Goal: Task Accomplishment & Management: Use online tool/utility

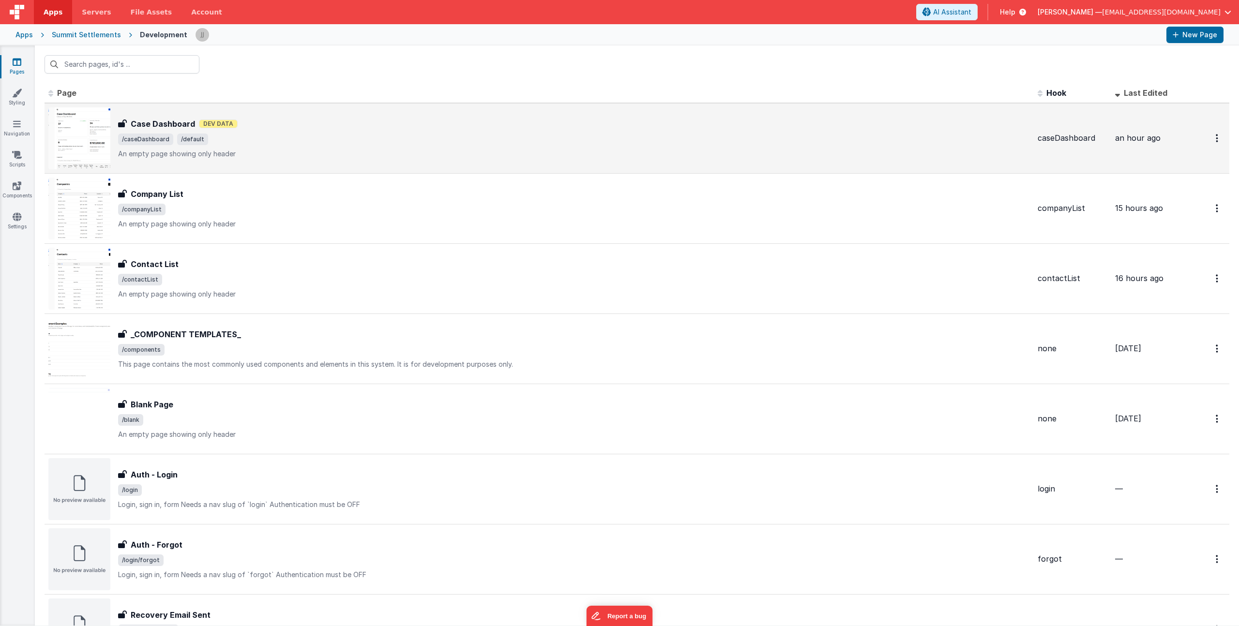
click at [248, 162] on div "Case Dashboard Case Dashboard Dev Data /caseDashboard /default An empty page sh…" at bounding box center [539, 138] width 982 height 62
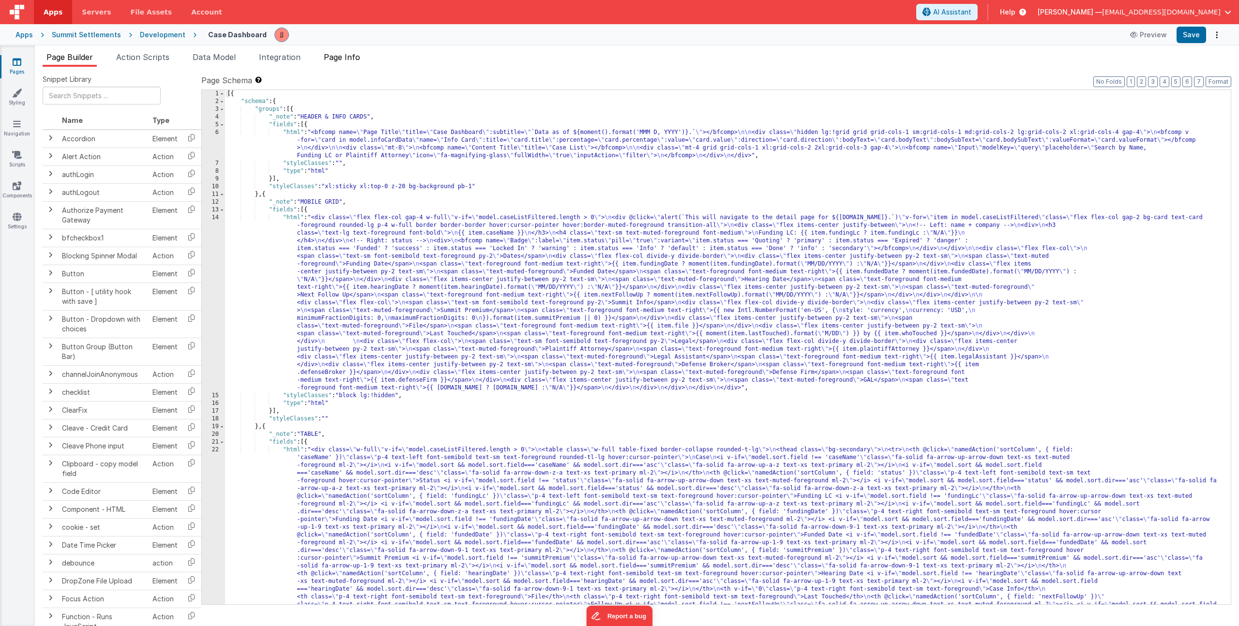
click at [356, 58] on span "Page Info" at bounding box center [342, 57] width 36 height 10
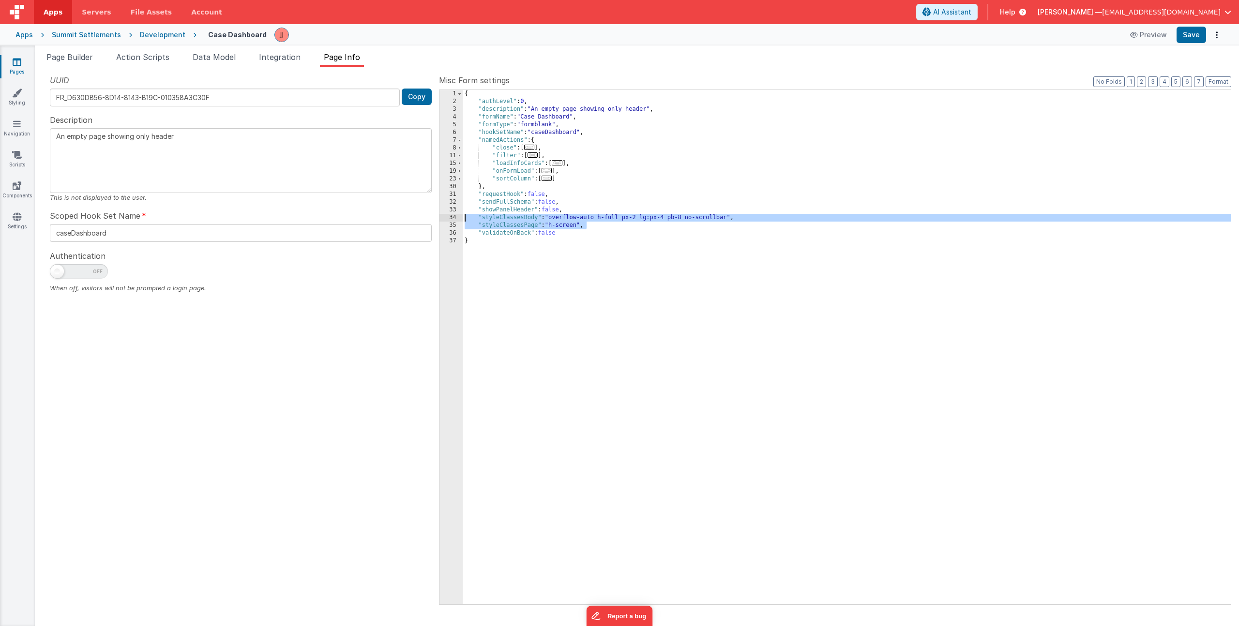
drag, startPoint x: 489, startPoint y: 216, endPoint x: 303, endPoint y: 219, distance: 186.4
click at [303, 219] on div "UUID FR_D630DB56-8D14-8143-B19C-010358A3C30F Copy Description An empty page sho…" at bounding box center [637, 340] width 1189 height 530
click at [20, 62] on icon at bounding box center [17, 62] width 9 height 10
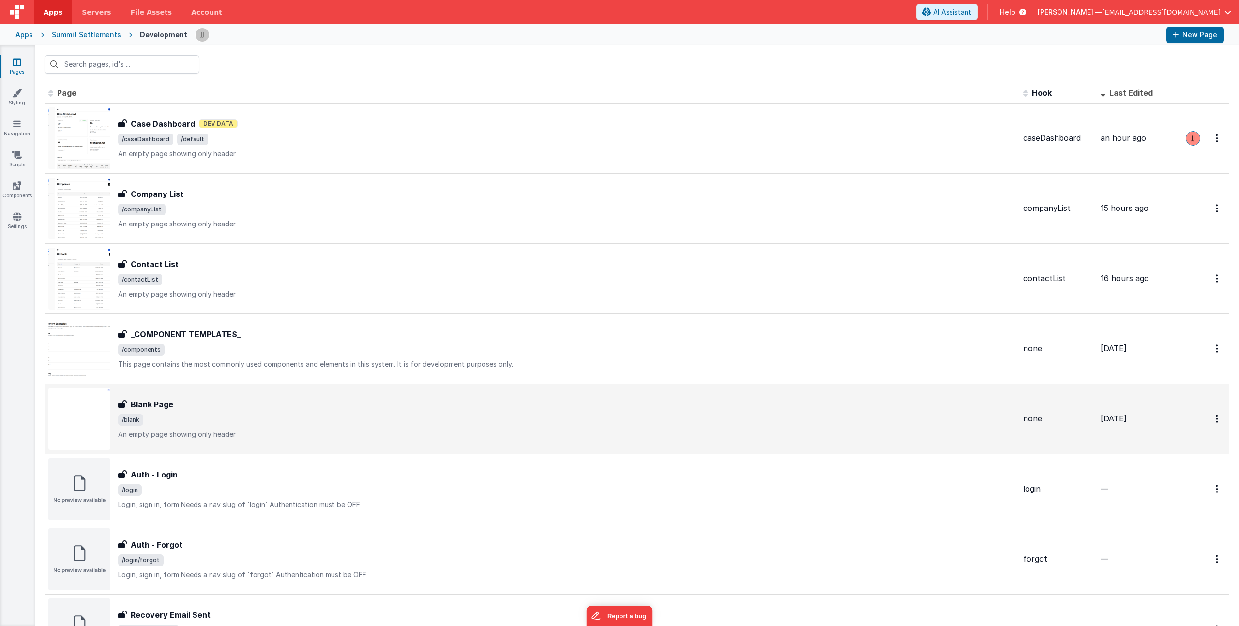
click at [274, 420] on span "/blank" at bounding box center [566, 420] width 897 height 12
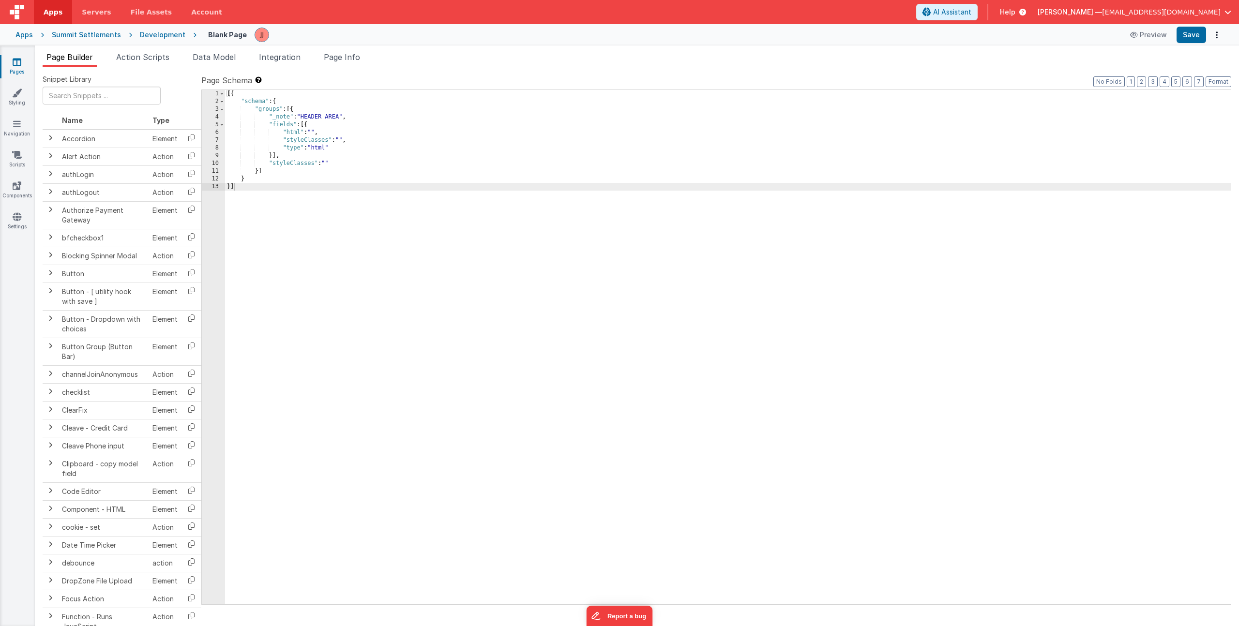
click at [369, 59] on ul "Page Builder Action Scripts Data Model Integration Page Info" at bounding box center [637, 58] width 1204 height 15
click at [348, 58] on span "Page Info" at bounding box center [342, 57] width 36 height 10
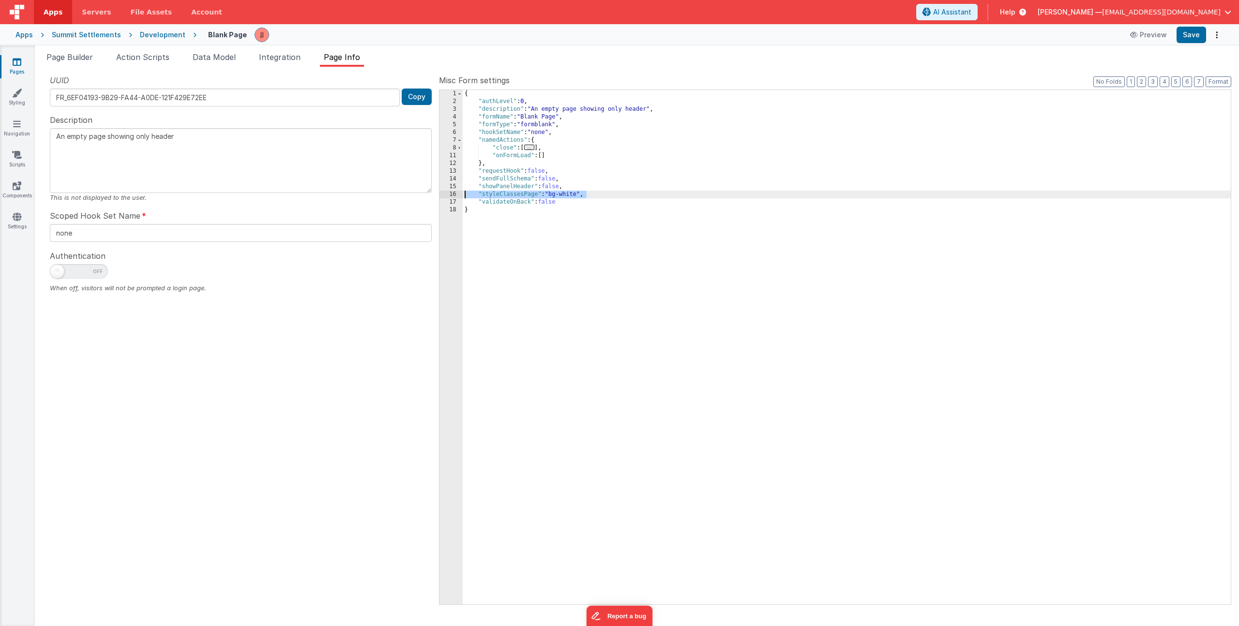
drag, startPoint x: 590, startPoint y: 194, endPoint x: 395, endPoint y: 195, distance: 194.1
click at [395, 195] on div "UUID FR_6EF04193-9B29-FA44-A0DE-121F429E72EE Copy Description An empty page sho…" at bounding box center [637, 340] width 1189 height 530
click at [21, 65] on icon at bounding box center [17, 62] width 9 height 10
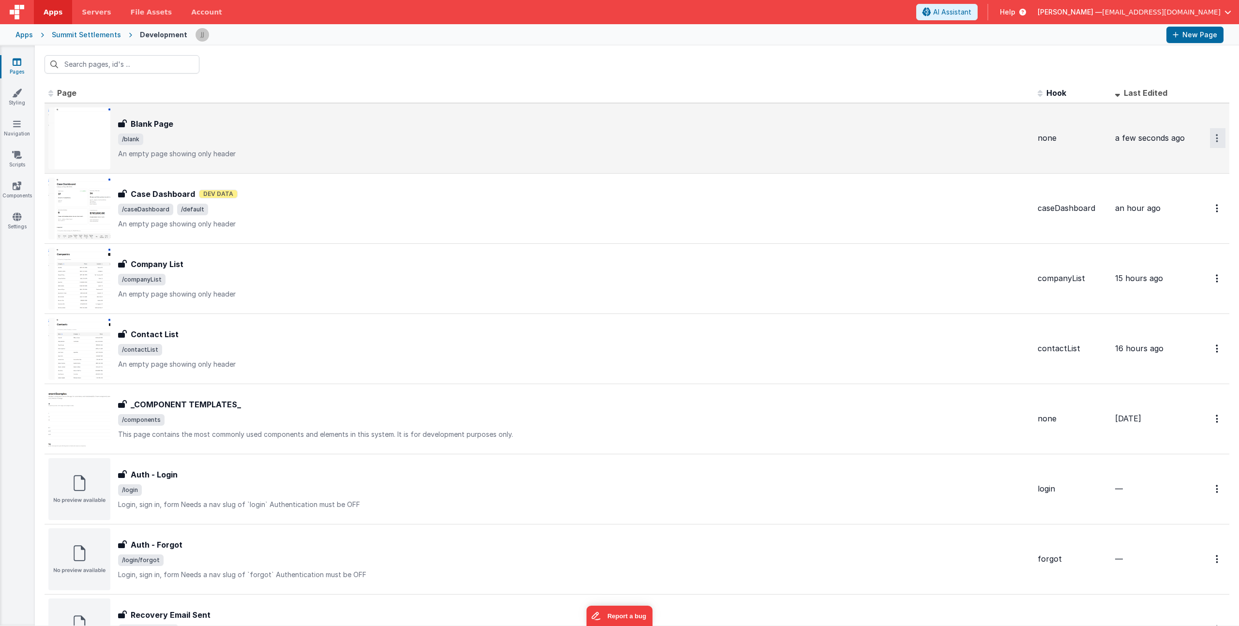
click at [1212, 139] on button "Options" at bounding box center [1217, 138] width 15 height 20
click at [1176, 178] on link "Duplicate" at bounding box center [1183, 178] width 85 height 18
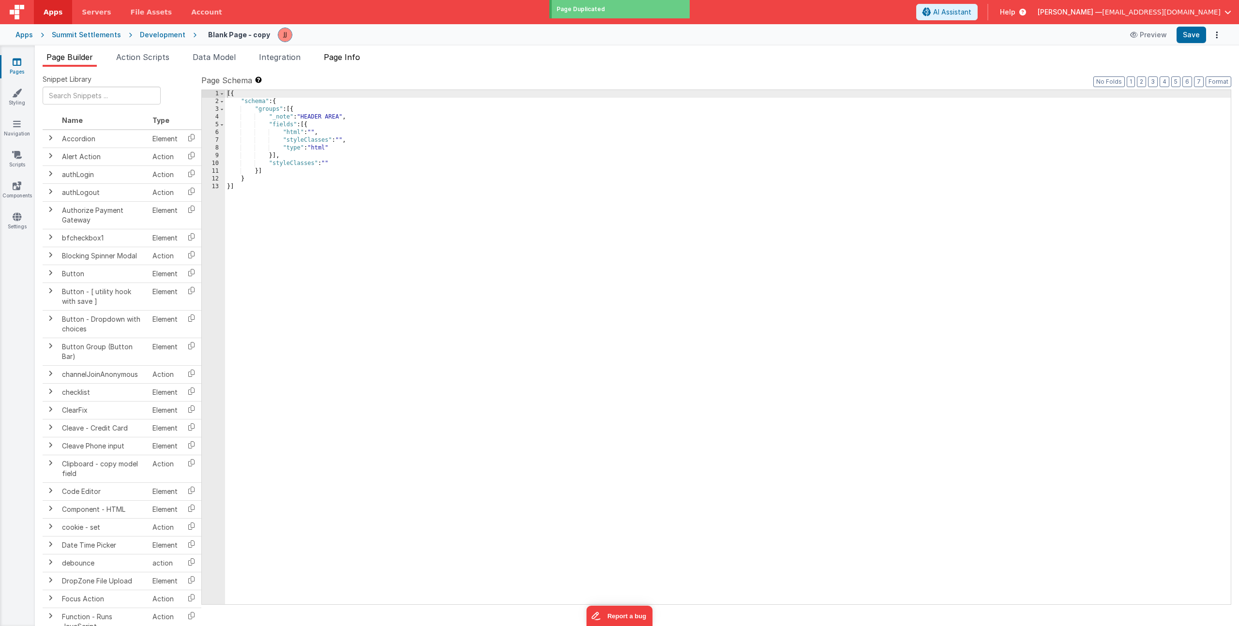
click at [351, 59] on span "Page Info" at bounding box center [342, 57] width 36 height 10
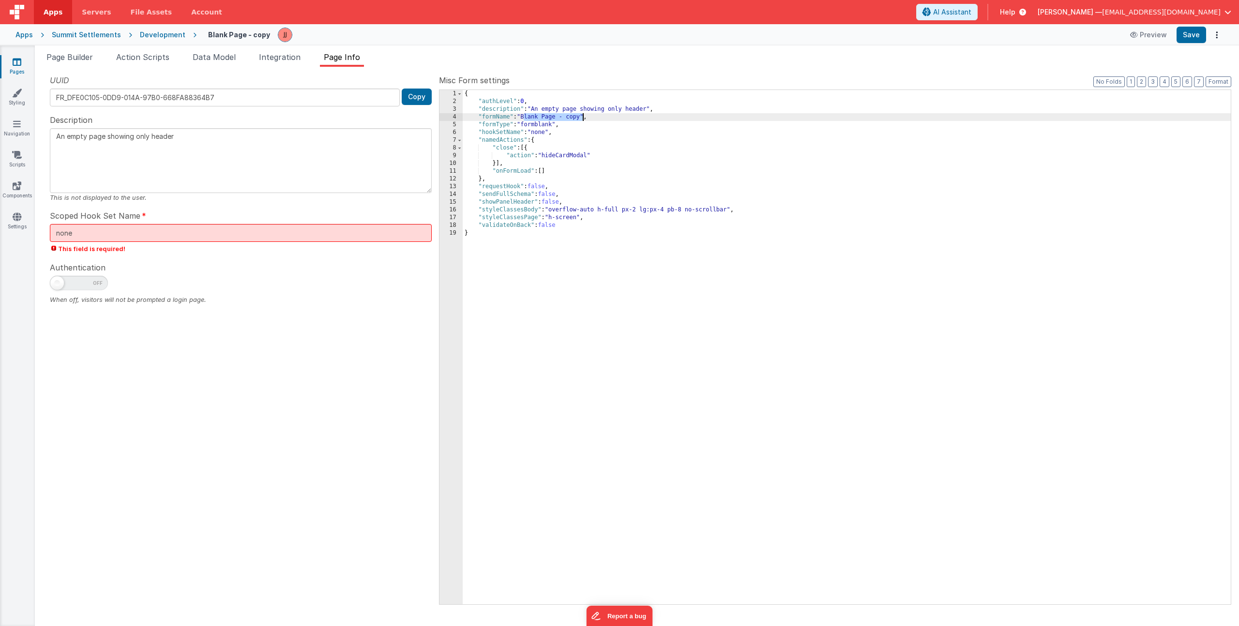
drag, startPoint x: 524, startPoint y: 118, endPoint x: 584, endPoint y: 120, distance: 60.5
click at [584, 120] on div "{ "authLevel" : 0 , "description" : "An empty page showing only header" , "form…" at bounding box center [847, 355] width 768 height 530
drag, startPoint x: 103, startPoint y: 236, endPoint x: -41, endPoint y: 205, distance: 147.1
click at [0, 205] on html "Apps Servers File Assets Account Some FUTURE Slot AI Assistant Help Jake Johnso…" at bounding box center [619, 313] width 1239 height 626
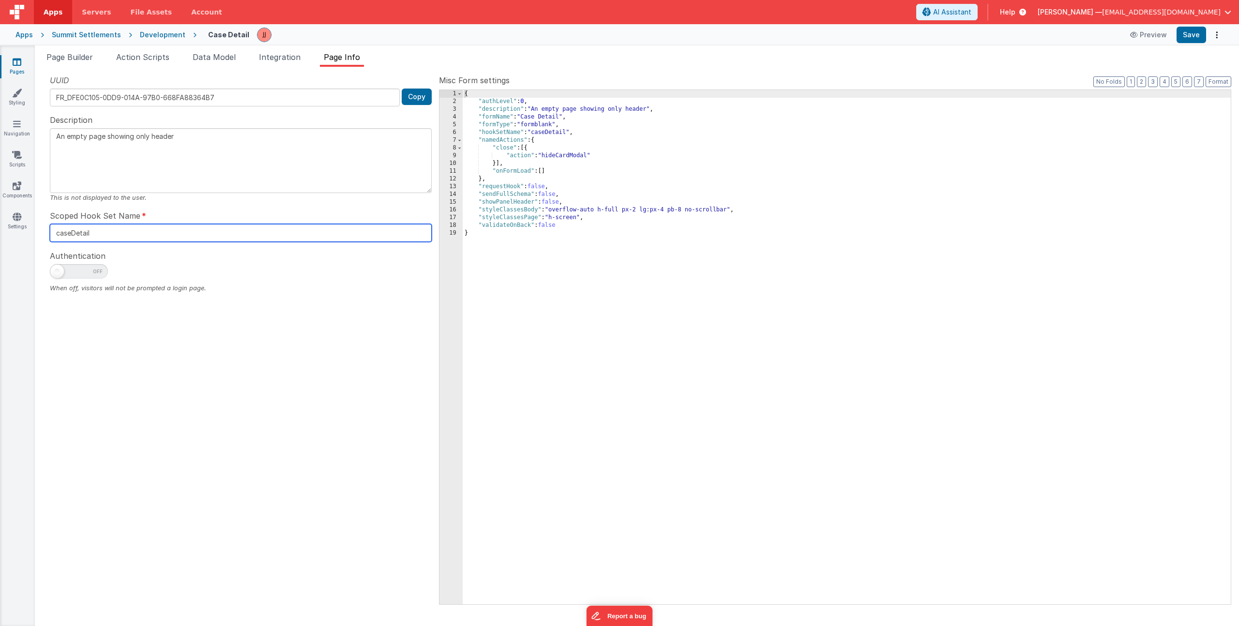
type input "caseDetail"
click at [25, 61] on link "Pages" at bounding box center [17, 66] width 35 height 19
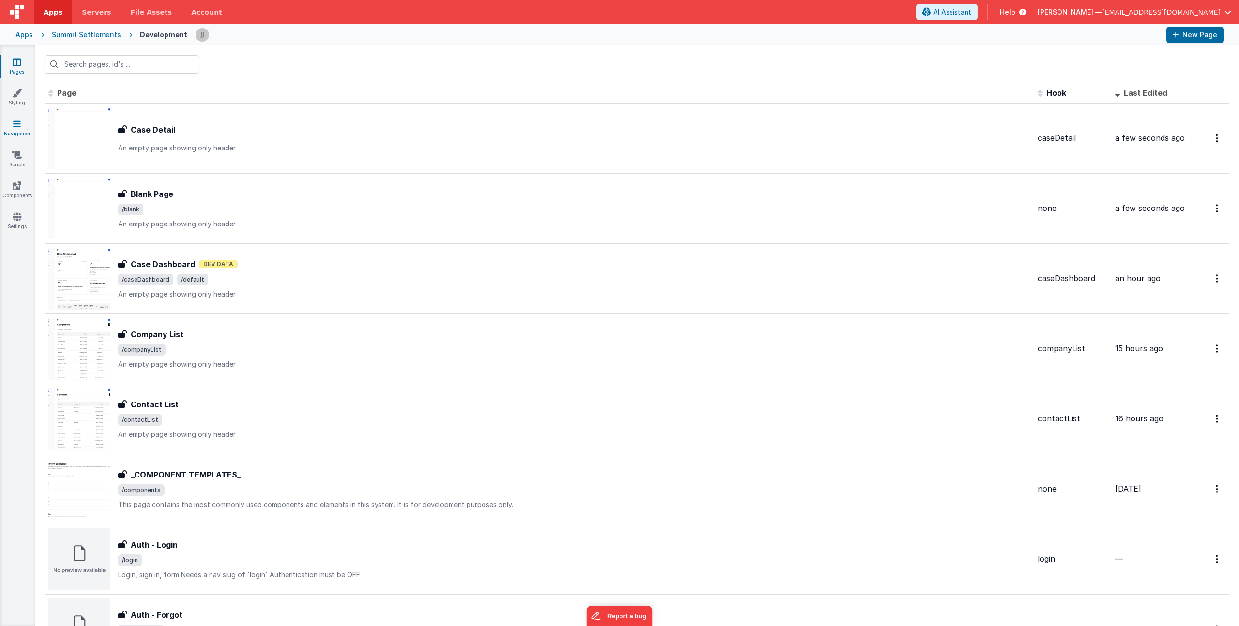
click at [18, 132] on link "Navigation" at bounding box center [17, 128] width 35 height 19
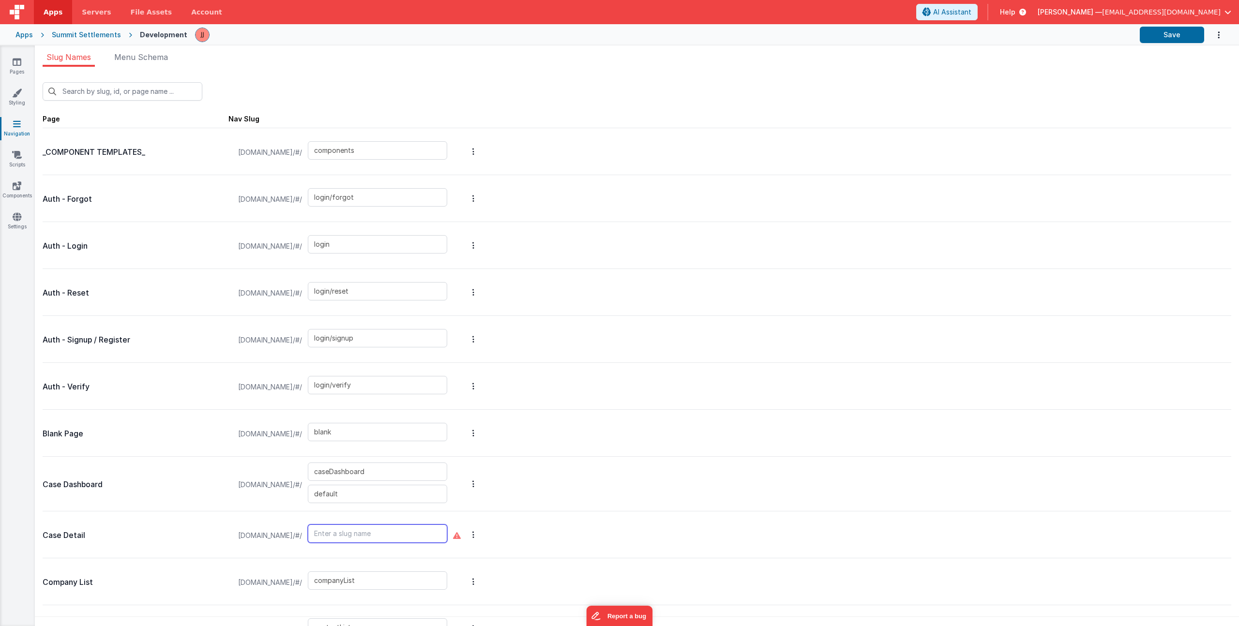
click at [372, 528] on input "text" at bounding box center [377, 534] width 139 height 18
type input "caseDetail"
click at [18, 64] on icon at bounding box center [17, 62] width 9 height 10
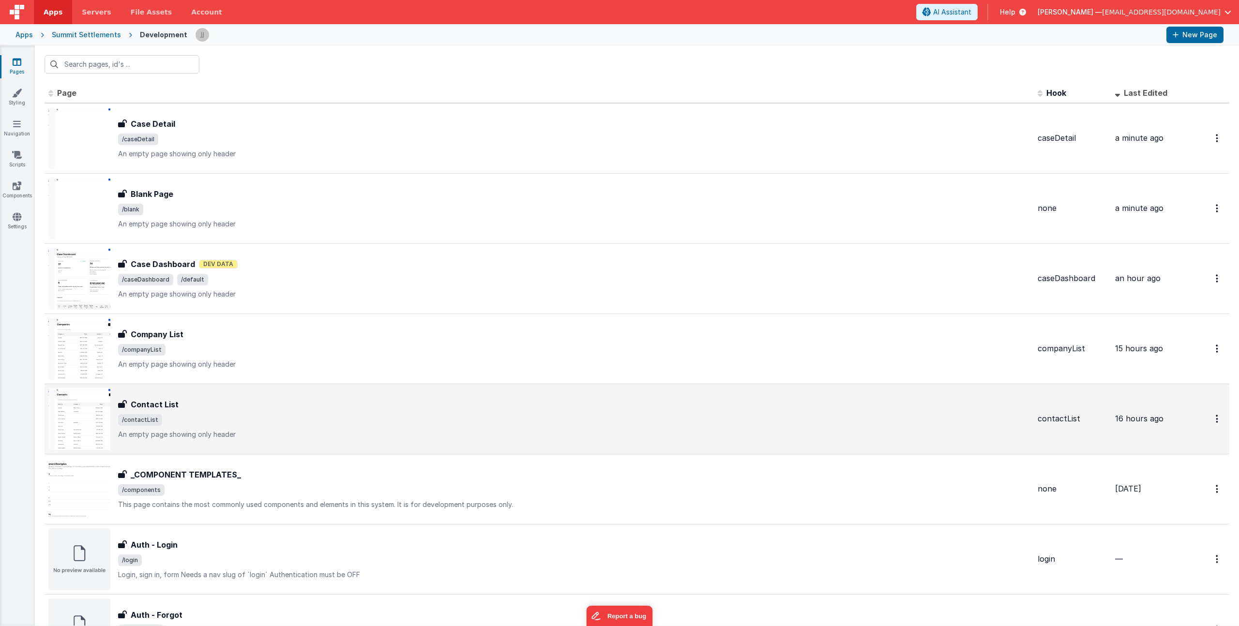
click at [231, 397] on div "Contact List Contact List /contactList An empty page showing only header" at bounding box center [539, 419] width 982 height 62
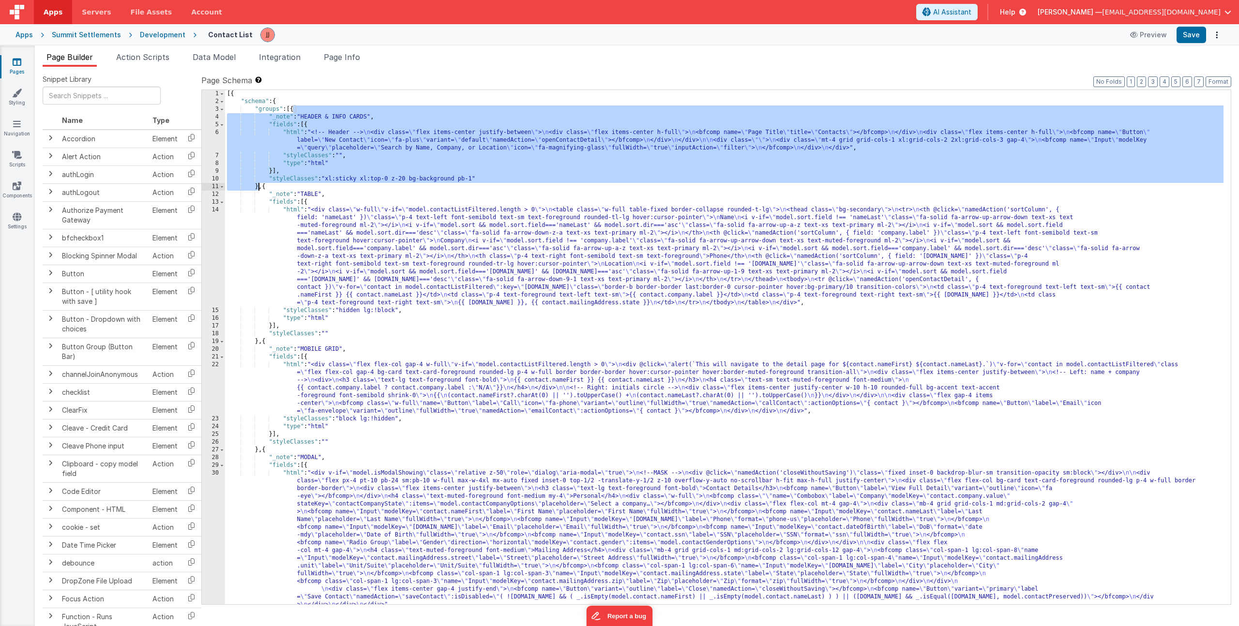
drag, startPoint x: 294, startPoint y: 110, endPoint x: 258, endPoint y: 184, distance: 82.5
click at [258, 184] on div "[{ "schema" : { "groups" : [{ "_note" : "HEADER & INFO CARDS" , "fields" : [{ "…" at bounding box center [724, 355] width 999 height 530
click at [17, 67] on link "Pages" at bounding box center [17, 66] width 35 height 19
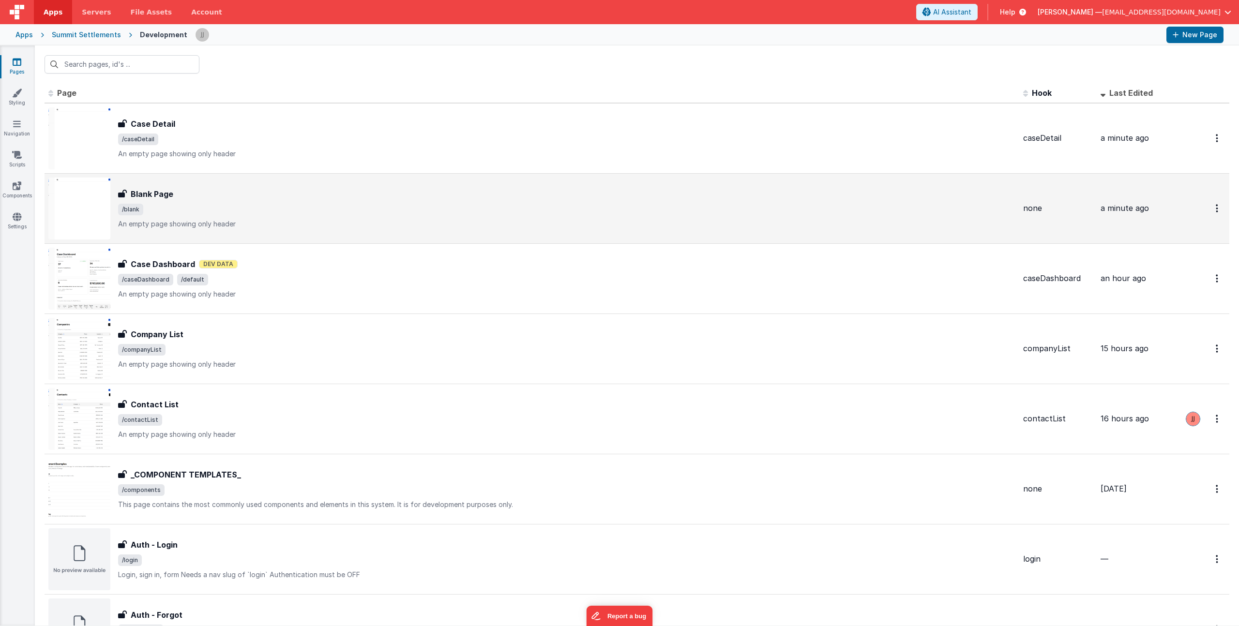
click at [217, 198] on div "Blank Page" at bounding box center [566, 194] width 897 height 12
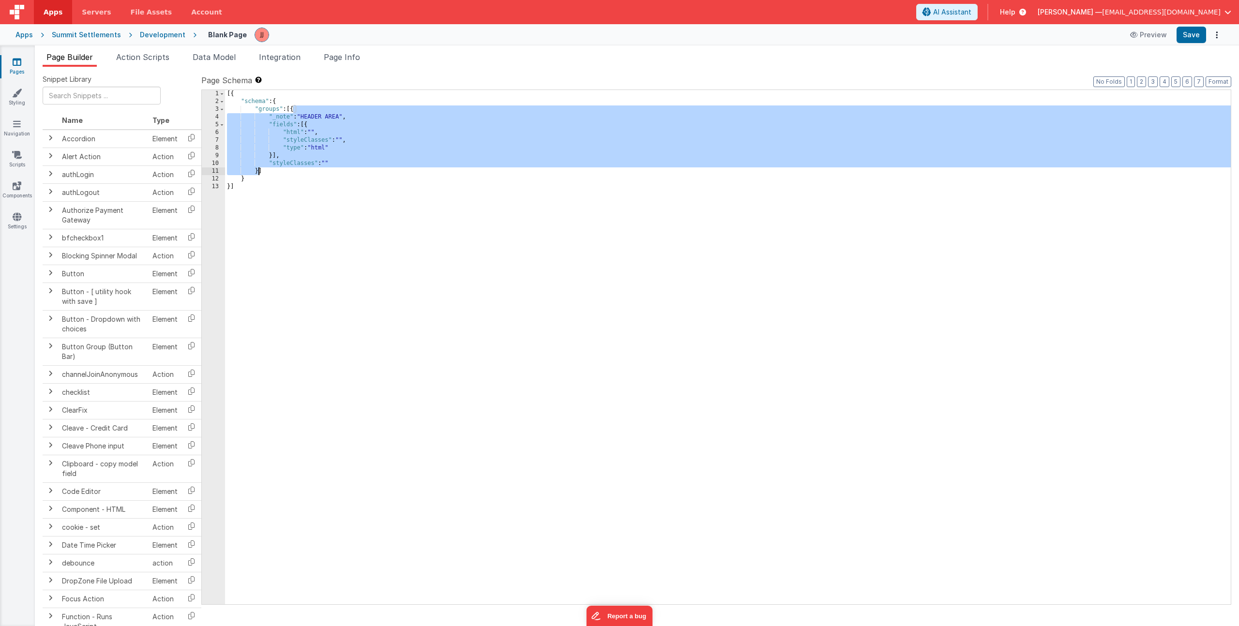
drag, startPoint x: 292, startPoint y: 110, endPoint x: 257, endPoint y: 171, distance: 70.1
click at [257, 171] on div "[{ "schema" : { "groups" : [{ "_note" : "HEADER AREA" , "fields" : [{ "html" : …" at bounding box center [728, 355] width 1006 height 530
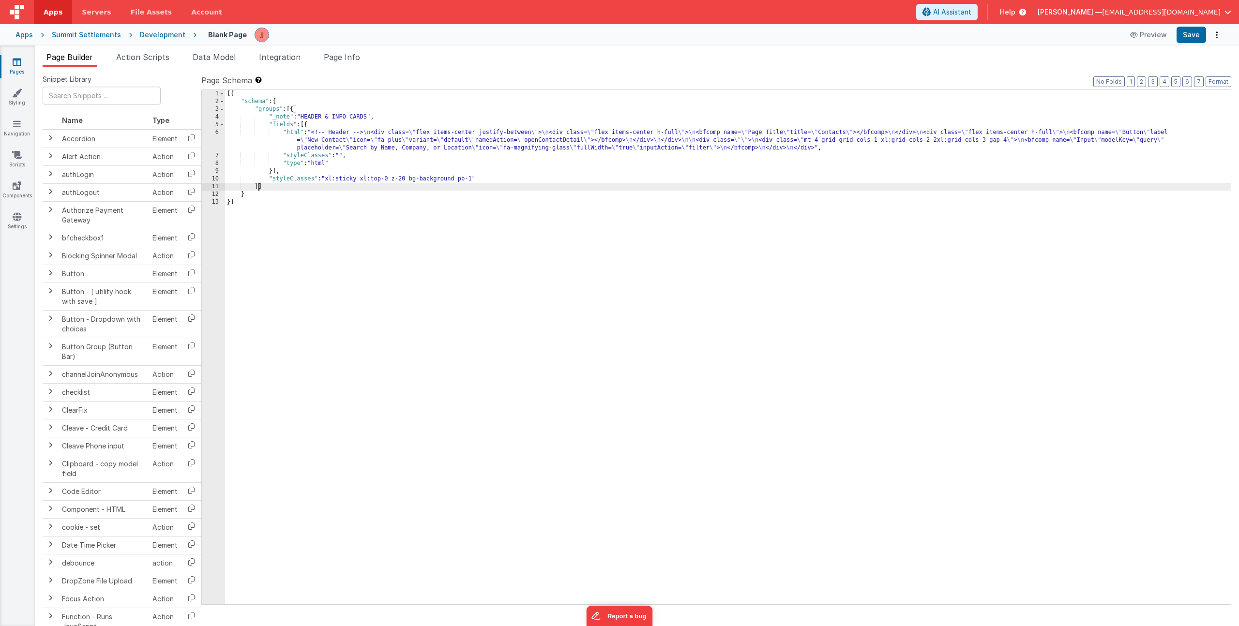
click at [422, 142] on div "[{ "schema" : { "groups" : [{ "_note" : "HEADER & INFO CARDS" , "fields" : [{ "…" at bounding box center [728, 355] width 1006 height 530
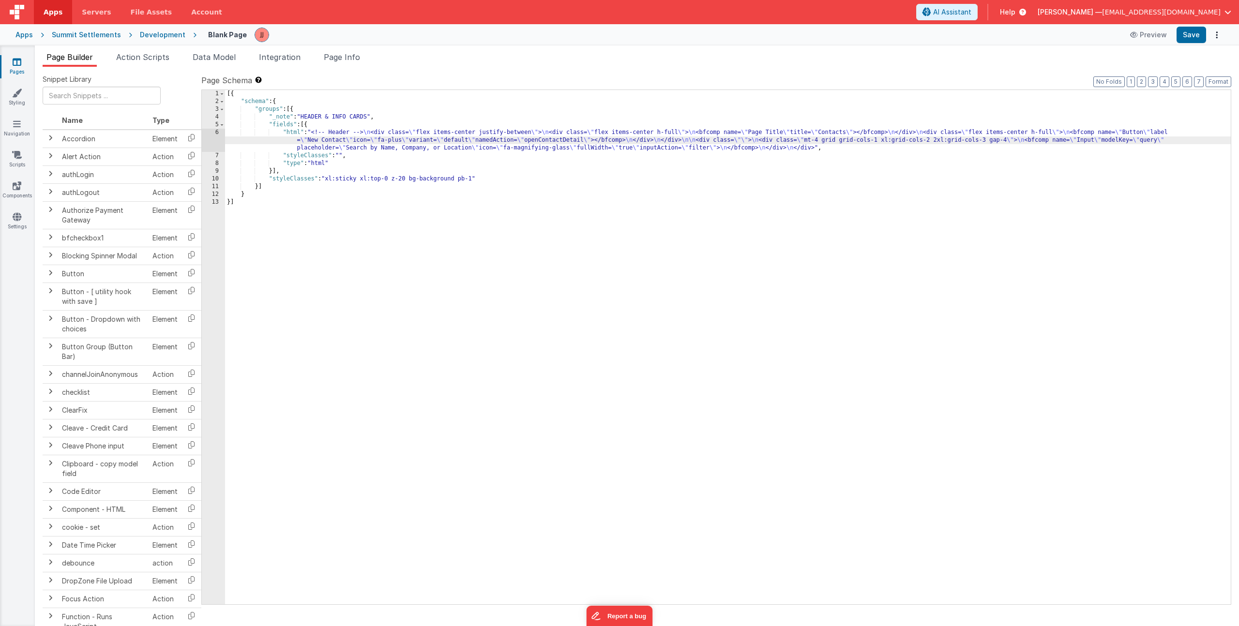
click at [214, 136] on div "6" at bounding box center [213, 140] width 23 height 23
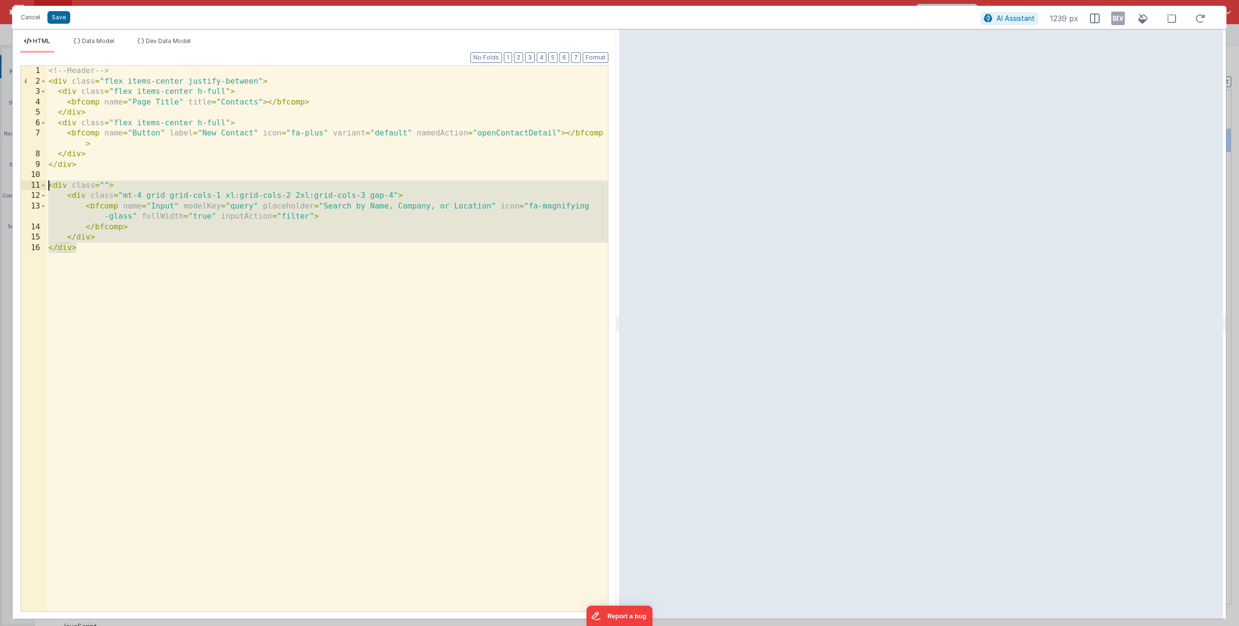
drag, startPoint x: 91, startPoint y: 253, endPoint x: -51, endPoint y: 185, distance: 156.8
click at [0, 185] on html "Cancel Save AI Assistant 1239 px HTML Data Model Dev Data Model Format 7 6 5 4 …" at bounding box center [619, 313] width 1239 height 626
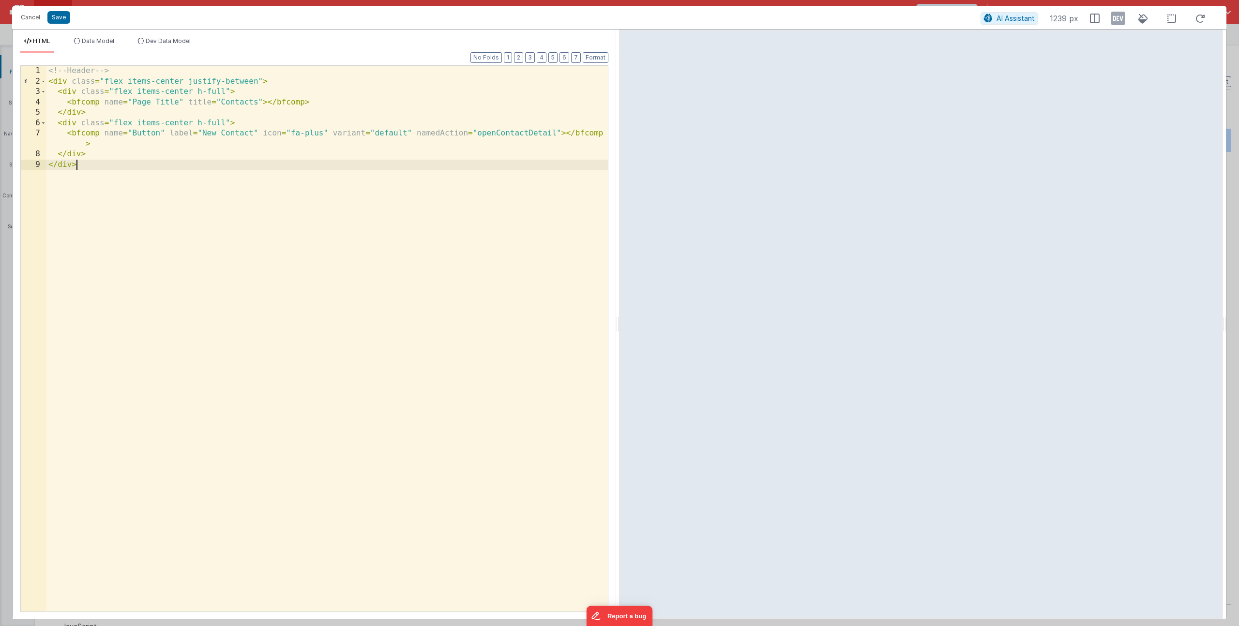
click at [228, 100] on div "<!-- Header --> < div class = "flex items-center justify-between" > < div class…" at bounding box center [327, 349] width 562 height 567
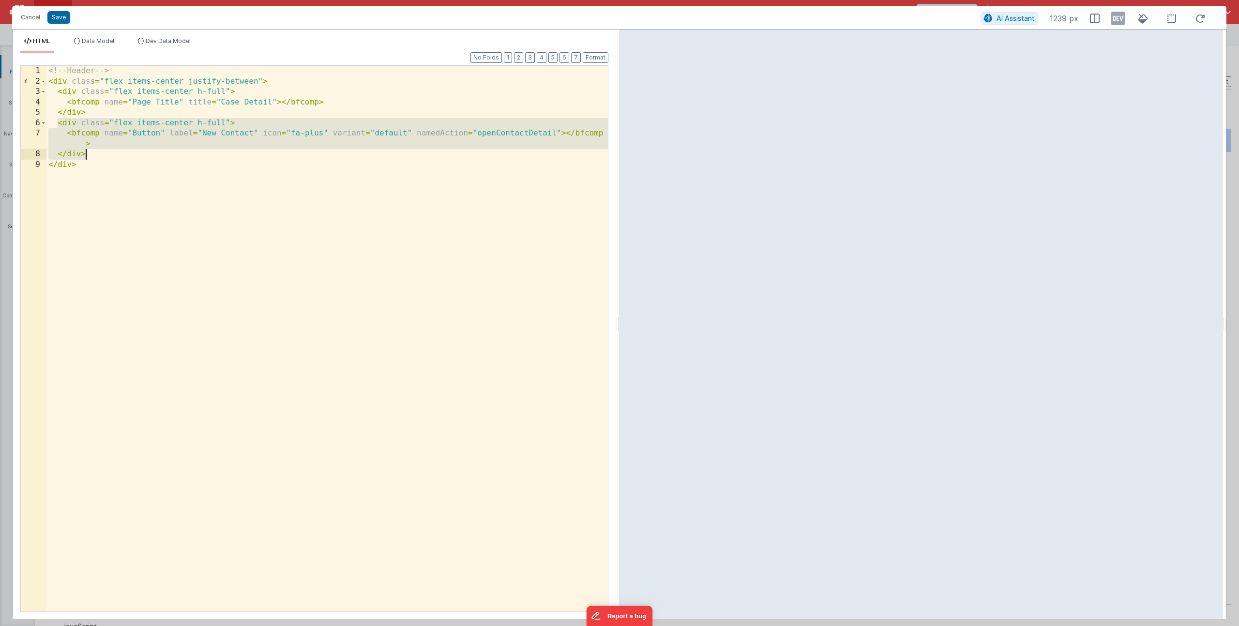
drag, startPoint x: 57, startPoint y: 123, endPoint x: 117, endPoint y: 156, distance: 68.0
click at [117, 156] on div "<!-- Header --> < div class = "flex items-center justify-between" > < div class…" at bounding box center [327, 349] width 562 height 567
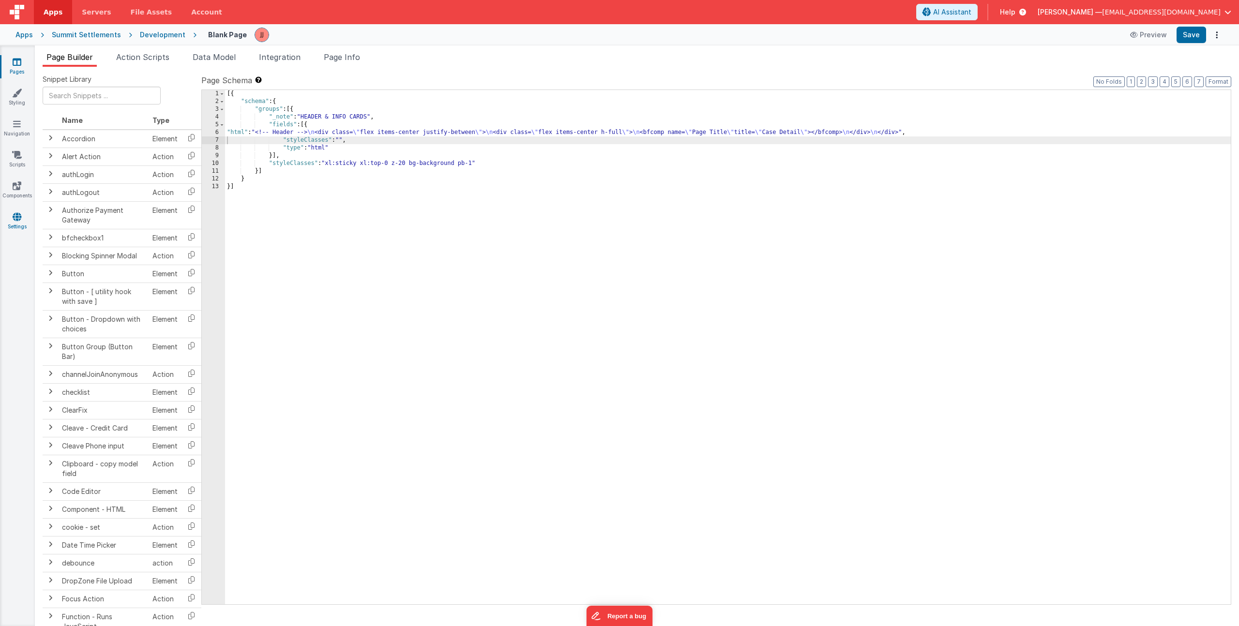
click at [9, 213] on link "Settings" at bounding box center [17, 221] width 35 height 19
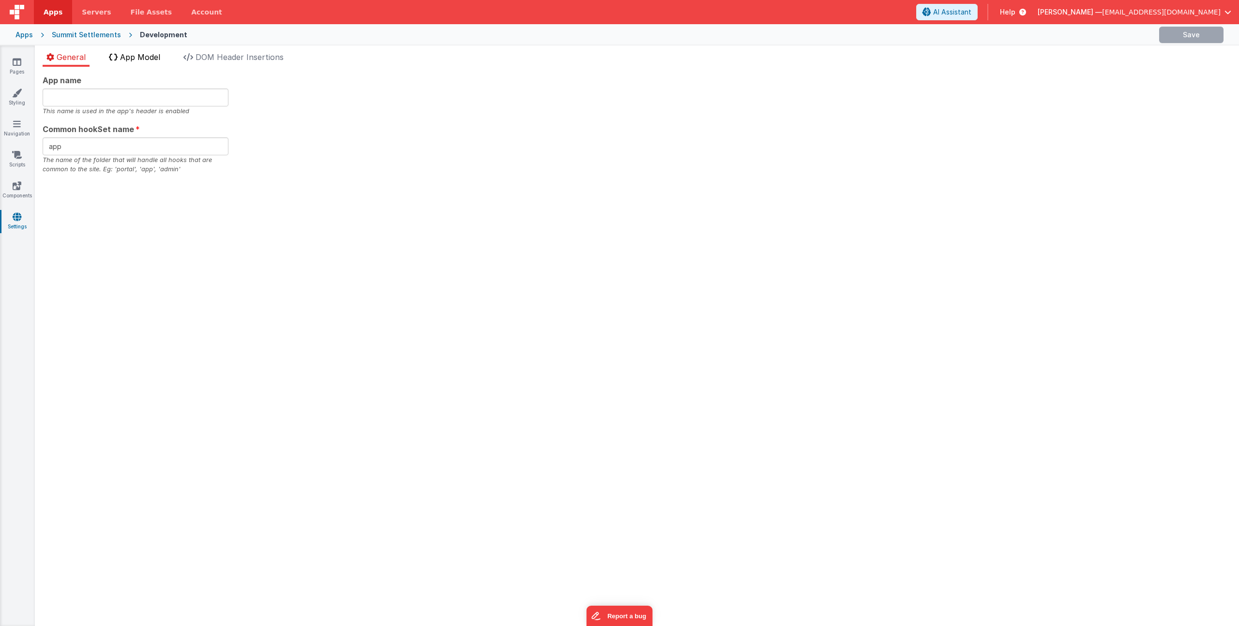
click at [160, 61] on span "App Model" at bounding box center [140, 57] width 40 height 10
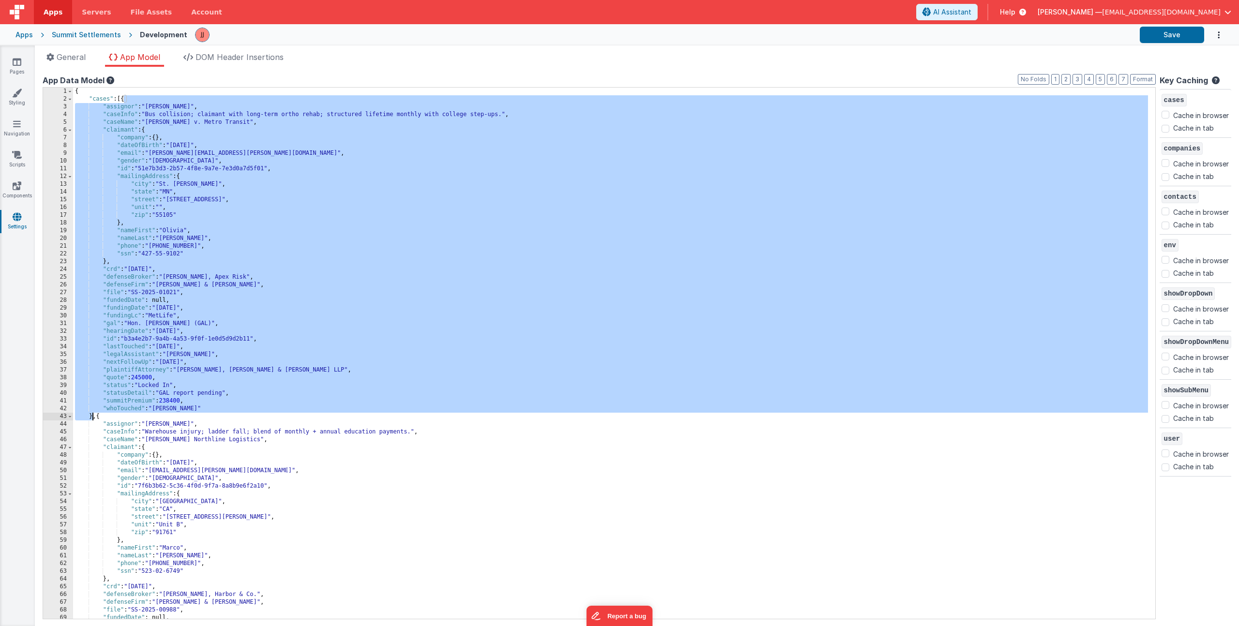
drag, startPoint x: 124, startPoint y: 100, endPoint x: 91, endPoint y: 418, distance: 319.2
click at [91, 418] on div "{ "cases" : [{ "assignor" : "Daniel Johnson" , "caseInfo" : "Bus collision; cla…" at bounding box center [610, 361] width 1075 height 547
click at [18, 57] on icon at bounding box center [17, 62] width 9 height 10
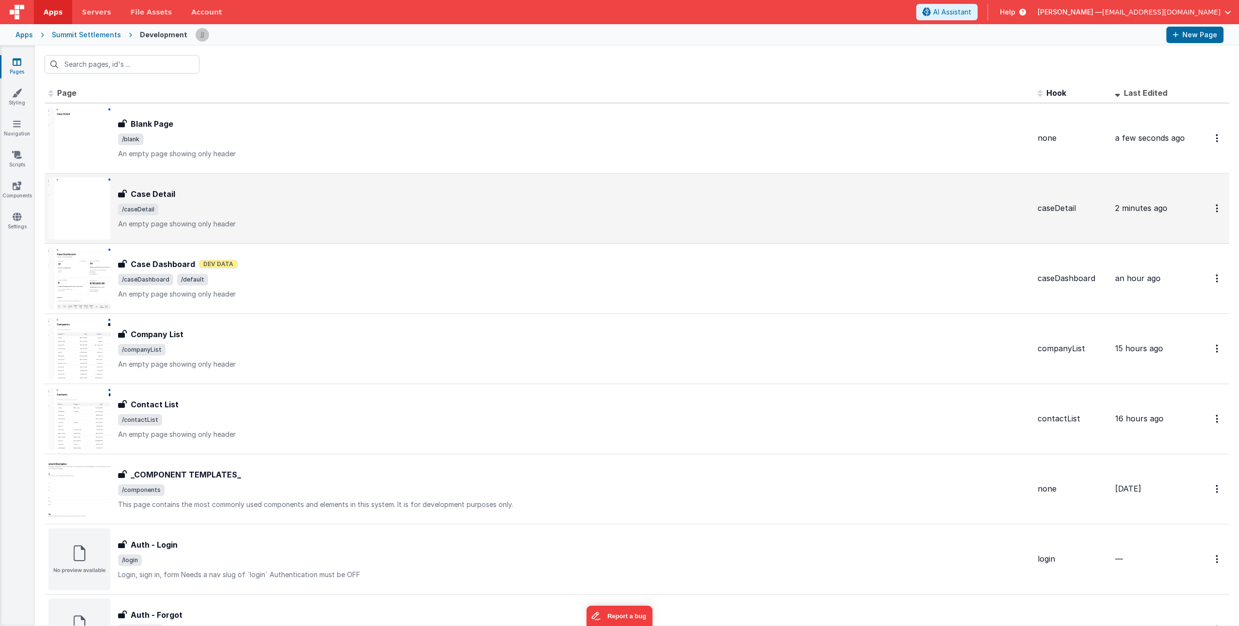
click at [252, 222] on p "An empty page showing only header" at bounding box center [574, 224] width 912 height 10
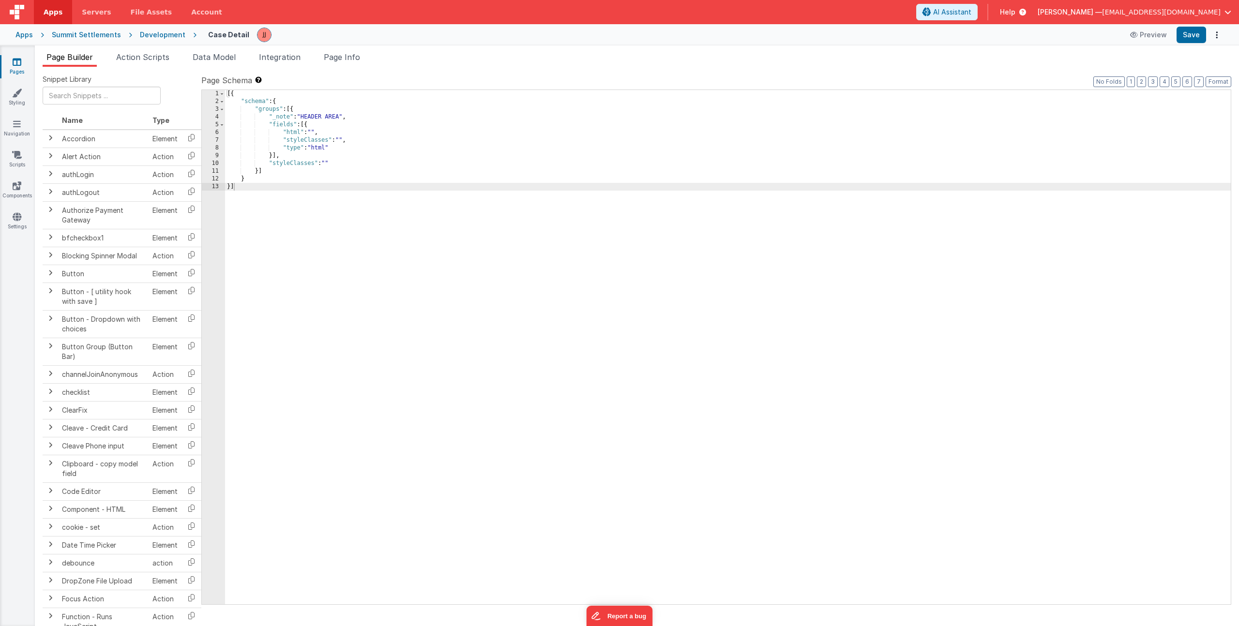
click at [201, 67] on div "Snippet Library Name Type Accordion Element Alert Action Action authLogin Actio…" at bounding box center [637, 354] width 1204 height 575
click at [213, 57] on span "Data Model" at bounding box center [214, 57] width 43 height 10
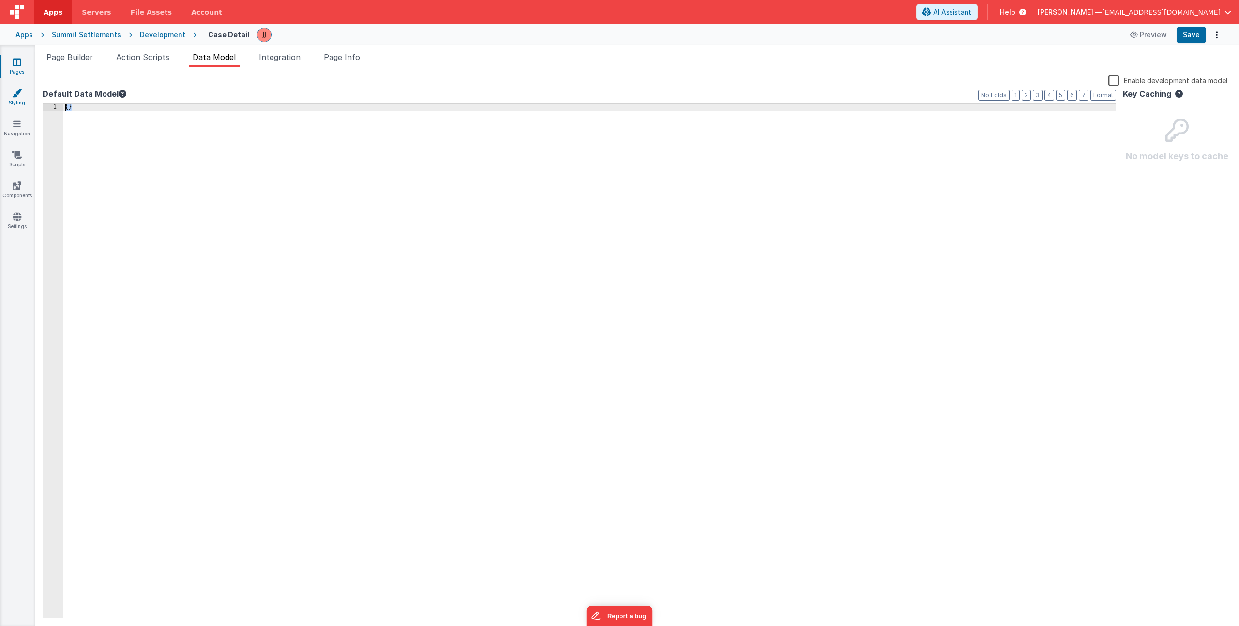
drag, startPoint x: 133, startPoint y: 125, endPoint x: 0, endPoint y: 106, distance: 134.0
click at [0, 106] on section "Pages Styling Navigation Scripts Components Settings Page Builder Action Script…" at bounding box center [619, 336] width 1239 height 581
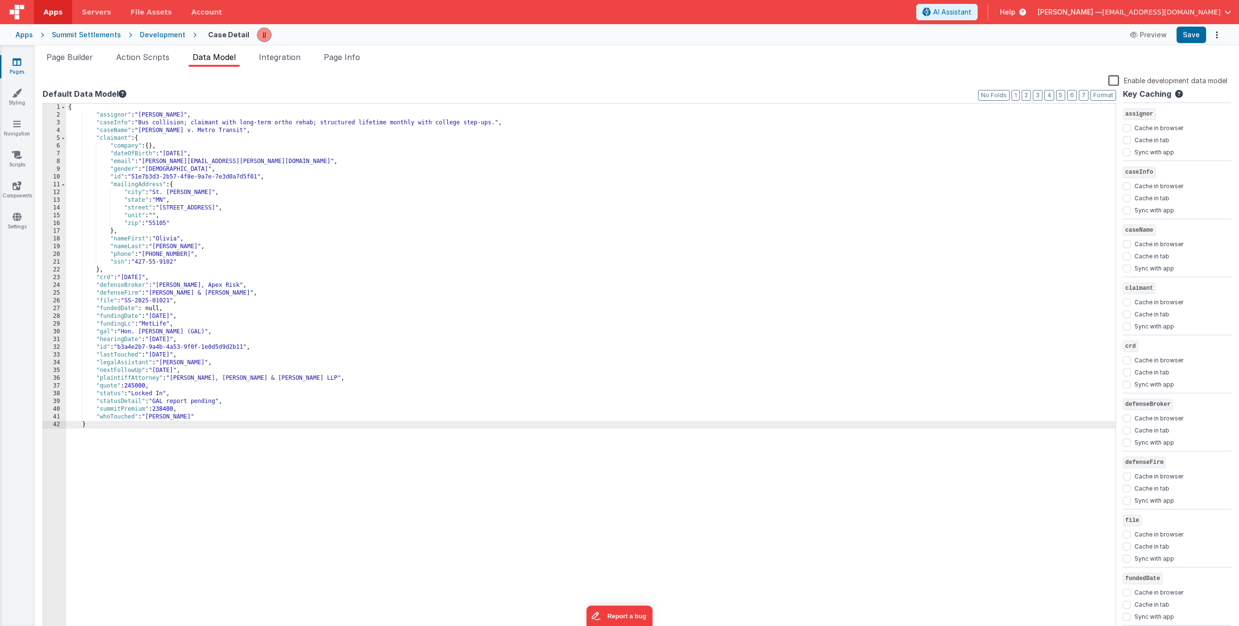
click at [1117, 81] on label "Enable development data model" at bounding box center [1168, 80] width 119 height 11
click at [0, 0] on input "Enable development data model" at bounding box center [0, 0] width 0 height 0
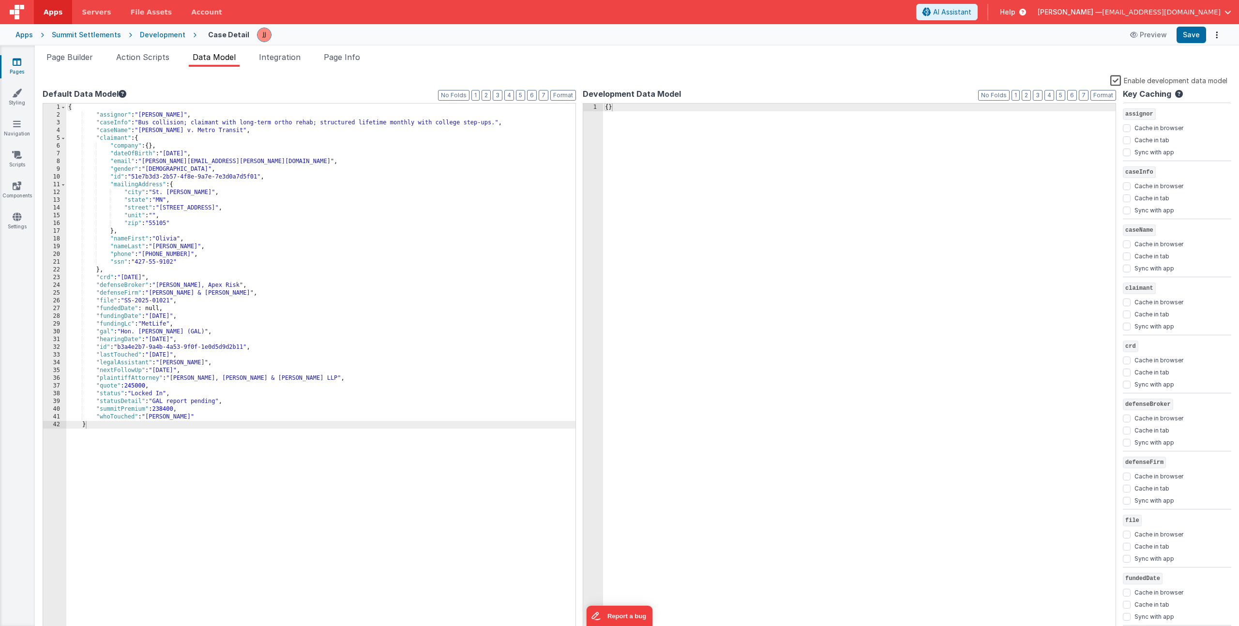
click at [778, 266] on div "{ }" at bounding box center [859, 377] width 513 height 547
drag, startPoint x: 727, startPoint y: 212, endPoint x: 454, endPoint y: 80, distance: 303.6
click at [454, 80] on div "Enable development data model Default Data Model Format 7 6 5 4 3 2 1 No Folds …" at bounding box center [637, 355] width 1189 height 560
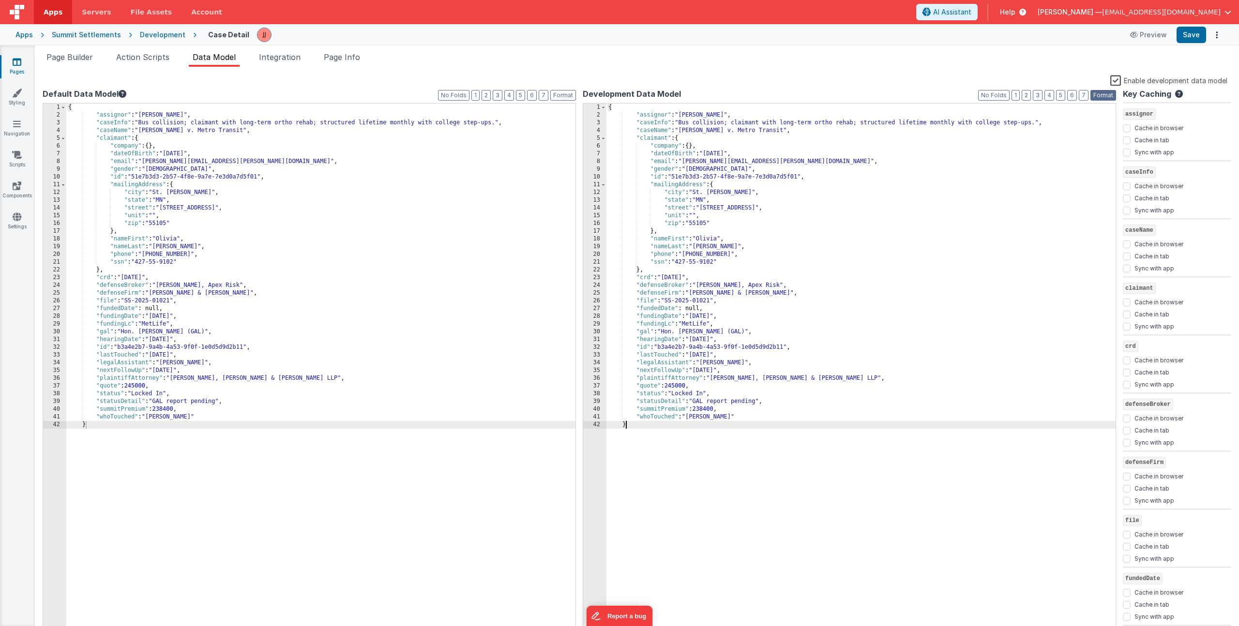
click at [1104, 93] on button "Format" at bounding box center [1104, 95] width 26 height 11
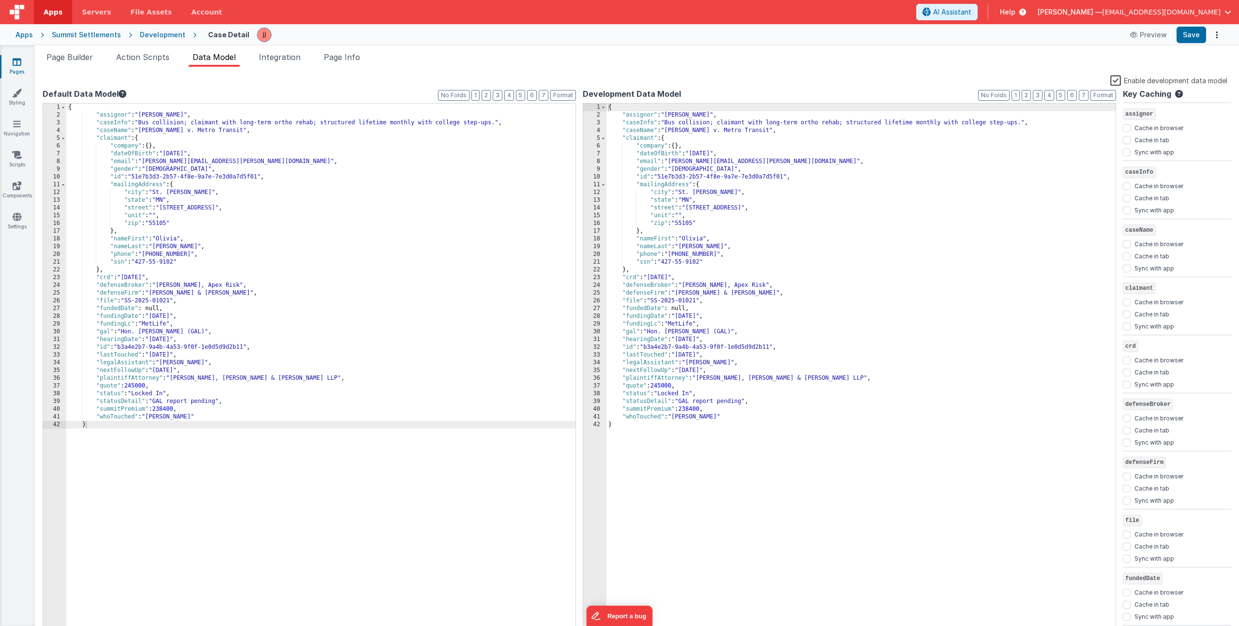
click at [313, 261] on div "{ "assignor" : "Daniel Johnson" , "caseInfo" : "Bus collision; claimant with lo…" at bounding box center [590, 369] width 1049 height 531
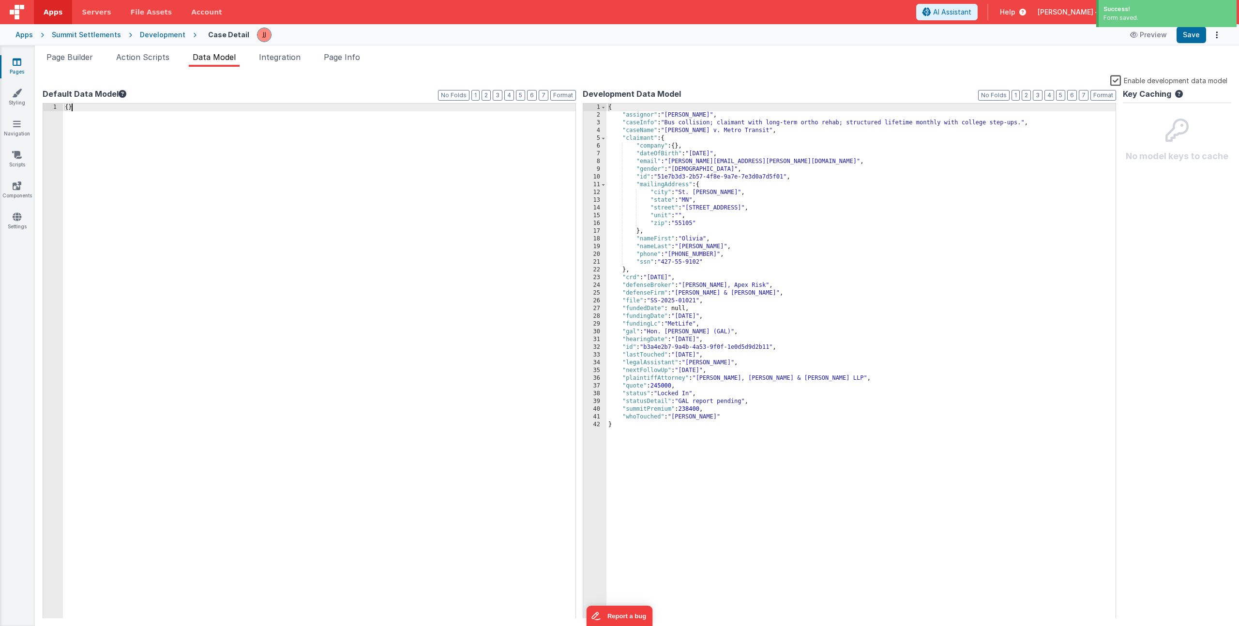
click at [19, 65] on icon at bounding box center [17, 62] width 9 height 10
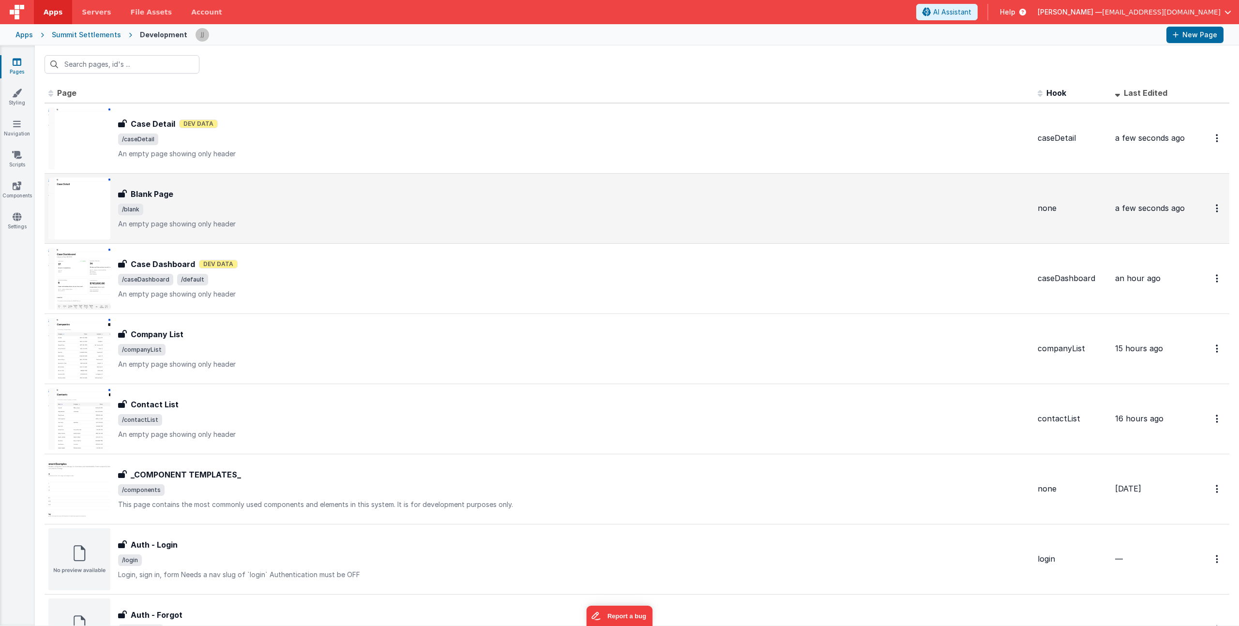
click at [273, 221] on p "An empty page showing only header" at bounding box center [574, 224] width 912 height 10
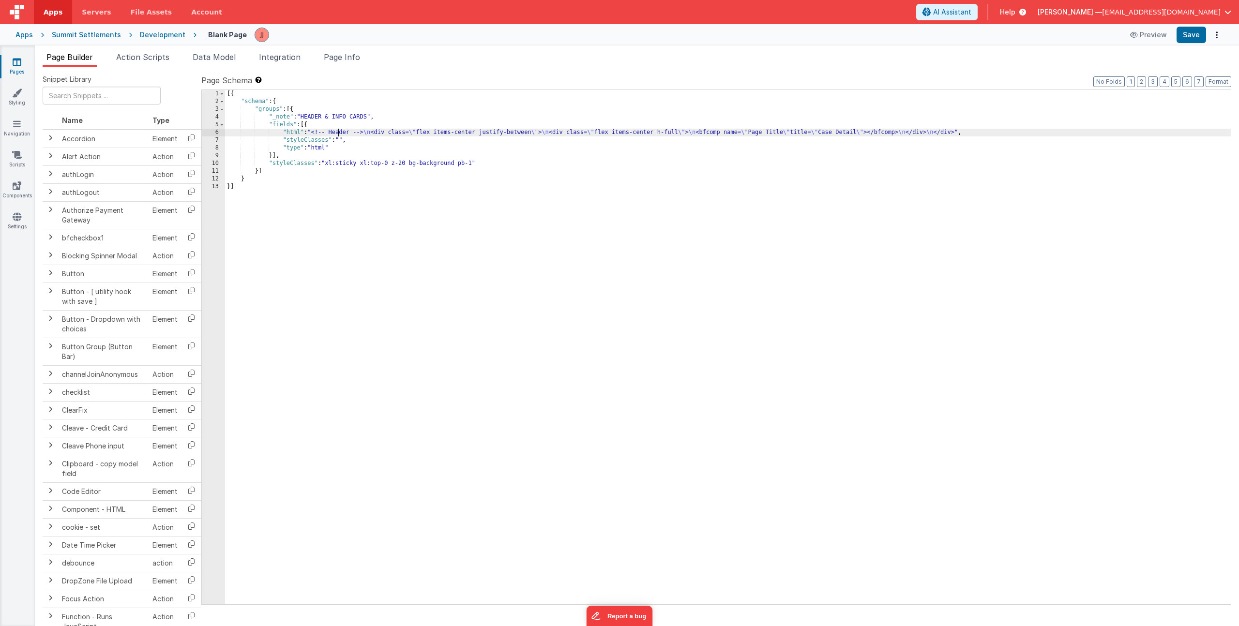
click at [337, 134] on div "[{ "schema" : { "groups" : [{ "_note" : "HEADER & INFO CARDS" , "fields" : [{ "…" at bounding box center [728, 355] width 1006 height 530
click at [207, 130] on div "6" at bounding box center [213, 133] width 23 height 8
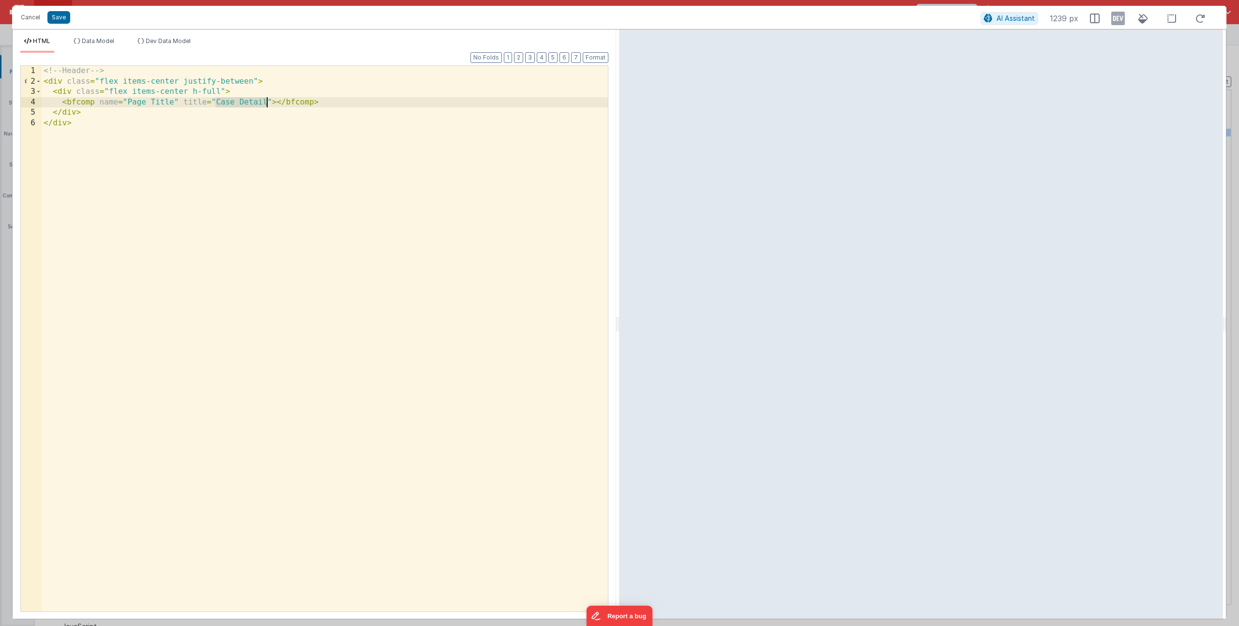
drag, startPoint x: 218, startPoint y: 102, endPoint x: 265, endPoint y: 103, distance: 47.5
click at [265, 103] on div "<!-- Header --> < div class = "flex items-center justify-between" > < div class…" at bounding box center [325, 349] width 566 height 567
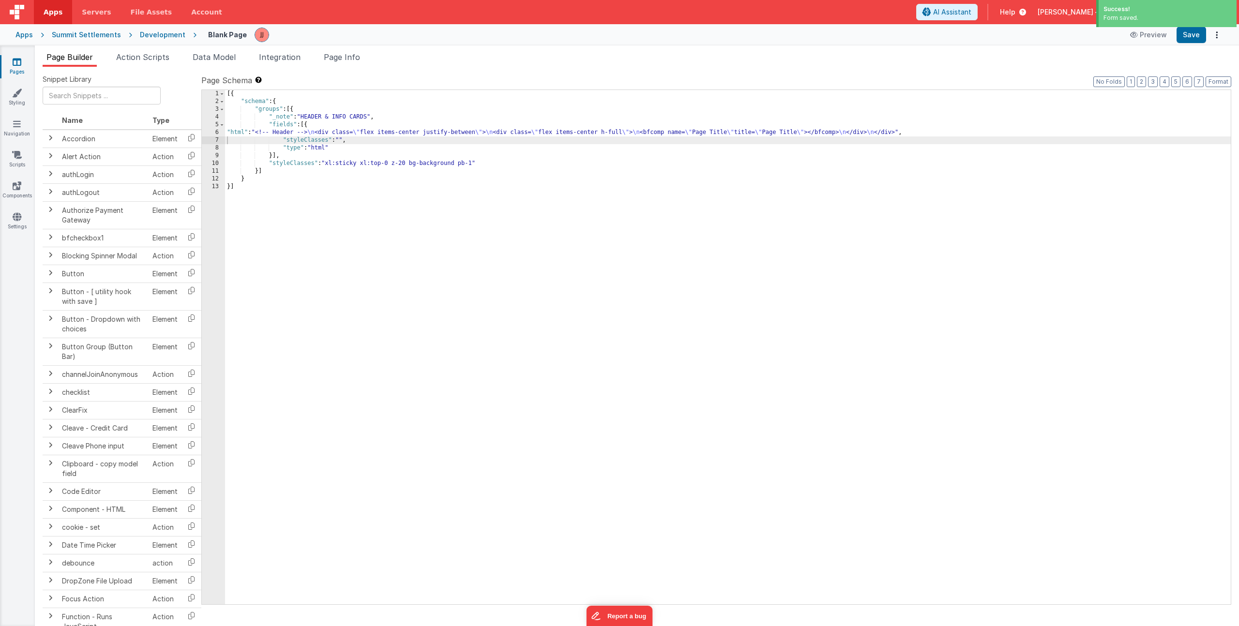
click at [22, 64] on link "Pages" at bounding box center [17, 66] width 35 height 19
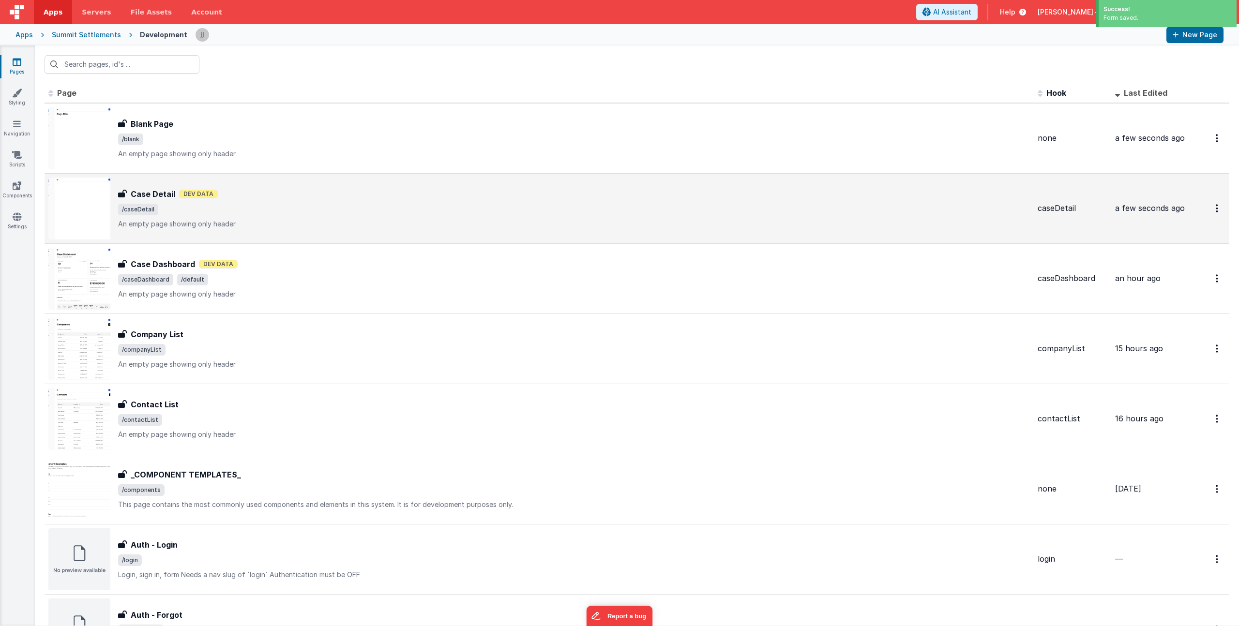
click at [288, 198] on div "Case Detail Dev Data" at bounding box center [574, 194] width 912 height 12
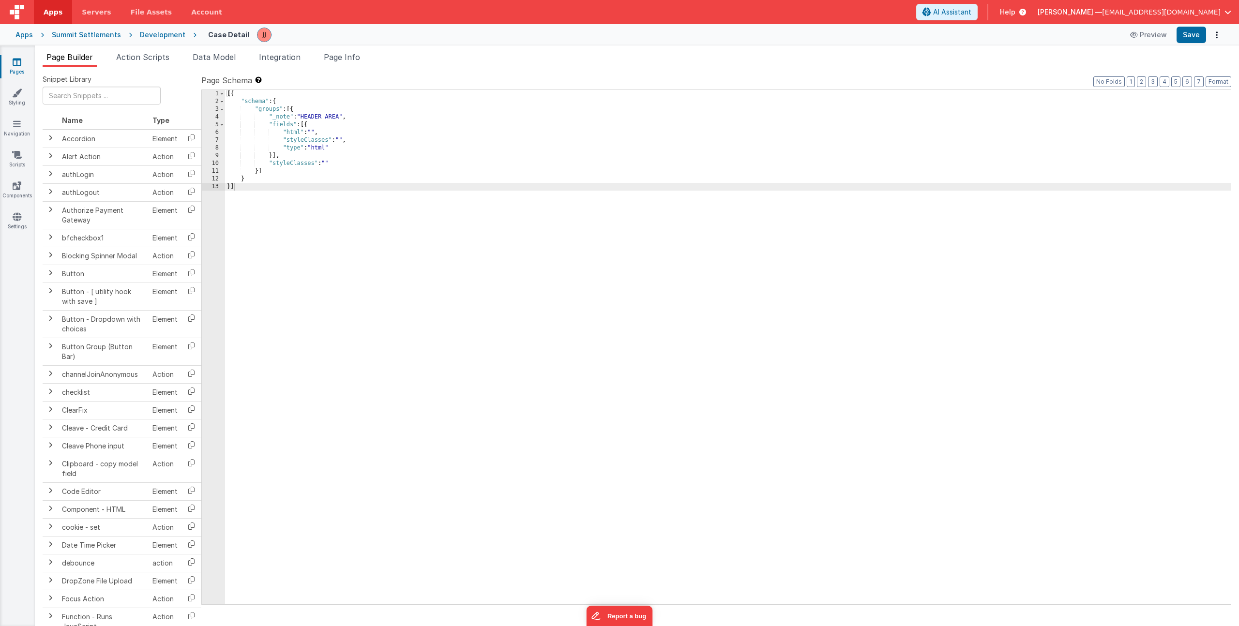
click at [18, 61] on icon at bounding box center [17, 62] width 9 height 10
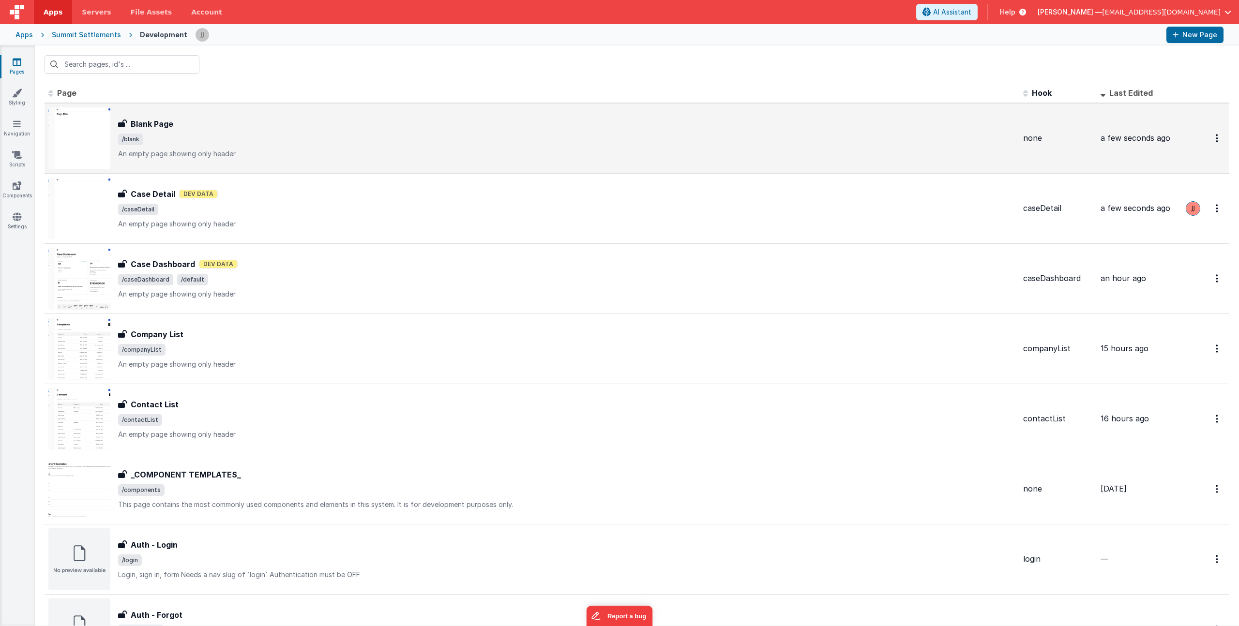
click at [196, 132] on div "Blank Page Blank Page /blank An empty page showing only header" at bounding box center [566, 138] width 897 height 41
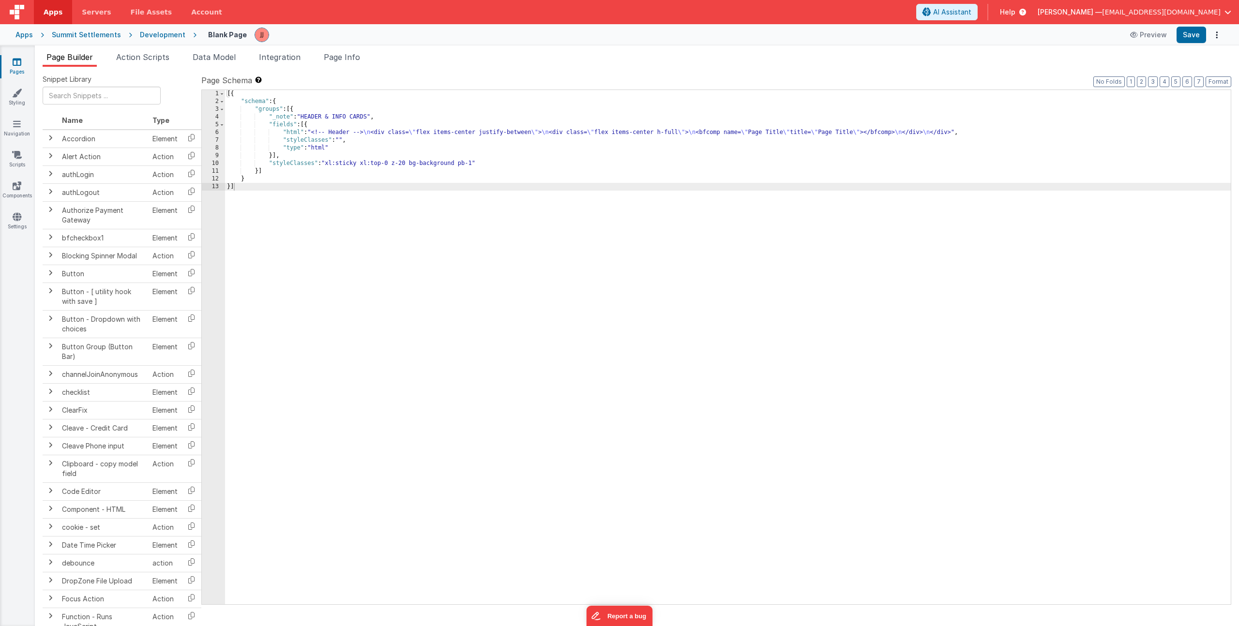
click at [288, 184] on div "[{ "schema" : { "groups" : [{ "_note" : "HEADER & INFO CARDS" , "fields" : [{ "…" at bounding box center [728, 355] width 1006 height 530
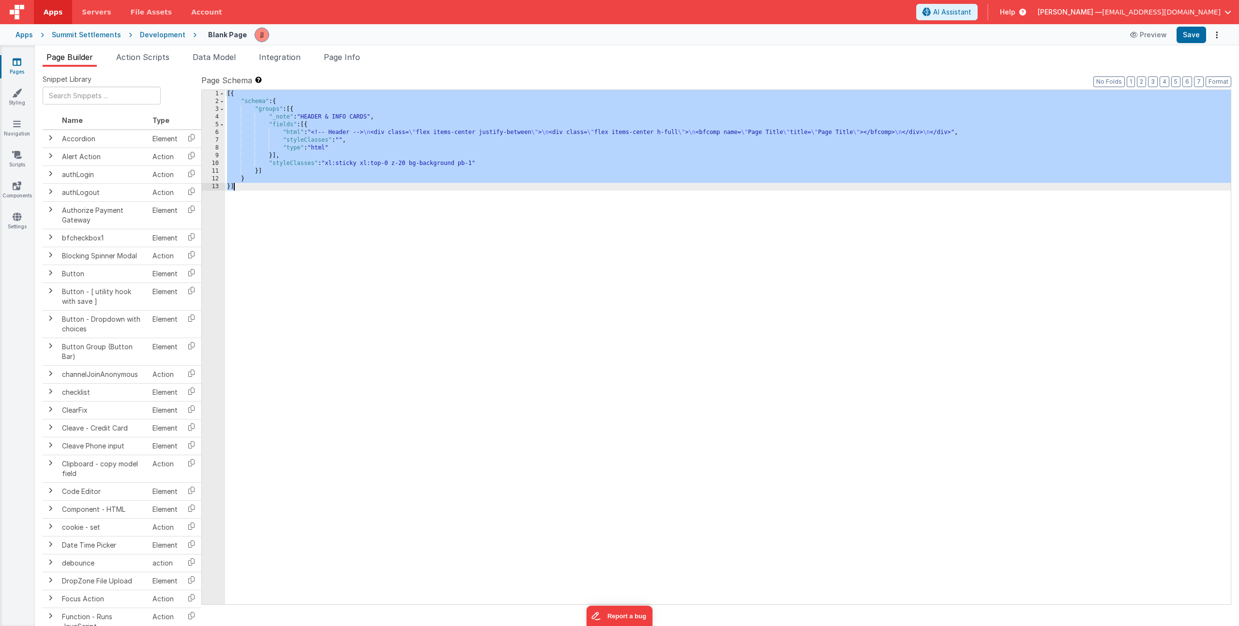
click at [18, 68] on link "Pages" at bounding box center [17, 66] width 35 height 19
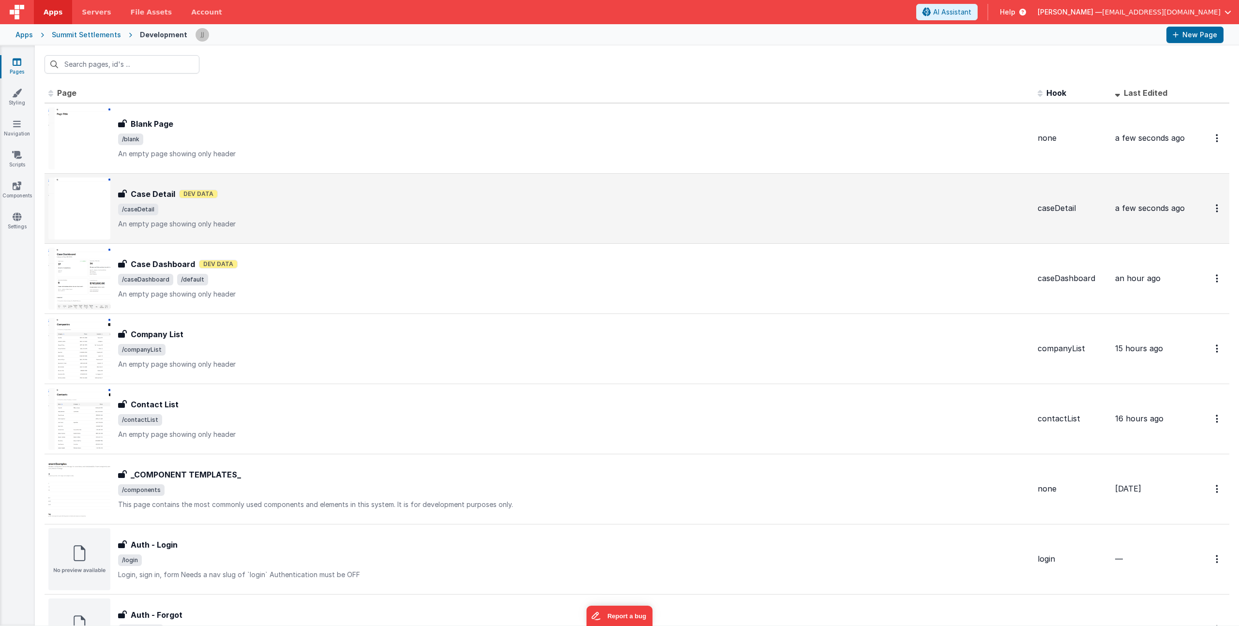
click at [302, 216] on div "Case Detail Case Detail Dev Data /caseDetail An empty page showing only header" at bounding box center [574, 208] width 912 height 41
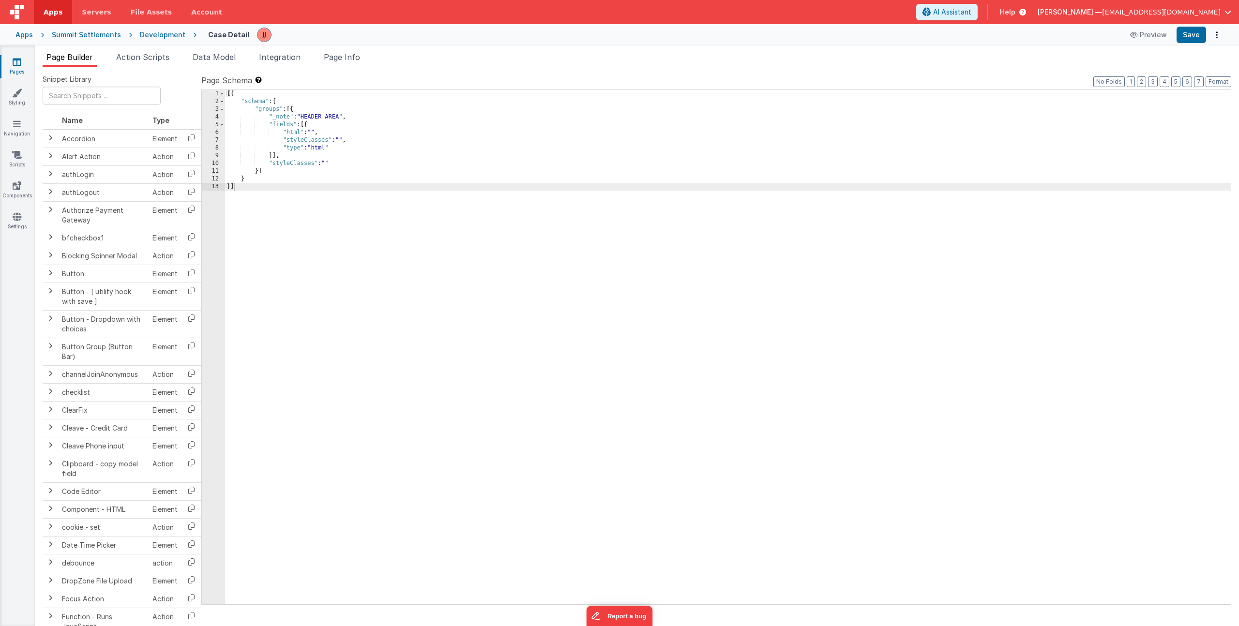
click at [304, 213] on div "[{ "schema" : { "groups" : [{ "_note" : "HEADER AREA" , "fields" : [{ "html" : …" at bounding box center [728, 355] width 1006 height 530
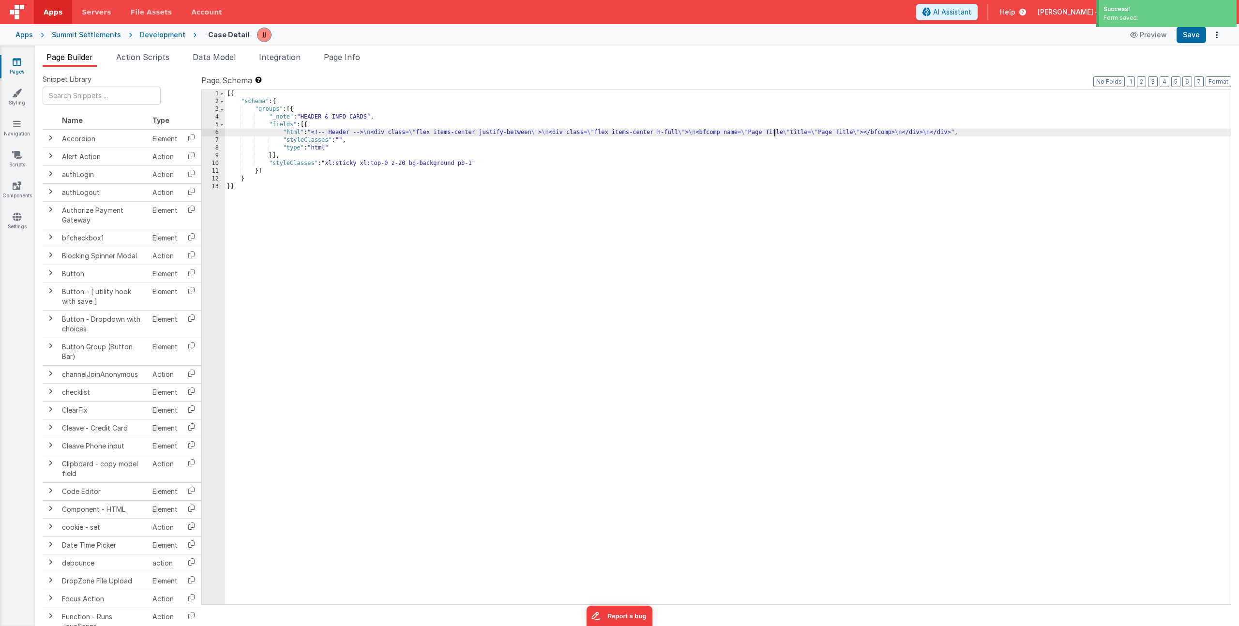
click at [774, 133] on div "[{ "schema" : { "groups" : [{ "_note" : "HEADER & INFO CARDS" , "fields" : [{ "…" at bounding box center [728, 355] width 1006 height 530
drag, startPoint x: 771, startPoint y: 133, endPoint x: 806, endPoint y: 131, distance: 34.9
click at [806, 131] on div "[{ "schema" : { "groups" : [{ "_note" : "HEADER & INFO CARDS" , "fields" : [{ "…" at bounding box center [728, 355] width 1006 height 530
click at [228, 56] on span "Data Model" at bounding box center [214, 57] width 43 height 10
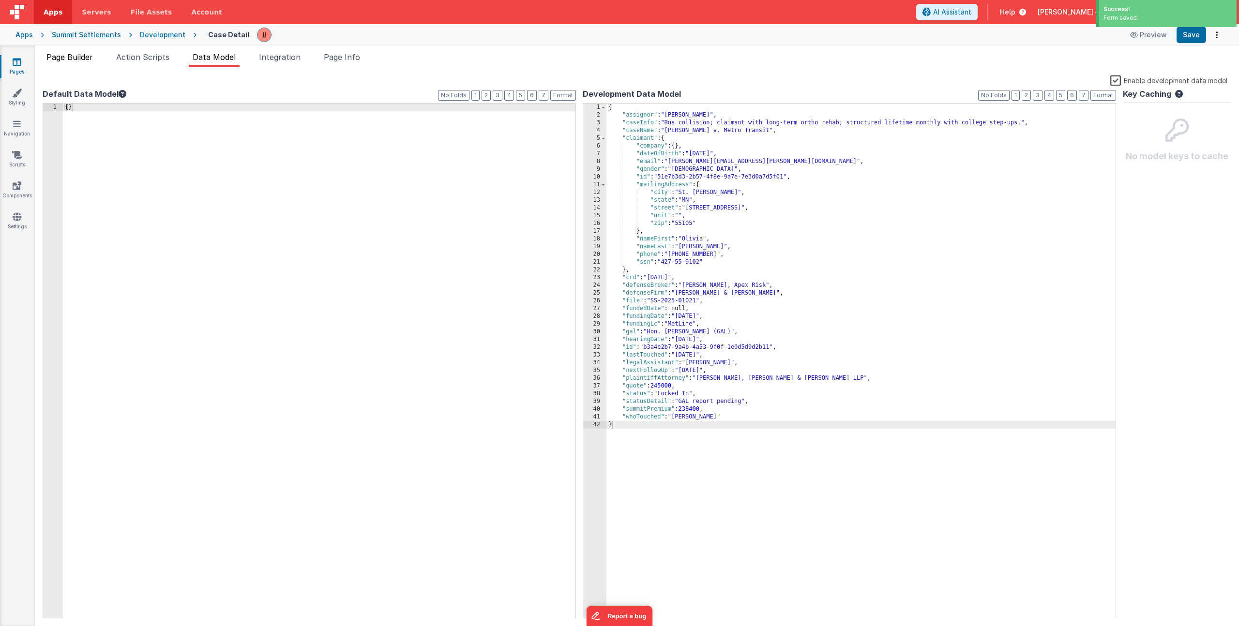
click at [95, 59] on li "Page Builder" at bounding box center [70, 58] width 54 height 15
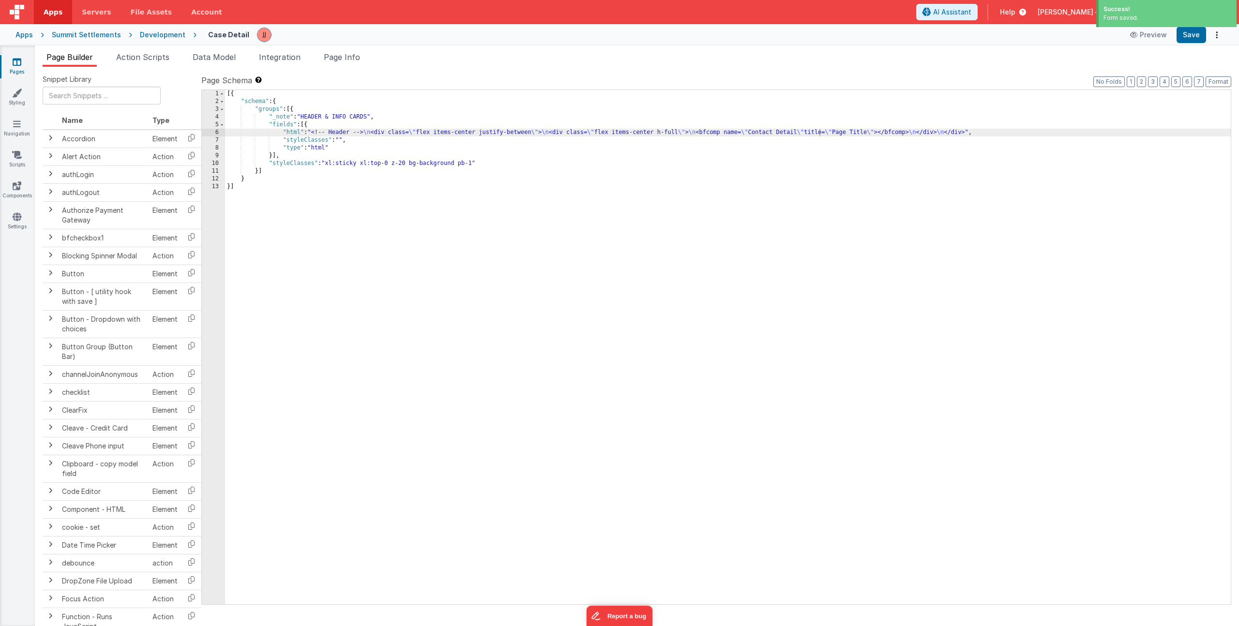
click at [381, 128] on div "[{ "schema" : { "groups" : [{ "_note" : "HEADER & INFO CARDS" , "fields" : [{ "…" at bounding box center [728, 355] width 1006 height 530
click at [363, 135] on div "[{ "schema" : { "groups" : [{ "_note" : "HEADER & INFO CARDS" , "fields" : [{ "…" at bounding box center [728, 355] width 1006 height 530
click at [213, 131] on div "6" at bounding box center [213, 133] width 23 height 8
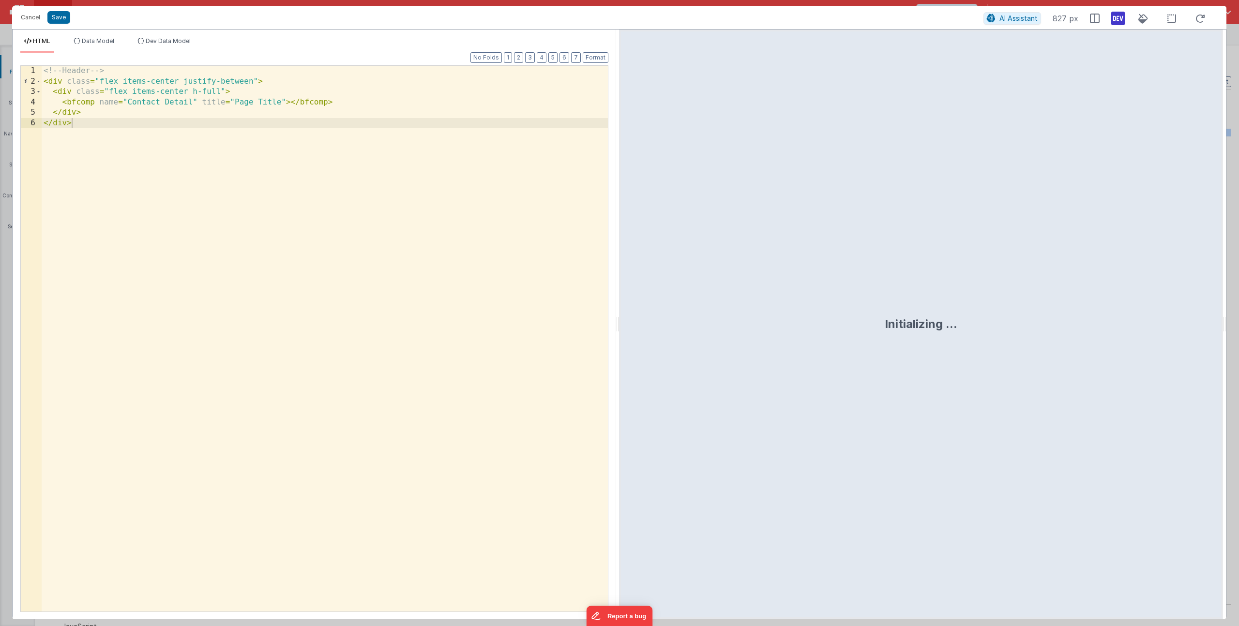
drag, startPoint x: 199, startPoint y: 103, endPoint x: 208, endPoint y: 102, distance: 8.3
click at [206, 103] on div "<!-- Header --> < div class = "flex items-center justify-between" > < div class…" at bounding box center [325, 349] width 566 height 567
drag, startPoint x: 128, startPoint y: 102, endPoint x: 190, endPoint y: 98, distance: 62.1
click at [190, 98] on div "<!-- Header --> < div class = "flex items-center justify-between" > < div class…" at bounding box center [325, 349] width 566 height 567
click at [66, 20] on button "Save" at bounding box center [58, 17] width 23 height 13
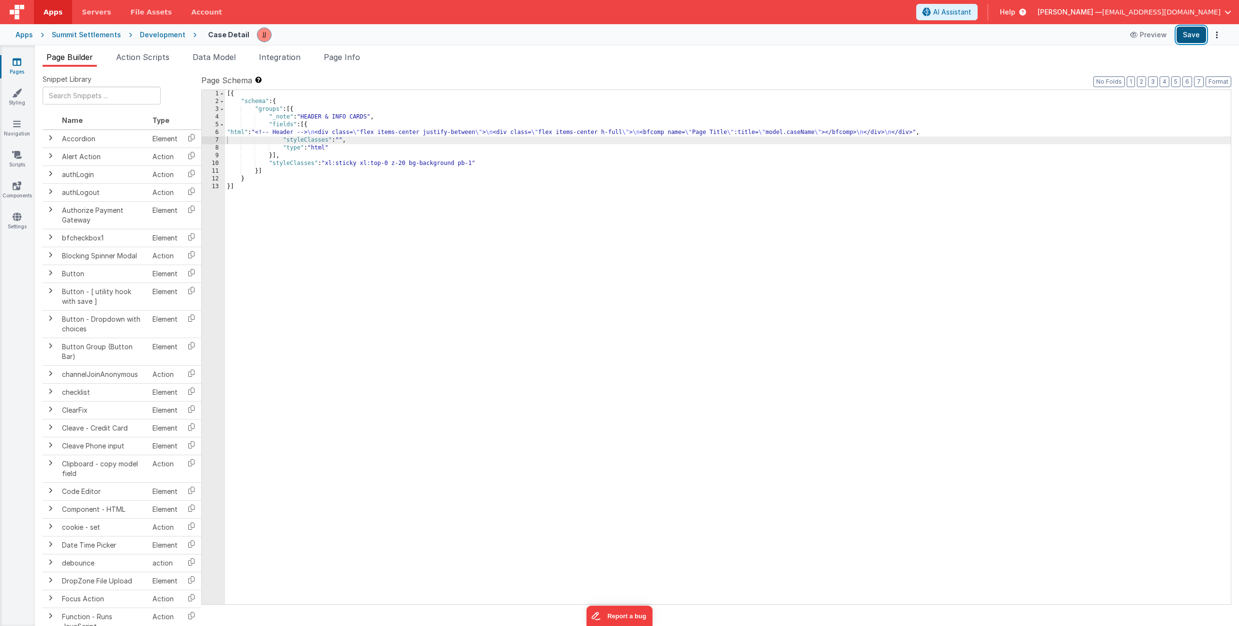
click at [1195, 38] on button "Save" at bounding box center [1192, 35] width 30 height 16
click at [18, 56] on div "Pages Styling Navigation Scripts Components Settings" at bounding box center [17, 336] width 35 height 581
click at [17, 62] on icon at bounding box center [17, 62] width 9 height 10
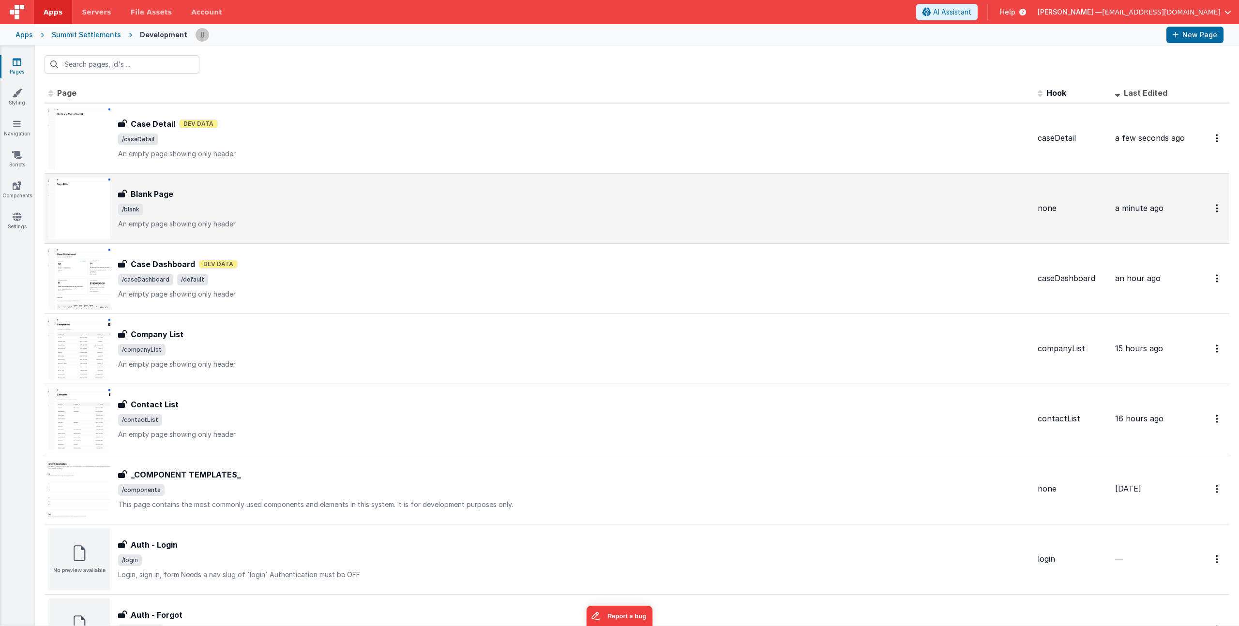
click at [282, 192] on div "Blank Page" at bounding box center [574, 194] width 912 height 12
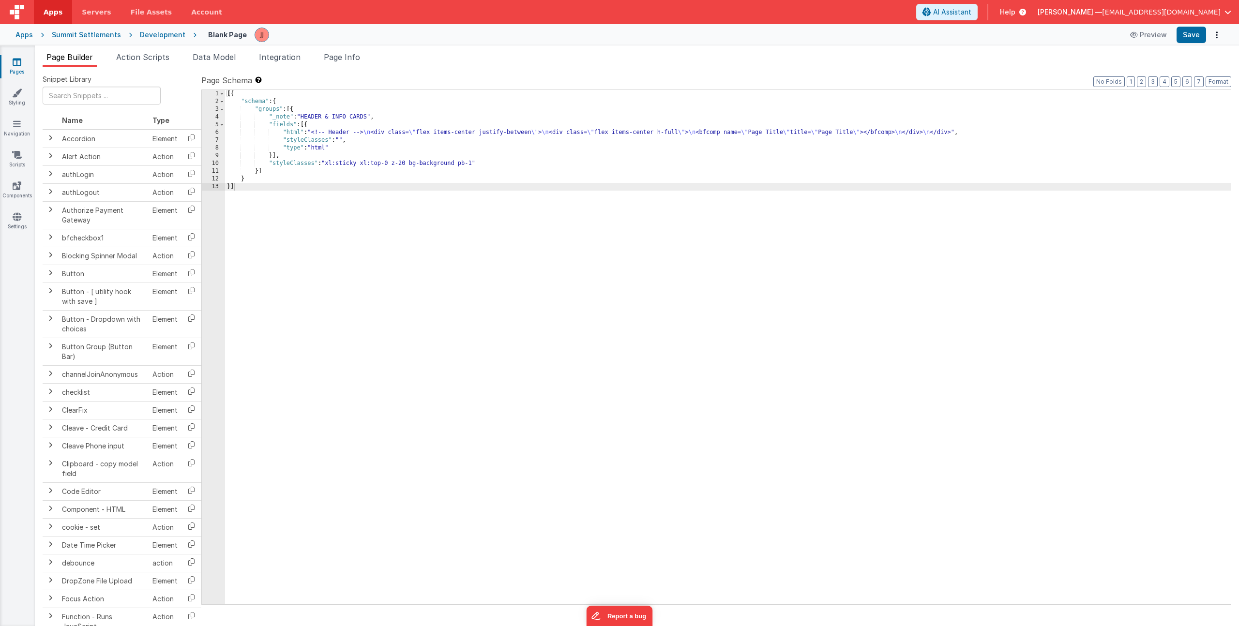
click at [26, 69] on link "Pages" at bounding box center [17, 66] width 35 height 19
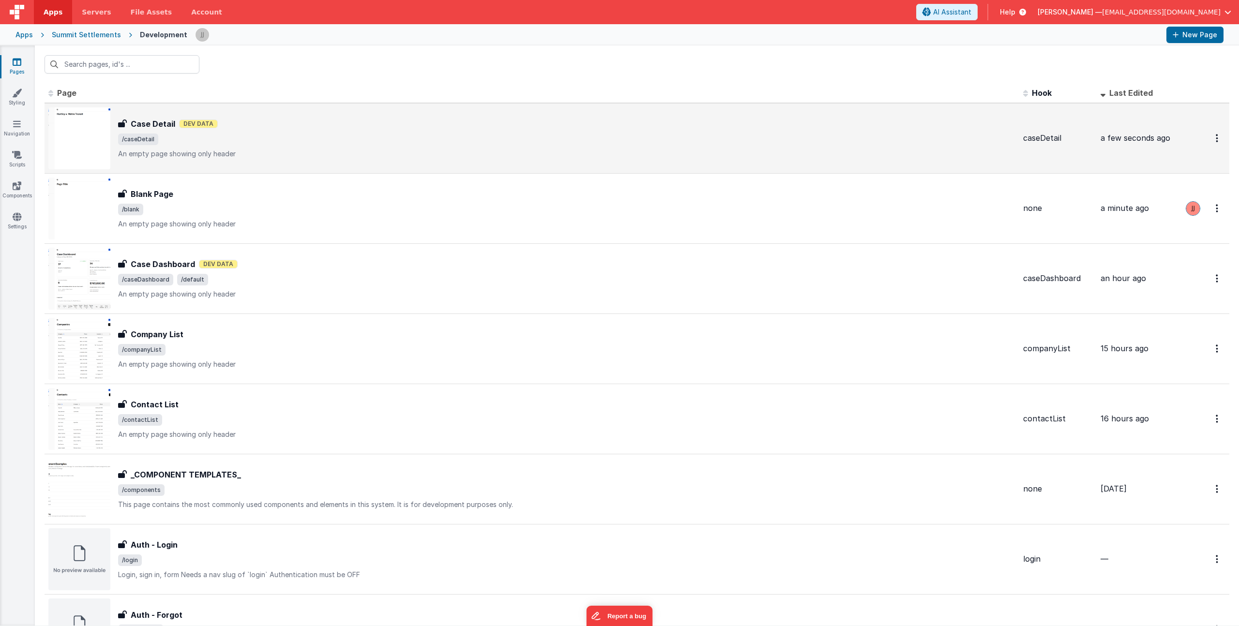
click at [260, 124] on div "Case Detail Dev Data" at bounding box center [566, 124] width 897 height 12
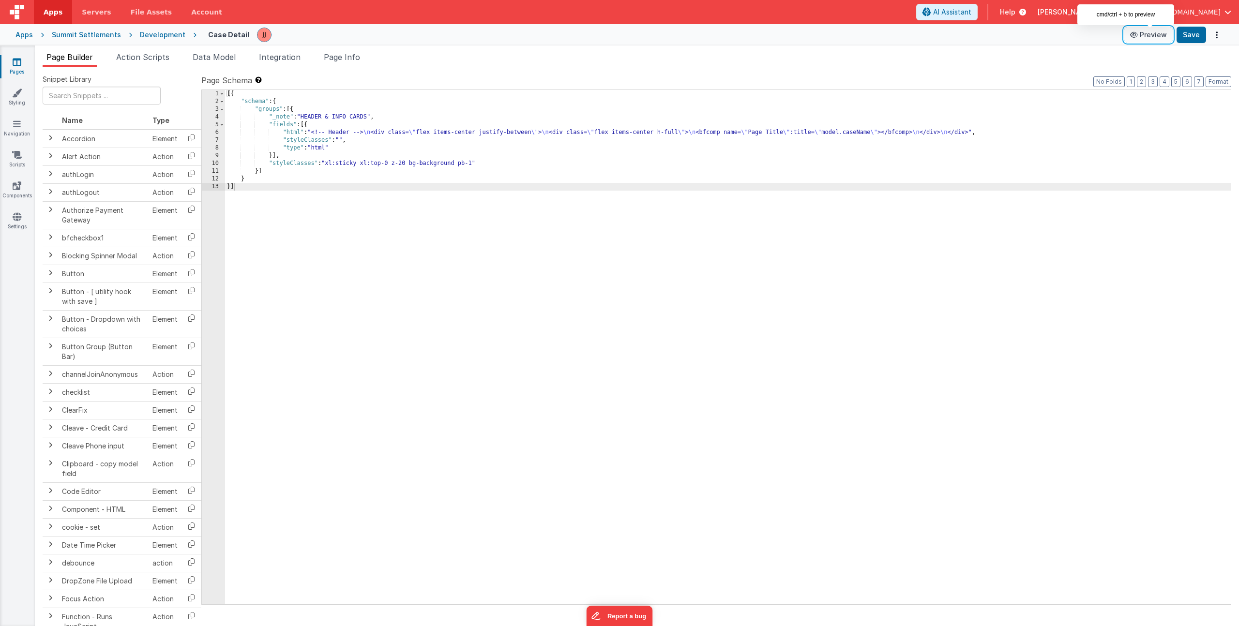
click at [1155, 31] on button "Preview" at bounding box center [1149, 34] width 48 height 15
click at [24, 67] on link "Pages" at bounding box center [17, 66] width 35 height 19
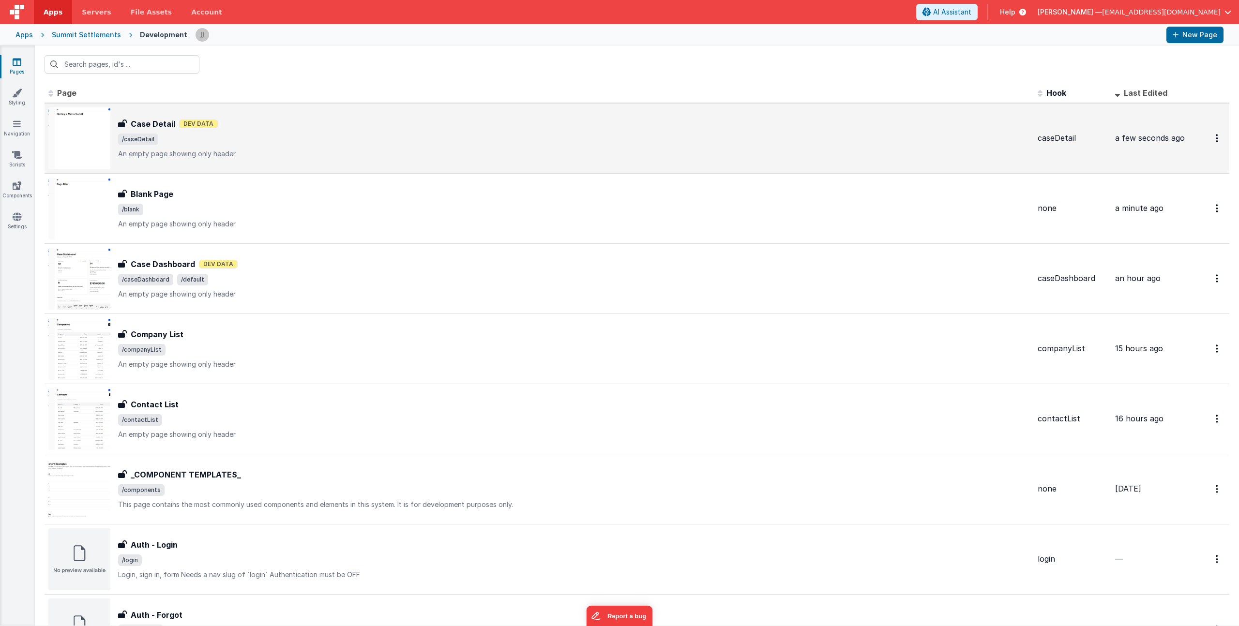
click at [299, 126] on div "Case Detail Dev Data" at bounding box center [574, 124] width 912 height 12
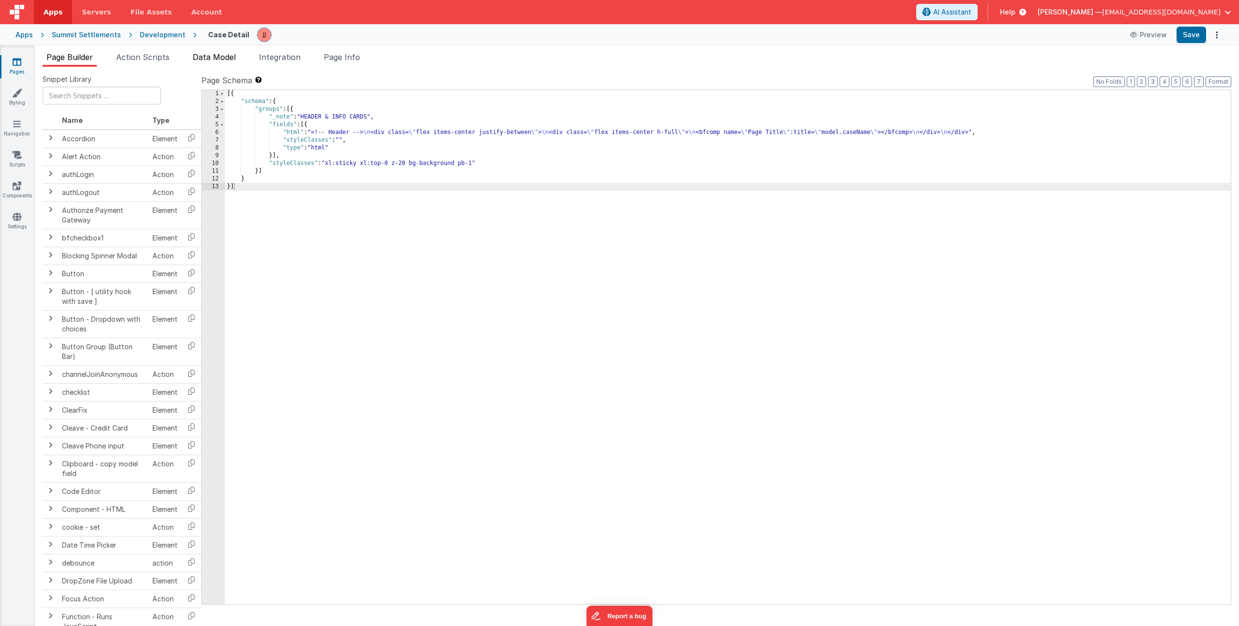
click at [222, 53] on span "Data Model" at bounding box center [214, 57] width 43 height 10
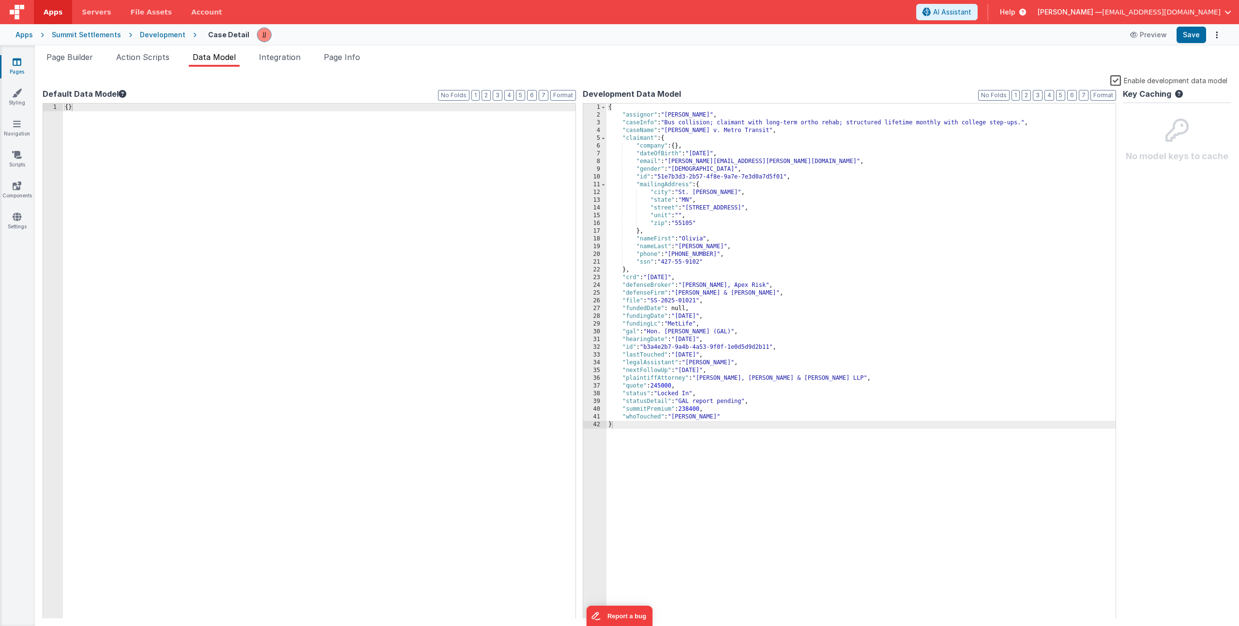
click at [648, 121] on div "{ "assignor" : "Daniel Johnson" , "caseInfo" : "Bus collision; claimant with lo…" at bounding box center [861, 369] width 509 height 531
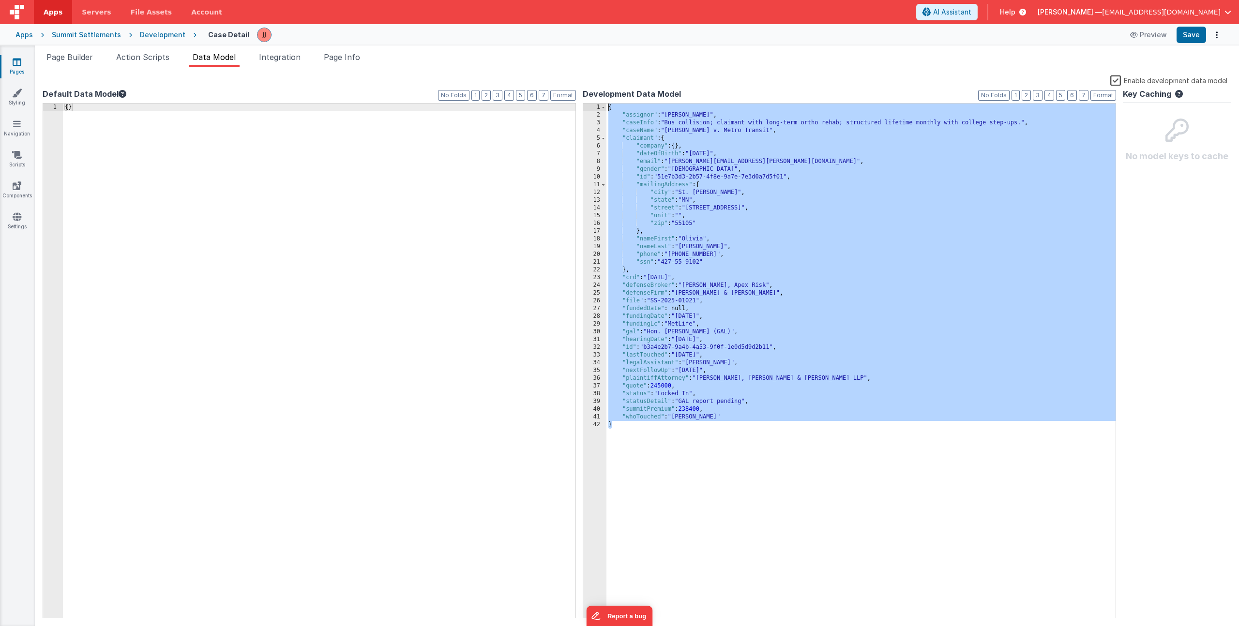
drag, startPoint x: 624, startPoint y: 425, endPoint x: 418, endPoint y: 71, distance: 410.0
click at [418, 71] on div "Snippet Library Name Type Accordion Element Alert Action Action authLogin Actio…" at bounding box center [637, 347] width 1204 height 560
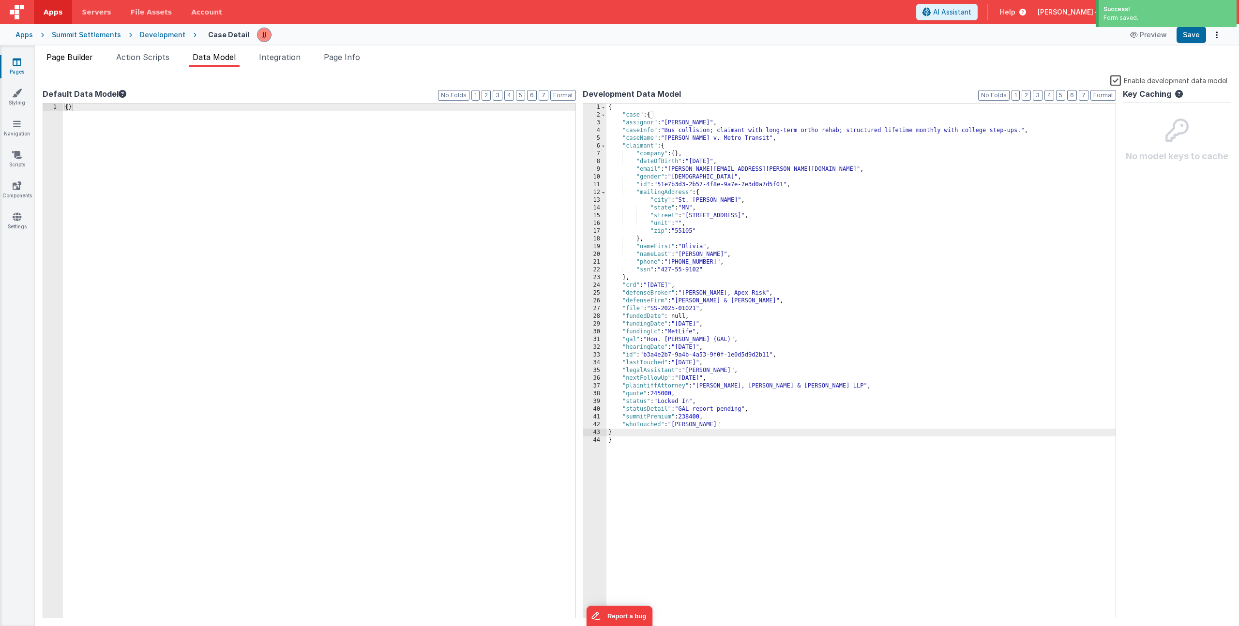
click at [76, 53] on span "Page Builder" at bounding box center [69, 57] width 46 height 10
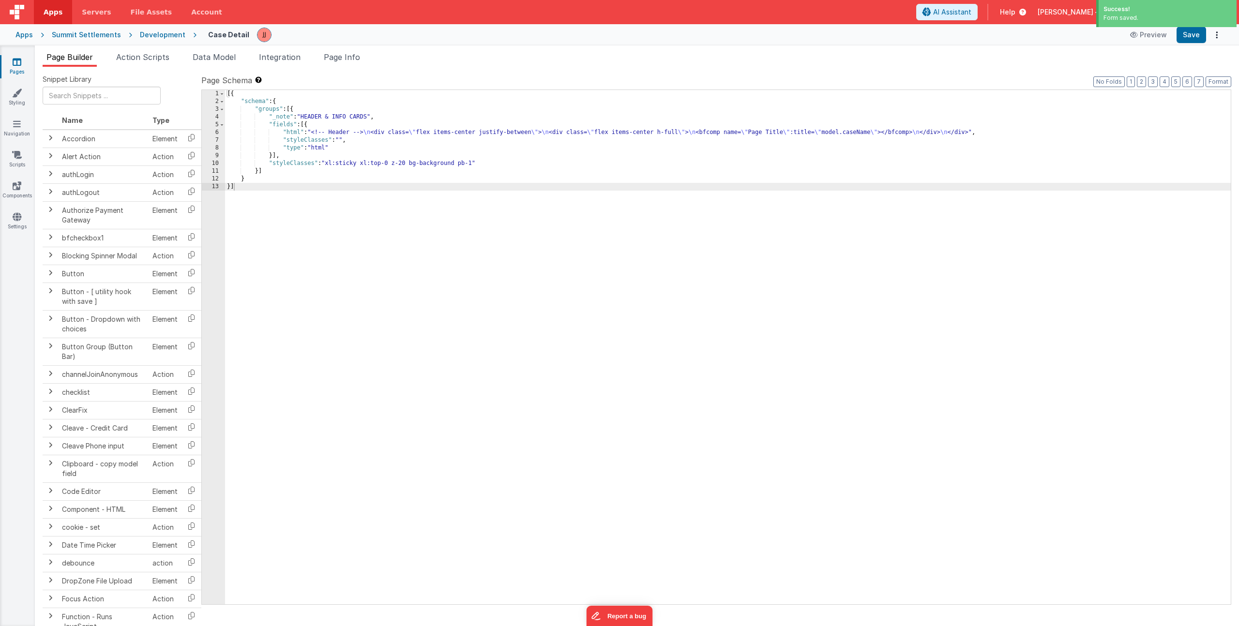
click at [502, 131] on div "[{ "schema" : { "groups" : [{ "_note" : "HEADER & INFO CARDS" , "fields" : [{ "…" at bounding box center [728, 355] width 1006 height 530
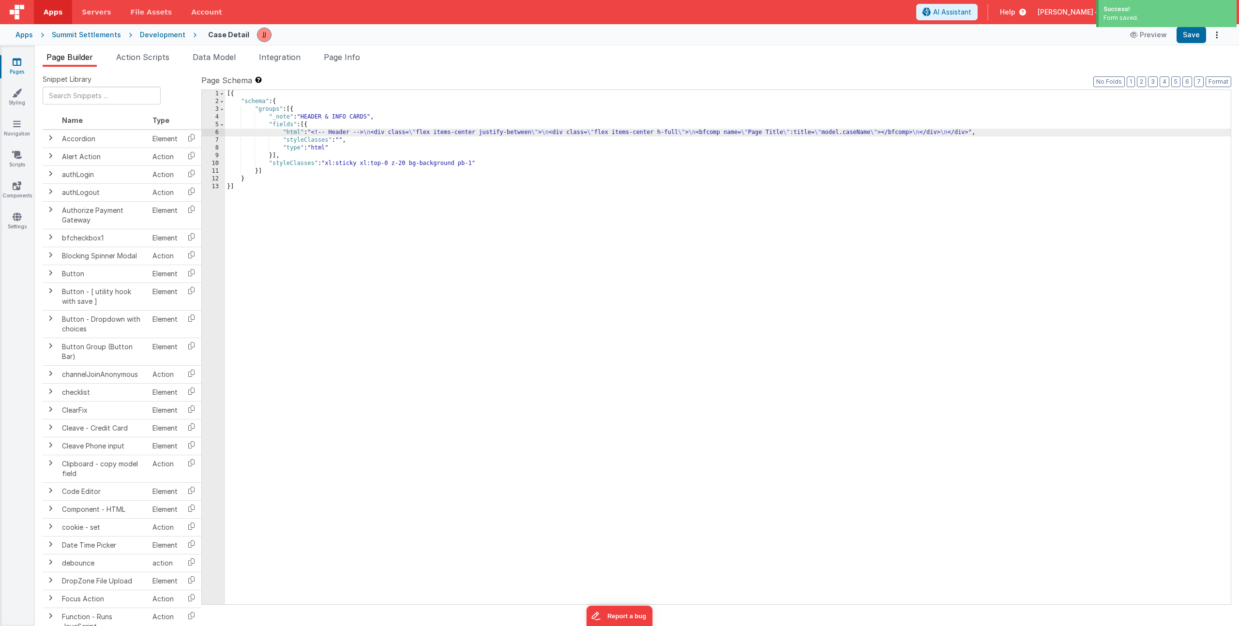
click at [868, 133] on div "[{ "schema" : { "groups" : [{ "_note" : "HEADER & INFO CARDS" , "fields" : [{ "…" at bounding box center [728, 355] width 1006 height 530
click at [10, 62] on link "Pages" at bounding box center [17, 66] width 35 height 19
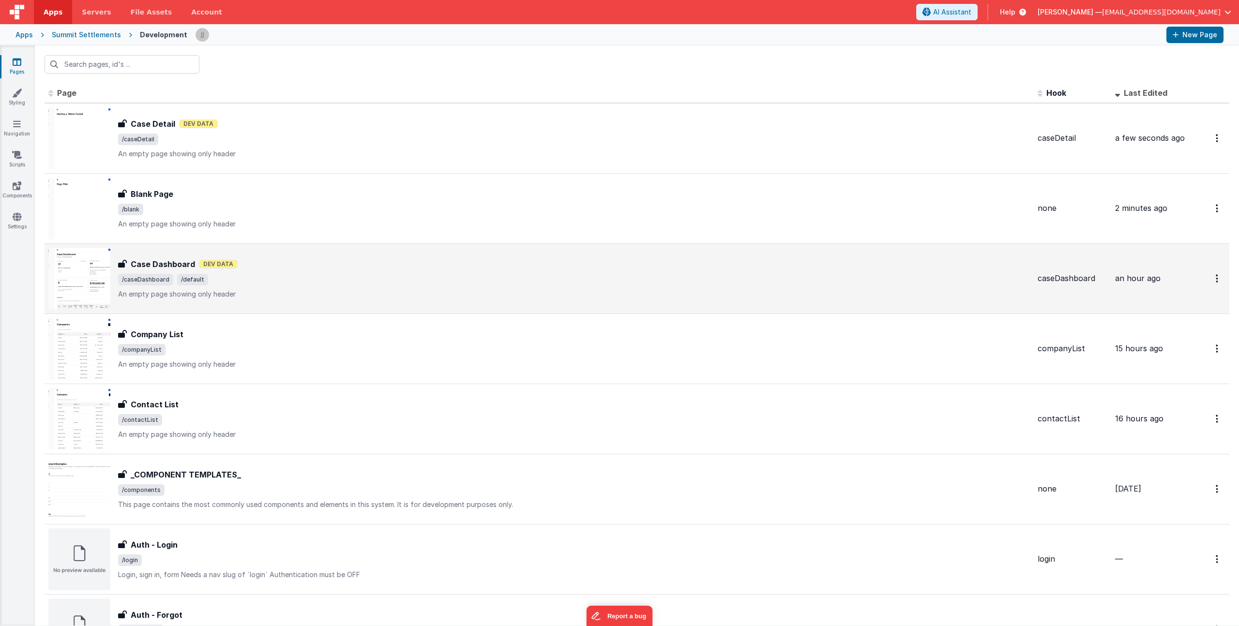
click at [269, 268] on div "Case Dashboard Dev Data" at bounding box center [574, 265] width 912 height 12
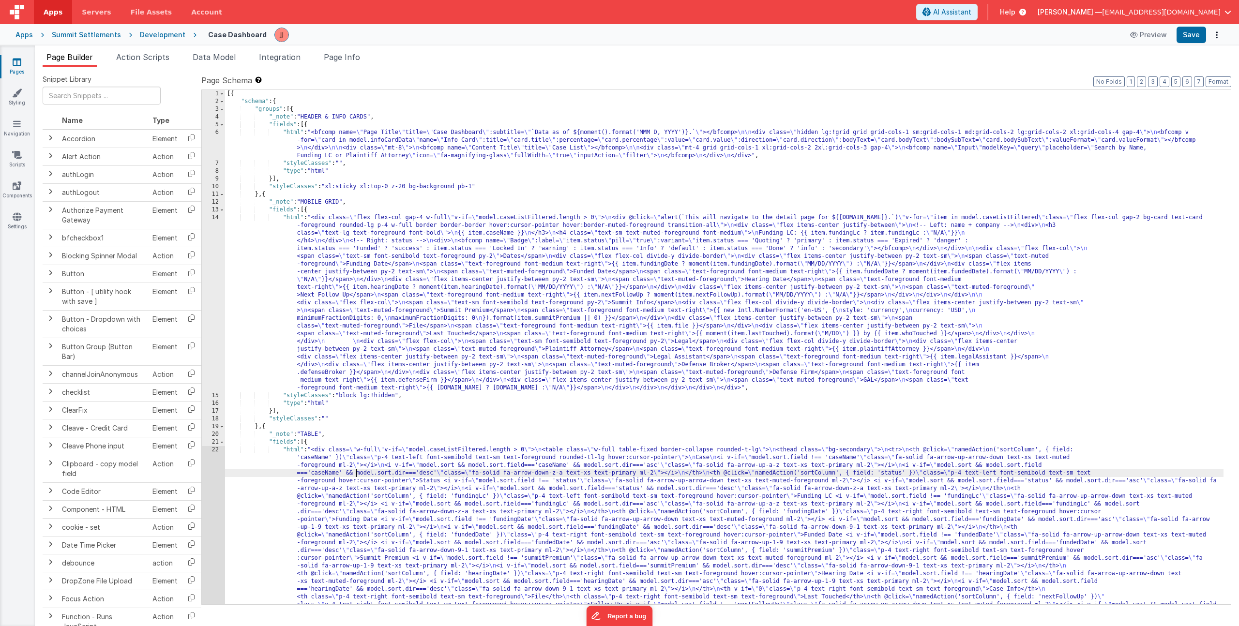
click at [356, 475] on div "[{ "schema" : { "groups" : [{ "_note" : "HEADER & INFO CARDS" , "fields" : [{ "…" at bounding box center [724, 514] width 999 height 848
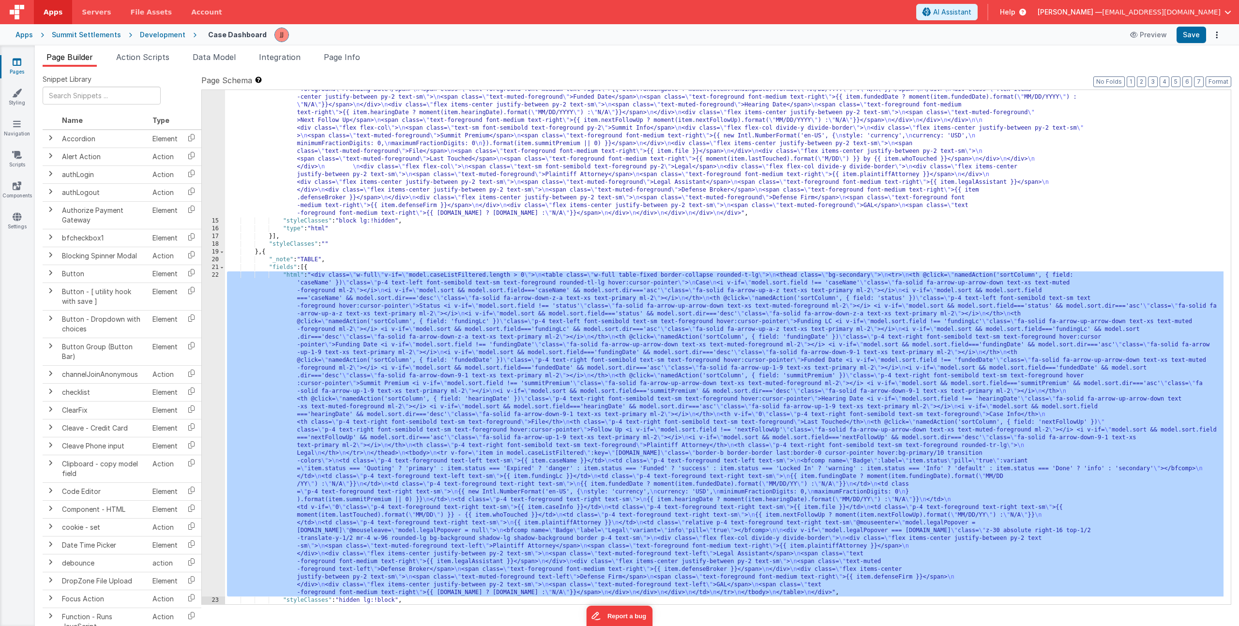
click at [216, 470] on div "22" at bounding box center [213, 434] width 23 height 325
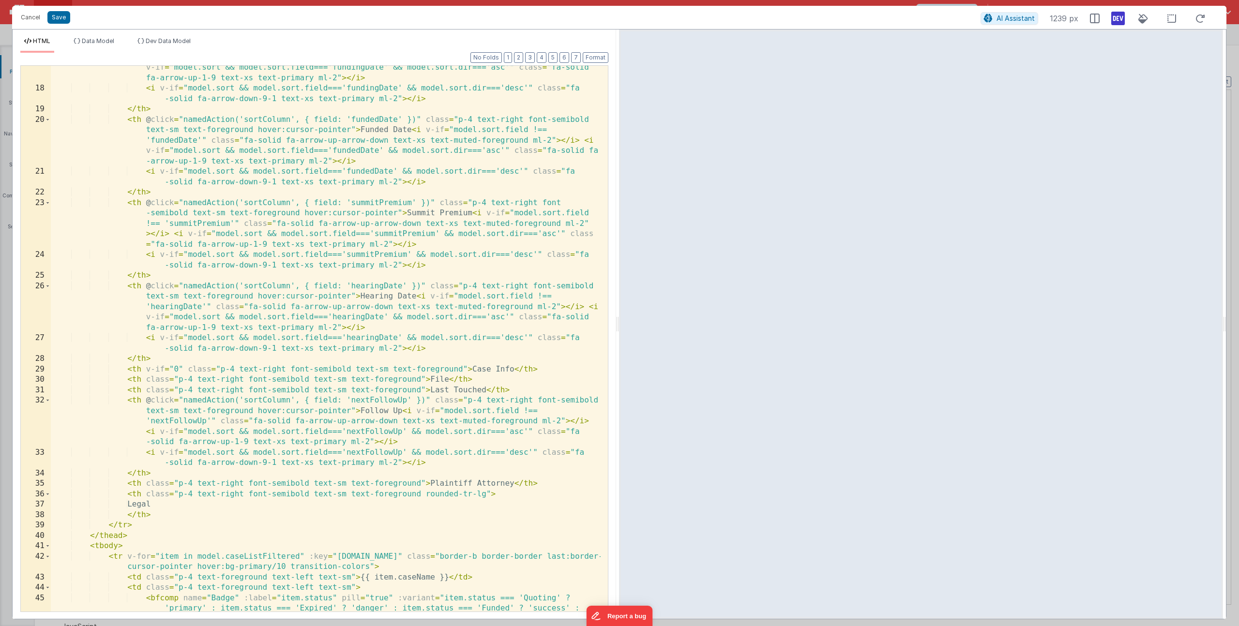
scroll to position [451, 0]
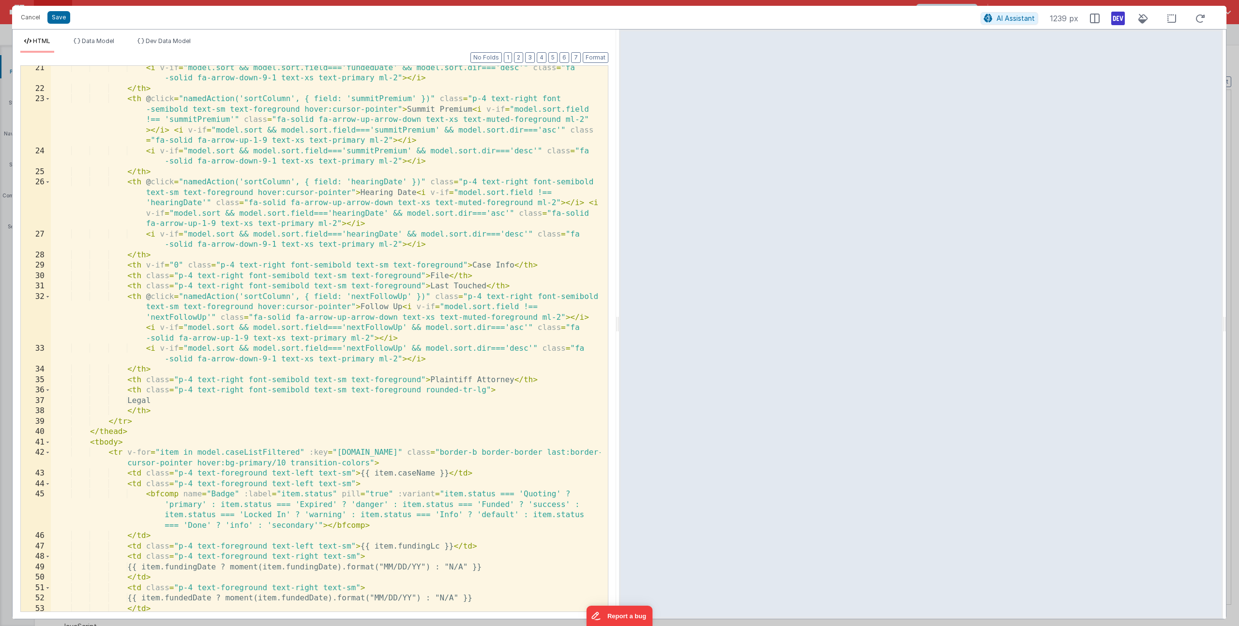
click at [123, 453] on div "< i v-if = "model.sort && model.sort.field==='fundedDate' && model.sort.dir==='…" at bounding box center [326, 352] width 550 height 578
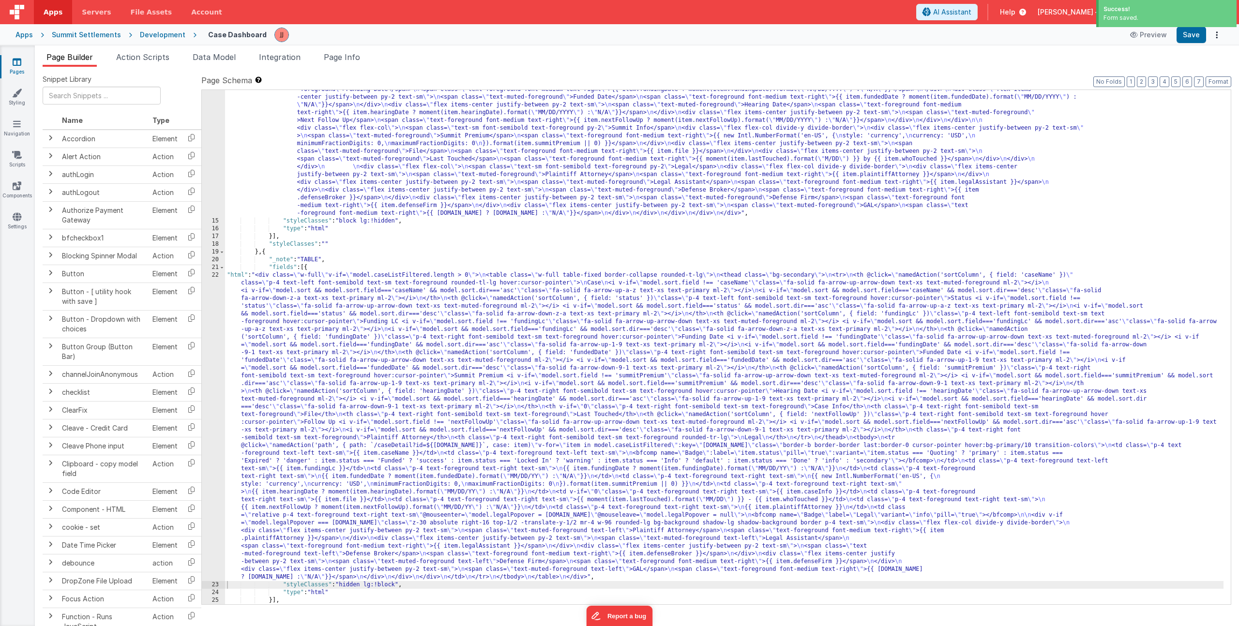
click at [604, 349] on div ""html" : "<div class= \" flex flex-col gap-4 w-full \" v-if= \" model.caseListF…" at bounding box center [724, 389] width 999 height 700
click at [480, 374] on div ""html" : "<div class= \" flex flex-col gap-4 w-full \" v-if= \" model.caseListF…" at bounding box center [724, 389] width 999 height 700
click at [425, 354] on div ""html" : "<div class= \" flex flex-col gap-4 w-full \" v-if= \" model.caseListF…" at bounding box center [724, 389] width 999 height 700
click at [209, 352] on div "22" at bounding box center [213, 427] width 23 height 310
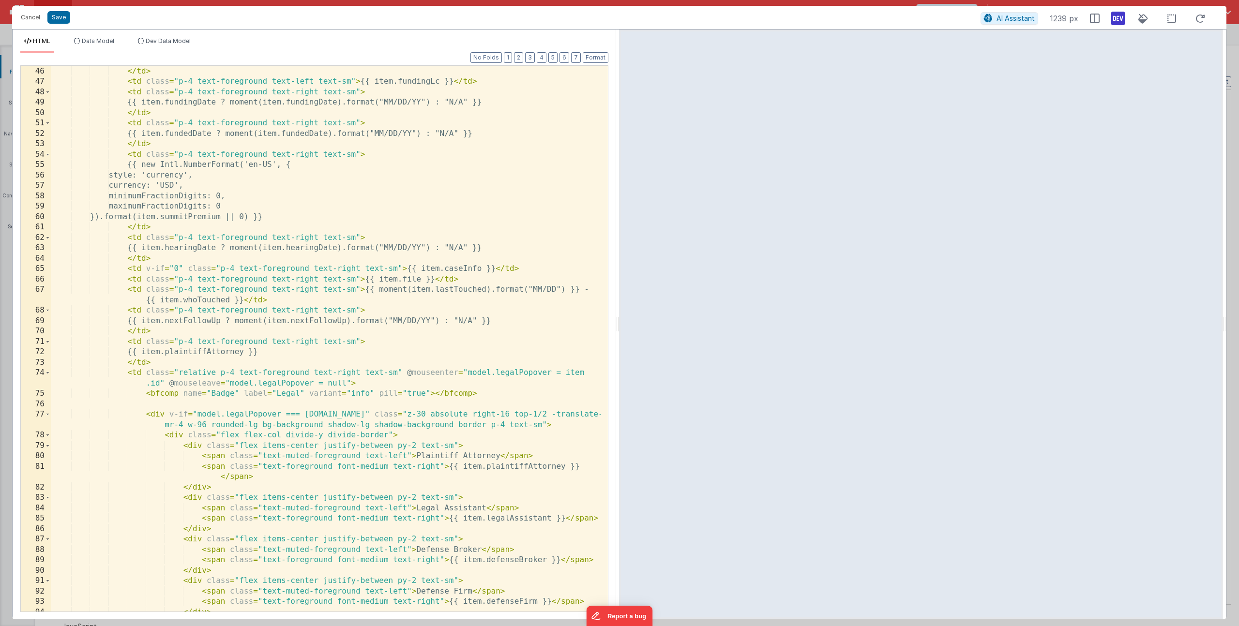
scroll to position [704, 0]
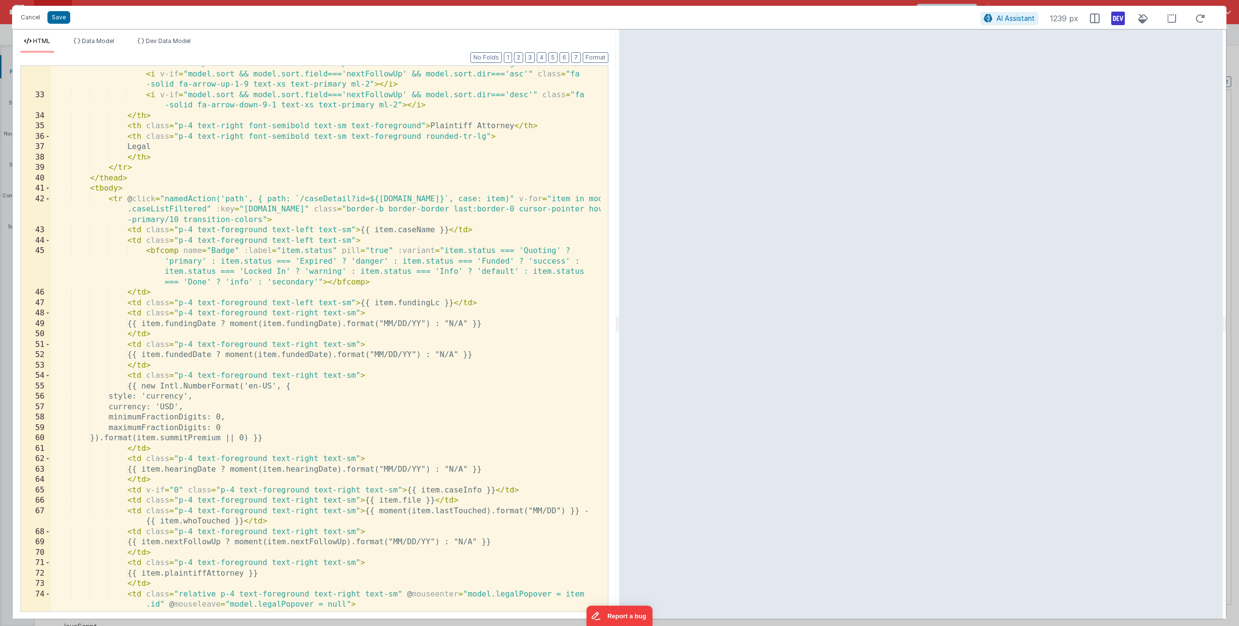
click at [474, 200] on div "< th @ click = "namedAction('sortColumn', { field: 'nextFollowUp' })" class = "…" at bounding box center [326, 342] width 550 height 608
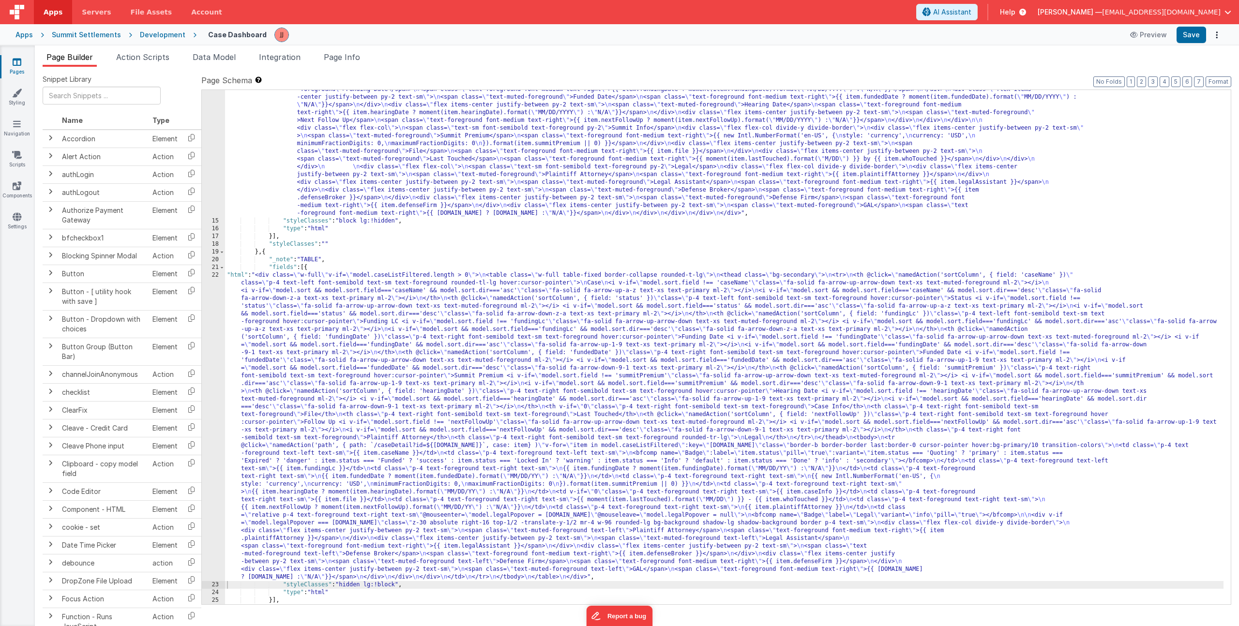
click at [23, 63] on link "Pages" at bounding box center [17, 66] width 35 height 19
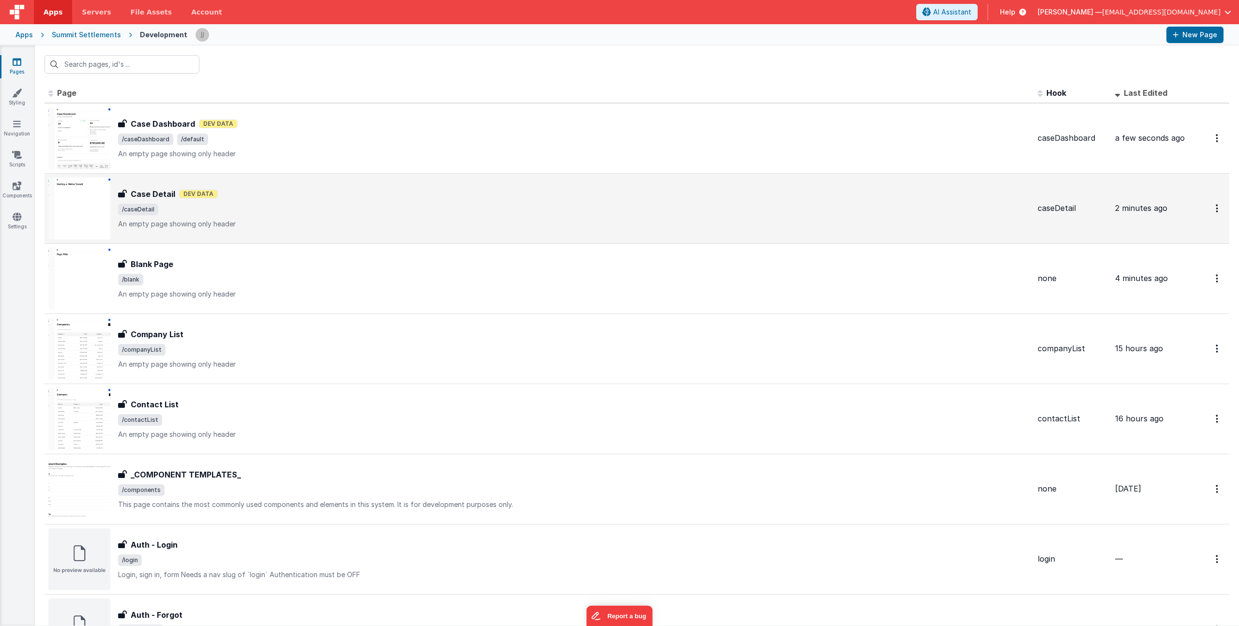
click at [257, 213] on span "/caseDetail" at bounding box center [574, 210] width 912 height 12
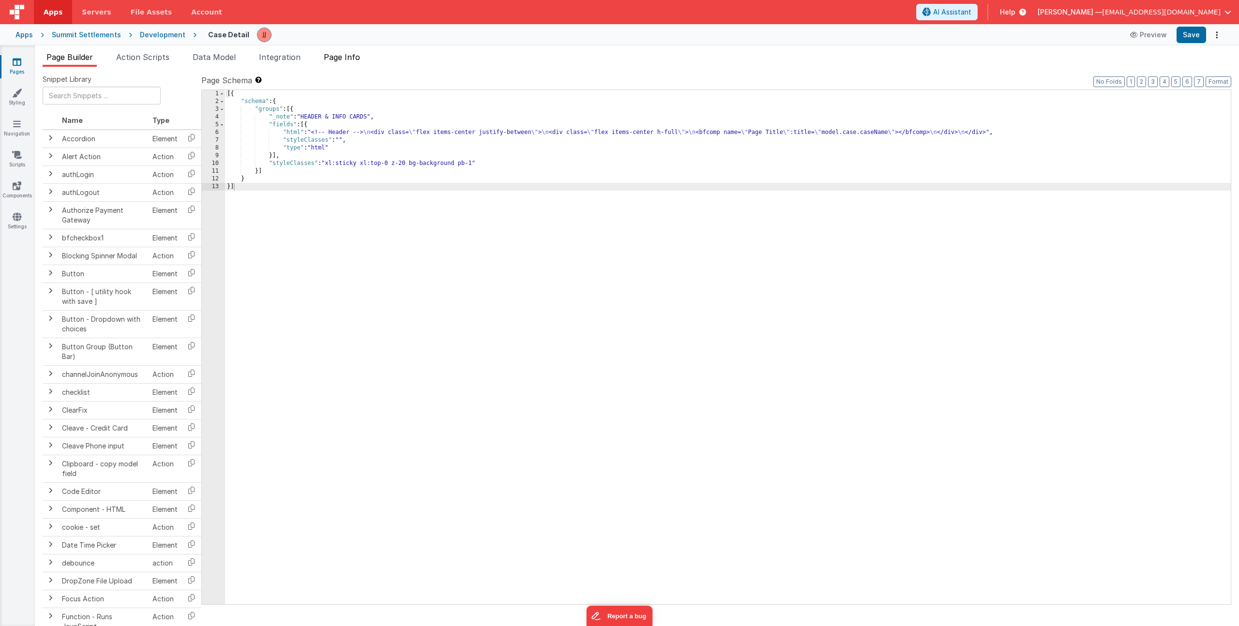
click at [345, 60] on span "Page Info" at bounding box center [342, 57] width 36 height 10
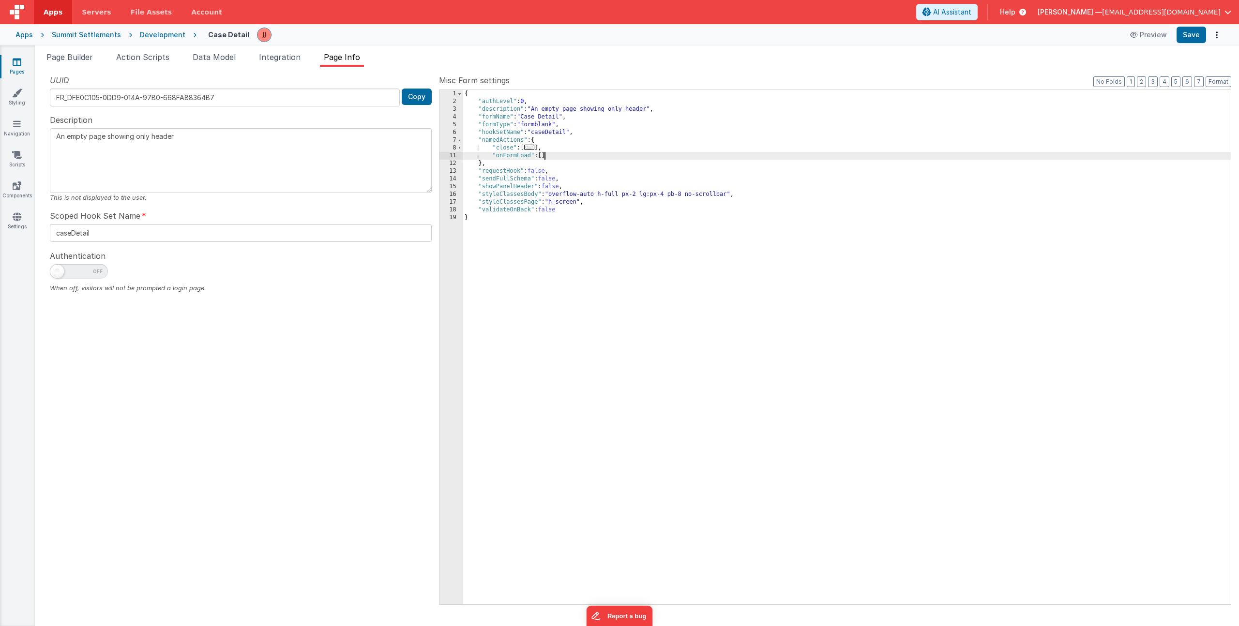
click at [545, 155] on div "{ "authLevel" : 0 , "description" : "An empty page showing only header" , "form…" at bounding box center [847, 355] width 768 height 530
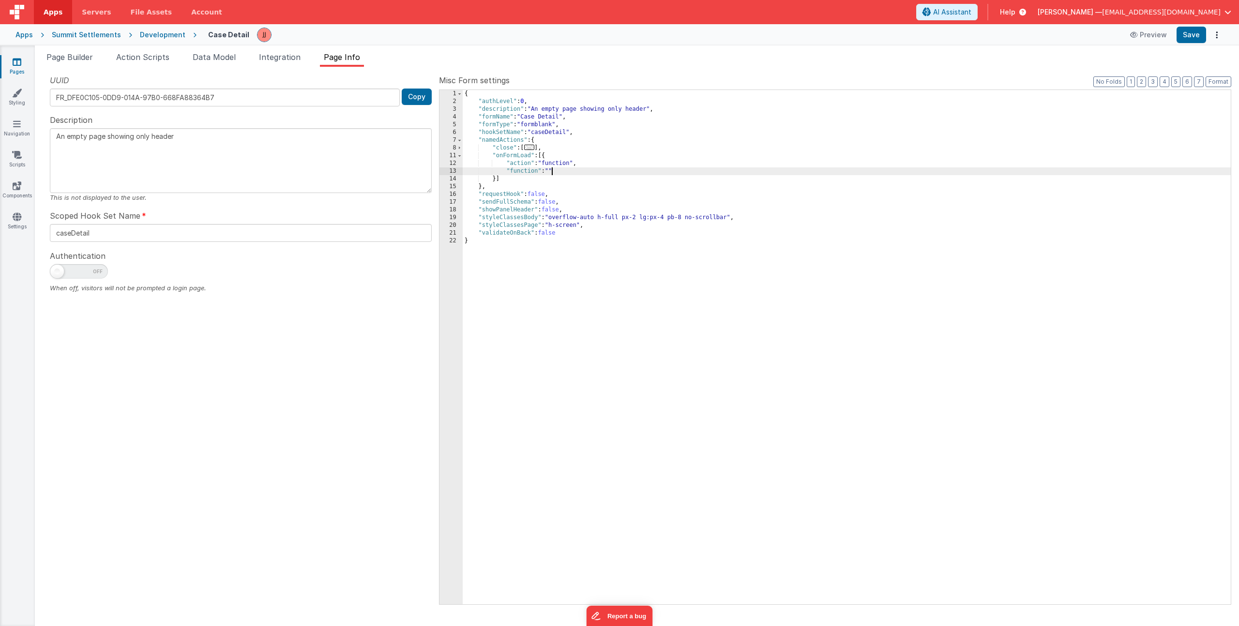
click at [447, 172] on div "13" at bounding box center [451, 171] width 23 height 8
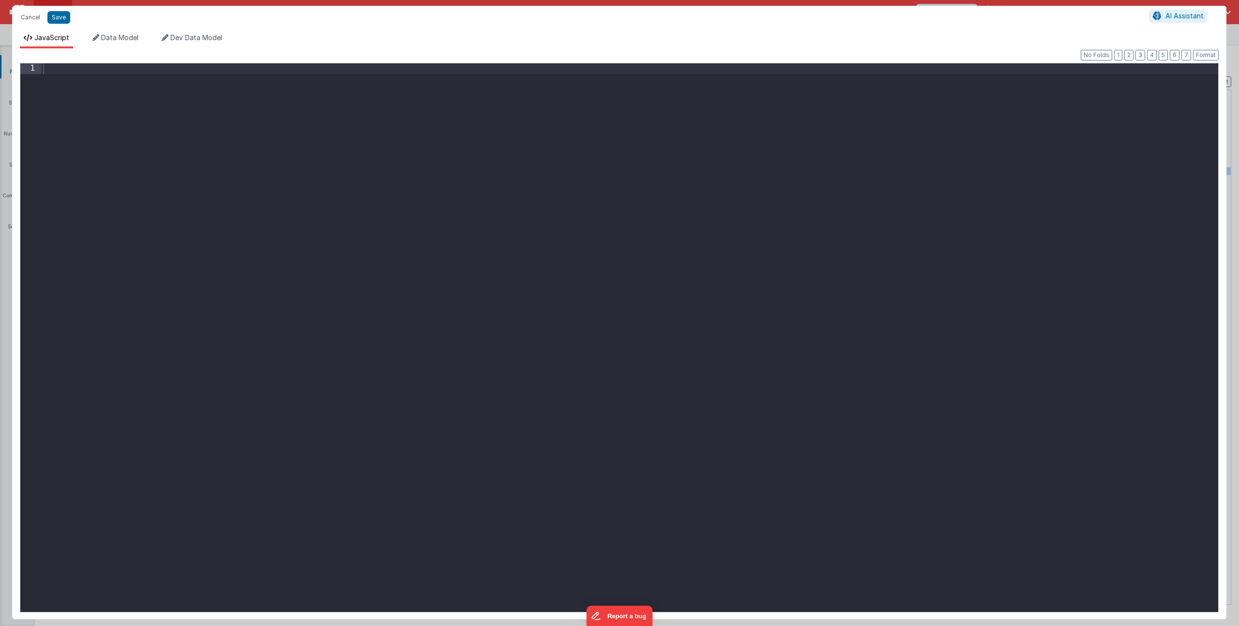
click at [447, 172] on div at bounding box center [629, 348] width 1177 height 570
click at [71, 76] on div "const { case } = action . options ;" at bounding box center [629, 348] width 1177 height 570
click at [83, 71] on div "const { case } = action . options ;" at bounding box center [629, 348] width 1177 height 570
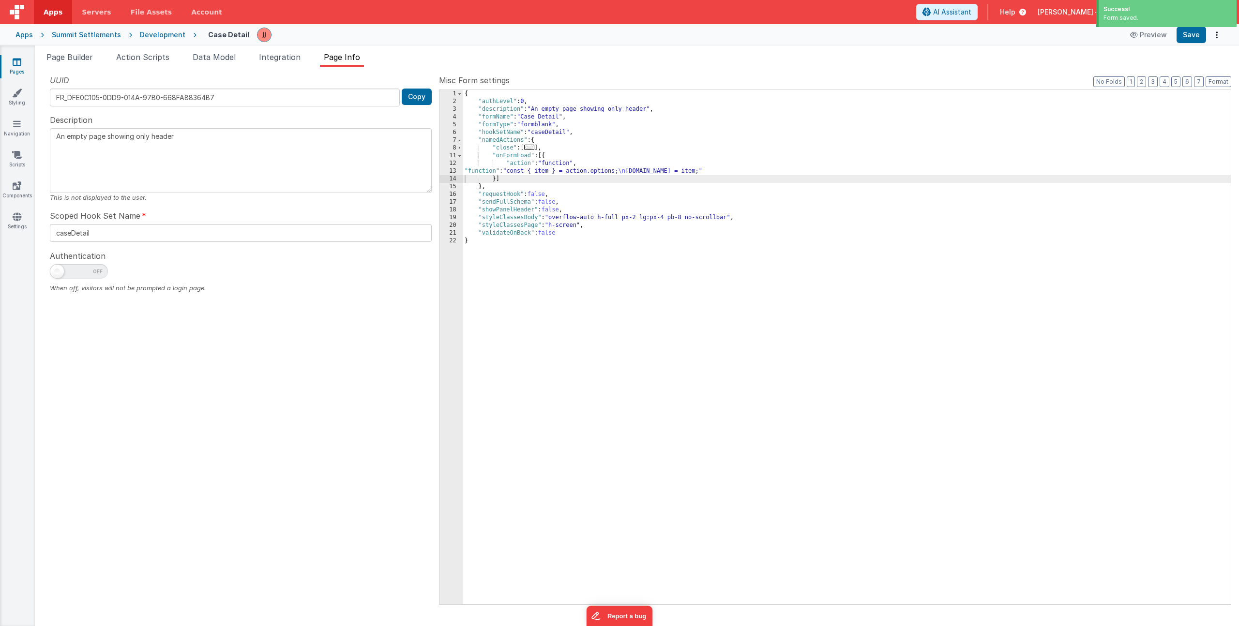
click at [25, 65] on link "Pages" at bounding box center [17, 66] width 35 height 19
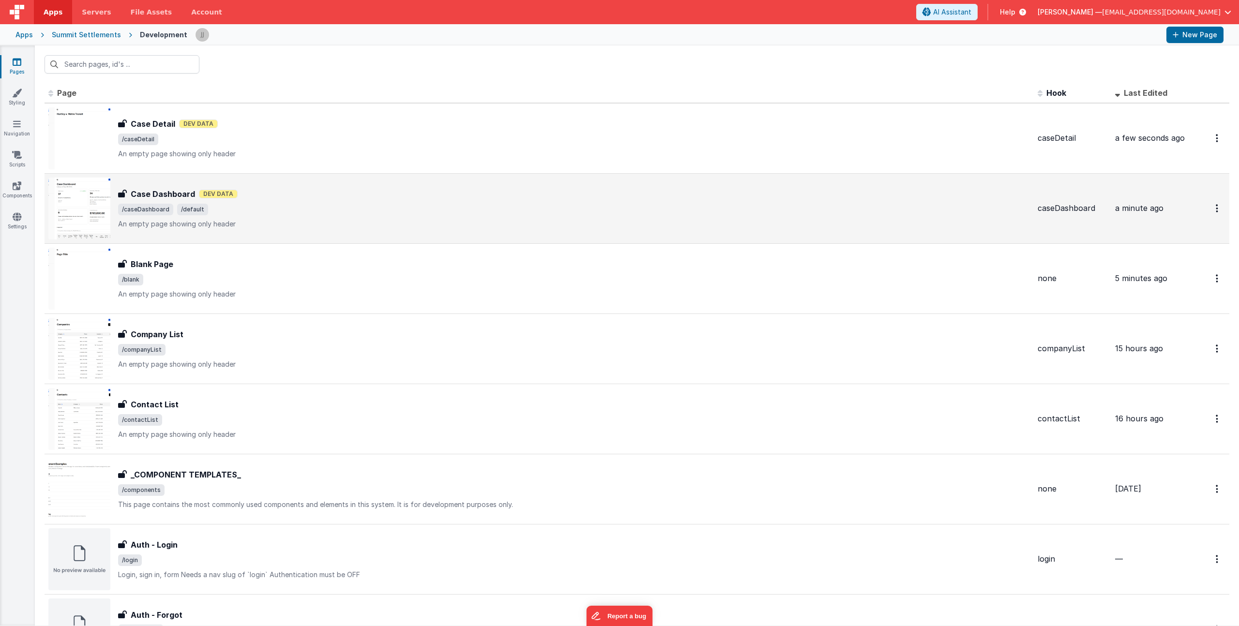
click at [293, 193] on div "Case Dashboard Dev Data" at bounding box center [574, 194] width 912 height 12
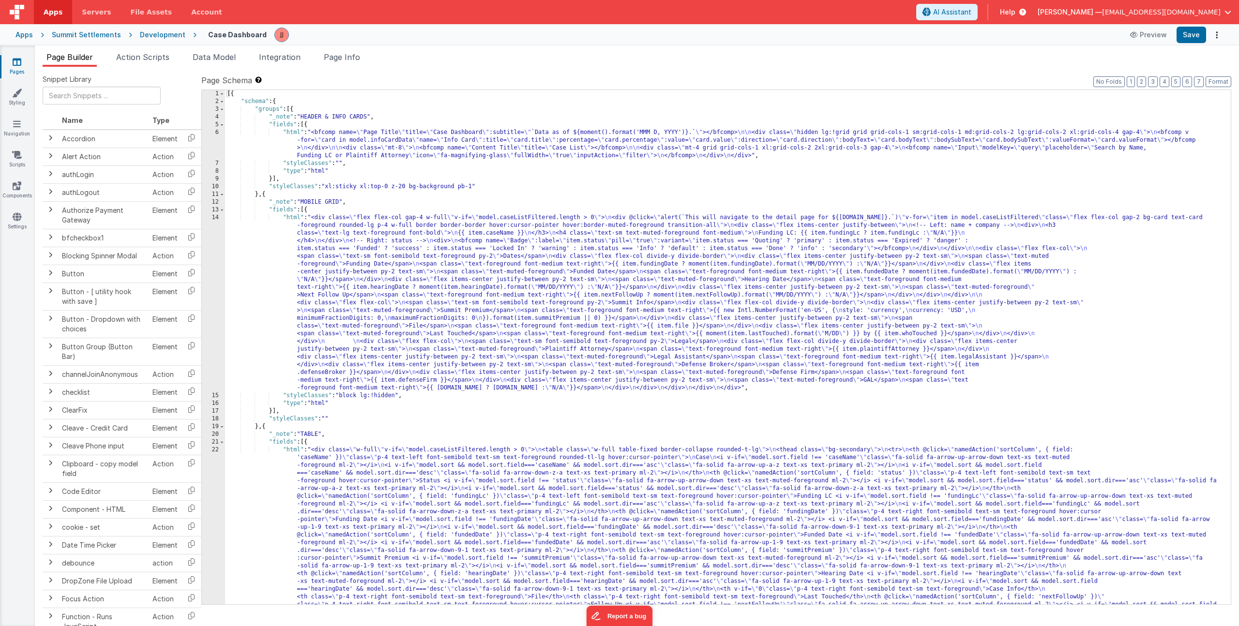
click at [384, 502] on div "[{ "schema" : { "groups" : [{ "_note" : "HEADER & INFO CARDS" , "fields" : [{ "…" at bounding box center [724, 517] width 999 height 855
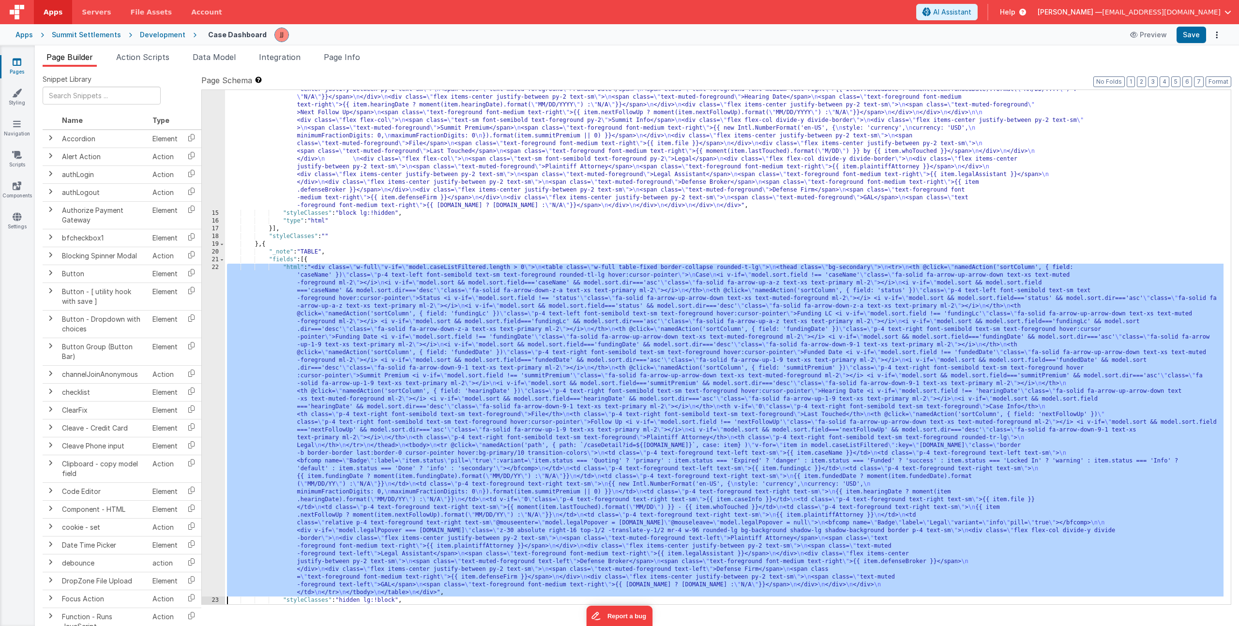
scroll to position [183, 0]
click at [210, 463] on div "22" at bounding box center [213, 430] width 23 height 333
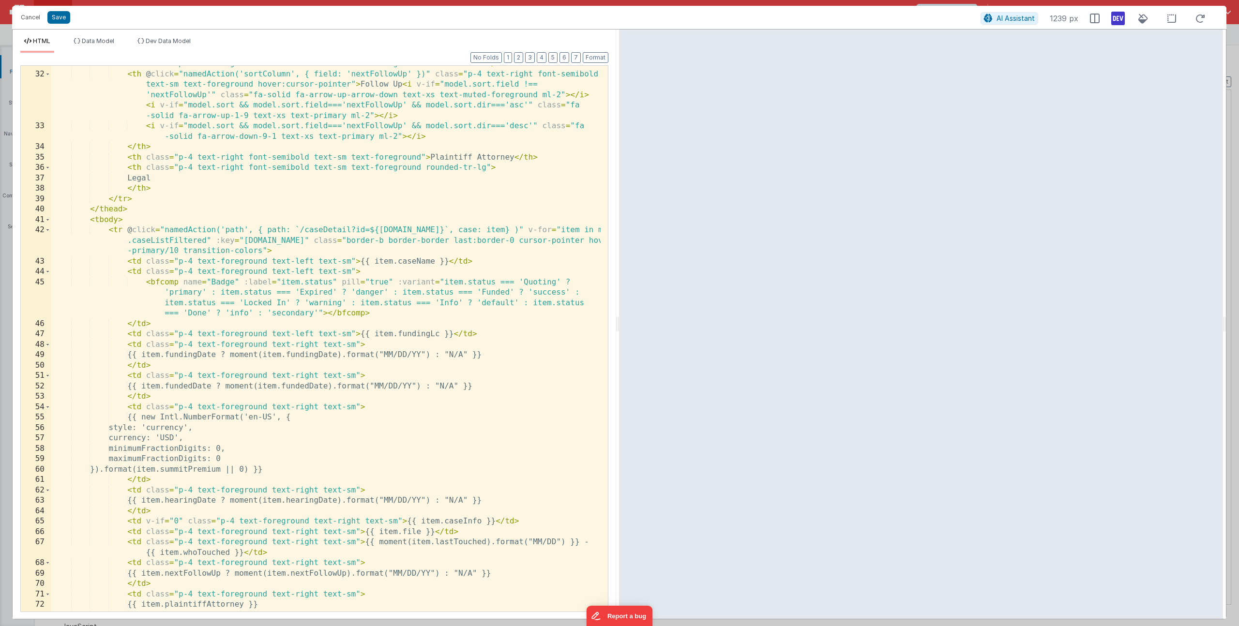
scroll to position [673, 0]
click at [432, 231] on div "< th class = "p-4 text-right font-semibold text-sm text-foreground" > Last Touc…" at bounding box center [326, 342] width 550 height 567
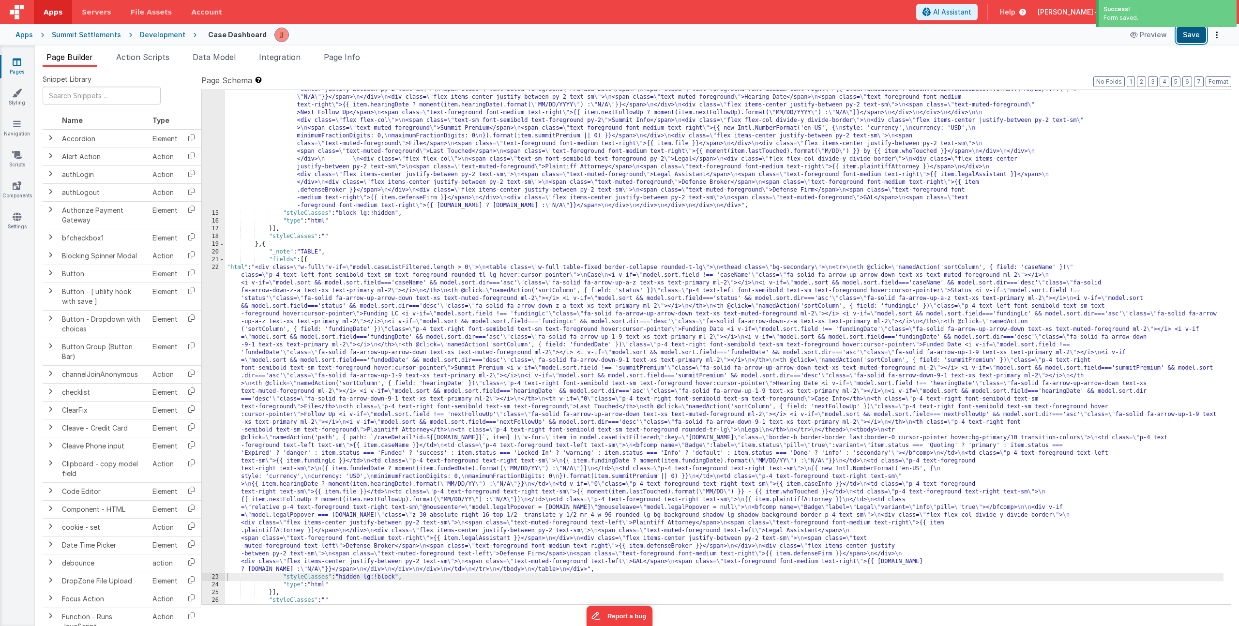
click at [1186, 37] on button "Save" at bounding box center [1192, 35] width 30 height 16
click at [363, 316] on div ""html" : "<div class= \" flex flex-col gap-4 w-full \" v-if= \" model.caseListF…" at bounding box center [724, 381] width 999 height 700
click at [343, 53] on span "Page Info" at bounding box center [342, 57] width 36 height 10
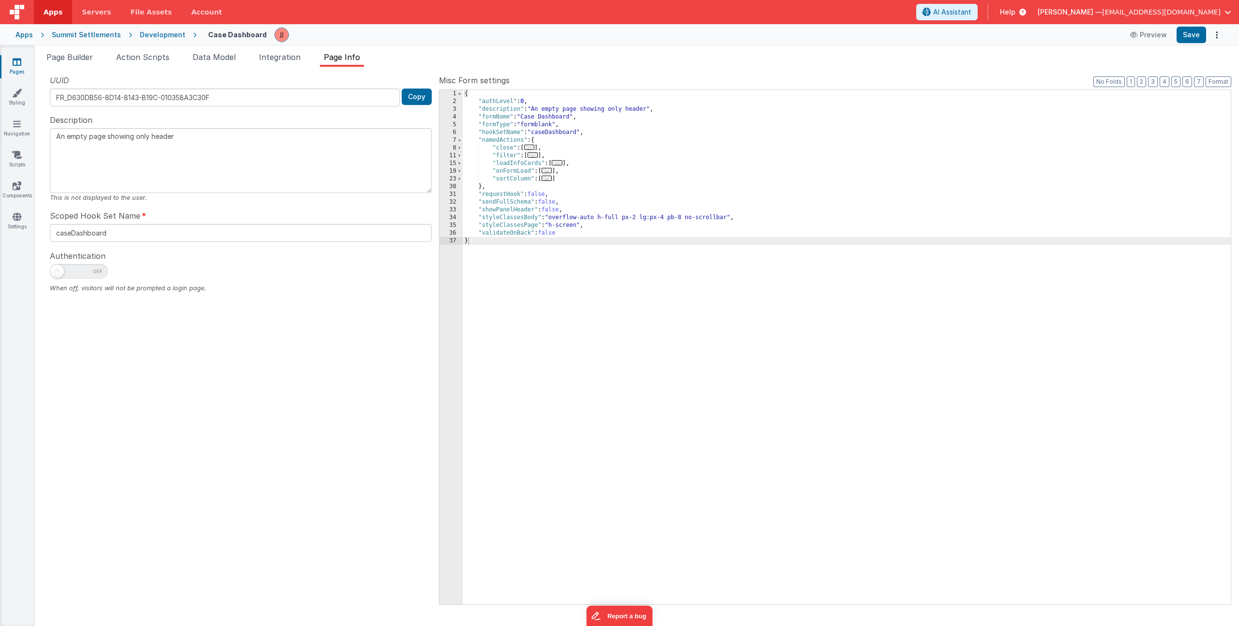
click at [548, 172] on span "..." at bounding box center [547, 170] width 11 height 5
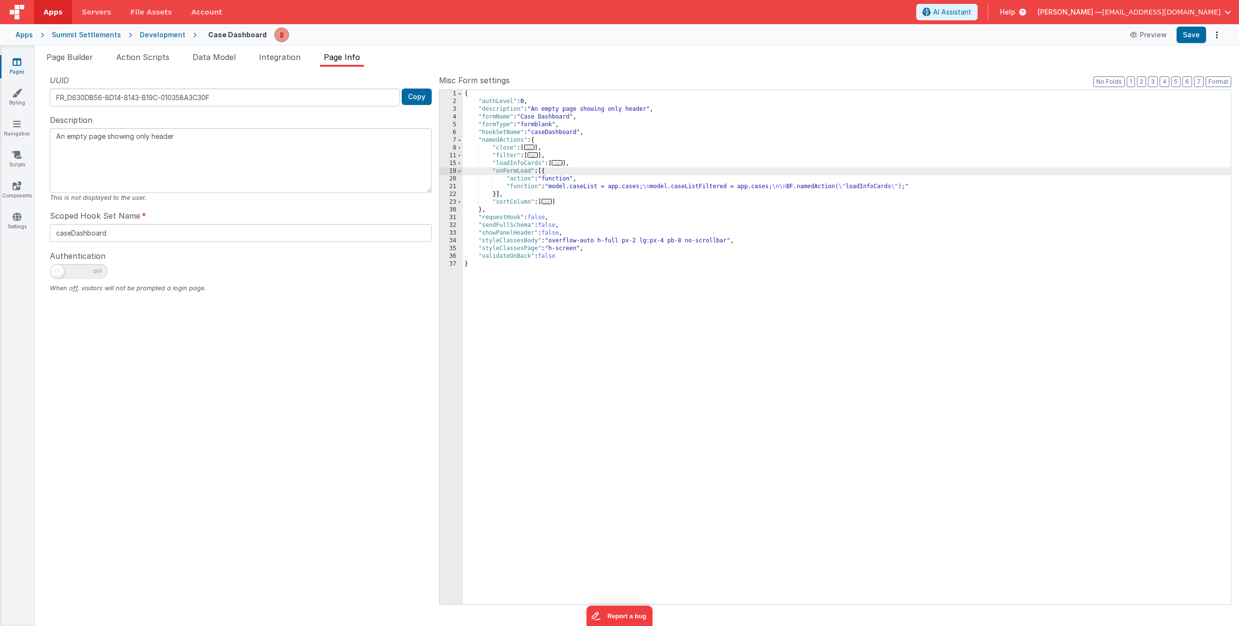
click at [570, 187] on div "{ "authLevel" : 0 , "description" : "An empty page showing only header" , "form…" at bounding box center [847, 355] width 768 height 530
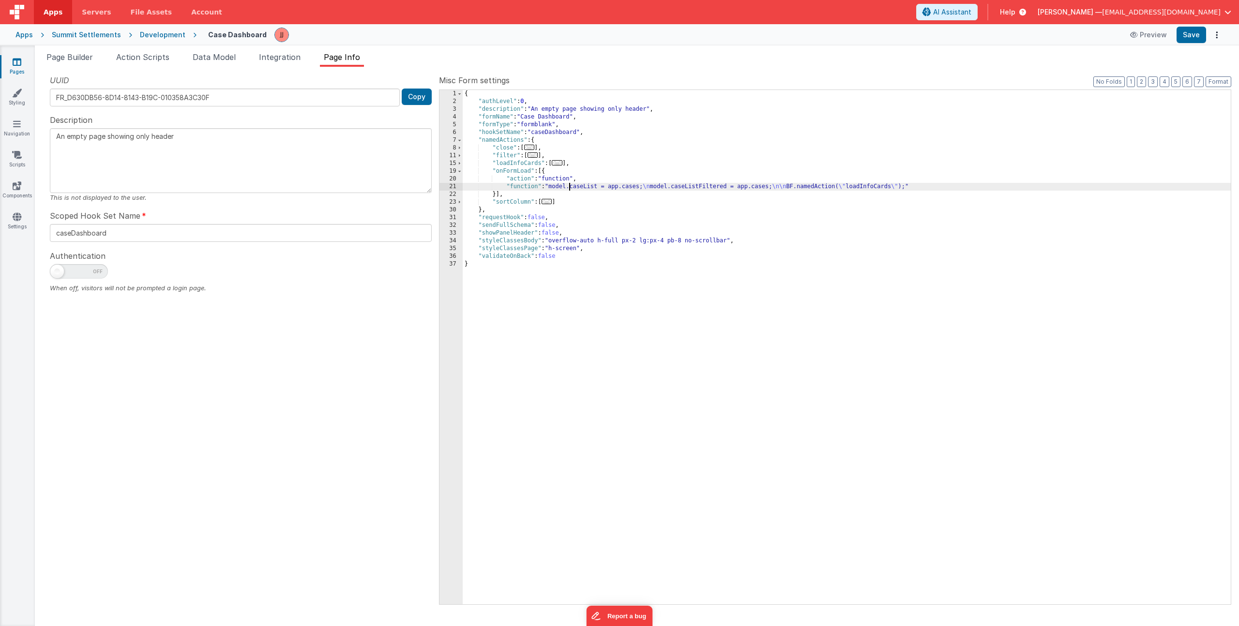
click at [451, 187] on div "21" at bounding box center [451, 187] width 23 height 8
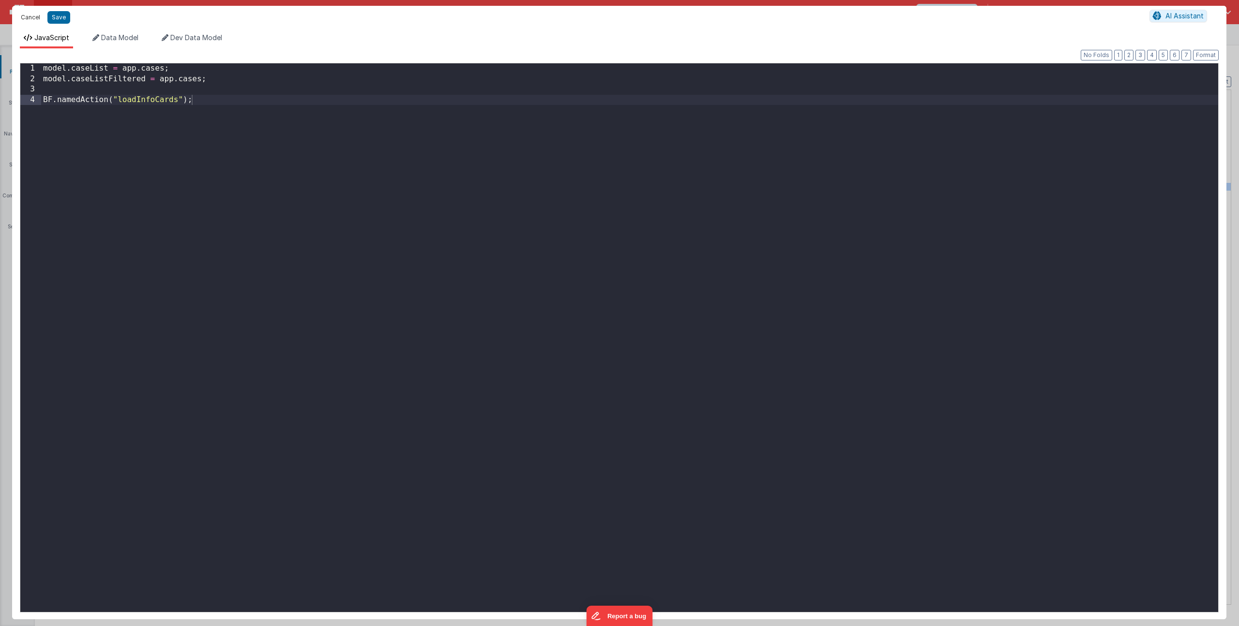
click at [27, 19] on button "Cancel" at bounding box center [30, 18] width 29 height 14
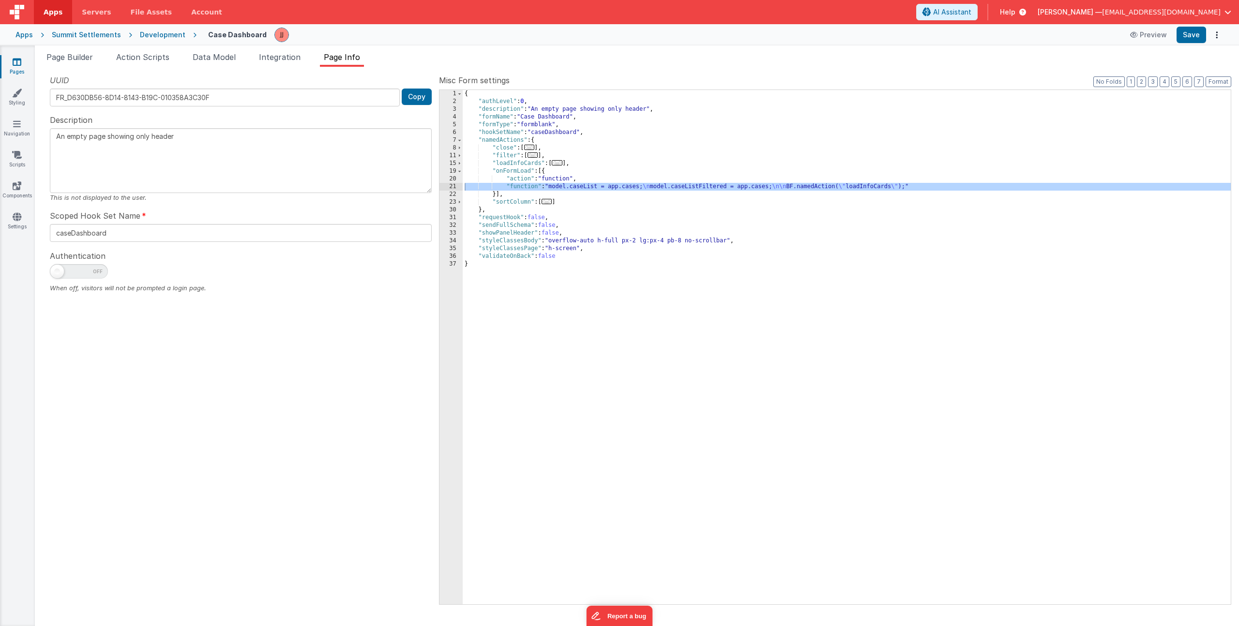
click at [12, 64] on link "Pages" at bounding box center [17, 66] width 35 height 19
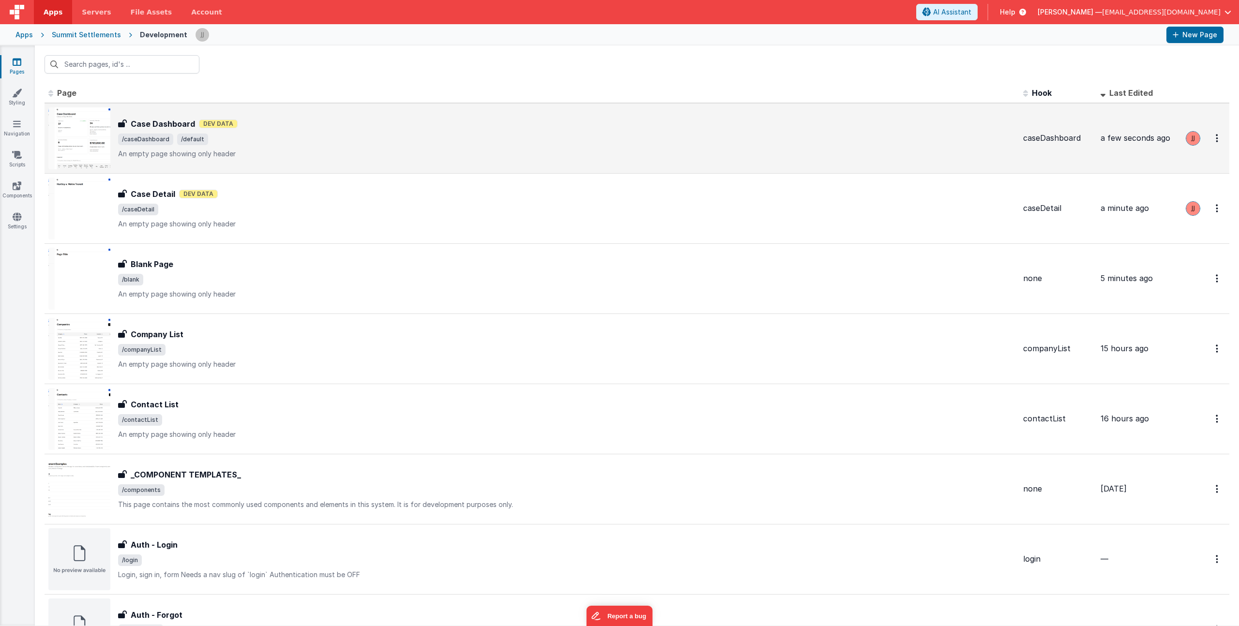
click at [238, 143] on span "/caseDashboard /default" at bounding box center [566, 140] width 897 height 12
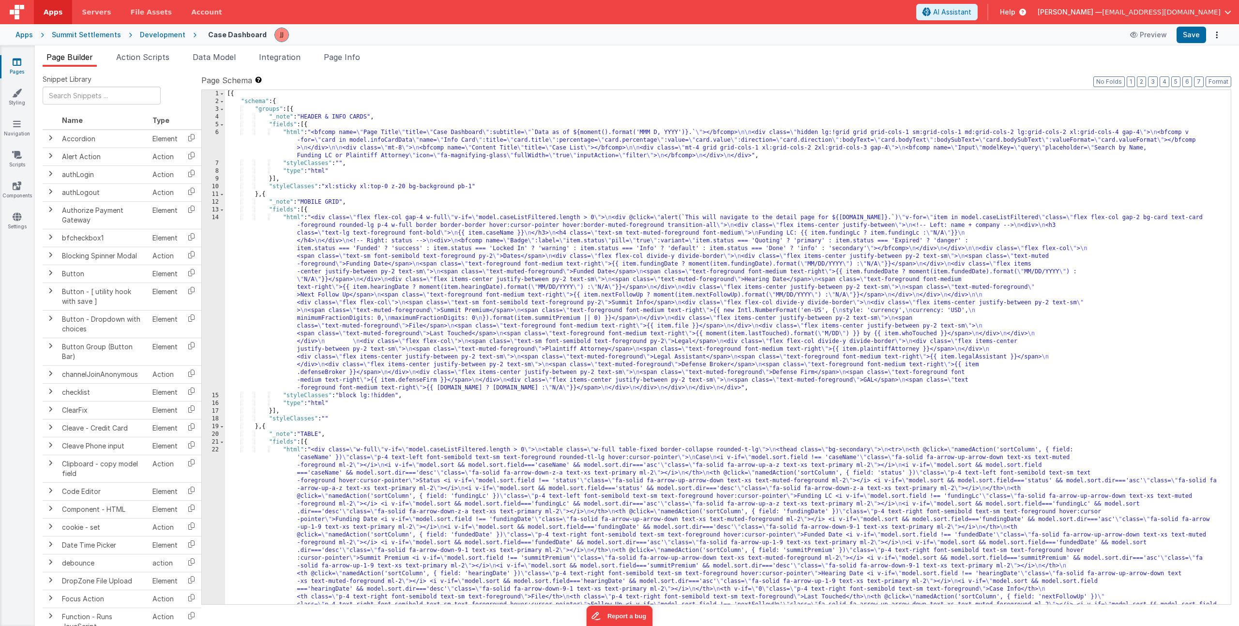
click at [21, 63] on icon at bounding box center [17, 62] width 9 height 10
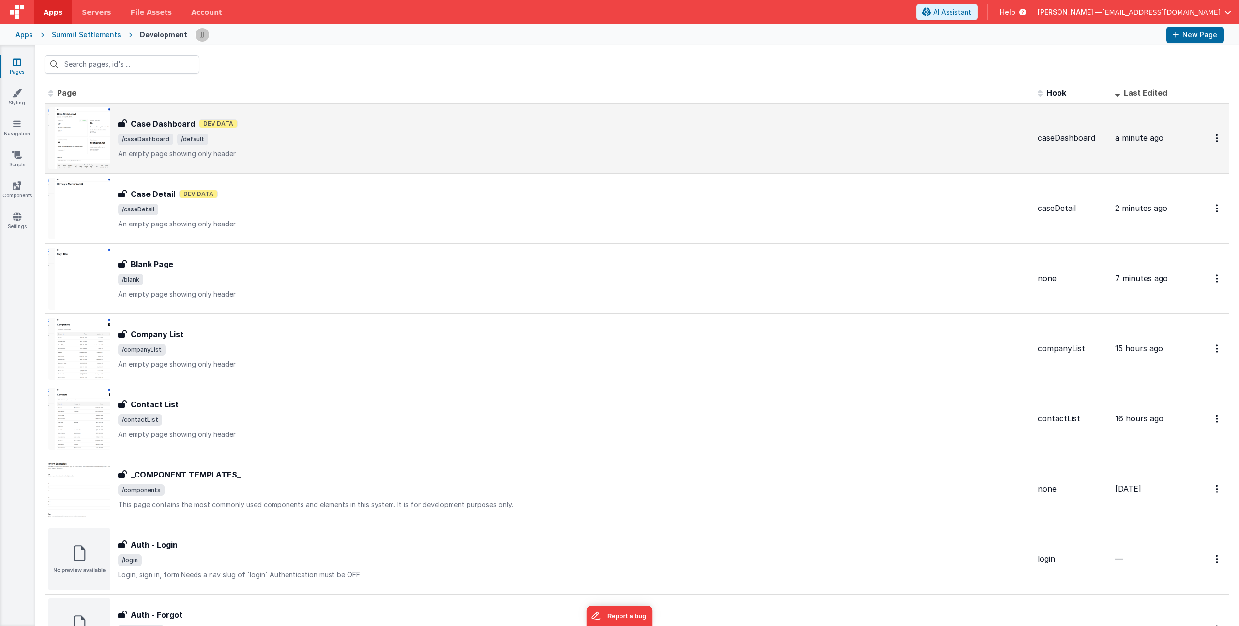
click at [338, 126] on div "Case Dashboard Dev Data" at bounding box center [574, 124] width 912 height 12
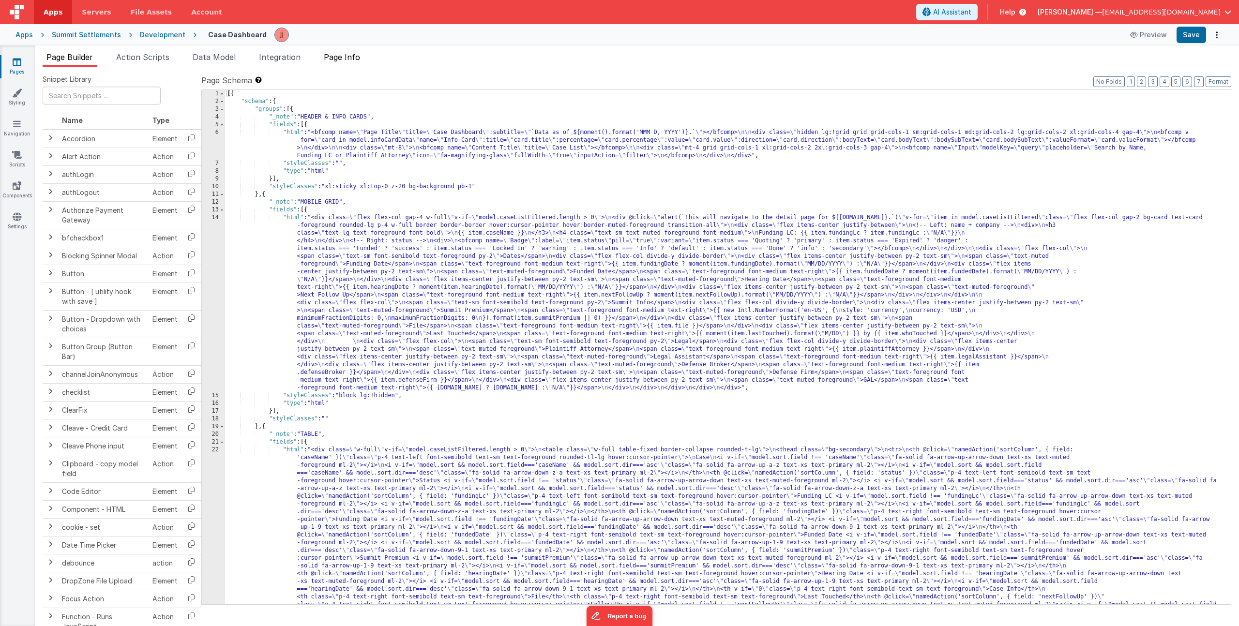
click at [349, 60] on span "Page Info" at bounding box center [342, 57] width 36 height 10
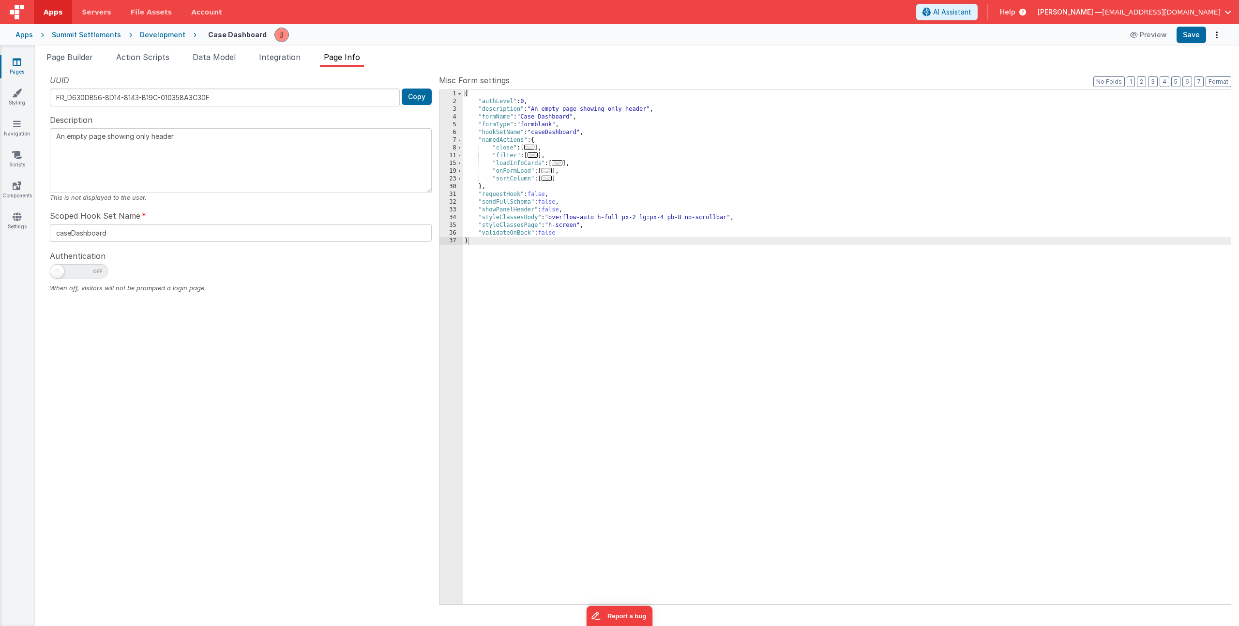
click at [572, 179] on div "{ "authLevel" : 0 , "description" : "An empty page showing only header" , "form…" at bounding box center [847, 355] width 768 height 530
paste textarea
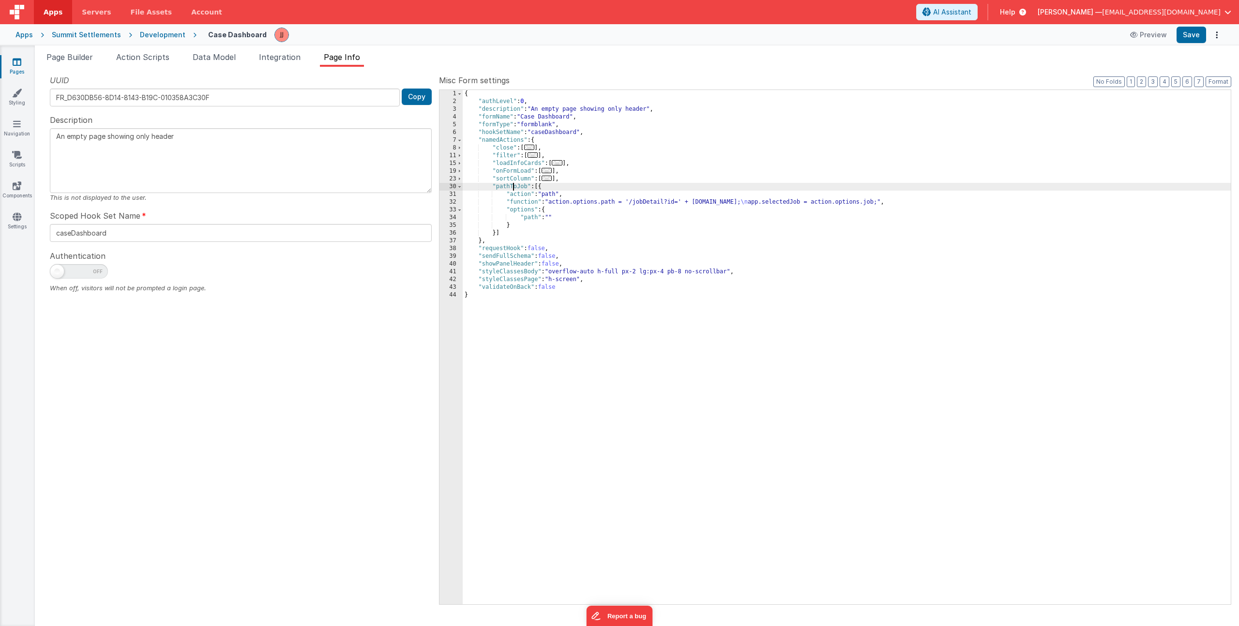
click at [512, 188] on div "{ "authLevel" : 0 , "description" : "An empty page showing only header" , "form…" at bounding box center [847, 355] width 768 height 530
click at [579, 204] on div "{ "authLevel" : 0 , "description" : "An empty page showing only header" , "form…" at bounding box center [847, 355] width 768 height 530
click at [456, 203] on div "32" at bounding box center [451, 202] width 23 height 8
click at [455, 202] on div "32" at bounding box center [451, 202] width 23 height 8
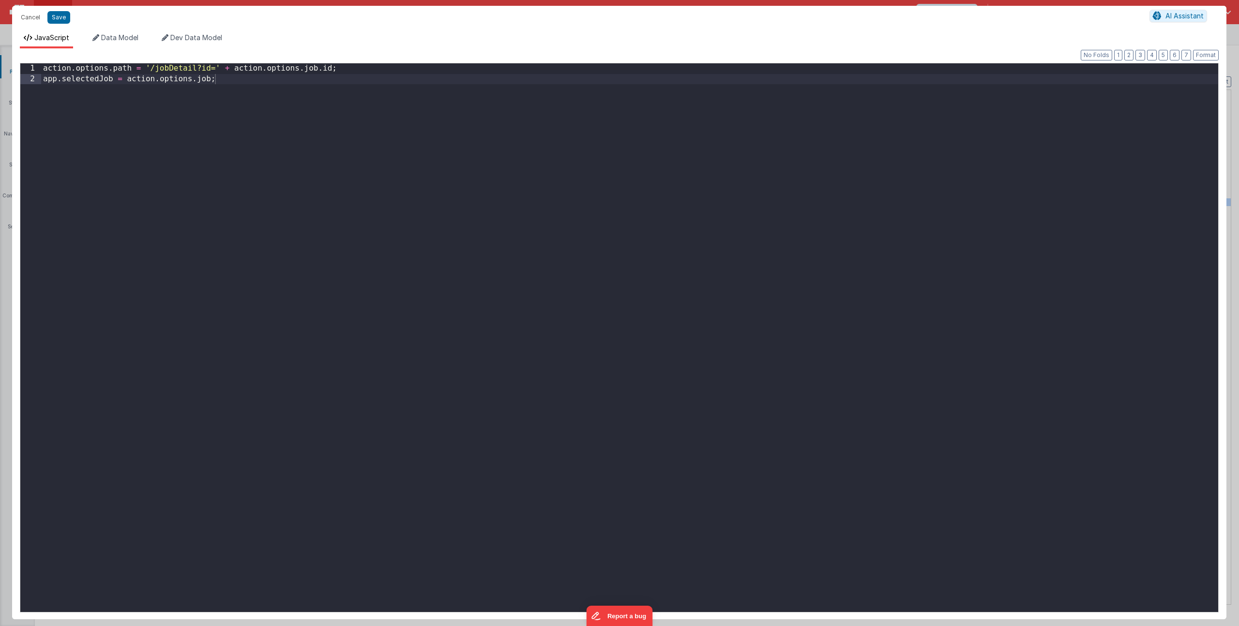
click at [181, 68] on div "action . options . path = '/jobDetail?id=' + action . options . job . id ; app …" at bounding box center [629, 348] width 1177 height 570
click at [78, 79] on div "action . options . path = '/caseDetail?id=' + action . options . job . id ; app…" at bounding box center [629, 348] width 1177 height 570
click at [59, 15] on button "Save" at bounding box center [58, 17] width 23 height 13
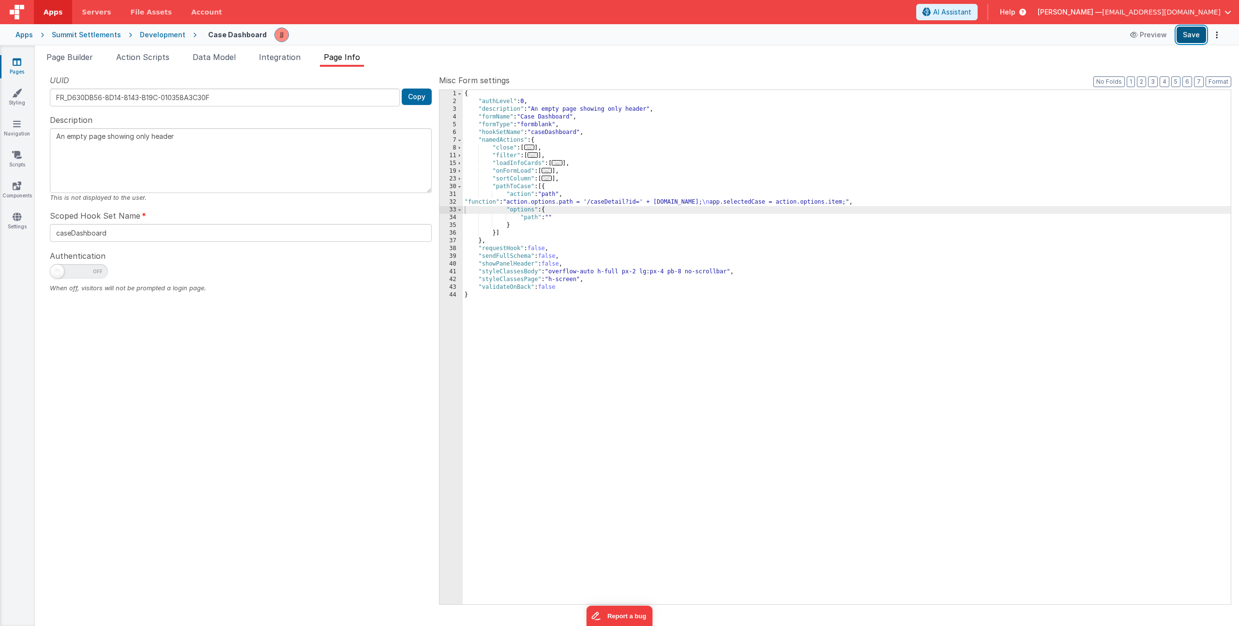
click at [1189, 37] on button "Save" at bounding box center [1192, 35] width 30 height 16
click at [18, 219] on icon at bounding box center [17, 217] width 9 height 10
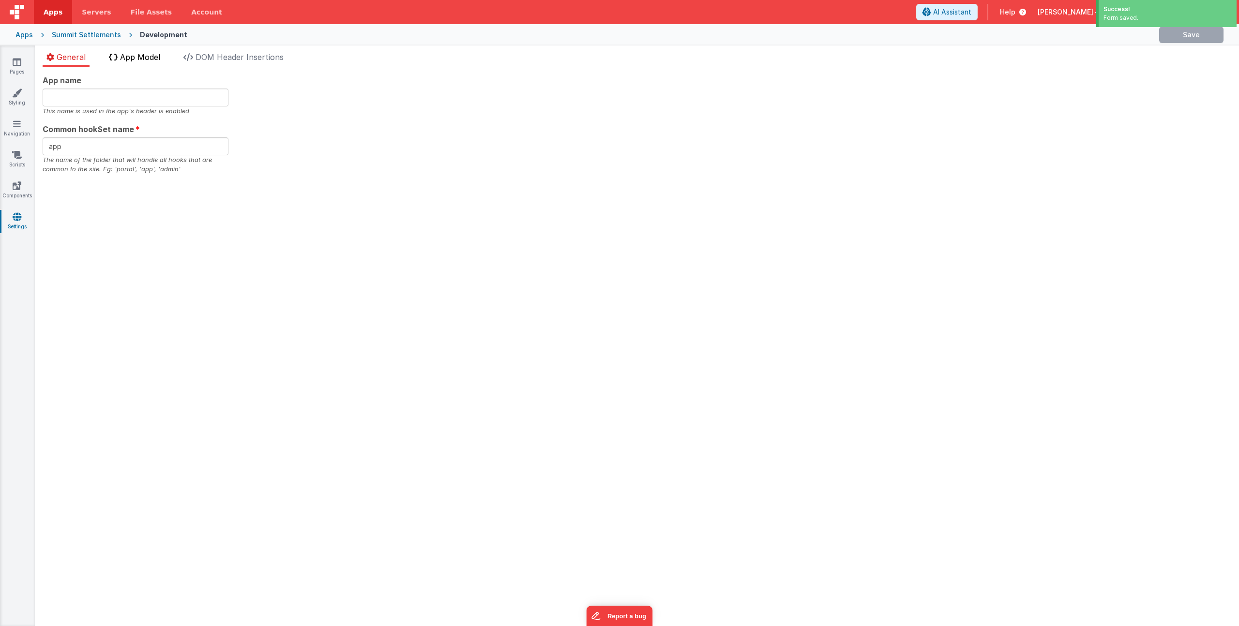
click at [136, 55] on span "App Model" at bounding box center [140, 57] width 40 height 10
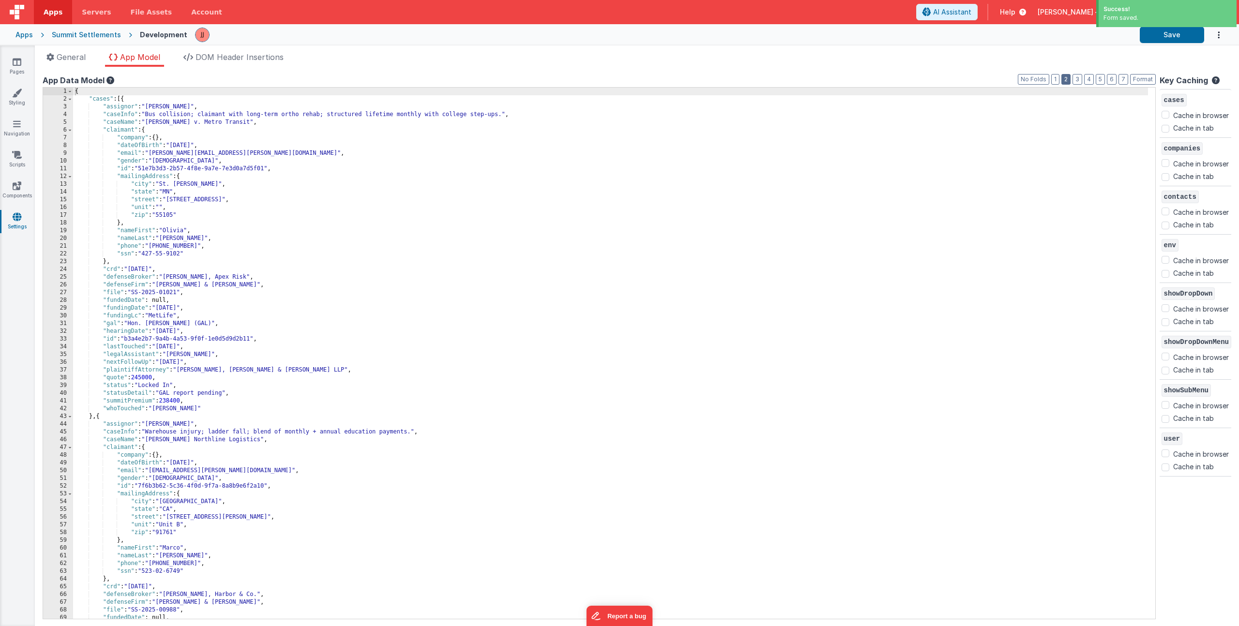
click at [1062, 79] on button "2" at bounding box center [1066, 79] width 9 height 11
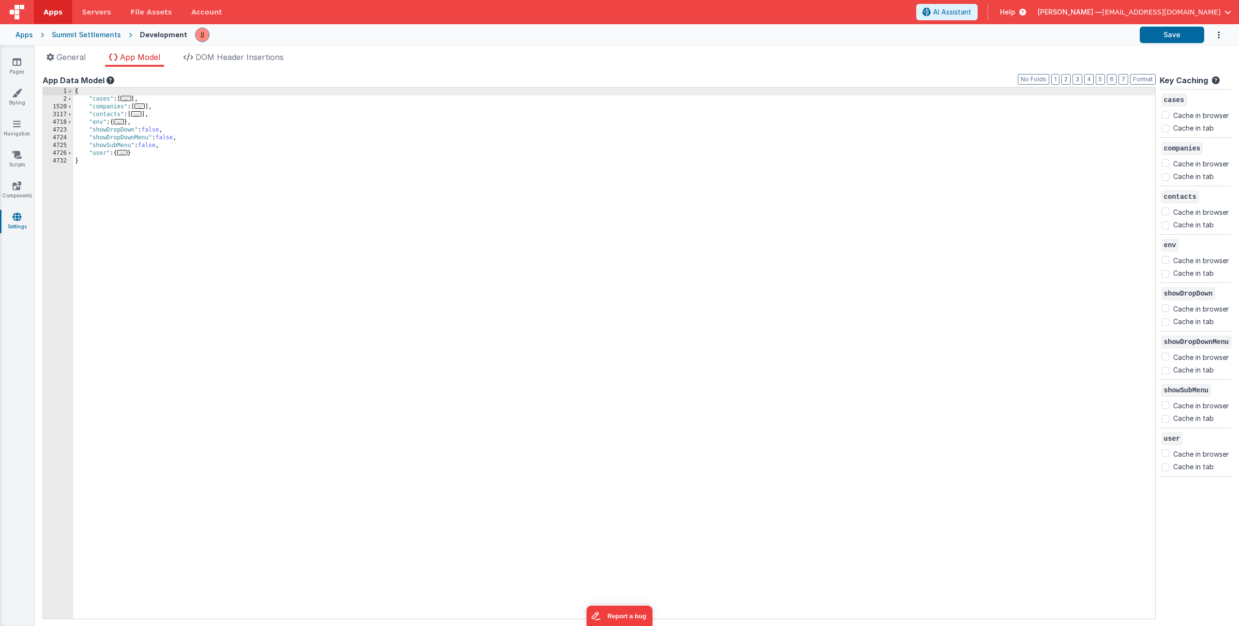
click at [140, 154] on div "{ "cases" : [ ... ] , "companies" : [ ... ] , "contacts" : [ ... ] , "env" : { …" at bounding box center [614, 361] width 1082 height 547
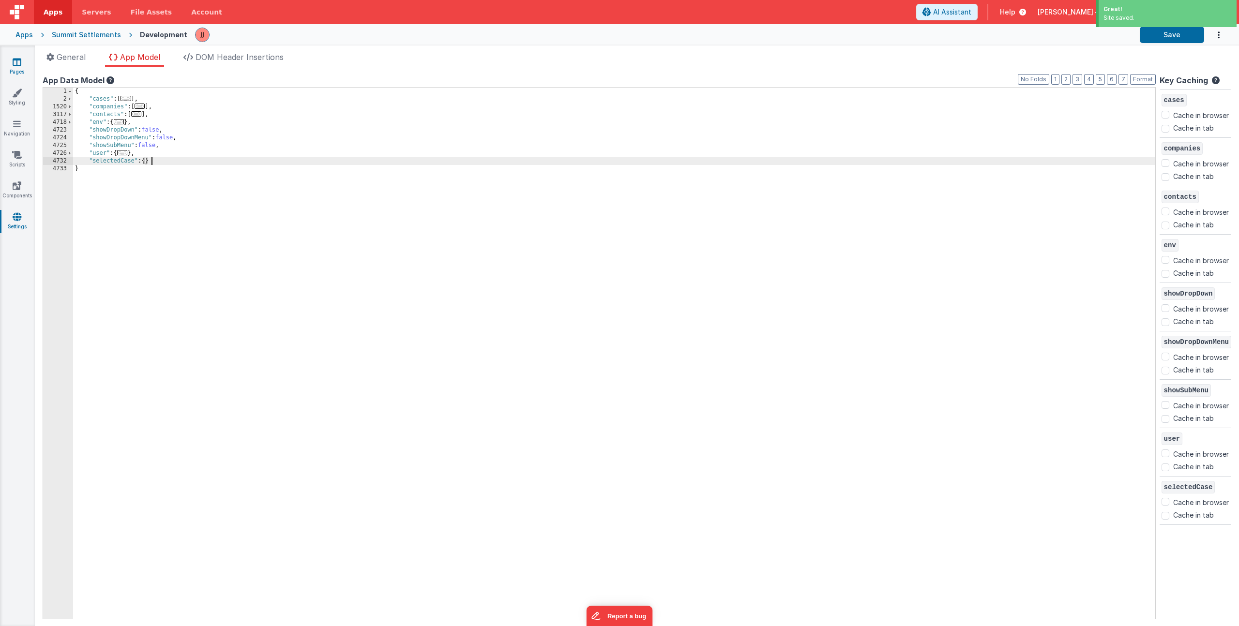
click at [16, 62] on icon at bounding box center [17, 62] width 9 height 10
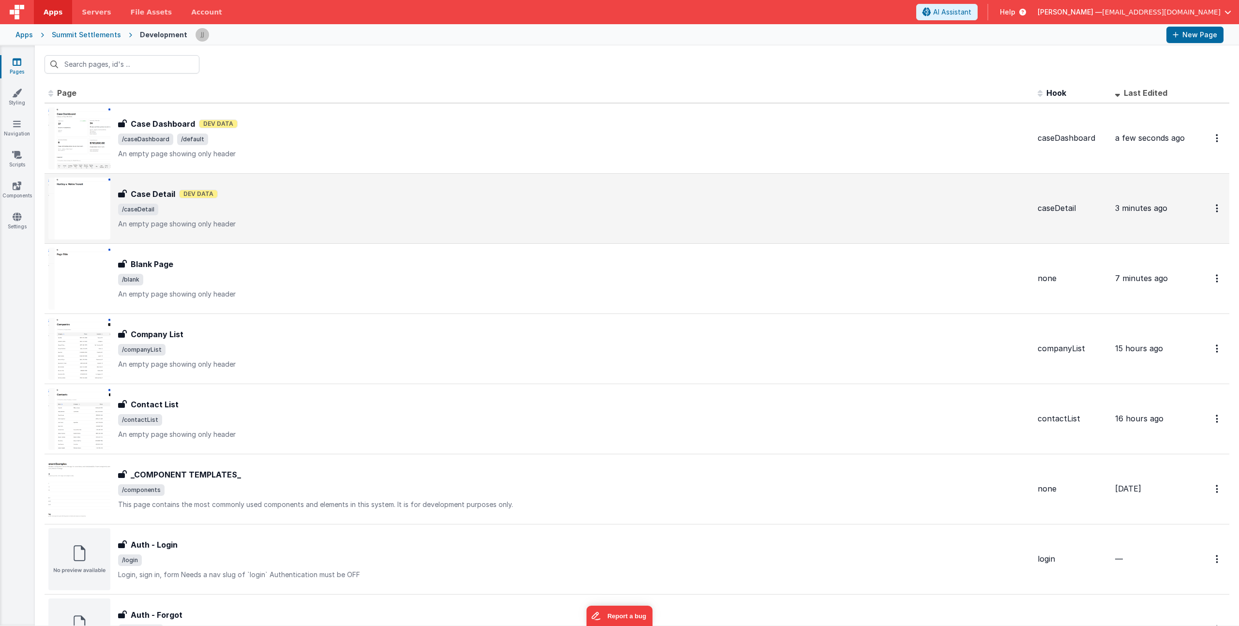
click at [298, 215] on span "/caseDetail" at bounding box center [574, 210] width 912 height 12
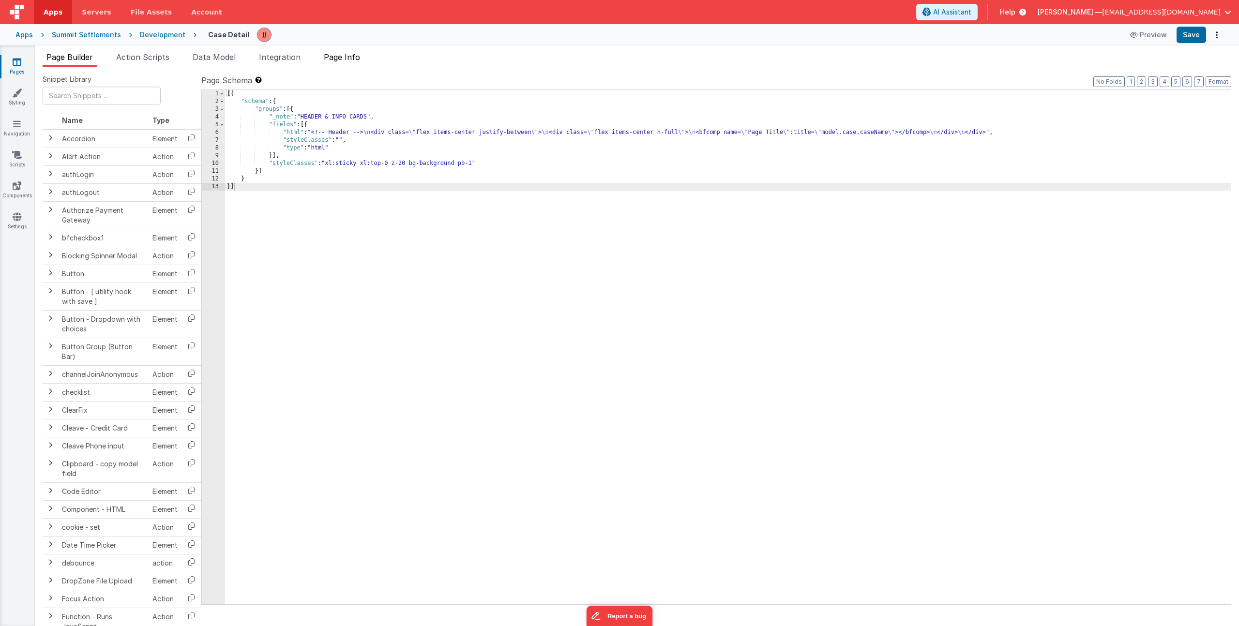
click at [338, 57] on span "Page Info" at bounding box center [342, 57] width 36 height 10
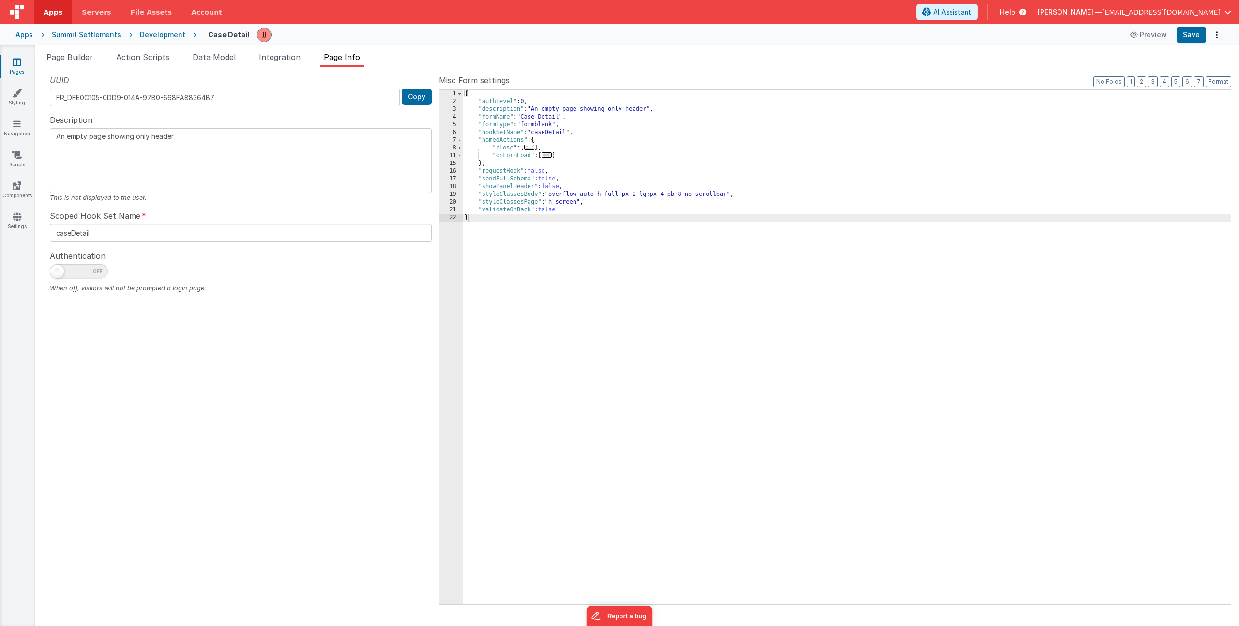
click at [546, 154] on span "..." at bounding box center [547, 154] width 11 height 5
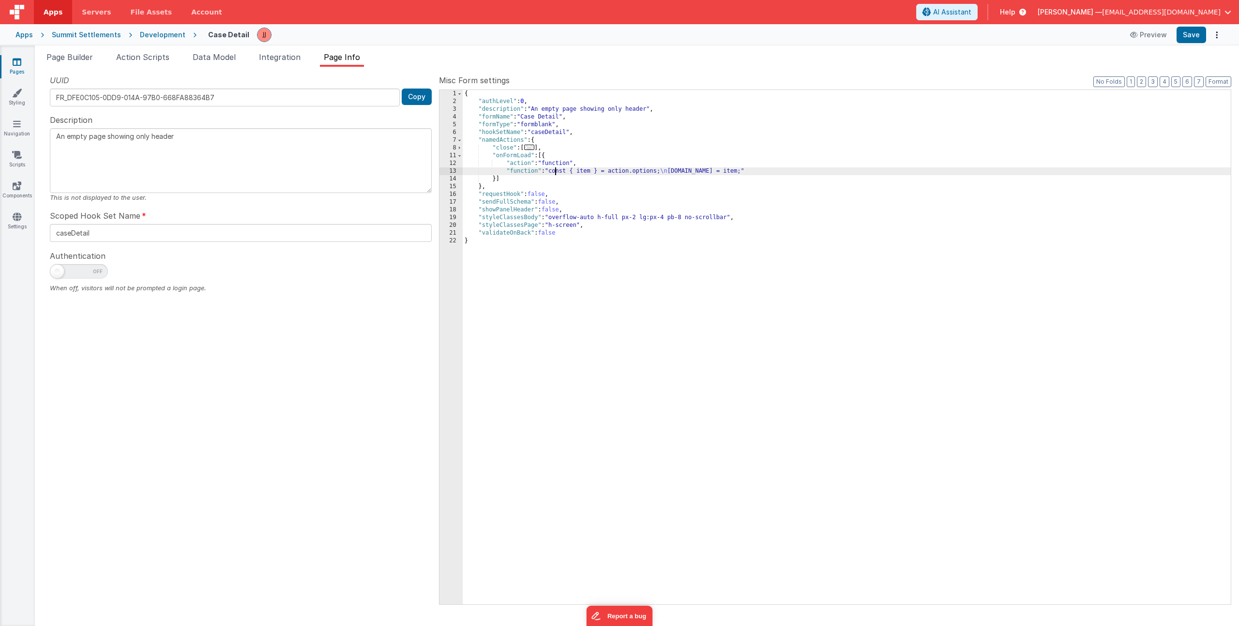
click at [556, 173] on div "{ "authLevel" : 0 , "description" : "An empty page showing only header" , "form…" at bounding box center [847, 355] width 768 height 530
click at [448, 169] on div "13" at bounding box center [451, 171] width 23 height 8
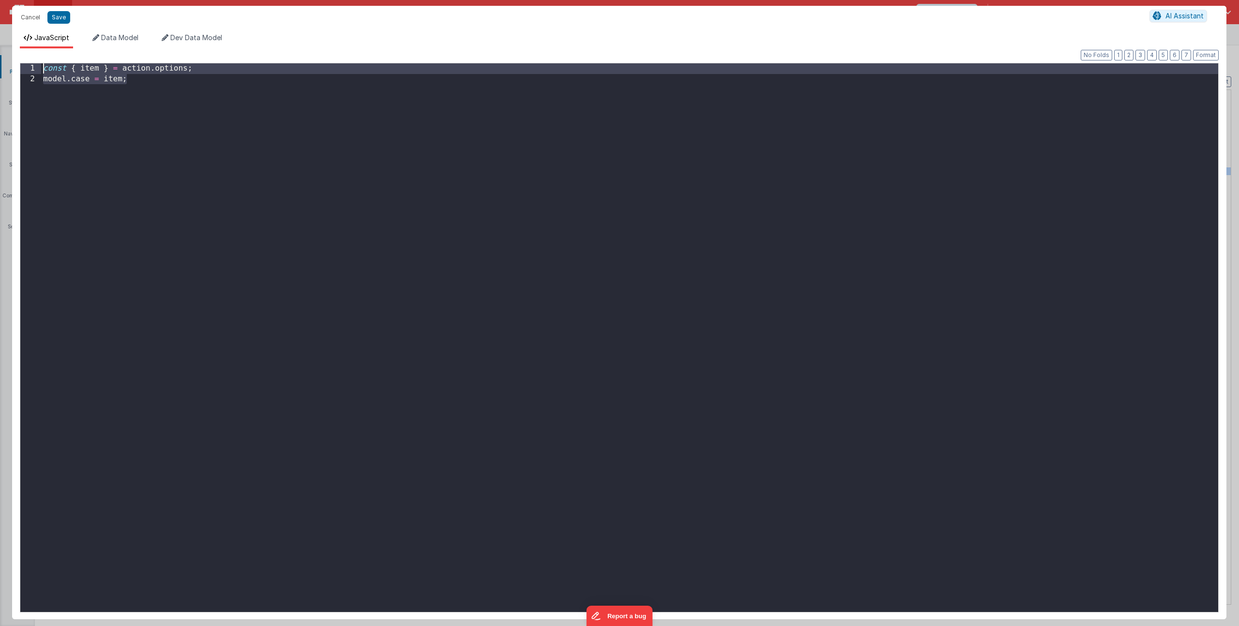
drag, startPoint x: 134, startPoint y: 80, endPoint x: -146, endPoint y: -29, distance: 300.5
click at [0, 0] on html "Cancel Save AI Assistant JavaScript Data Model Dev Data Model Format 7 6 5 4 3 …" at bounding box center [619, 313] width 1239 height 626
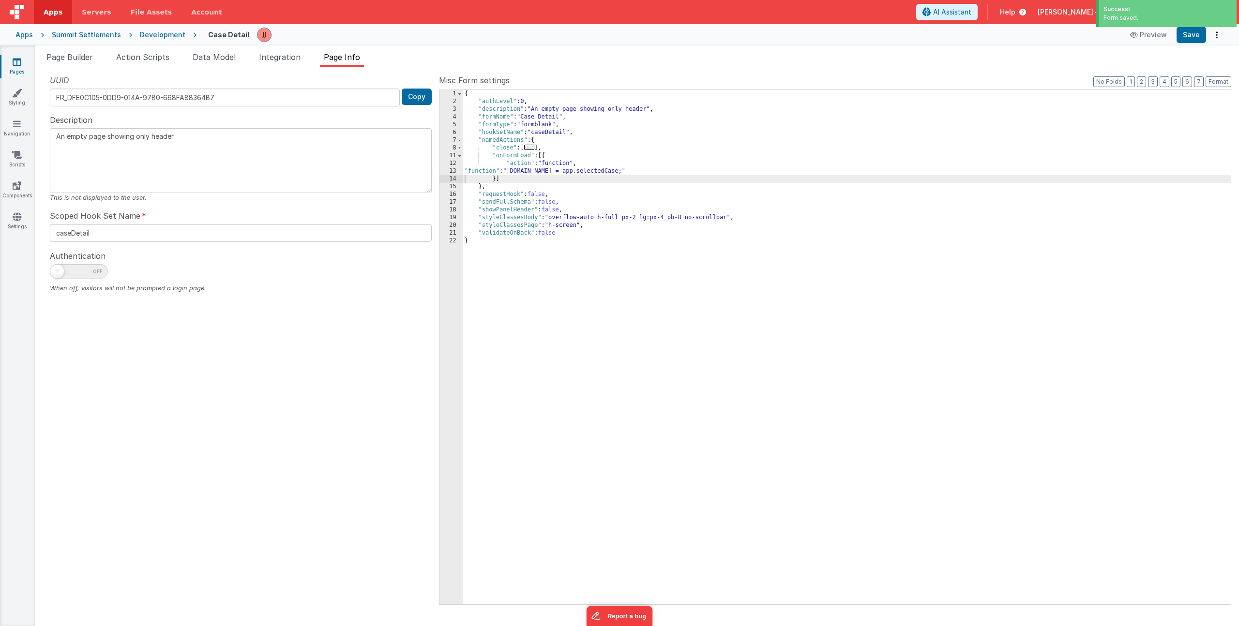
click at [18, 57] on icon at bounding box center [17, 62] width 9 height 10
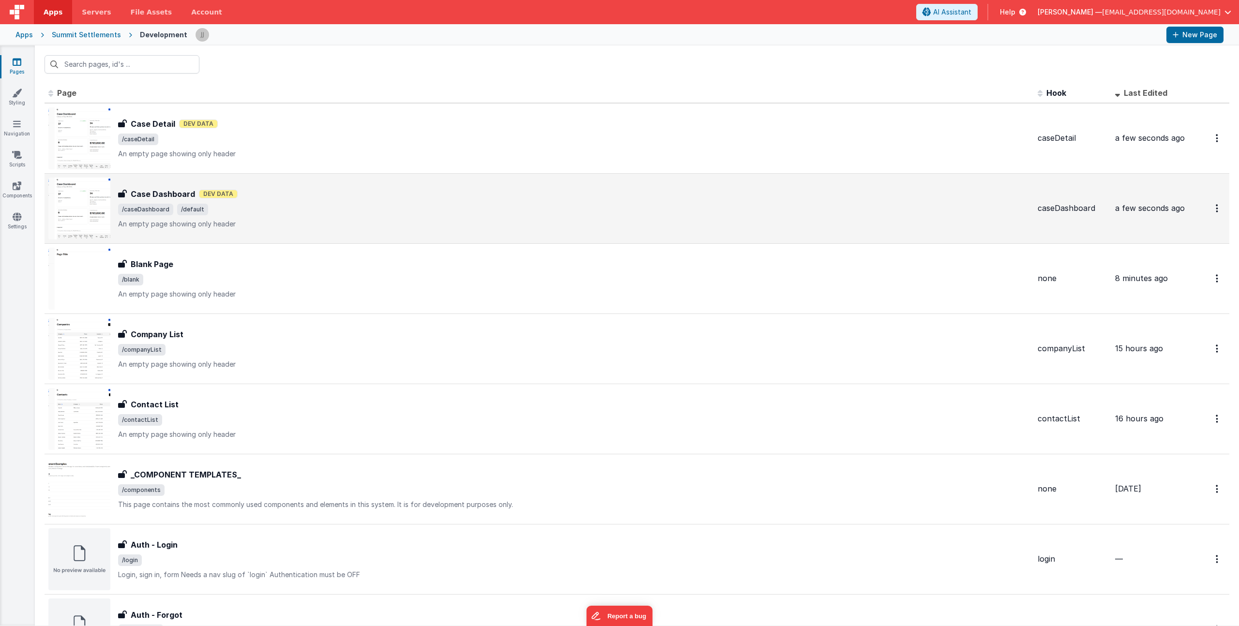
click at [328, 195] on div "Case Dashboard Dev Data" at bounding box center [574, 194] width 912 height 12
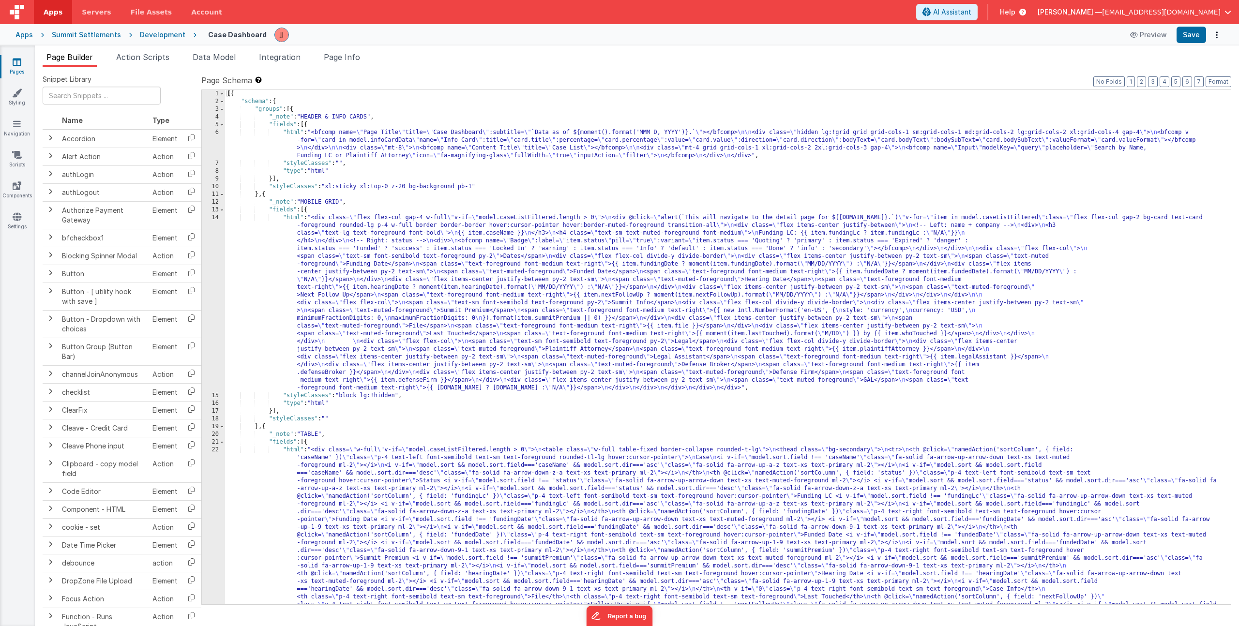
click at [388, 485] on div "[{ "schema" : { "groups" : [{ "_note" : "HEADER & INFO CARDS" , "fields" : [{ "…" at bounding box center [724, 517] width 999 height 855
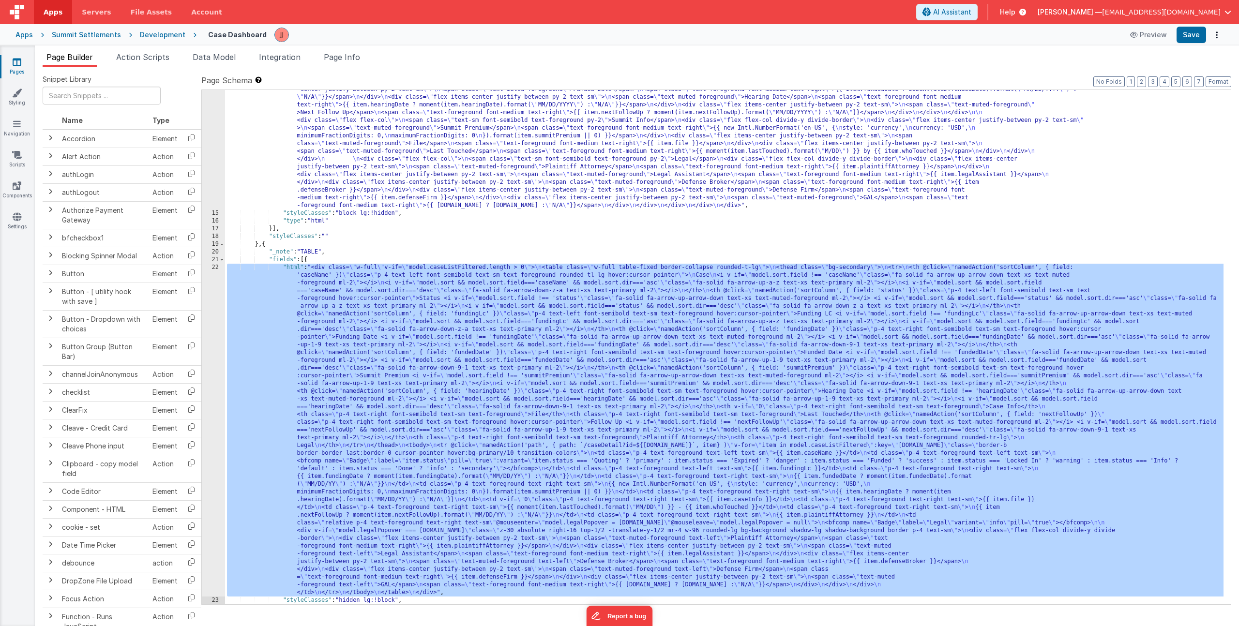
click at [208, 346] on div "22" at bounding box center [213, 430] width 23 height 333
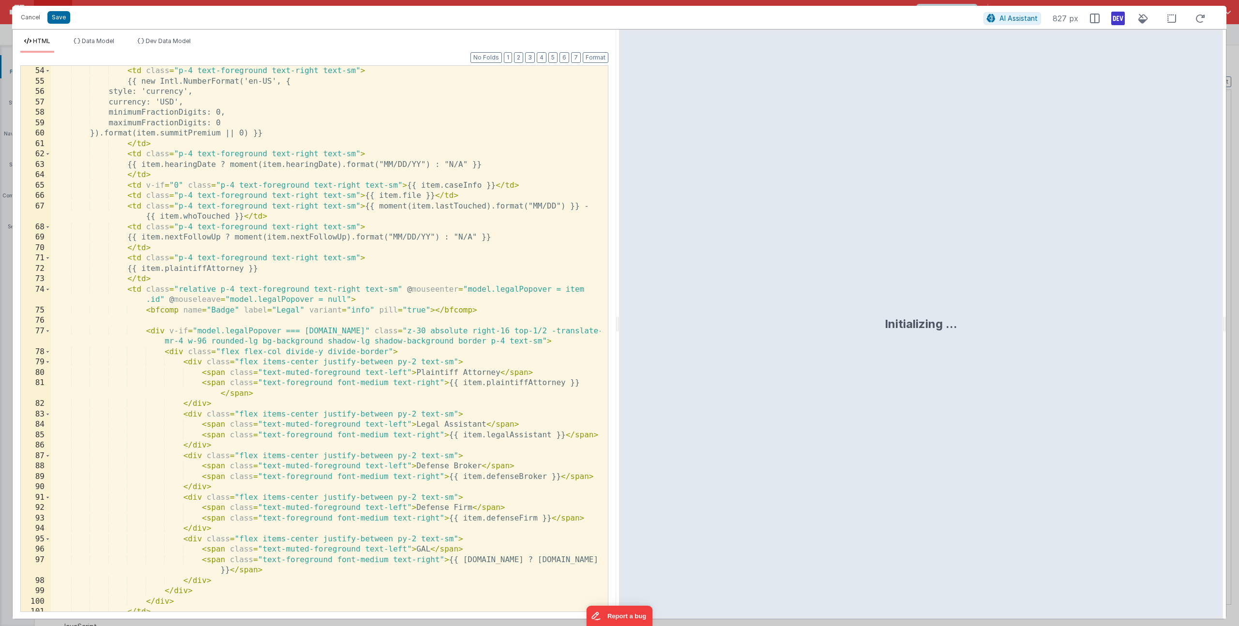
scroll to position [697, 0]
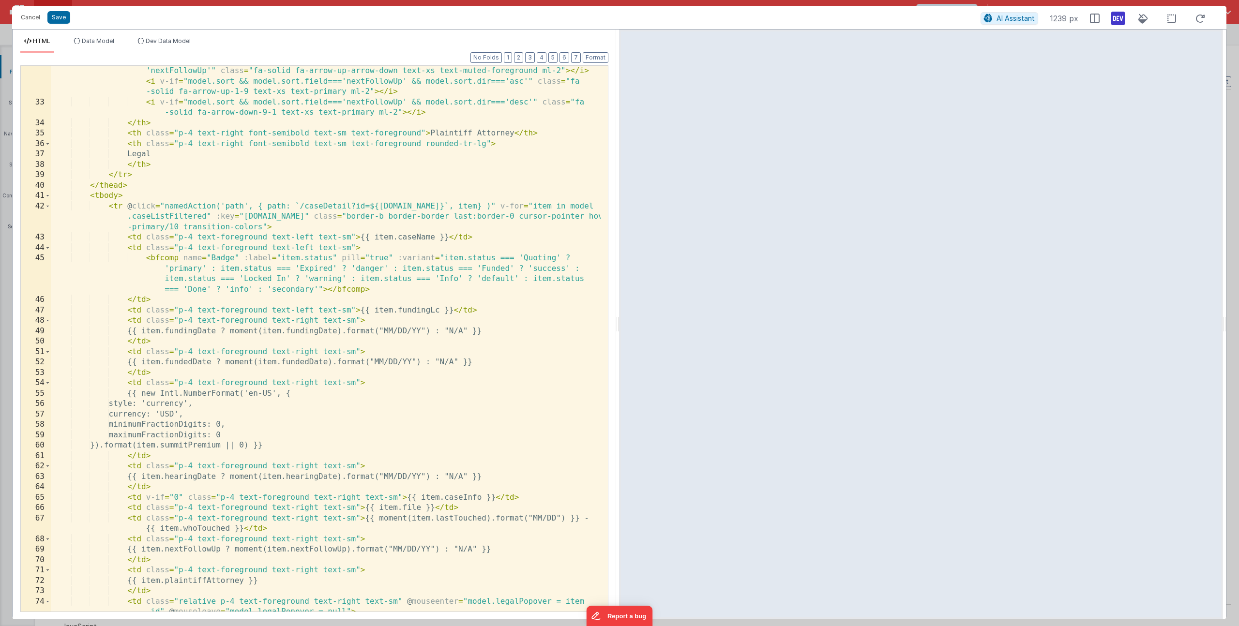
click at [244, 207] on div "< th @ click = "namedAction('sortColumn', { field: 'nextFollowUp' })" class = "…" at bounding box center [326, 349] width 550 height 608
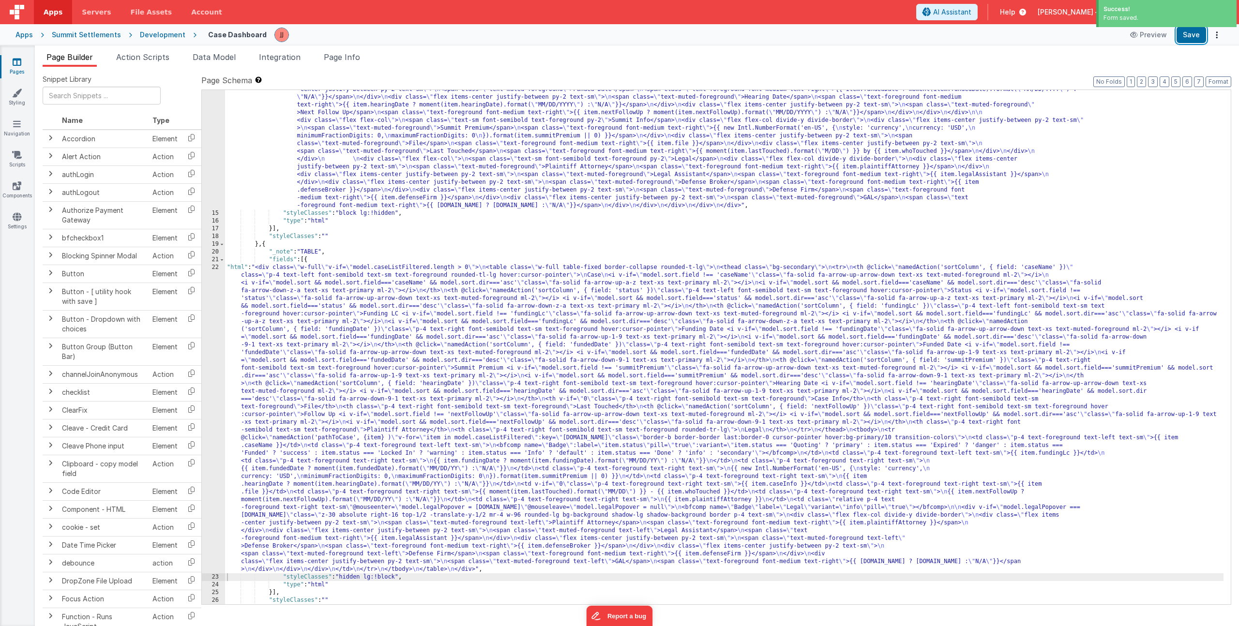
click at [1197, 37] on button "Save" at bounding box center [1192, 35] width 30 height 16
click at [332, 329] on div ""html" : "<div class= \" flex flex-col gap-4 w-full \" v-if= \" model.caseListF…" at bounding box center [724, 381] width 999 height 700
click at [354, 54] on span "Page Info" at bounding box center [342, 57] width 36 height 10
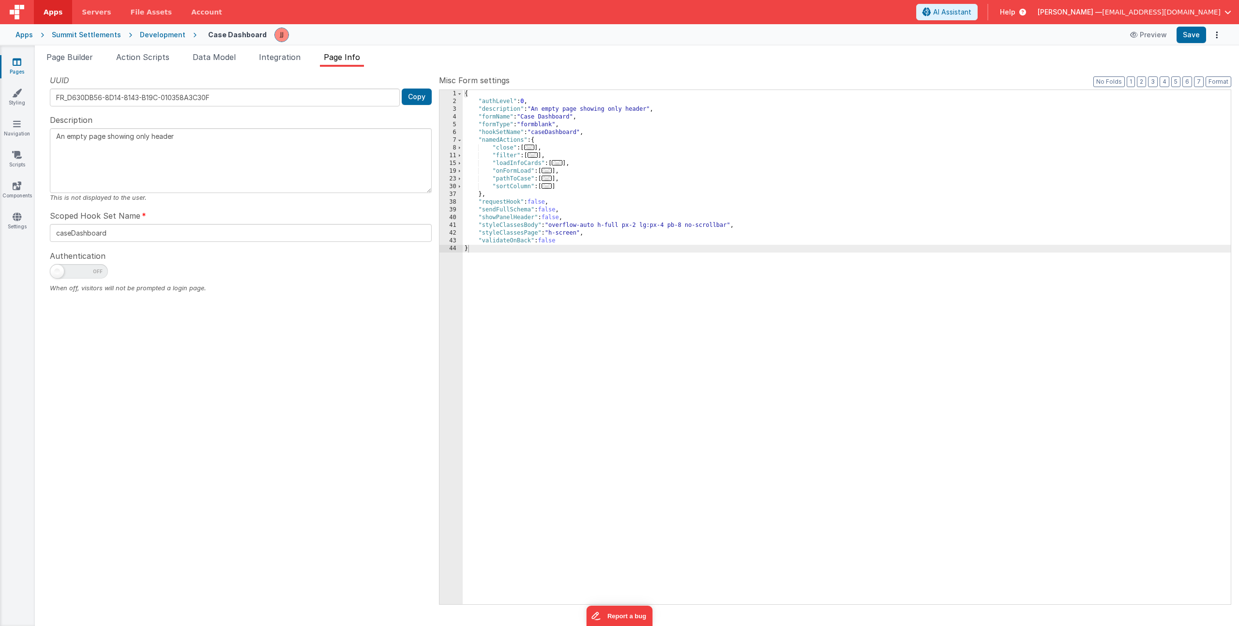
click at [548, 178] on span "..." at bounding box center [547, 178] width 11 height 5
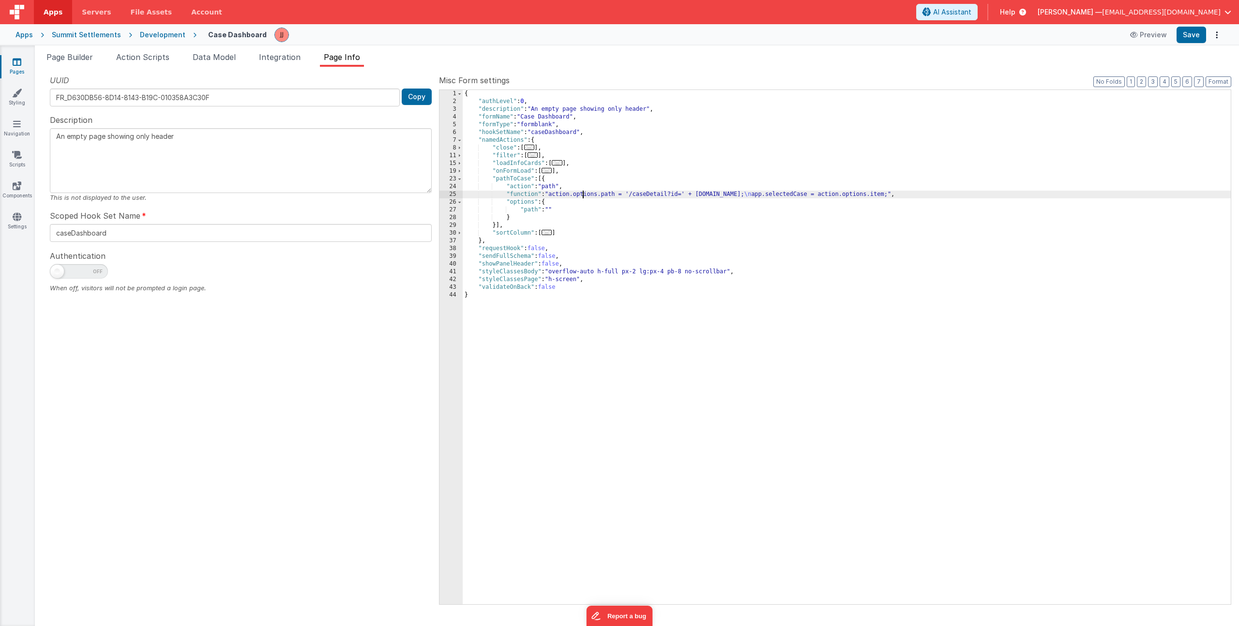
click at [583, 194] on div "{ "authLevel" : 0 , "description" : "An empty page showing only header" , "form…" at bounding box center [847, 355] width 768 height 530
click at [756, 194] on div "{ "authLevel" : 0 , "description" : "An empty page showing only header" , "form…" at bounding box center [847, 355] width 768 height 530
click at [14, 61] on icon at bounding box center [17, 62] width 9 height 10
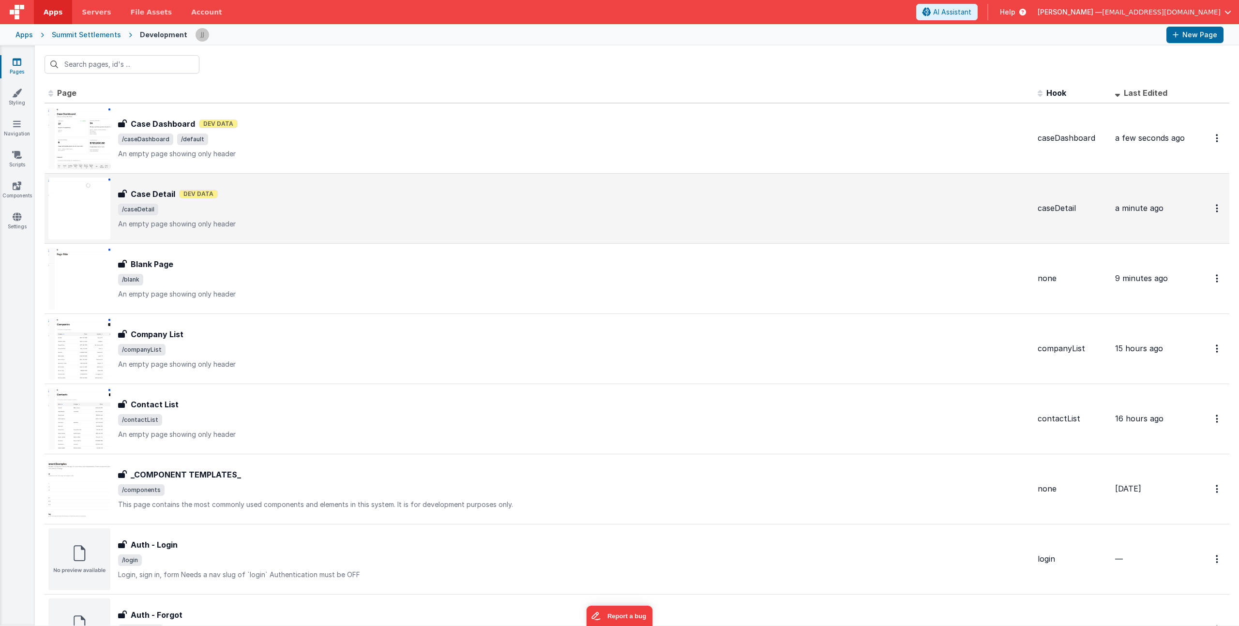
click at [289, 191] on div "Case Detail Dev Data" at bounding box center [574, 194] width 912 height 12
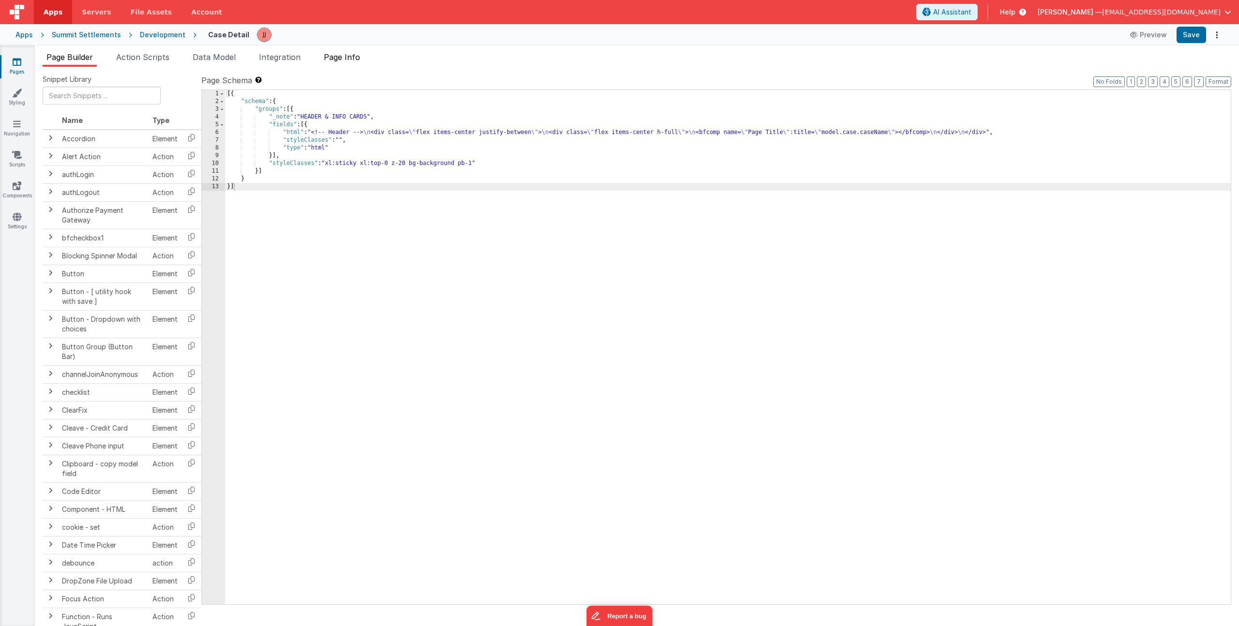
click at [345, 59] on span "Page Info" at bounding box center [342, 57] width 36 height 10
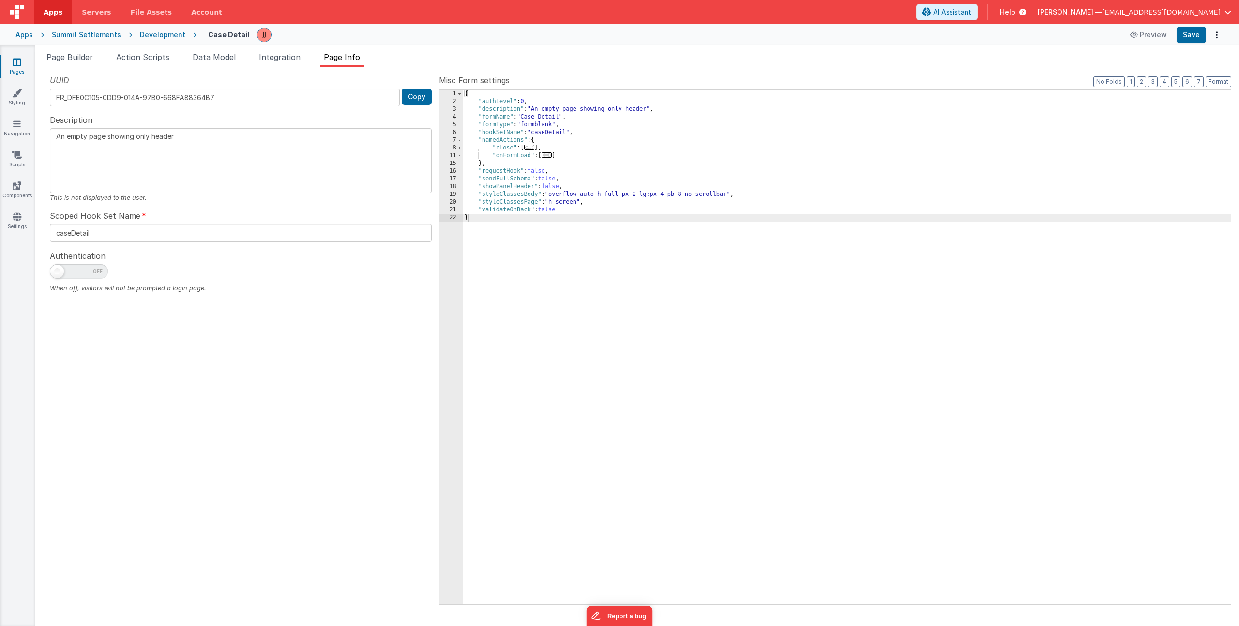
click at [552, 156] on span "..." at bounding box center [547, 154] width 11 height 5
click at [551, 154] on span "..." at bounding box center [547, 154] width 11 height 5
click at [565, 167] on div "{ "authLevel" : 0 , "description" : "An empty page showing only header" , "form…" at bounding box center [847, 355] width 768 height 530
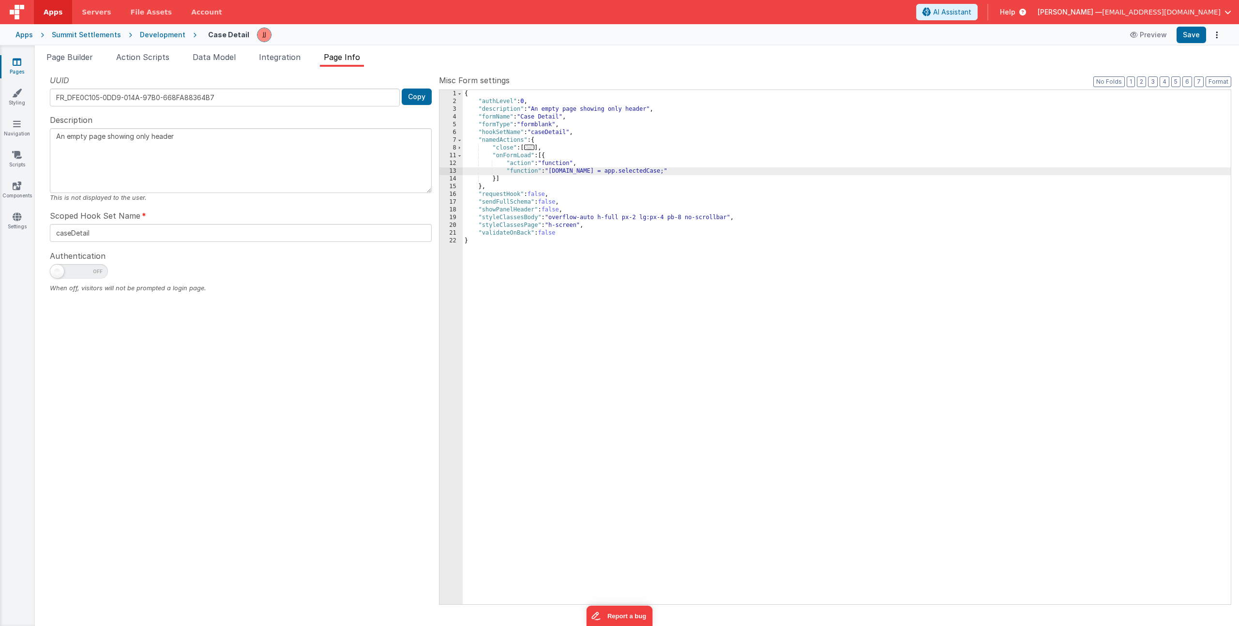
click at [452, 169] on div "13" at bounding box center [451, 171] width 23 height 8
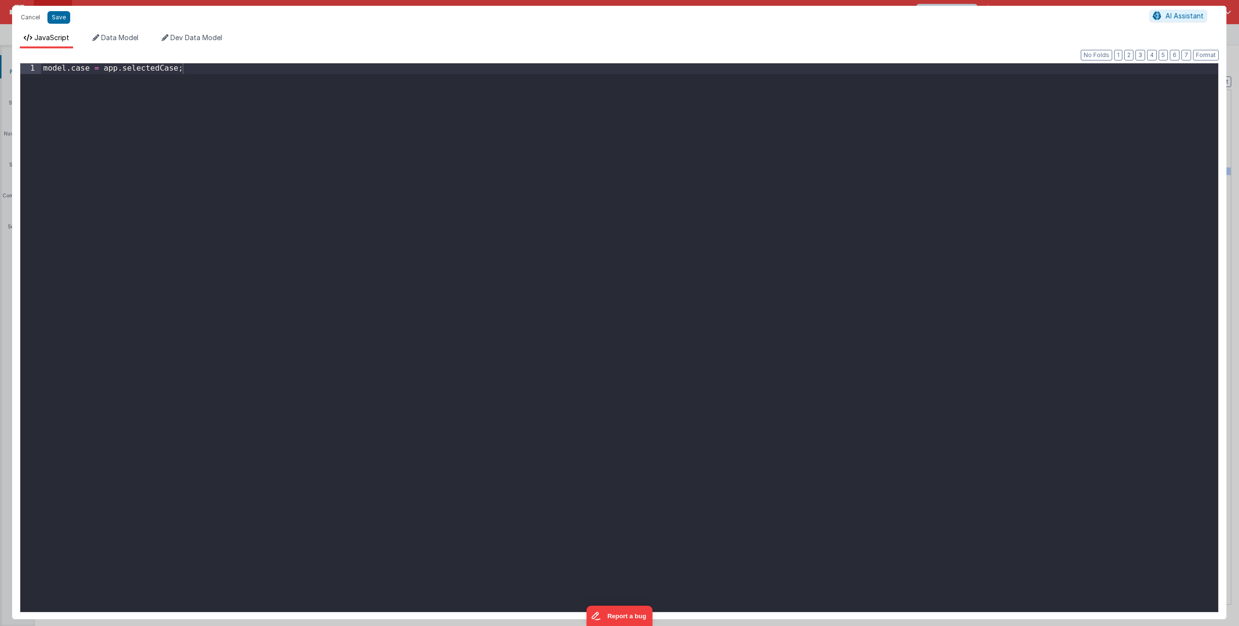
click at [328, 133] on div "model . case = app . selectedCase ;" at bounding box center [629, 348] width 1177 height 570
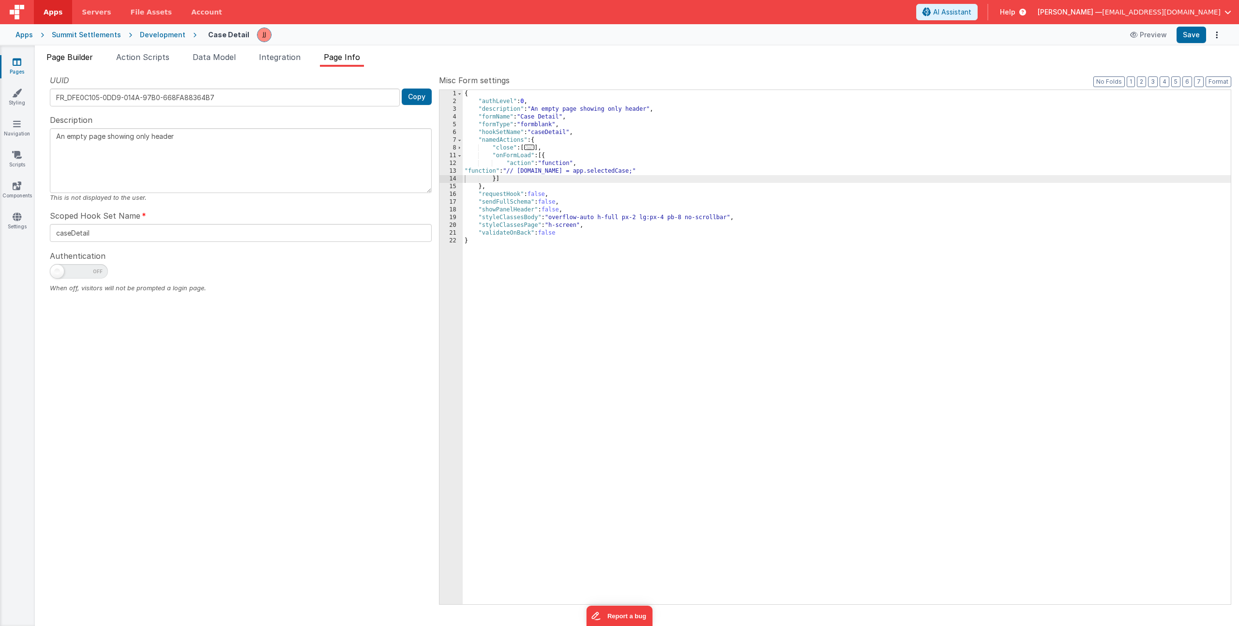
click at [71, 56] on span "Page Builder" at bounding box center [69, 57] width 46 height 10
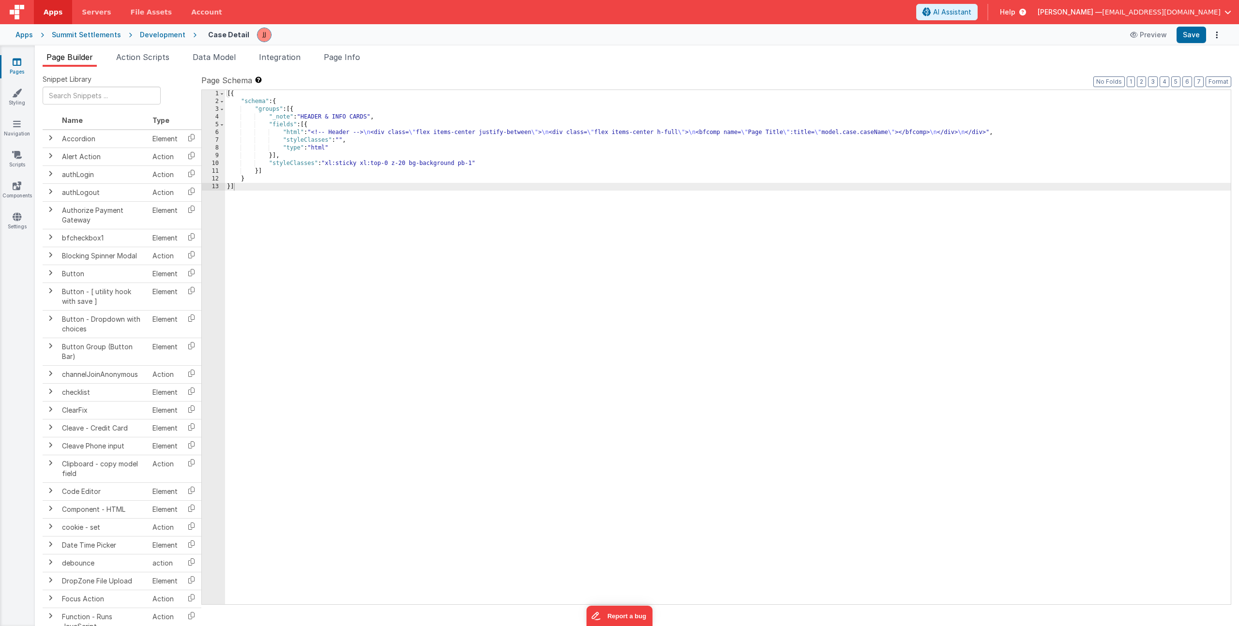
click at [371, 134] on div "[{ "schema" : { "groups" : [{ "_note" : "HEADER & INFO CARDS" , "fields" : [{ "…" at bounding box center [728, 355] width 1006 height 530
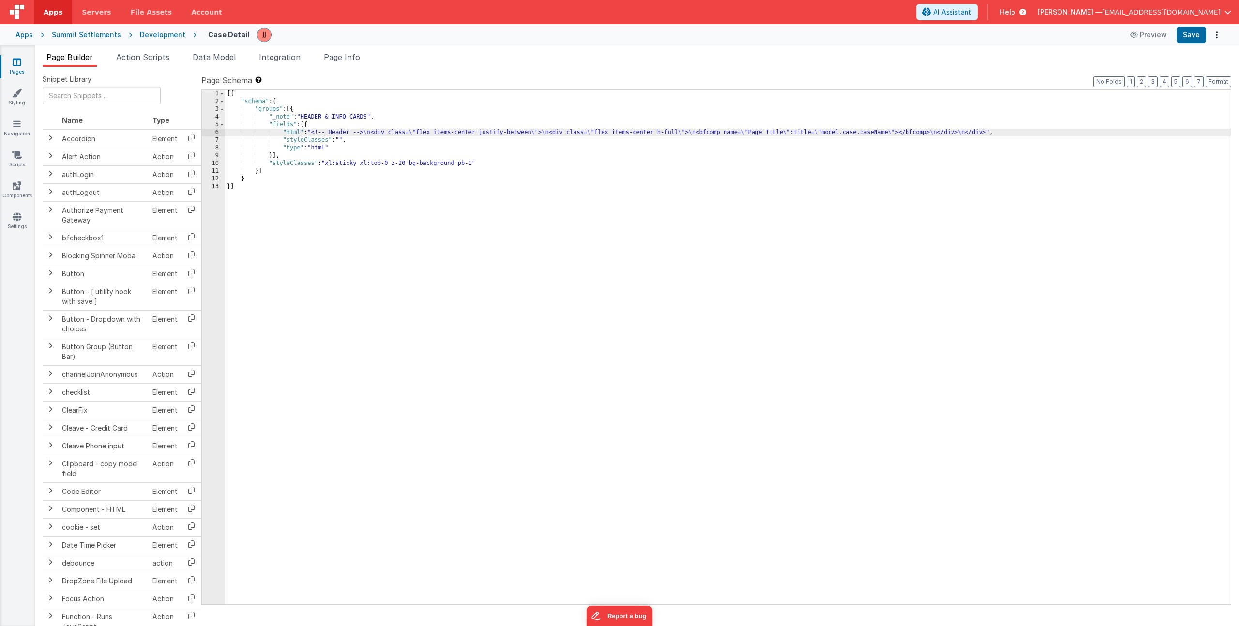
click at [316, 134] on div "[{ "schema" : { "groups" : [{ "_note" : "HEADER & INFO CARDS" , "fields" : [{ "…" at bounding box center [728, 355] width 1006 height 530
click at [213, 131] on div "6" at bounding box center [213, 133] width 23 height 8
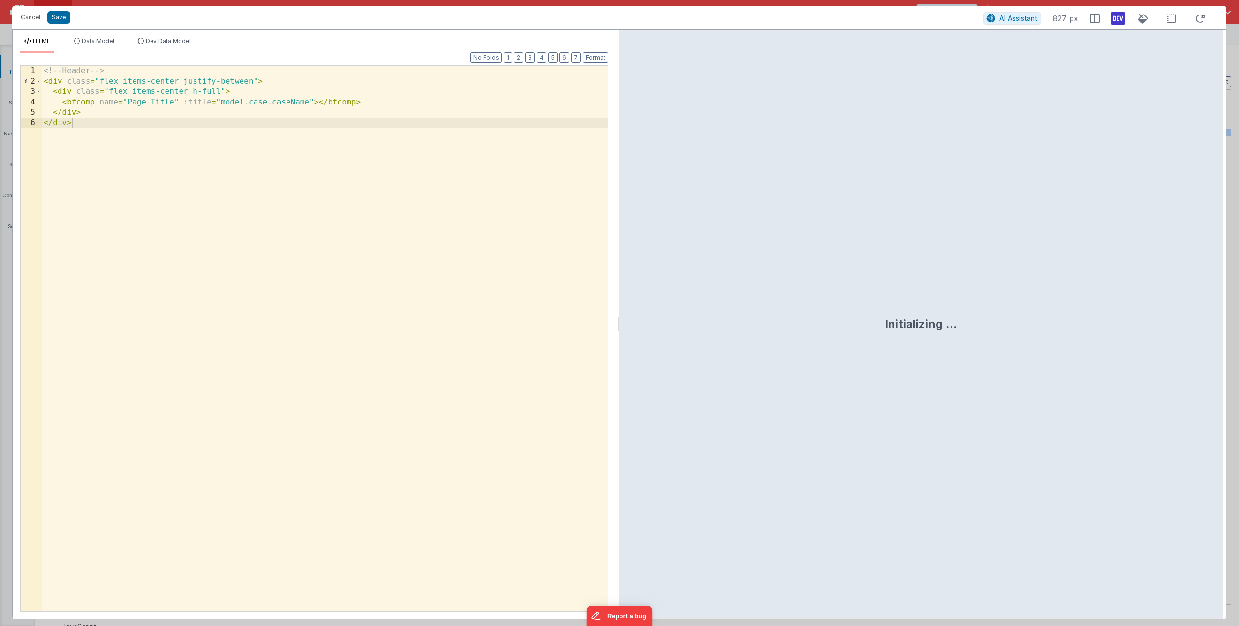
click at [390, 104] on div "<!-- Header --> < div class = "flex items-center justify-between" > < div class…" at bounding box center [325, 349] width 566 height 567
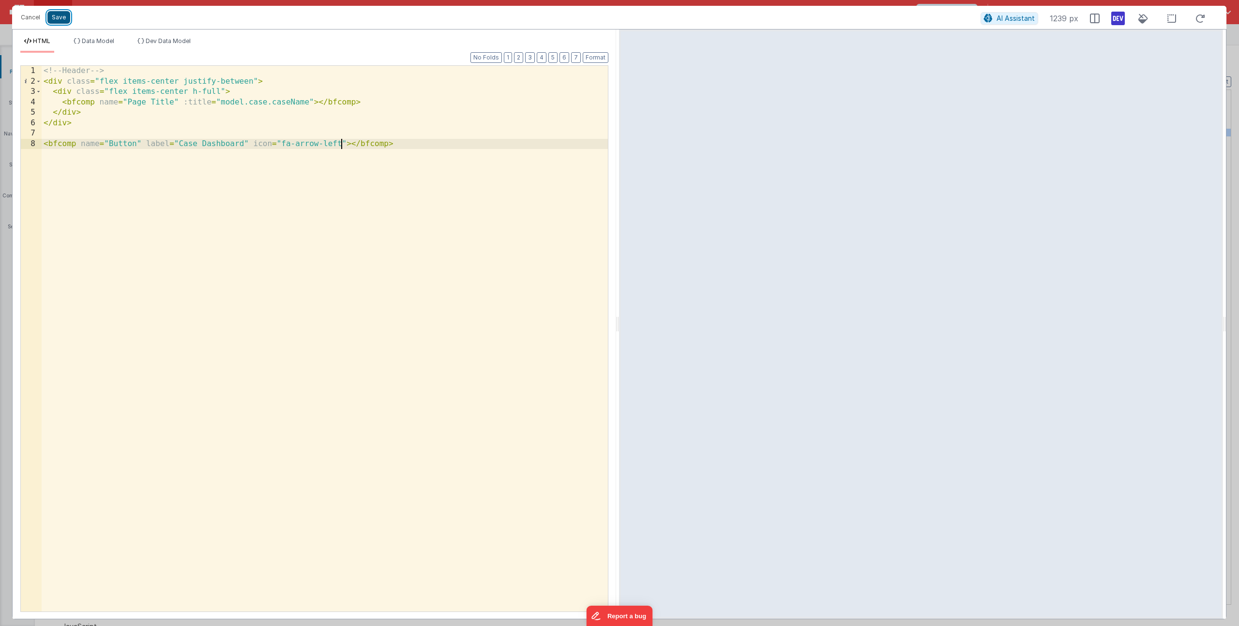
click at [55, 15] on button "Save" at bounding box center [58, 17] width 23 height 13
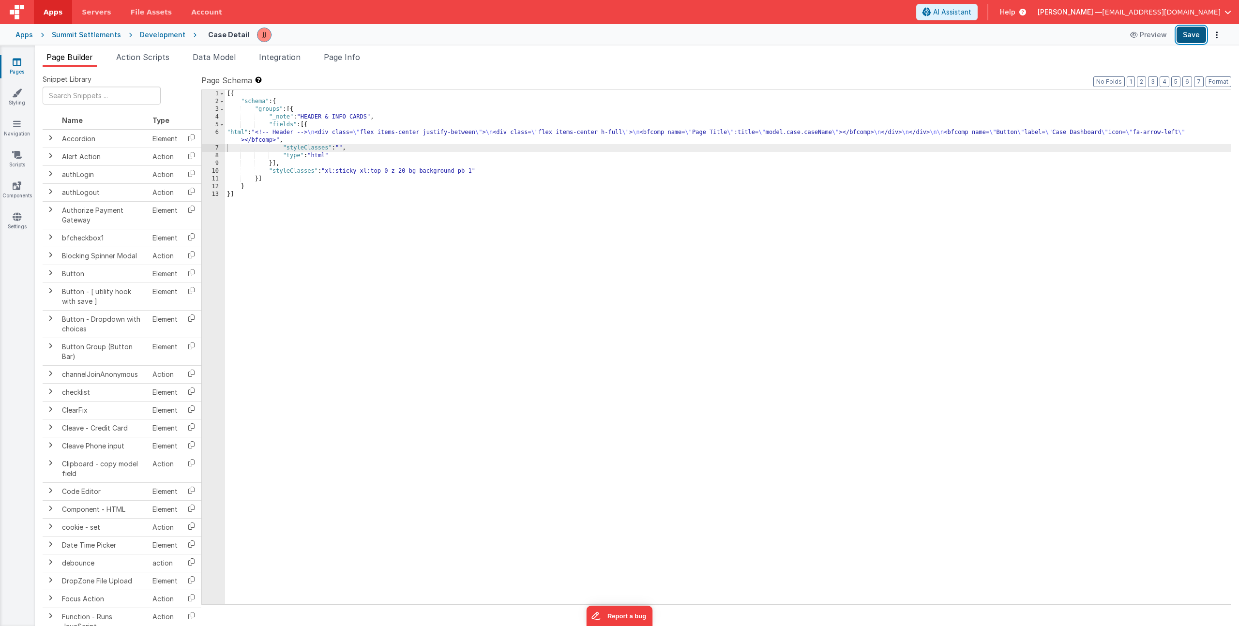
click at [1200, 40] on button "Save" at bounding box center [1192, 35] width 30 height 16
click at [299, 140] on div "[{ "schema" : { "groups" : [{ "_note" : "HEADER & INFO CARDS" , "fields" : [{ "…" at bounding box center [728, 355] width 1006 height 530
click at [213, 135] on div "6" at bounding box center [213, 136] width 23 height 15
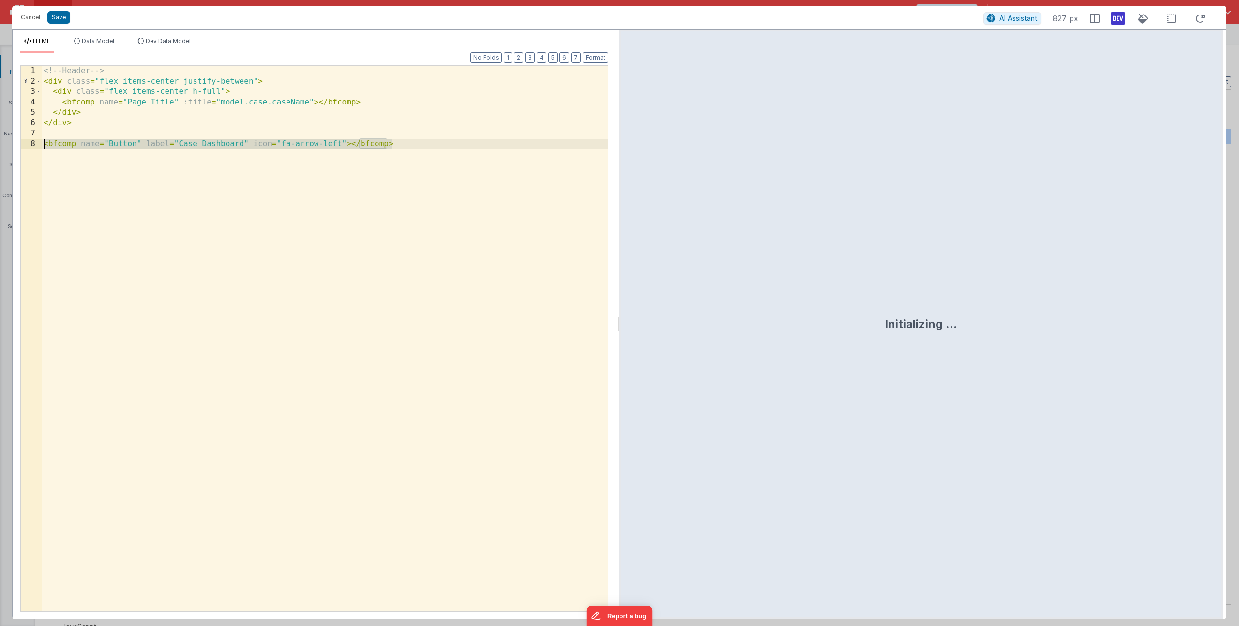
drag, startPoint x: 406, startPoint y: 145, endPoint x: -64, endPoint y: 141, distance: 470.6
click at [0, 141] on html "Cancel Save AI Assistant 827 px HTML Data Model Dev Data Model Format 7 6 5 4 3…" at bounding box center [619, 313] width 1239 height 626
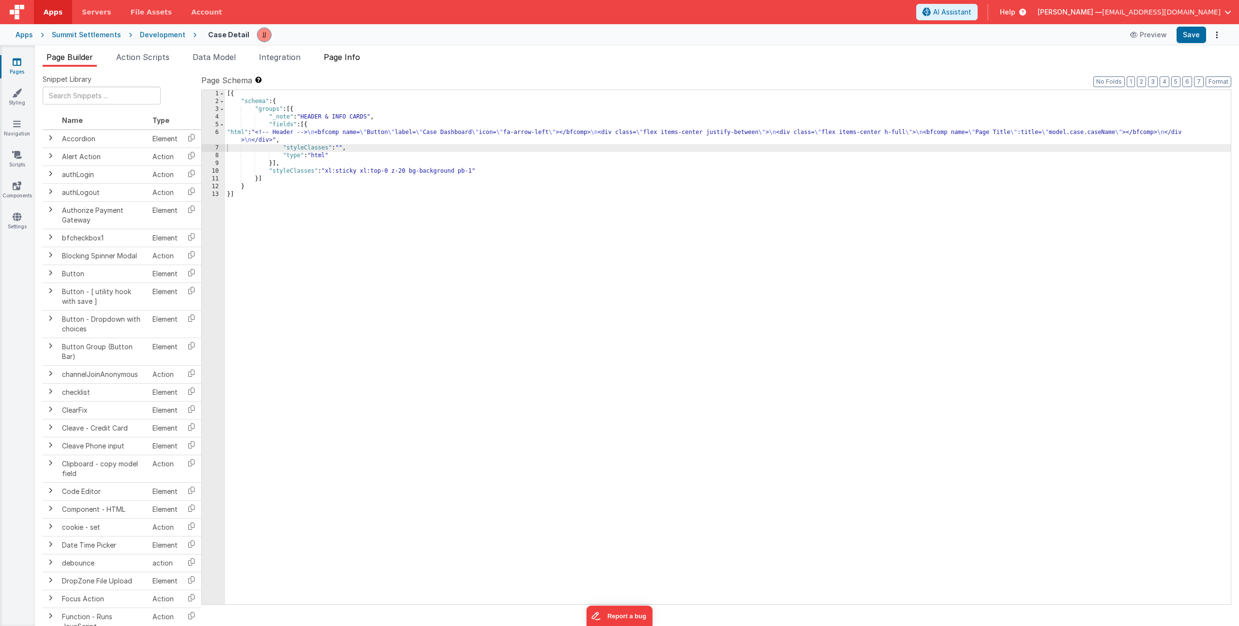
click at [357, 65] on li "Page Info" at bounding box center [342, 58] width 44 height 15
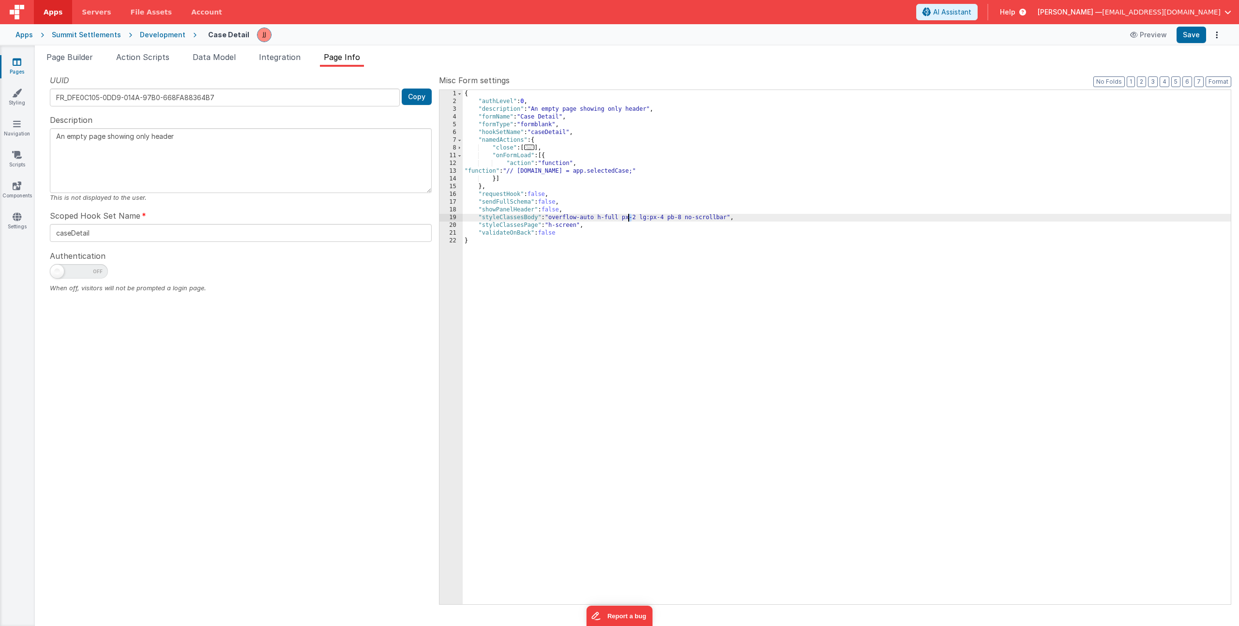
click at [630, 216] on div "{ "authLevel" : 0 , "description" : "An empty page showing only header" , "form…" at bounding box center [847, 355] width 768 height 530
click at [654, 218] on div "{ "authLevel" : 0 , "description" : "An empty page showing only header" , "form…" at bounding box center [847, 355] width 768 height 530
click at [58, 57] on span "Page Builder" at bounding box center [69, 57] width 46 height 10
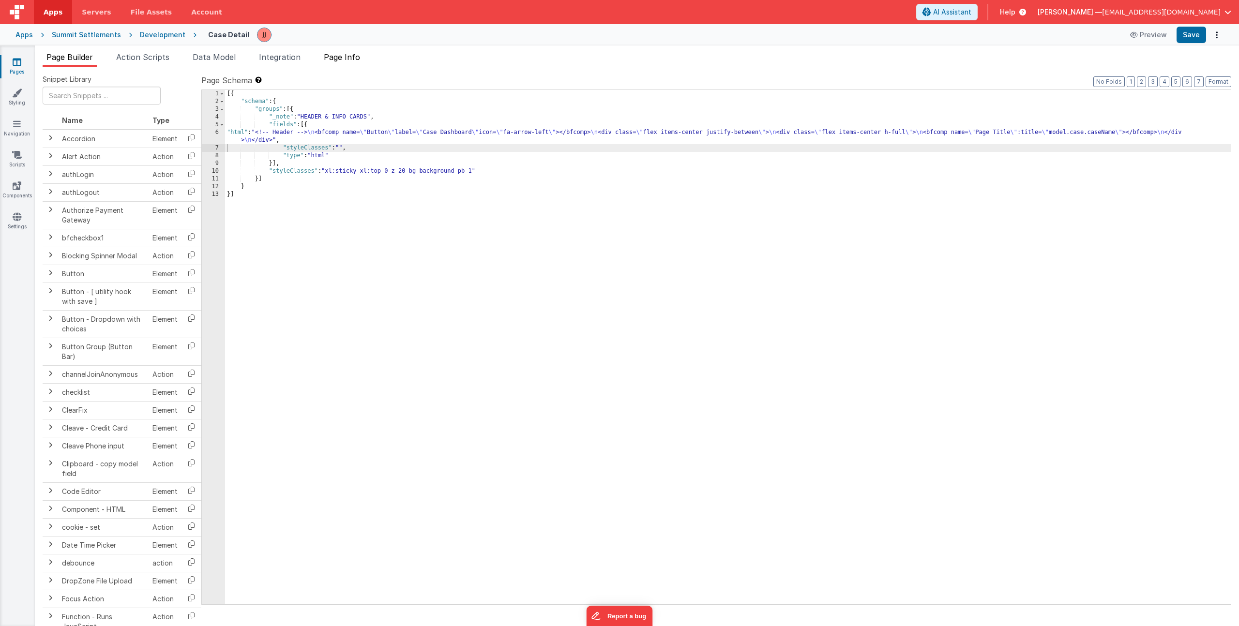
click at [345, 59] on span "Page Info" at bounding box center [342, 57] width 36 height 10
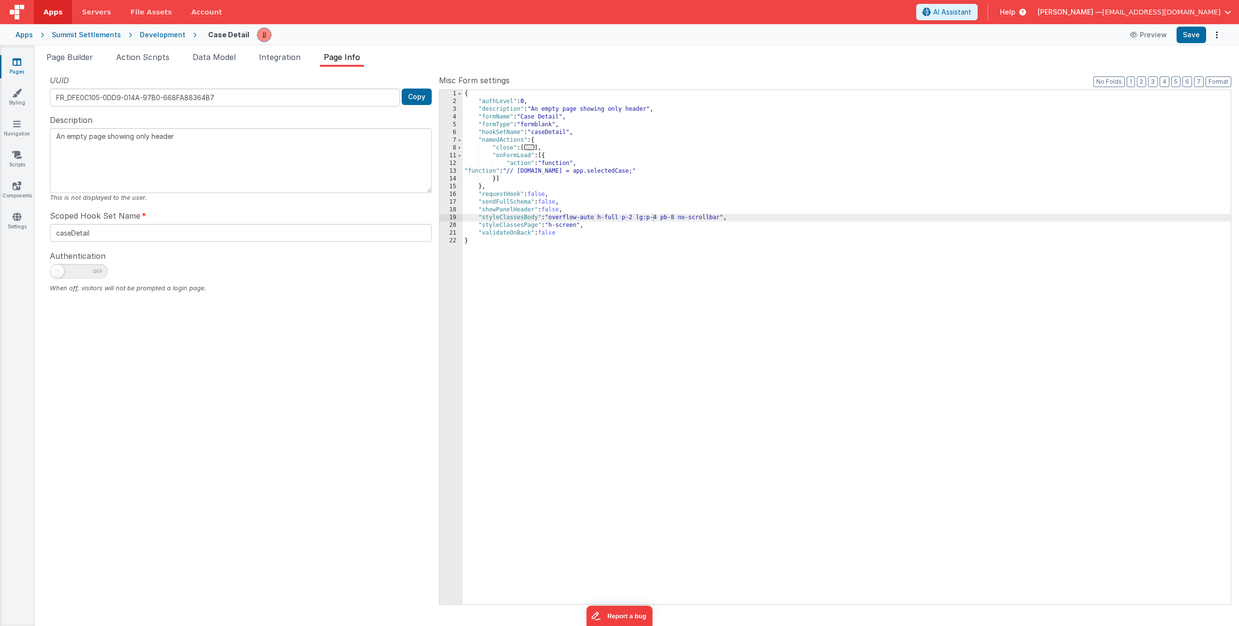
click at [526, 176] on div "{ "authLevel" : 0 , "description" : "An empty page showing only header" , "form…" at bounding box center [847, 355] width 768 height 530
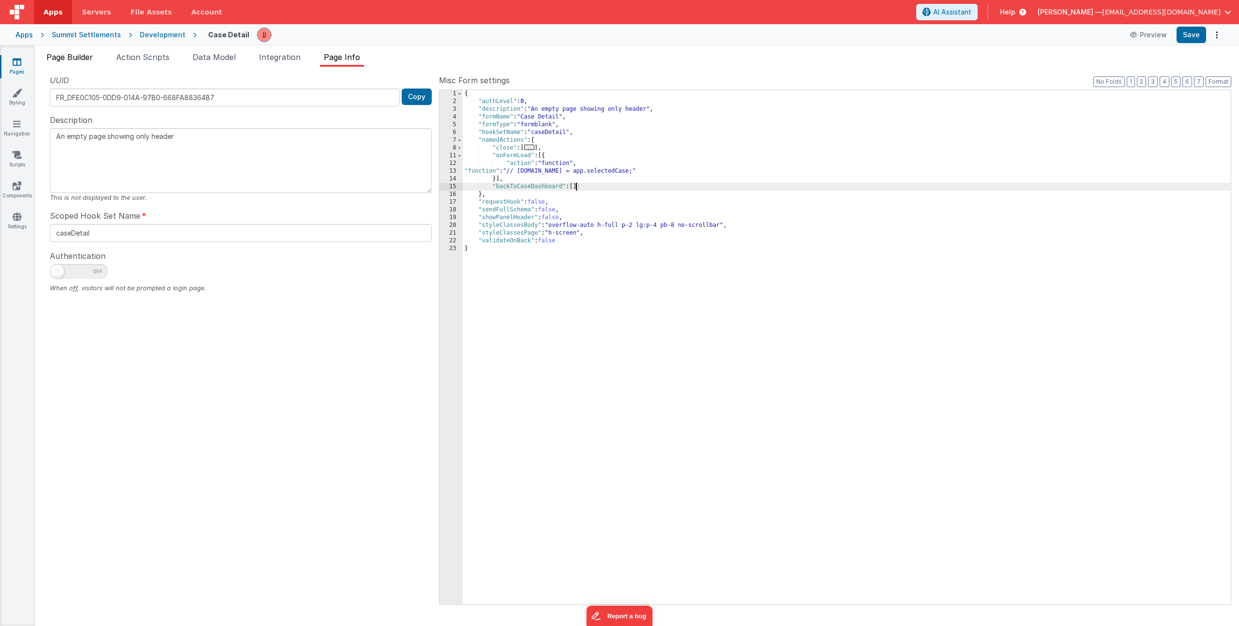
click at [56, 59] on span "Page Builder" at bounding box center [69, 57] width 46 height 10
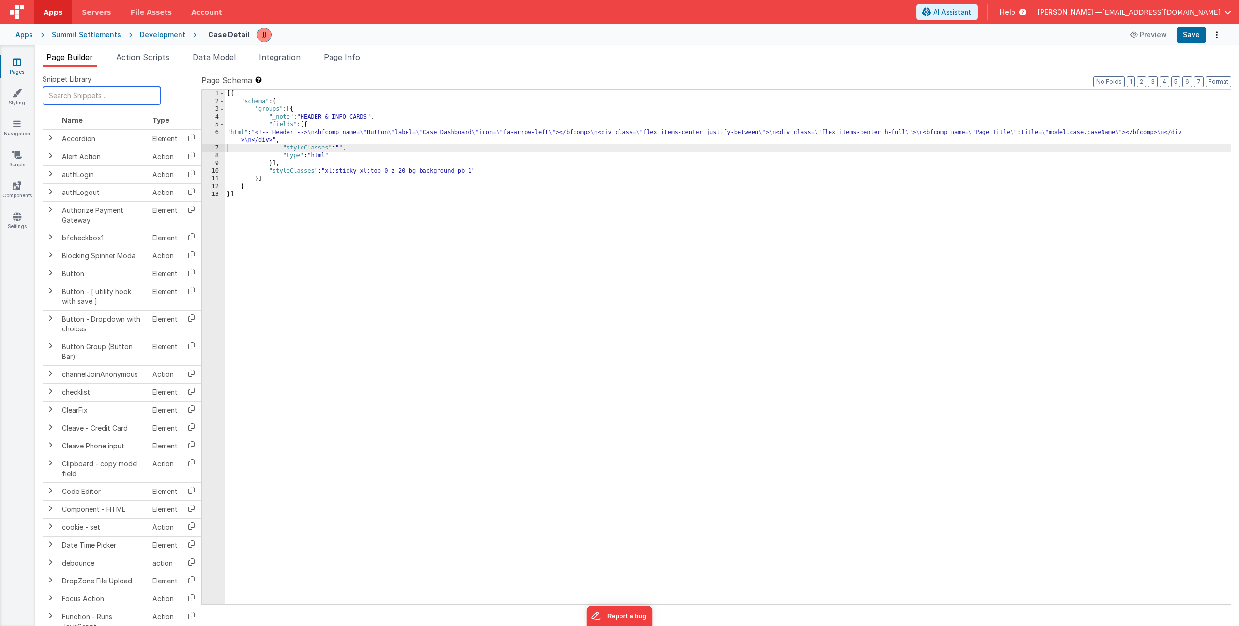
click at [73, 99] on input "text" at bounding box center [102, 96] width 118 height 18
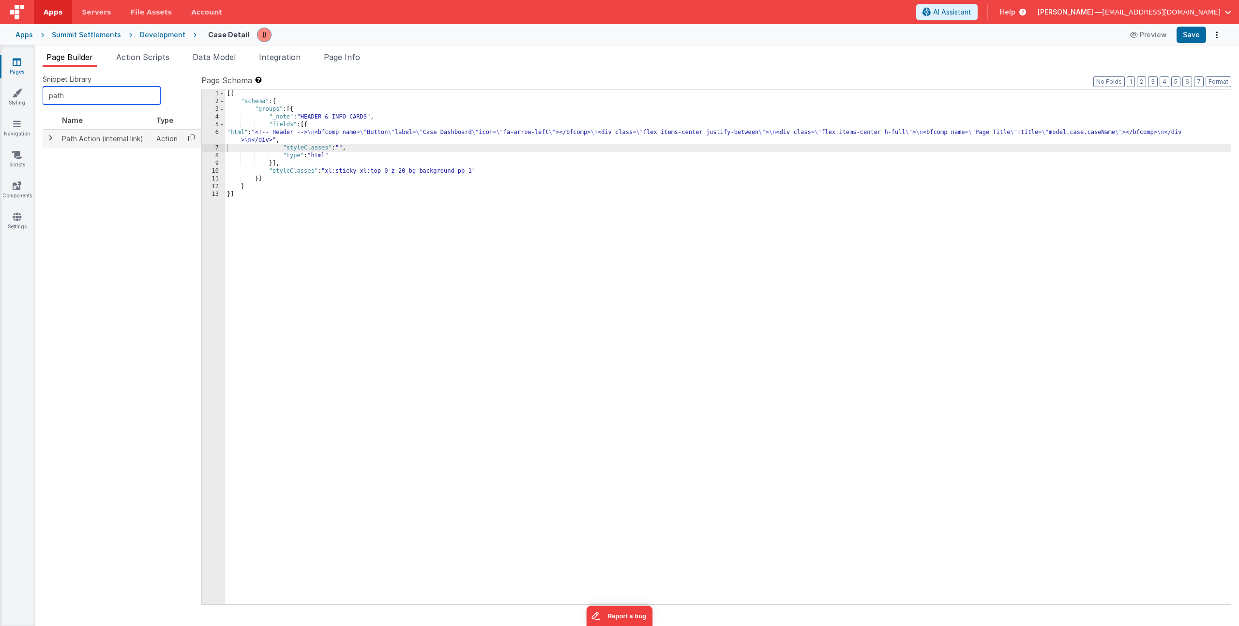
type input "path"
click at [190, 137] on icon at bounding box center [192, 137] width 20 height 15
click at [354, 57] on span "Page Info" at bounding box center [342, 57] width 36 height 10
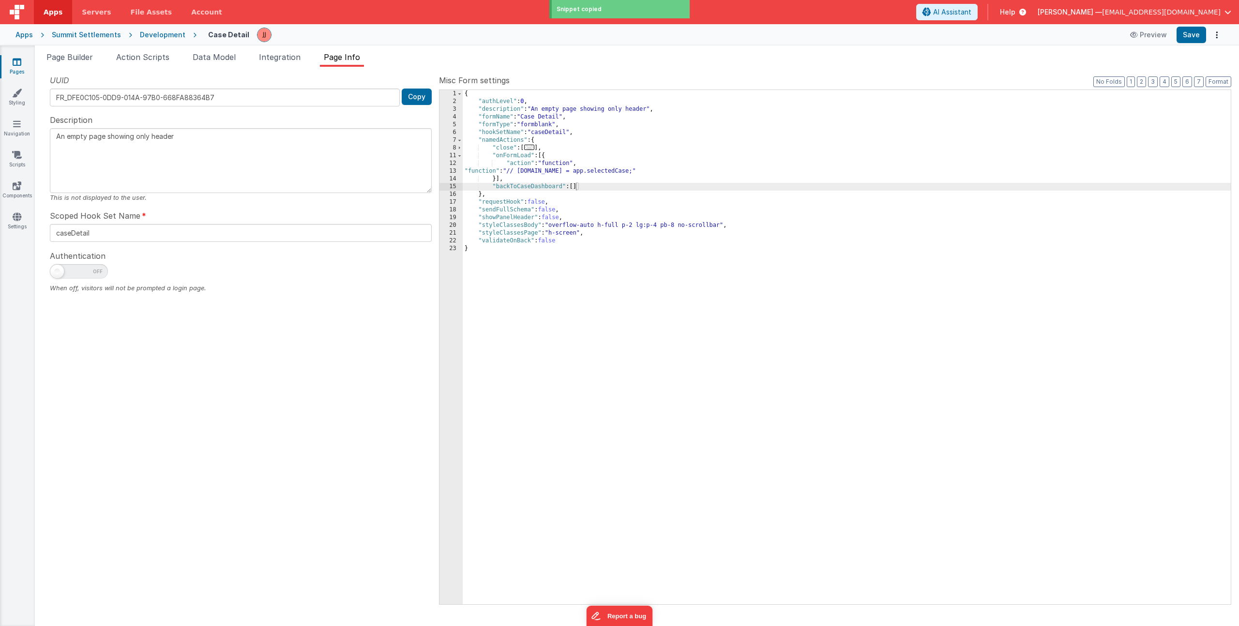
click at [576, 188] on div "{ "authLevel" : 0 , "description" : "An empty page showing only header" , "form…" at bounding box center [847, 355] width 768 height 530
paste textarea
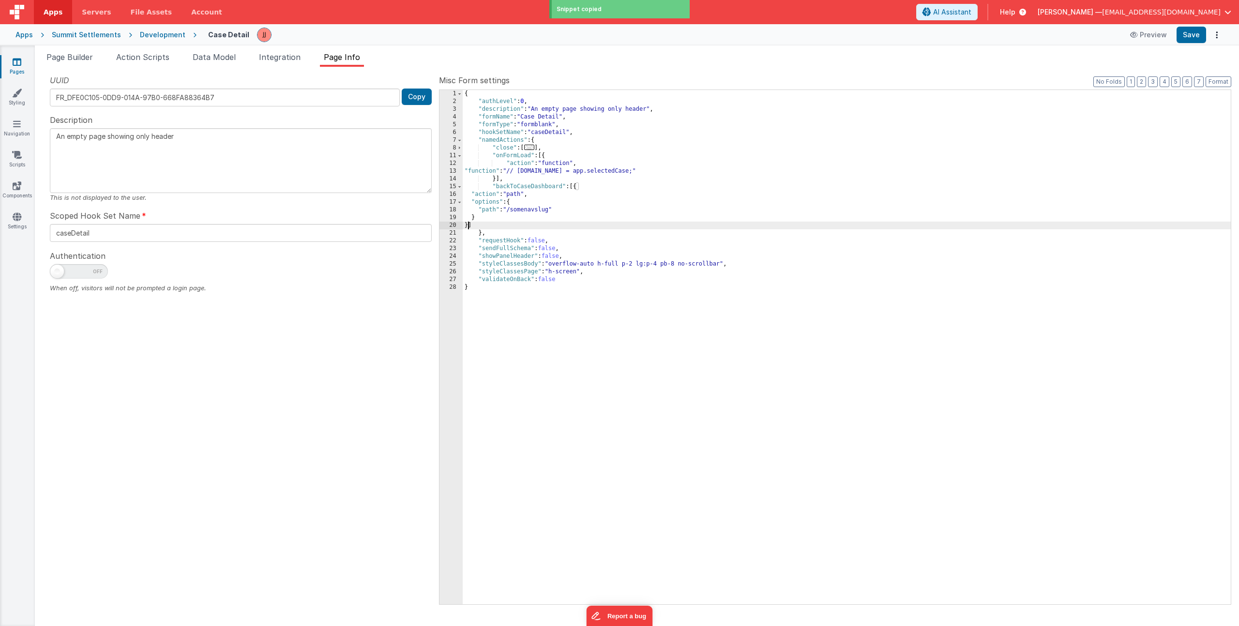
click at [530, 209] on div "{ "authLevel" : 0 , "description" : "An empty page showing only header" , "form…" at bounding box center [847, 355] width 768 height 530
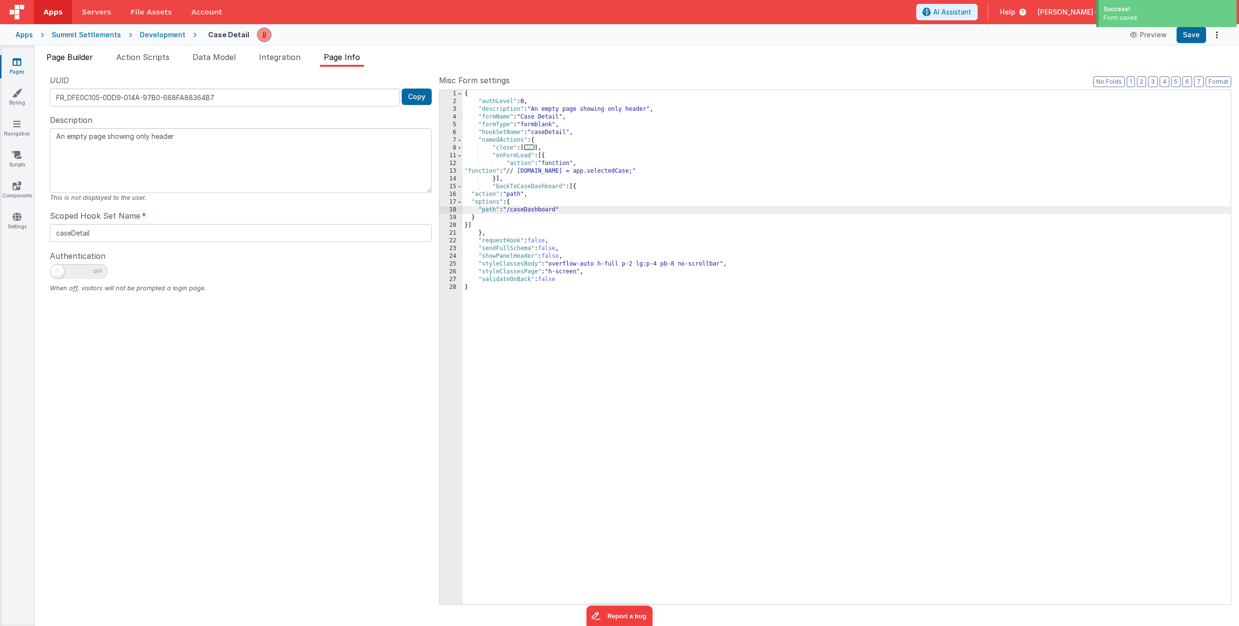
click at [80, 57] on span "Page Builder" at bounding box center [69, 57] width 46 height 10
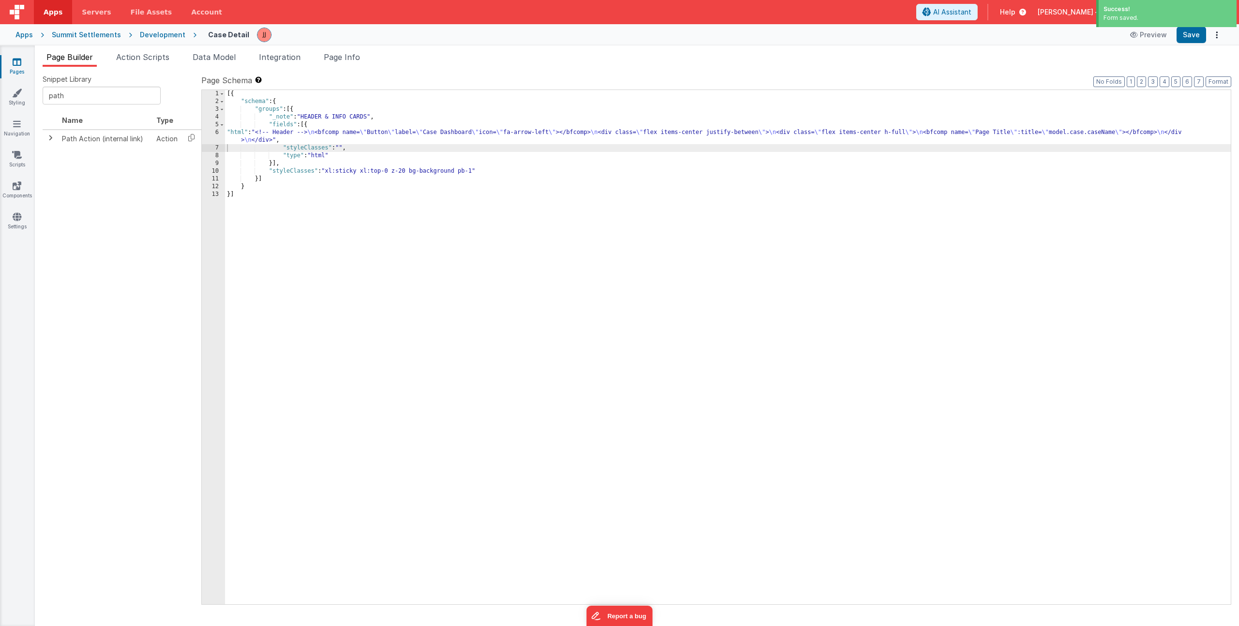
click at [352, 137] on div "[{ "schema" : { "groups" : [{ "_note" : "HEADER & INFO CARDS" , "fields" : [{ "…" at bounding box center [728, 355] width 1006 height 530
click at [233, 133] on div "[{ "schema" : { "groups" : [{ "_note" : "HEADER & INFO CARDS" , "fields" : [{ "…" at bounding box center [728, 355] width 1006 height 530
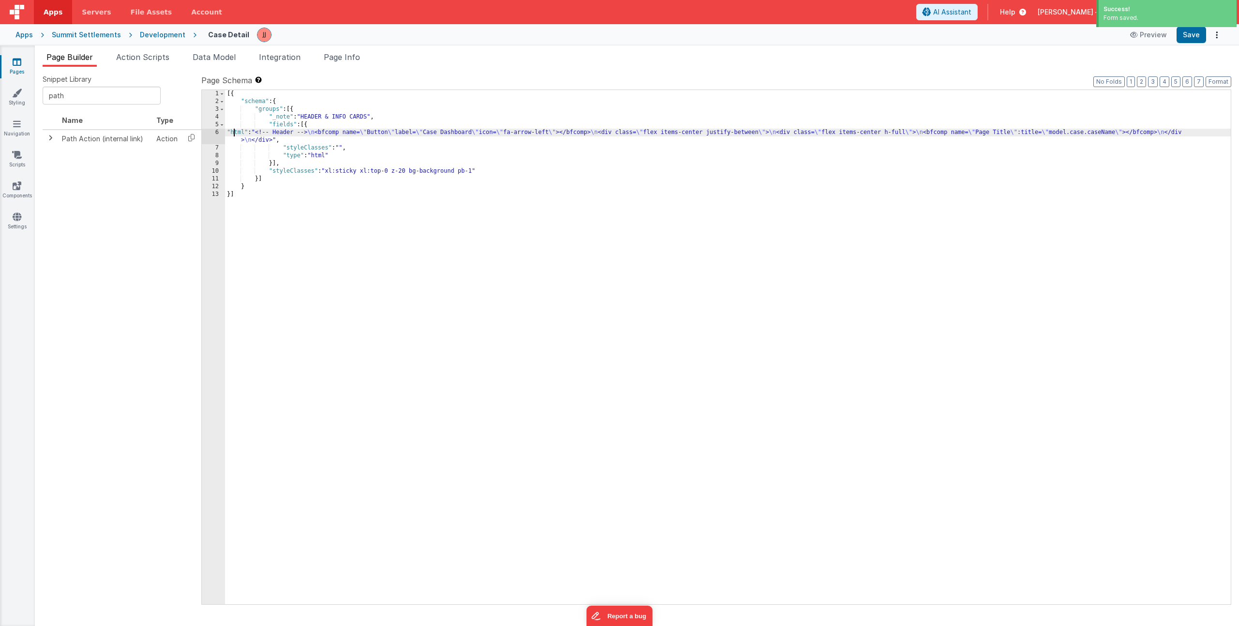
click at [205, 132] on div "6" at bounding box center [213, 136] width 23 height 15
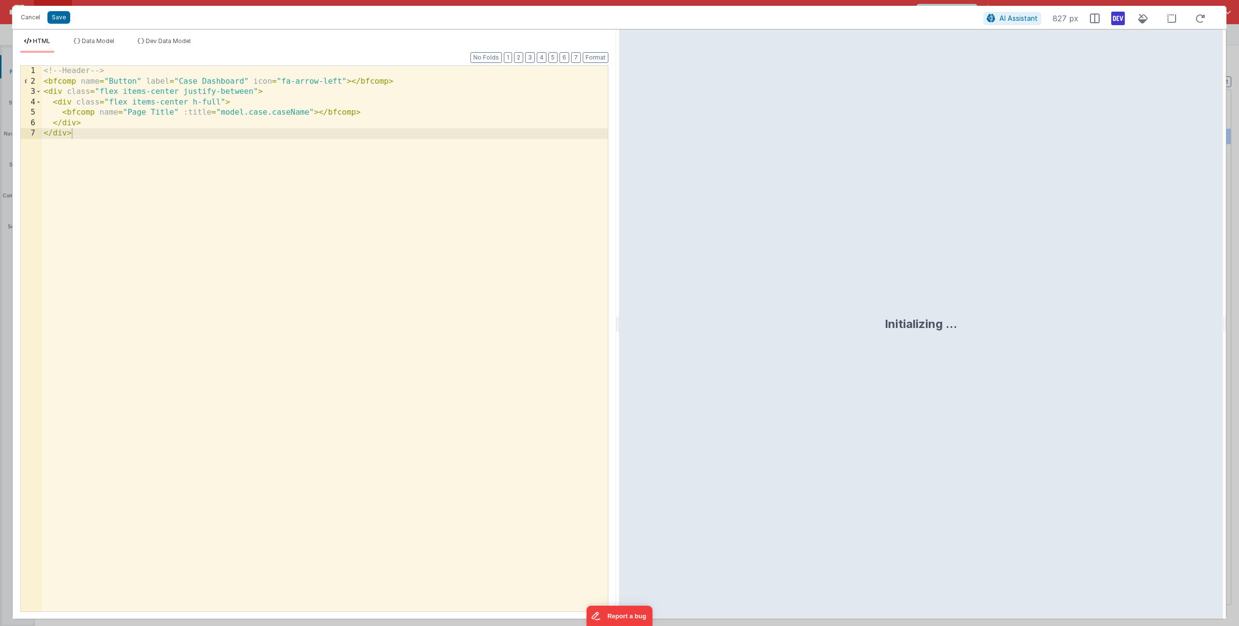
click at [313, 112] on div "<!-- Header --> < bfcomp name = "Button" label = "Case Dashboard" icon = "fa-ar…" at bounding box center [325, 349] width 566 height 567
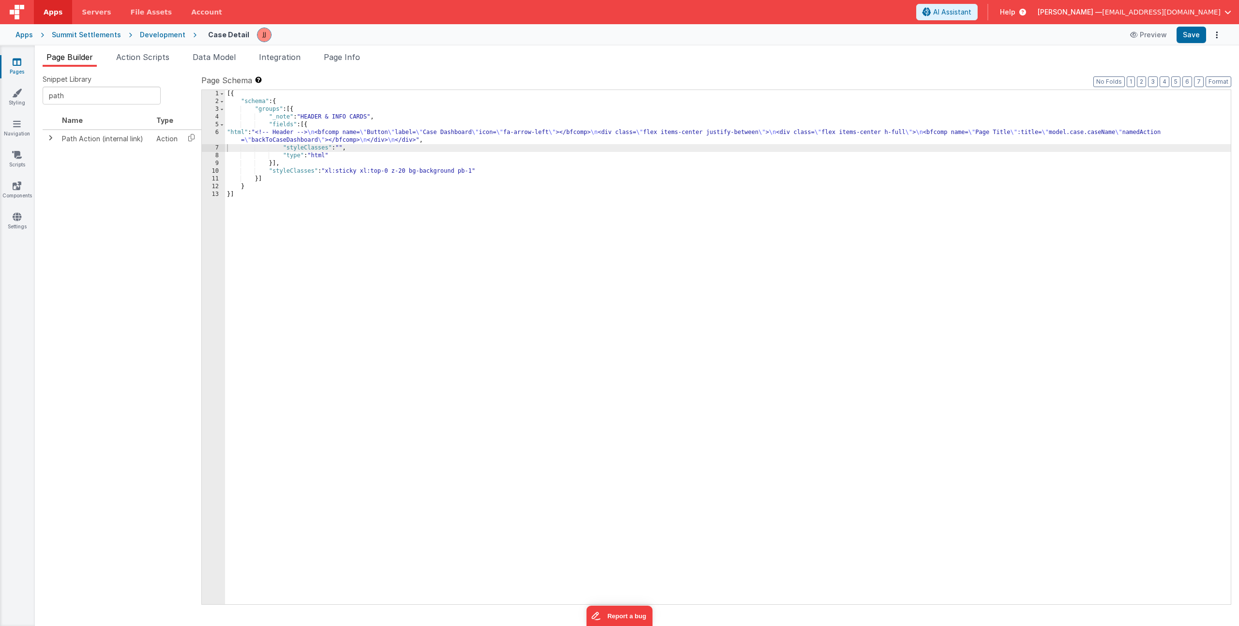
click at [337, 140] on div "[{ "schema" : { "groups" : [{ "_note" : "HEADER & INFO CARDS" , "fields" : [{ "…" at bounding box center [728, 355] width 1006 height 530
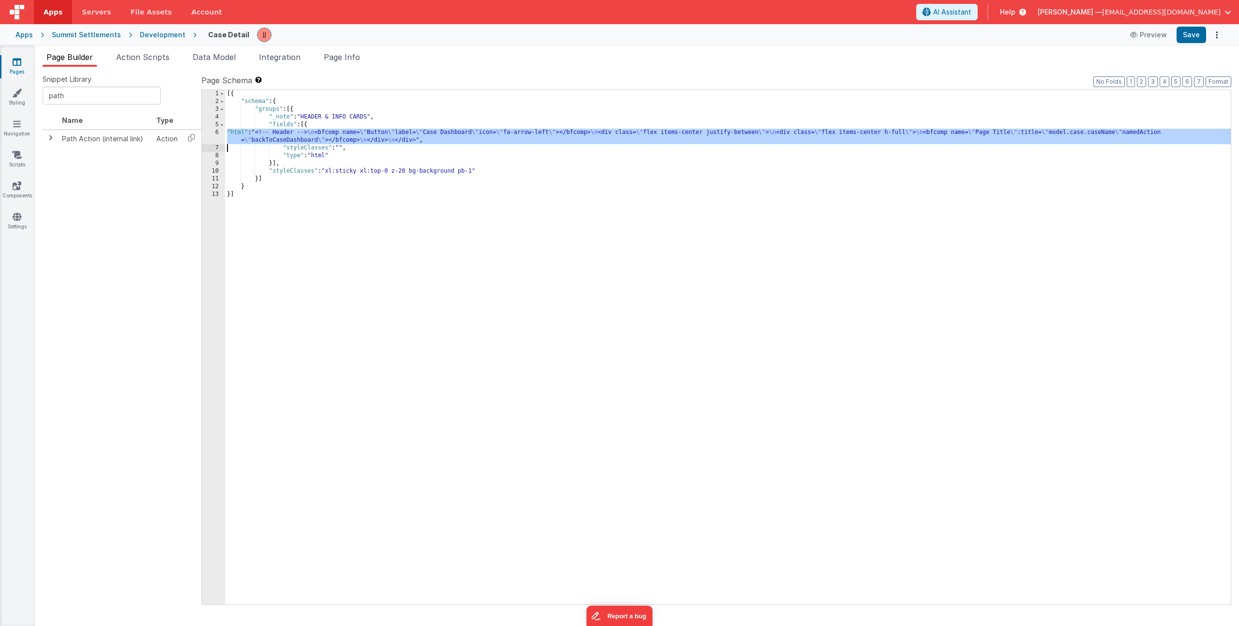
click at [209, 139] on div "6" at bounding box center [213, 136] width 23 height 15
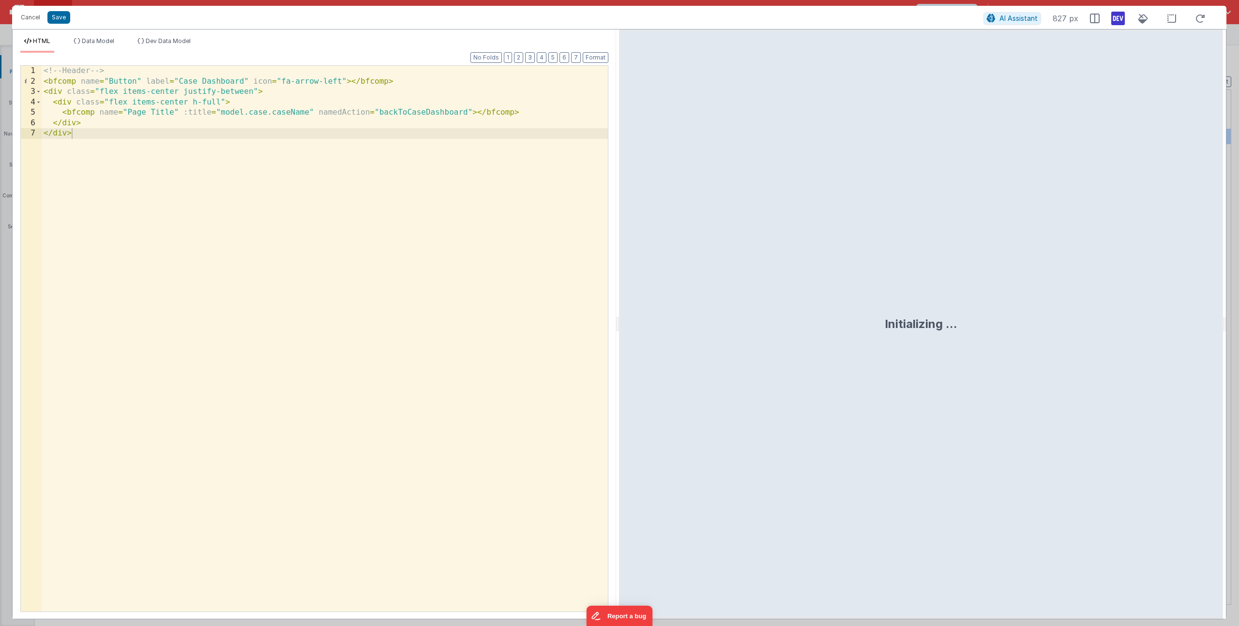
drag, startPoint x: 319, startPoint y: 115, endPoint x: 354, endPoint y: 124, distance: 35.7
click at [320, 115] on div "<!-- Header --> < bfcomp name = "Button" label = "Case Dashboard" icon = "fa-ar…" at bounding box center [325, 349] width 566 height 567
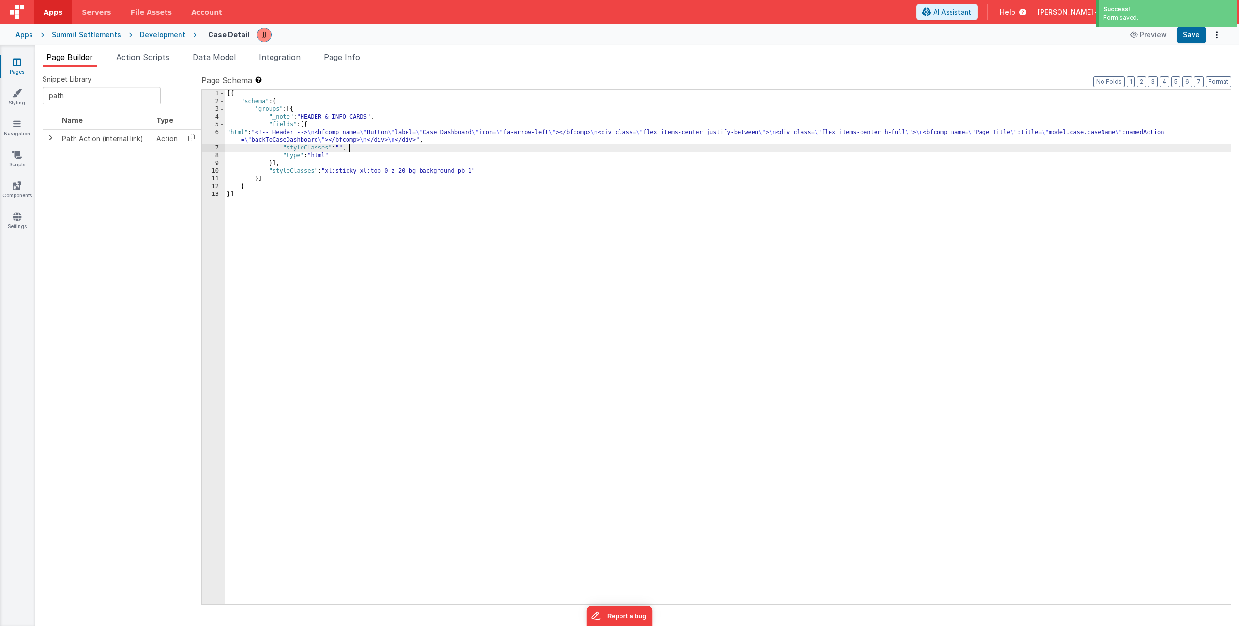
click at [375, 145] on div "[{ "schema" : { "groups" : [{ "_note" : "HEADER & INFO CARDS" , "fields" : [{ "…" at bounding box center [728, 355] width 1006 height 530
click at [343, 133] on div "[{ "schema" : { "groups" : [{ "_note" : "HEADER & INFO CARDS" , "fields" : [{ "…" at bounding box center [728, 355] width 1006 height 530
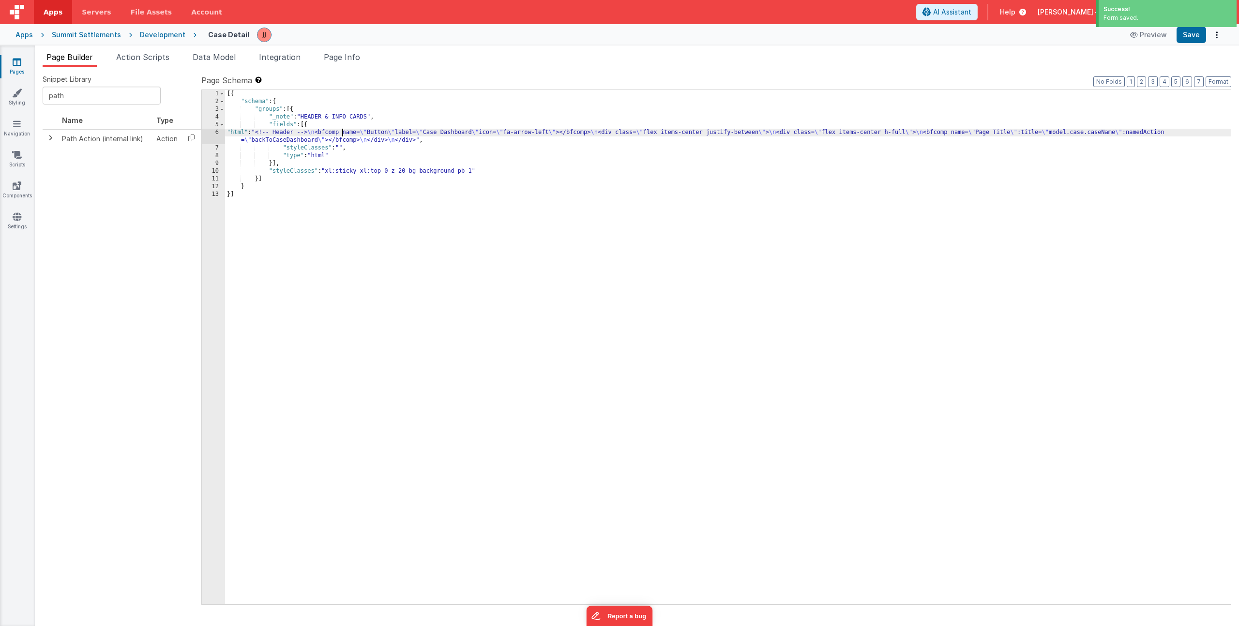
click at [215, 136] on div "6" at bounding box center [213, 136] width 23 height 15
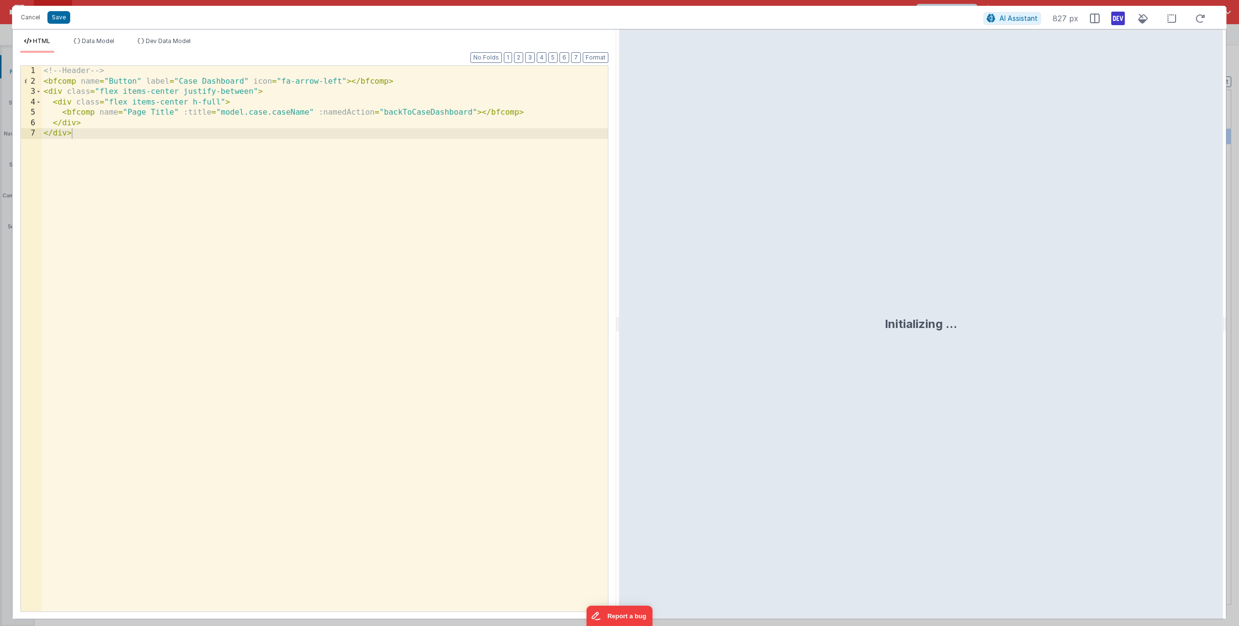
click at [322, 113] on div "<!-- Header --> < bfcomp name = "Button" label = "Case Dashboard" icon = "fa-ar…" at bounding box center [325, 349] width 566 height 567
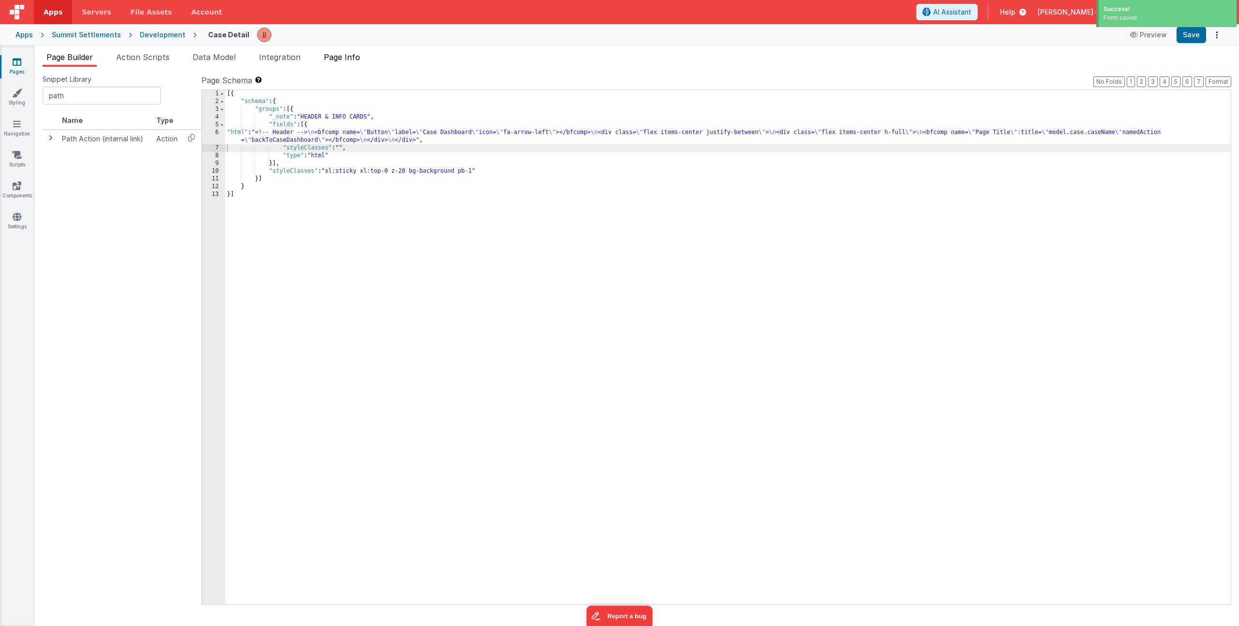
click at [343, 58] on span "Page Info" at bounding box center [342, 57] width 36 height 10
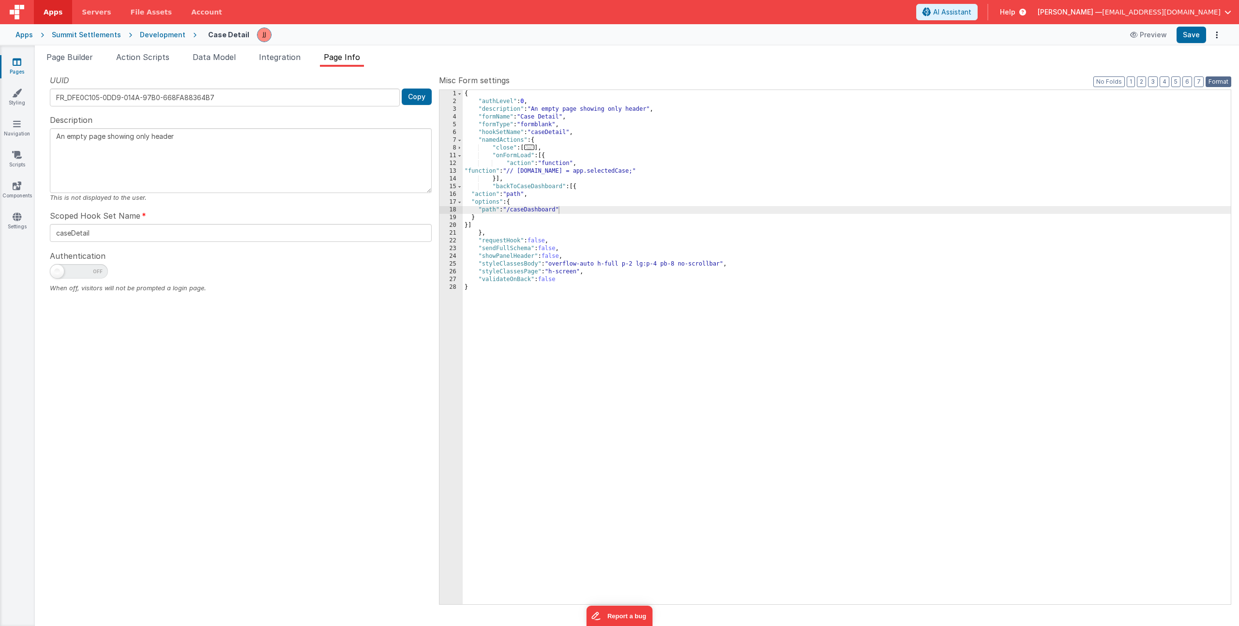
click at [1222, 78] on button "Format" at bounding box center [1219, 81] width 26 height 11
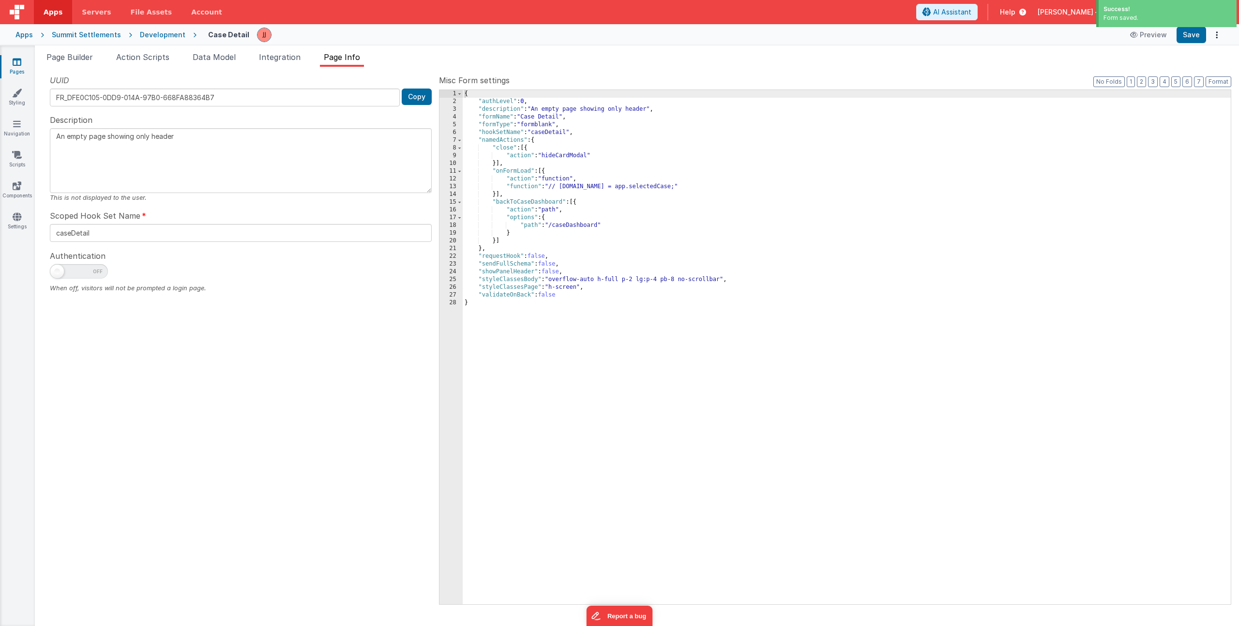
click at [15, 115] on div "Pages Styling Navigation Scripts Components Settings" at bounding box center [17, 336] width 35 height 581
click at [13, 127] on icon at bounding box center [17, 124] width 8 height 10
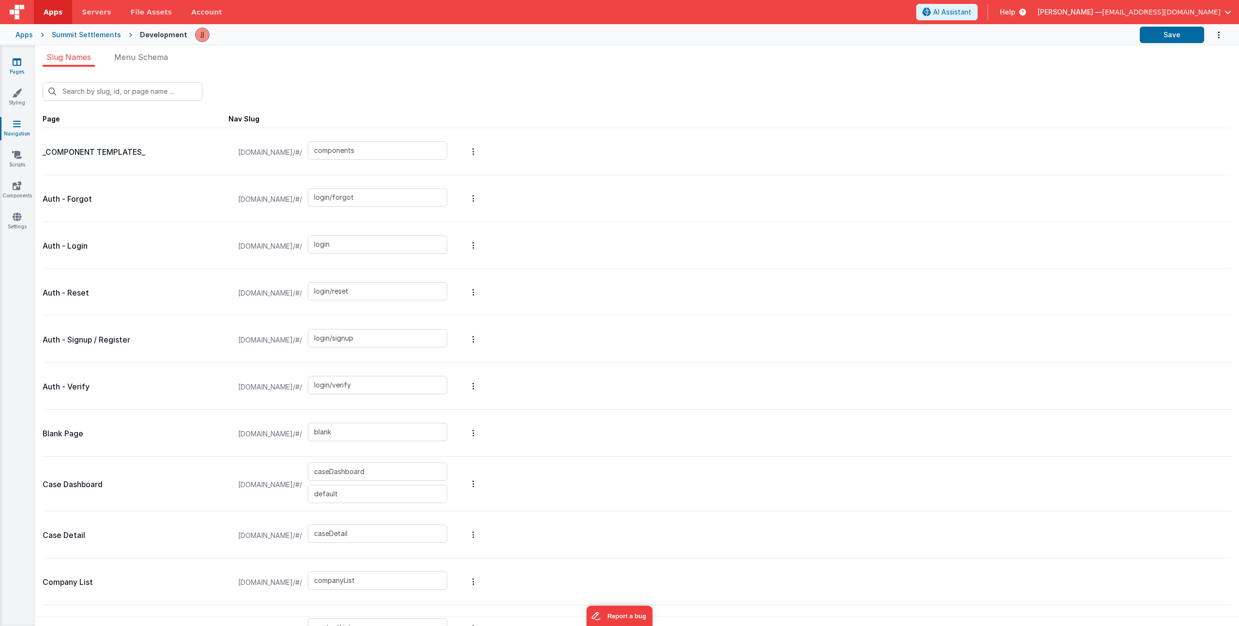
click at [14, 63] on icon at bounding box center [17, 62] width 9 height 10
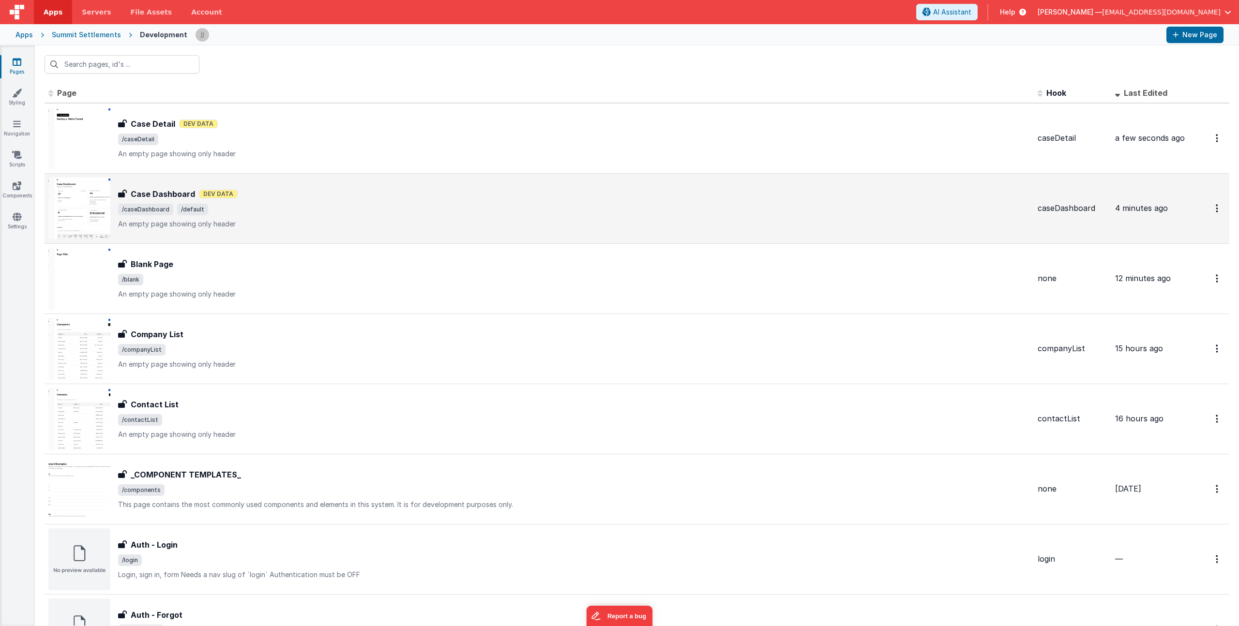
click at [326, 208] on span "/caseDashboard /default" at bounding box center [574, 210] width 912 height 12
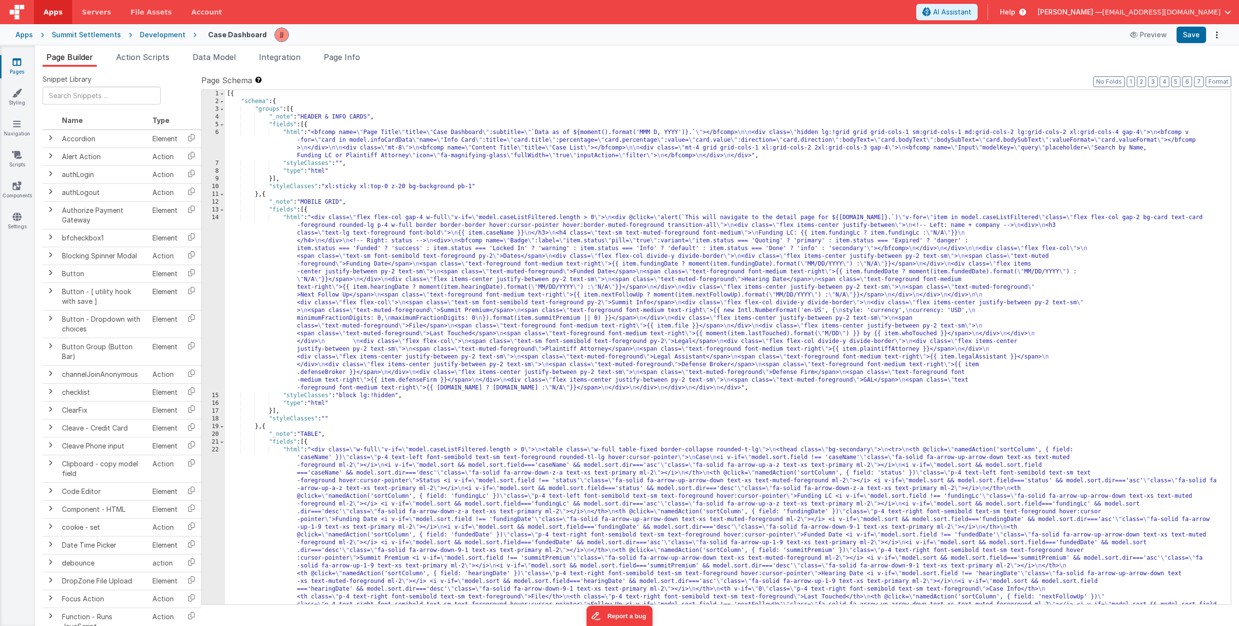
click at [13, 62] on icon at bounding box center [17, 62] width 9 height 10
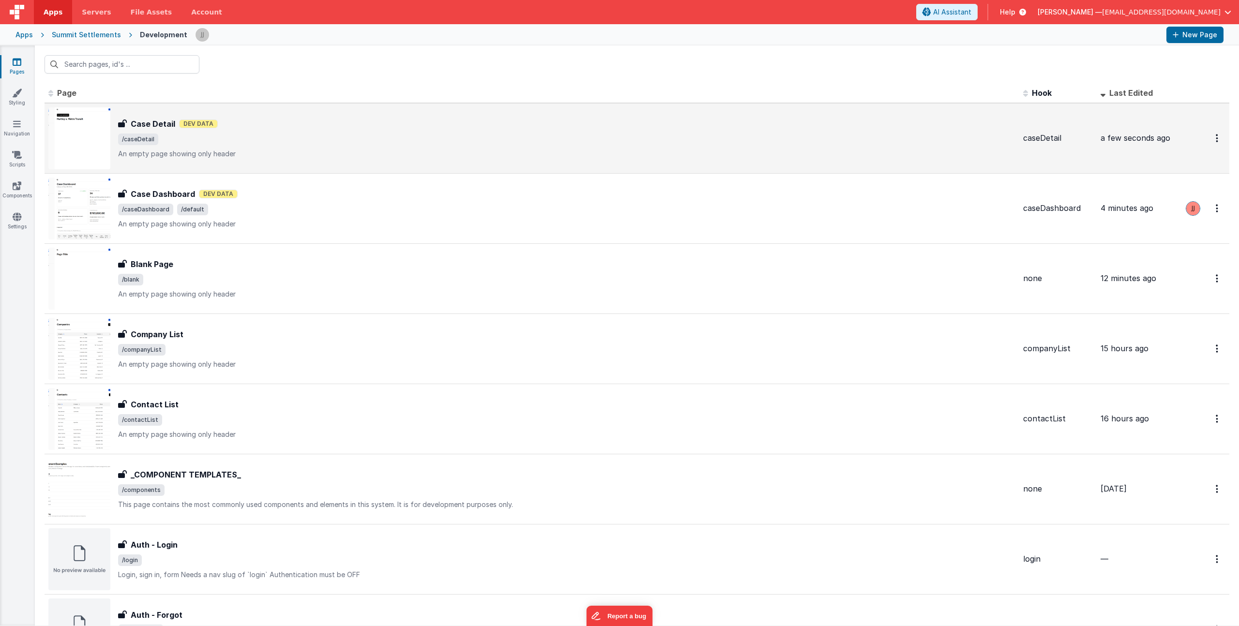
click at [276, 126] on div "Case Detail Dev Data" at bounding box center [566, 124] width 897 height 12
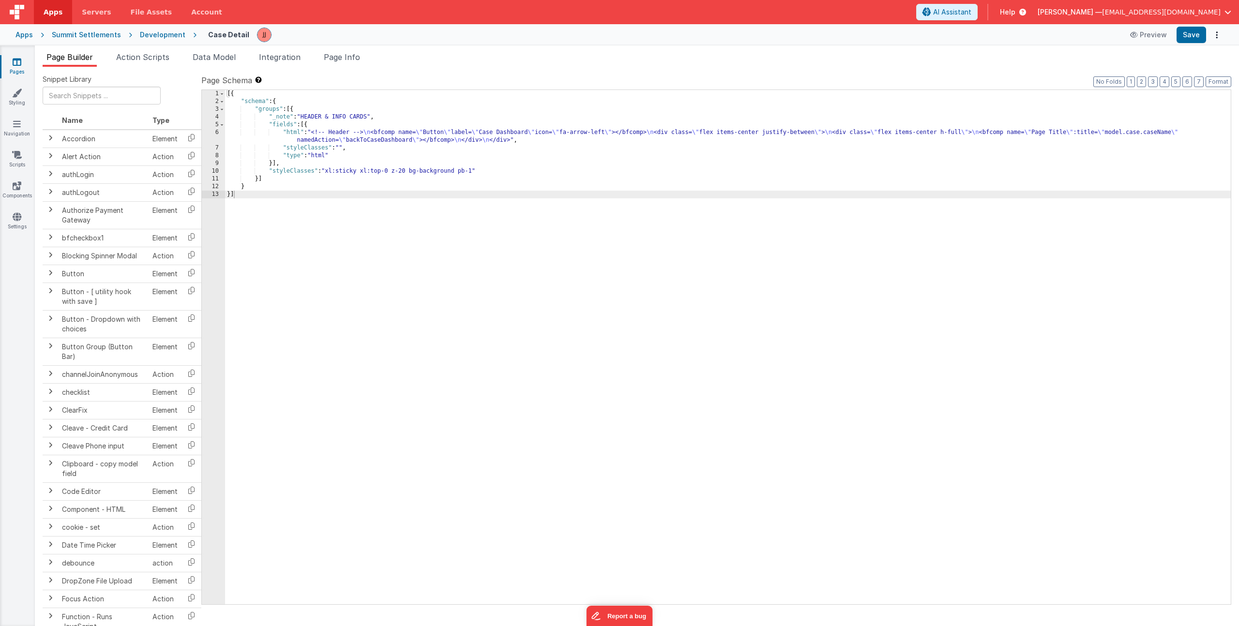
click at [352, 46] on div "Page Builder Action Scripts Data Model Integration Page Info Snippet Library Na…" at bounding box center [637, 336] width 1204 height 581
click at [354, 54] on span "Page Info" at bounding box center [342, 57] width 36 height 10
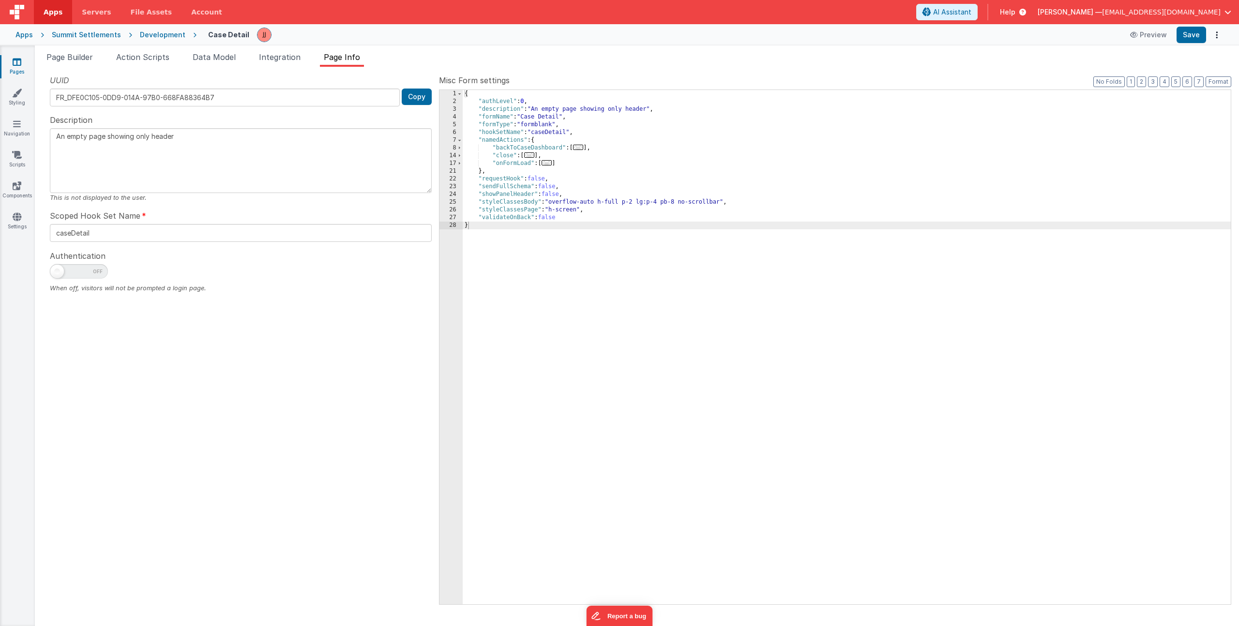
click at [606, 149] on div "{ "authLevel" : 0 , "description" : "An empty page showing only header" , "form…" at bounding box center [847, 355] width 768 height 530
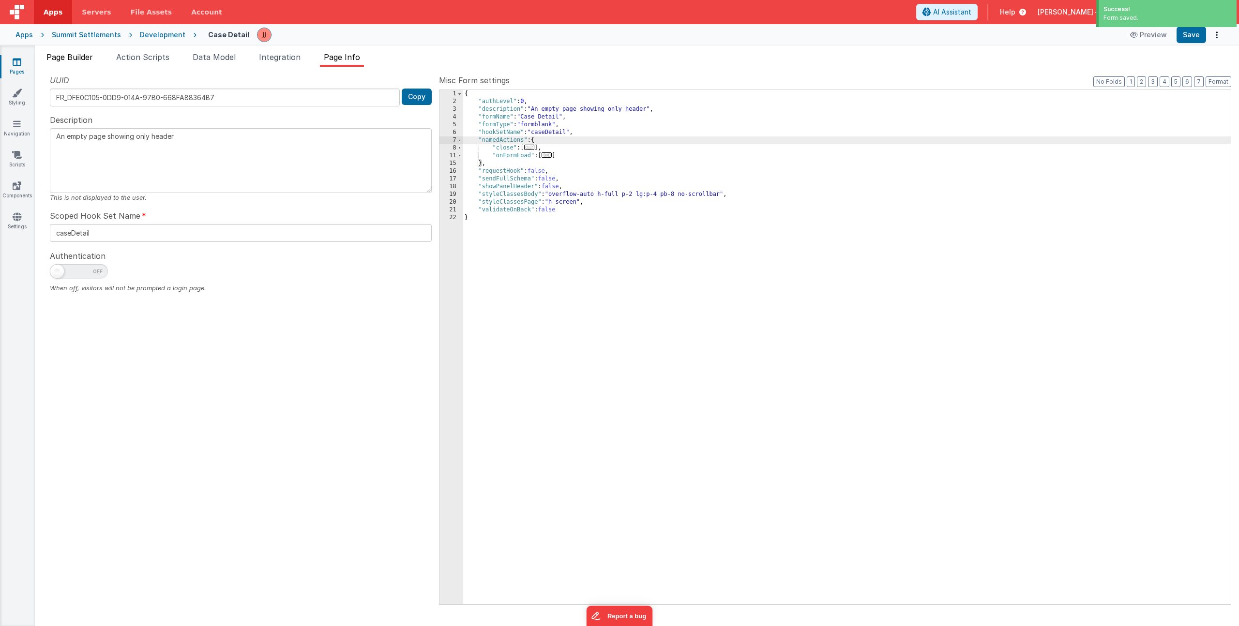
click at [78, 59] on span "Page Builder" at bounding box center [69, 57] width 46 height 10
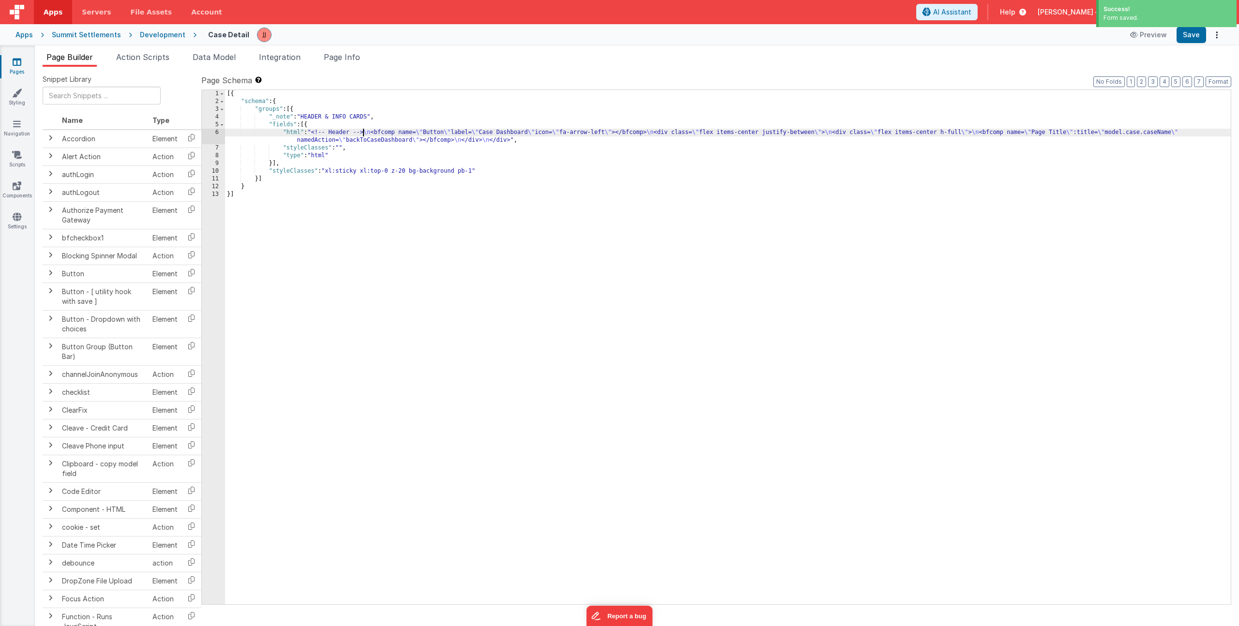
click at [364, 132] on div "[{ "schema" : { "groups" : [{ "_note" : "HEADER & INFO CARDS" , "fields" : [{ "…" at bounding box center [728, 355] width 1006 height 530
click at [219, 131] on div "6" at bounding box center [213, 136] width 23 height 15
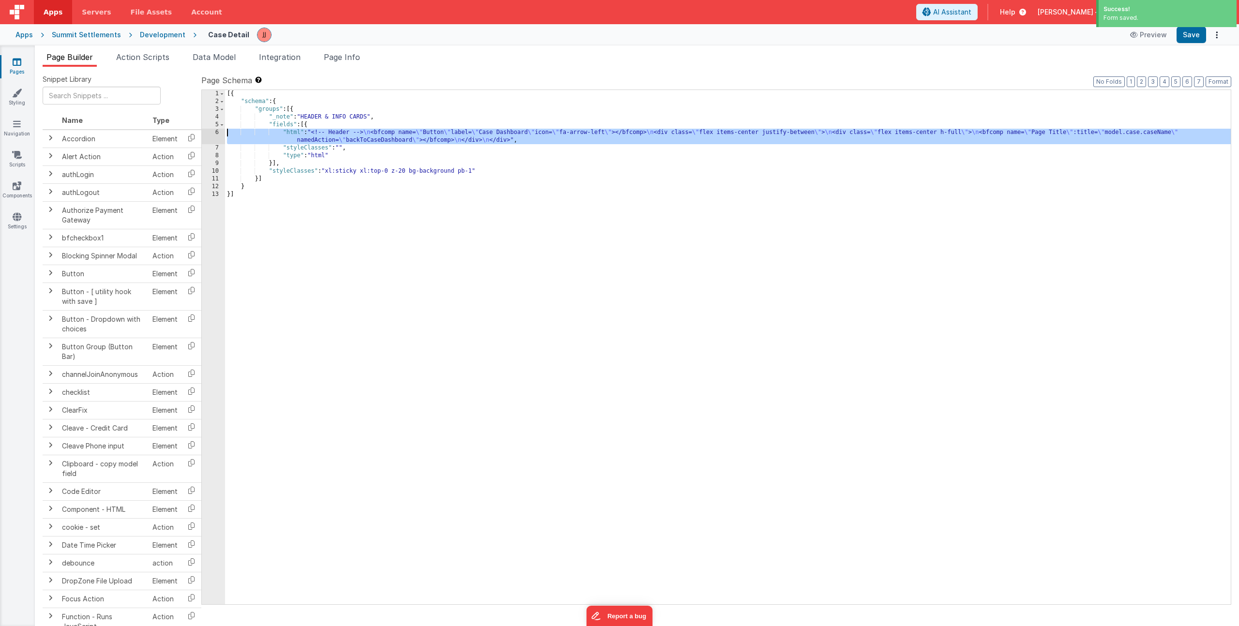
click at [212, 132] on div "6" at bounding box center [213, 136] width 23 height 15
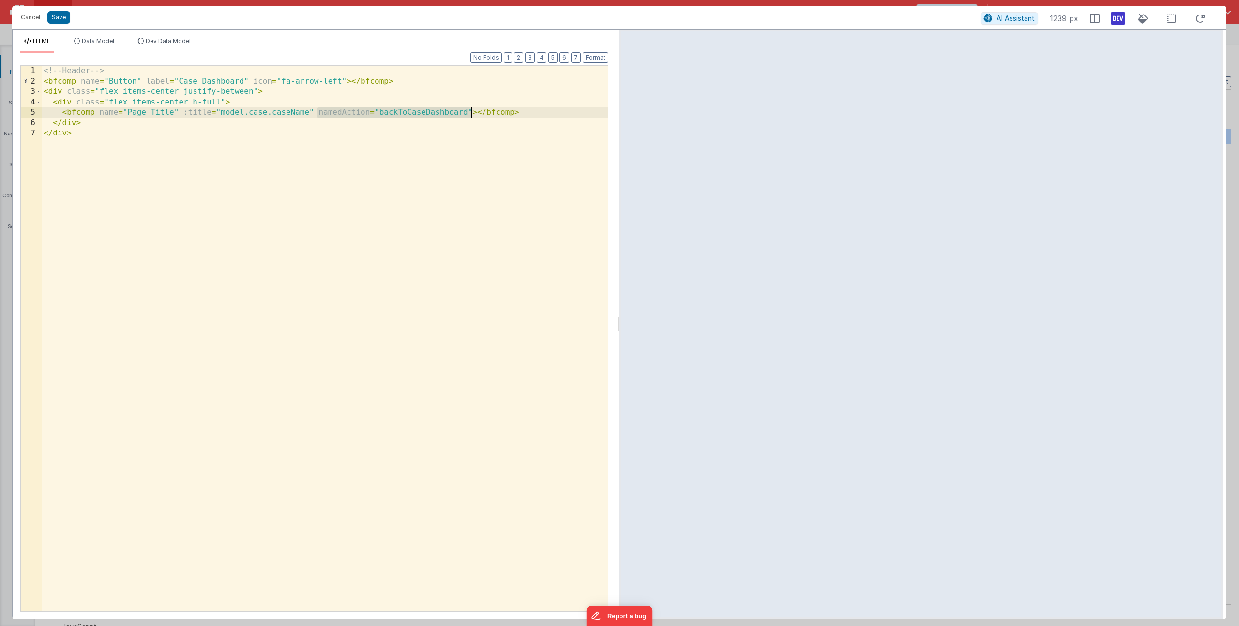
drag, startPoint x: 318, startPoint y: 114, endPoint x: 471, endPoint y: 111, distance: 152.5
click at [471, 111] on div "<!-- Header --> < bfcomp name = "Button" label = "Case Dashboard" icon = "fa-ar…" at bounding box center [325, 349] width 566 height 567
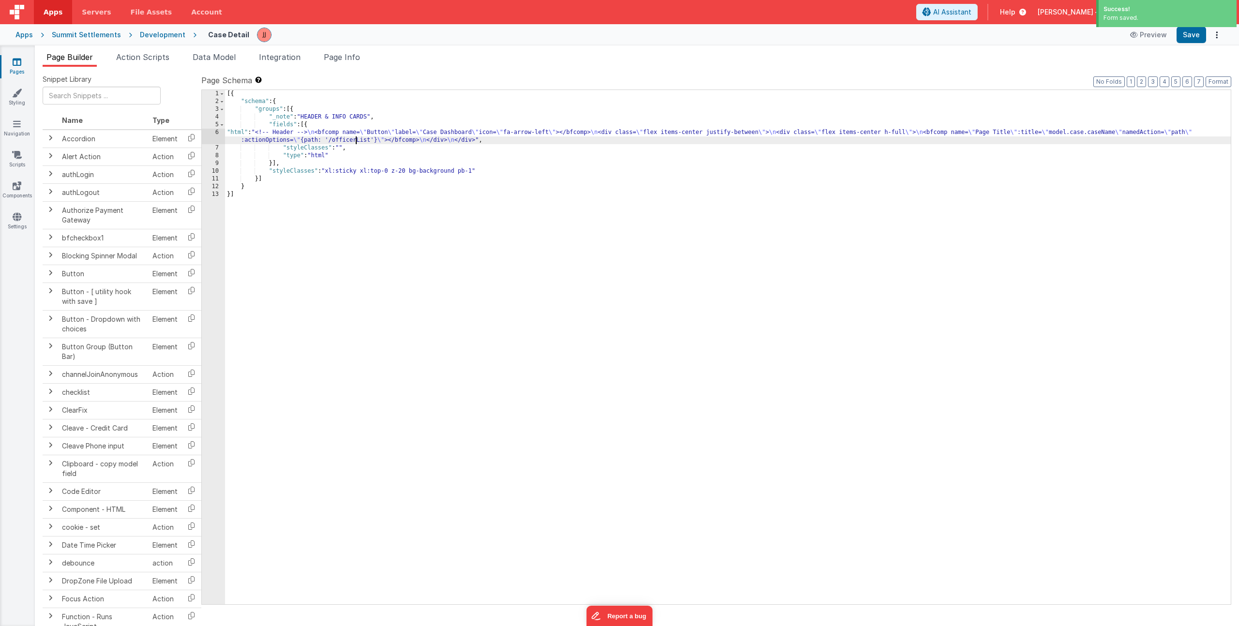
click at [354, 140] on div "[{ "schema" : { "groups" : [{ "_note" : "HEADER & INFO CARDS" , "fields" : [{ "…" at bounding box center [728, 355] width 1006 height 530
click at [14, 163] on link "Scripts" at bounding box center [17, 159] width 35 height 19
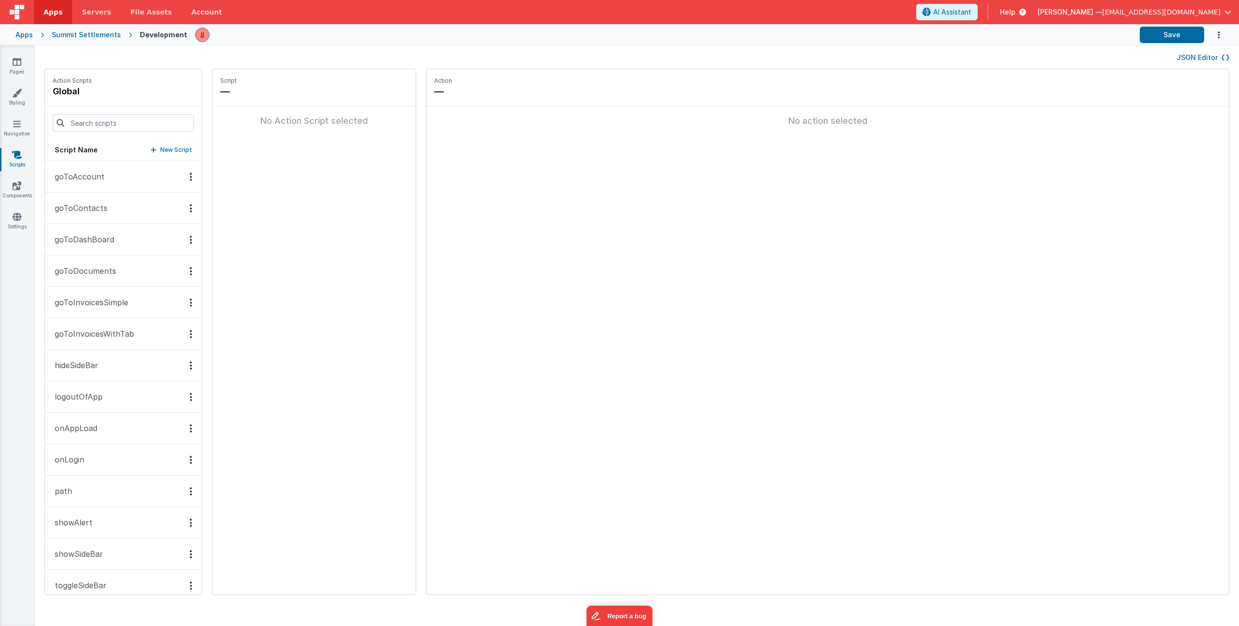
click at [77, 491] on button "path" at bounding box center [123, 491] width 157 height 31
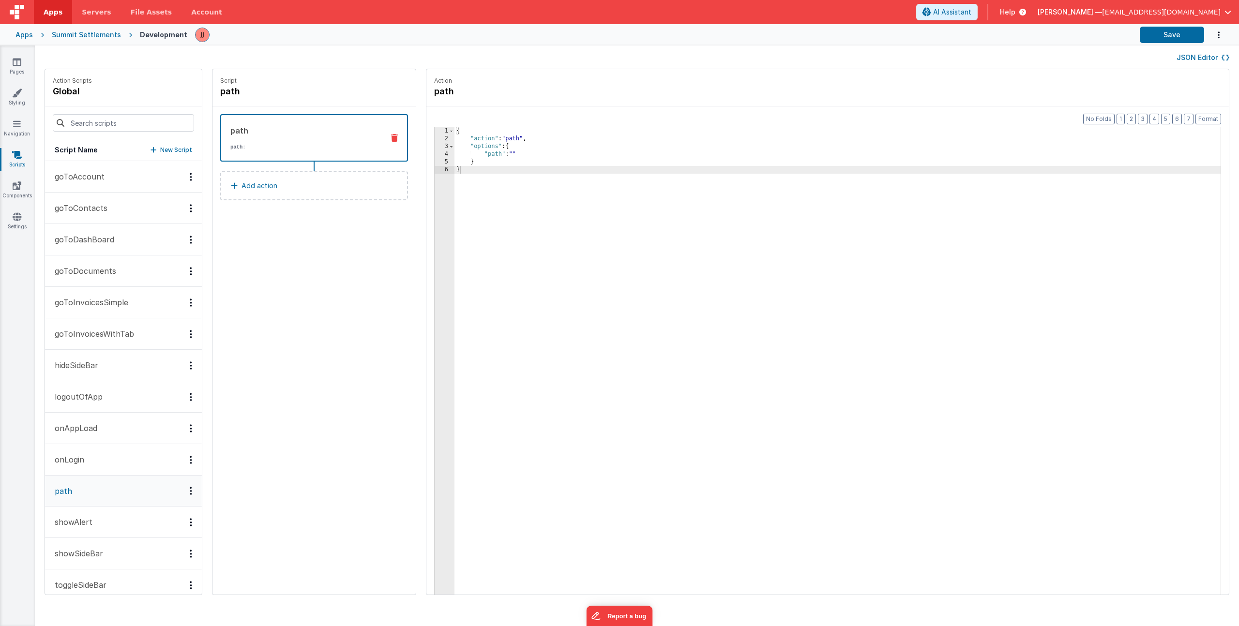
click at [513, 152] on div "{ "action" : "path" , "options" : { "path" : "" } }" at bounding box center [852, 383] width 795 height 513
click at [502, 141] on div "{ "action" : "path" , "options" : { "path" : "" } }" at bounding box center [852, 383] width 795 height 513
click at [435, 143] on div "3" at bounding box center [445, 147] width 20 height 8
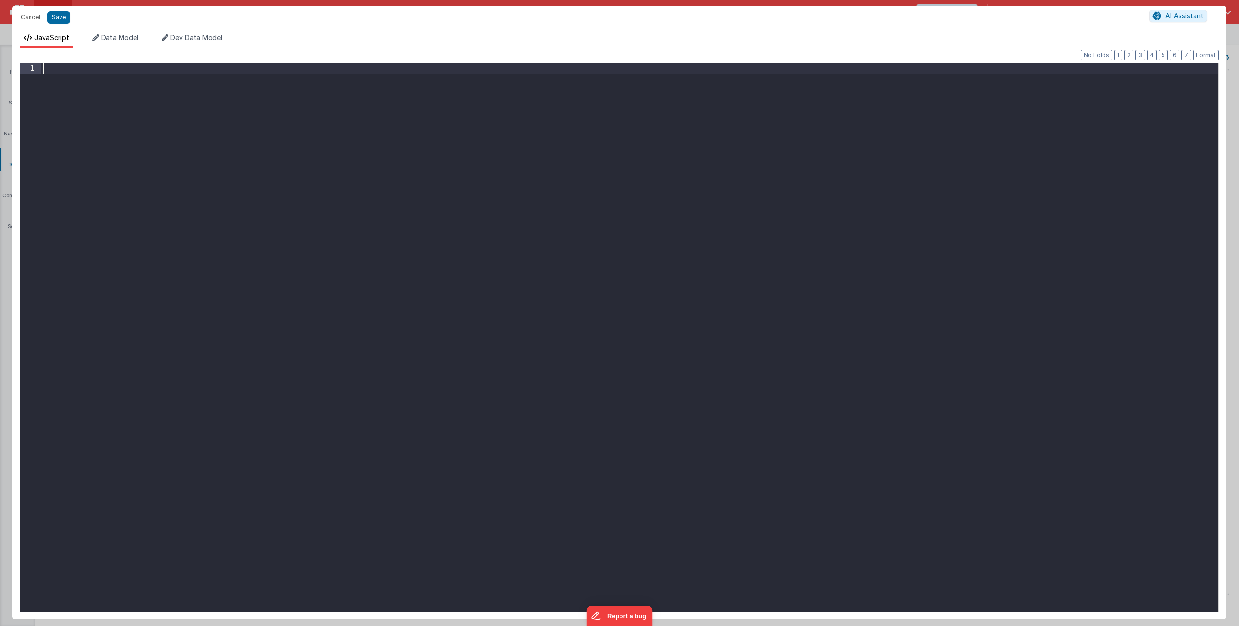
click at [398, 144] on div at bounding box center [629, 348] width 1177 height 570
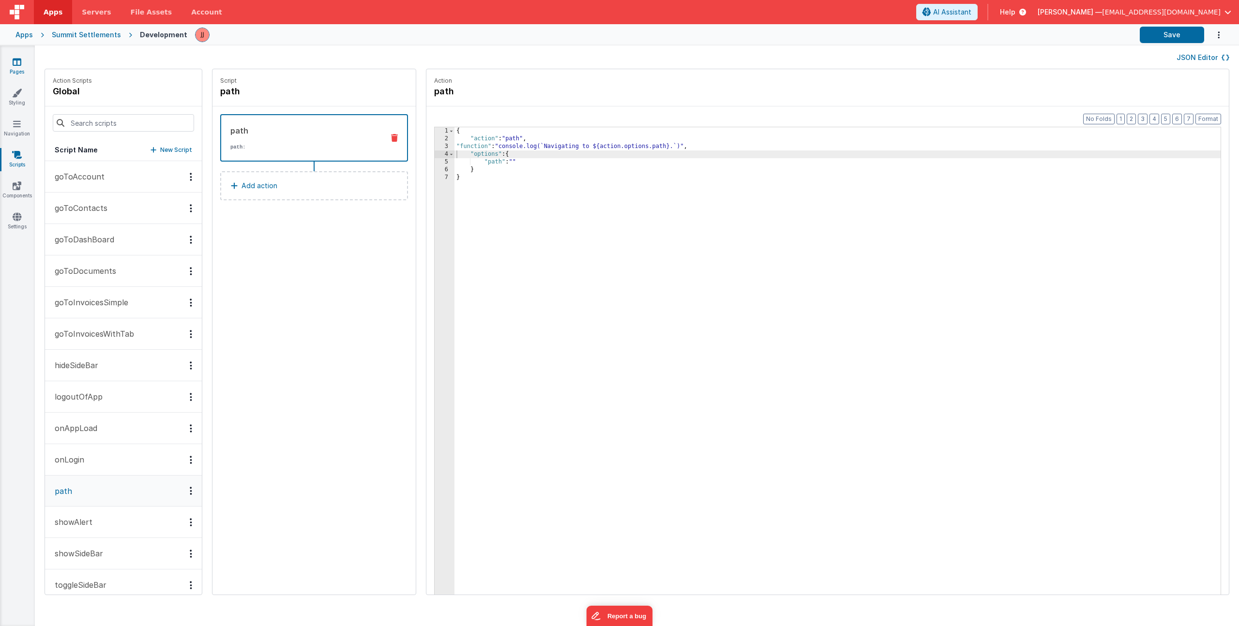
click at [15, 64] on icon at bounding box center [17, 62] width 9 height 10
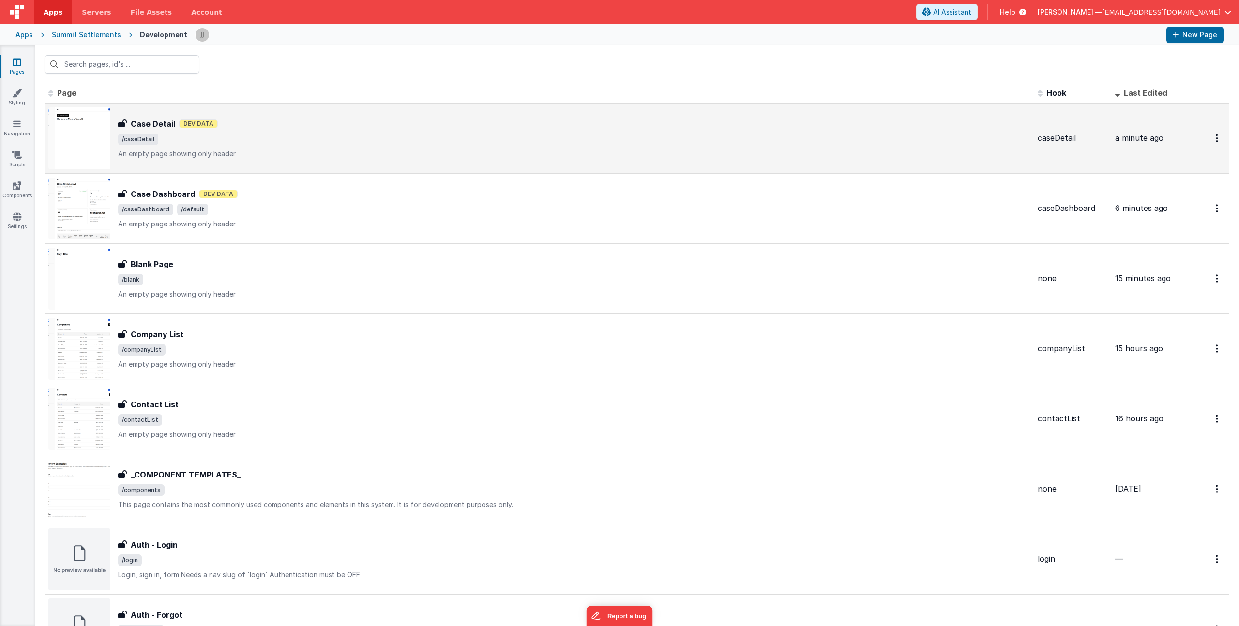
click at [296, 128] on div "Case Detail Dev Data" at bounding box center [574, 124] width 912 height 12
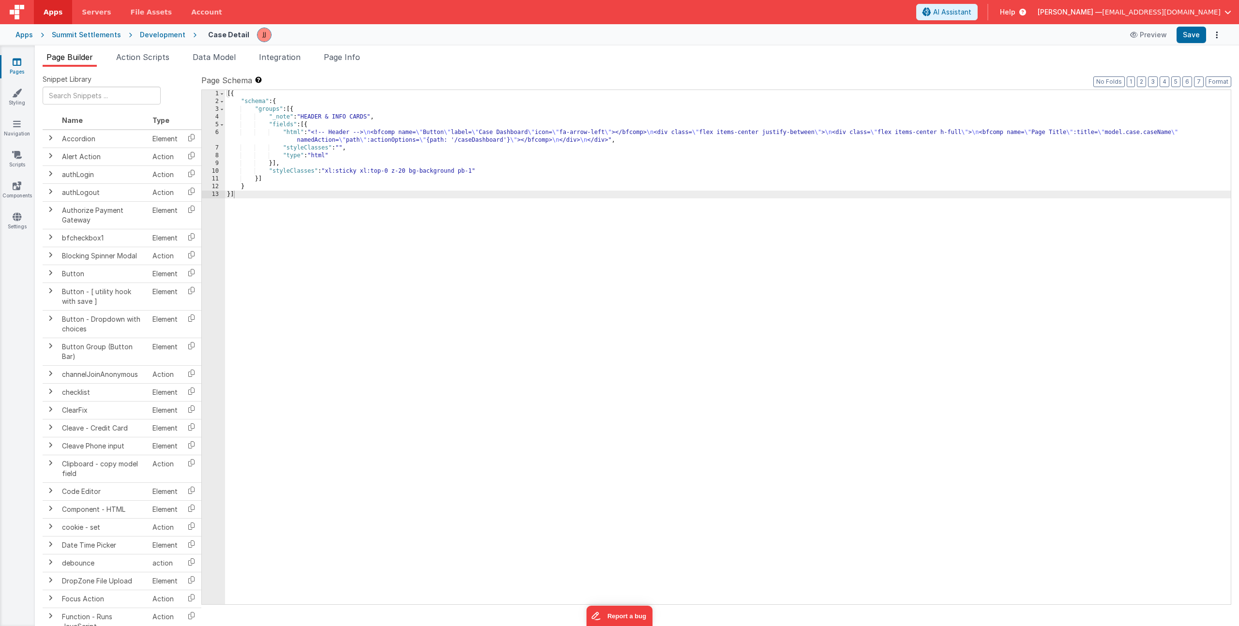
click at [338, 134] on div "[{ "schema" : { "groups" : [{ "_note" : "HEADER & INFO CARDS" , "fields" : [{ "…" at bounding box center [728, 355] width 1006 height 530
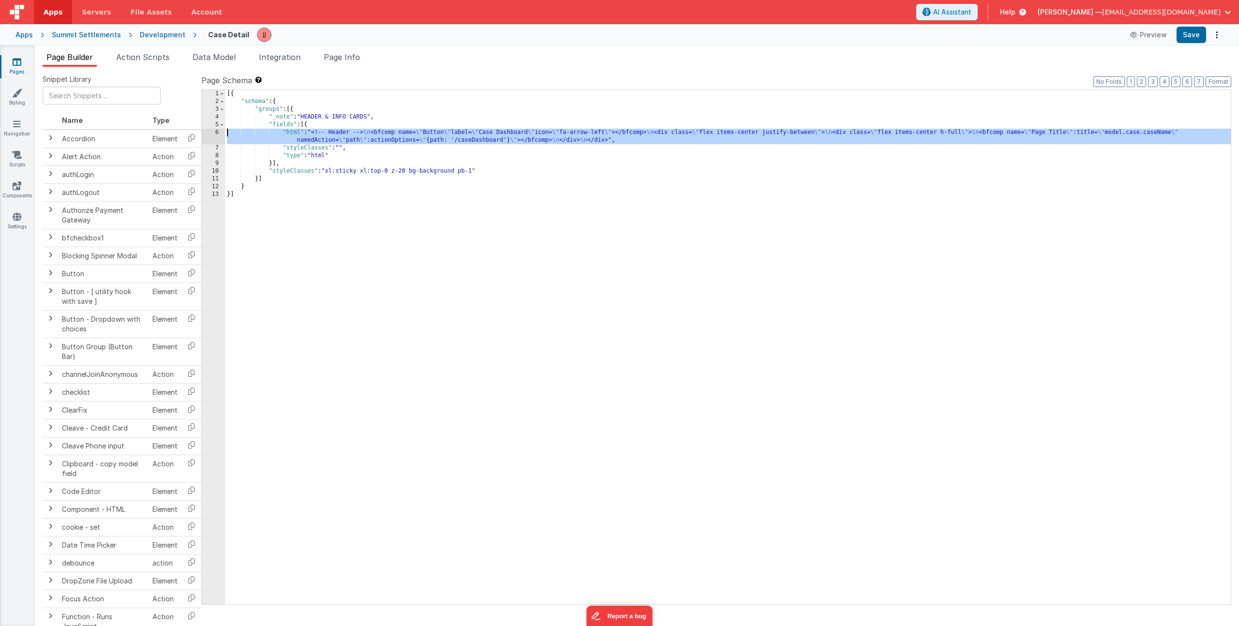
click at [210, 134] on div "6" at bounding box center [213, 136] width 23 height 15
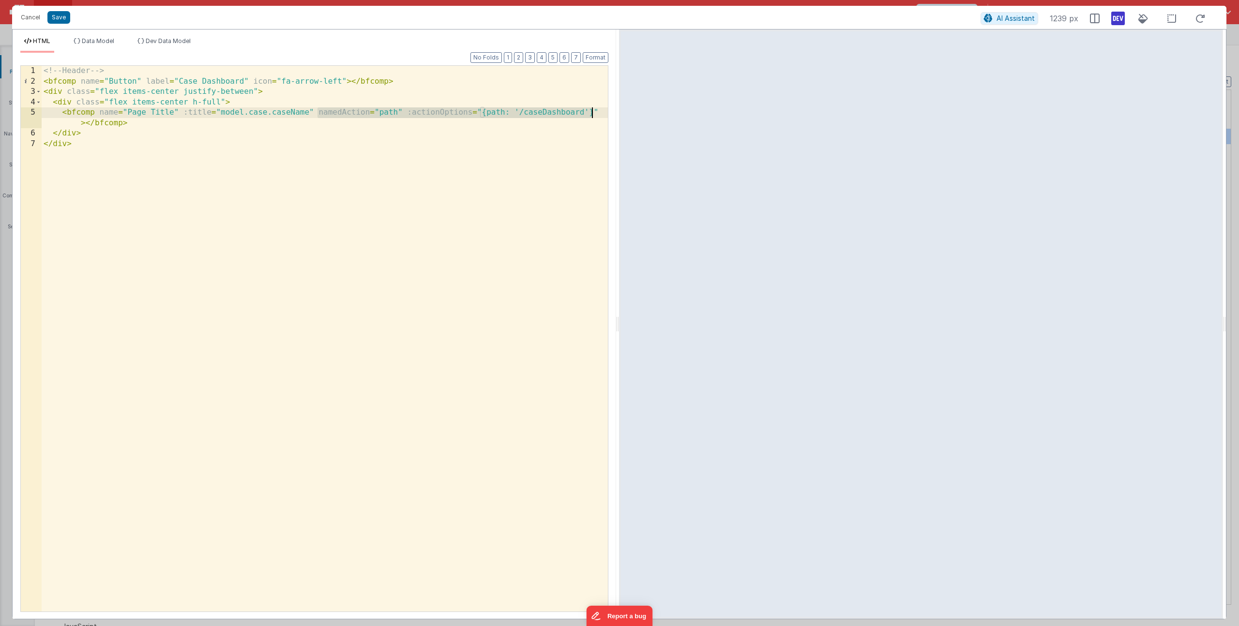
drag, startPoint x: 319, startPoint y: 113, endPoint x: 593, endPoint y: 109, distance: 274.0
click at [593, 109] on div "<!-- Header --> < bfcomp name = "Button" label = "Case Dashboard" icon = "fa-ar…" at bounding box center [325, 349] width 566 height 567
click at [595, 110] on div "<!-- Header --> < bfcomp name = "Button" label = "Case Dashboard" icon = "fa-ar…" at bounding box center [325, 349] width 566 height 567
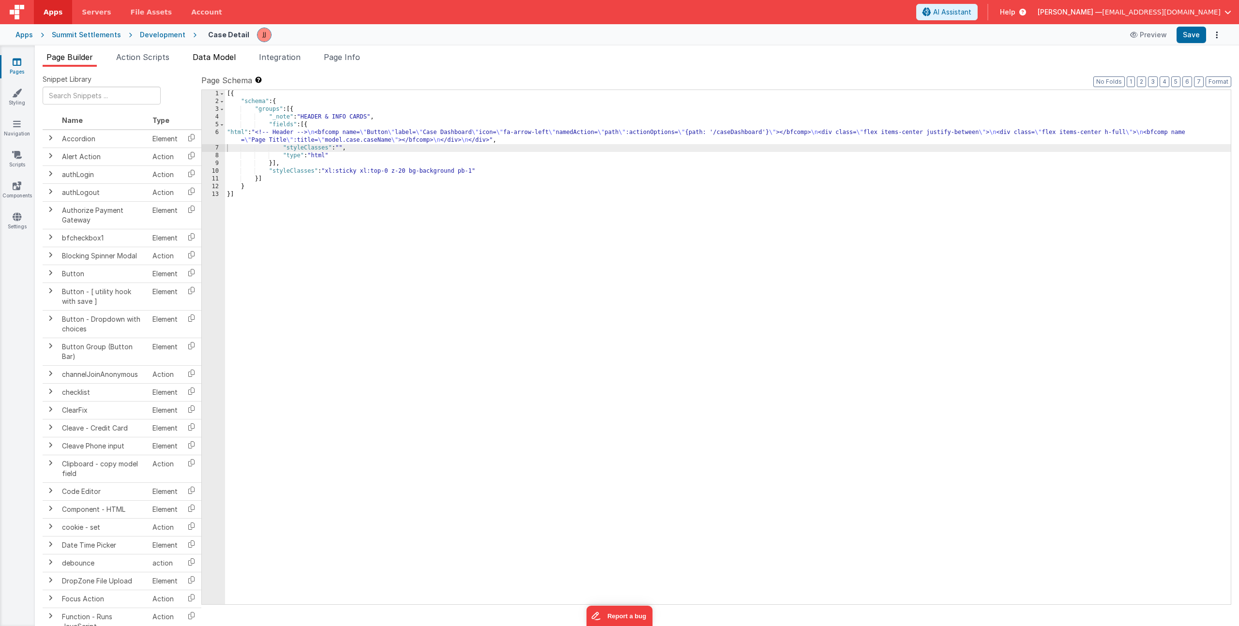
click at [216, 61] on span "Data Model" at bounding box center [214, 57] width 43 height 10
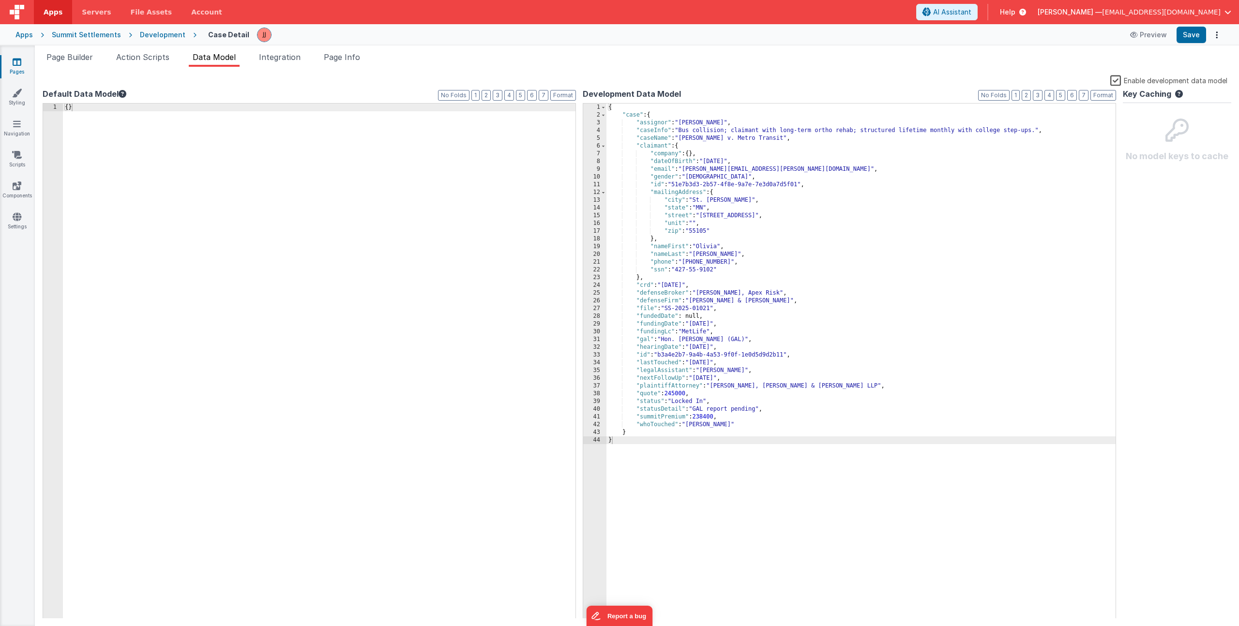
click at [161, 141] on div "{ }" at bounding box center [319, 369] width 513 height 531
click at [11, 65] on link "Pages" at bounding box center [17, 66] width 35 height 19
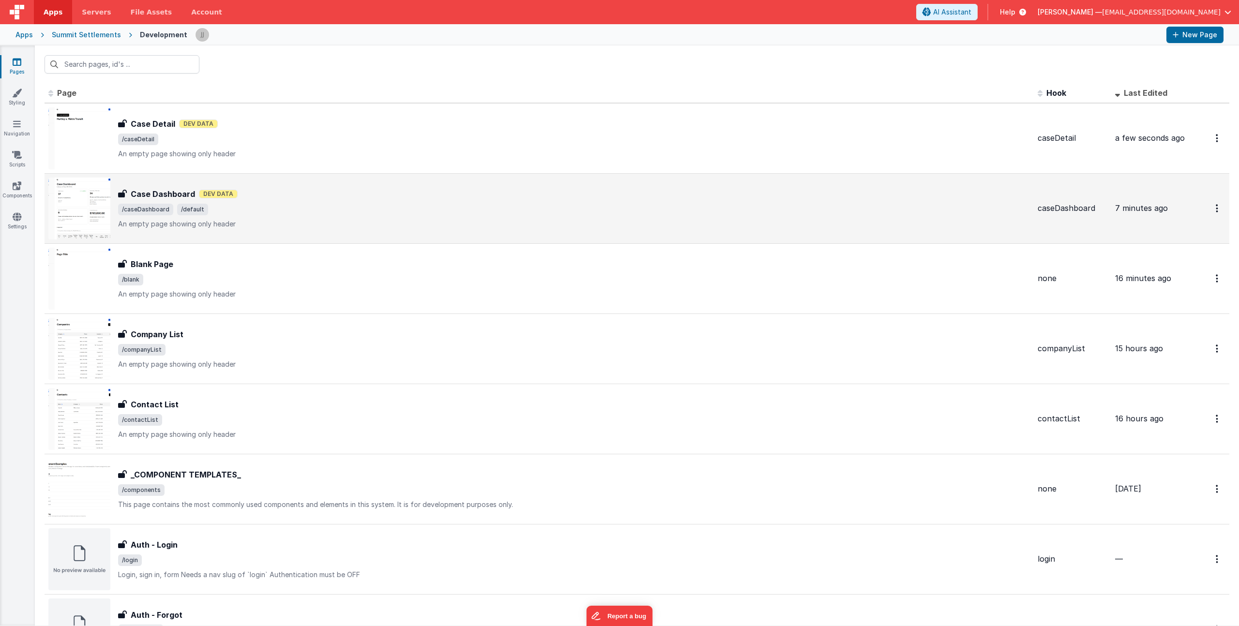
click at [273, 213] on span "/caseDashboard /default" at bounding box center [574, 210] width 912 height 12
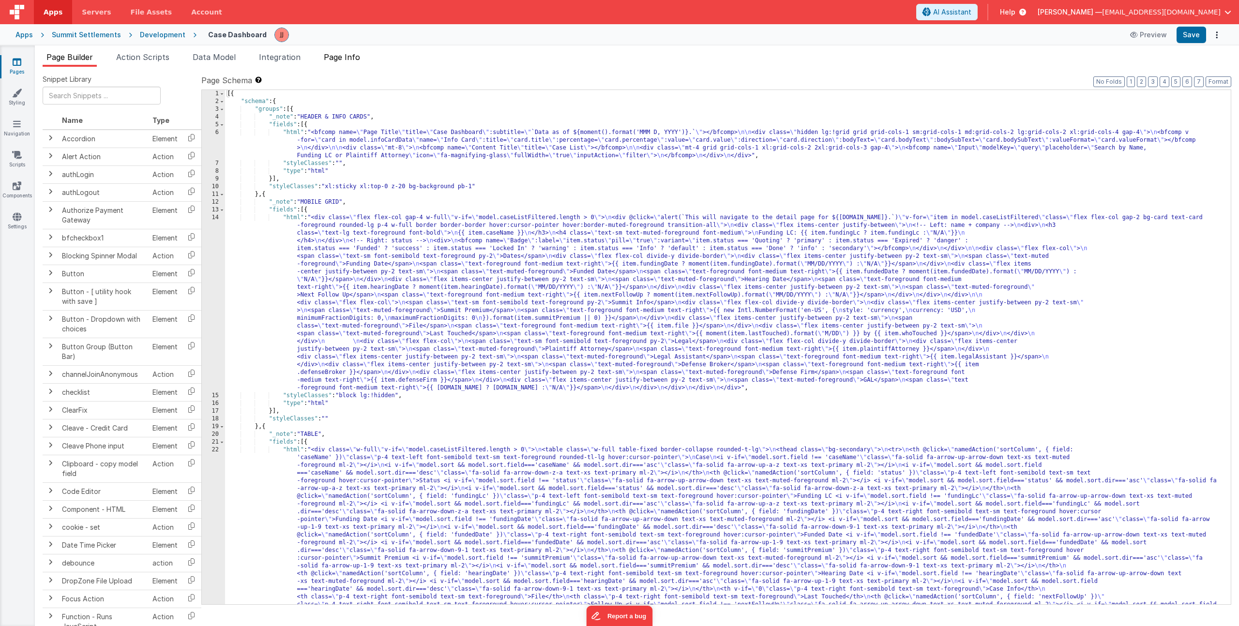
click at [351, 60] on span "Page Info" at bounding box center [342, 57] width 36 height 10
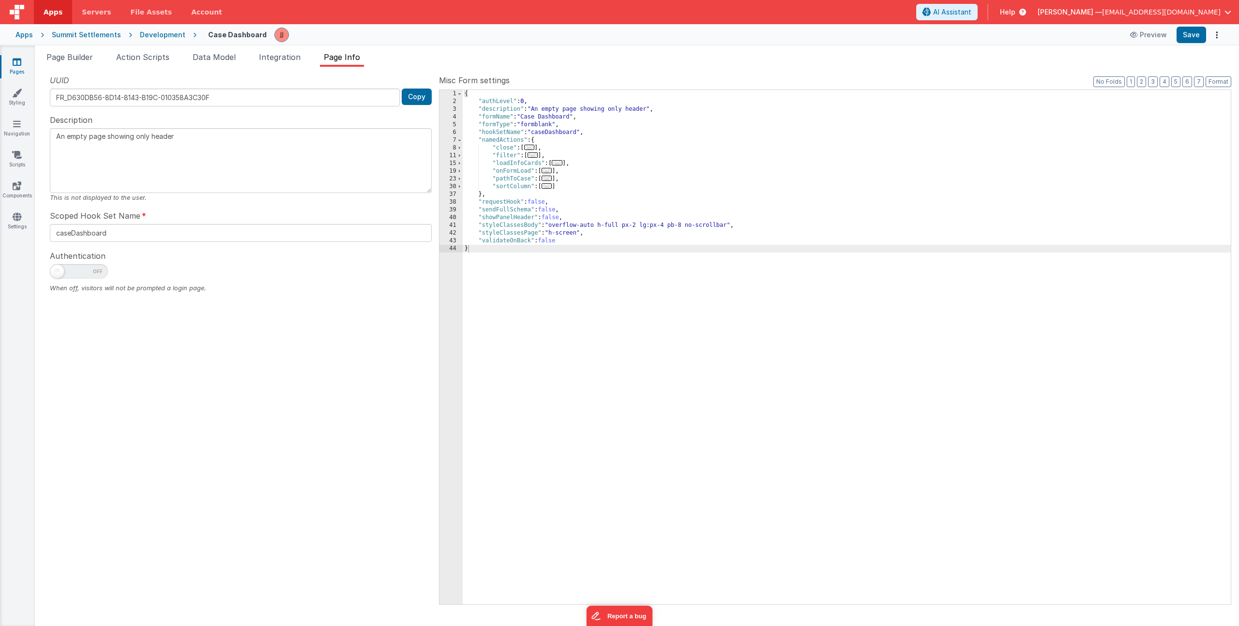
click at [548, 171] on span "..." at bounding box center [547, 170] width 11 height 5
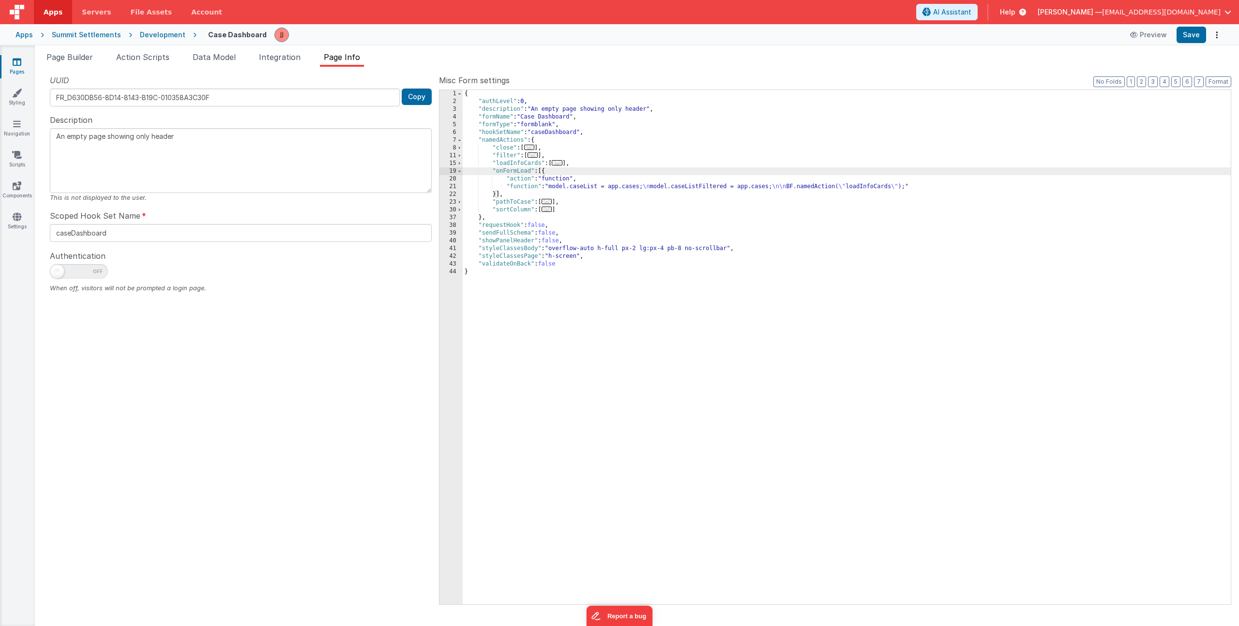
click at [581, 186] on div "{ "authLevel" : 0 , "description" : "An empty page showing only header" , "form…" at bounding box center [847, 355] width 768 height 530
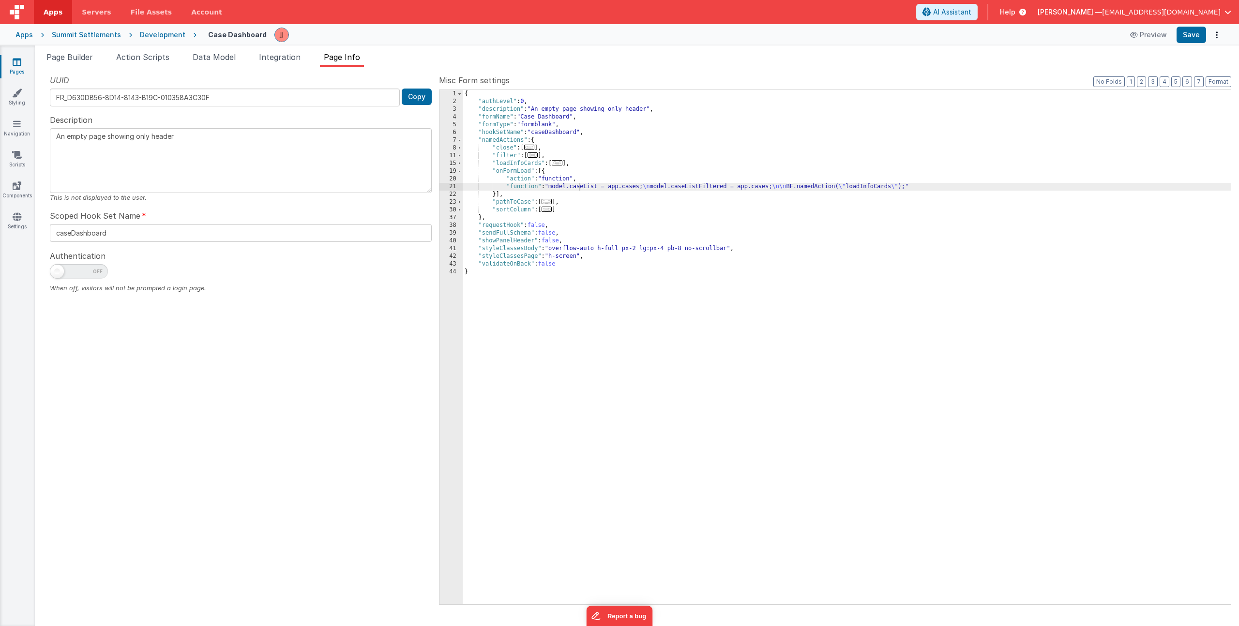
click at [17, 67] on link "Pages" at bounding box center [17, 66] width 35 height 19
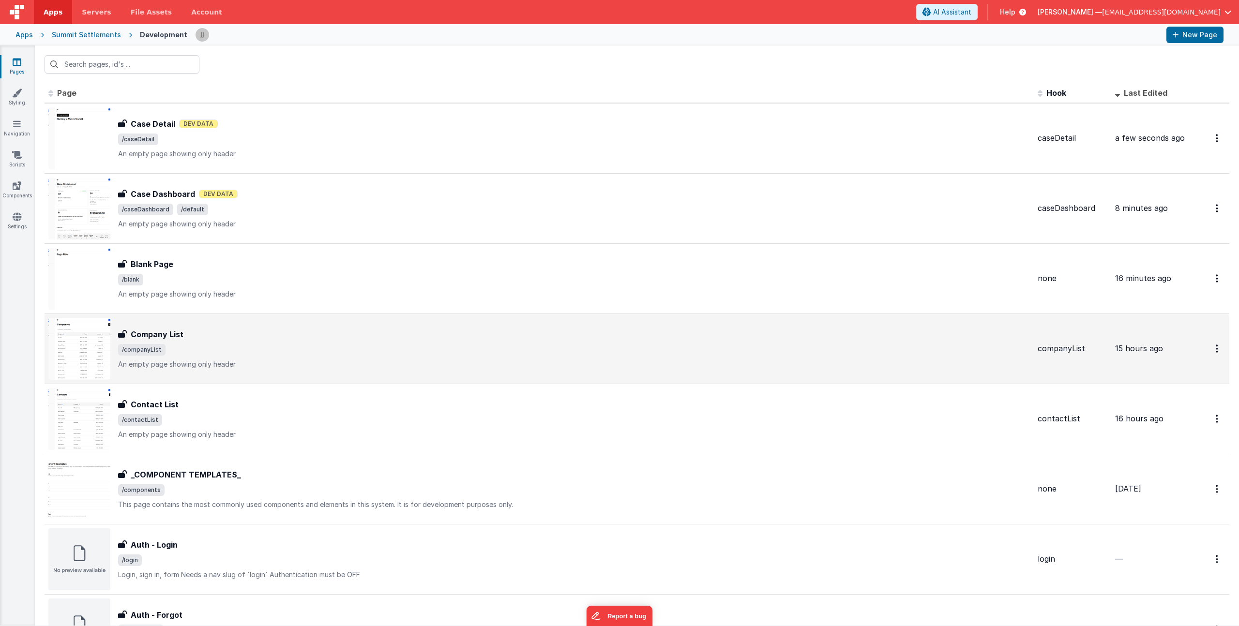
click at [246, 352] on span "/companyList" at bounding box center [574, 350] width 912 height 12
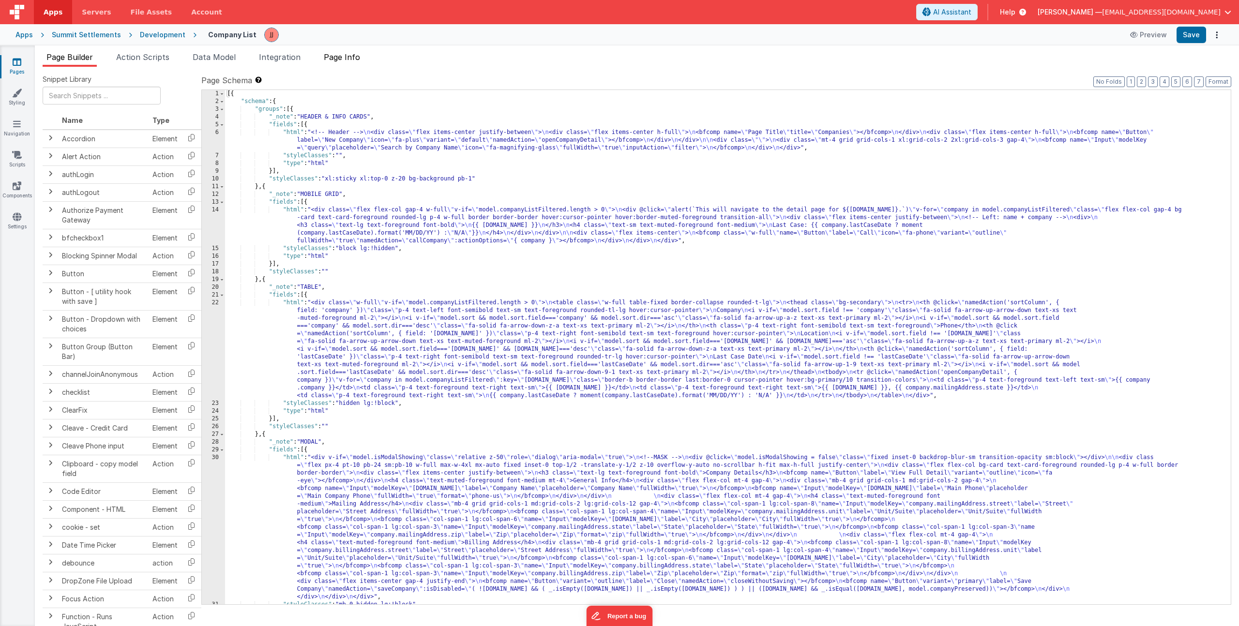
click at [360, 54] on span "Page Info" at bounding box center [342, 57] width 36 height 10
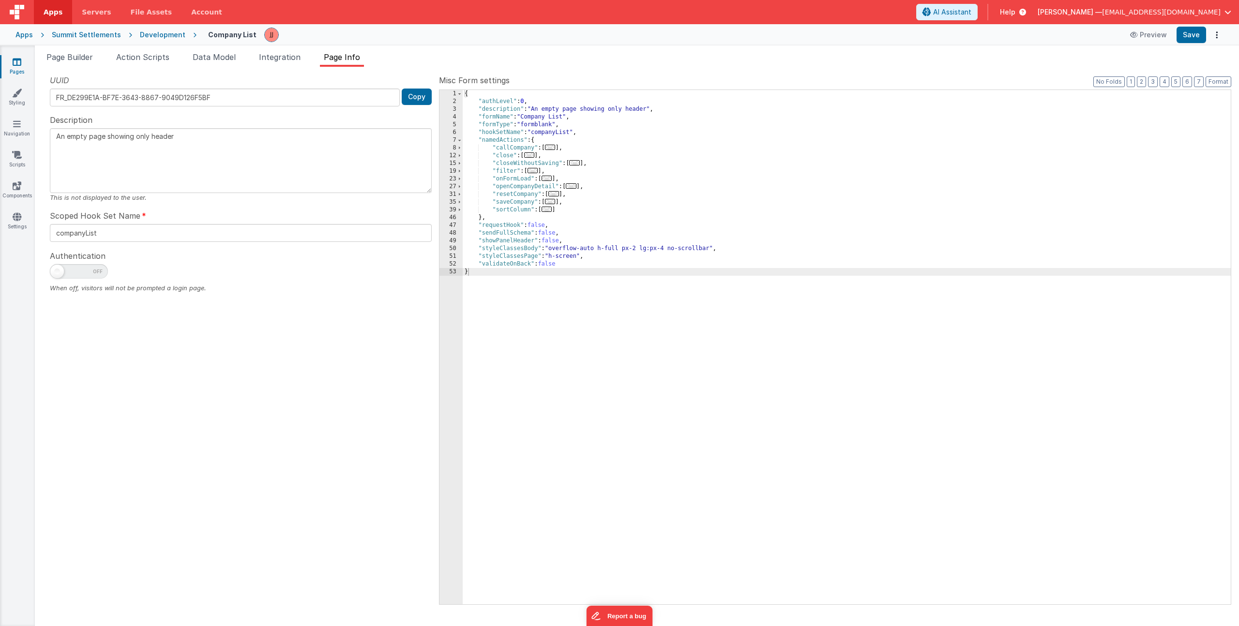
click at [547, 179] on span "..." at bounding box center [547, 178] width 11 height 5
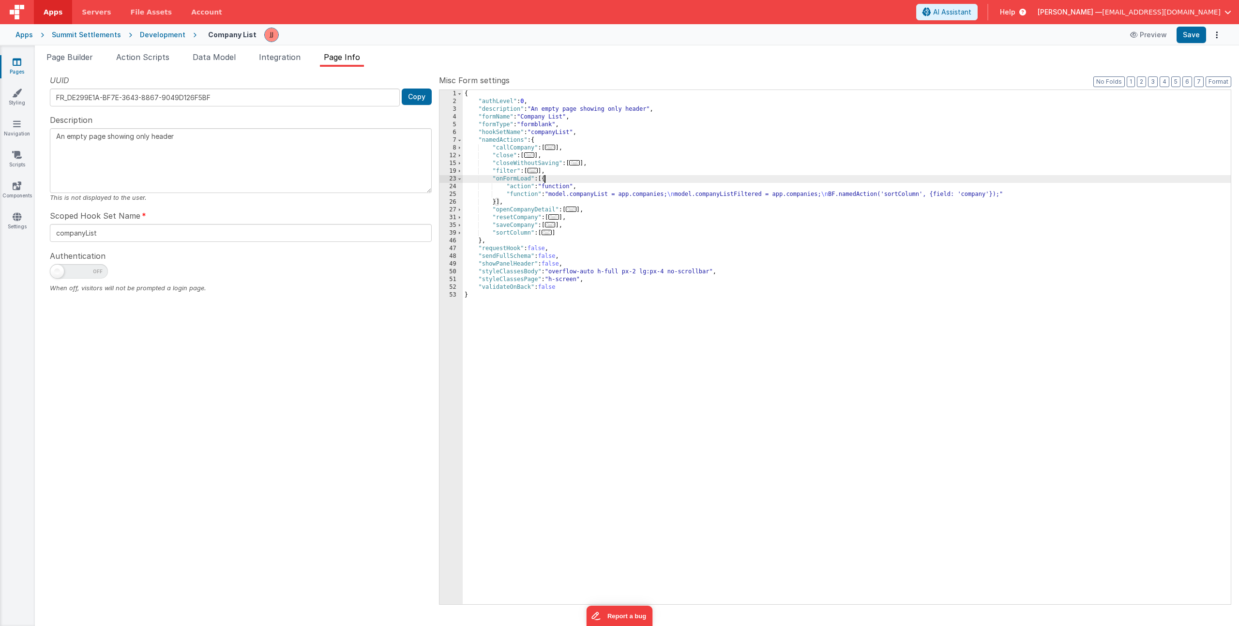
click at [22, 66] on link "Pages" at bounding box center [17, 66] width 35 height 19
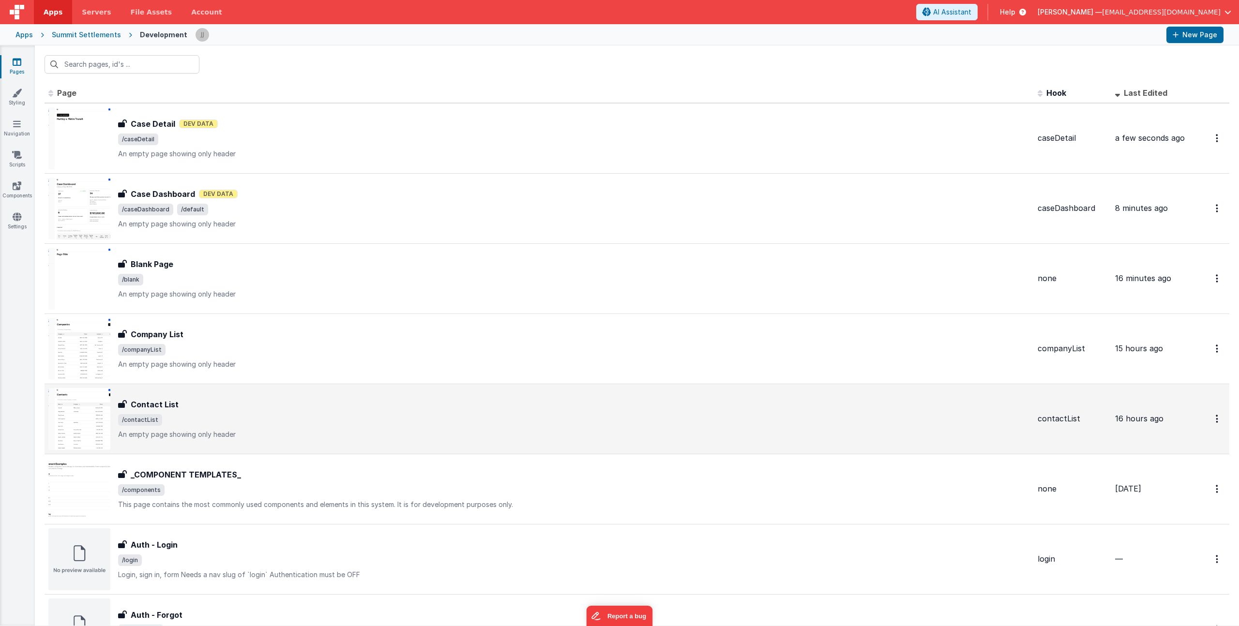
click at [292, 412] on div "Contact List Contact List /contactList An empty page showing only header" at bounding box center [574, 419] width 912 height 41
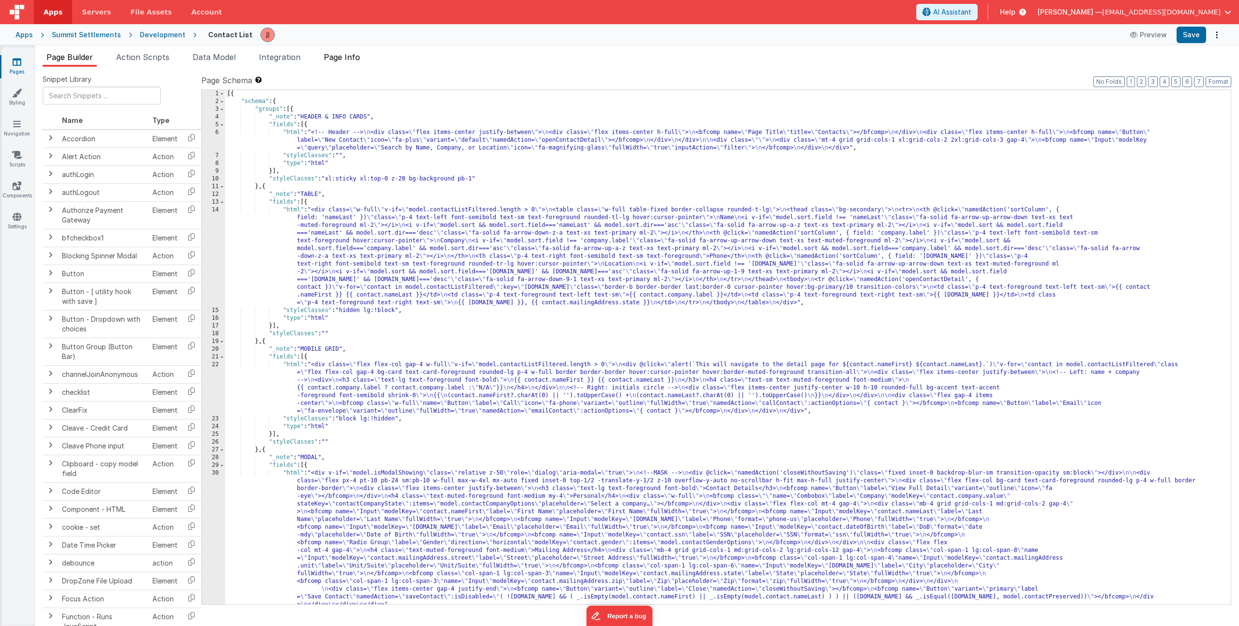
click at [349, 64] on li "Page Info" at bounding box center [342, 58] width 44 height 15
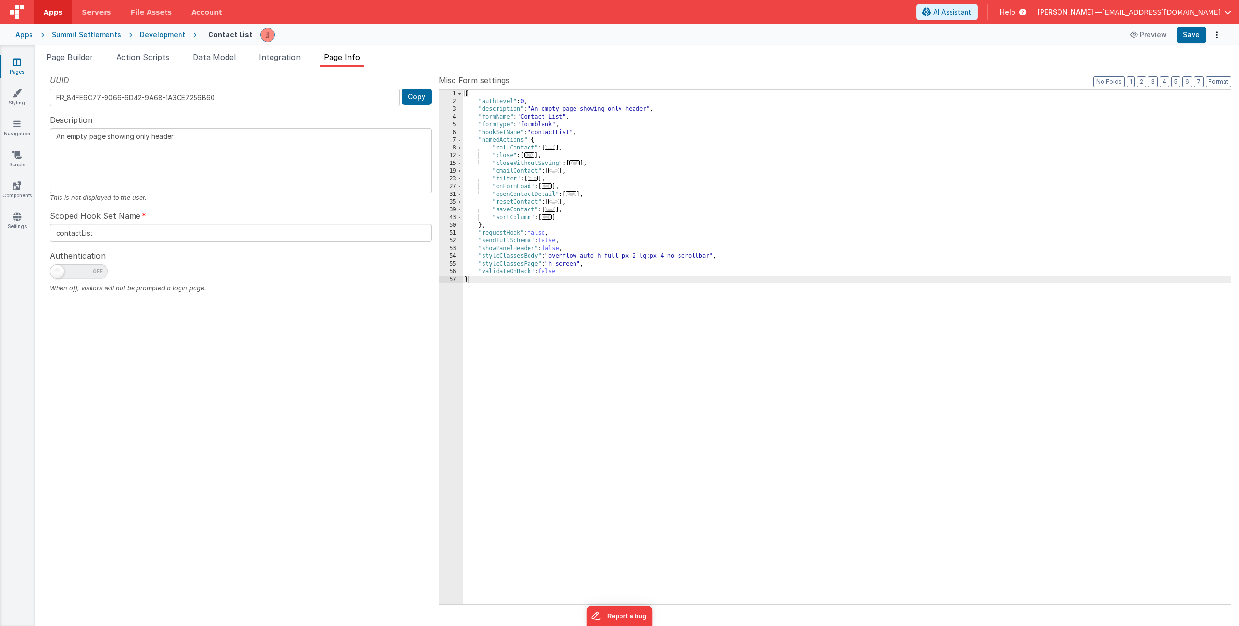
click at [651, 183] on div "{ "authLevel" : 0 , "description" : "An empty page showing only header" , "form…" at bounding box center [847, 355] width 768 height 530
click at [549, 188] on span "..." at bounding box center [547, 185] width 11 height 5
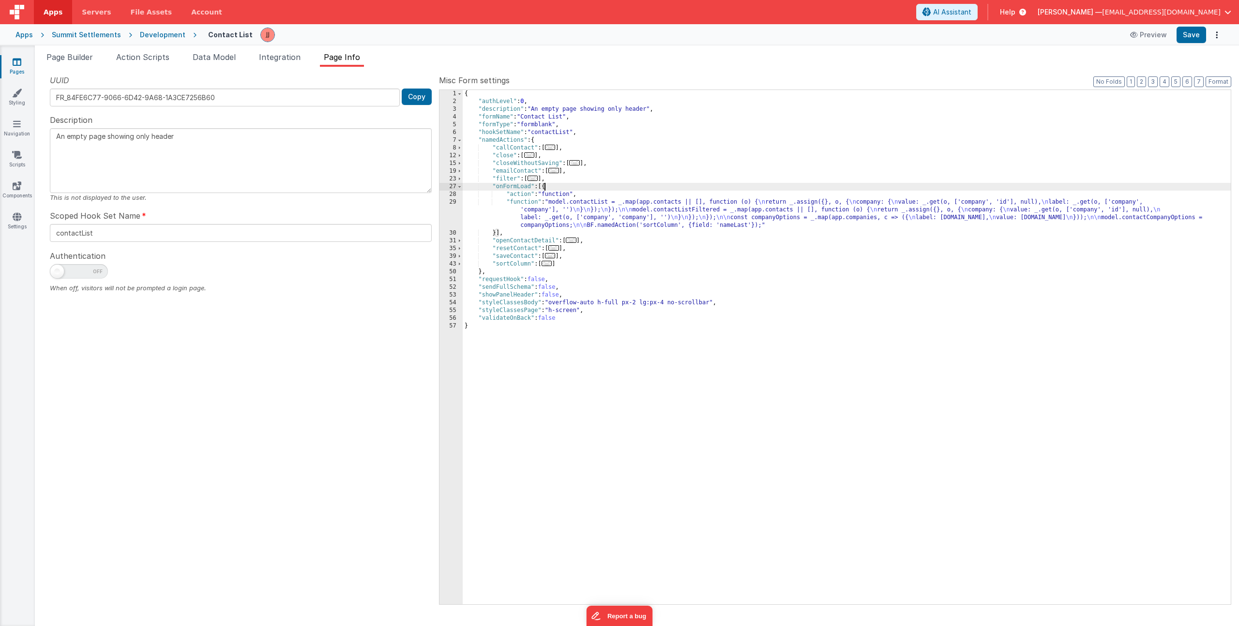
click at [562, 216] on div "{ "authLevel" : 0 , "description" : "An empty page showing only header" , "form…" at bounding box center [847, 355] width 768 height 530
click at [443, 213] on div "29" at bounding box center [451, 213] width 23 height 31
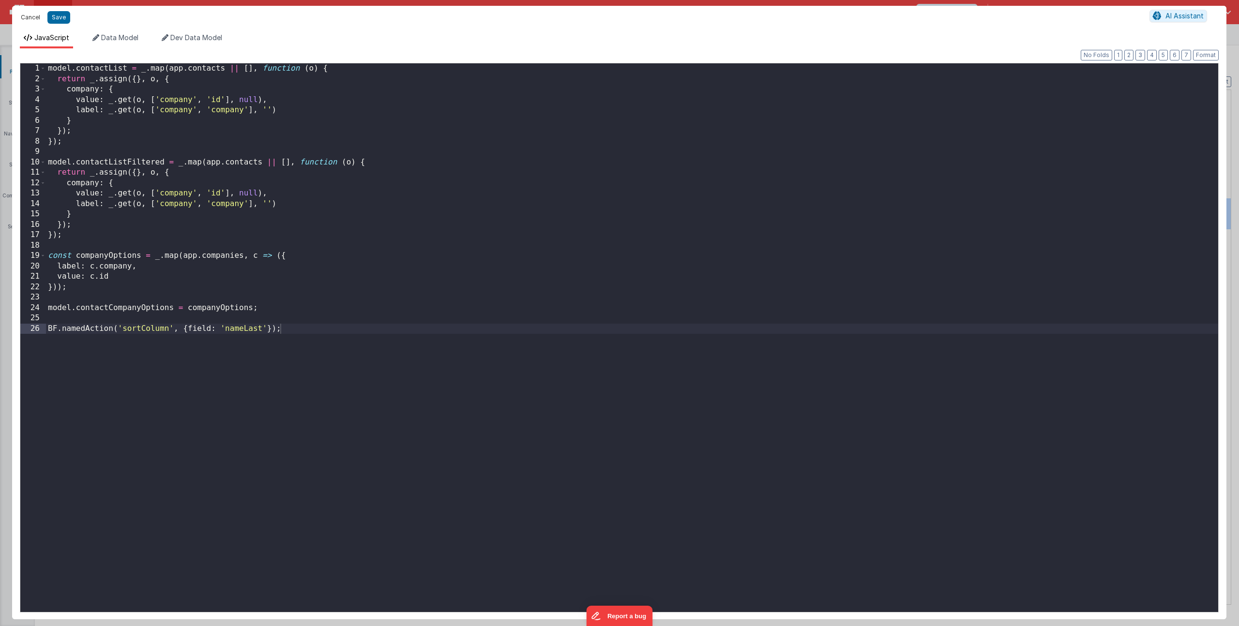
click at [29, 18] on button "Cancel" at bounding box center [30, 18] width 29 height 14
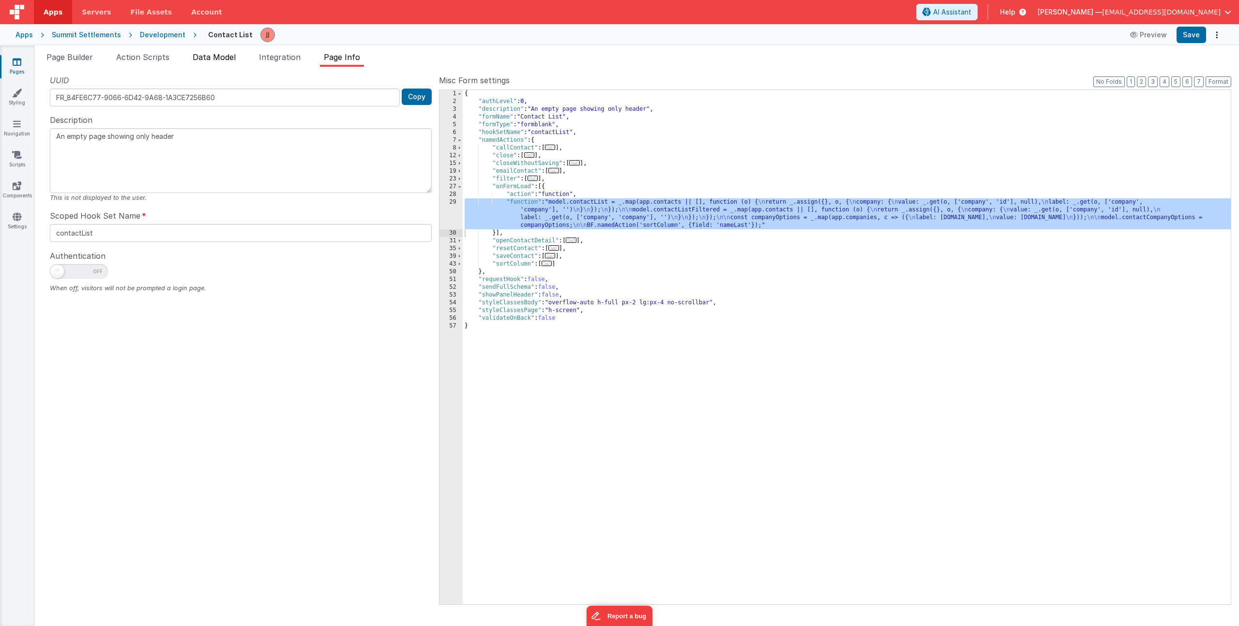
click at [215, 54] on span "Data Model" at bounding box center [214, 57] width 43 height 10
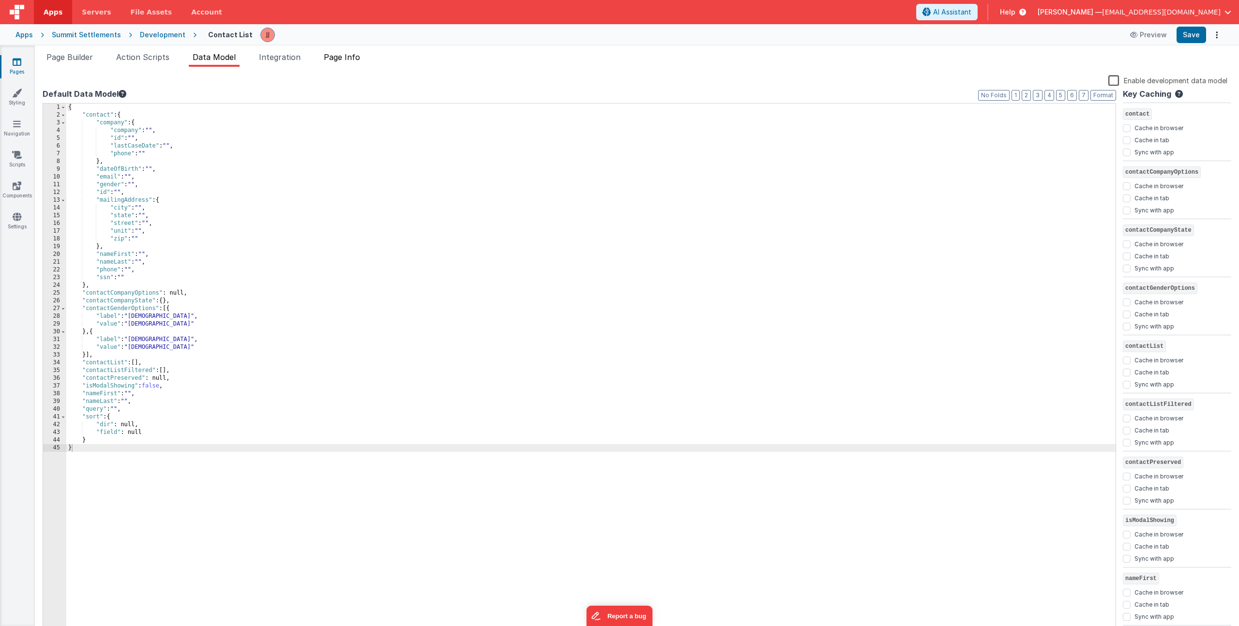
click at [347, 58] on span "Page Info" at bounding box center [342, 57] width 36 height 10
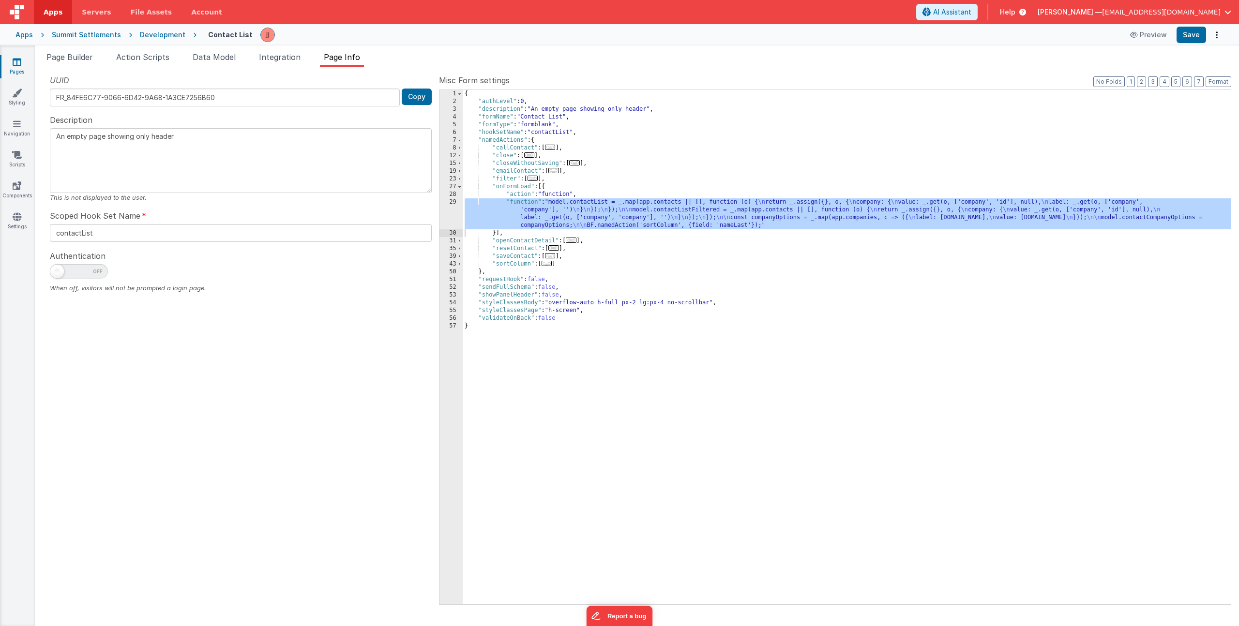
click at [644, 151] on div "{ "authLevel" : 0 , "description" : "An empty page showing only header" , "form…" at bounding box center [847, 355] width 768 height 530
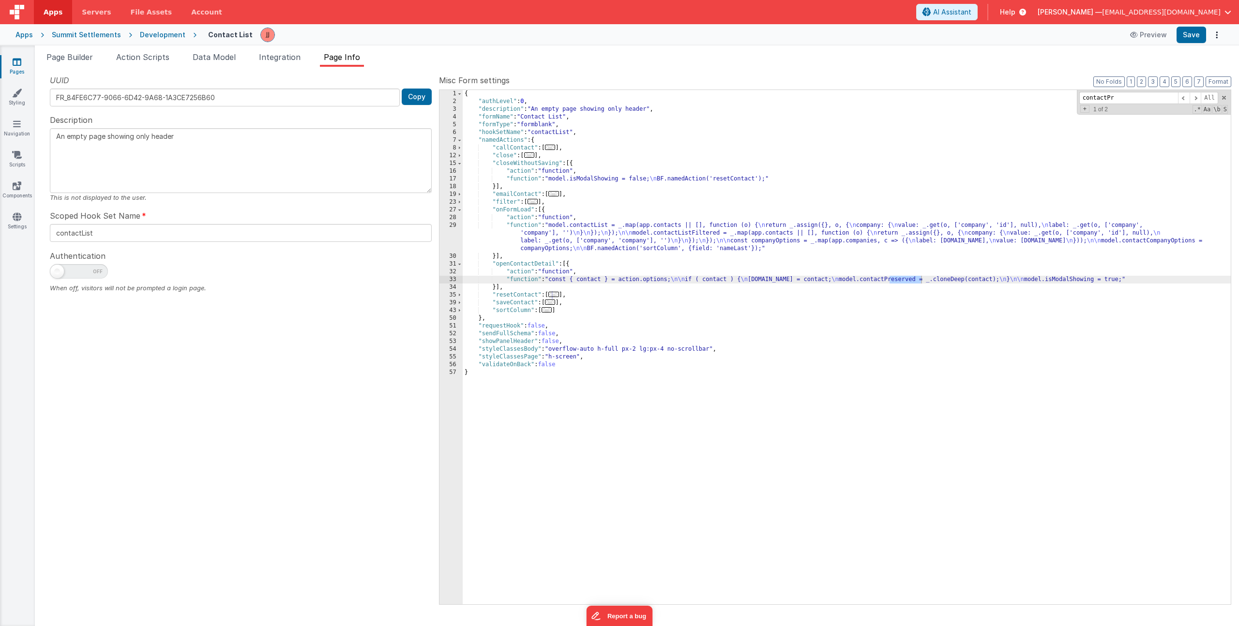
type input "contactPr"
click at [893, 280] on div "{ "authLevel" : 0 , "description" : "An empty page showing only header" , "form…" at bounding box center [847, 355] width 768 height 530
click at [445, 276] on div "33" at bounding box center [451, 280] width 23 height 8
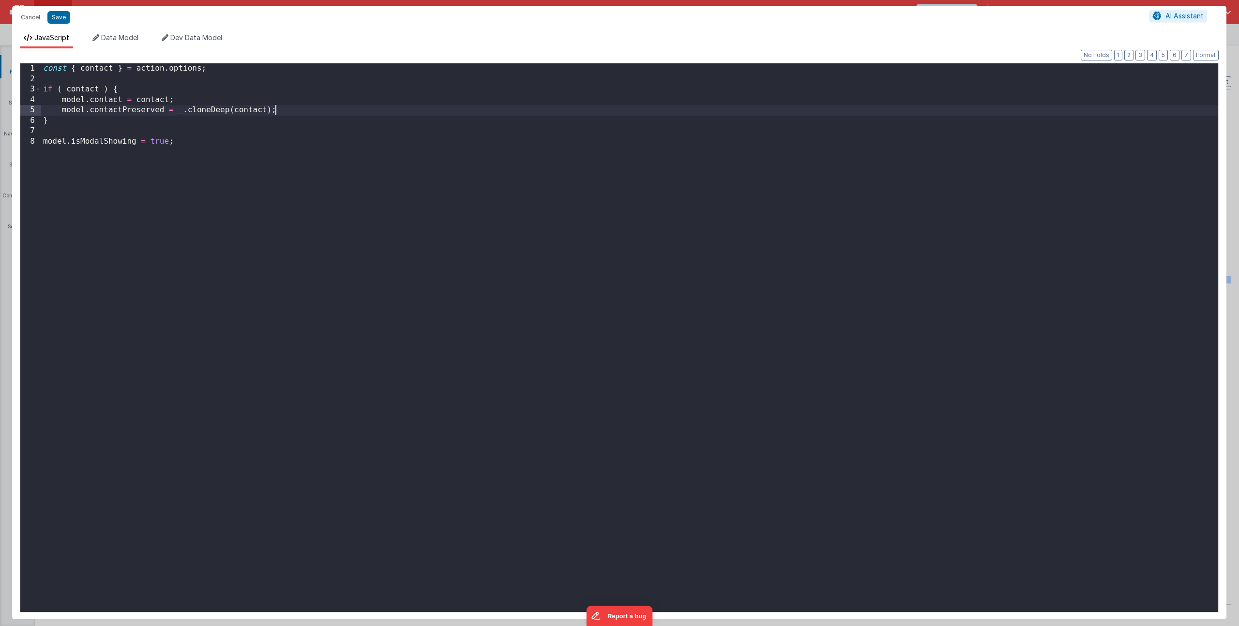
click at [281, 109] on div "const { contact } = action . options ; if ( contact ) { model . contact = conta…" at bounding box center [629, 348] width 1177 height 570
click at [29, 16] on button "Cancel" at bounding box center [30, 18] width 29 height 14
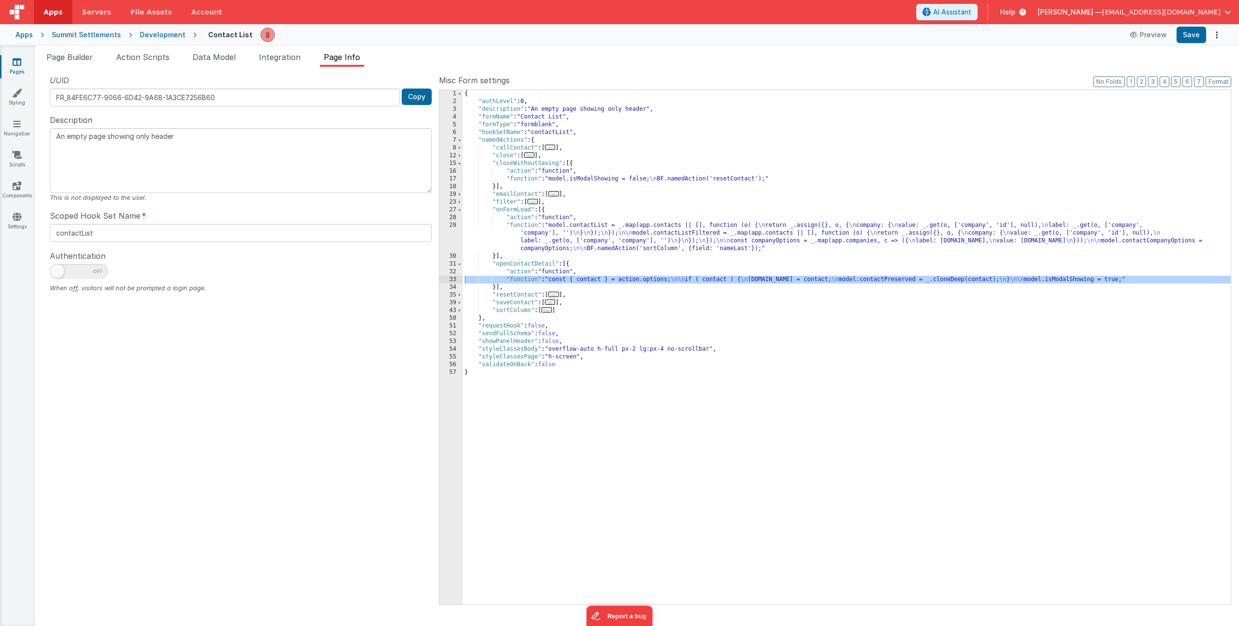
click at [23, 62] on link "Pages" at bounding box center [17, 66] width 35 height 19
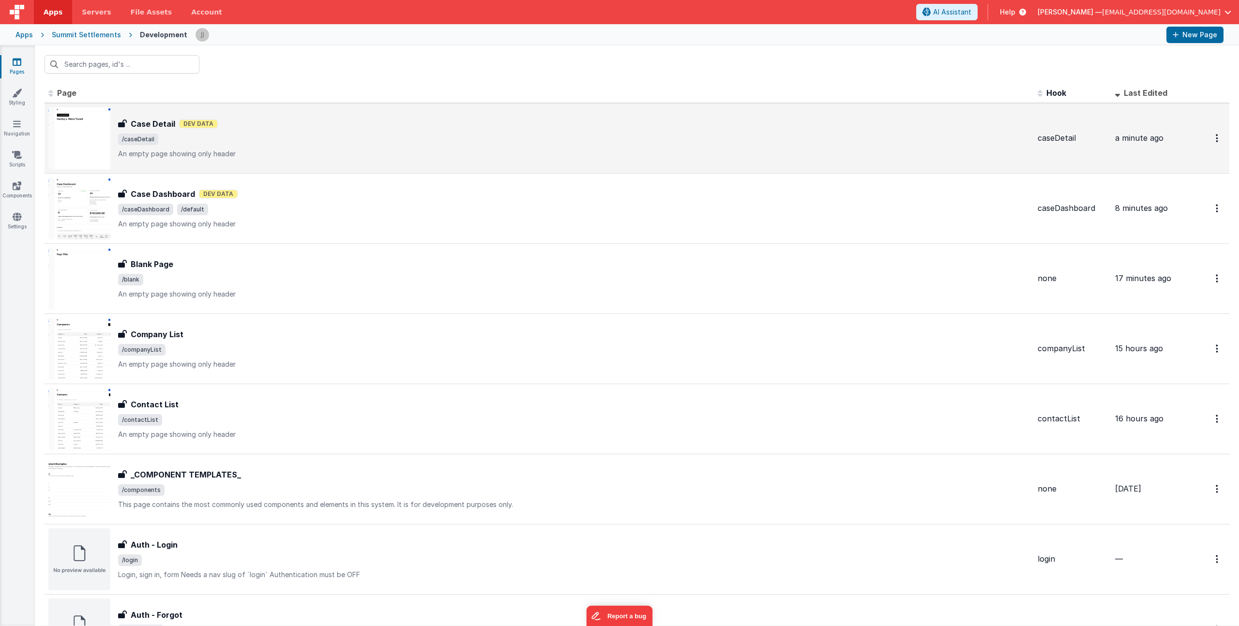
click at [289, 137] on span "/caseDetail" at bounding box center [574, 140] width 912 height 12
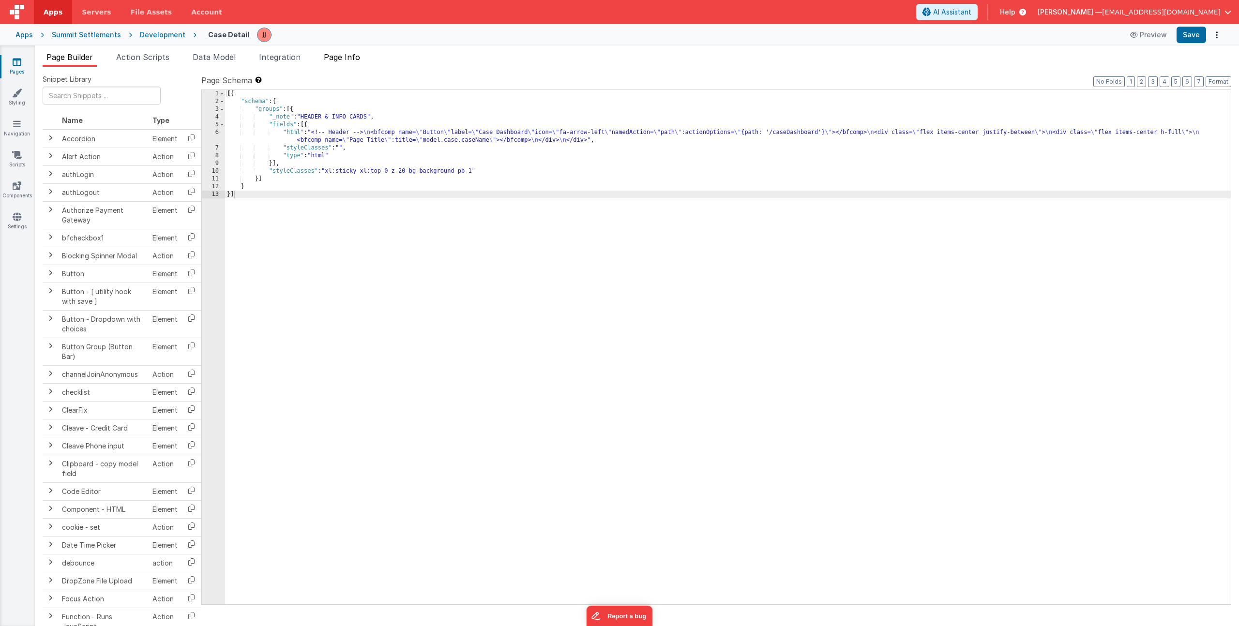
click at [342, 58] on span "Page Info" at bounding box center [342, 57] width 36 height 10
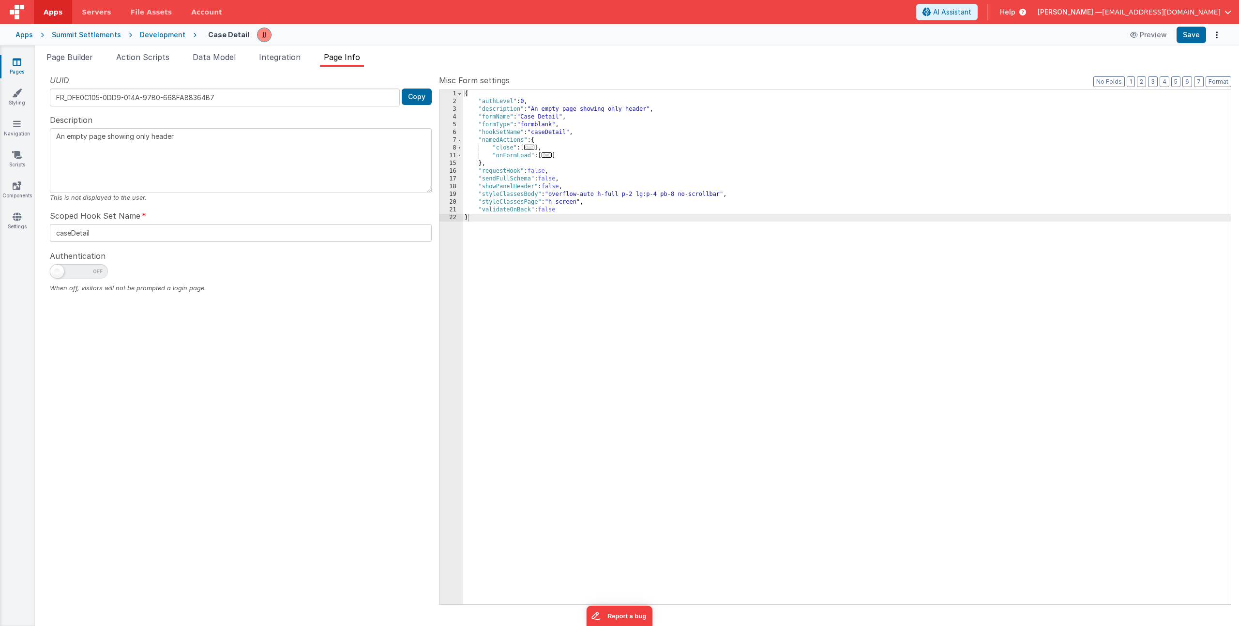
click at [547, 156] on span "..." at bounding box center [547, 154] width 11 height 5
click at [567, 171] on div "{ "authLevel" : 0 , "description" : "An empty page showing only header" , "form…" at bounding box center [847, 355] width 768 height 530
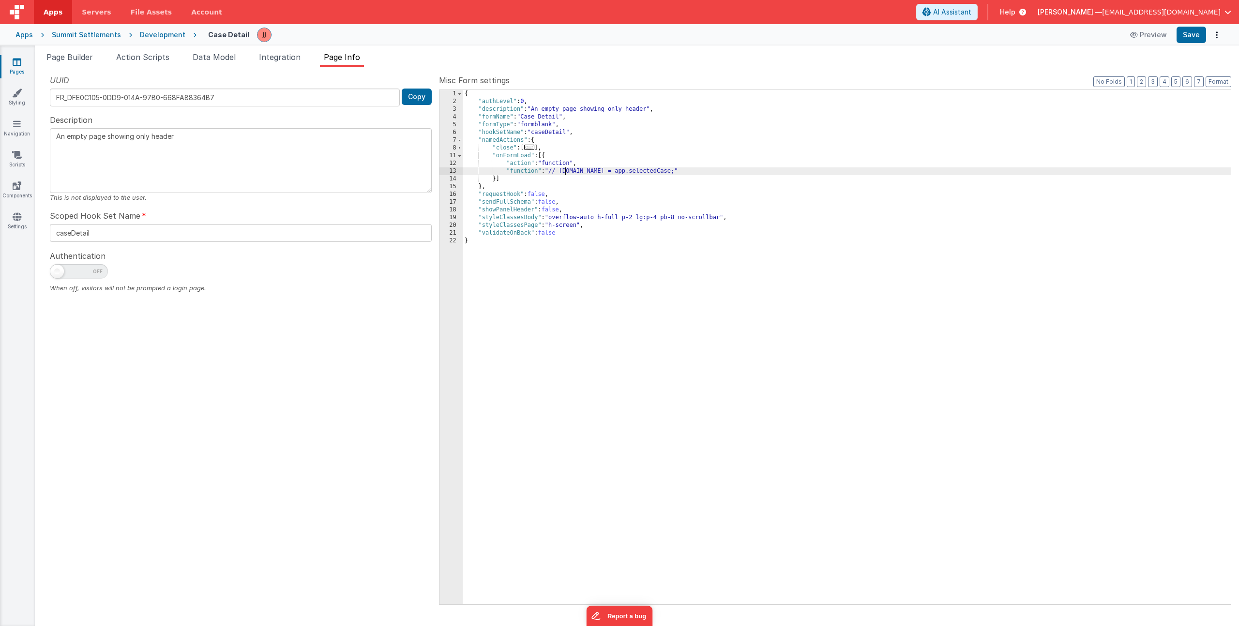
click at [456, 171] on div "13" at bounding box center [451, 171] width 23 height 8
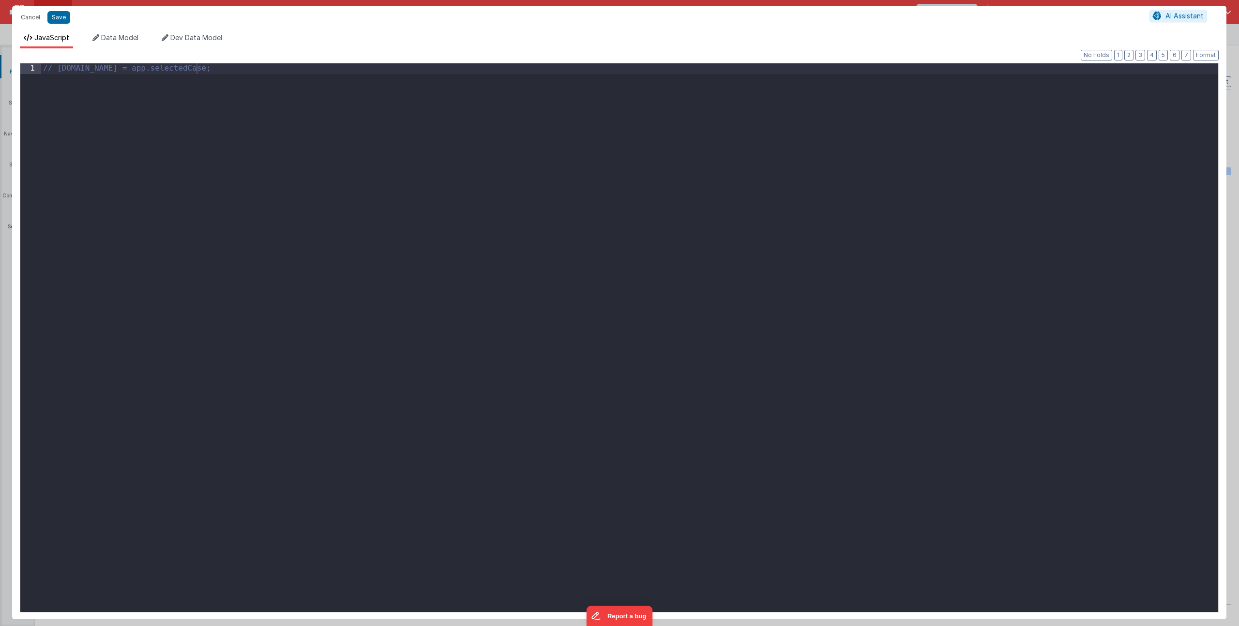
click at [312, 138] on div "// model.case = app.selectedCase;" at bounding box center [629, 348] width 1177 height 570
paste textarea
click at [127, 80] on div "// model.case = app.selectedCase; model . contactPreserved = _ . cloneDeep ( co…" at bounding box center [629, 348] width 1177 height 570
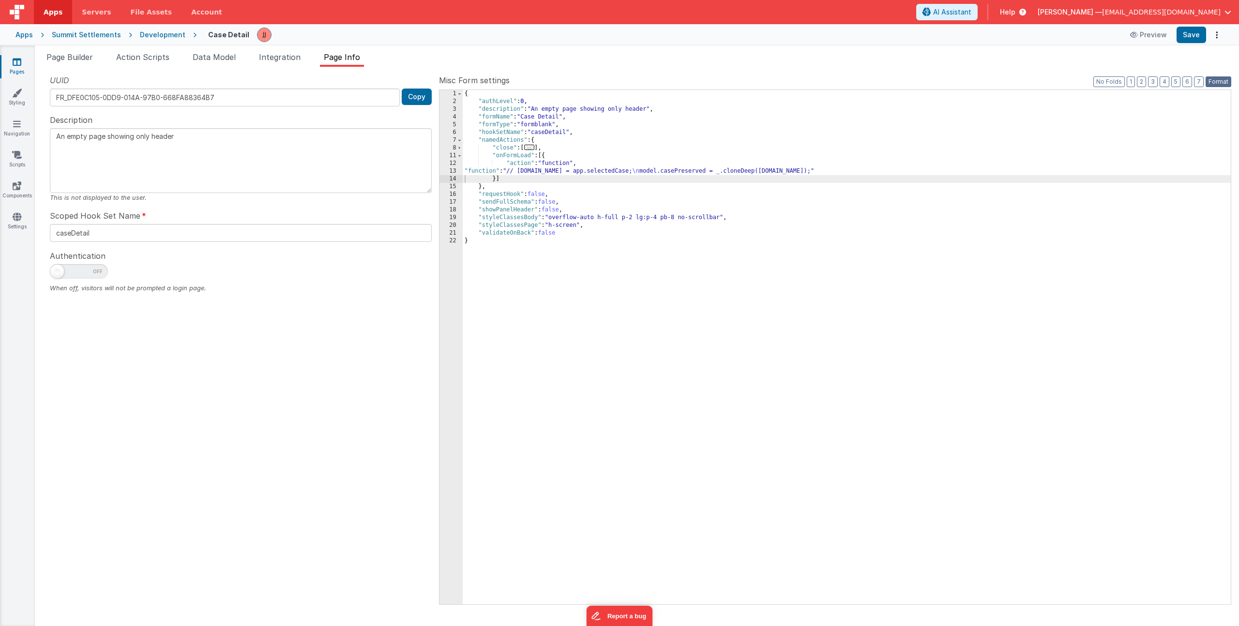
click at [1223, 81] on button "Format" at bounding box center [1219, 81] width 26 height 11
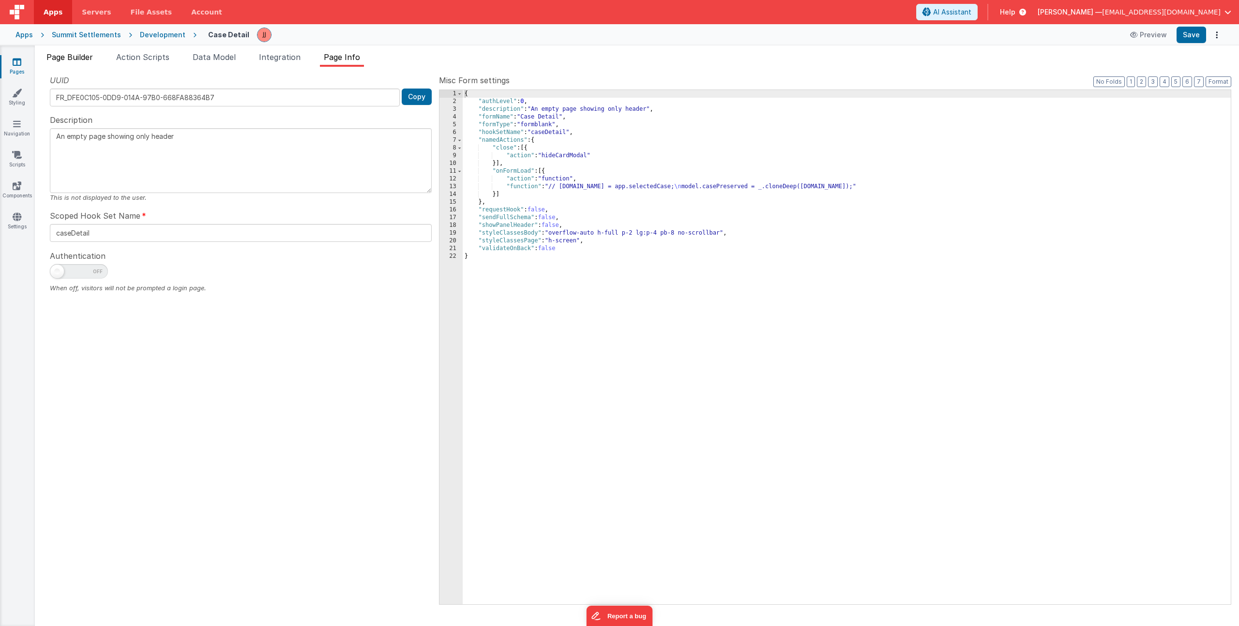
click at [79, 59] on span "Page Builder" at bounding box center [69, 57] width 46 height 10
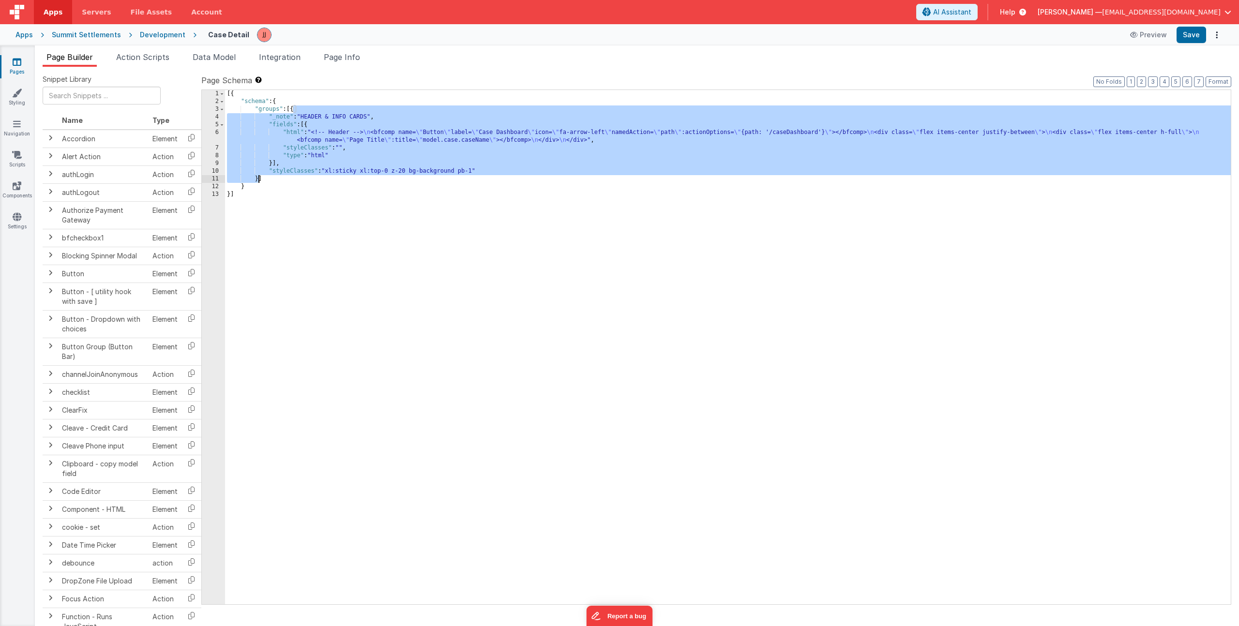
drag, startPoint x: 294, startPoint y: 111, endPoint x: 258, endPoint y: 176, distance: 74.1
click at [258, 176] on div "[{ "schema" : { "groups" : [{ "_note" : "HEADER & INFO CARDS" , "fields" : [{ "…" at bounding box center [728, 355] width 1006 height 530
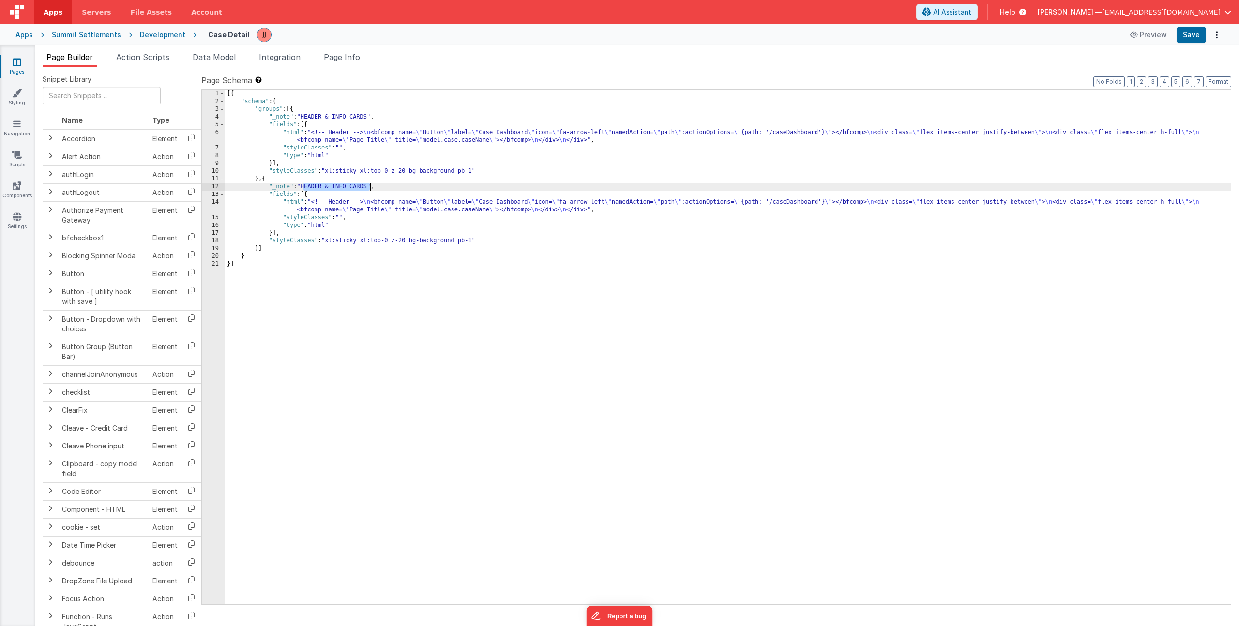
drag, startPoint x: 304, startPoint y: 188, endPoint x: 368, endPoint y: 185, distance: 64.5
click at [368, 185] on div "[{ "schema" : { "groups" : [{ "_note" : "HEADER & INFO CARDS" , "fields" : [{ "…" at bounding box center [728, 355] width 1006 height 530
click at [382, 202] on div "[{ "schema" : { "groups" : [{ "_note" : "HEADER & INFO CARDS" , "fields" : [{ "…" at bounding box center [728, 355] width 1006 height 530
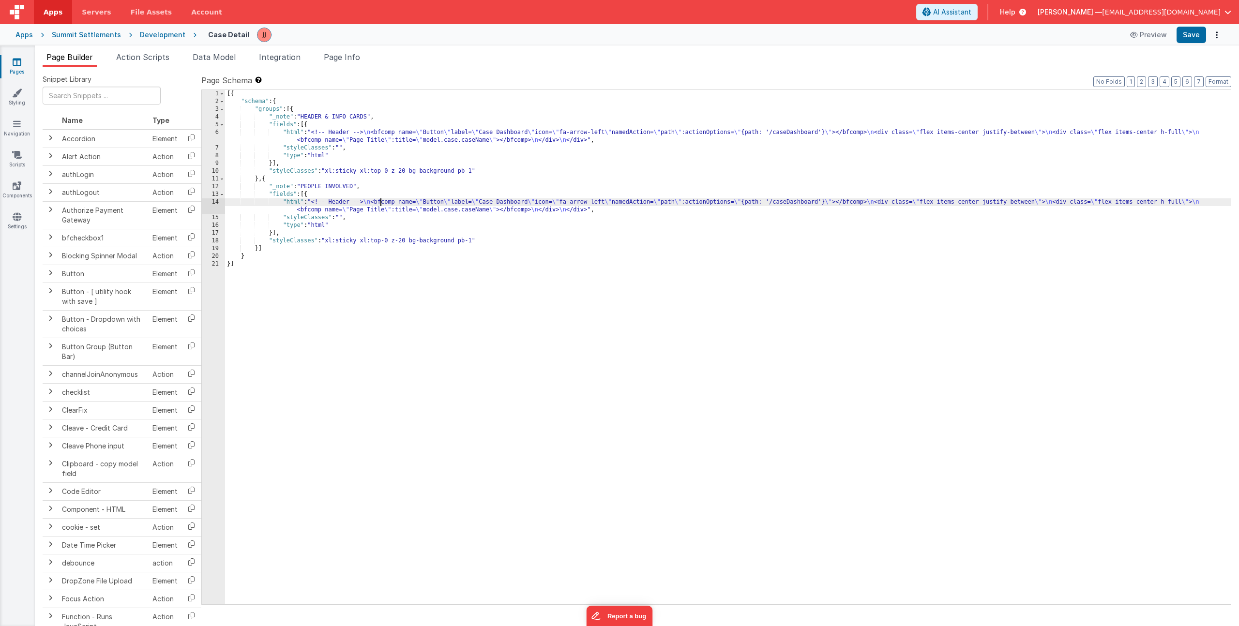
click at [222, 204] on div "14" at bounding box center [213, 205] width 23 height 15
click at [221, 204] on div "14" at bounding box center [213, 205] width 23 height 15
click at [208, 201] on div "14" at bounding box center [213, 205] width 23 height 15
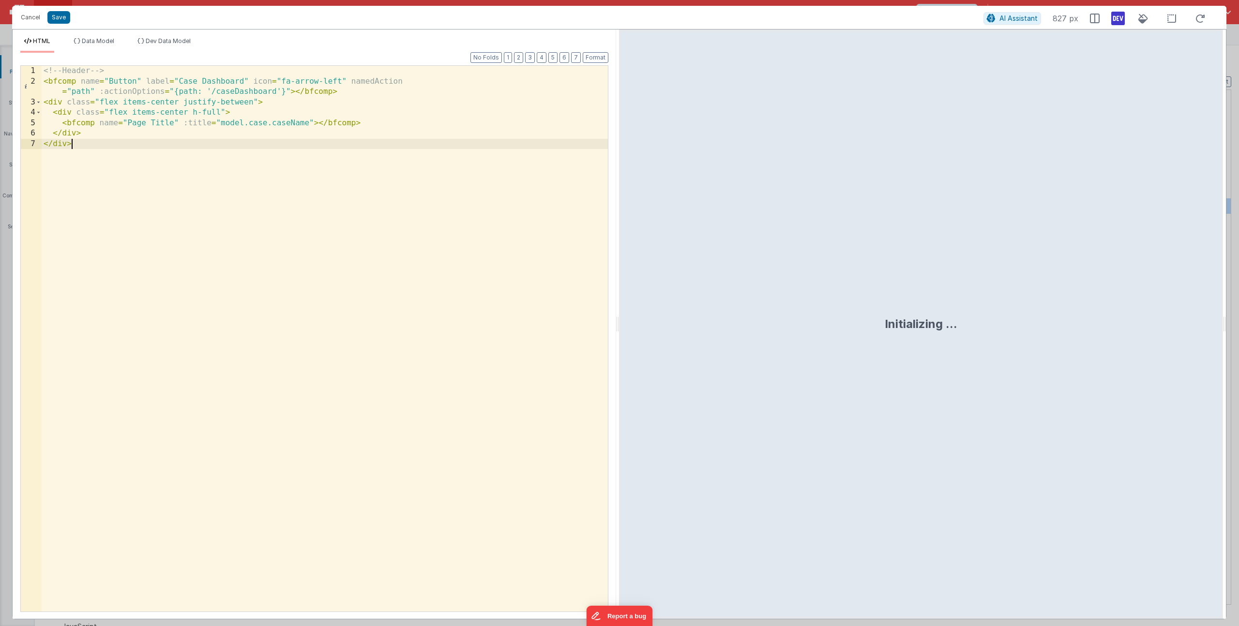
click at [205, 178] on div "<!-- Header --> < bfcomp name = "Button" label = "Case Dashboard" icon = "fa-ar…" at bounding box center [325, 349] width 566 height 567
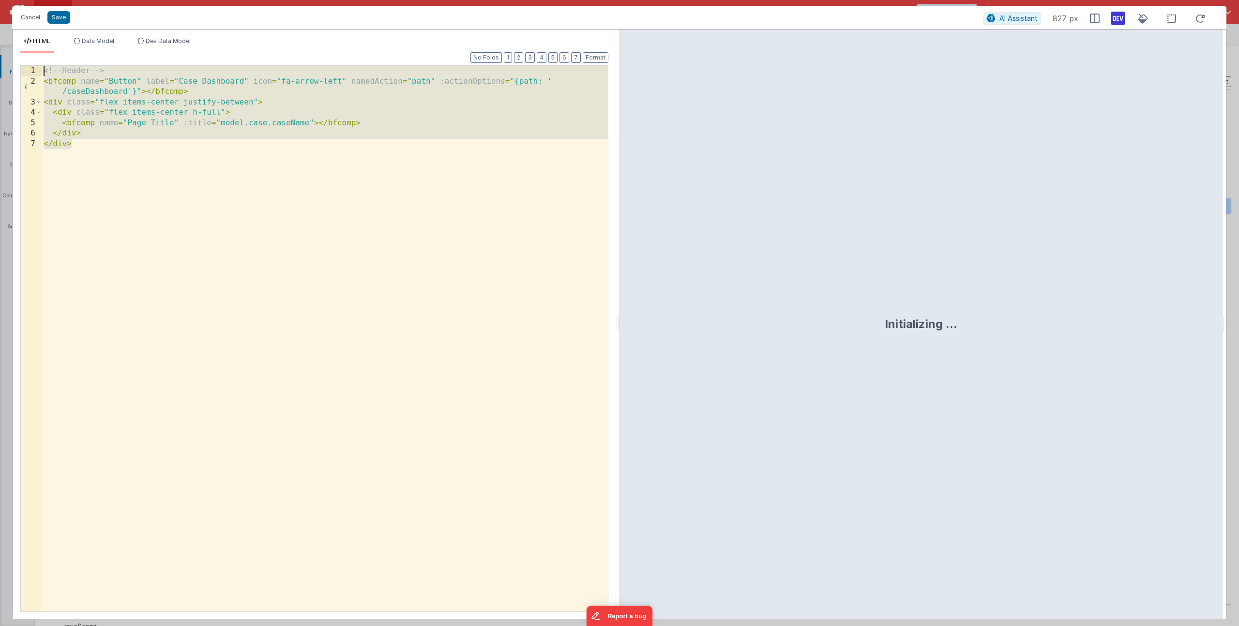
drag, startPoint x: 136, startPoint y: 163, endPoint x: -42, endPoint y: 60, distance: 205.4
click at [0, 60] on html "Cancel Save AI Assistant 827 px HTML Data Model Dev Data Model Format 7 6 5 4 3…" at bounding box center [619, 313] width 1239 height 626
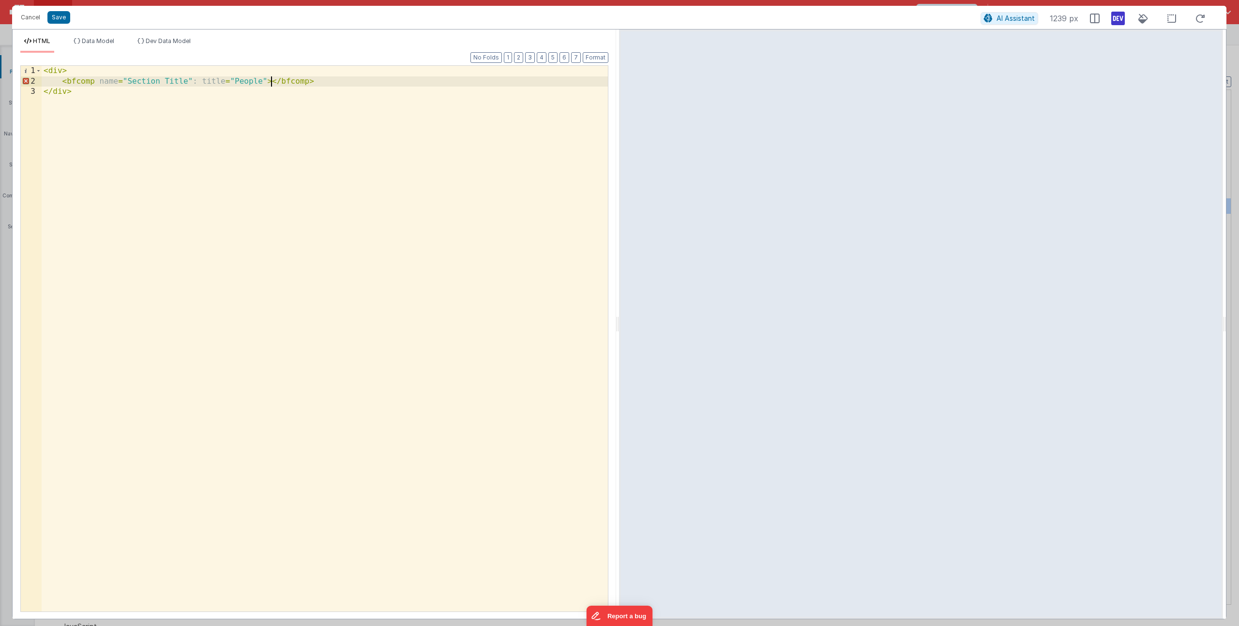
click at [195, 83] on div "< div > < bfcomp name = "Section Title" : title = "People" > </ bfcomp > </ div…" at bounding box center [325, 349] width 566 height 567
click at [257, 79] on div "< div > < bfcomp name = "Section Title" title = "People" > </ bfcomp > </ div >" at bounding box center [325, 349] width 566 height 567
click at [558, 80] on div "< div > < bfcomp name = "Section Title" title = "People Involved" subtitle = "C…" at bounding box center [325, 349] width 566 height 567
click at [111, 113] on div "< div > < bfcomp name = "Section Title" title = "People Involved" subtitle = "C…" at bounding box center [325, 349] width 566 height 567
click at [60, 19] on button "Save" at bounding box center [58, 17] width 23 height 13
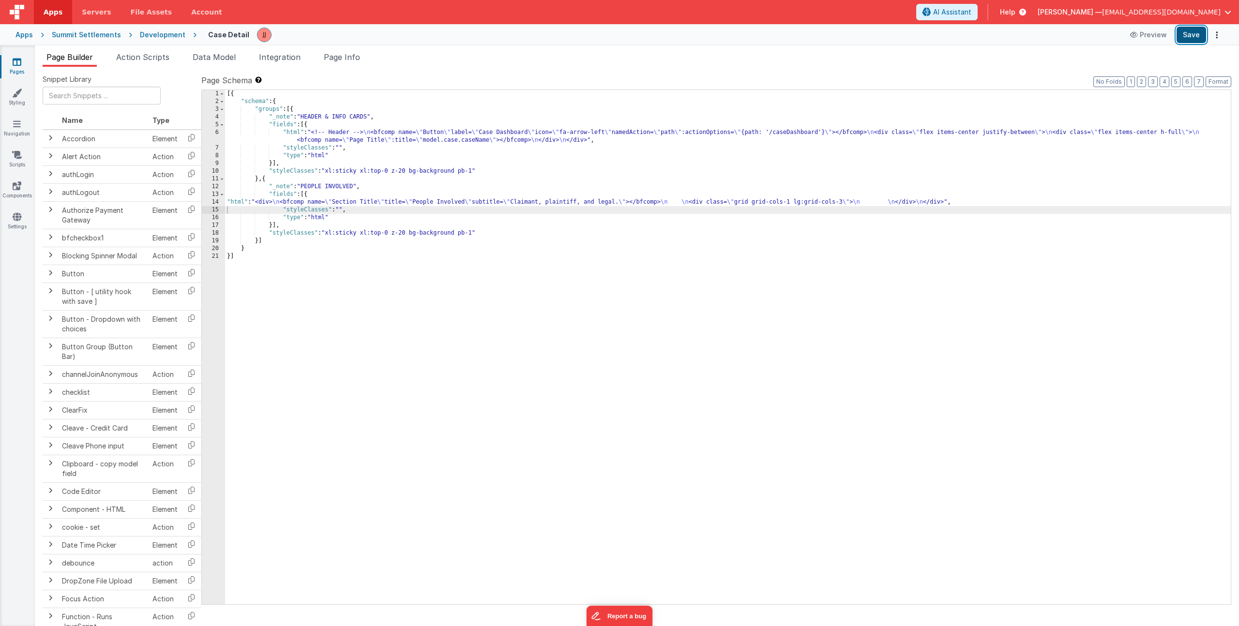
click at [1185, 36] on button "Save" at bounding box center [1192, 35] width 30 height 16
click at [23, 62] on link "Pages" at bounding box center [17, 66] width 35 height 19
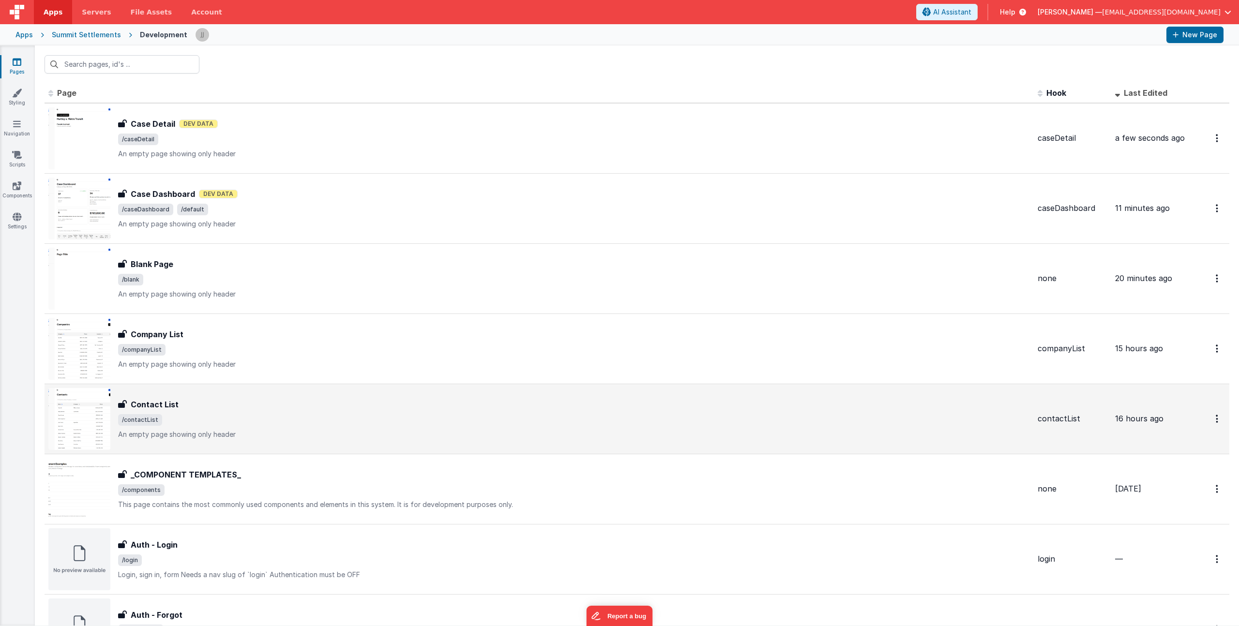
click at [267, 392] on div "Contact List Contact List /contactList An empty page showing only header" at bounding box center [539, 419] width 982 height 62
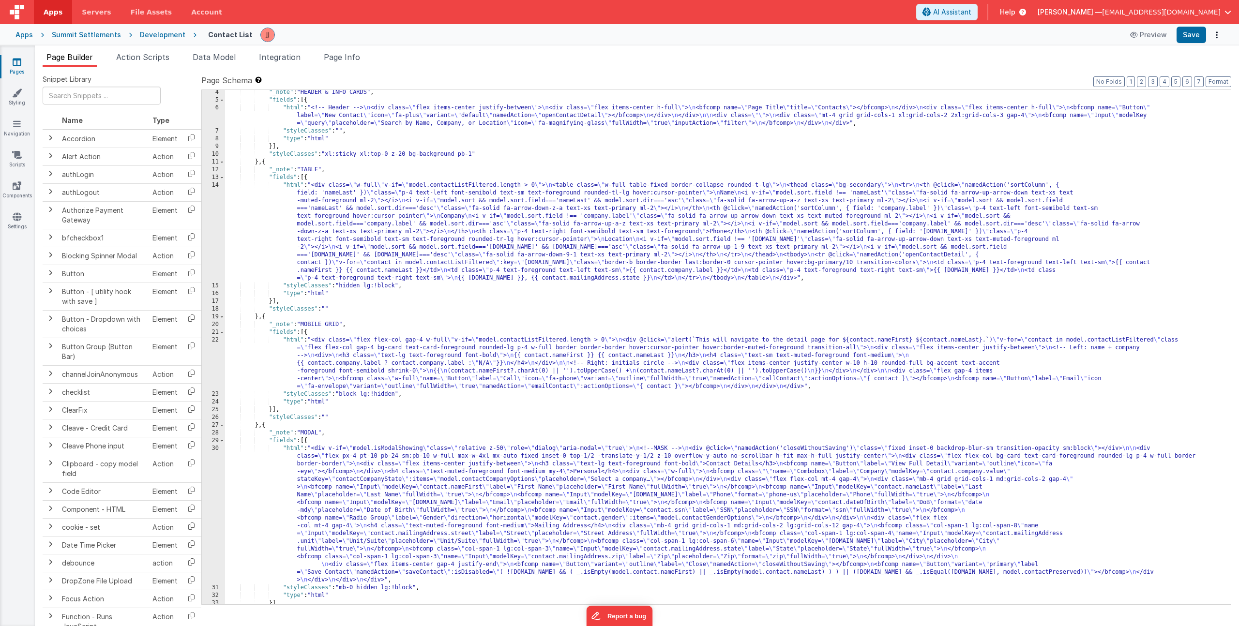
scroll to position [59, 0]
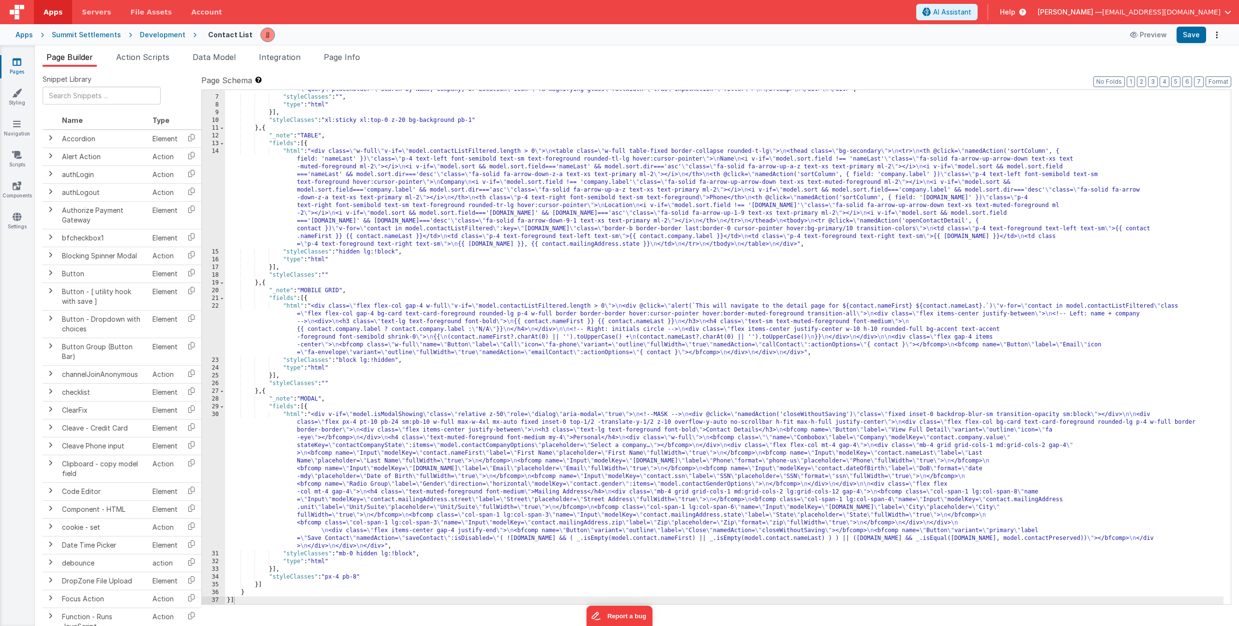
click at [357, 446] on div ""html" : "<!-- Header --> \n <div class= \" flex items-center justify-between \…" at bounding box center [724, 343] width 999 height 546
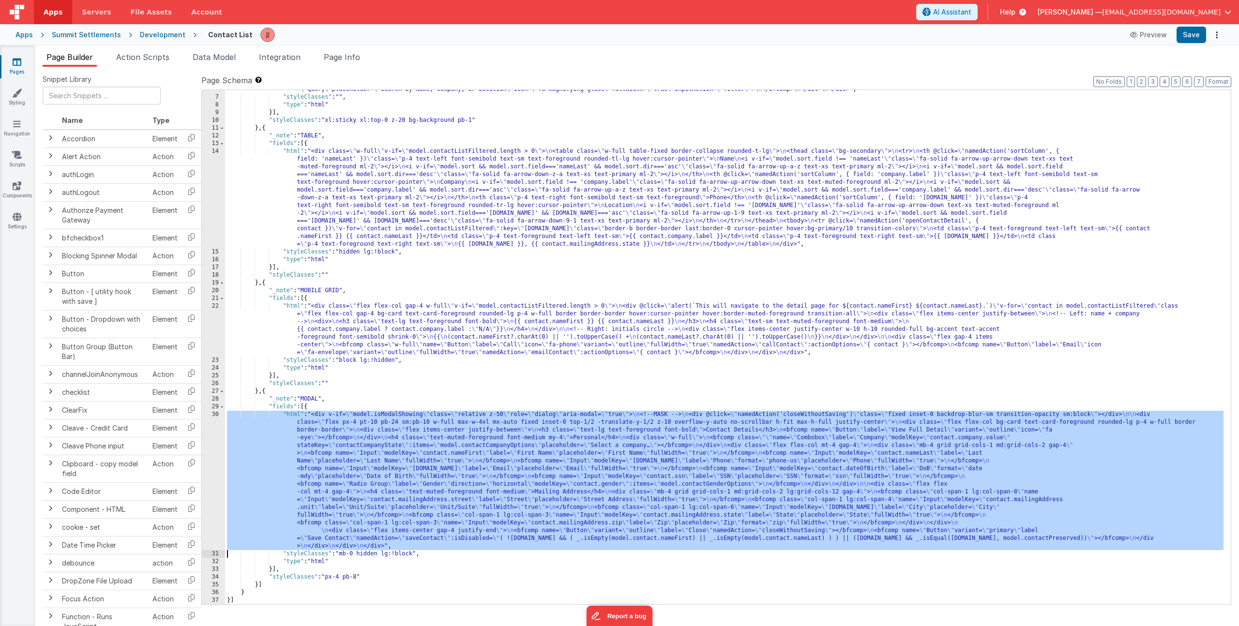
click at [211, 453] on div "30" at bounding box center [213, 480] width 23 height 139
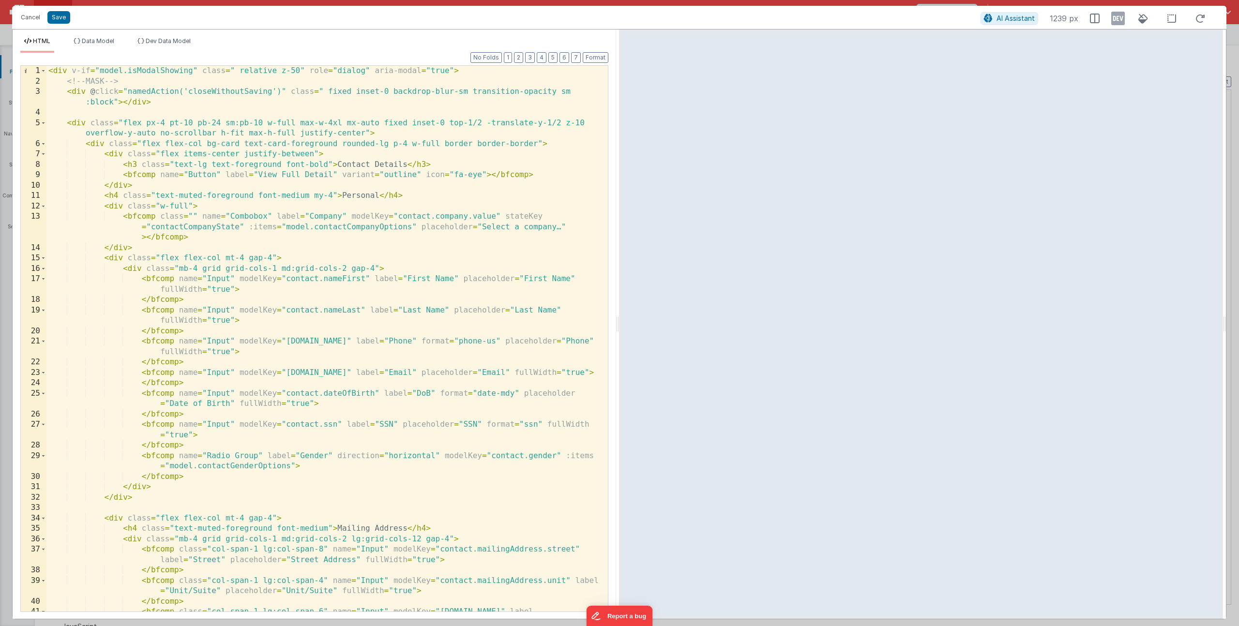
click at [207, 145] on div "< div v-if = "model.isModalShowing" class = " relative z-50" role = "dialog" ar…" at bounding box center [323, 355] width 554 height 578
click at [31, 19] on button "Cancel" at bounding box center [30, 18] width 29 height 14
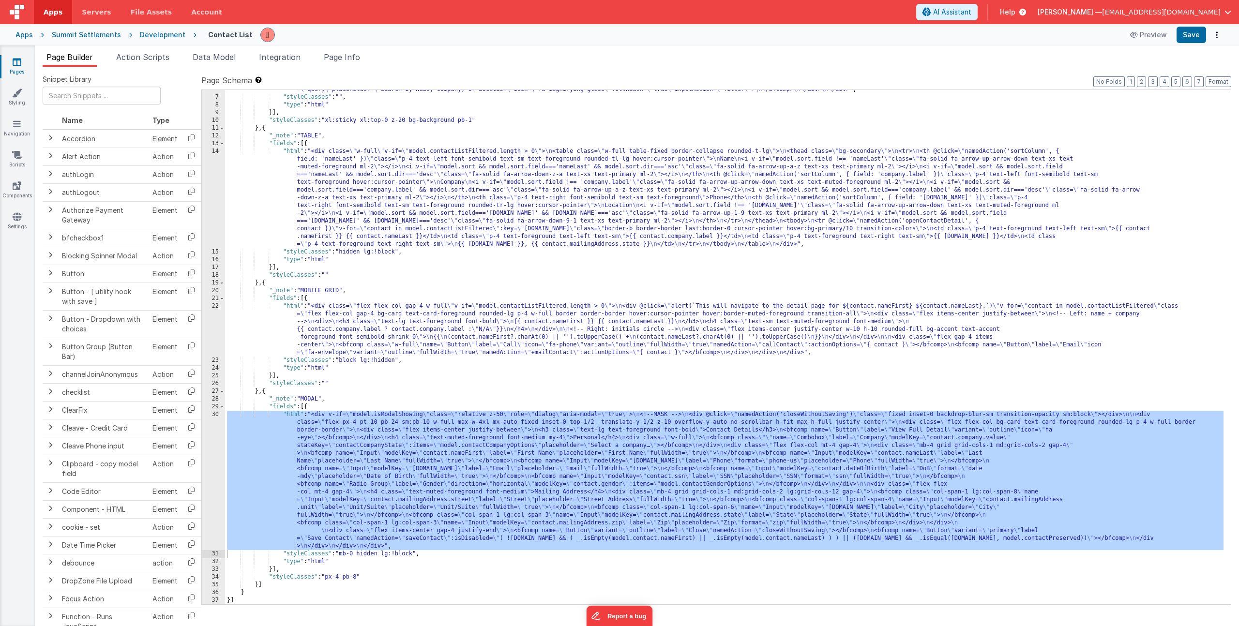
click at [20, 67] on link "Pages" at bounding box center [17, 66] width 35 height 19
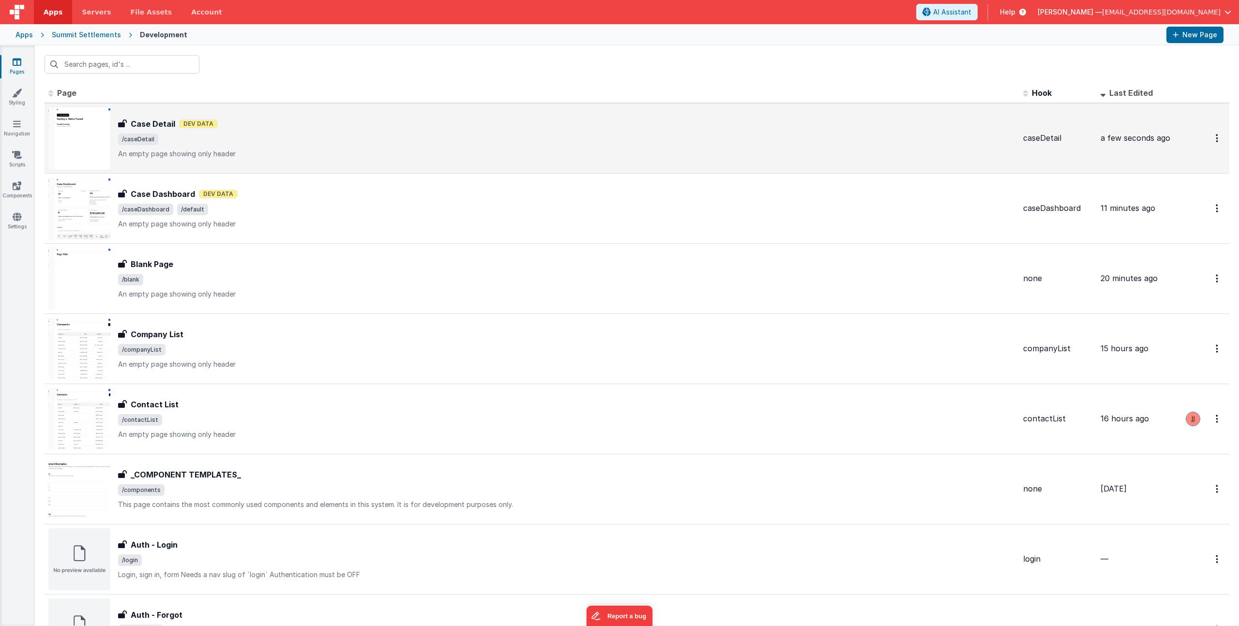
click at [304, 126] on div "Case Detail Dev Data" at bounding box center [566, 124] width 897 height 12
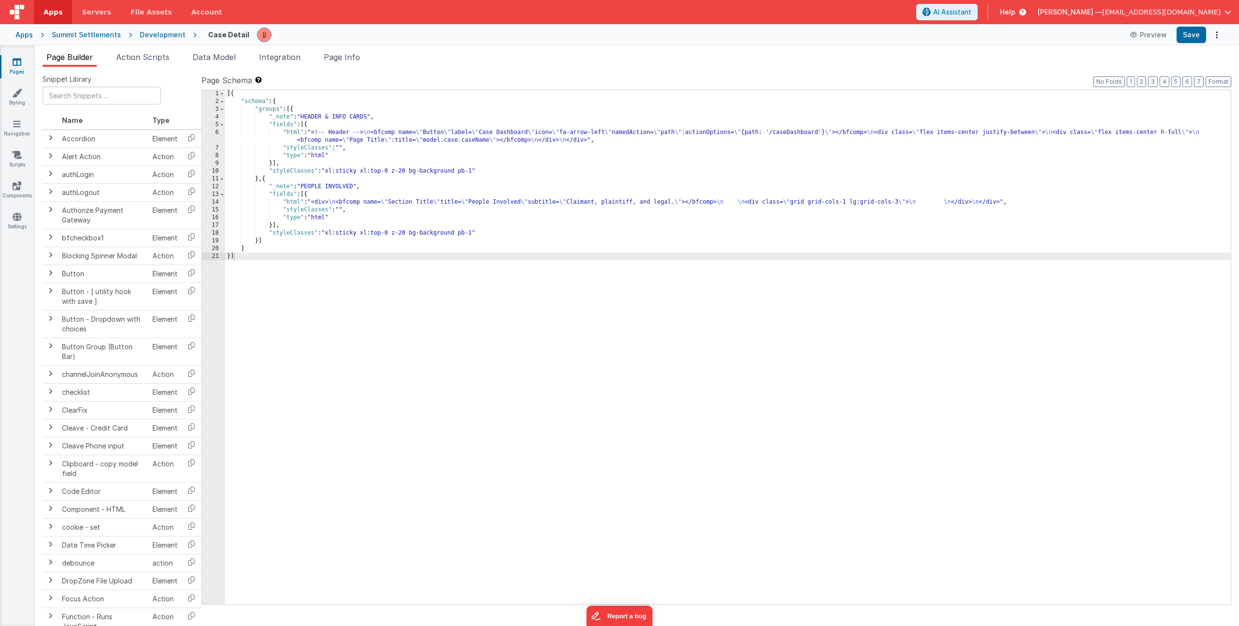
click at [336, 201] on div "[{ "schema" : { "groups" : [{ "_note" : "HEADER & INFO CARDS" , "fields" : [{ "…" at bounding box center [728, 355] width 1006 height 530
click at [216, 200] on div "14" at bounding box center [213, 202] width 23 height 8
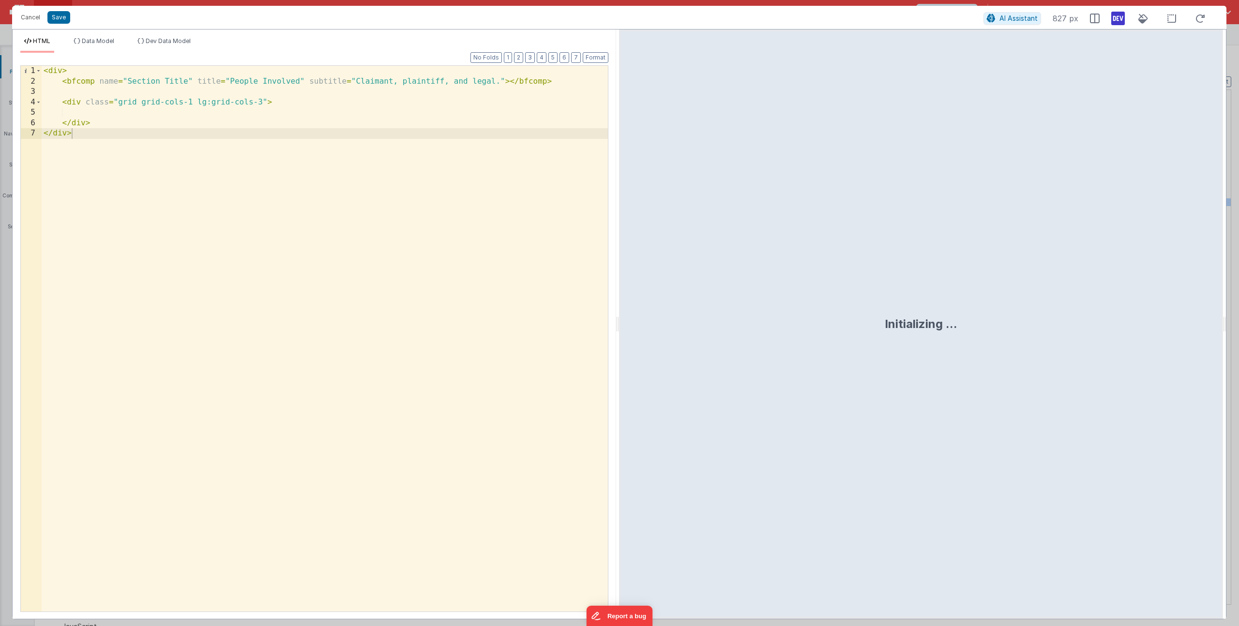
click at [117, 115] on div "< div > < bfcomp name = "Section Title" title = "People Involved" subtitle = "C…" at bounding box center [325, 349] width 566 height 567
paste textarea
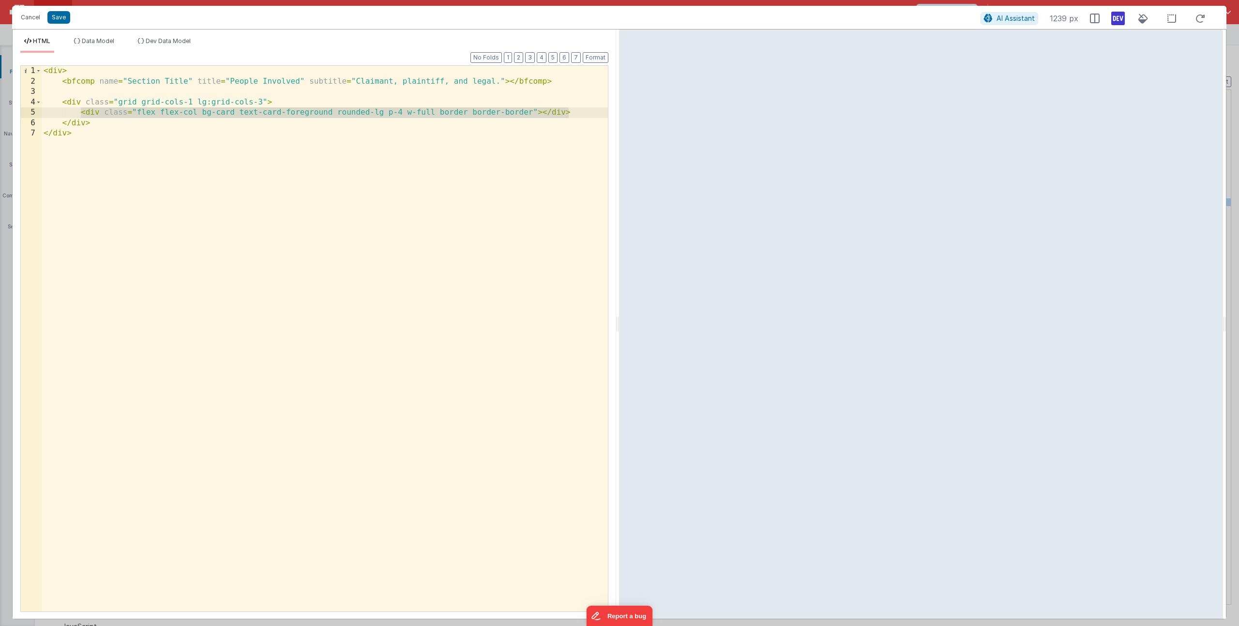
drag, startPoint x: 82, startPoint y: 112, endPoint x: 596, endPoint y: 114, distance: 514.1
click at [596, 114] on div "< div > < bfcomp name = "Section Title" title = "People Involved" subtitle = "C…" at bounding box center [325, 349] width 566 height 567
paste textarea
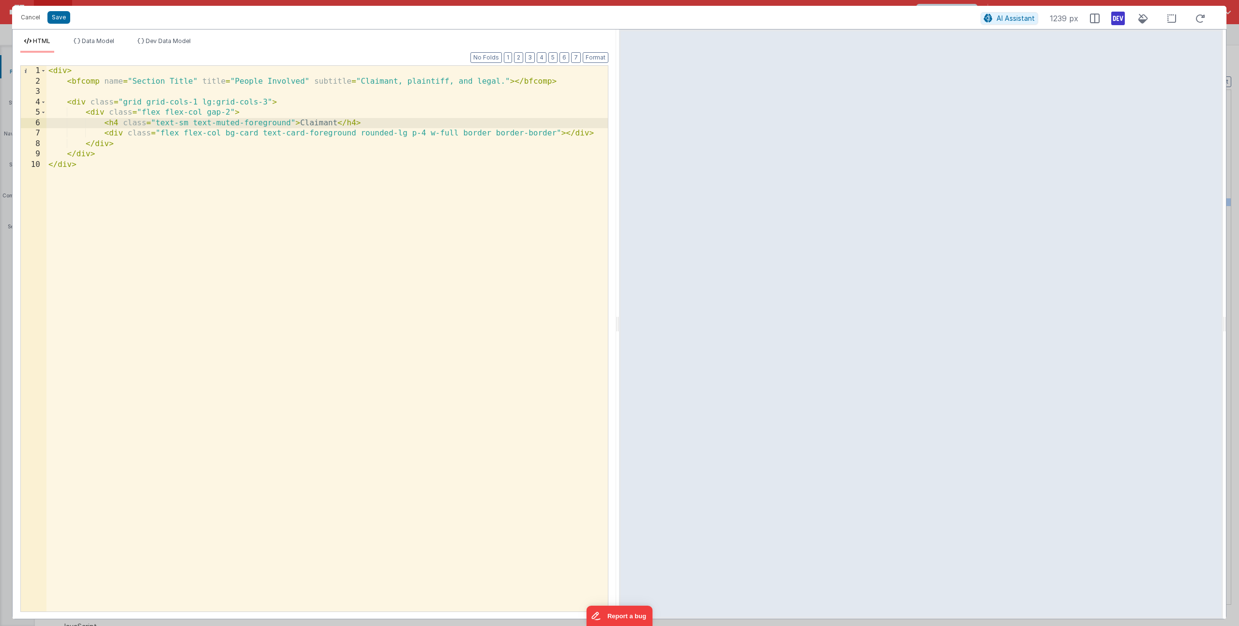
click at [203, 101] on div "< div > < bfcomp name = "Section Title" title = "People Involved" subtitle = "C…" at bounding box center [327, 349] width 562 height 567
click at [565, 135] on div "< div > < bfcomp name = "Section Title" title = "People Involved" subtitle = "C…" at bounding box center [327, 349] width 562 height 567
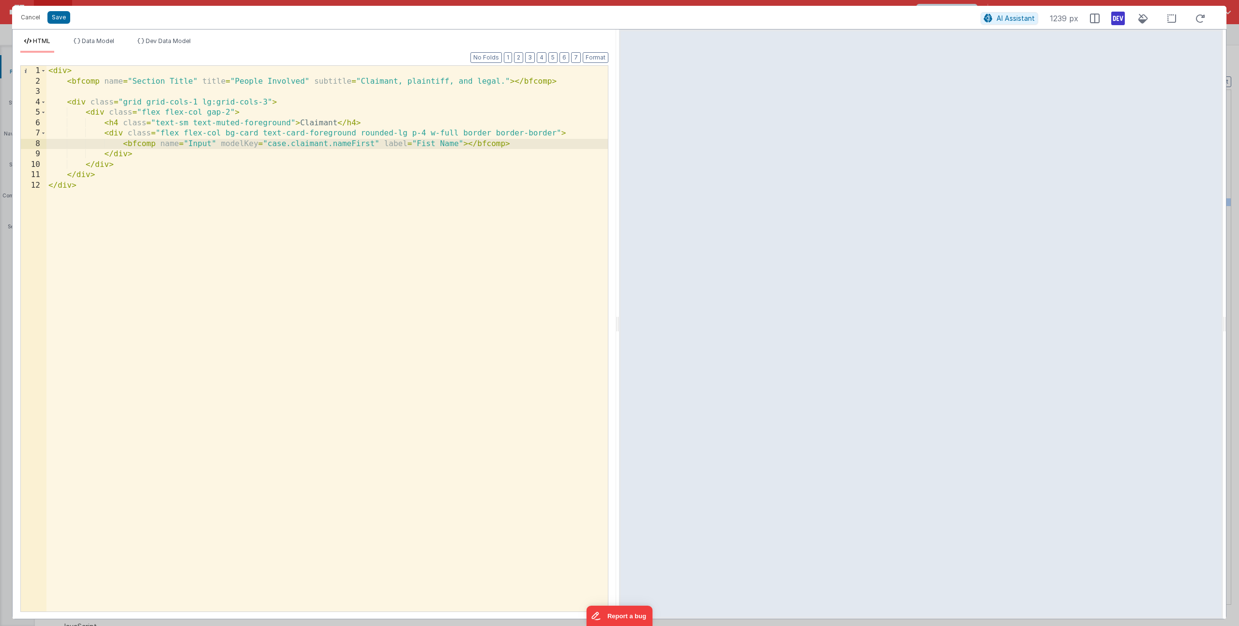
drag, startPoint x: 425, startPoint y: 143, endPoint x: 512, endPoint y: 206, distance: 107.2
click at [425, 143] on div "< div > < bfcomp name = "Section Title" title = "People Involved" subtitle = "C…" at bounding box center [327, 349] width 562 height 567
click at [71, 16] on div "Cancel Save" at bounding box center [498, 18] width 965 height 14
click at [65, 16] on button "Save" at bounding box center [58, 17] width 23 height 13
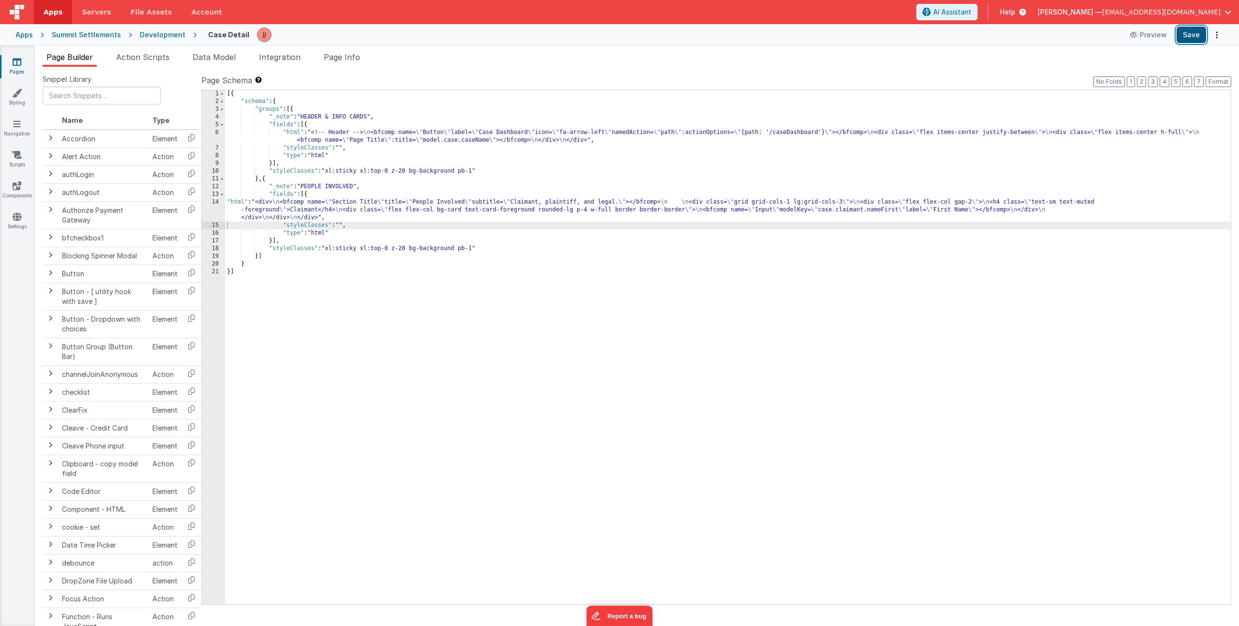
click at [1196, 36] on button "Save" at bounding box center [1192, 35] width 30 height 16
click at [282, 207] on div "[{ "schema" : { "groups" : [{ "_note" : "HEADER & INFO CARDS" , "fields" : [{ "…" at bounding box center [728, 355] width 1006 height 530
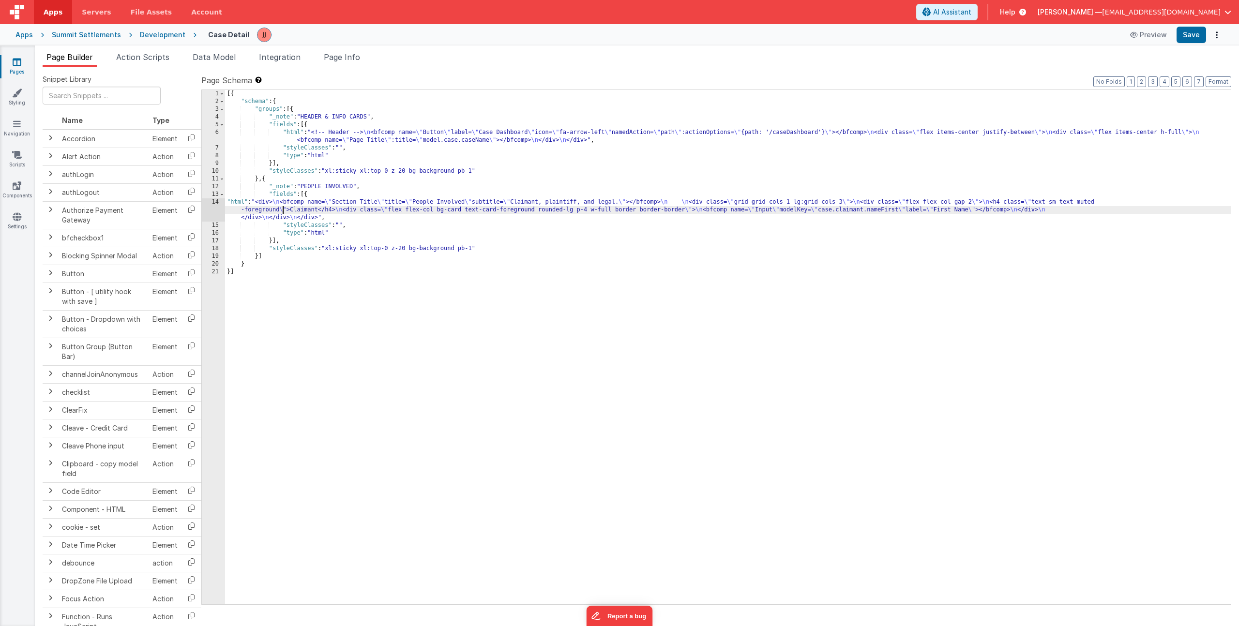
click at [217, 207] on div "14" at bounding box center [213, 209] width 23 height 23
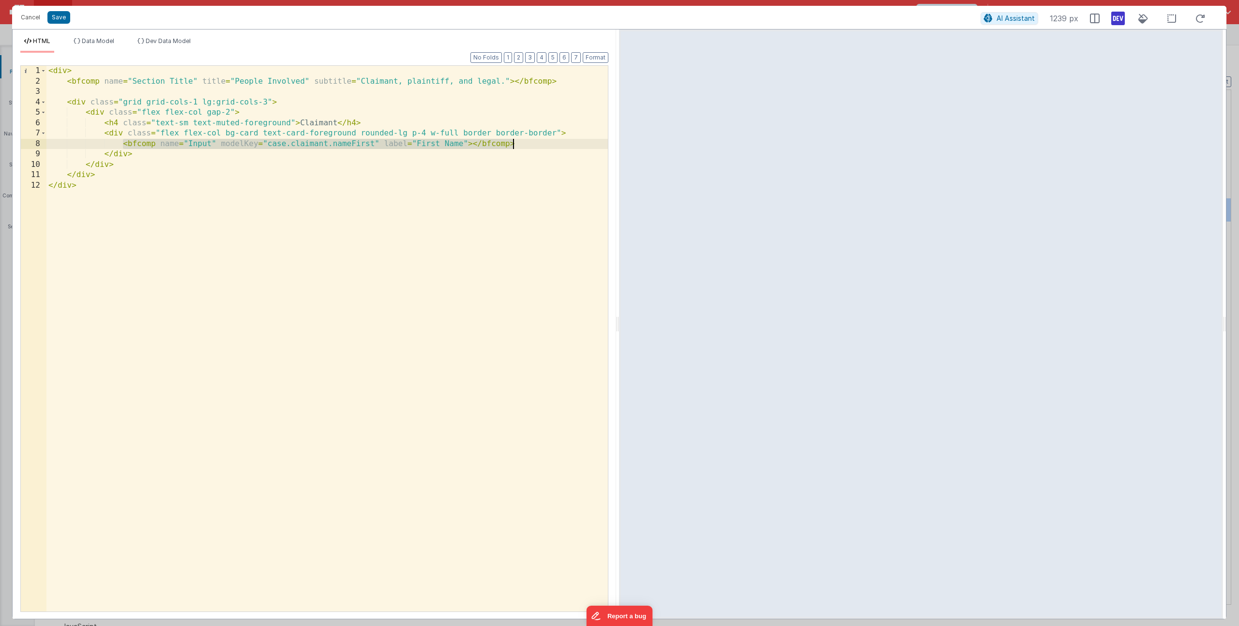
drag, startPoint x: 123, startPoint y: 143, endPoint x: 570, endPoint y: 142, distance: 447.3
click at [570, 142] on div "< div > < bfcomp name = "Section Title" title = "People Involved" subtitle = "C…" at bounding box center [327, 349] width 562 height 567
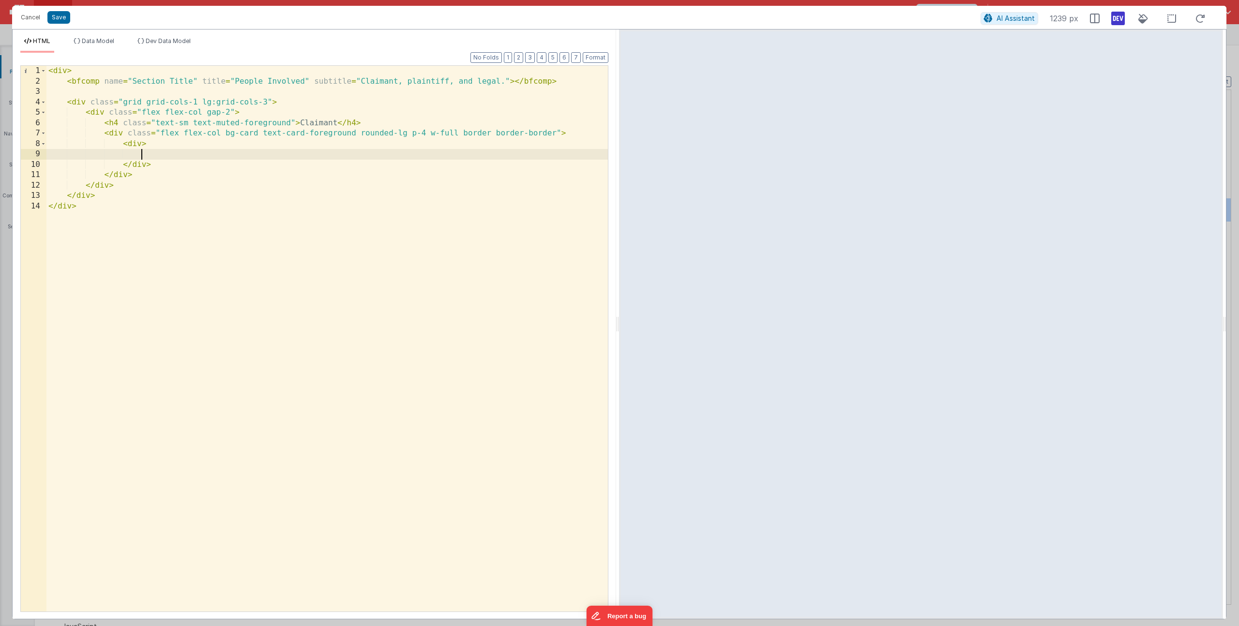
paste textarea
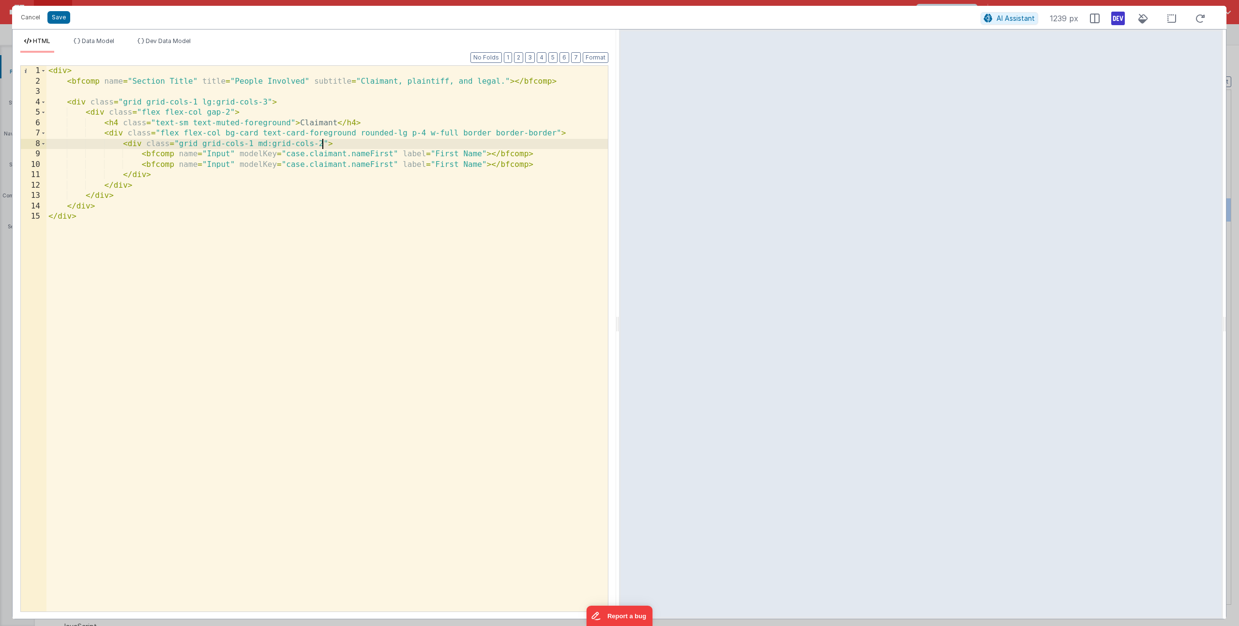
click at [321, 141] on div "< div > < bfcomp name = "Section Title" title = "People Involved" subtitle = "C…" at bounding box center [327, 349] width 562 height 567
click at [442, 162] on div "< div > < bfcomp name = "Section Title" title = "People Involved" subtitle = "C…" at bounding box center [327, 349] width 562 height 567
click at [261, 145] on div "< div > < bfcomp name = "Section Title" title = "People Involved" subtitle = "C…" at bounding box center [327, 349] width 562 height 567
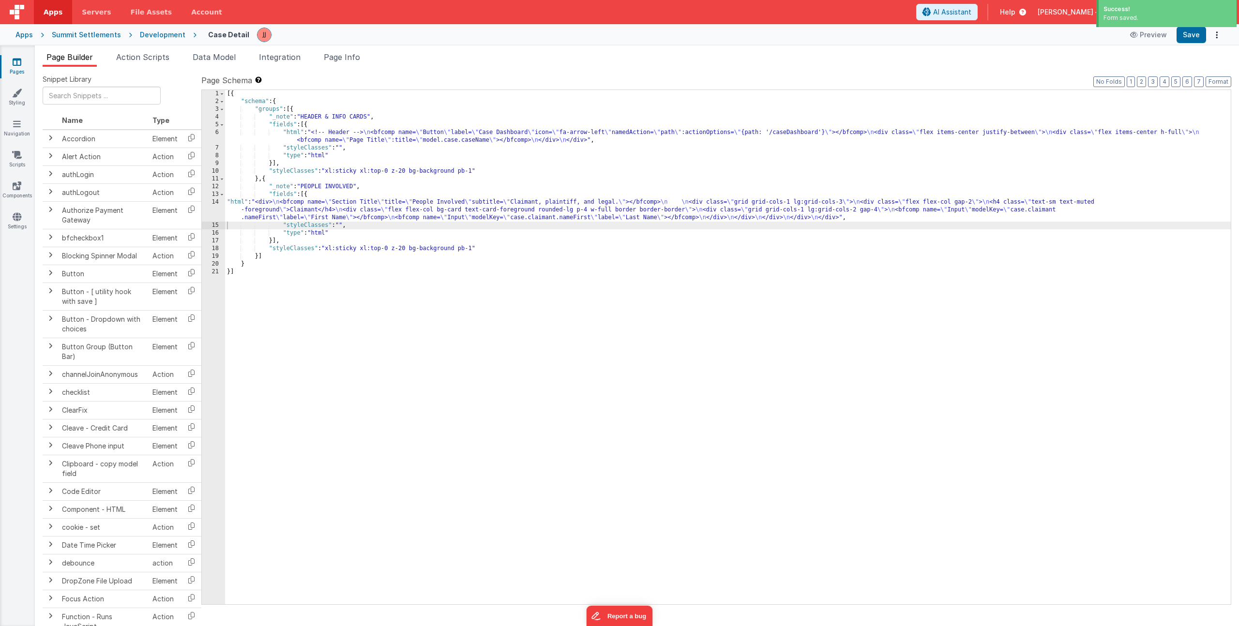
click at [271, 209] on div "[{ "schema" : { "groups" : [{ "_note" : "HEADER & INFO CARDS" , "fields" : [{ "…" at bounding box center [728, 355] width 1006 height 530
click at [300, 216] on div "[{ "schema" : { "groups" : [{ "_note" : "HEADER & INFO CARDS" , "fields" : [{ "…" at bounding box center [728, 355] width 1006 height 530
click at [210, 208] on div "14" at bounding box center [213, 209] width 23 height 23
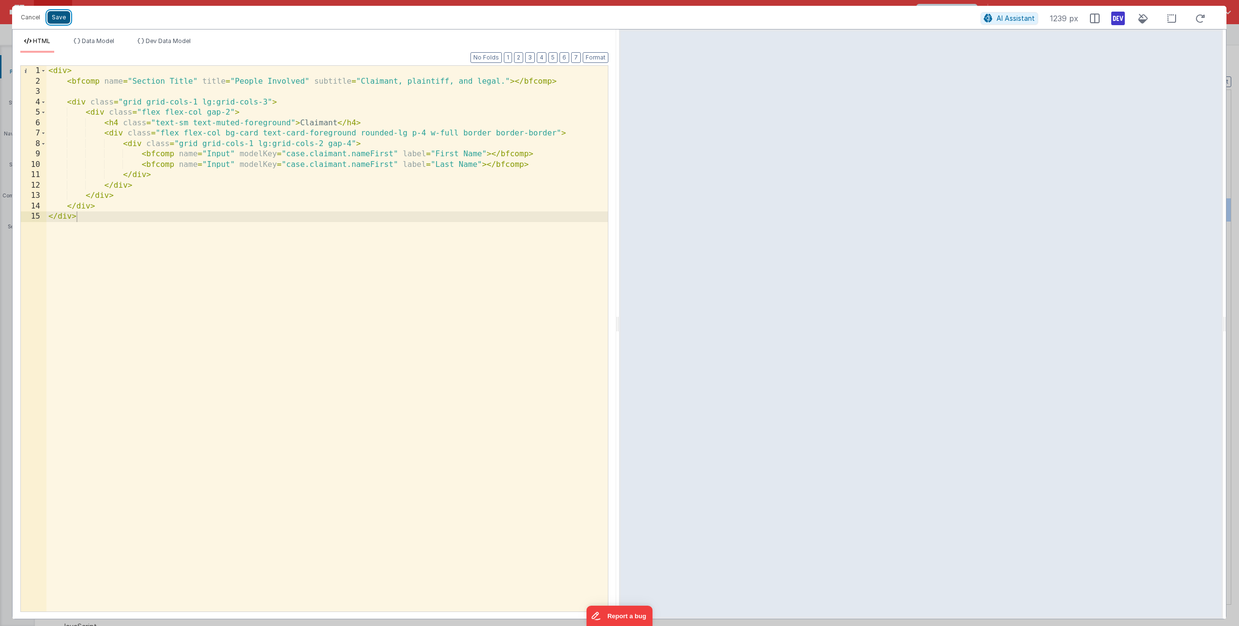
click at [62, 14] on button "Save" at bounding box center [58, 17] width 23 height 13
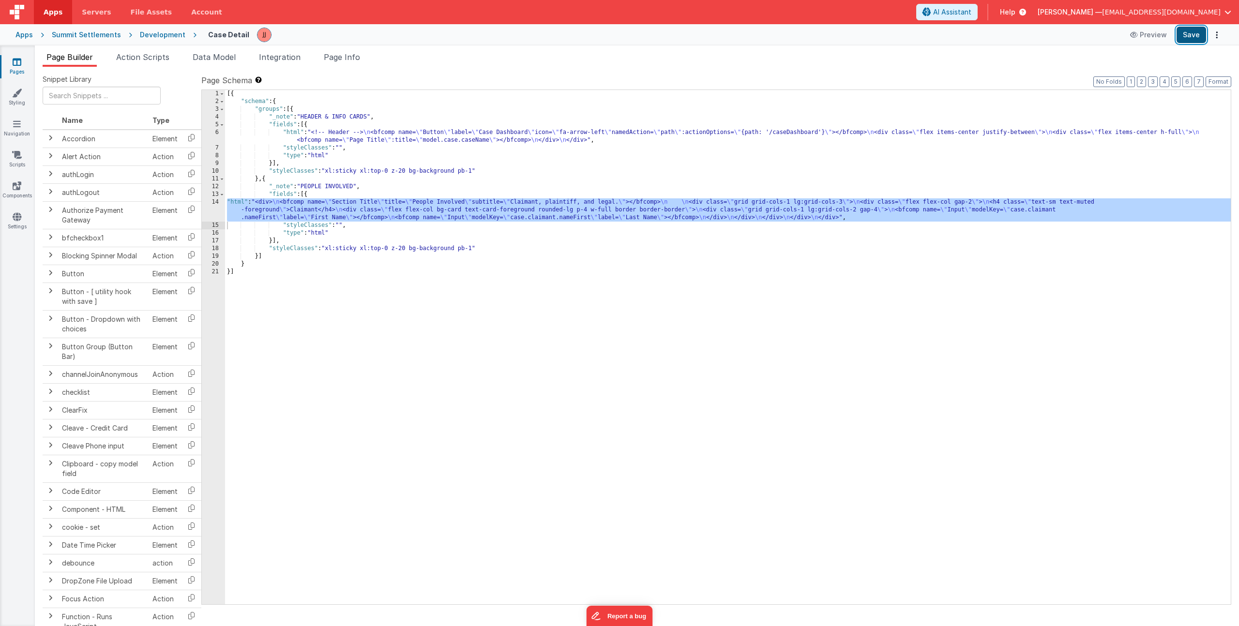
click at [1193, 33] on button "Save" at bounding box center [1192, 35] width 30 height 16
click at [278, 207] on div "[{ "schema" : { "groups" : [{ "_note" : "HEADER & INFO CARDS" , "fields" : [{ "…" at bounding box center [728, 355] width 1006 height 530
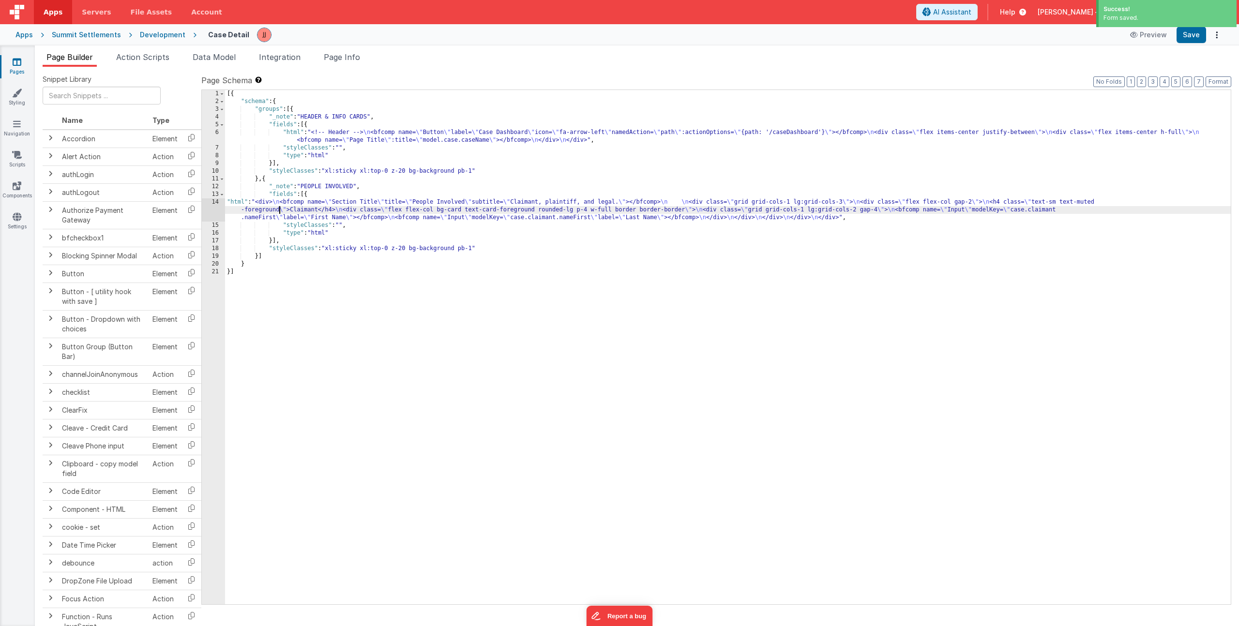
click at [210, 207] on div "14" at bounding box center [213, 209] width 23 height 23
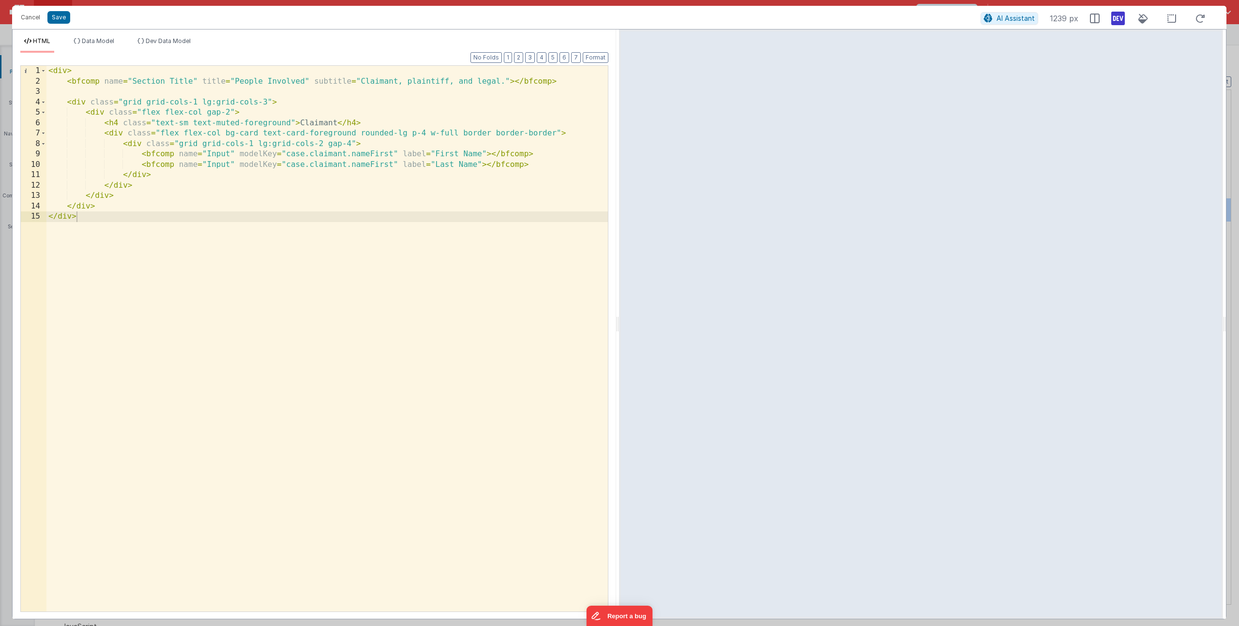
click at [359, 162] on div "< div > < bfcomp name = "Section Title" title = "People Involved" subtitle = "C…" at bounding box center [327, 349] width 562 height 567
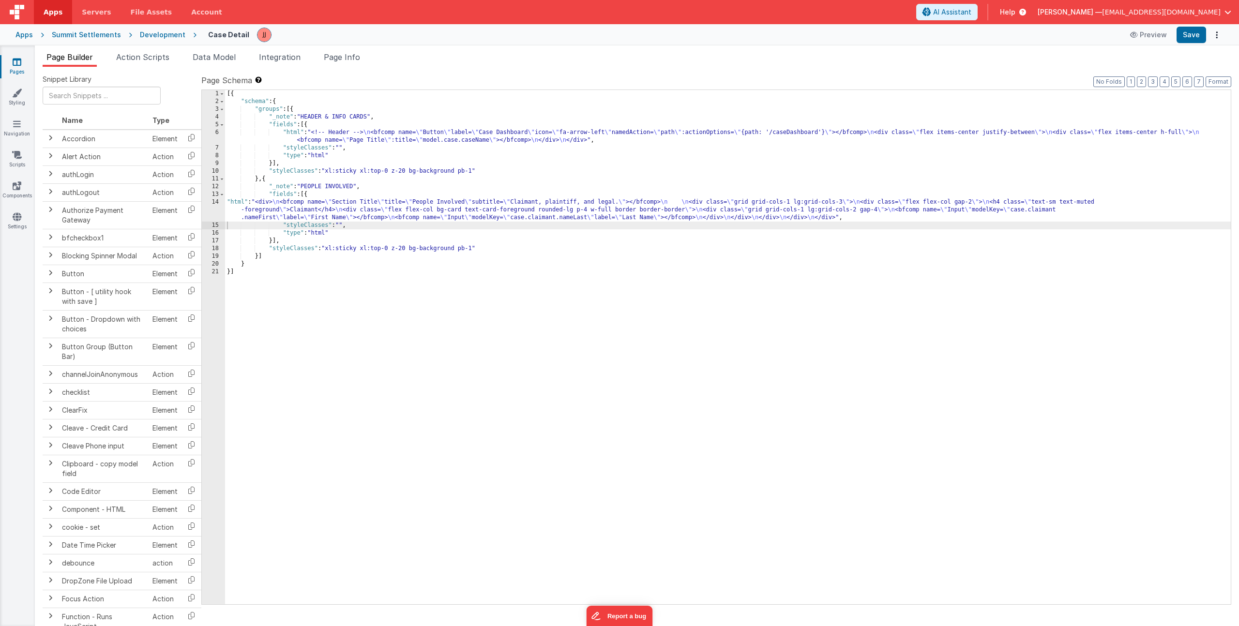
click at [259, 202] on div "[{ "schema" : { "groups" : [{ "_note" : "HEADER & INFO CARDS" , "fields" : [{ "…" at bounding box center [728, 355] width 1006 height 530
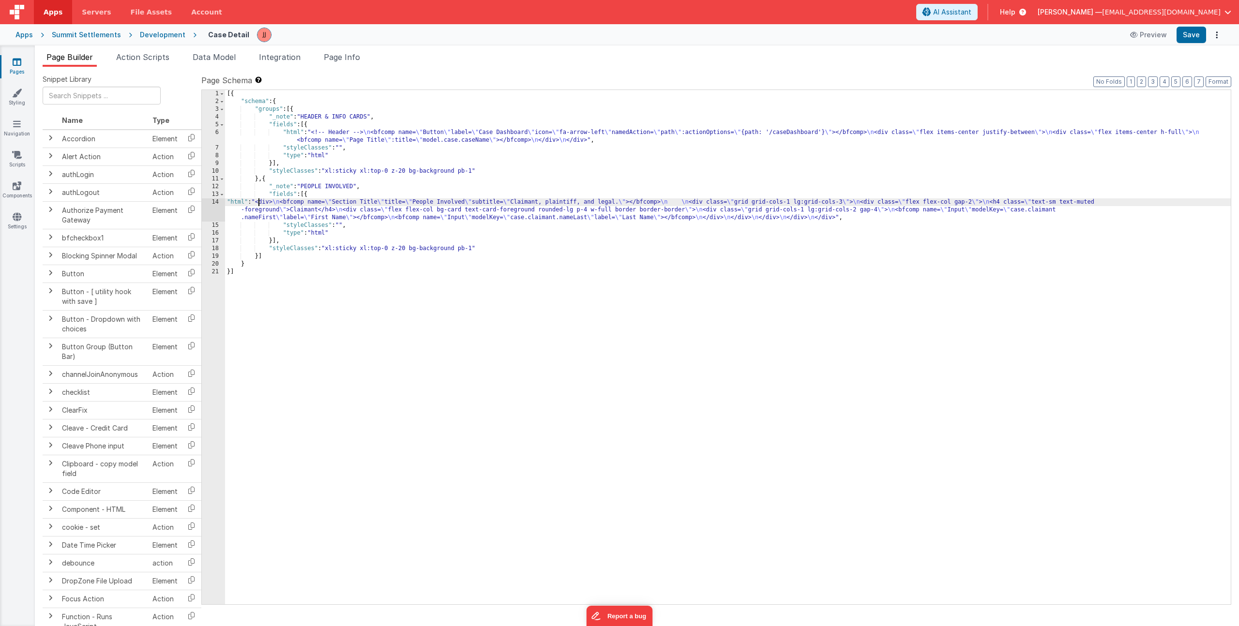
click at [215, 212] on div "14" at bounding box center [213, 209] width 23 height 23
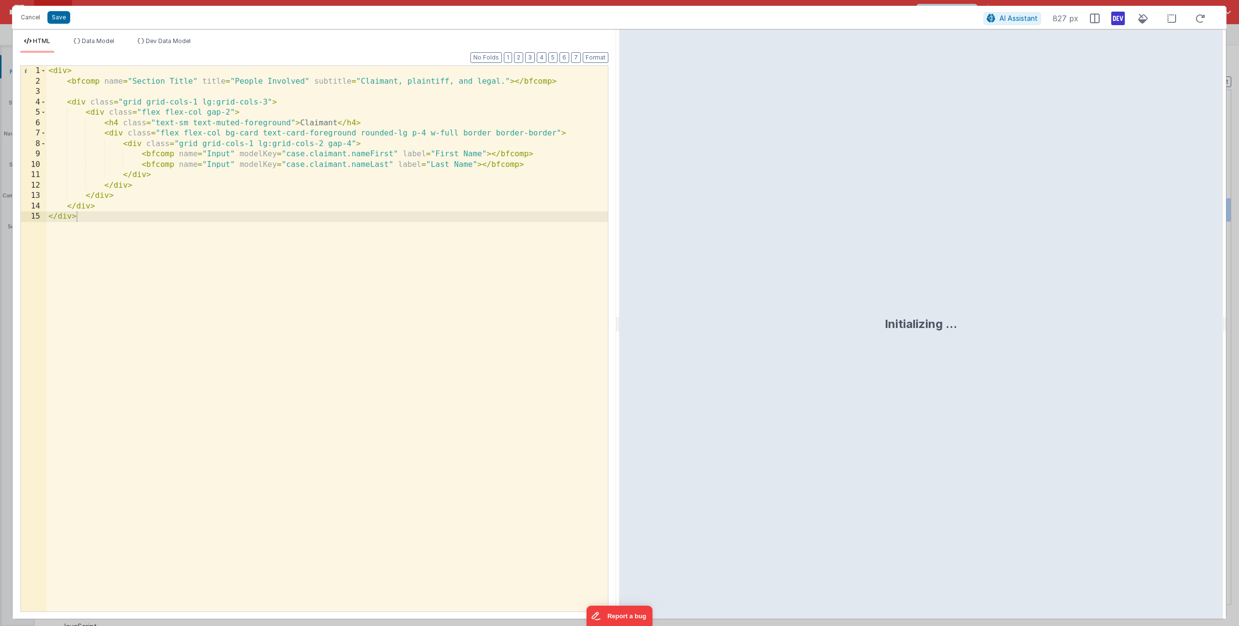
click at [528, 162] on div "< div > < bfcomp name = "Section Title" title = "People Involved" subtitle = "C…" at bounding box center [327, 349] width 562 height 567
paste textarea
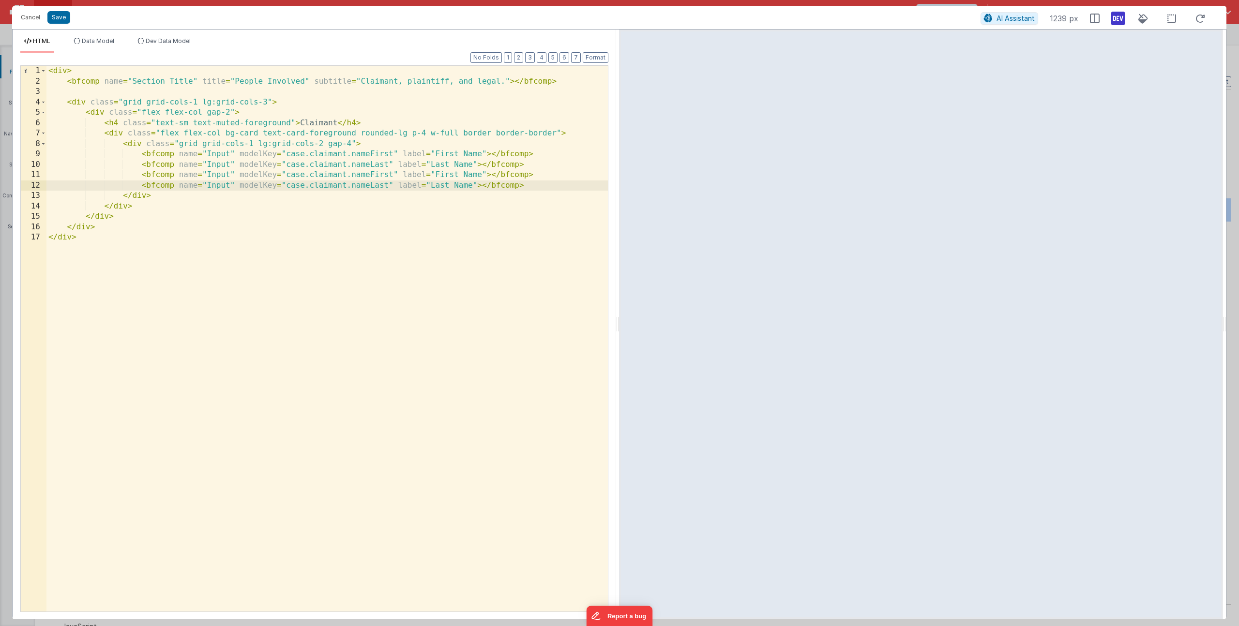
click at [373, 177] on div "< div > < bfcomp name = "Section Title" title = "People Involved" subtitle = "C…" at bounding box center [327, 349] width 562 height 567
drag, startPoint x: 405, startPoint y: 174, endPoint x: 454, endPoint y: 174, distance: 48.4
click at [454, 174] on div "< div > < bfcomp name = "Section Title" title = "People Involved" subtitle = "C…" at bounding box center [327, 349] width 562 height 567
click at [358, 187] on div "< div > < bfcomp name = "Section Title" title = "People Involved" subtitle = "C…" at bounding box center [327, 349] width 562 height 567
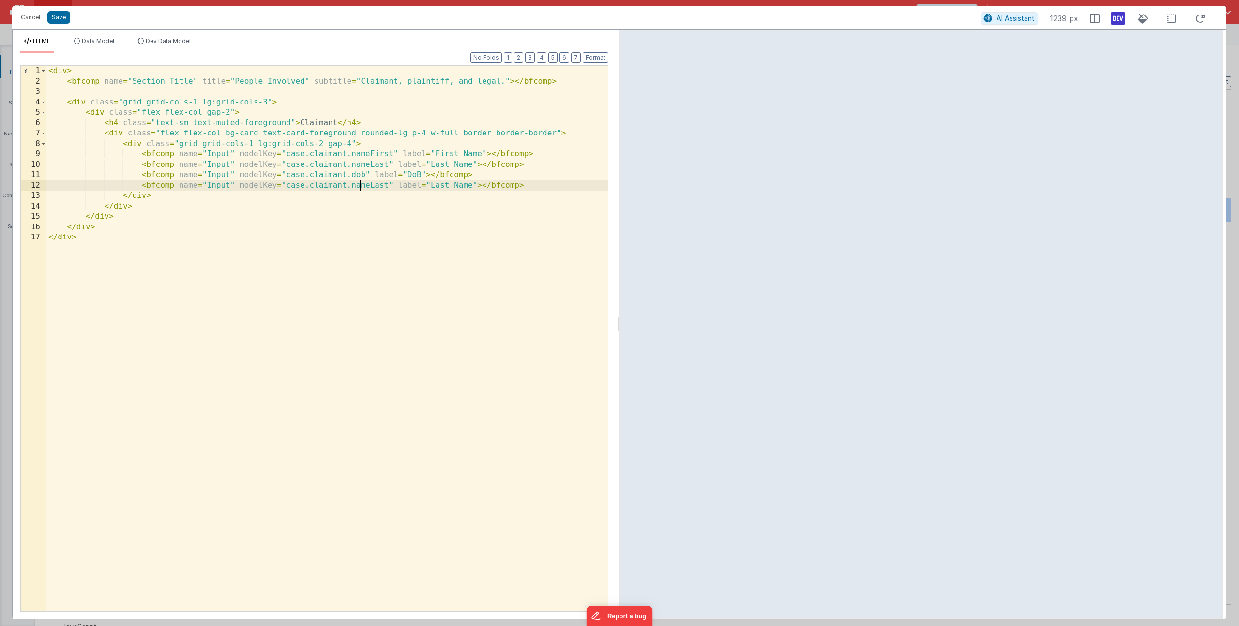
click at [358, 187] on div "< div > < bfcomp name = "Section Title" title = "People Involved" subtitle = "C…" at bounding box center [327, 349] width 562 height 567
drag, startPoint x: 405, startPoint y: 183, endPoint x: 447, endPoint y: 183, distance: 42.1
click at [447, 183] on div "< div > < bfcomp name = "Section Title" title = "People Involved" subtitle = "C…" at bounding box center [327, 349] width 562 height 567
click at [443, 221] on div "< div > < bfcomp name = "Section Title" title = "People Involved" subtitle = "C…" at bounding box center [327, 349] width 562 height 567
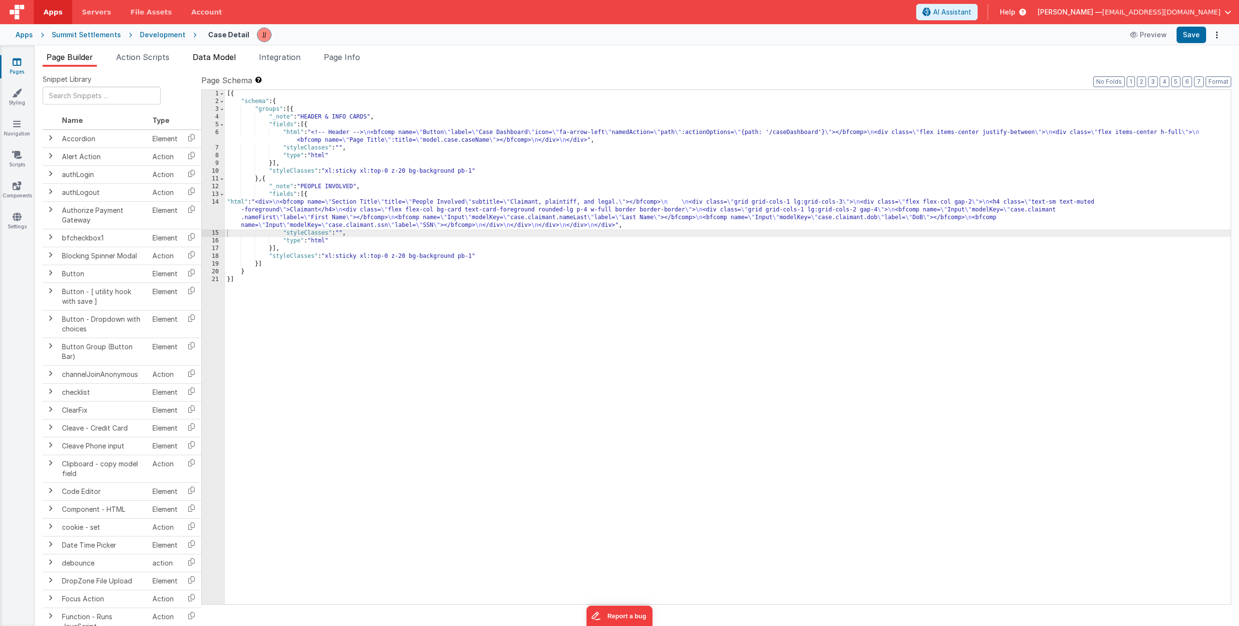
click at [216, 58] on span "Data Model" at bounding box center [214, 57] width 43 height 10
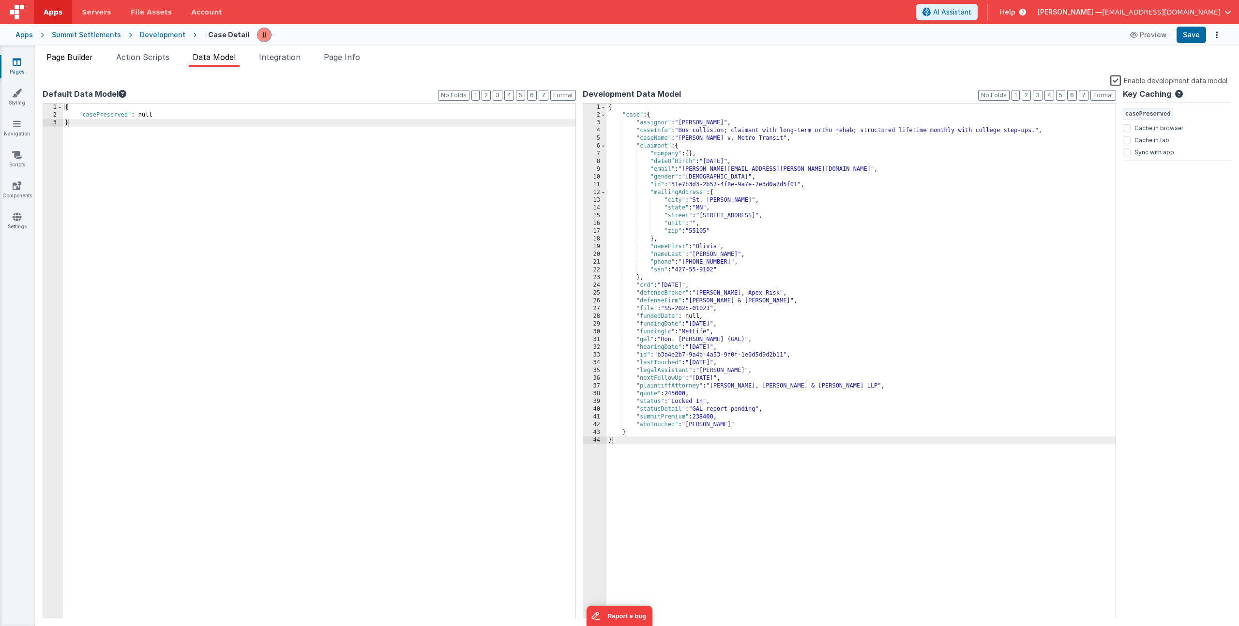
click at [76, 62] on li "Page Builder" at bounding box center [70, 58] width 54 height 15
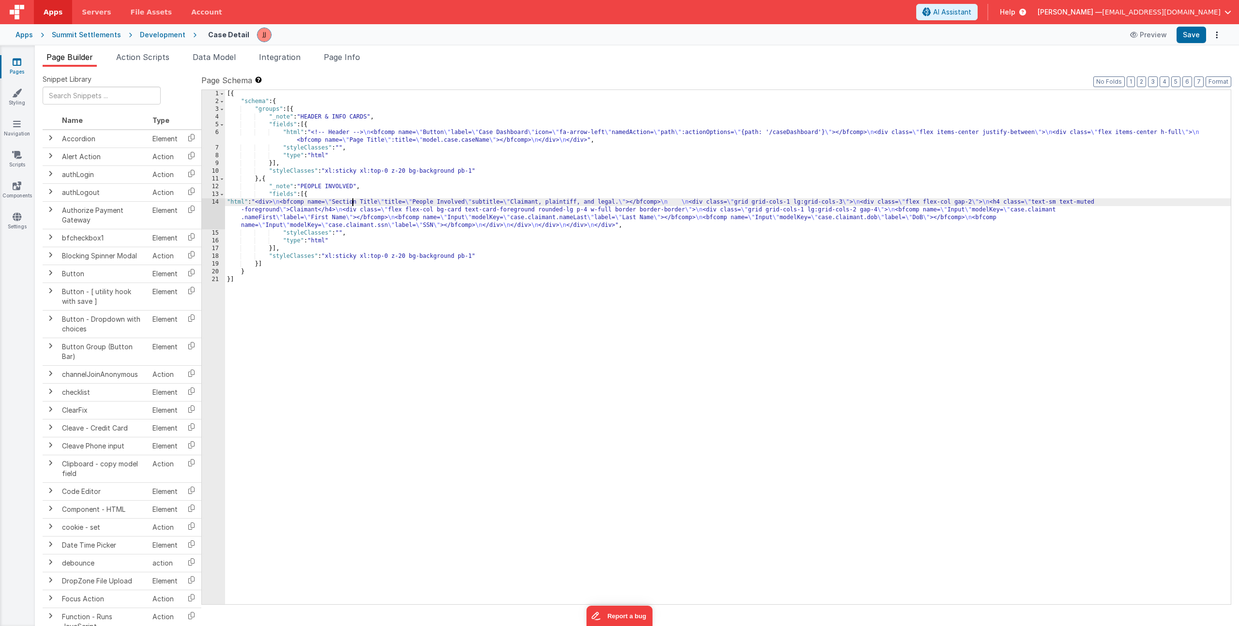
click at [351, 202] on div "[{ "schema" : { "groups" : [{ "_note" : "HEADER & INFO CARDS" , "fields" : [{ "…" at bounding box center [728, 355] width 1006 height 530
click at [213, 214] on div "14" at bounding box center [213, 213] width 23 height 31
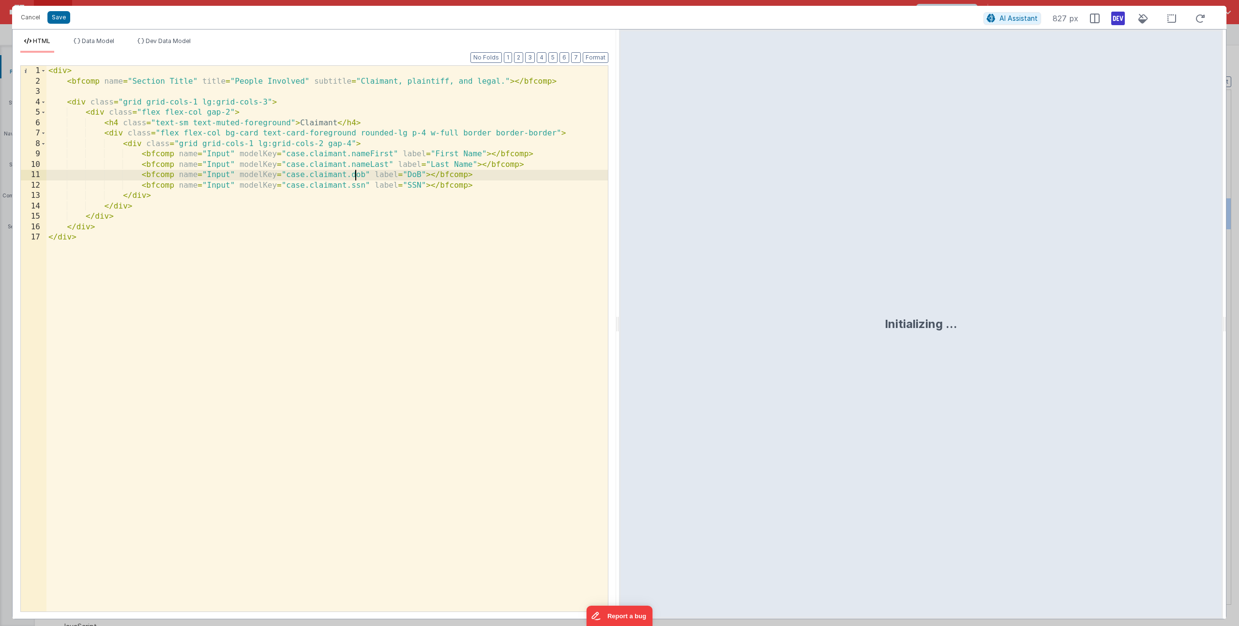
click at [356, 177] on div "< div > < bfcomp name = "Section Title" title = "People Involved" subtitle = "C…" at bounding box center [327, 349] width 562 height 567
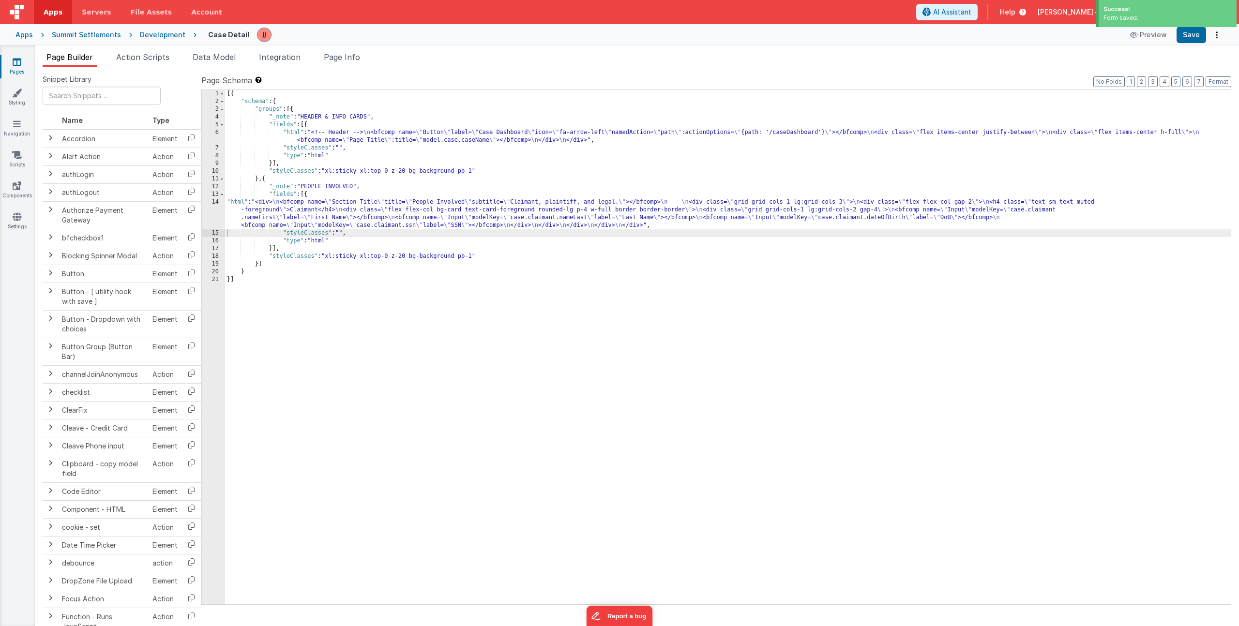
click at [380, 218] on div "[{ "schema" : { "groups" : [{ "_note" : "HEADER & INFO CARDS" , "fields" : [{ "…" at bounding box center [728, 355] width 1006 height 530
click at [312, 210] on div "[{ "schema" : { "groups" : [{ "_note" : "HEADER & INFO CARDS" , "fields" : [{ "…" at bounding box center [728, 355] width 1006 height 530
click at [213, 211] on div "14" at bounding box center [213, 213] width 23 height 31
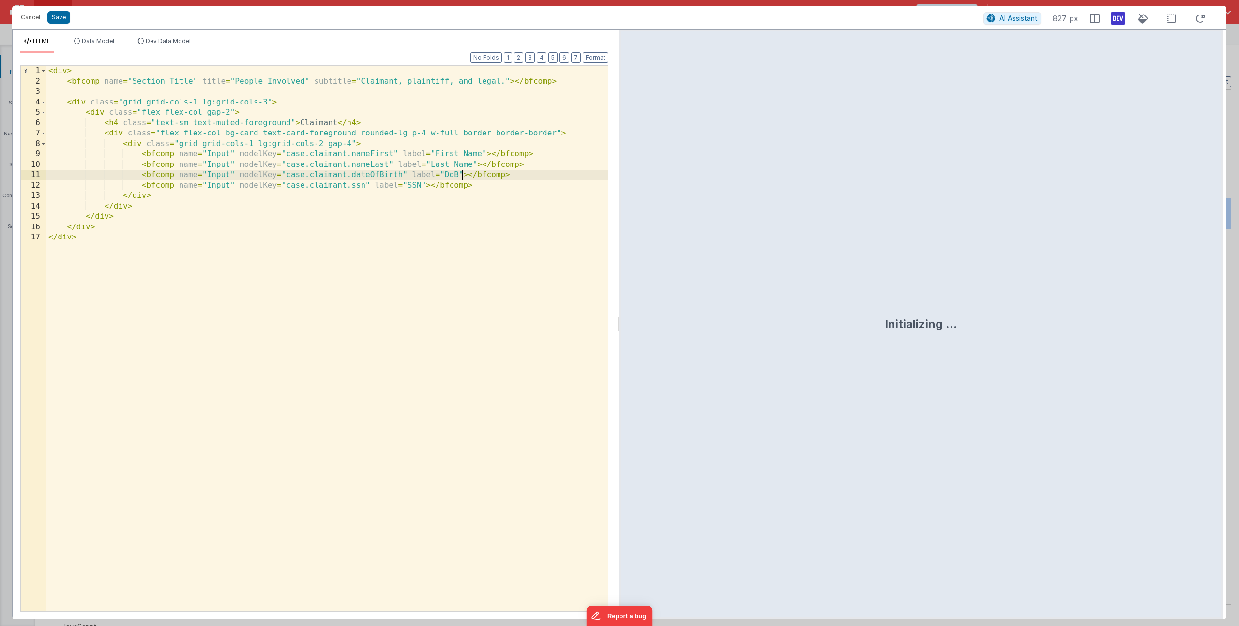
click at [464, 174] on div "< div > < bfcomp name = "Section Title" title = "People Involved" subtitle = "C…" at bounding box center [327, 349] width 562 height 567
click at [64, 21] on button "Save" at bounding box center [58, 17] width 23 height 13
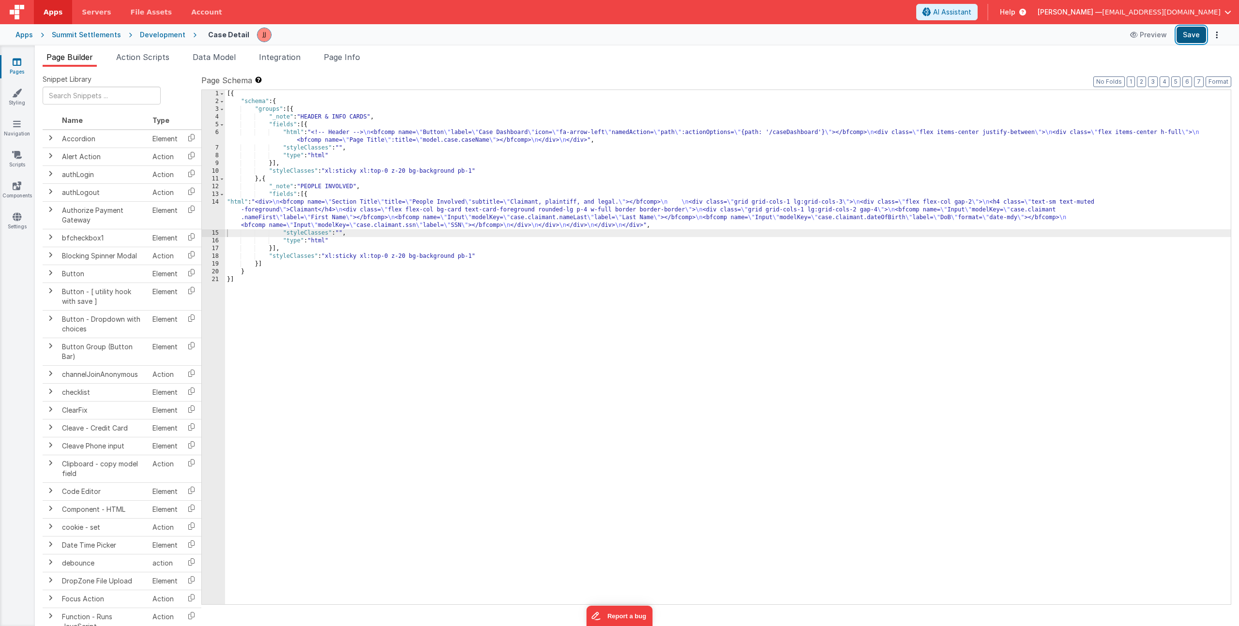
click at [1198, 32] on button "Save" at bounding box center [1192, 35] width 30 height 16
click at [19, 65] on icon at bounding box center [17, 62] width 9 height 10
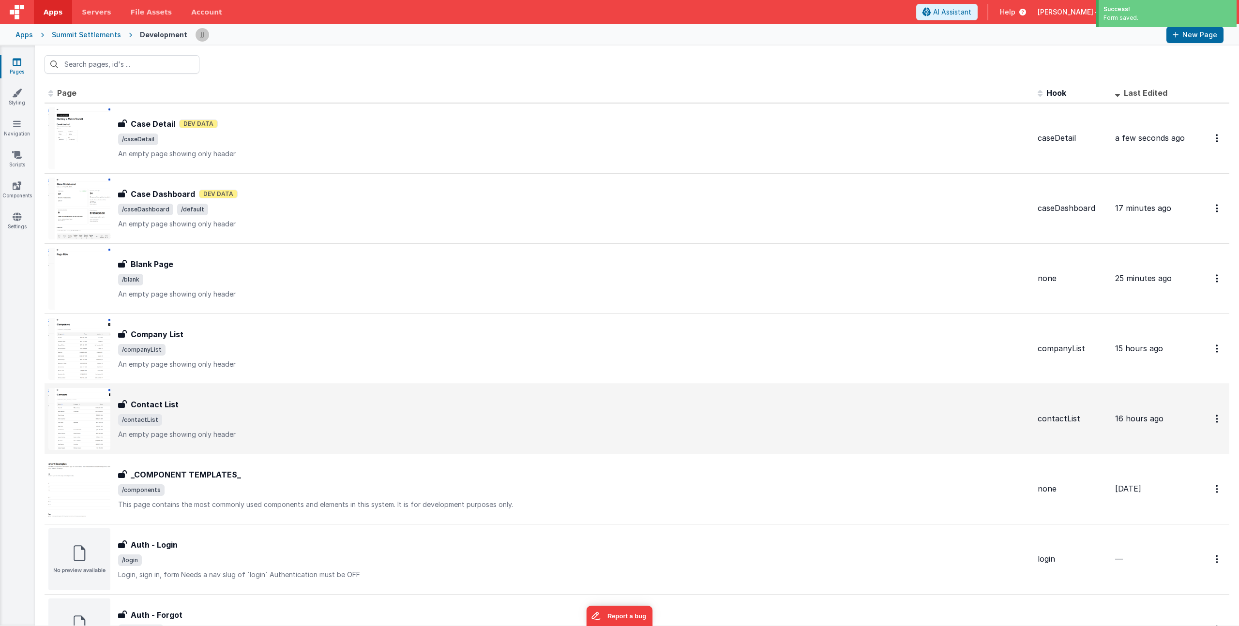
click at [273, 412] on div "Contact List Contact List /contactList An empty page showing only header" at bounding box center [574, 419] width 912 height 41
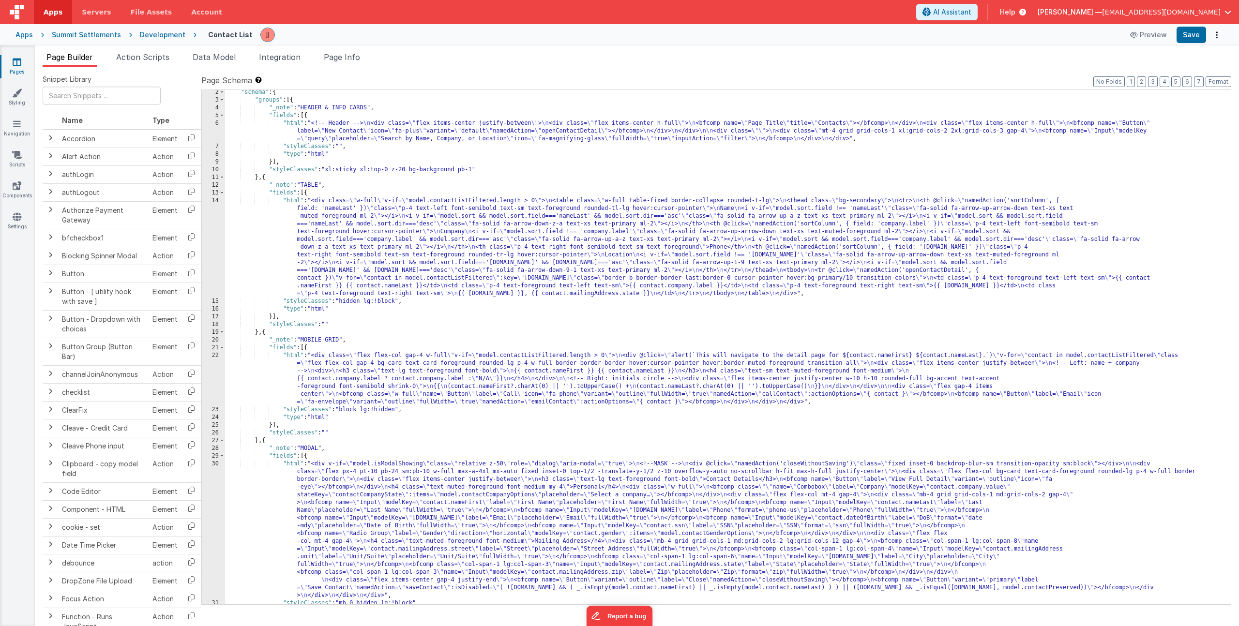
scroll to position [59, 0]
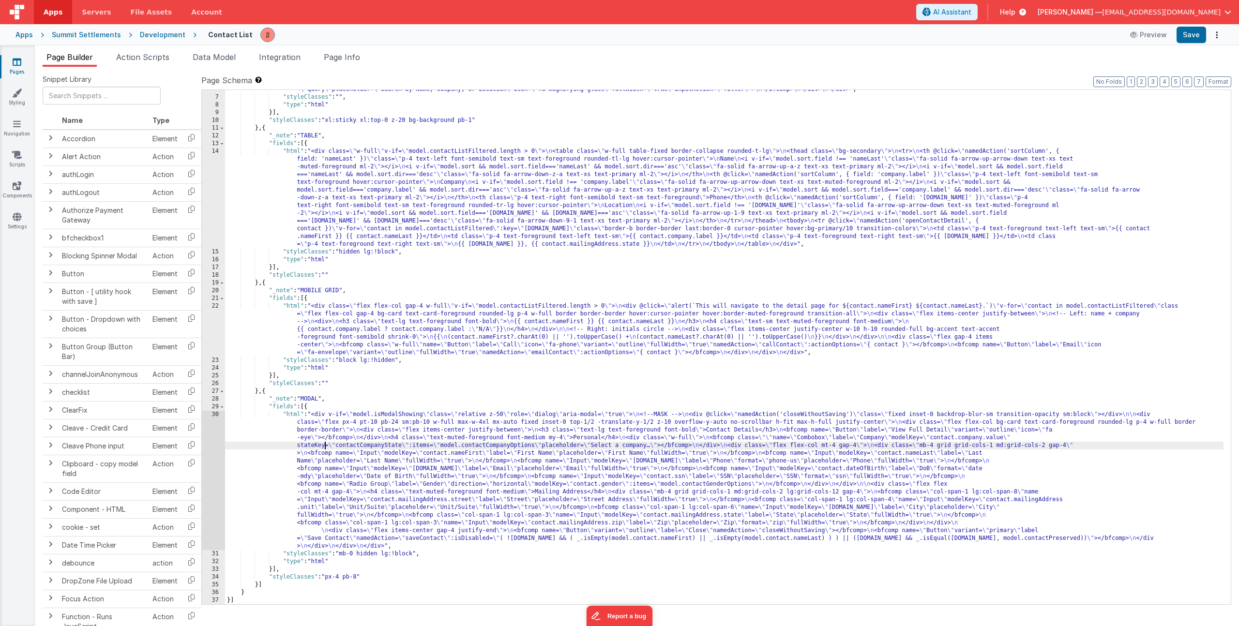
click at [324, 443] on div ""html" : "<!-- Header --> \n <div class= \" flex items-center justify-between \…" at bounding box center [724, 343] width 999 height 546
click at [211, 452] on div "30" at bounding box center [213, 480] width 23 height 139
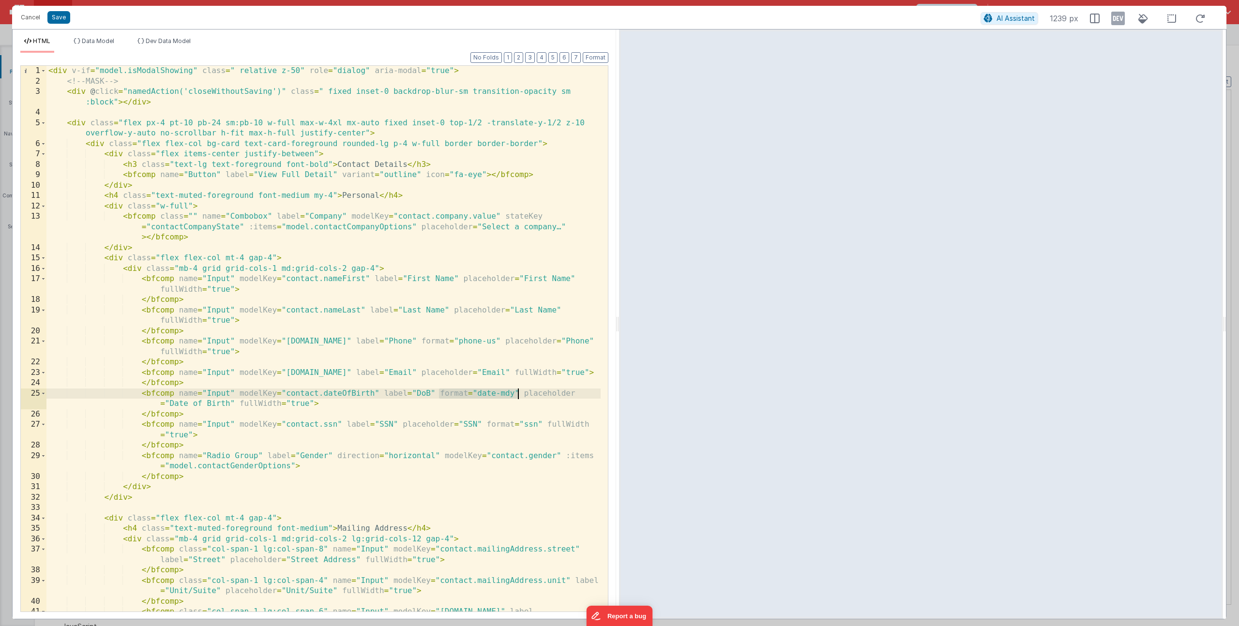
drag, startPoint x: 439, startPoint y: 393, endPoint x: 517, endPoint y: 391, distance: 78.0
click at [517, 391] on div "< div v-if = "model.isModalShowing" class = " relative z-50" role = "dialog" ar…" at bounding box center [323, 355] width 554 height 578
click at [28, 14] on button "Cancel" at bounding box center [30, 18] width 29 height 14
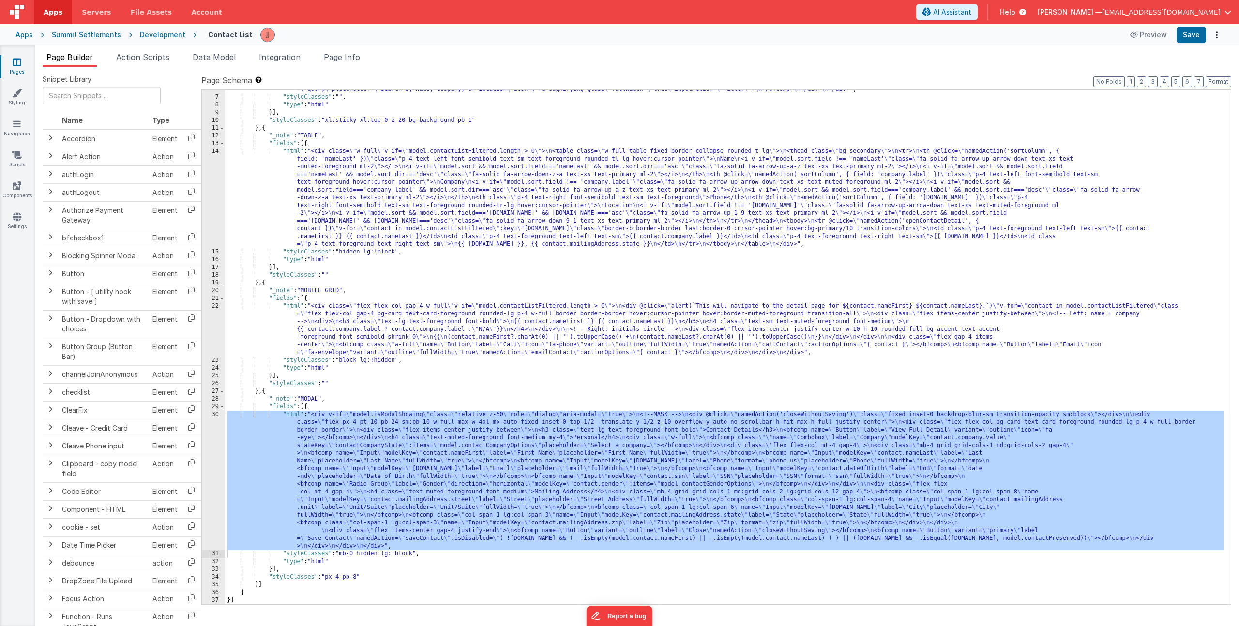
click at [15, 63] on icon at bounding box center [17, 62] width 9 height 10
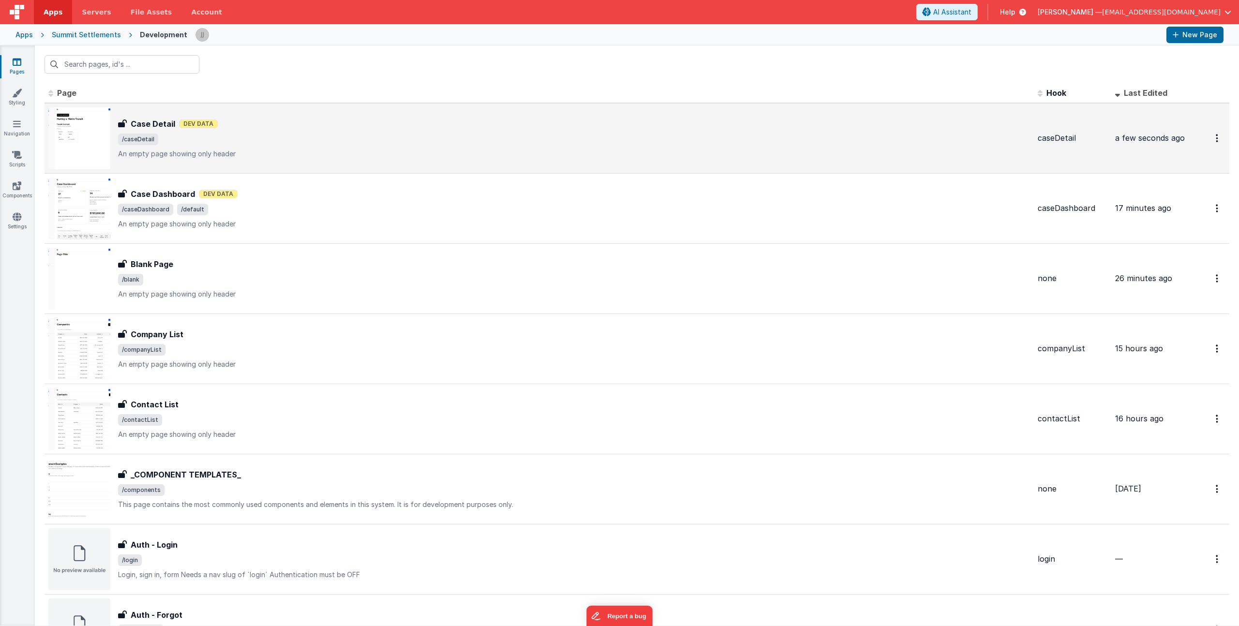
click at [300, 129] on div "Case Detail Dev Data" at bounding box center [574, 124] width 912 height 12
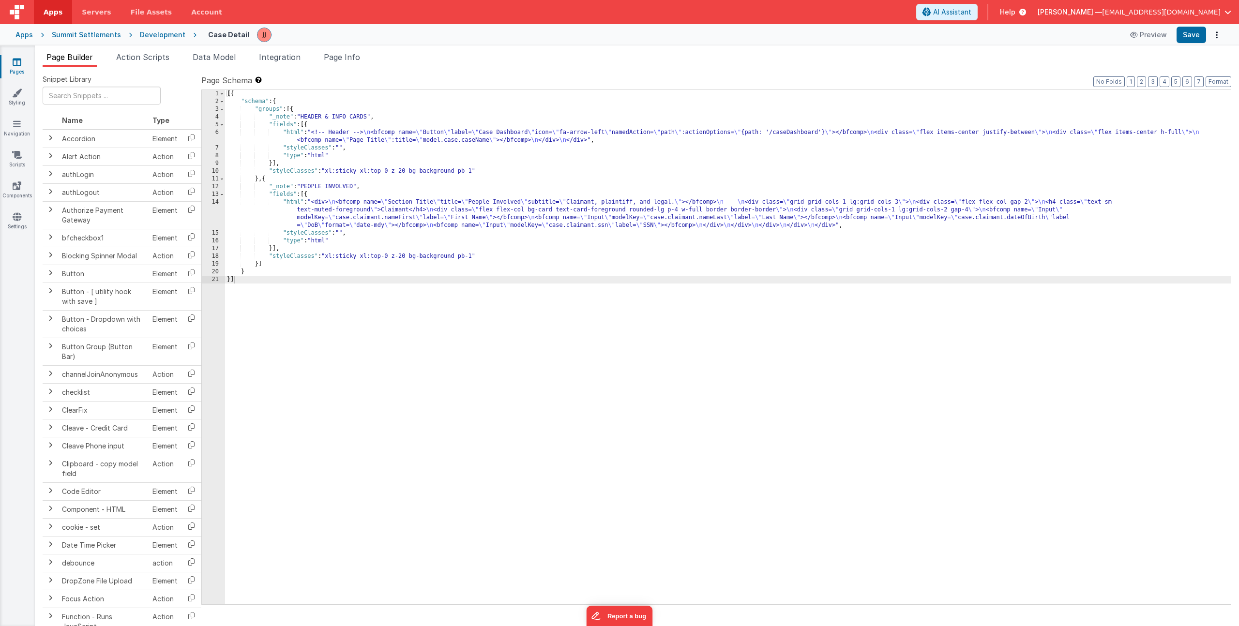
click at [333, 220] on div "[{ "schema" : { "groups" : [{ "_note" : "HEADER & INFO CARDS" , "fields" : [{ "…" at bounding box center [728, 355] width 1006 height 530
click at [204, 213] on div "14" at bounding box center [213, 213] width 23 height 31
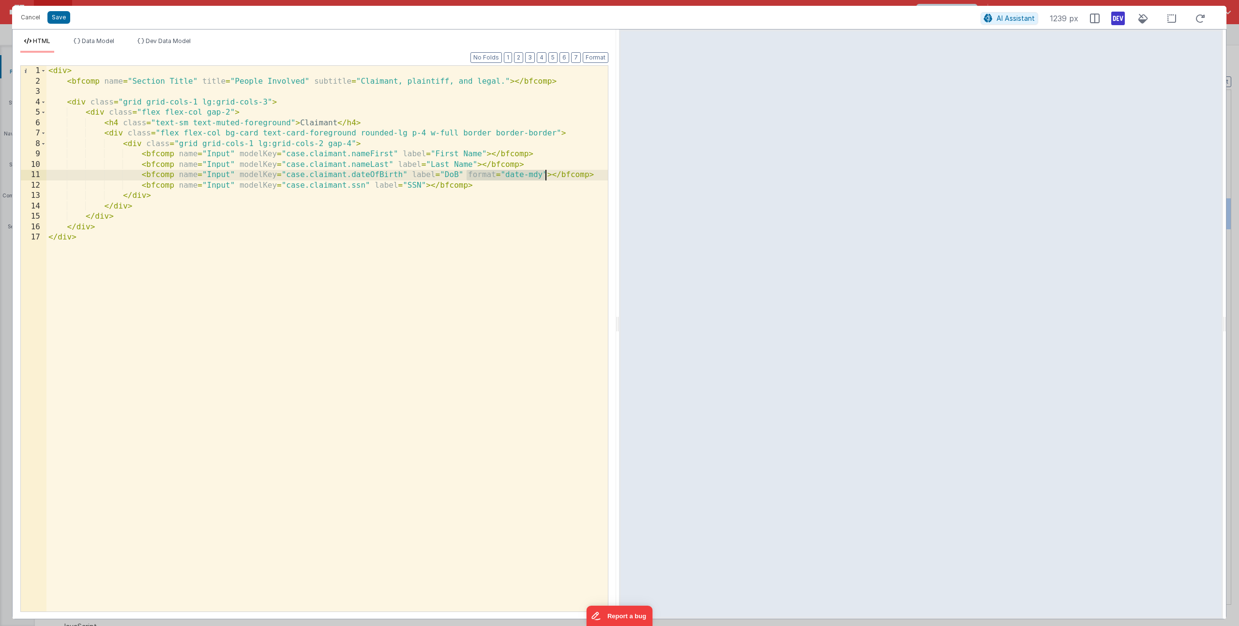
drag, startPoint x: 466, startPoint y: 176, endPoint x: 546, endPoint y: 172, distance: 80.0
click at [546, 172] on div "< div > < bfcomp name = "Section Title" title = "People Involved" subtitle = "C…" at bounding box center [327, 349] width 562 height 567
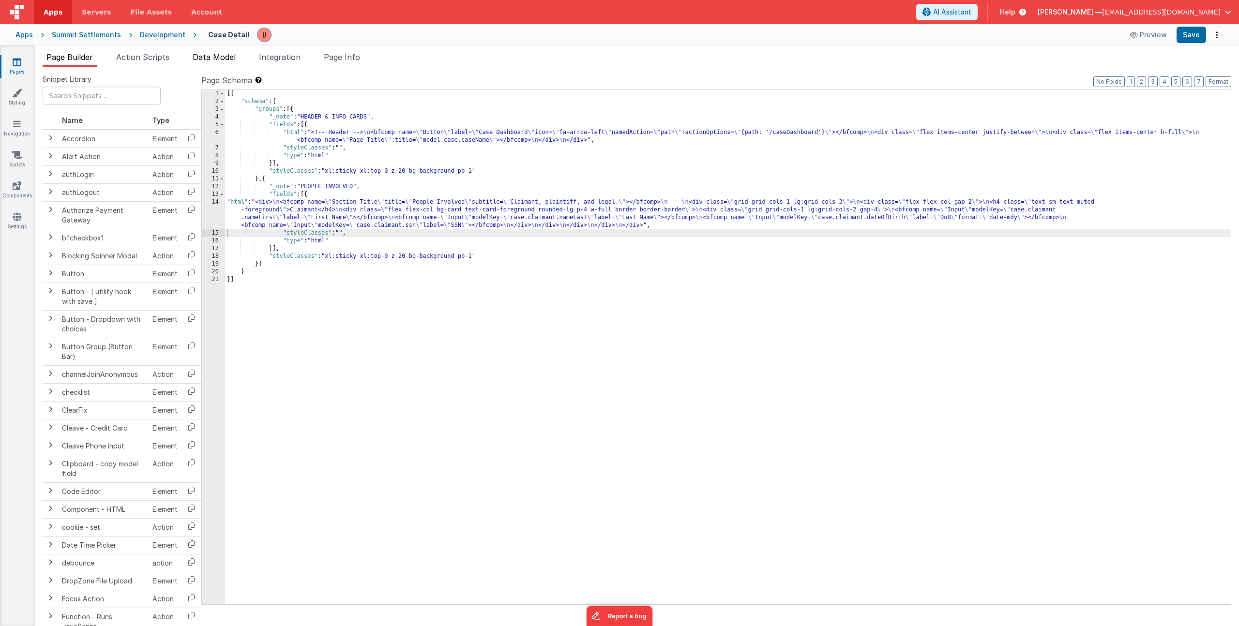
click at [217, 59] on span "Data Model" at bounding box center [214, 57] width 43 height 10
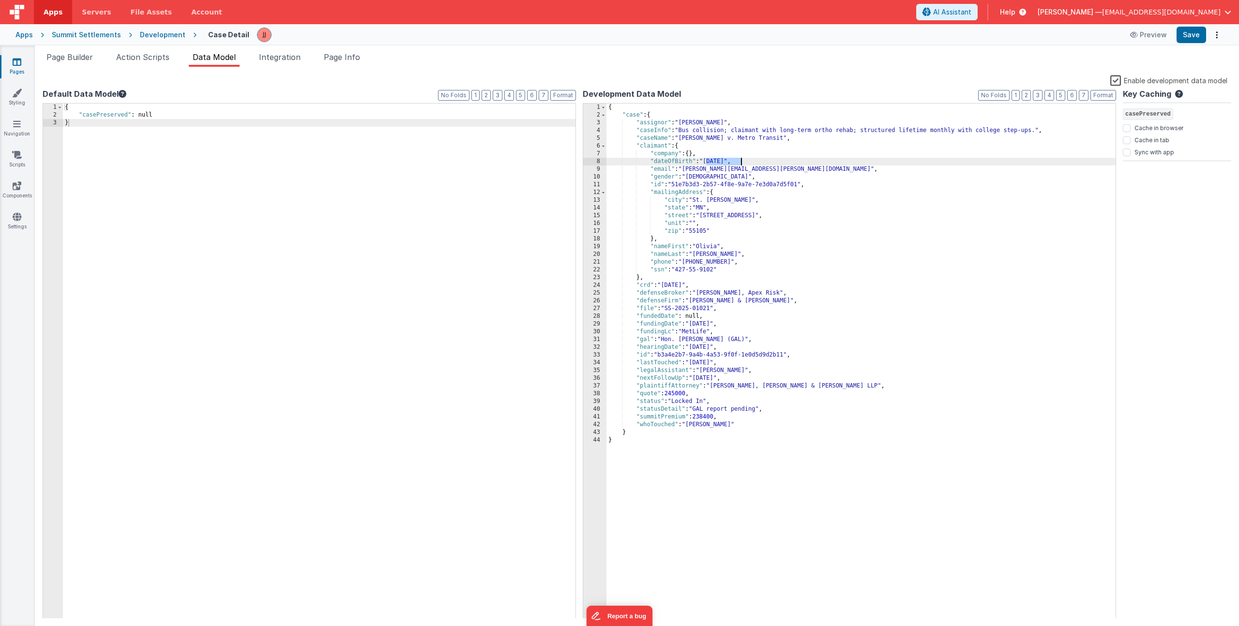
drag, startPoint x: 707, startPoint y: 163, endPoint x: 740, endPoint y: 161, distance: 32.5
click at [740, 161] on div "{ "case" : { "assignor" : "Daniel Johnson" , "caseInfo" : "Bus collision; claim…" at bounding box center [861, 369] width 509 height 531
click at [69, 61] on span "Page Builder" at bounding box center [69, 57] width 46 height 10
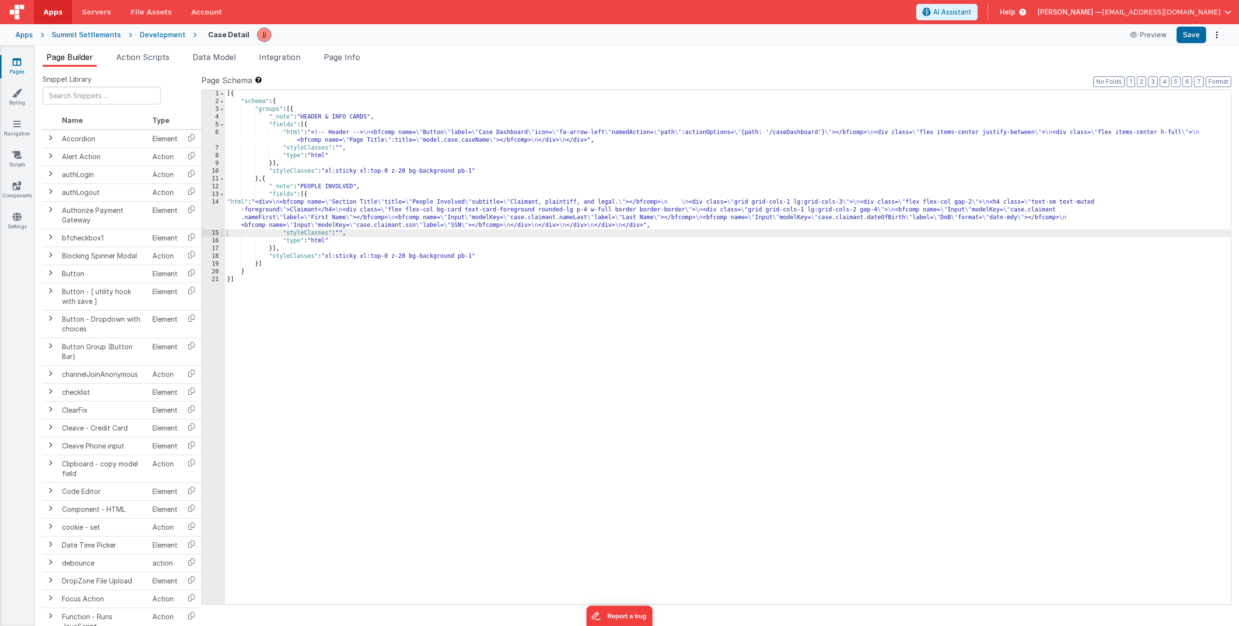
click at [351, 205] on div "[{ "schema" : { "groups" : [{ "_note" : "HEADER & INFO CARDS" , "fields" : [{ "…" at bounding box center [728, 355] width 1006 height 530
click at [378, 206] on div "[{ "schema" : { "groups" : [{ "_note" : "HEADER & INFO CARDS" , "fields" : [{ "…" at bounding box center [728, 355] width 1006 height 530
click at [213, 212] on div "14" at bounding box center [213, 213] width 23 height 31
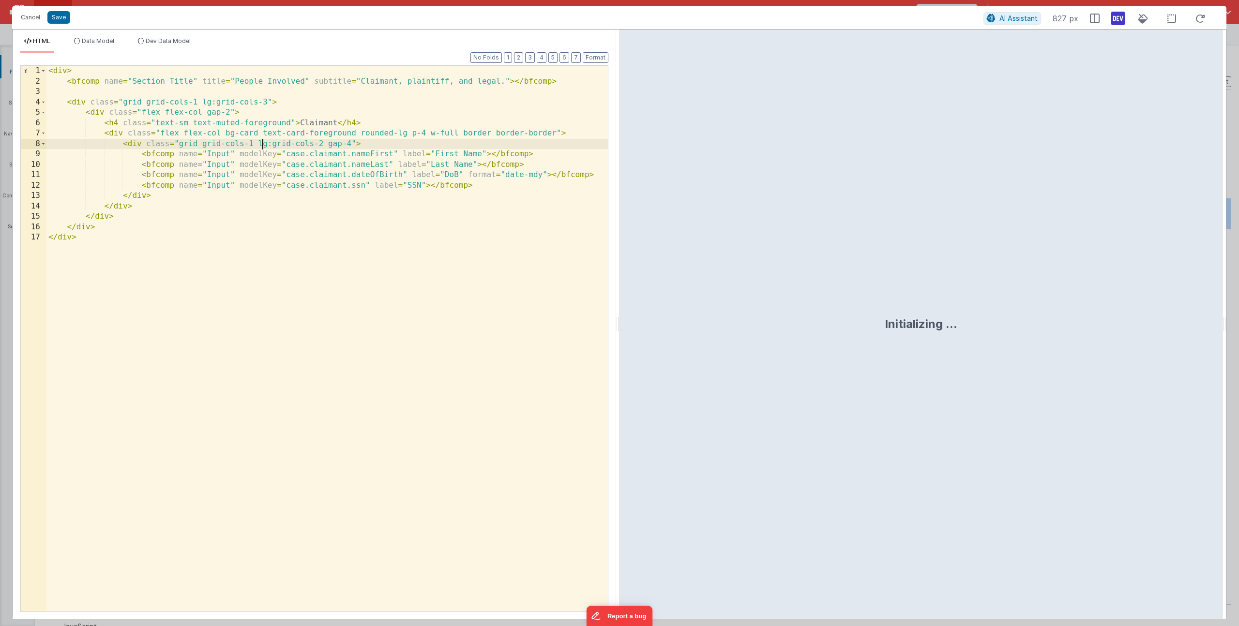
click at [262, 143] on div "< div > < bfcomp name = "Section Title" title = "People Involved" subtitle = "C…" at bounding box center [327, 349] width 562 height 567
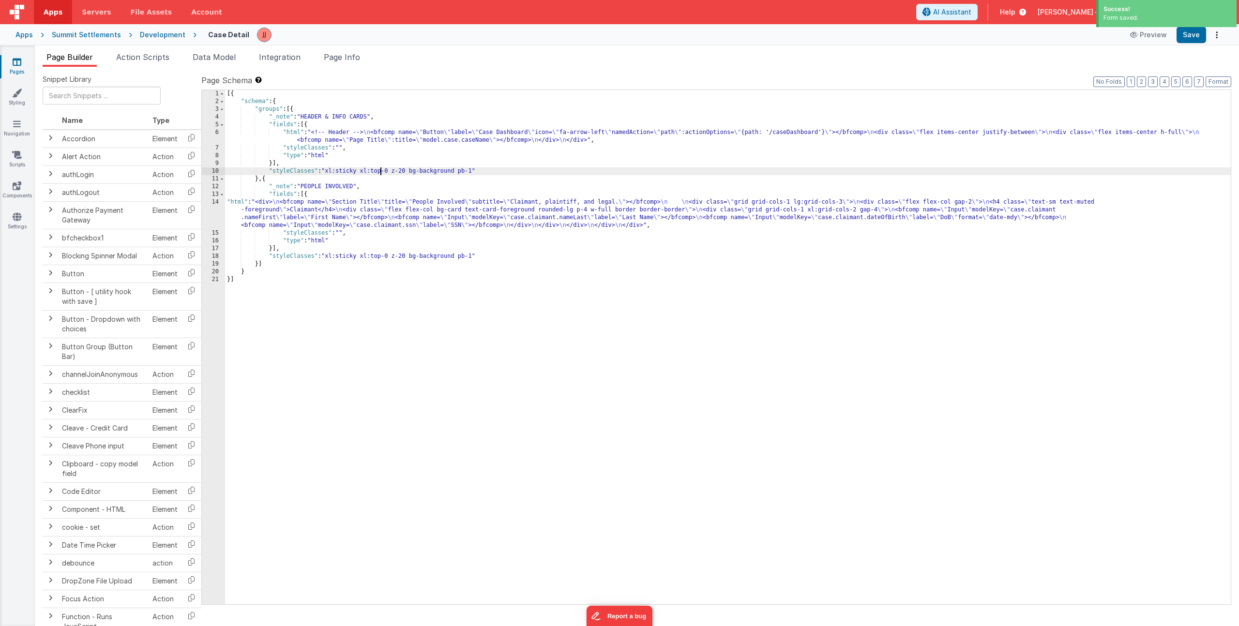
click at [379, 170] on div "[{ "schema" : { "groups" : [{ "_note" : "HEADER & INFO CARDS" , "fields" : [{ "…" at bounding box center [728, 355] width 1006 height 530
click at [301, 209] on div "[{ "schema" : { "groups" : [{ "_note" : "HEADER & INFO CARDS" , "fields" : [{ "…" at bounding box center [728, 355] width 1006 height 530
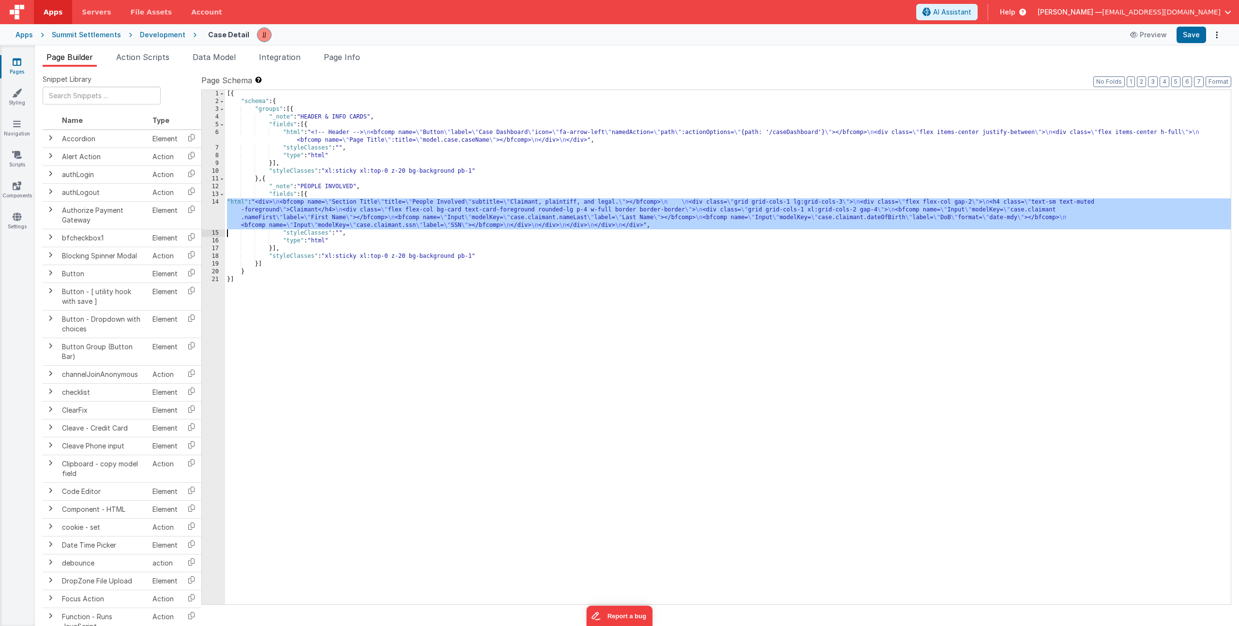
click at [212, 215] on div "14" at bounding box center [213, 213] width 23 height 31
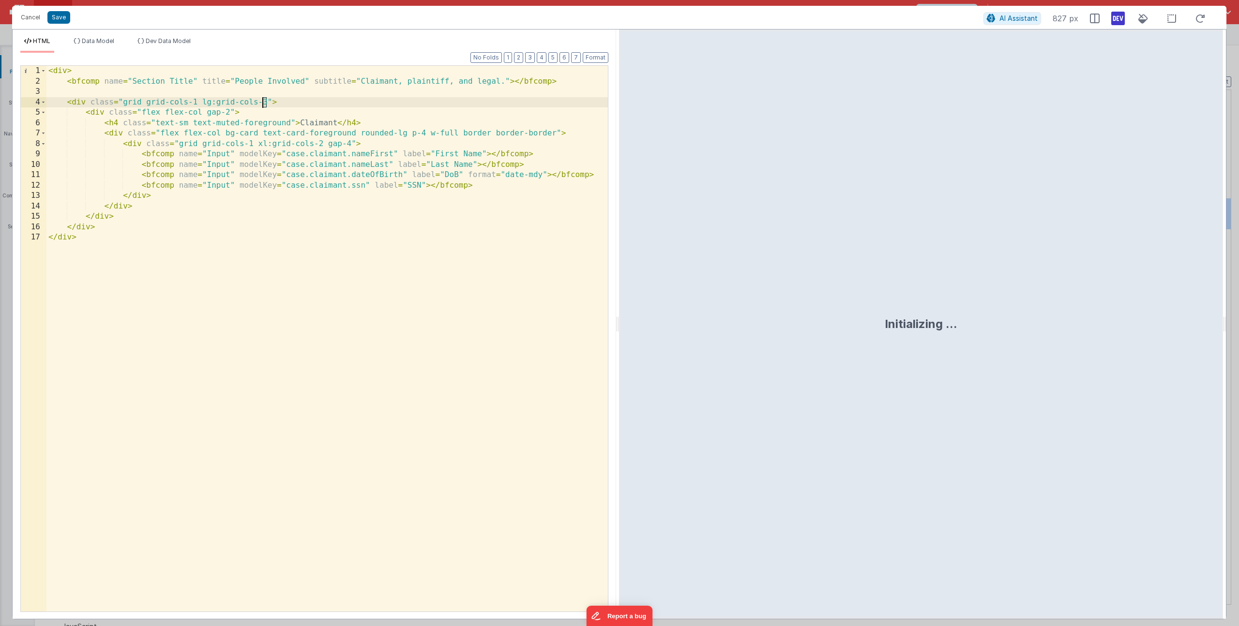
click at [264, 104] on div "< div > < bfcomp name = "Section Title" title = "People Involved" subtitle = "C…" at bounding box center [327, 349] width 562 height 567
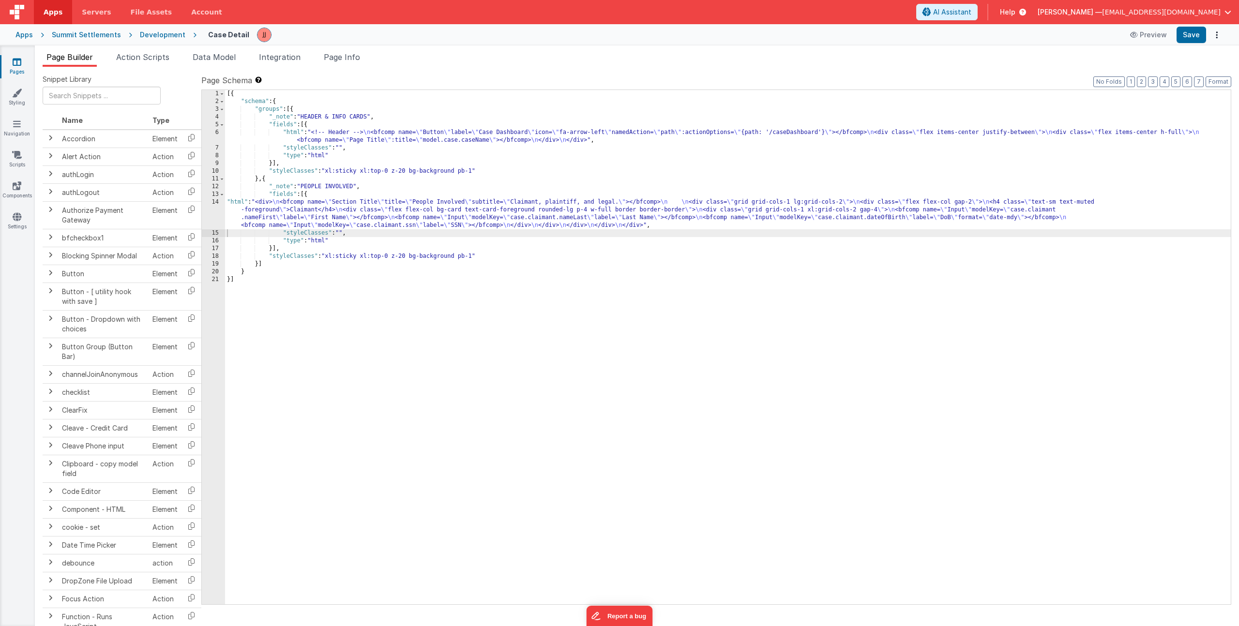
click at [297, 209] on div "[{ "schema" : { "groups" : [{ "_note" : "HEADER & INFO CARDS" , "fields" : [{ "…" at bounding box center [728, 355] width 1006 height 530
click at [206, 206] on div "14" at bounding box center [213, 213] width 23 height 31
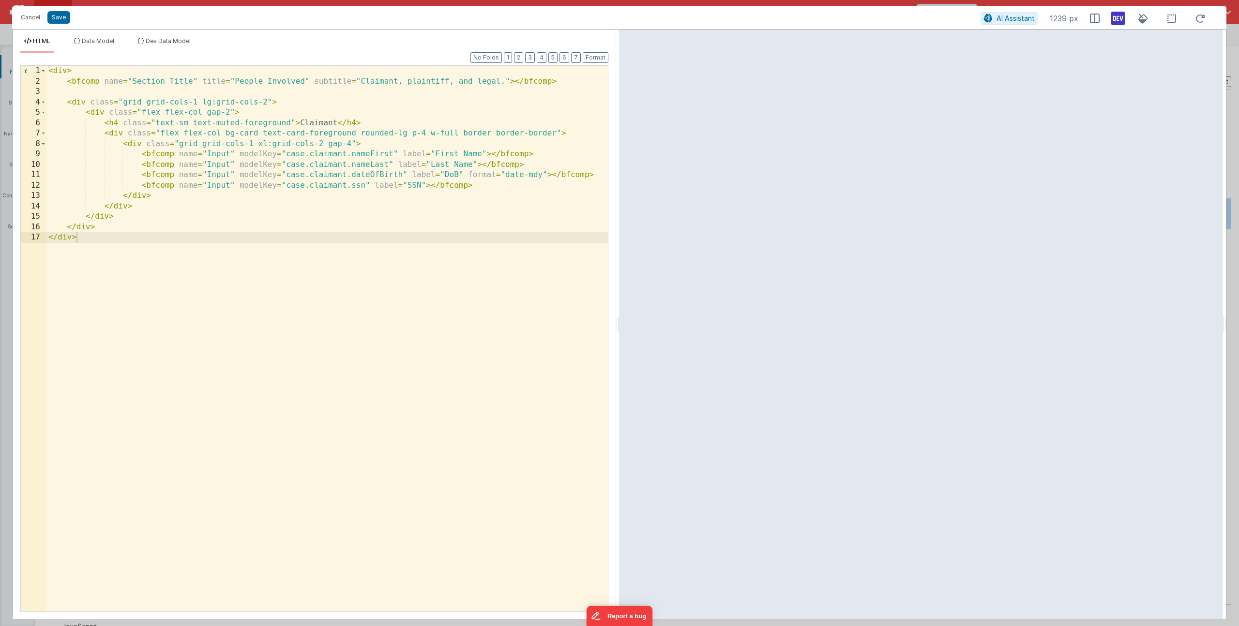
click at [296, 169] on div "< div > < bfcomp name = "Section Title" title = "People Involved" subtitle = "C…" at bounding box center [327, 349] width 562 height 567
click at [61, 22] on button "Save" at bounding box center [58, 17] width 23 height 13
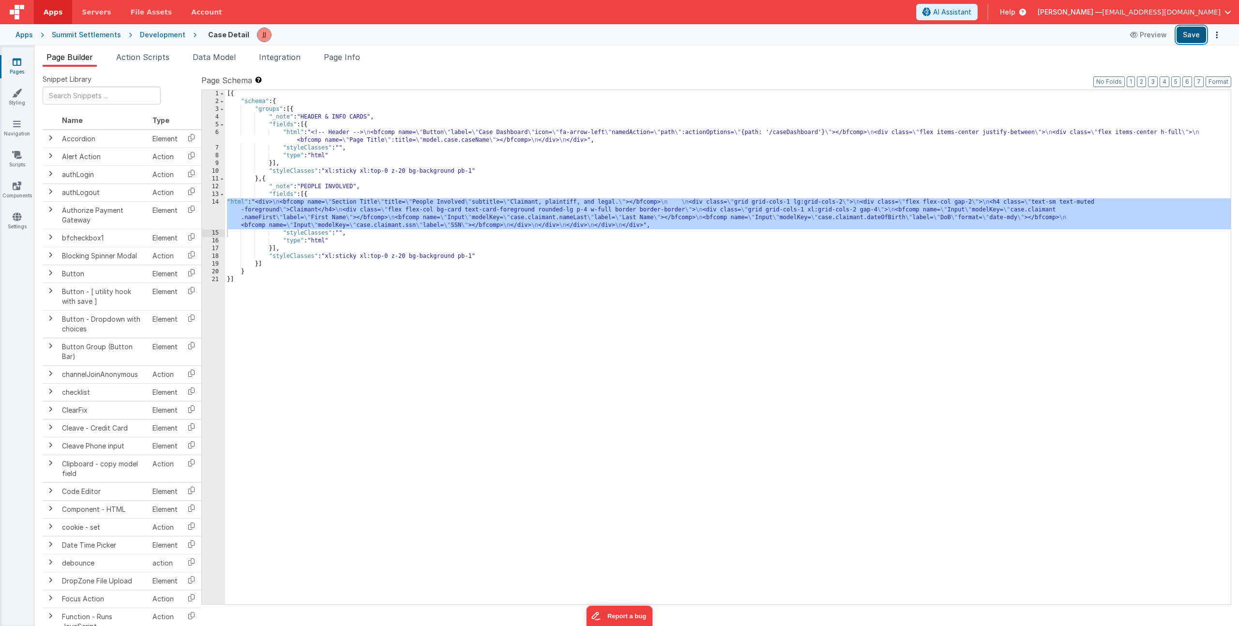
click at [1180, 38] on button "Save" at bounding box center [1192, 35] width 30 height 16
click at [15, 66] on icon at bounding box center [17, 62] width 9 height 10
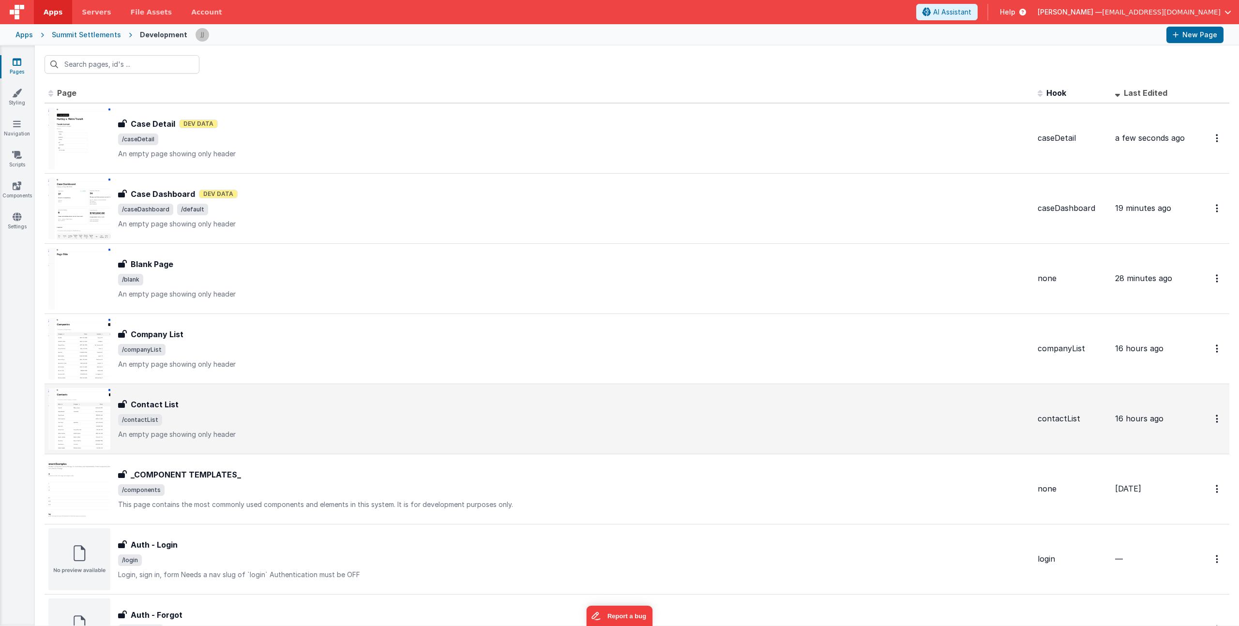
click at [245, 419] on span "/contactList" at bounding box center [574, 420] width 912 height 12
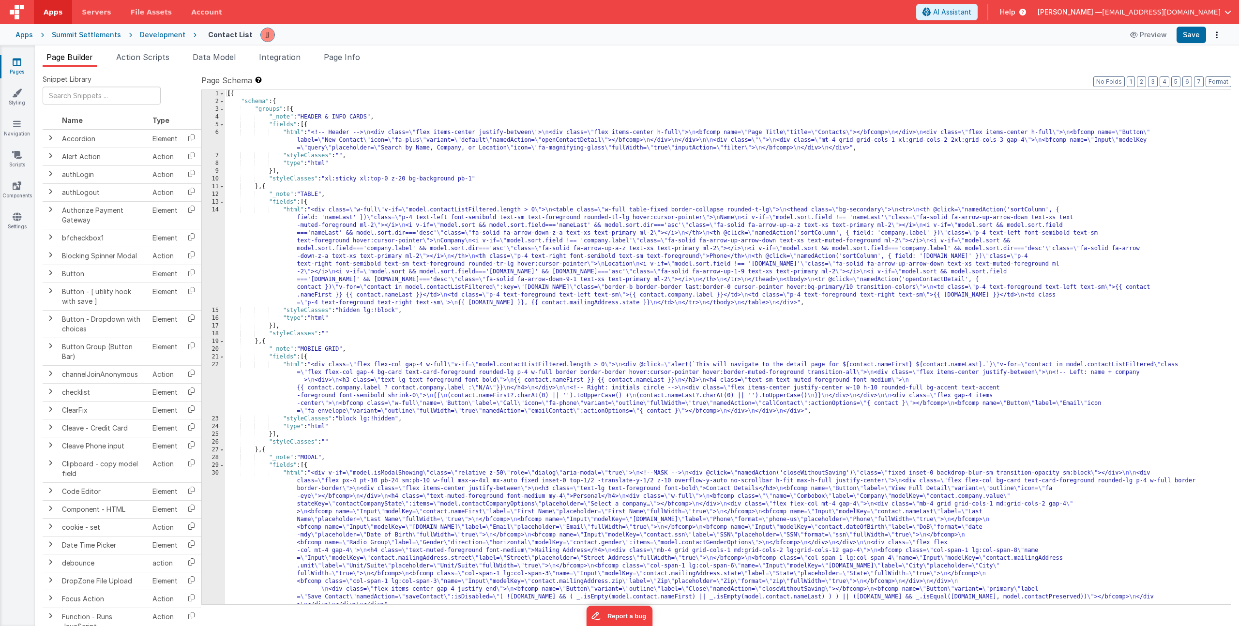
drag, startPoint x: 322, startPoint y: 491, endPoint x: 311, endPoint y: 491, distance: 11.1
click at [321, 491] on div "[{ "schema" : { "groups" : [{ "_note" : "HEADER & INFO CARDS" , "fields" : [{ "…" at bounding box center [724, 355] width 999 height 530
click at [211, 499] on div "1 2 3 4 5 6 7 8 9 10 11 12 13 14 15 16 17 18 19 20 21 22 23 24 25 26 27 28 29 3…" at bounding box center [213, 355] width 23 height 530
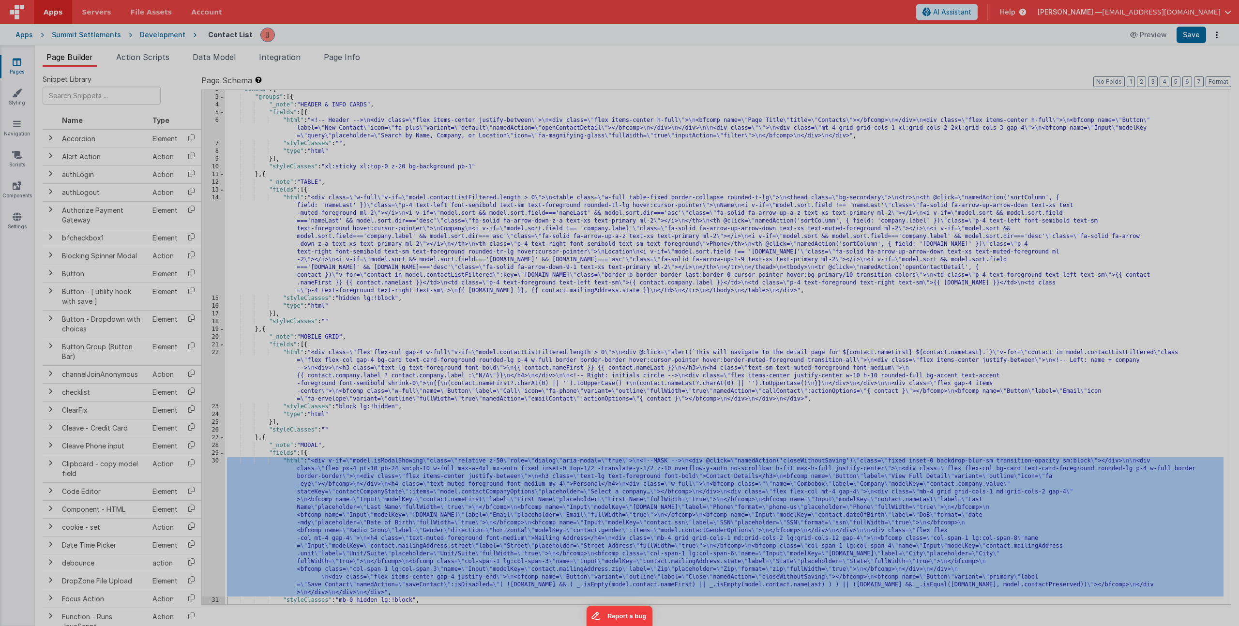
scroll to position [12, 0]
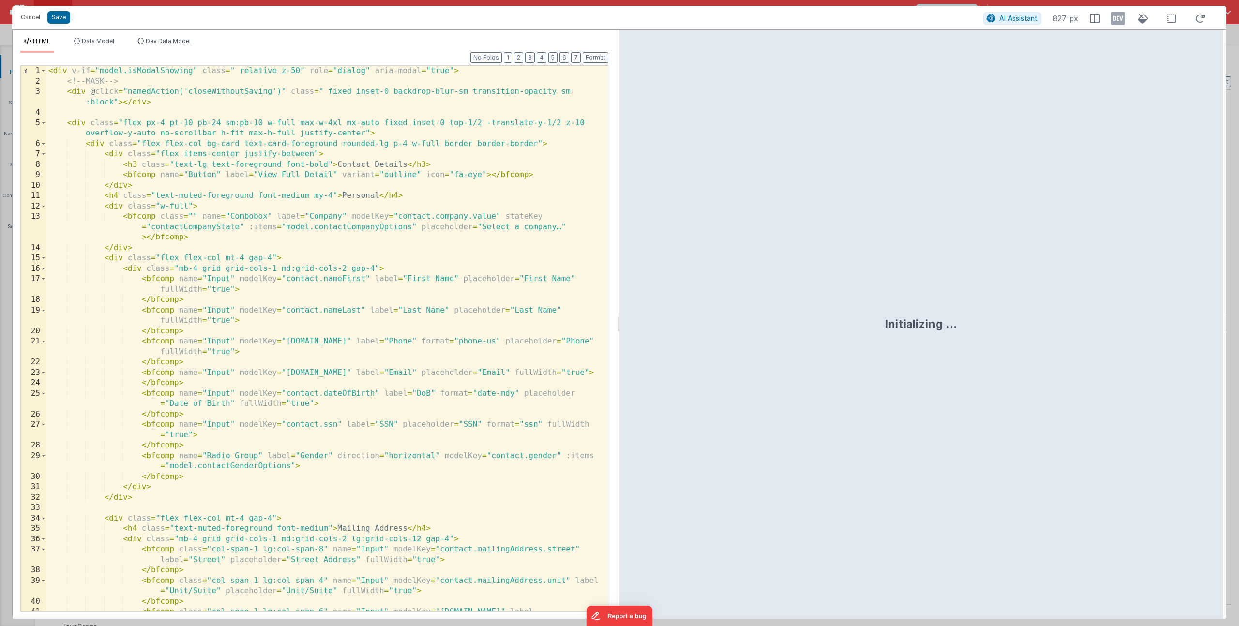
click at [407, 196] on div "< div v-if = "model.isModalShowing" class = " relative z-50" role = "dialog" ar…" at bounding box center [323, 355] width 554 height 578
drag, startPoint x: 26, startPoint y: 20, endPoint x: 26, endPoint y: 26, distance: 5.8
click at [26, 20] on button "Cancel" at bounding box center [30, 18] width 29 height 14
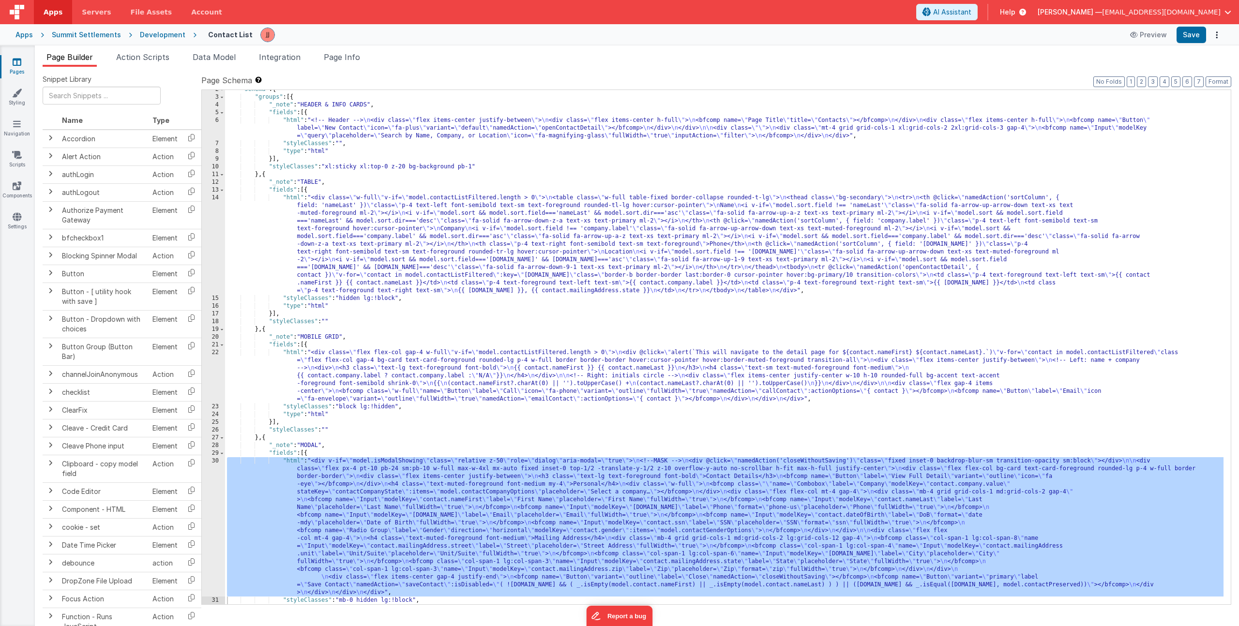
click at [13, 56] on div "Pages Styling Navigation Scripts Components Settings" at bounding box center [17, 336] width 35 height 581
click at [22, 58] on link "Pages" at bounding box center [17, 66] width 35 height 19
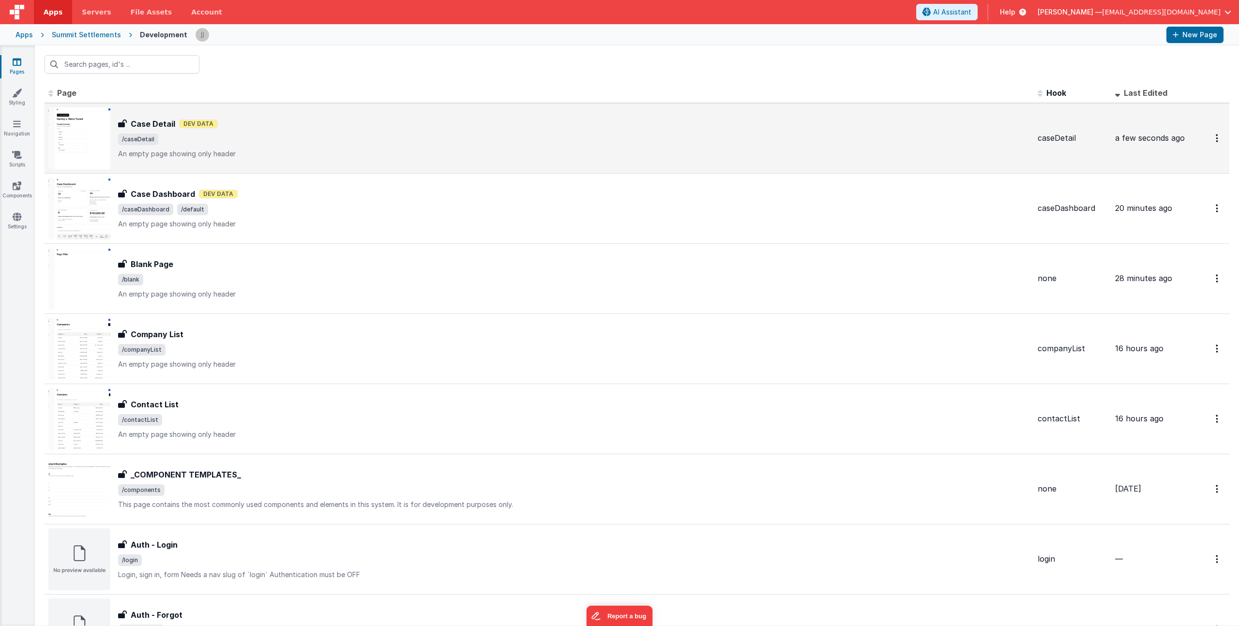
click at [300, 130] on div "Case Detail Case Detail Dev Data /caseDetail An empty page showing only header" at bounding box center [574, 138] width 912 height 41
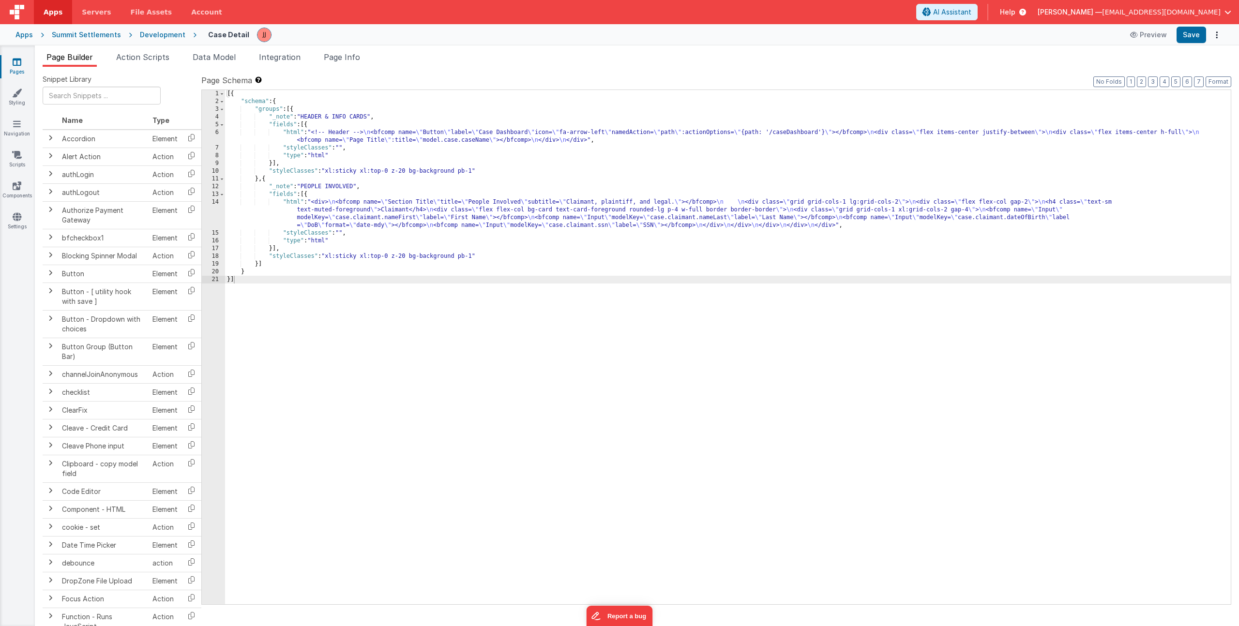
click at [377, 213] on div "[{ "schema" : { "groups" : [{ "_note" : "HEADER & INFO CARDS" , "fields" : [{ "…" at bounding box center [728, 355] width 1006 height 530
click at [220, 213] on div "14" at bounding box center [213, 213] width 23 height 31
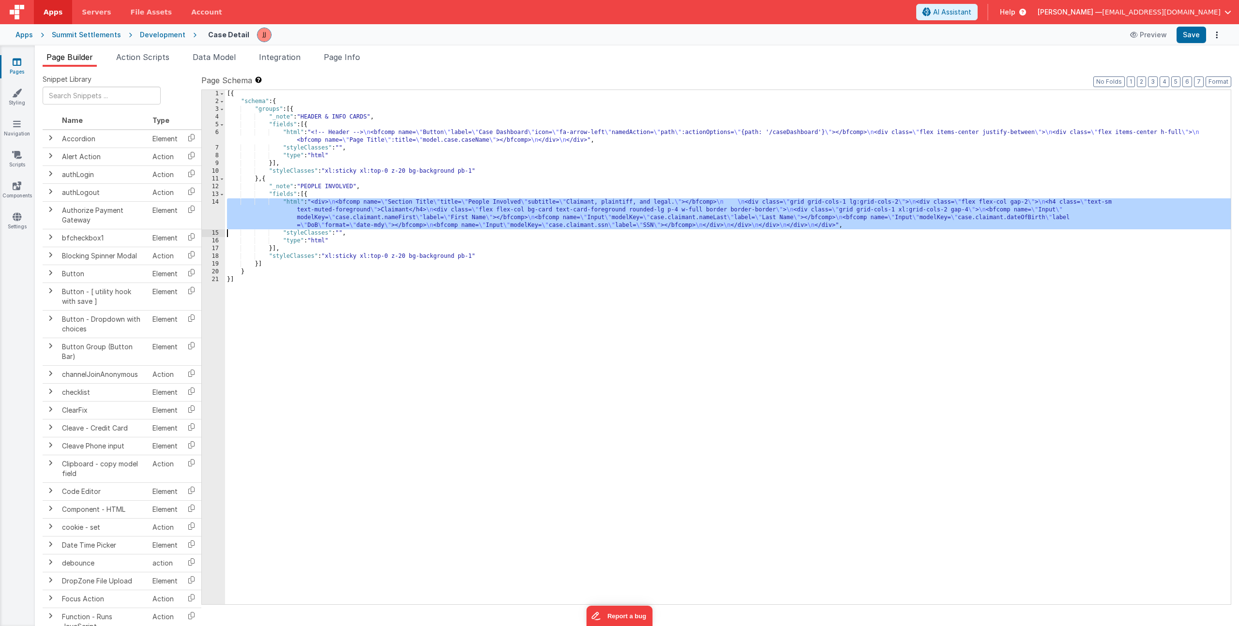
click at [216, 213] on div "14" at bounding box center [213, 213] width 23 height 31
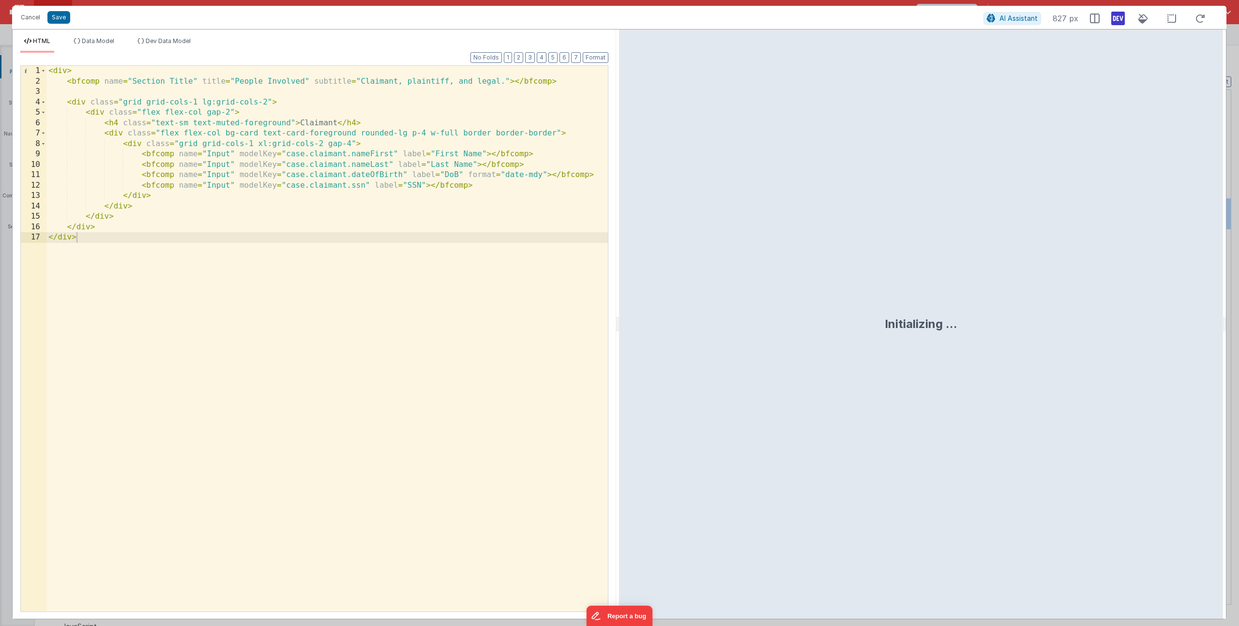
click at [366, 143] on div "< div > < bfcomp name = "Section Title" title = "People Involved" subtitle = "C…" at bounding box center [327, 349] width 562 height 567
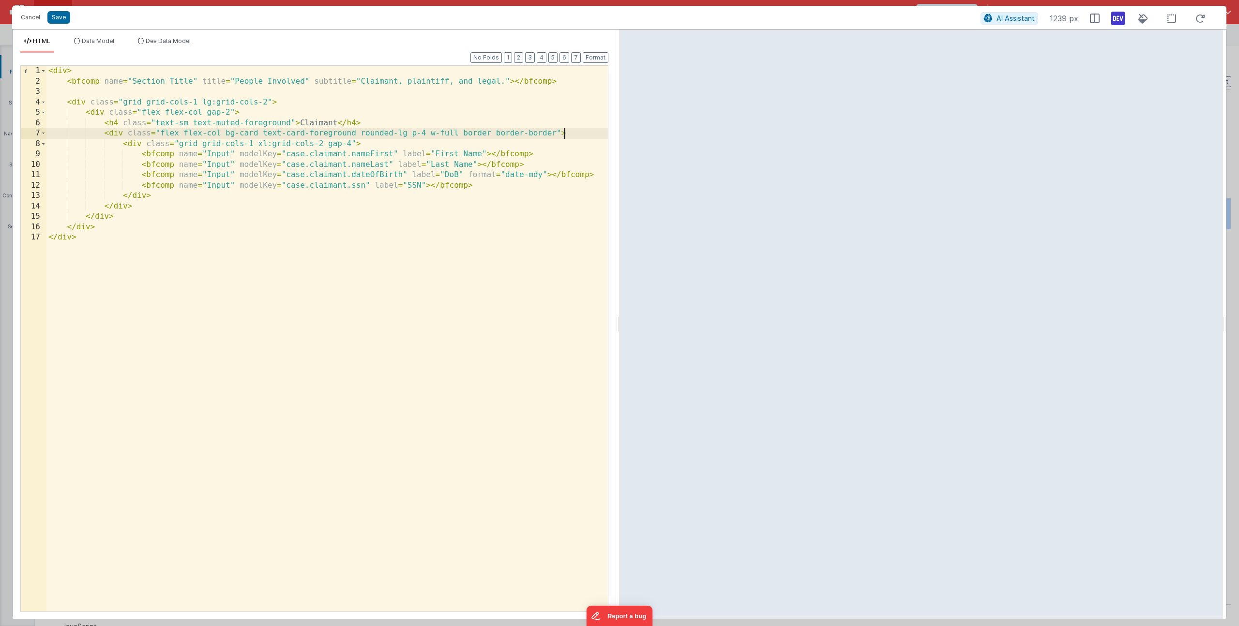
click at [569, 133] on div "< div > < bfcomp name = "Section Title" title = "People Involved" subtitle = "C…" at bounding box center [327, 349] width 562 height 567
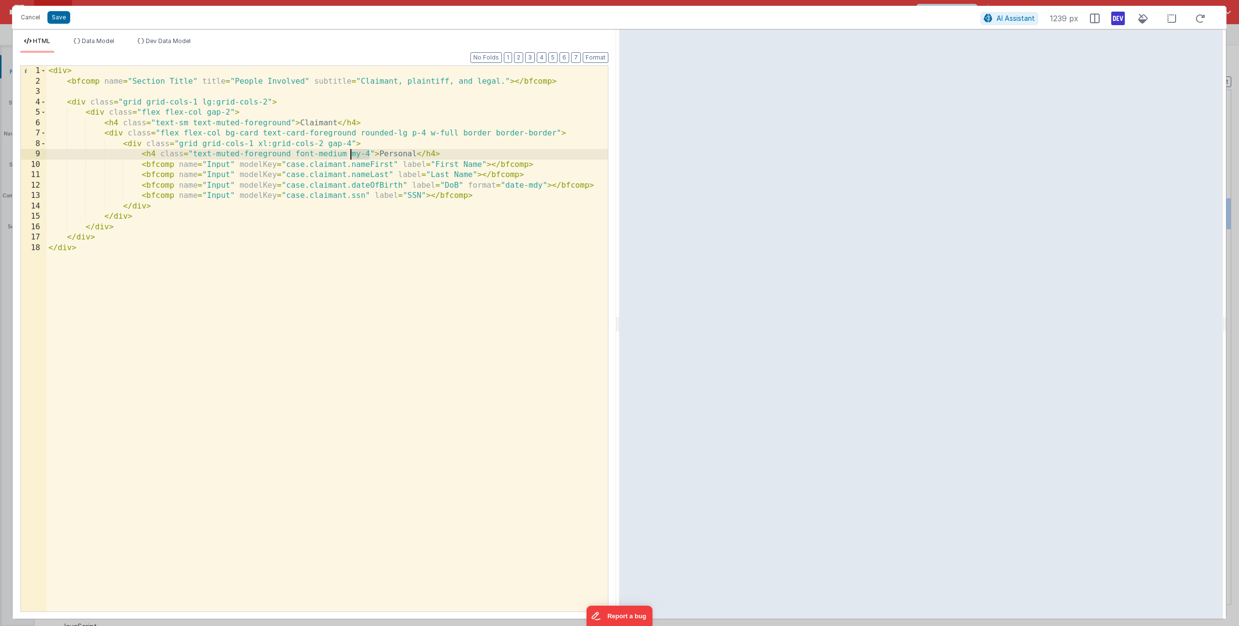
drag, startPoint x: 369, startPoint y: 153, endPoint x: 351, endPoint y: 154, distance: 17.5
click at [351, 154] on div "< div > < bfcomp name = "Section Title" title = "People Involved" subtitle = "C…" at bounding box center [327, 349] width 562 height 567
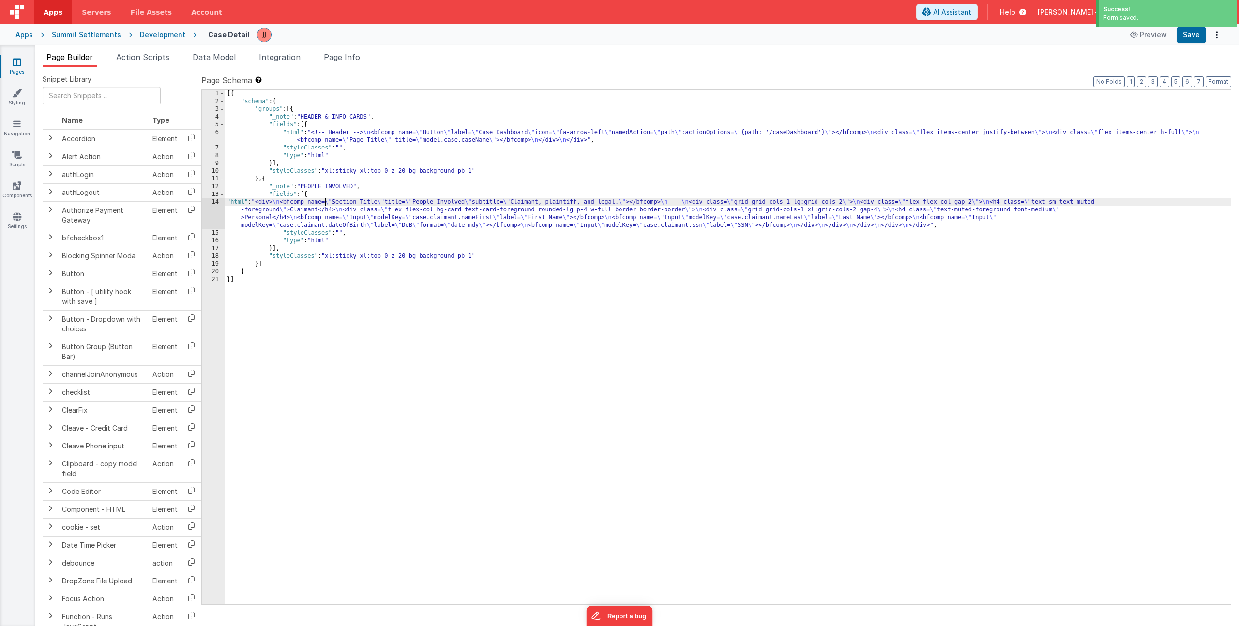
click at [323, 205] on div "[{ "schema" : { "groups" : [{ "_note" : "HEADER & INFO CARDS" , "fields" : [{ "…" at bounding box center [728, 355] width 1006 height 530
click at [212, 213] on div "14" at bounding box center [213, 213] width 23 height 31
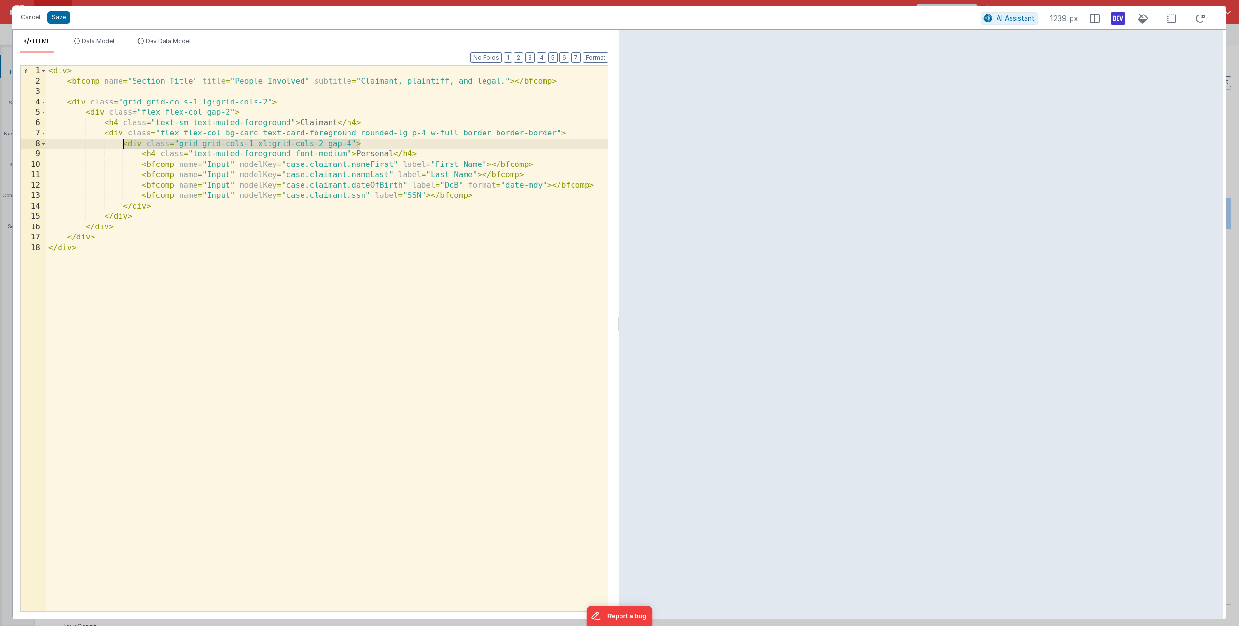
drag, startPoint x: 358, startPoint y: 143, endPoint x: 124, endPoint y: 146, distance: 234.3
click at [124, 146] on div "< div > < bfcomp name = "Section Title" title = "People Involved" subtitle = "C…" at bounding box center [327, 349] width 562 height 567
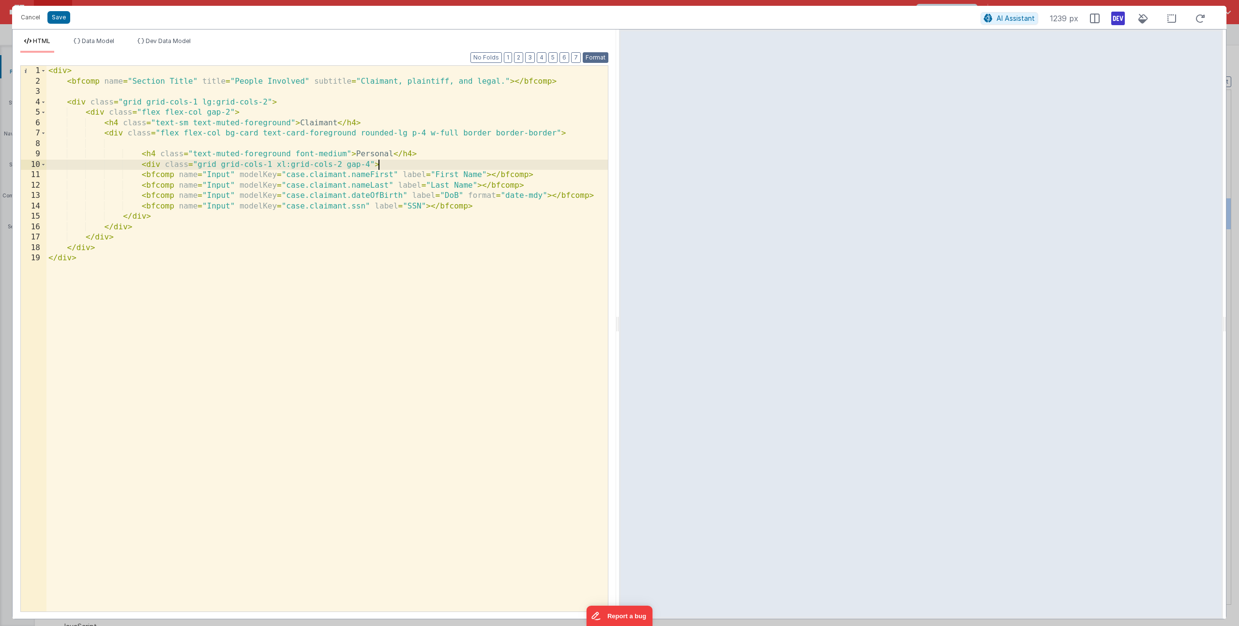
click at [593, 54] on button "Format" at bounding box center [596, 57] width 26 height 11
click at [341, 149] on div "< div > < bfcomp name = "Section Title" title = "People Involved" subtitle = "C…" at bounding box center [327, 349] width 562 height 567
click at [329, 154] on div "< div > < bfcomp name = "Section Title" title = "People Involved" subtitle = "C…" at bounding box center [327, 349] width 562 height 567
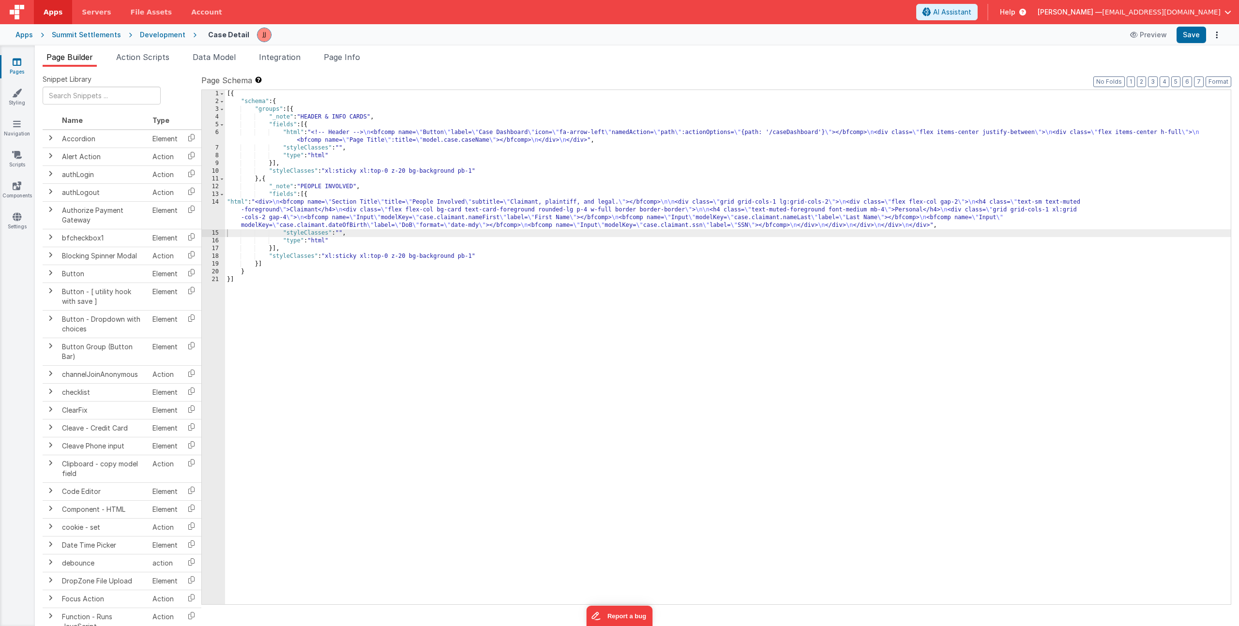
click at [252, 214] on div "[{ "schema" : { "groups" : [{ "_note" : "HEADER & INFO CARDS" , "fields" : [{ "…" at bounding box center [728, 355] width 1006 height 530
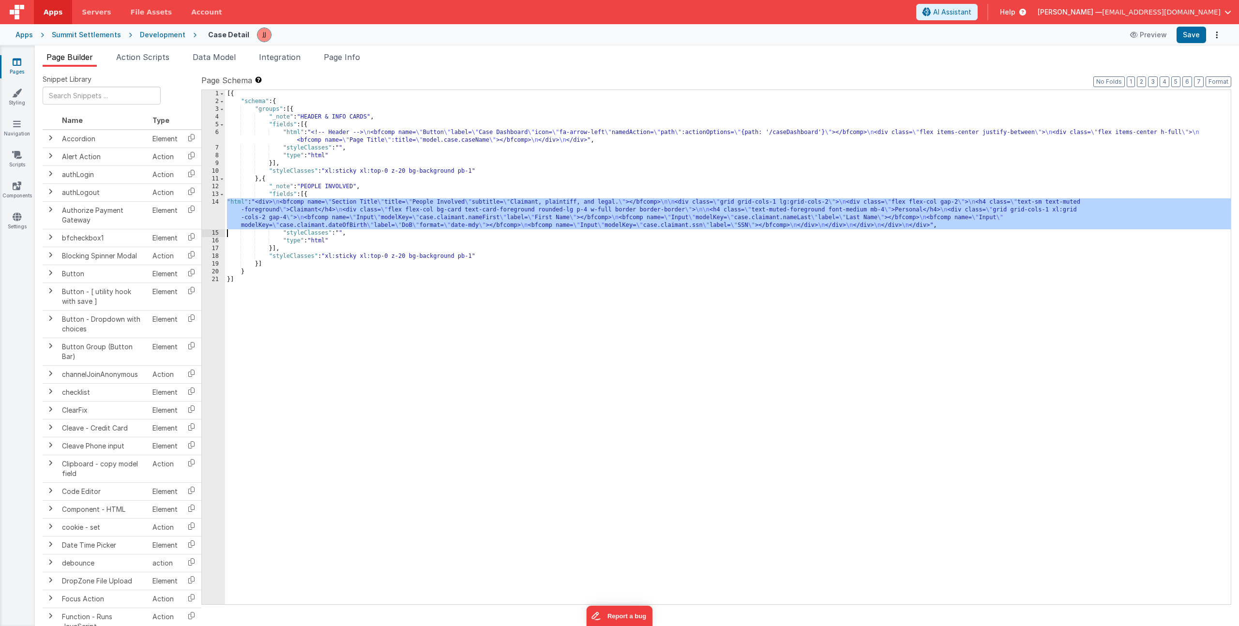
click at [214, 211] on div "14" at bounding box center [213, 213] width 23 height 31
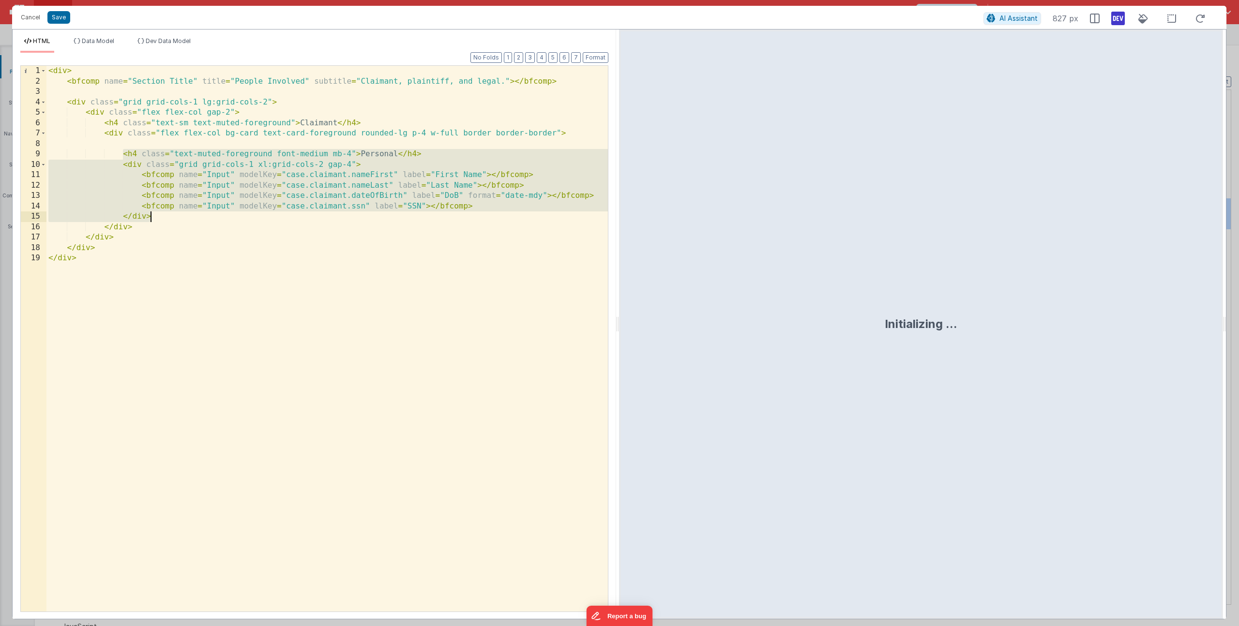
drag, startPoint x: 158, startPoint y: 173, endPoint x: 165, endPoint y: 214, distance: 42.2
click at [165, 214] on div "< div > < bfcomp name = "Section Title" title = "People Involved" subtitle = "C…" at bounding box center [327, 349] width 562 height 567
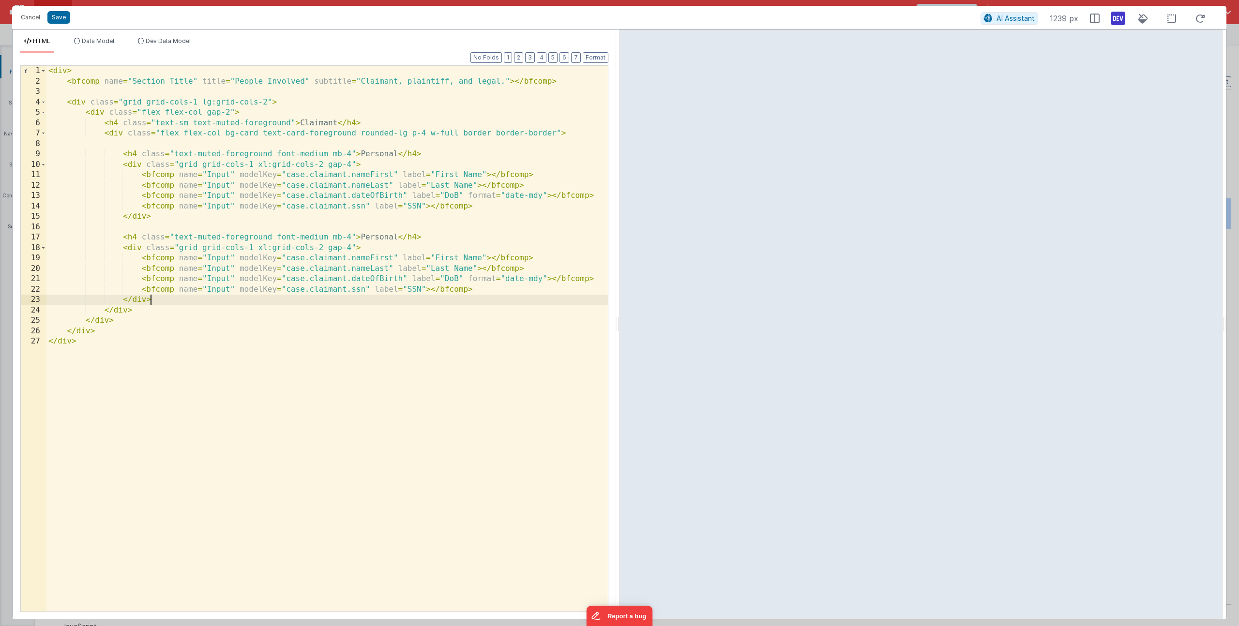
click at [383, 236] on div "< div > < bfcomp name = "Section Title" title = "People Involved" subtitle = "C…" at bounding box center [327, 349] width 562 height 567
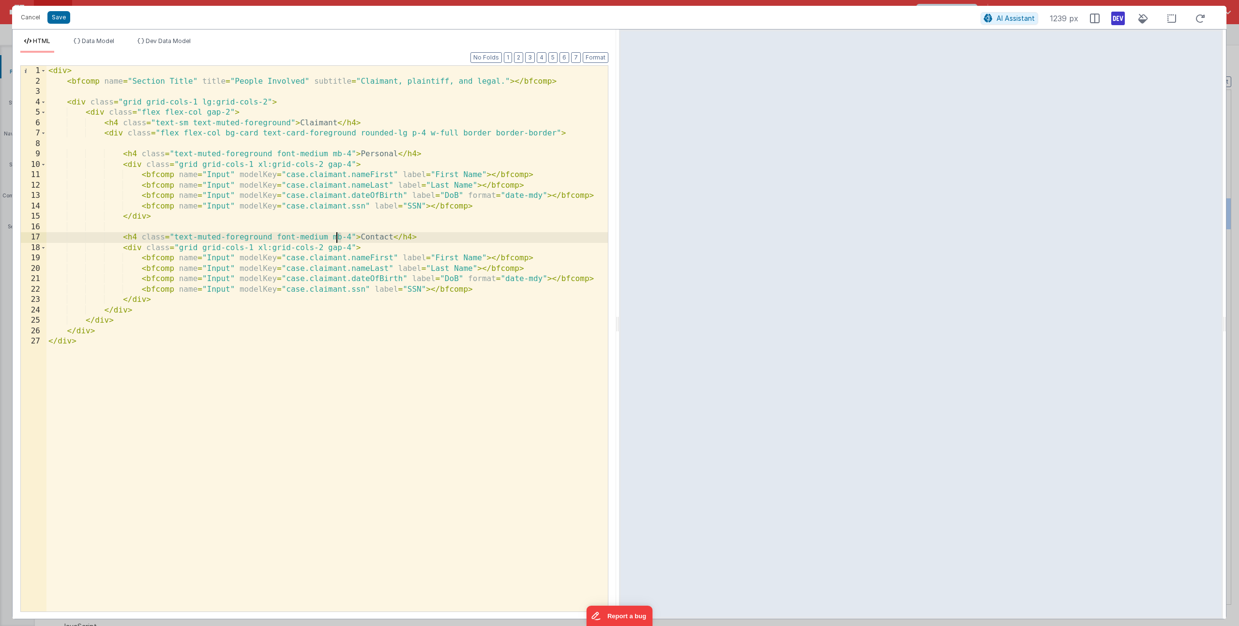
drag, startPoint x: 342, startPoint y: 236, endPoint x: 337, endPoint y: 239, distance: 5.0
click at [337, 239] on div "< div > < bfcomp name = "Section Title" title = "People Involved" subtitle = "C…" at bounding box center [327, 349] width 562 height 567
click at [377, 257] on div "< div > < bfcomp name = "Section Title" title = "People Involved" subtitle = "C…" at bounding box center [327, 349] width 562 height 567
click at [374, 267] on div "< div > < bfcomp name = "Section Title" title = "People Involved" subtitle = "C…" at bounding box center [327, 349] width 562 height 567
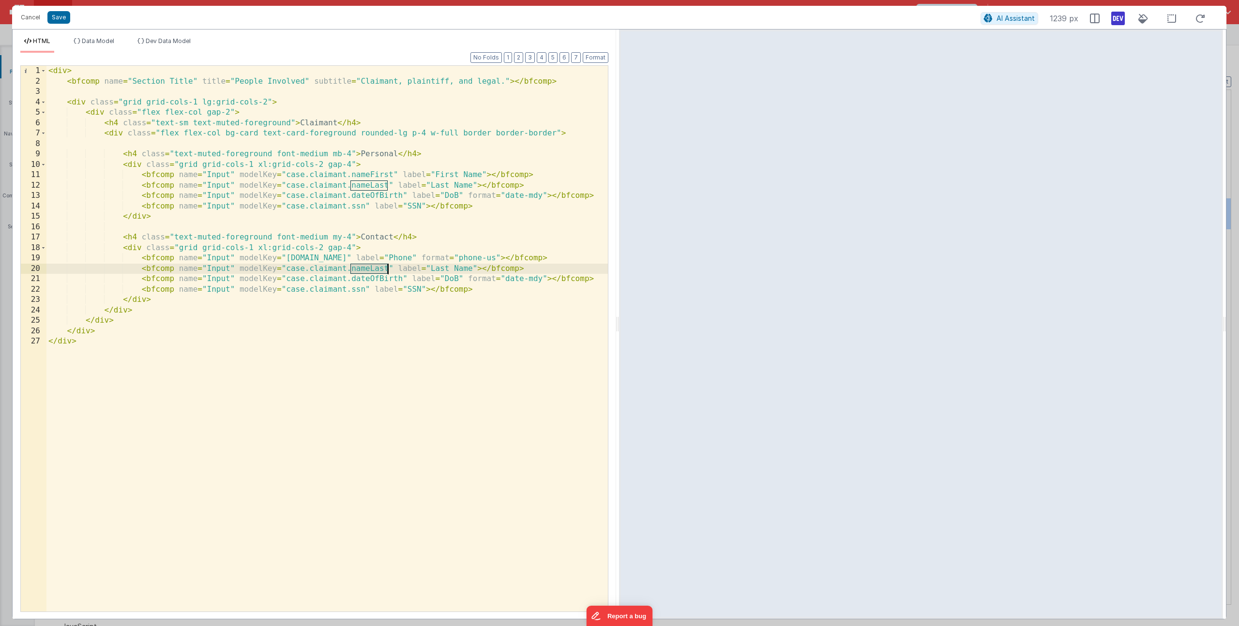
click at [374, 267] on div "< div > < bfcomp name = "Section Title" title = "People Involved" subtitle = "C…" at bounding box center [327, 349] width 562 height 567
drag, startPoint x: 416, startPoint y: 268, endPoint x: 457, endPoint y: 268, distance: 41.1
click at [457, 268] on div "< div > < bfcomp name = "Section Title" title = "People Involved" subtitle = "C…" at bounding box center [327, 349] width 562 height 567
drag, startPoint x: 474, startPoint y: 289, endPoint x: 10, endPoint y: 283, distance: 464.8
click at [10, 283] on div "Cancel Save AI Assistant 1239 px HTML Data Model Dev Data Model Format 7 6 5 4 …" at bounding box center [619, 313] width 1239 height 626
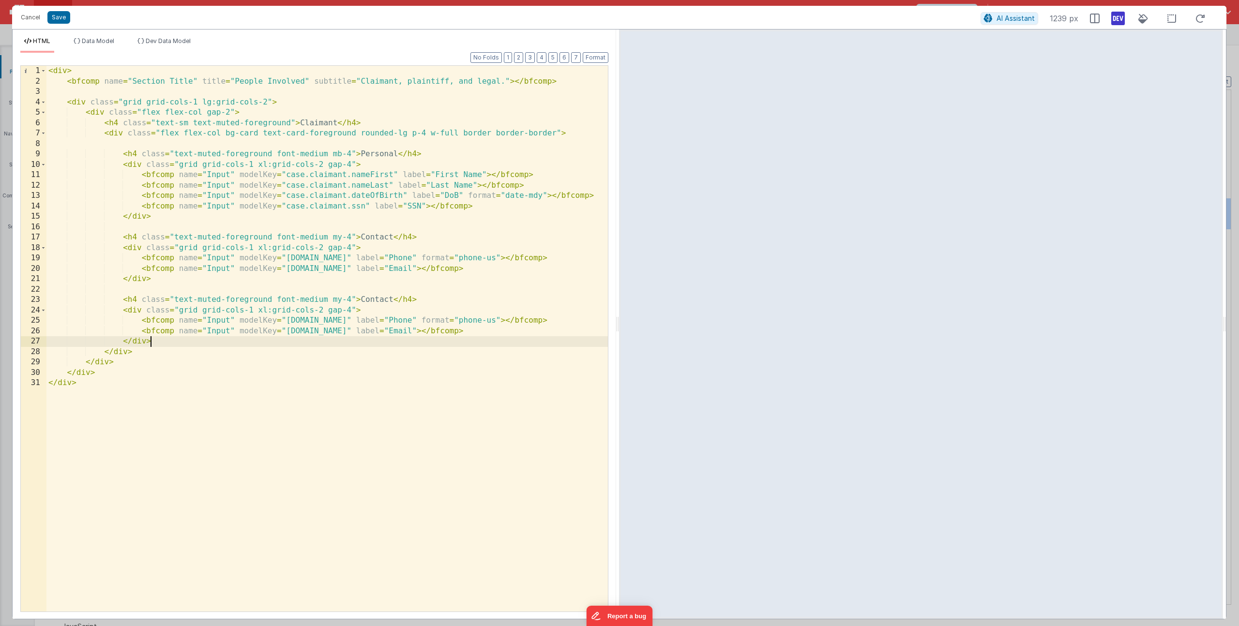
click at [369, 300] on div "< div > < bfcomp name = "Section Title" title = "People Involved" subtitle = "C…" at bounding box center [327, 349] width 562 height 567
click at [55, 20] on button "Save" at bounding box center [58, 17] width 23 height 13
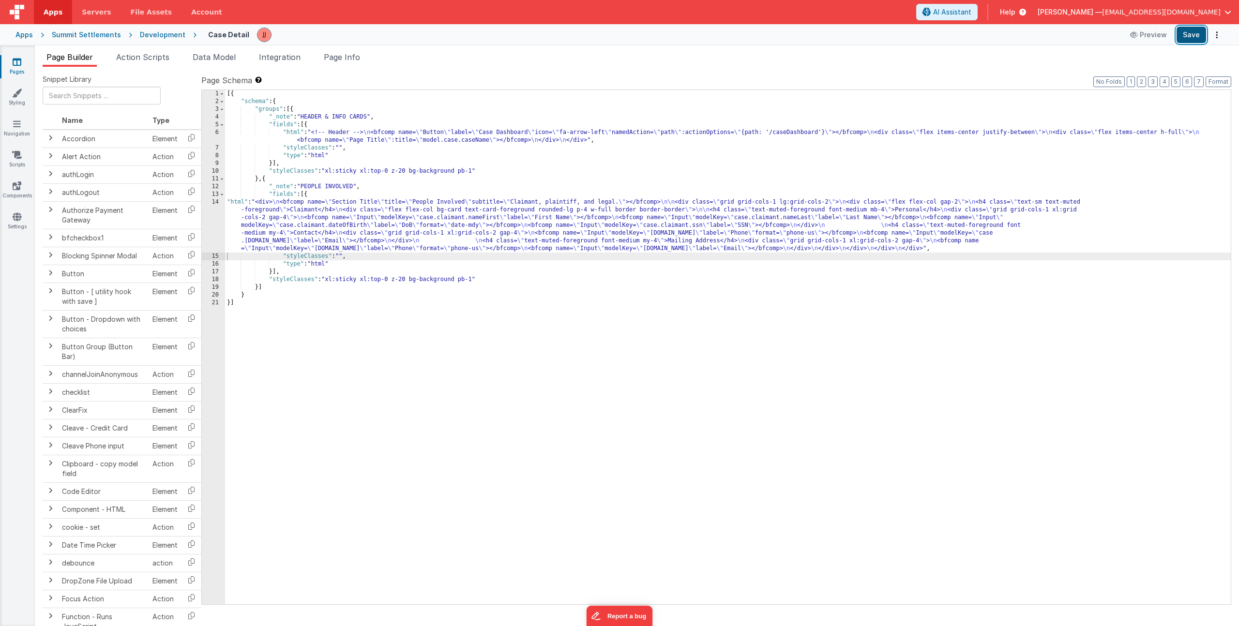
click at [1195, 40] on button "Save" at bounding box center [1192, 35] width 30 height 16
click at [16, 63] on icon at bounding box center [17, 62] width 9 height 10
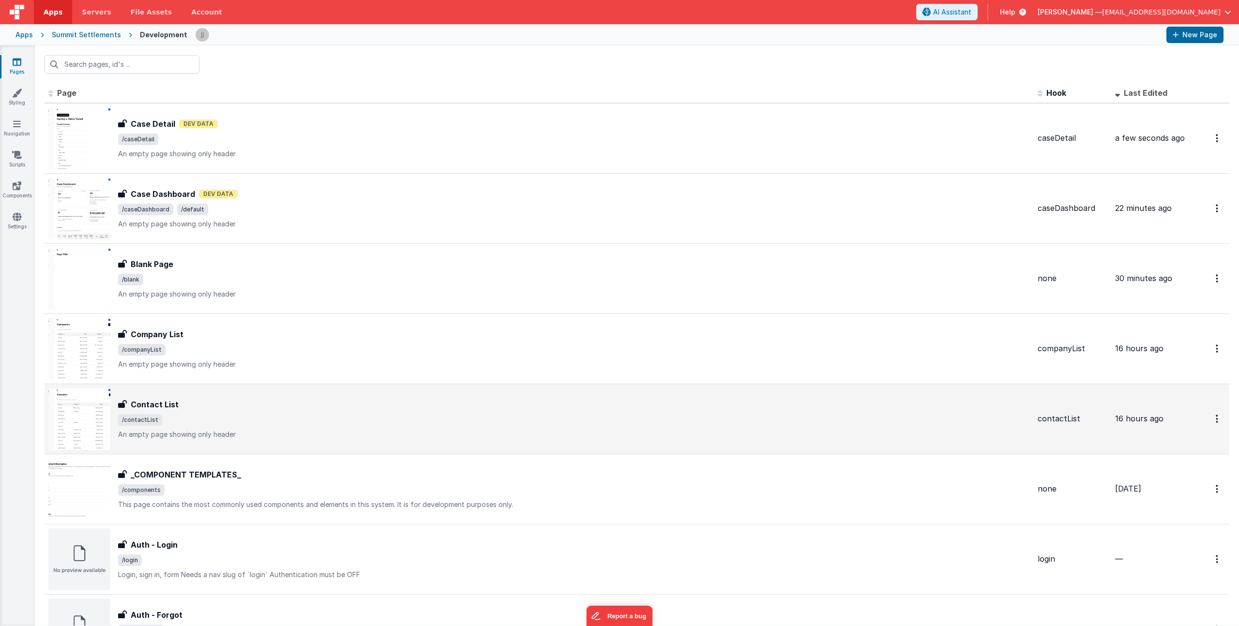
click at [242, 405] on div "Contact List" at bounding box center [574, 405] width 912 height 12
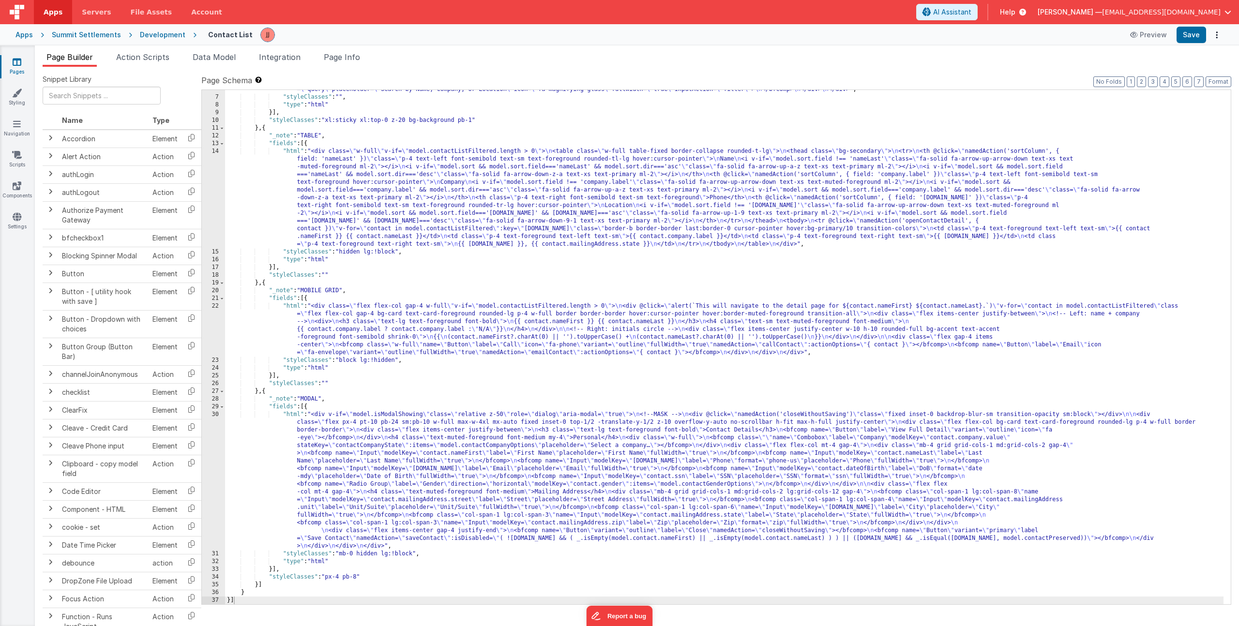
scroll to position [59, 0]
click at [365, 480] on div ""html" : "<!-- Header --> \n <div class= \" flex items-center justify-between \…" at bounding box center [724, 343] width 999 height 546
click at [211, 461] on div "30" at bounding box center [213, 480] width 23 height 139
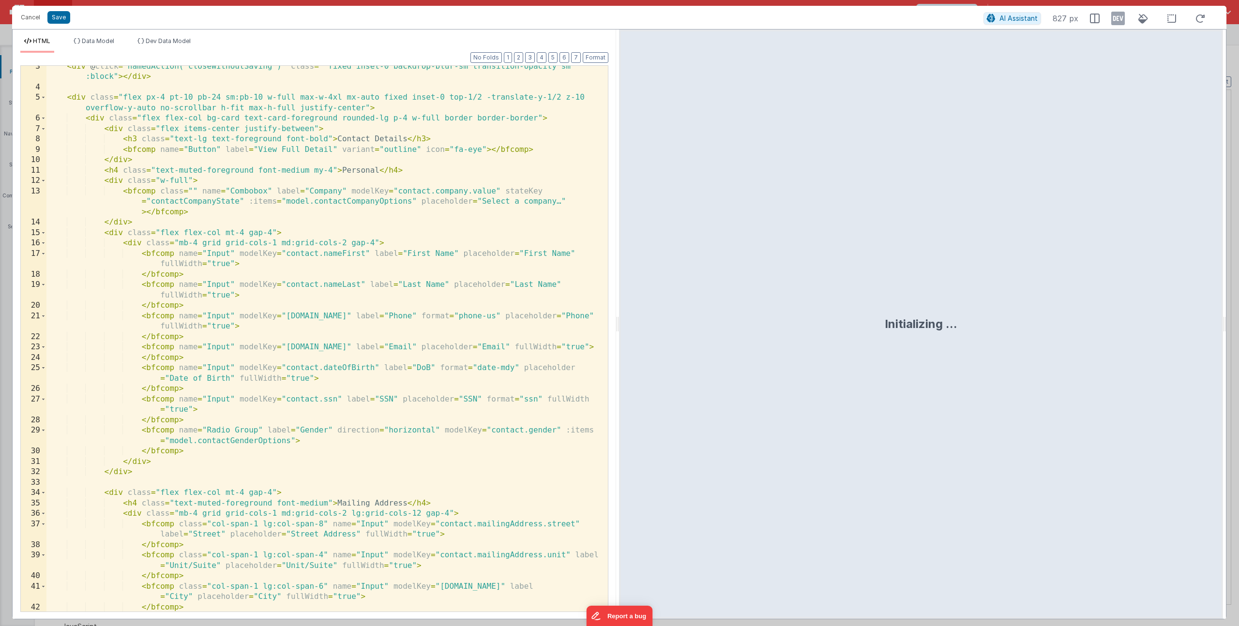
scroll to position [213, 0]
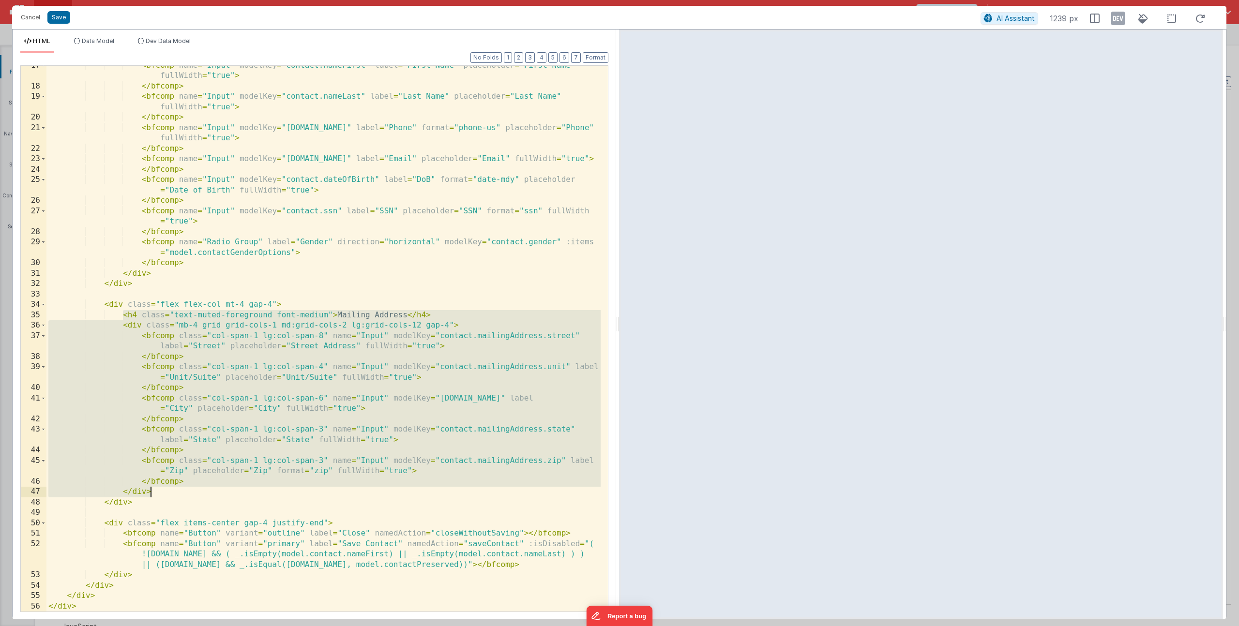
drag, startPoint x: 123, startPoint y: 316, endPoint x: 166, endPoint y: 490, distance: 179.9
click at [166, 490] on div "< bfcomp name = "Input" modelKey = "contact.nameFirst" label = "First Name" pla…" at bounding box center [323, 350] width 554 height 578
click at [39, 18] on button "Cancel" at bounding box center [30, 18] width 29 height 14
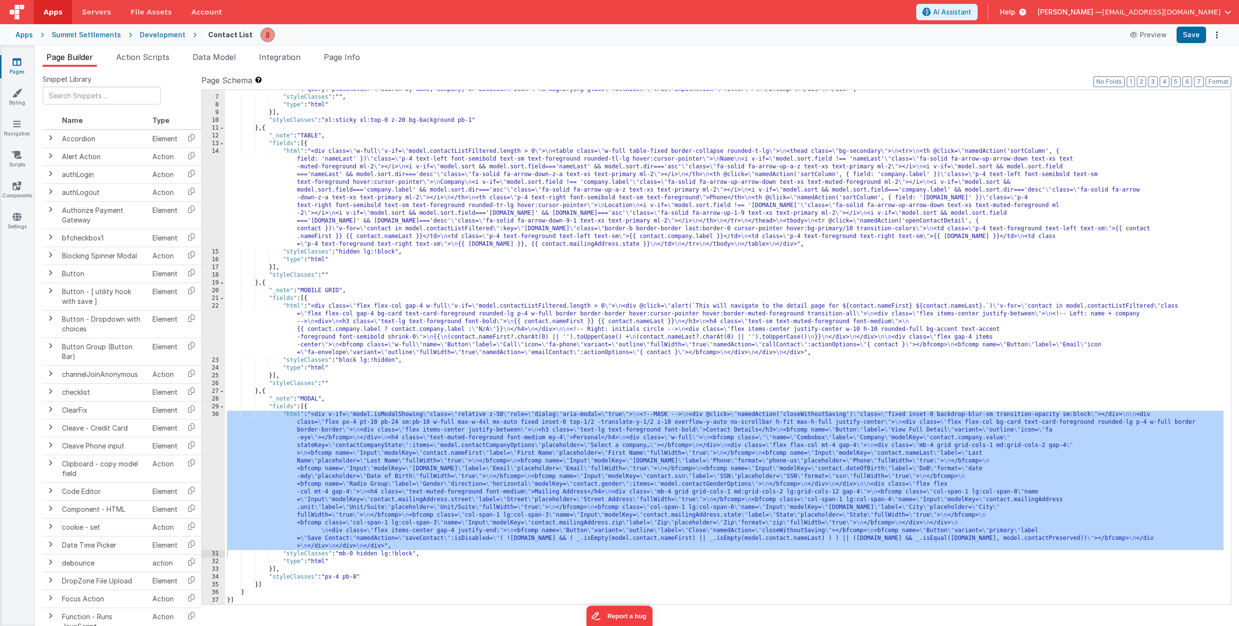
click at [15, 62] on icon at bounding box center [17, 62] width 9 height 10
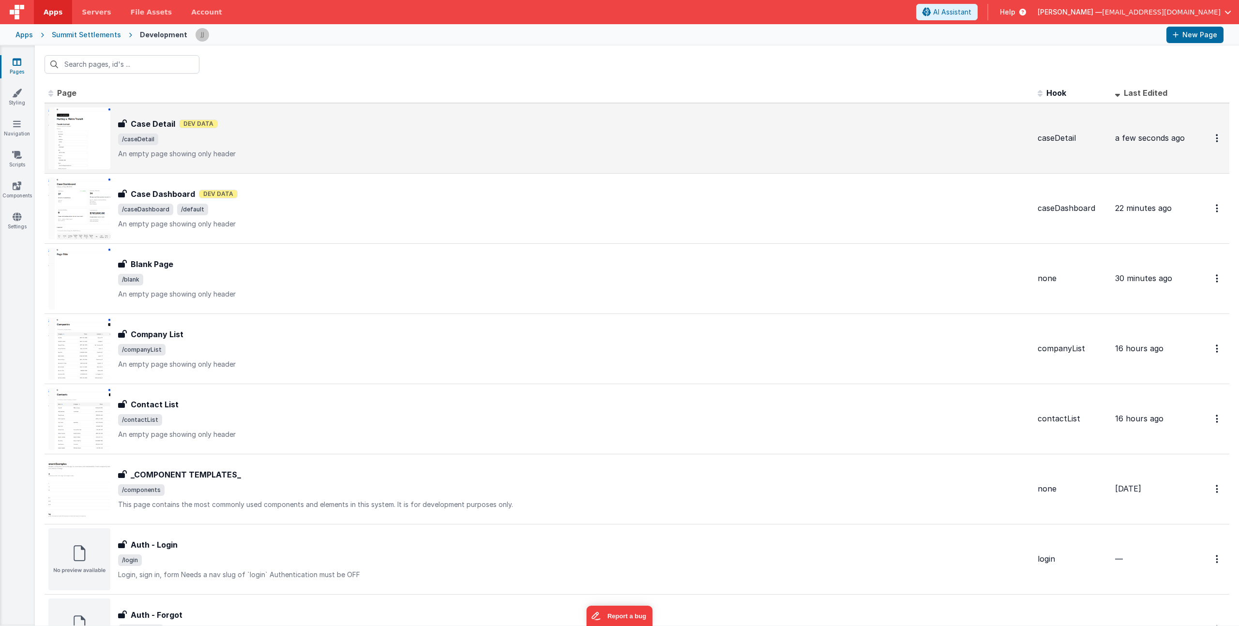
click at [307, 123] on div "Case Detail Dev Data" at bounding box center [574, 124] width 912 height 12
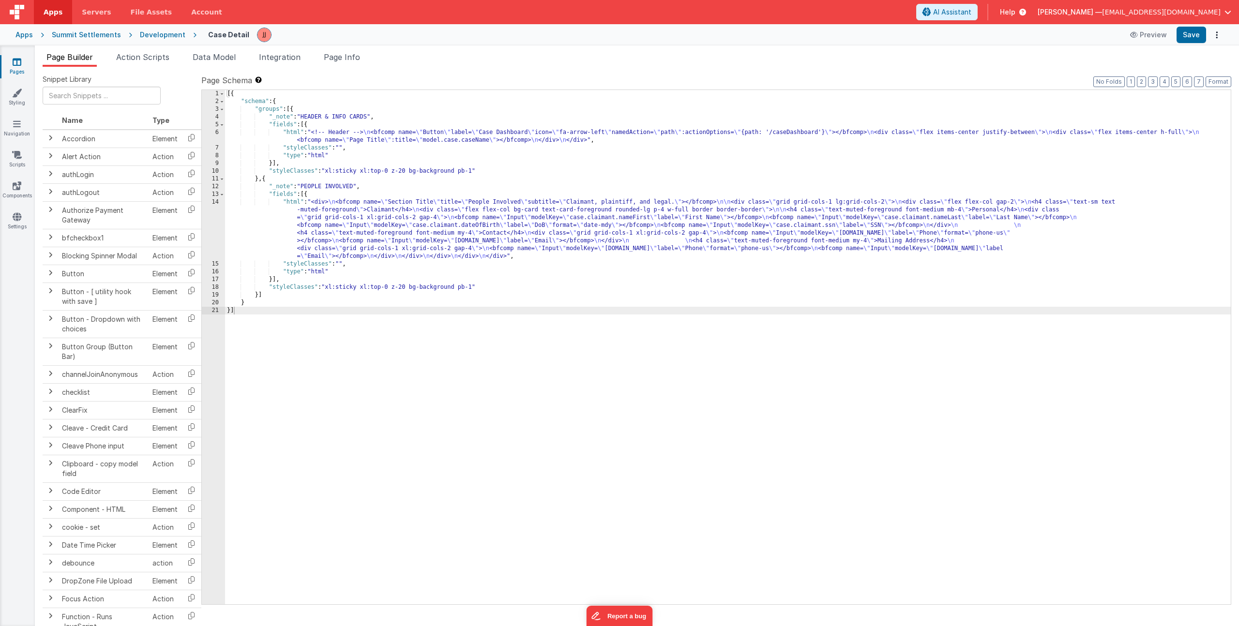
click at [365, 236] on div "[{ "schema" : { "groups" : [{ "_note" : "HEADER & INFO CARDS" , "fields" : [{ "…" at bounding box center [728, 355] width 1006 height 530
click at [216, 234] on div "14" at bounding box center [213, 229] width 23 height 62
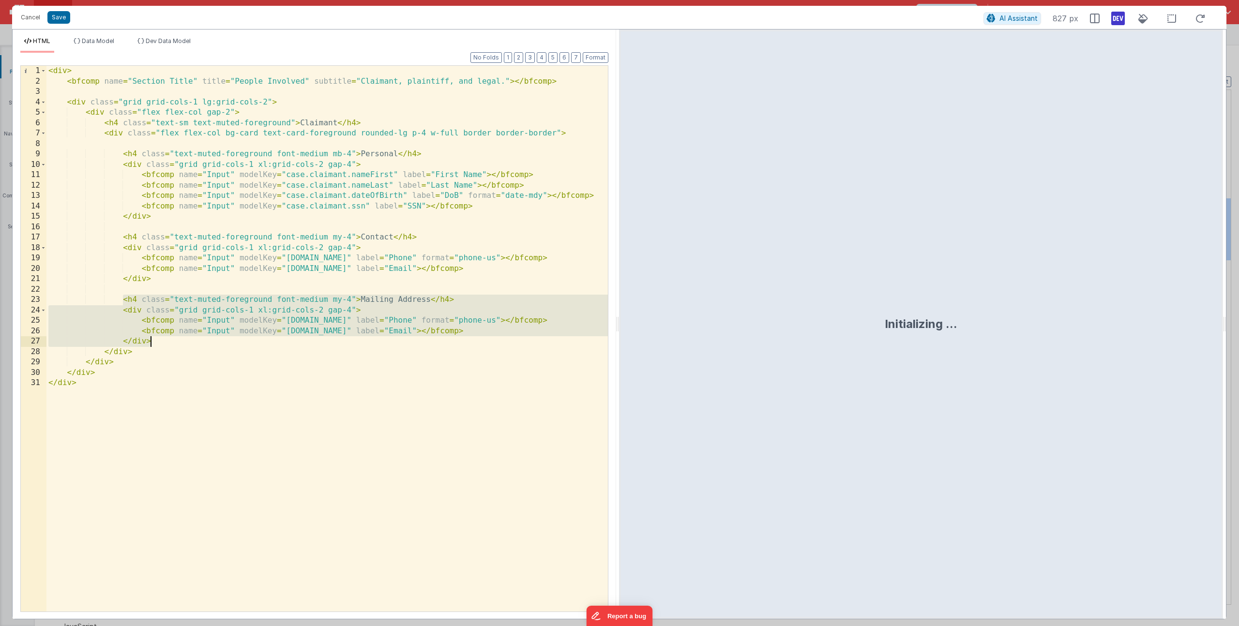
drag, startPoint x: 148, startPoint y: 314, endPoint x: 157, endPoint y: 340, distance: 27.7
click at [157, 340] on div "< div > < bfcomp name = "Section Title" title = "People Involved" subtitle = "C…" at bounding box center [327, 349] width 562 height 567
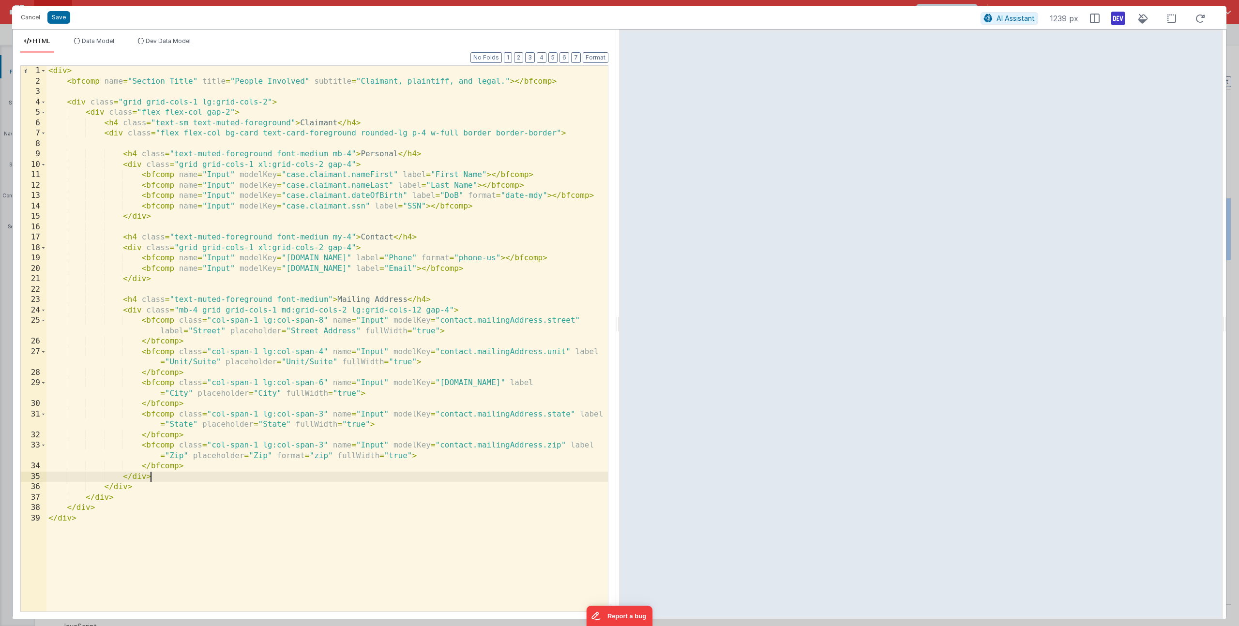
click at [329, 301] on div "< div > < bfcomp name = "Section Title" title = "People Involved" subtitle = "C…" at bounding box center [327, 349] width 562 height 567
click at [462, 318] on div "< div > < bfcomp name = "Section Title" title = "People Involved" subtitle = "C…" at bounding box center [327, 349] width 562 height 567
drag, startPoint x: 503, startPoint y: 321, endPoint x: 441, endPoint y: 319, distance: 62.5
click at [441, 319] on div "< div > < bfcomp name = "Section Title" title = "People Involved" subtitle = "C…" at bounding box center [327, 349] width 562 height 567
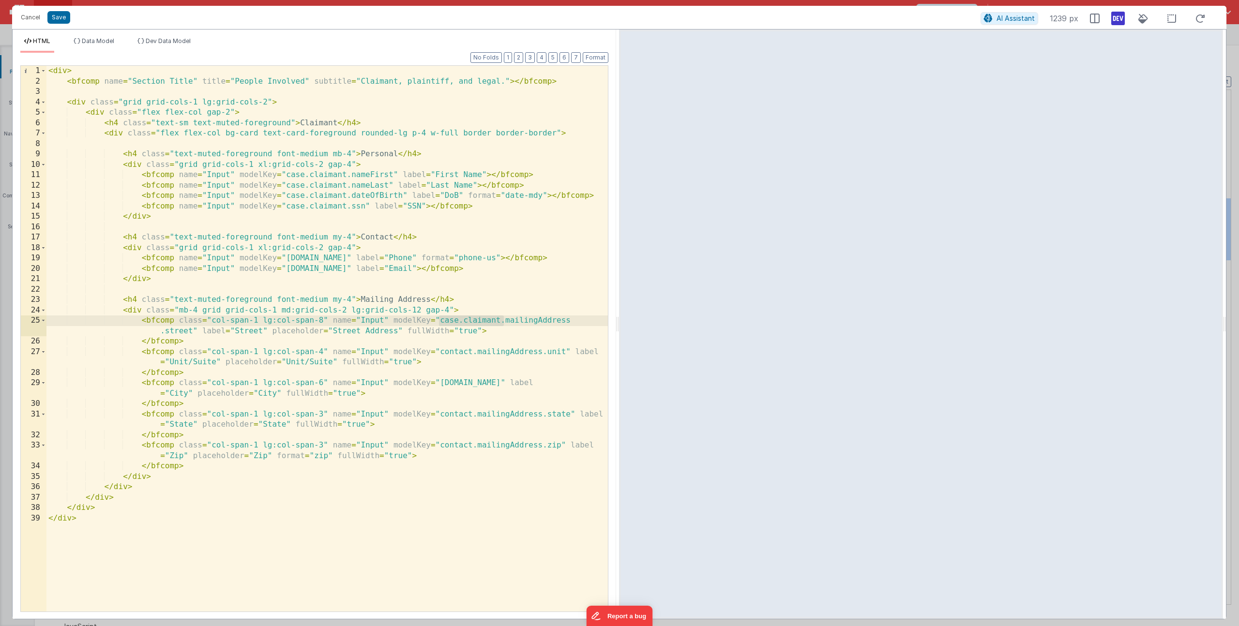
click at [494, 321] on div "< div > < bfcomp name = "Section Title" title = "People Involved" subtitle = "C…" at bounding box center [327, 349] width 562 height 567
drag, startPoint x: 497, startPoint y: 321, endPoint x: 438, endPoint y: 320, distance: 58.6
click at [438, 320] on div "< div > < bfcomp name = "Section Title" title = "People Involved" subtitle = "C…" at bounding box center [327, 349] width 562 height 567
click at [452, 350] on div "< div > < bfcomp name = "Section Title" title = "People Involved" subtitle = "C…" at bounding box center [327, 349] width 562 height 567
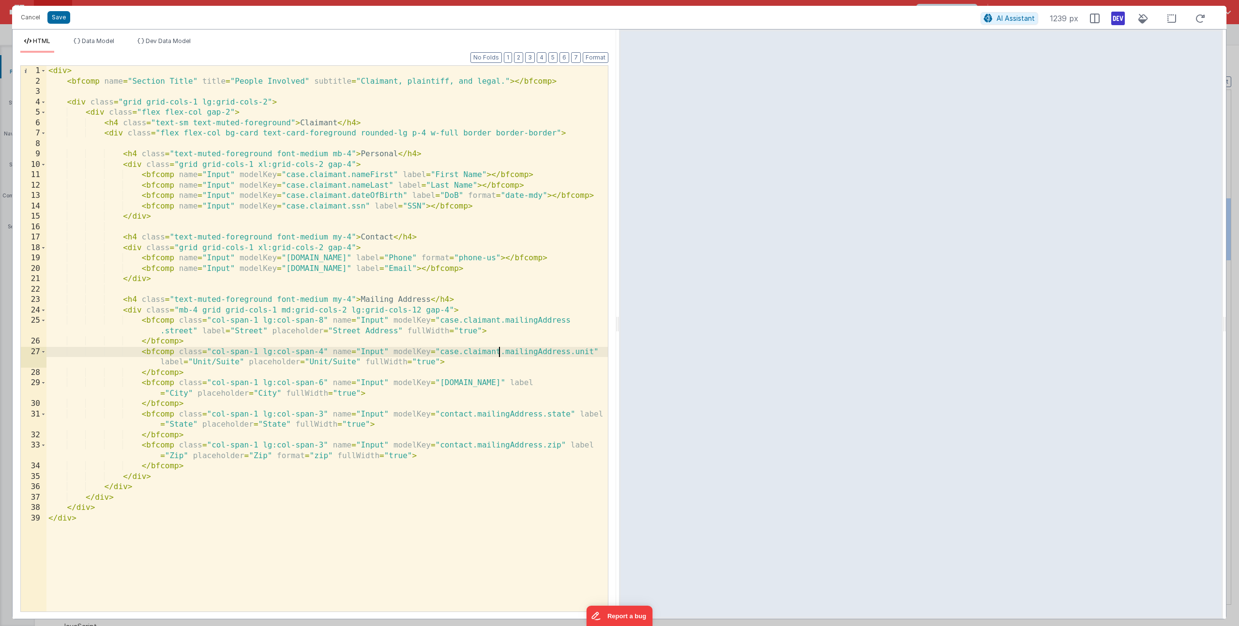
click at [456, 382] on div "< div > < bfcomp name = "Section Title" title = "People Involved" subtitle = "C…" at bounding box center [327, 349] width 562 height 567
click at [452, 415] on div "< div > < bfcomp name = "Section Title" title = "People Involved" subtitle = "C…" at bounding box center [327, 349] width 562 height 567
click at [447, 446] on div "< div > < bfcomp name = "Section Title" title = "People Involved" subtitle = "C…" at bounding box center [327, 349] width 562 height 567
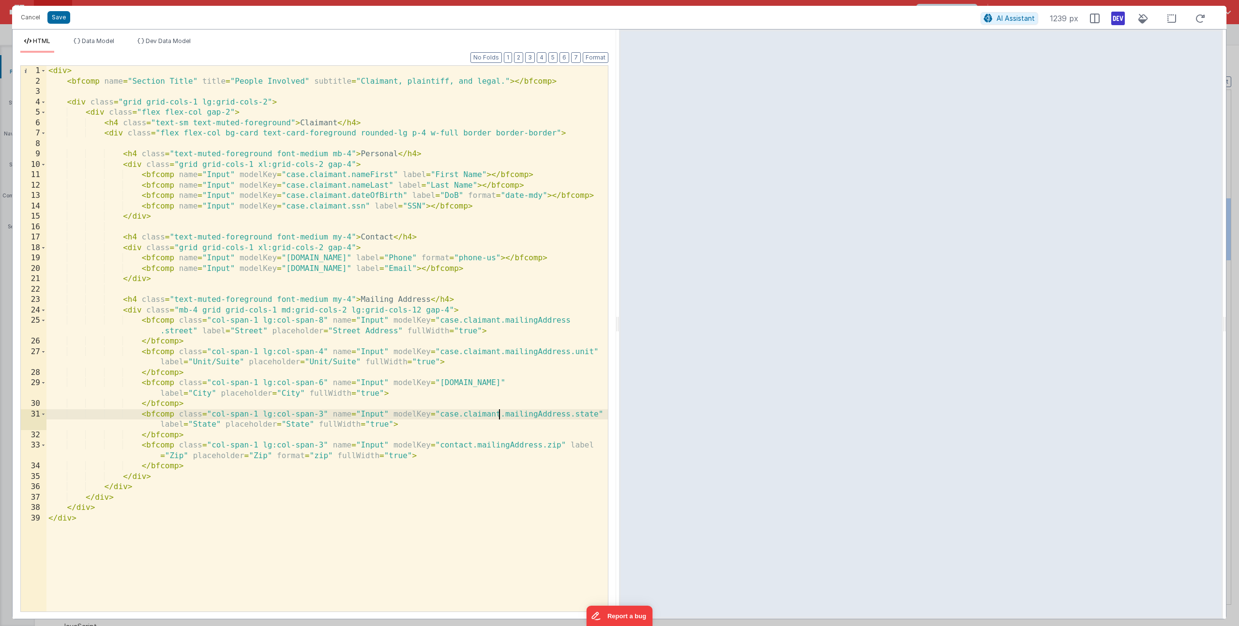
click at [447, 446] on div "< div > < bfcomp name = "Section Title" title = "People Involved" subtitle = "C…" at bounding box center [327, 349] width 562 height 567
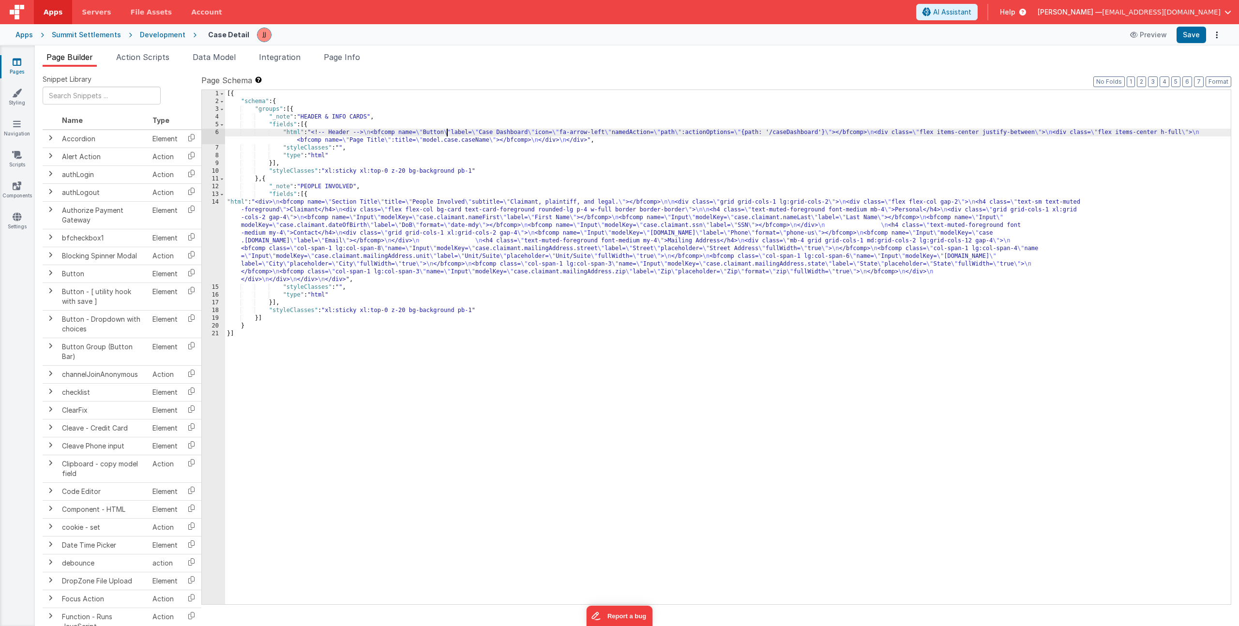
click at [446, 133] on div "[{ "schema" : { "groups" : [{ "_note" : "HEADER & INFO CARDS" , "fields" : [{ "…" at bounding box center [728, 355] width 1006 height 530
click at [213, 136] on div "6" at bounding box center [213, 136] width 23 height 15
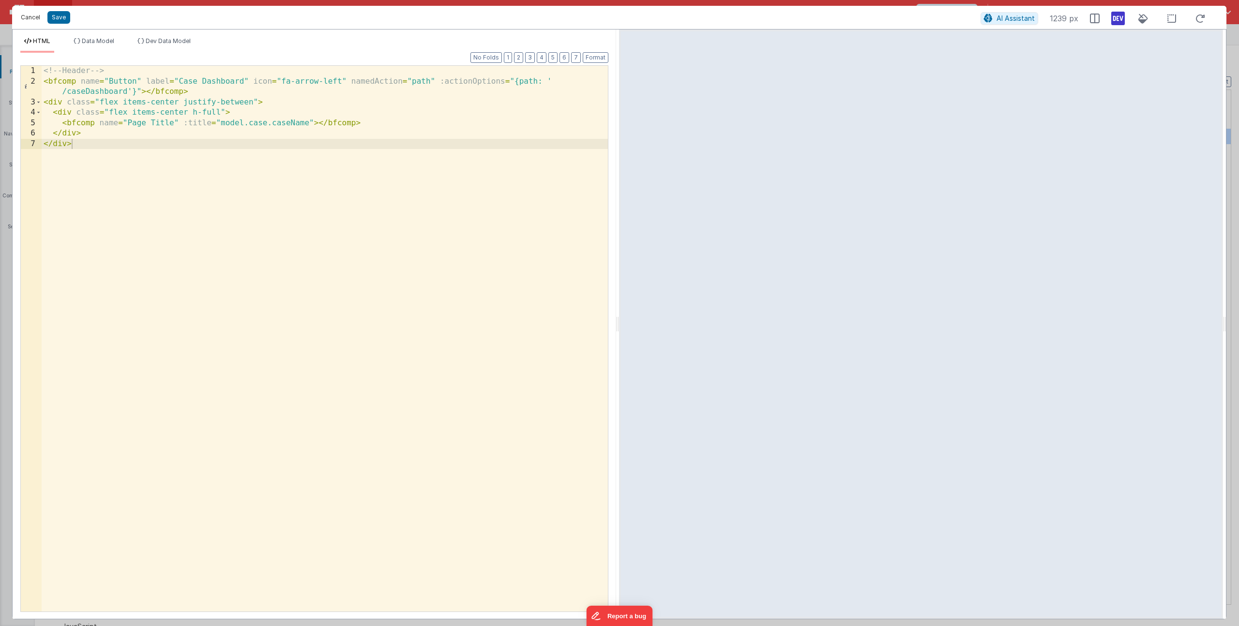
click at [33, 18] on button "Cancel" at bounding box center [30, 18] width 29 height 14
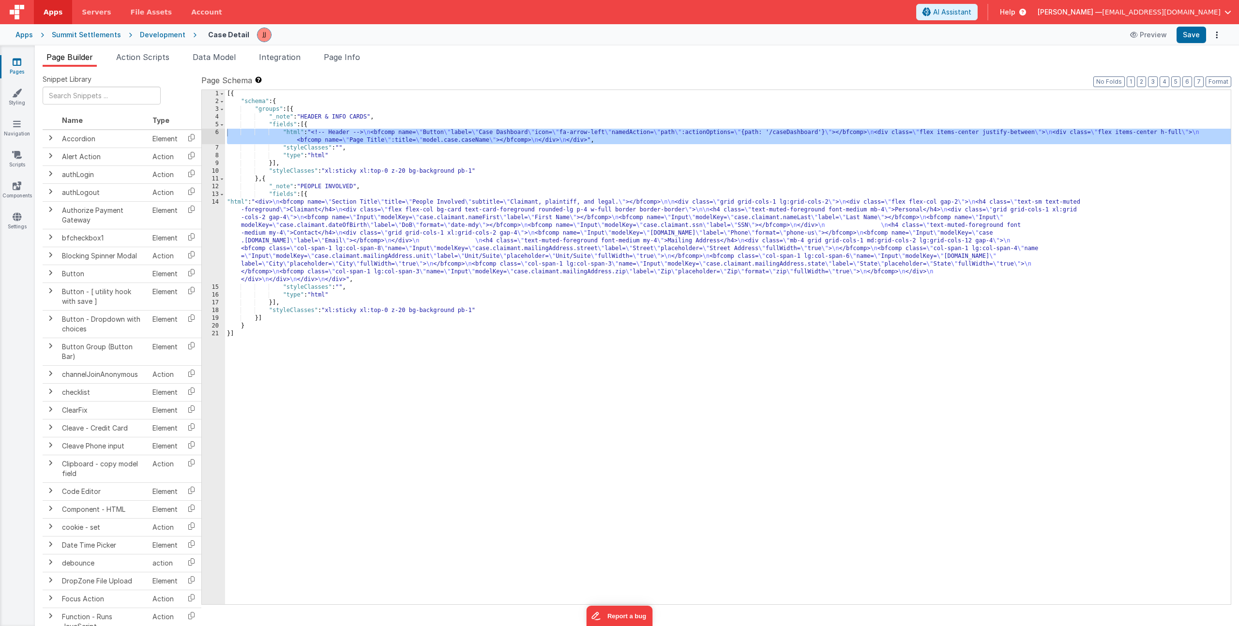
click at [399, 133] on div "[{ "schema" : { "groups" : [{ "_note" : "HEADER & INFO CARDS" , "fields" : [{ "…" at bounding box center [728, 355] width 1006 height 530
click at [216, 131] on div "6" at bounding box center [213, 136] width 23 height 15
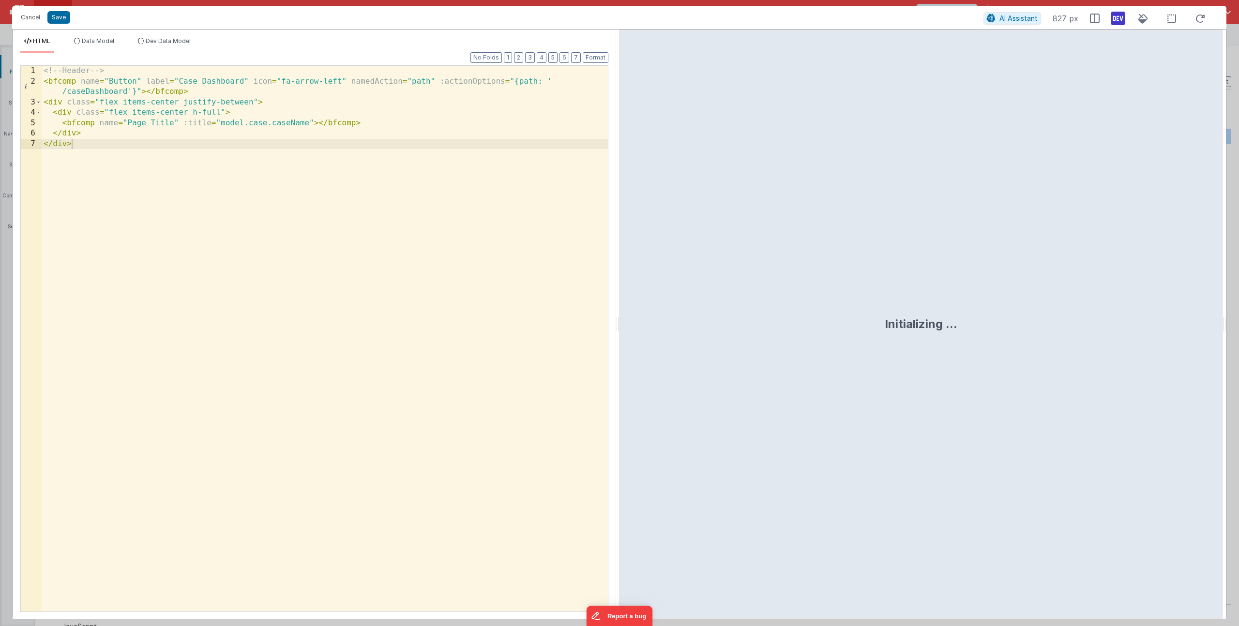
click at [314, 123] on div "<!-- Header --> < bfcomp name = "Button" label = "Case Dashboard" icon = "fa-ar…" at bounding box center [325, 349] width 566 height 567
click at [370, 123] on div "<!-- Header --> < bfcomp name = "Button" label = "Case Dashboard" icon = "fa-ar…" at bounding box center [325, 349] width 566 height 567
drag, startPoint x: 369, startPoint y: 124, endPoint x: 411, endPoint y: 126, distance: 41.2
click at [409, 126] on div "<!-- Header --> < bfcomp name = "Button" label = "Case Dashboard" icon = "fa-ar…" at bounding box center [325, 349] width 566 height 567
drag, startPoint x: 462, startPoint y: 123, endPoint x: 370, endPoint y: 120, distance: 92.5
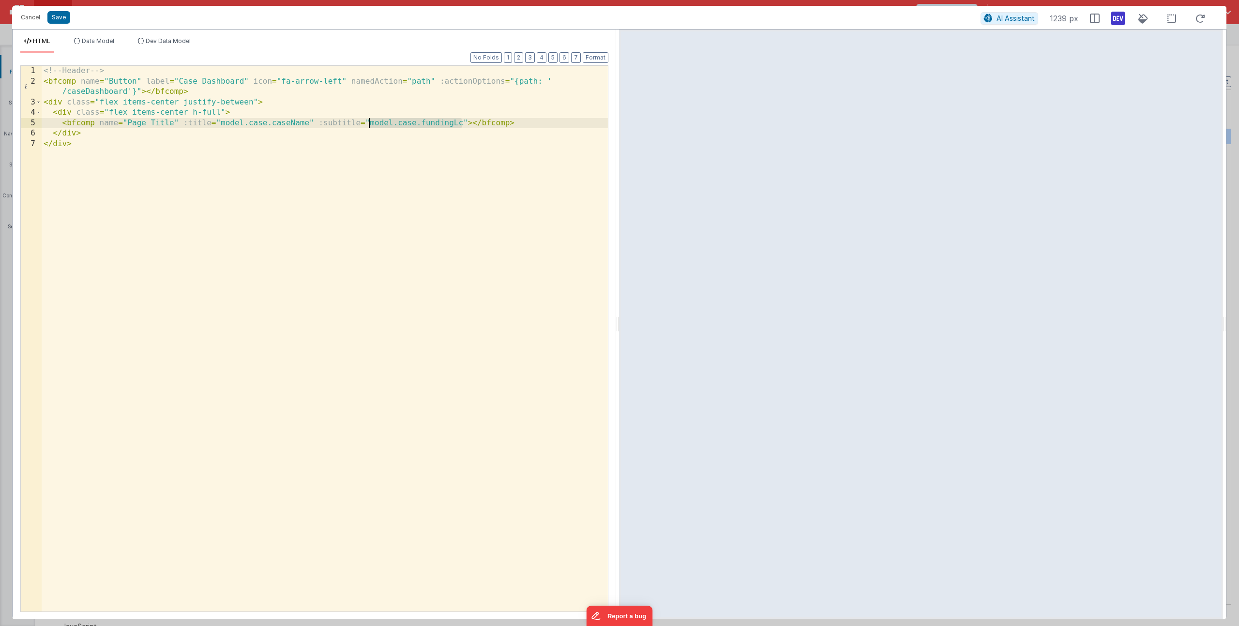
click at [370, 120] on div "<!-- Header --> < bfcomp name = "Button" label = "Case Dashboard" icon = "fa-ar…" at bounding box center [325, 349] width 566 height 567
drag, startPoint x: 372, startPoint y: 122, endPoint x: 413, endPoint y: 137, distance: 44.4
click at [372, 122] on div "<!-- Header --> < bfcomp name = "Button" label = "Case Dashboard" icon = "fa-ar…" at bounding box center [325, 349] width 566 height 567
drag, startPoint x: 365, startPoint y: 122, endPoint x: 516, endPoint y: 120, distance: 150.1
click at [516, 120] on div "<!-- Header --> < bfcomp name = "Button" label = "Case Dashboard" icon = "fa-ar…" at bounding box center [325, 349] width 566 height 567
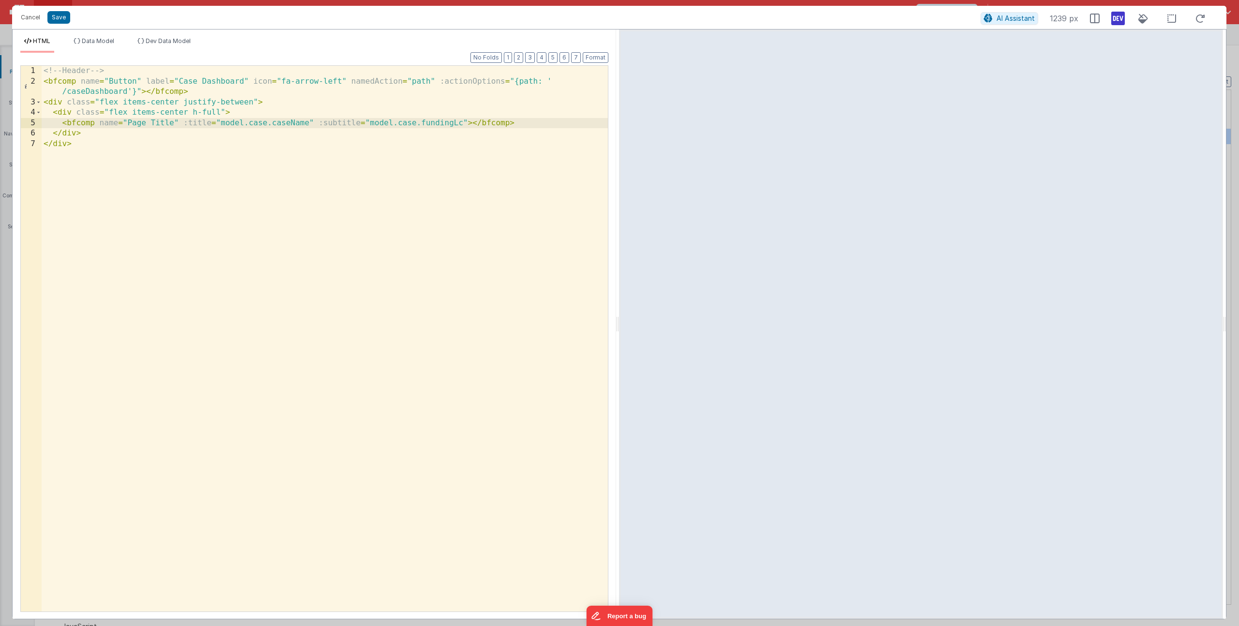
click at [370, 117] on div "<!-- Header --> < bfcomp name = "Button" label = "Case Dashboard" icon = "fa-ar…" at bounding box center [325, 349] width 566 height 567
click at [369, 121] on div "<!-- Header --> < bfcomp name = "Button" label = "Case Dashboard" icon = "fa-ar…" at bounding box center [325, 349] width 566 height 567
click at [467, 123] on div "<!-- Header --> < bfcomp name = "Button" label = "Case Dashboard" icon = "fa-ar…" at bounding box center [325, 349] width 566 height 567
click at [373, 124] on div "<!-- Header --> < bfcomp name = "Button" label = "Case Dashboard" icon = "fa-ar…" at bounding box center [325, 349] width 566 height 567
click at [476, 123] on div "<!-- Header --> < bfcomp name = "Button" label = "Case Dashboard" icon = "fa-ar…" at bounding box center [325, 349] width 566 height 567
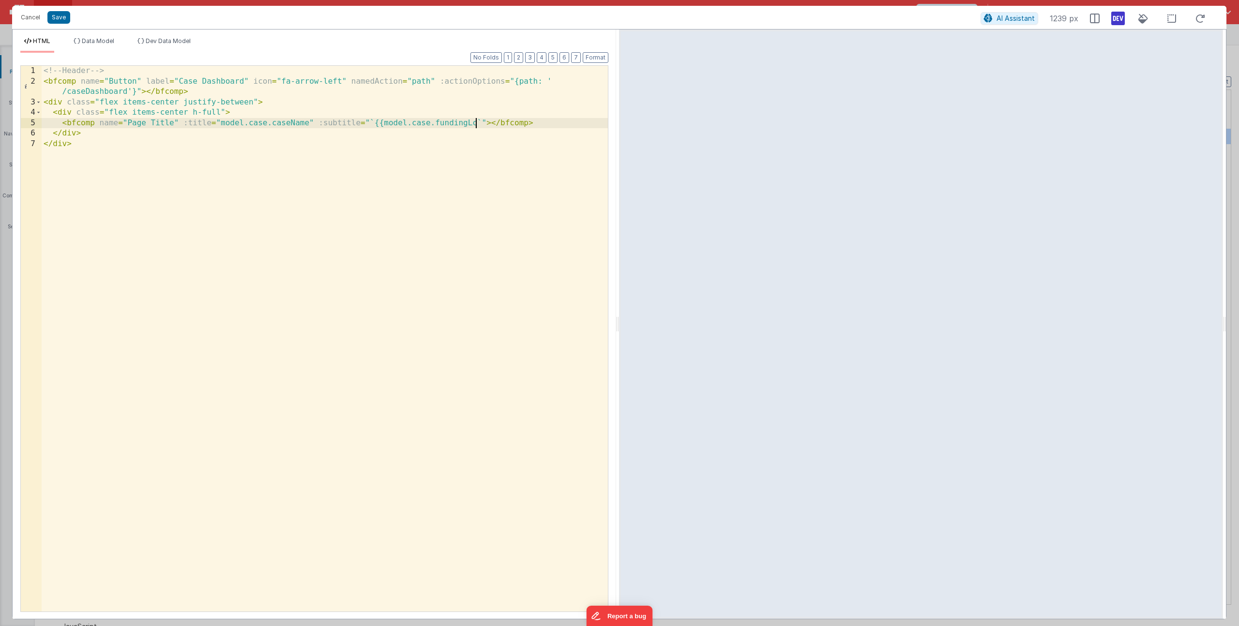
click at [384, 124] on div "<!-- Header --> < bfcomp name = "Button" label = "Case Dashboard" icon = "fa-ar…" at bounding box center [325, 349] width 566 height 567
click at [477, 123] on div "<!-- Header --> < bfcomp name = "Button" label = "Case Dashboard" icon = "fa-ar…" at bounding box center [325, 349] width 566 height 567
click at [369, 123] on div "<!-- Header --> < bfcomp name = "Button" label = "Case Dashboard" icon = "fa-ar…" at bounding box center [325, 349] width 566 height 567
click at [60, 19] on button "Save" at bounding box center [58, 17] width 23 height 13
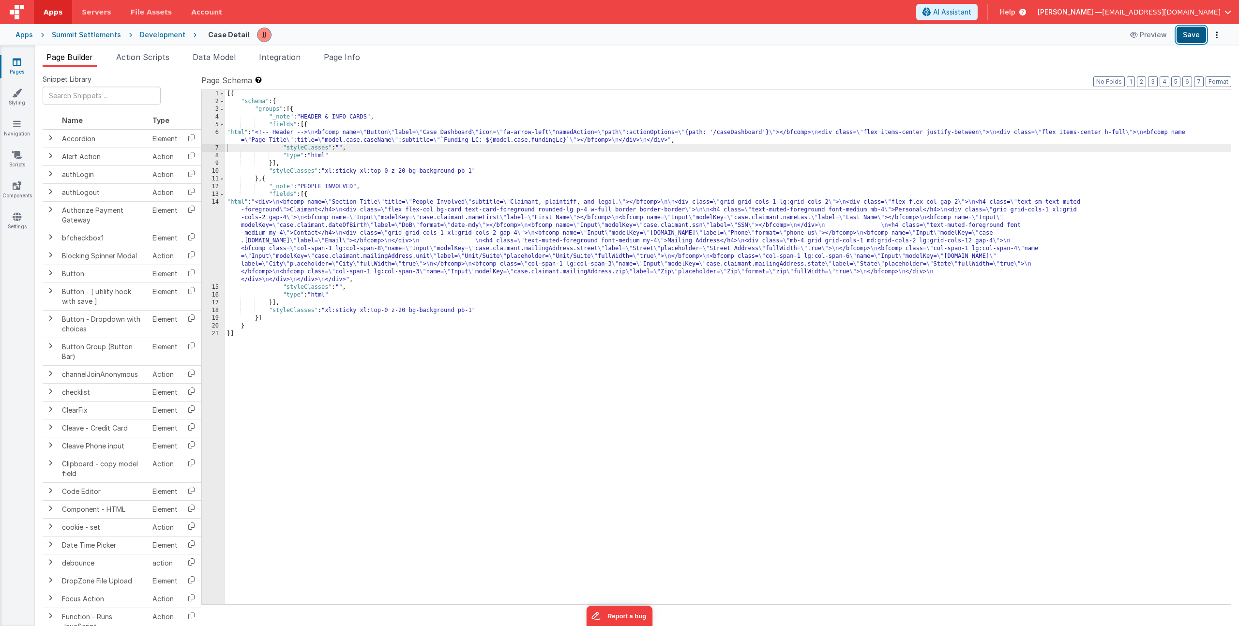
click at [1201, 37] on button "Save" at bounding box center [1192, 35] width 30 height 16
click at [340, 277] on div "[{ "schema" : { "groups" : [{ "_note" : "HEADER & INFO CARDS" , "fields" : [{ "…" at bounding box center [728, 355] width 1006 height 530
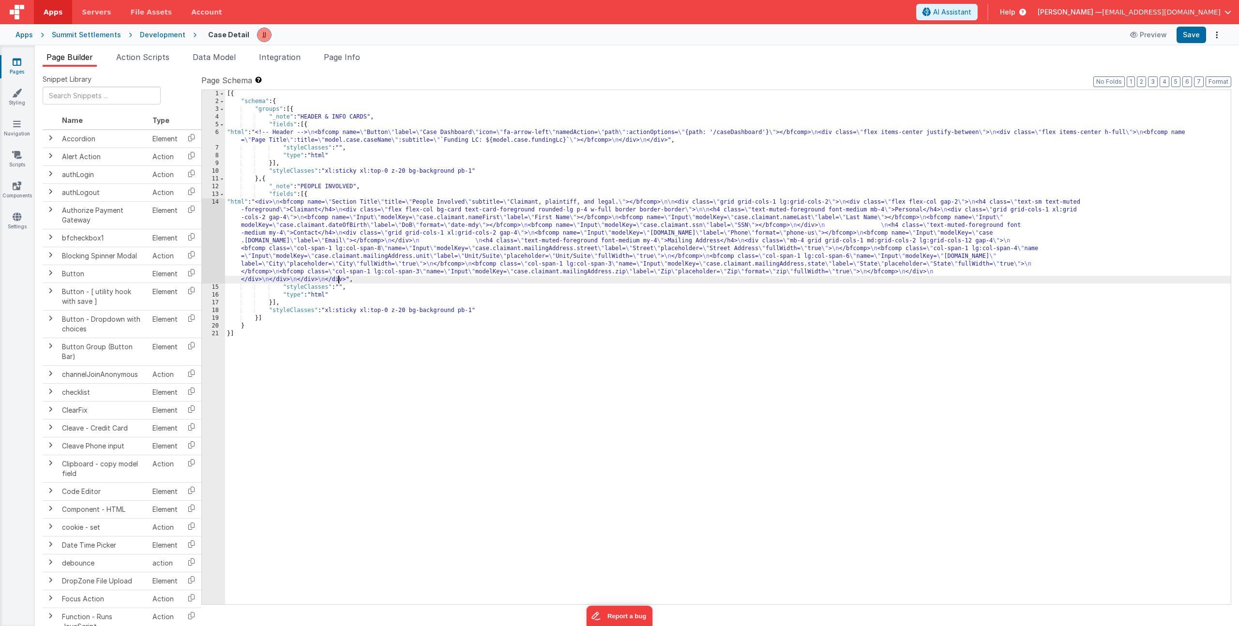
click at [319, 235] on div "[{ "schema" : { "groups" : [{ "_note" : "HEADER & INFO CARDS" , "fields" : [{ "…" at bounding box center [728, 355] width 1006 height 530
click at [206, 225] on div "14" at bounding box center [213, 240] width 23 height 85
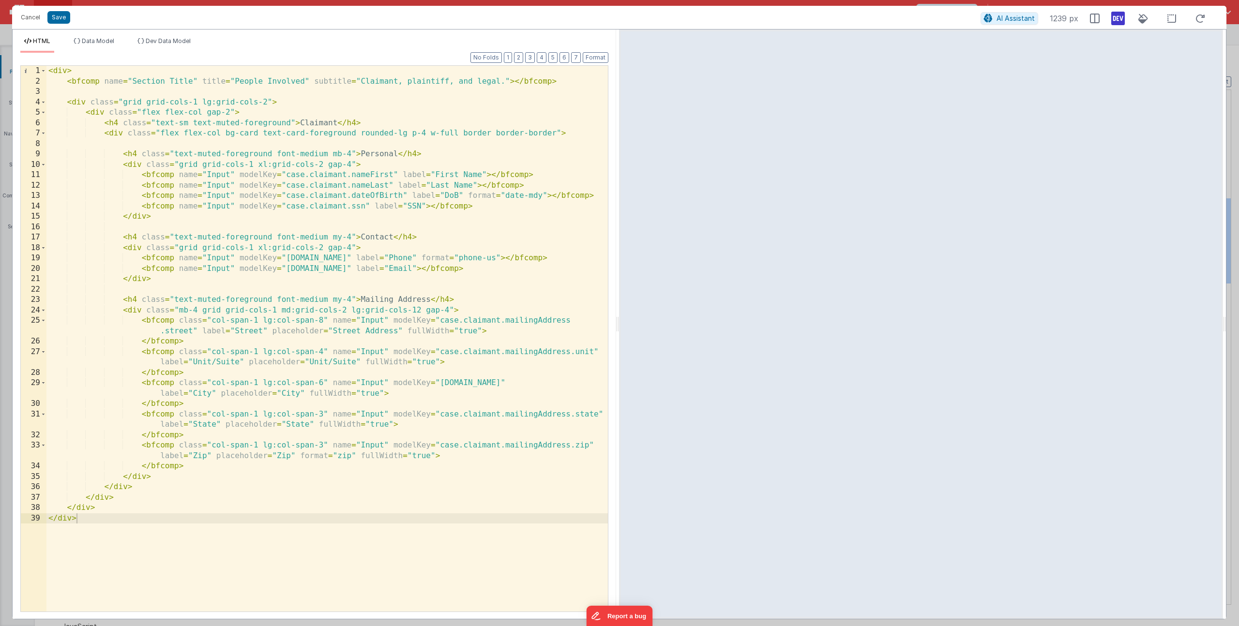
click at [256, 263] on div "< div > < bfcomp name = "Section Title" title = "People Involved" subtitle = "C…" at bounding box center [327, 349] width 562 height 567
drag, startPoint x: 407, startPoint y: 78, endPoint x: 454, endPoint y: 81, distance: 47.5
click at [454, 81] on div "< div > < bfcomp name = "Section Title" title = "People Involved" subtitle = "C…" at bounding box center [327, 349] width 562 height 567
click at [51, 15] on button "Save" at bounding box center [58, 17] width 23 height 13
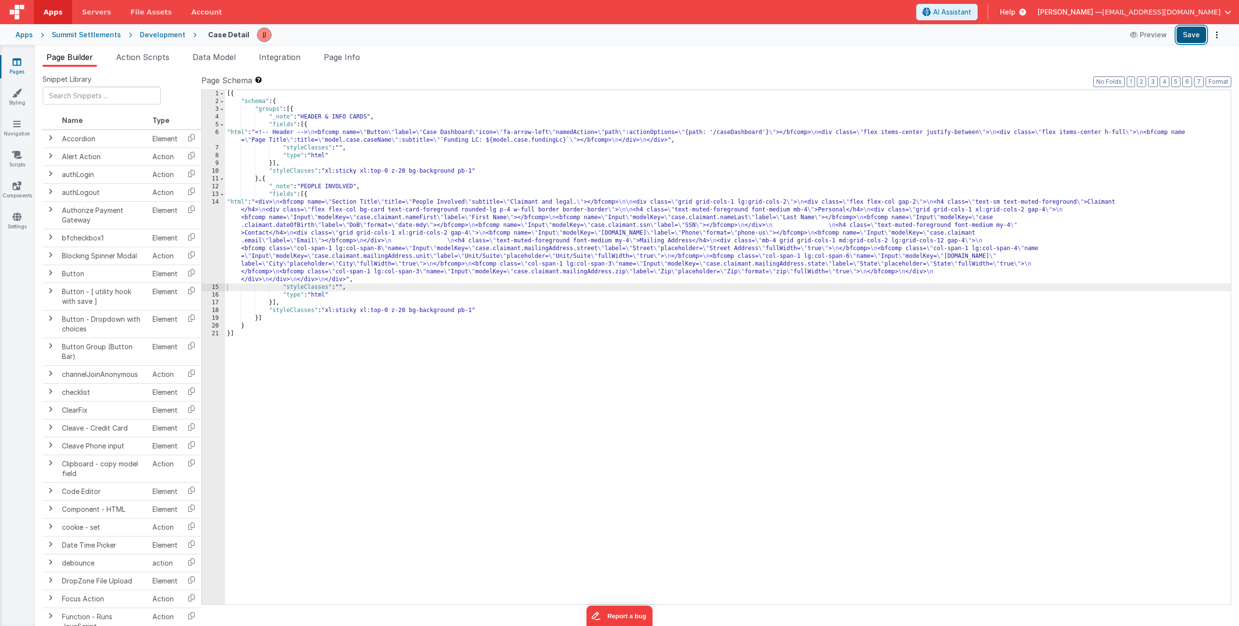
click at [1186, 36] on button "Save" at bounding box center [1192, 35] width 30 height 16
click at [346, 243] on div "[{ "schema" : { "groups" : [{ "_note" : "HEADER & INFO CARDS" , "fields" : [{ "…" at bounding box center [728, 355] width 1006 height 530
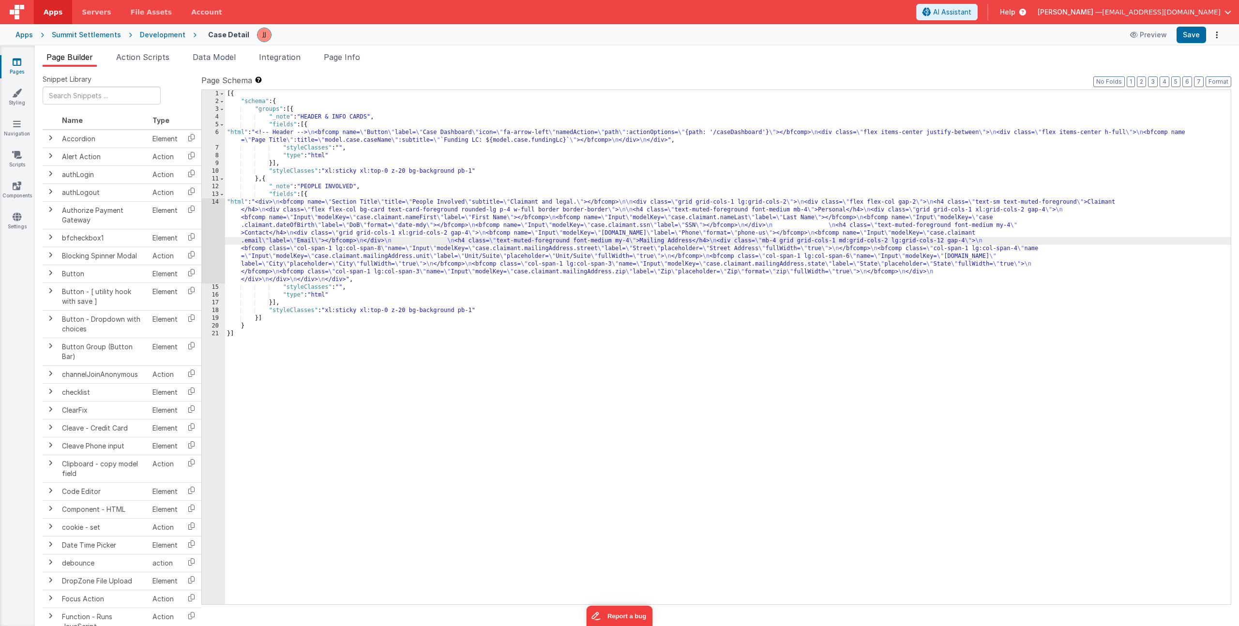
click at [215, 234] on div "14" at bounding box center [213, 240] width 23 height 85
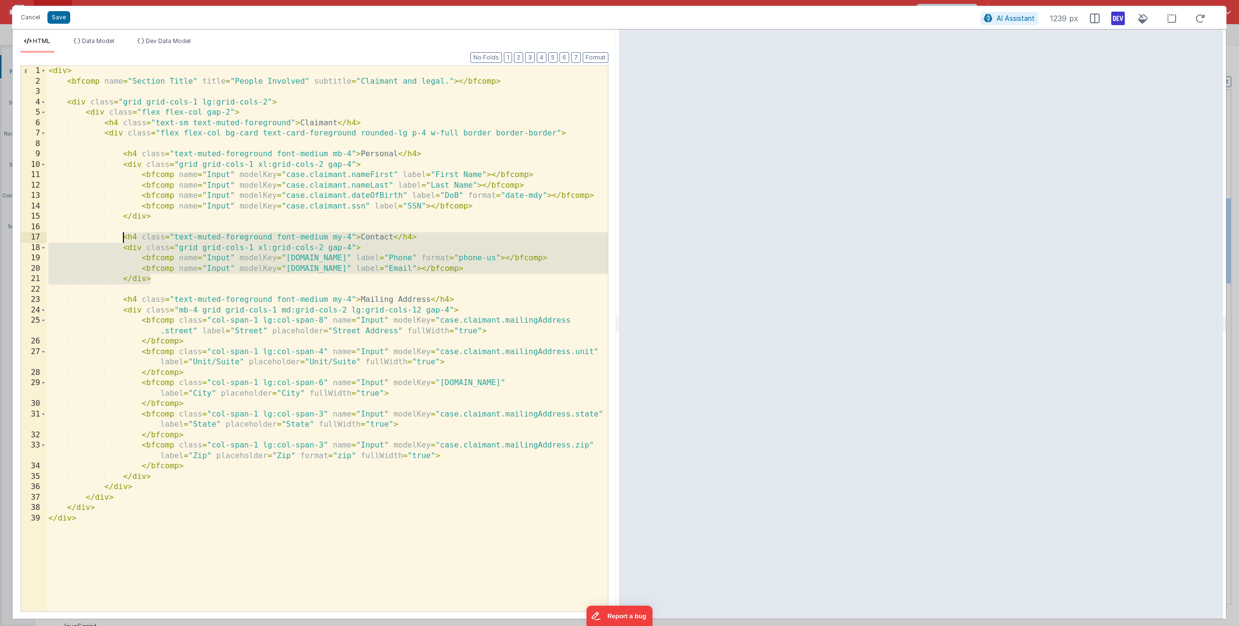
drag, startPoint x: 159, startPoint y: 279, endPoint x: 125, endPoint y: 238, distance: 54.0
click at [125, 238] on div "< div > < bfcomp name = "Section Title" title = "People Involved" subtitle = "C…" at bounding box center [327, 349] width 562 height 567
click at [110, 37] on span "Data Model" at bounding box center [98, 40] width 32 height 7
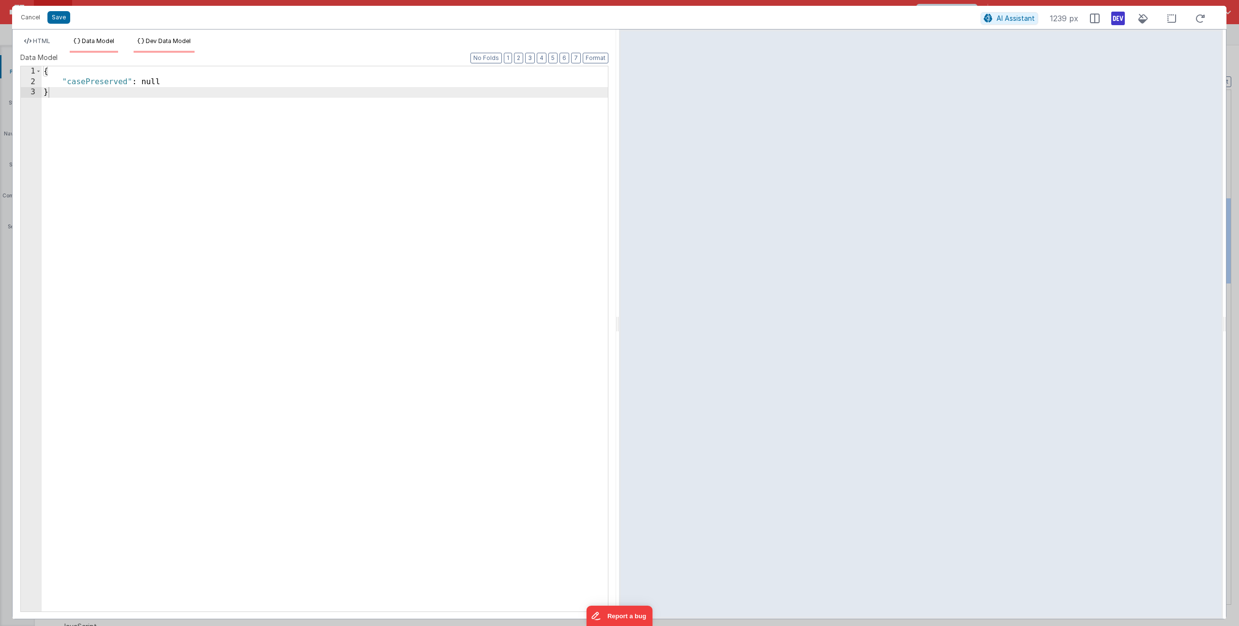
click at [171, 40] on span "Dev Data Model" at bounding box center [168, 40] width 45 height 7
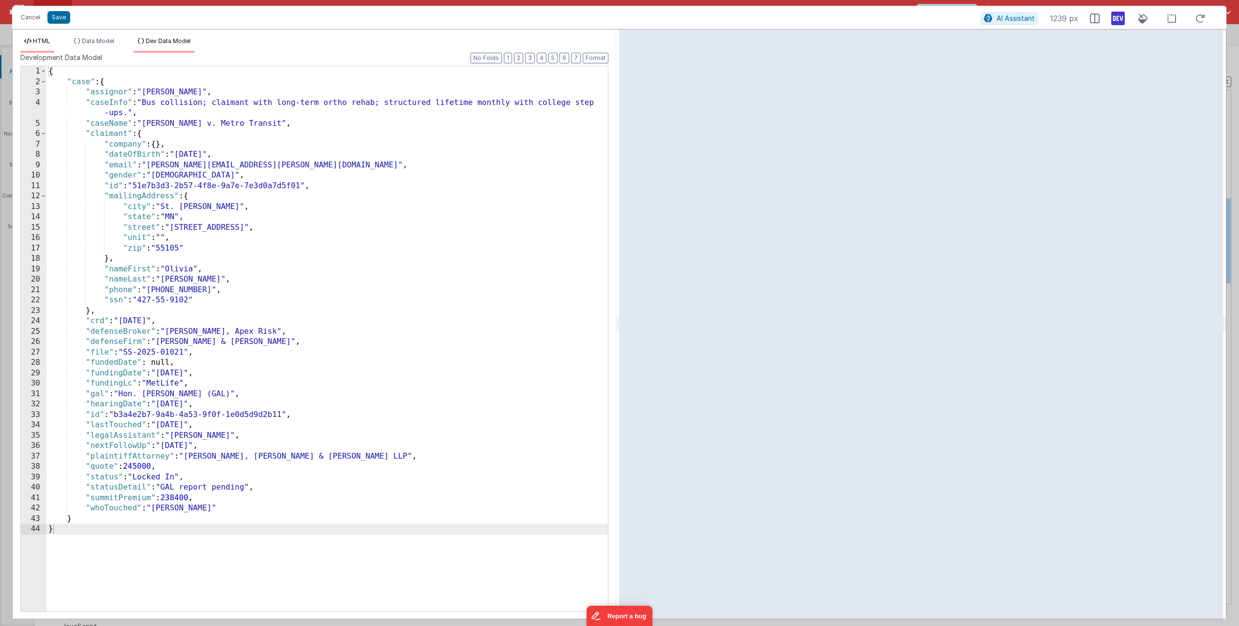
click at [54, 45] on li "HTML" at bounding box center [37, 44] width 34 height 15
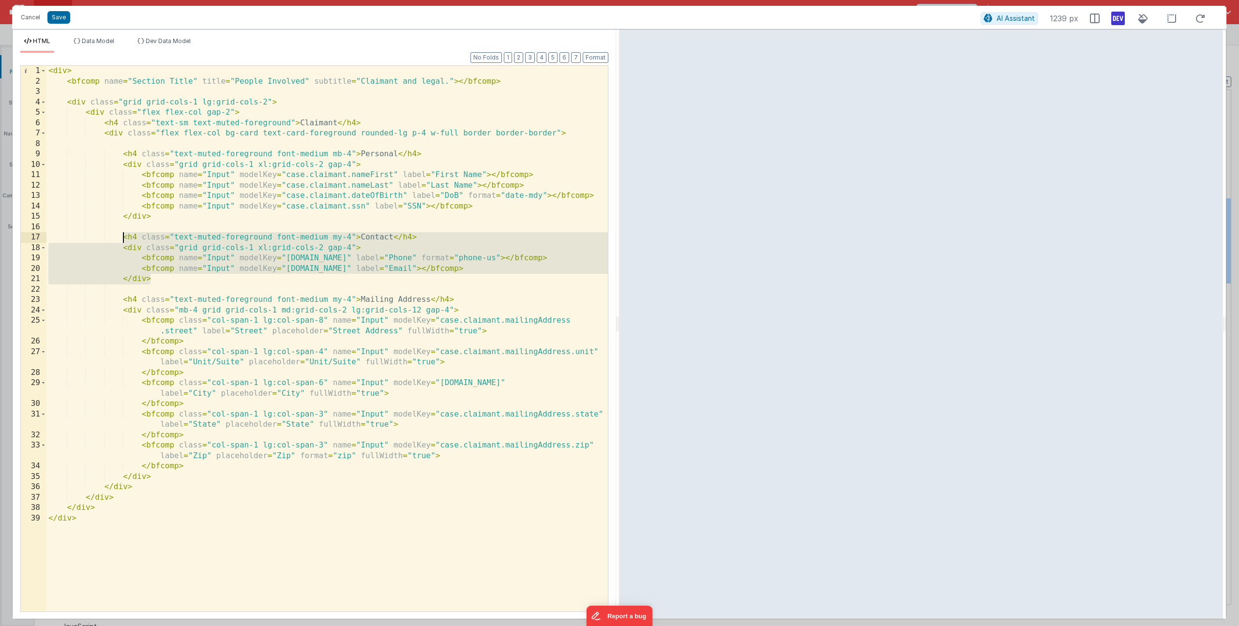
click at [157, 275] on div "< div > < bfcomp name = "Section Title" title = "People Involved" subtitle = "C…" at bounding box center [327, 349] width 562 height 567
drag, startPoint x: 157, startPoint y: 278, endPoint x: 123, endPoint y: 241, distance: 50.7
click at [123, 241] on div "< div > < bfcomp name = "Section Title" title = "People Involved" subtitle = "C…" at bounding box center [327, 349] width 562 height 567
click at [145, 478] on div "< div > < bfcomp name = "Section Title" title = "People Involved" subtitle = "C…" at bounding box center [327, 349] width 562 height 567
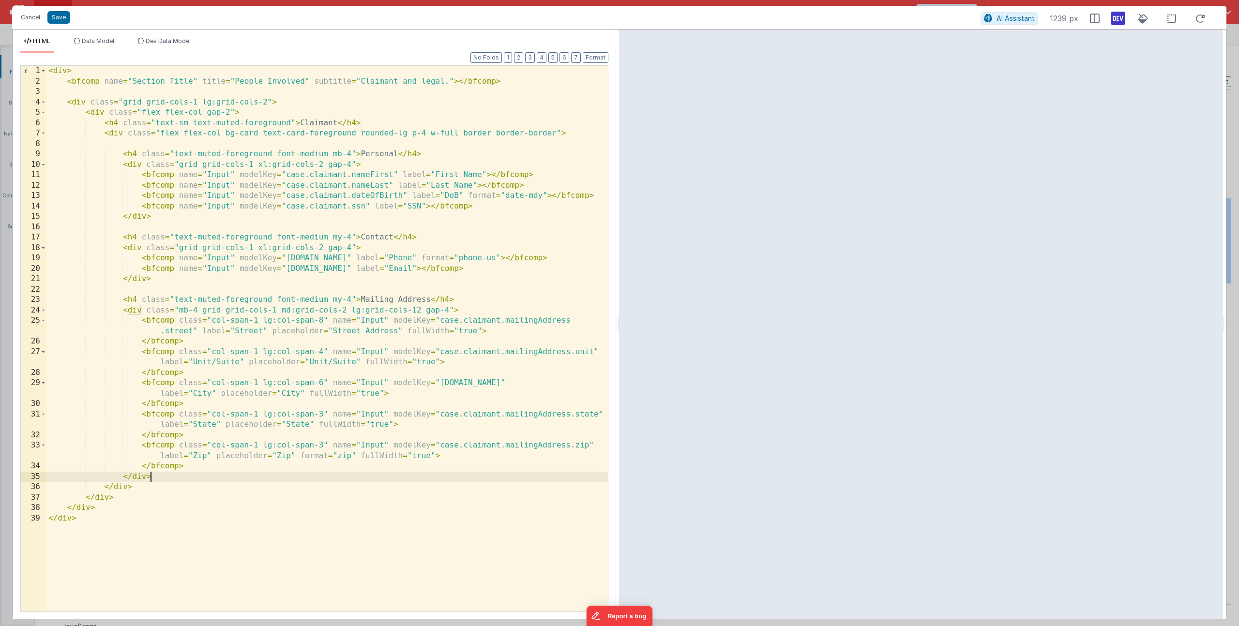
click at [152, 479] on div "< div > < bfcomp name = "Section Title" title = "People Involved" subtitle = "C…" at bounding box center [327, 349] width 562 height 567
paste textarea
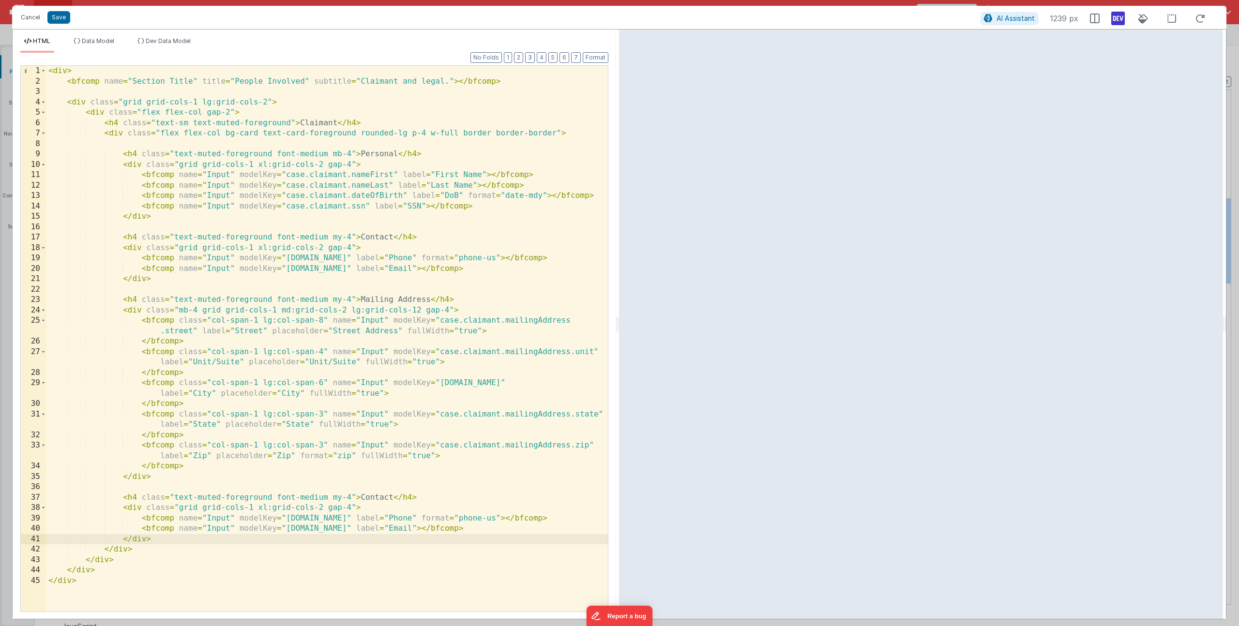
click at [370, 497] on div "< div > < bfcomp name = "Section Title" title = "People Involved" subtitle = "C…" at bounding box center [327, 349] width 562 height 567
click at [354, 518] on div "< div > < bfcomp name = "Section Title" title = "People Involved" subtitle = "C…" at bounding box center [327, 349] width 562 height 567
drag, startPoint x: 310, startPoint y: 518, endPoint x: 373, endPoint y: 518, distance: 62.9
click at [373, 518] on div "< div > < bfcomp name = "Section Title" title = "People Involved" subtitle = "C…" at bounding box center [327, 349] width 562 height 567
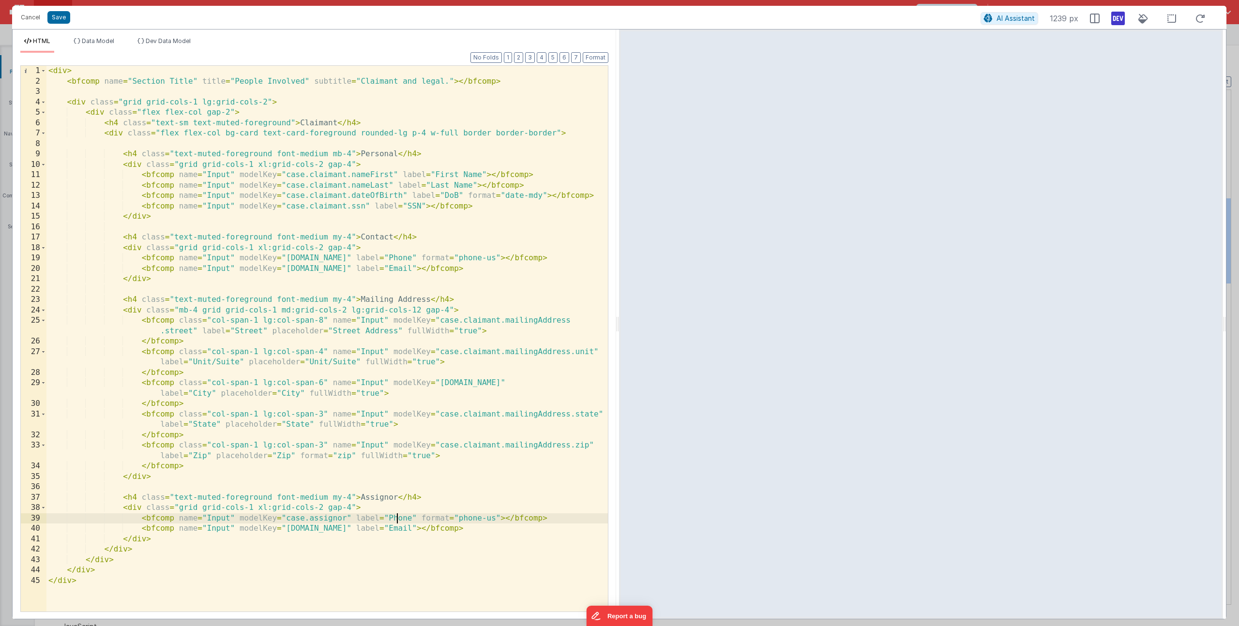
click at [396, 517] on div "< div > < bfcomp name = "Section Title" title = "People Involved" subtitle = "C…" at bounding box center [327, 349] width 562 height 567
drag, startPoint x: 540, startPoint y: 517, endPoint x: 462, endPoint y: 521, distance: 78.0
click at [462, 521] on div "< div > < bfcomp name = "Section Title" title = "People Involved" subtitle = "C…" at bounding box center [327, 349] width 562 height 567
click at [109, 51] on li "Data Model" at bounding box center [94, 44] width 48 height 15
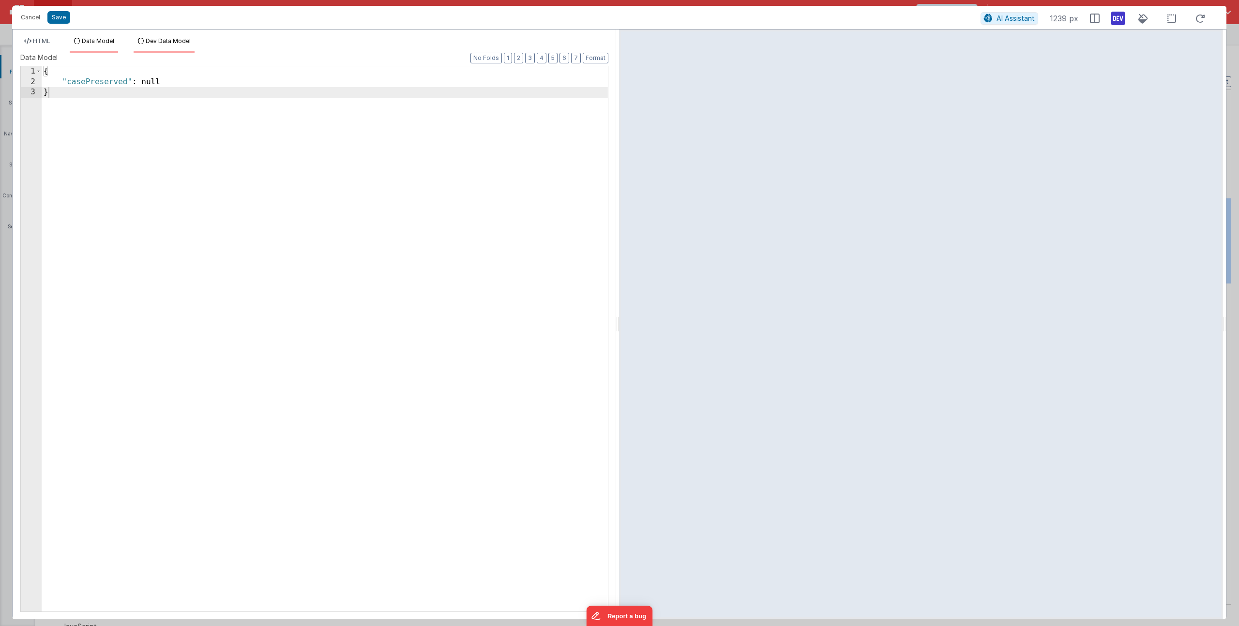
click at [163, 41] on span "Dev Data Model" at bounding box center [168, 40] width 45 height 7
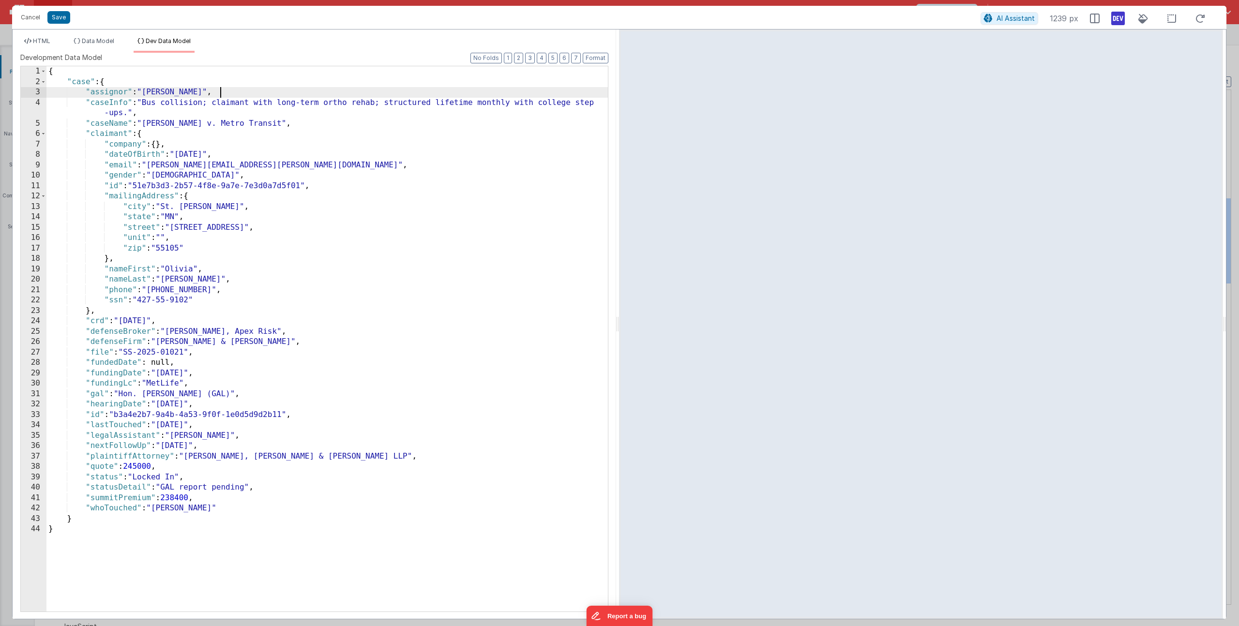
click at [225, 93] on div "{ "case" : { "assignor" : "[PERSON_NAME]" , "caseInfo" : "Bus collision; claima…" at bounding box center [327, 349] width 562 height 566
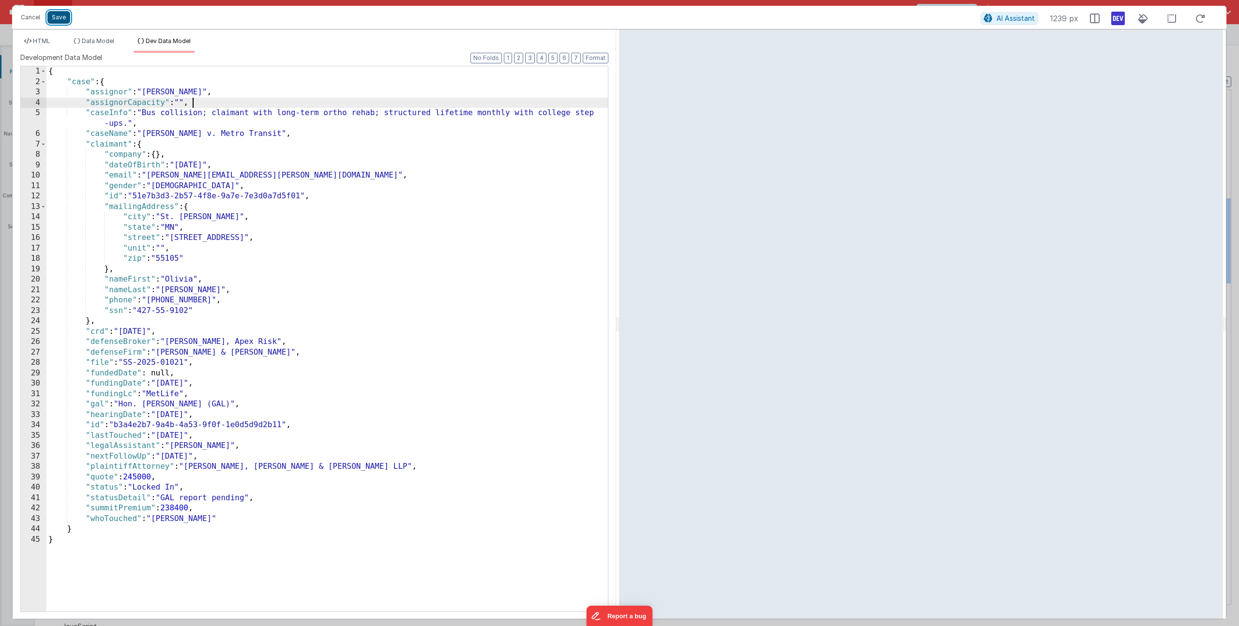
click at [63, 22] on button "Save" at bounding box center [58, 17] width 23 height 13
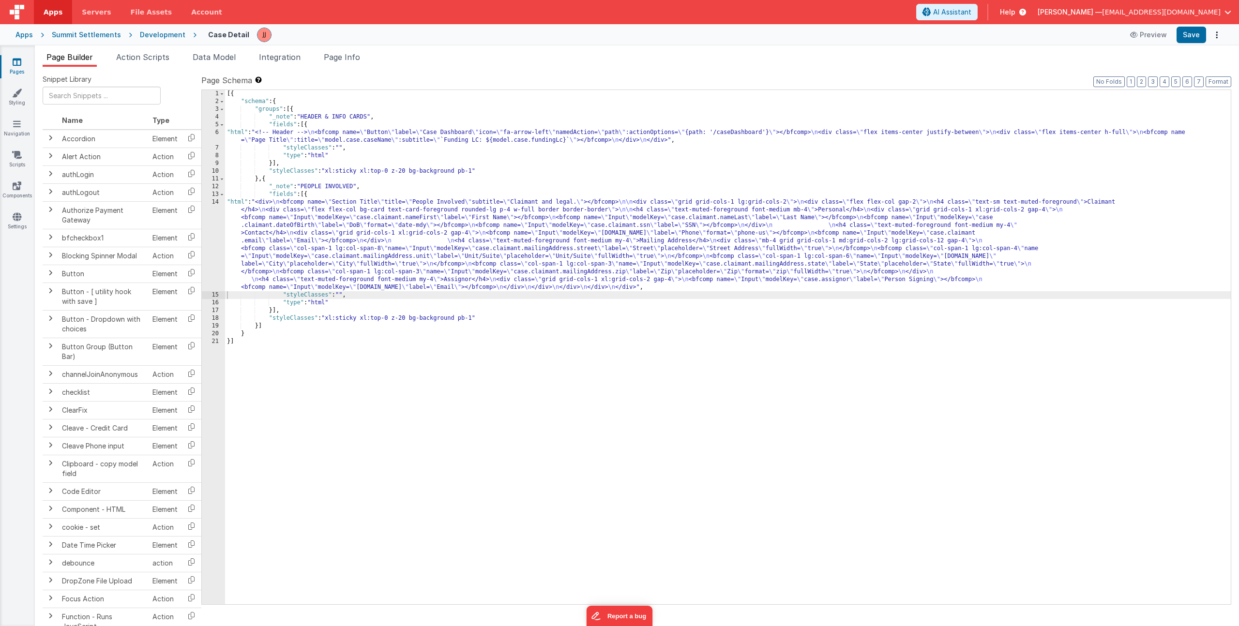
click at [418, 244] on div "[{ "schema" : { "groups" : [{ "_note" : "HEADER & INFO CARDS" , "fields" : [{ "…" at bounding box center [728, 355] width 1006 height 530
click at [213, 233] on div "14" at bounding box center [213, 244] width 23 height 93
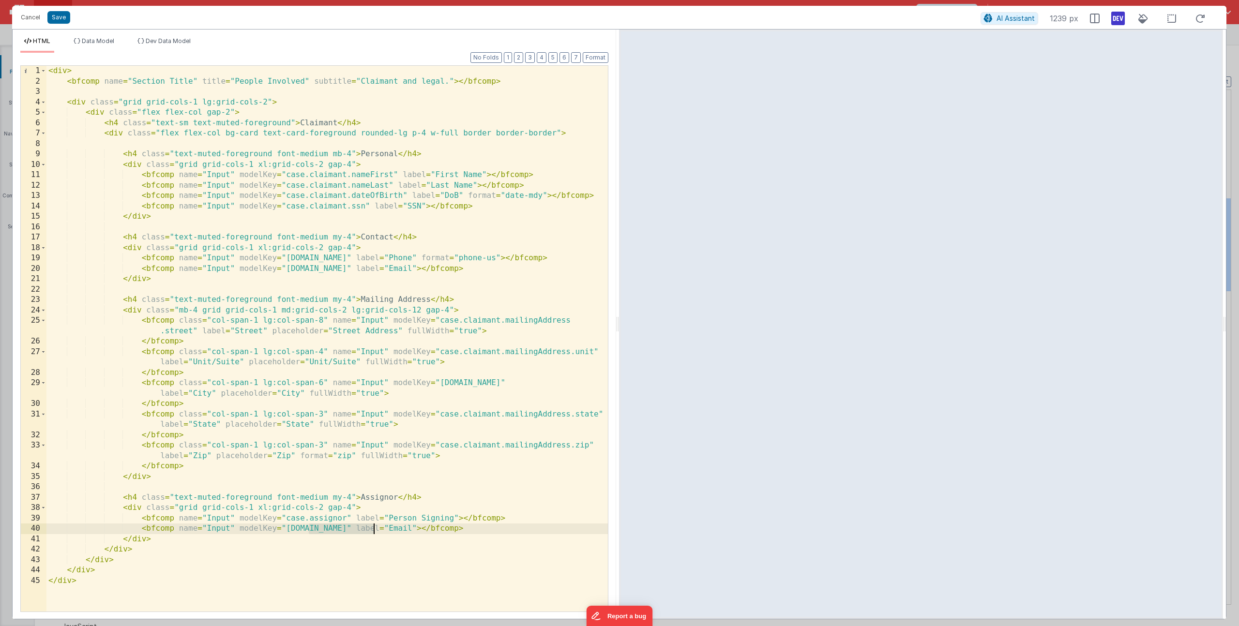
drag, startPoint x: 311, startPoint y: 529, endPoint x: 373, endPoint y: 527, distance: 62.5
click at [373, 527] on div "< div > < bfcomp name = "Section Title" title = "People Involved" subtitle = "C…" at bounding box center [327, 349] width 562 height 567
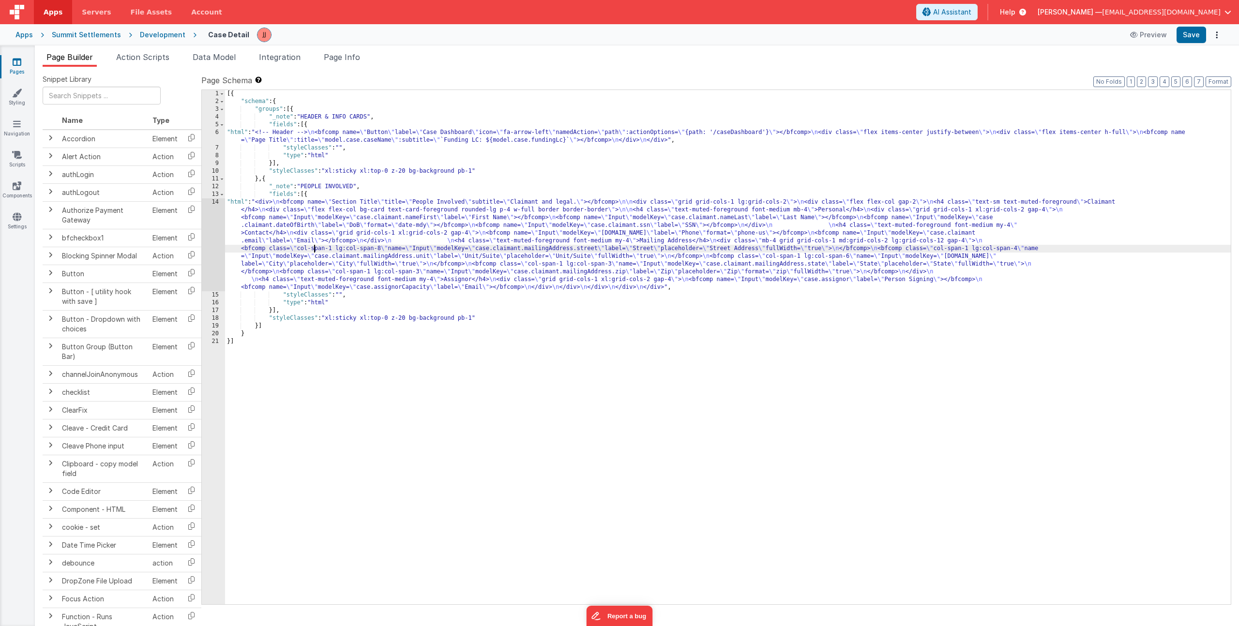
click at [314, 245] on div "[{ "schema" : { "groups" : [{ "_note" : "HEADER & INFO CARDS" , "fields" : [{ "…" at bounding box center [728, 355] width 1006 height 530
click at [217, 243] on div "14" at bounding box center [213, 244] width 23 height 93
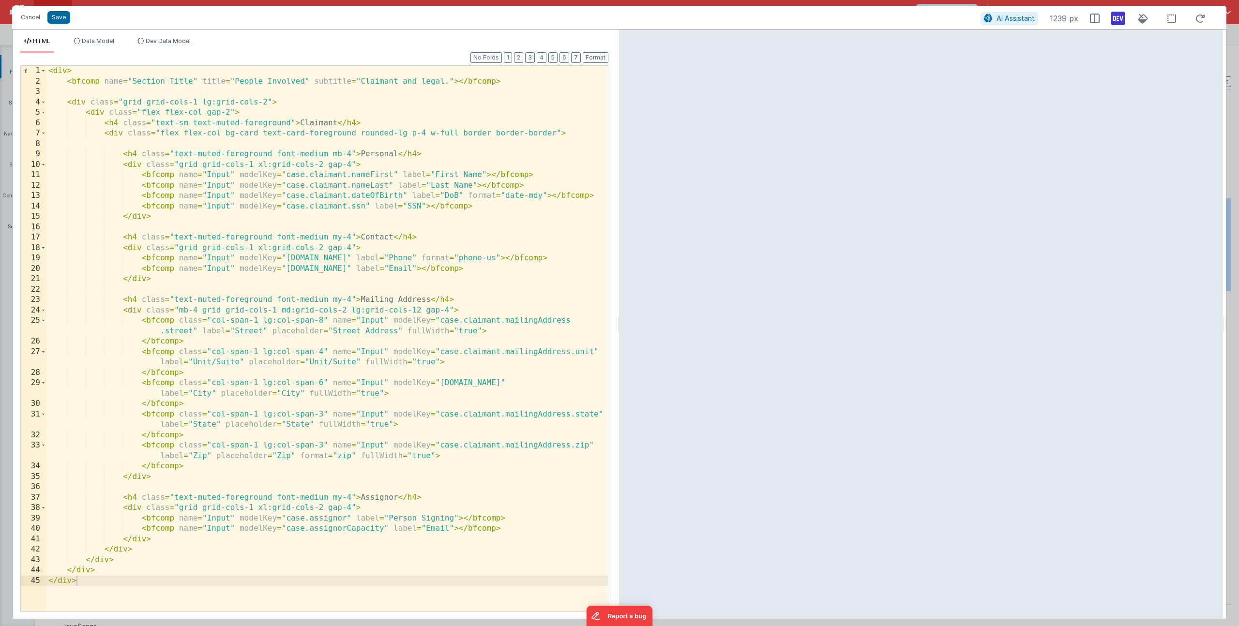
click at [439, 530] on div "< div > < bfcomp name = "Section Title" title = "People Involved" subtitle = "C…" at bounding box center [327, 349] width 562 height 567
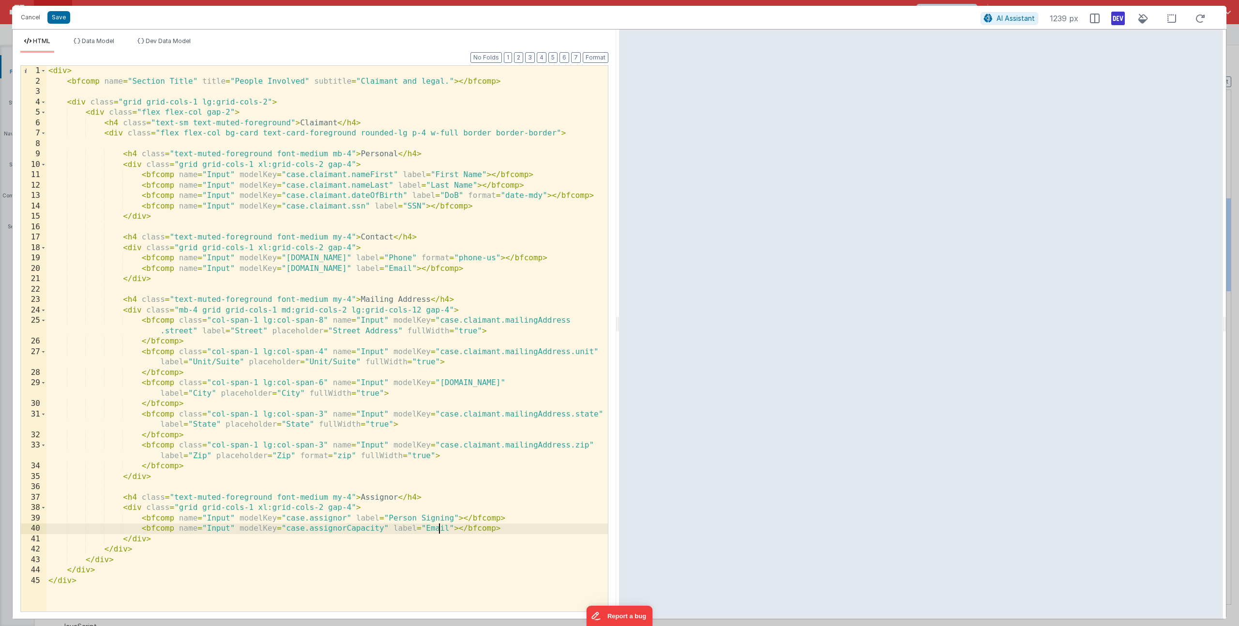
click at [439, 530] on div "< div > < bfcomp name = "Section Title" title = "People Involved" subtitle = "C…" at bounding box center [327, 349] width 562 height 567
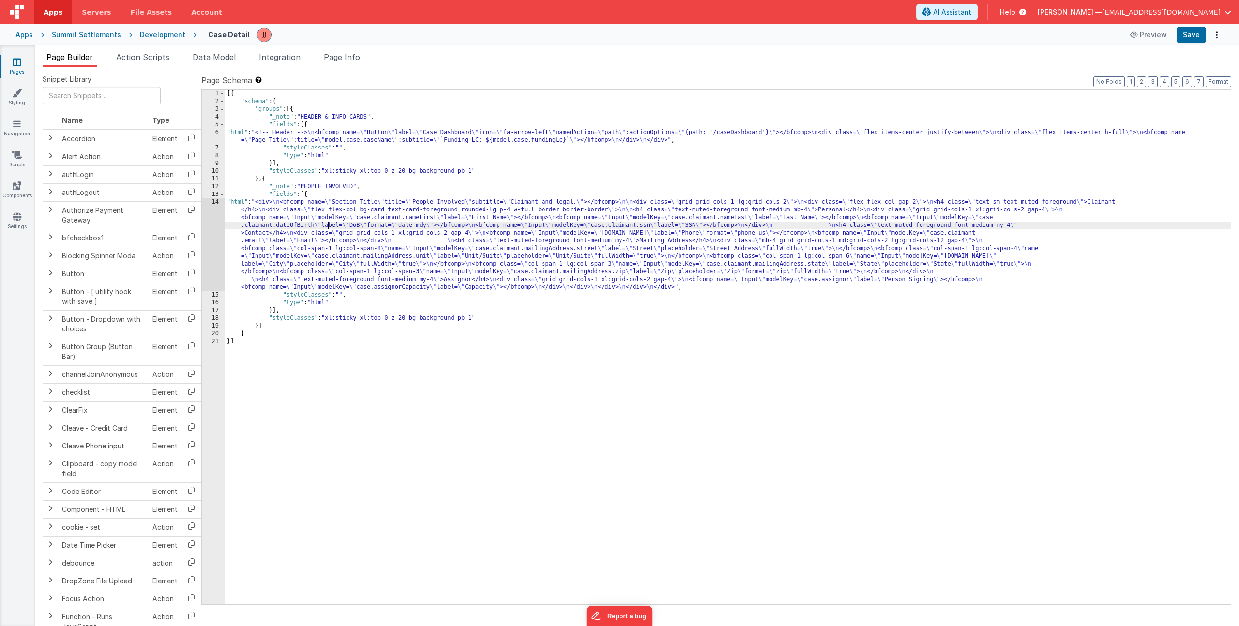
click at [329, 226] on div "[{ "schema" : { "groups" : [{ "_note" : "HEADER & INFO CARDS" , "fields" : [{ "…" at bounding box center [728, 355] width 1006 height 530
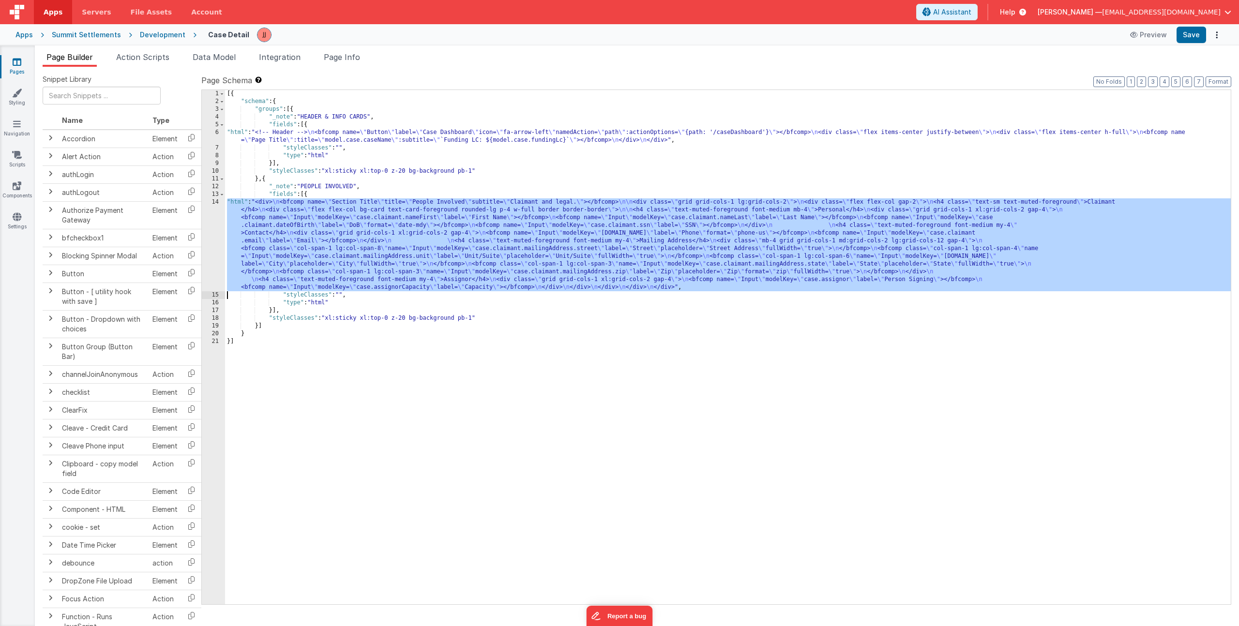
click at [213, 220] on div "14" at bounding box center [213, 244] width 23 height 93
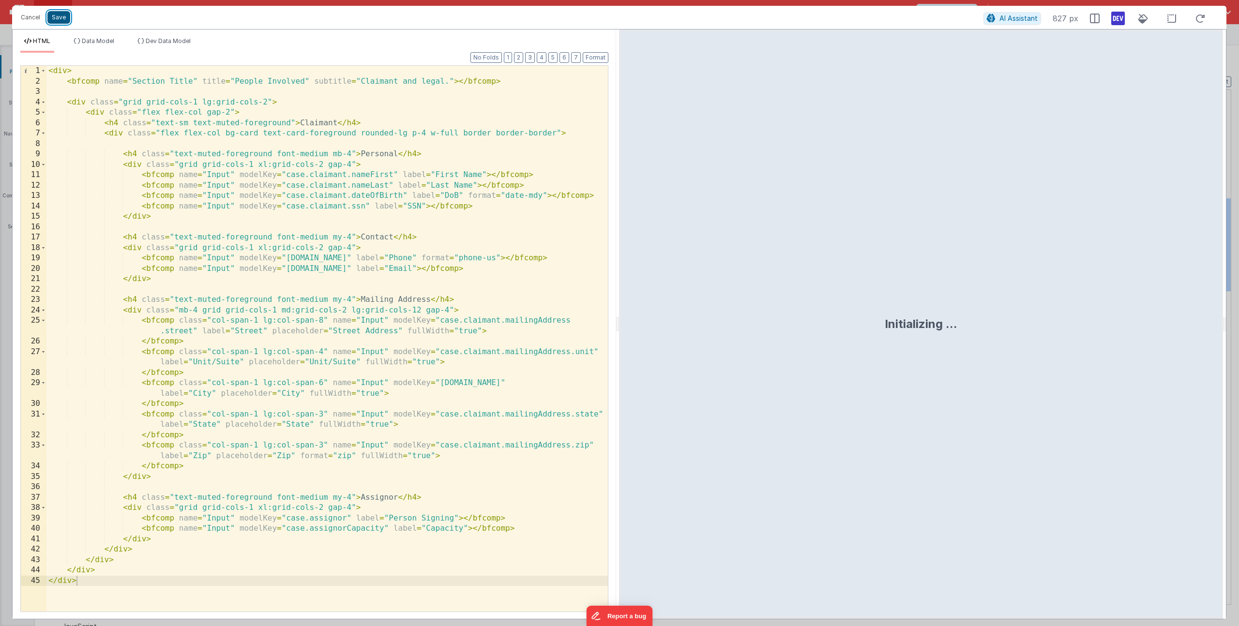
click at [51, 19] on button "Save" at bounding box center [58, 17] width 23 height 13
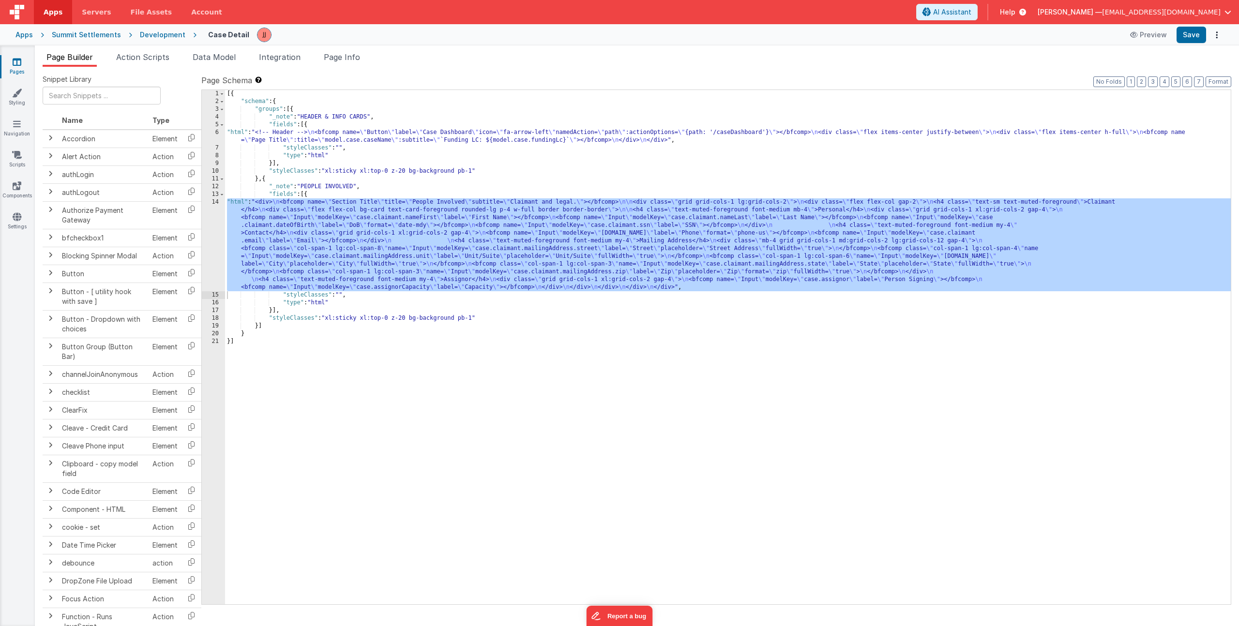
click at [329, 139] on div "[{ "schema" : { "groups" : [{ "_note" : "HEADER & INFO CARDS" , "fields" : [{ "…" at bounding box center [728, 355] width 1006 height 530
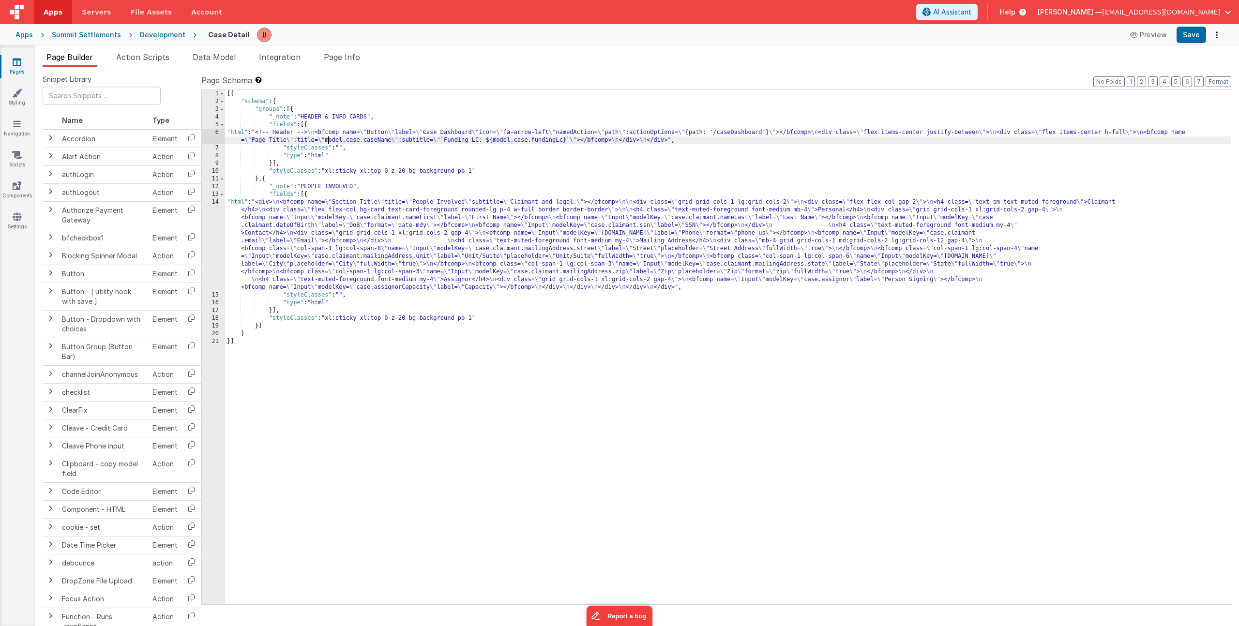
click at [218, 132] on div "6" at bounding box center [213, 136] width 23 height 15
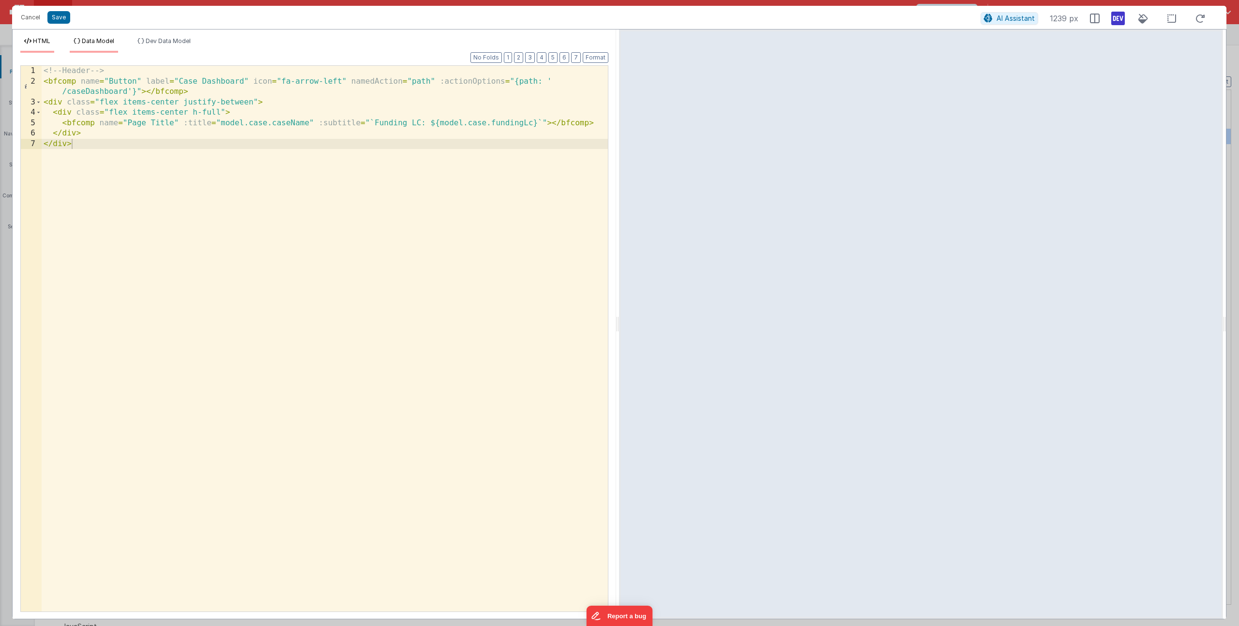
click at [90, 46] on li "Data Model" at bounding box center [94, 44] width 48 height 15
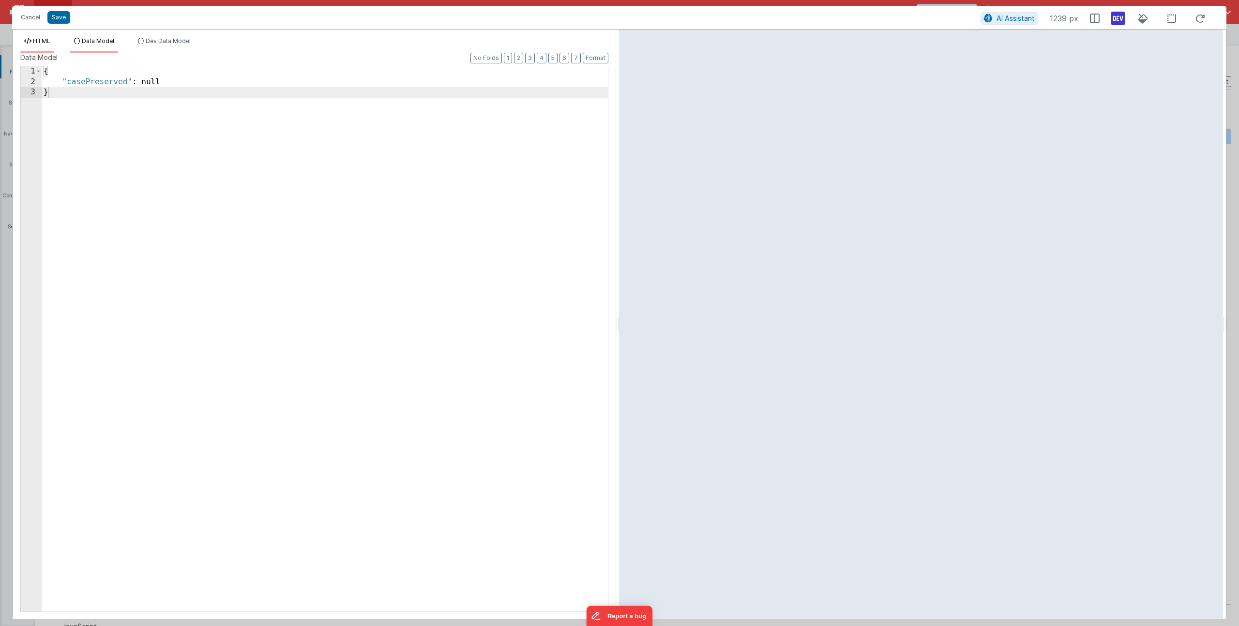
click at [33, 43] on span "HTML" at bounding box center [41, 40] width 17 height 7
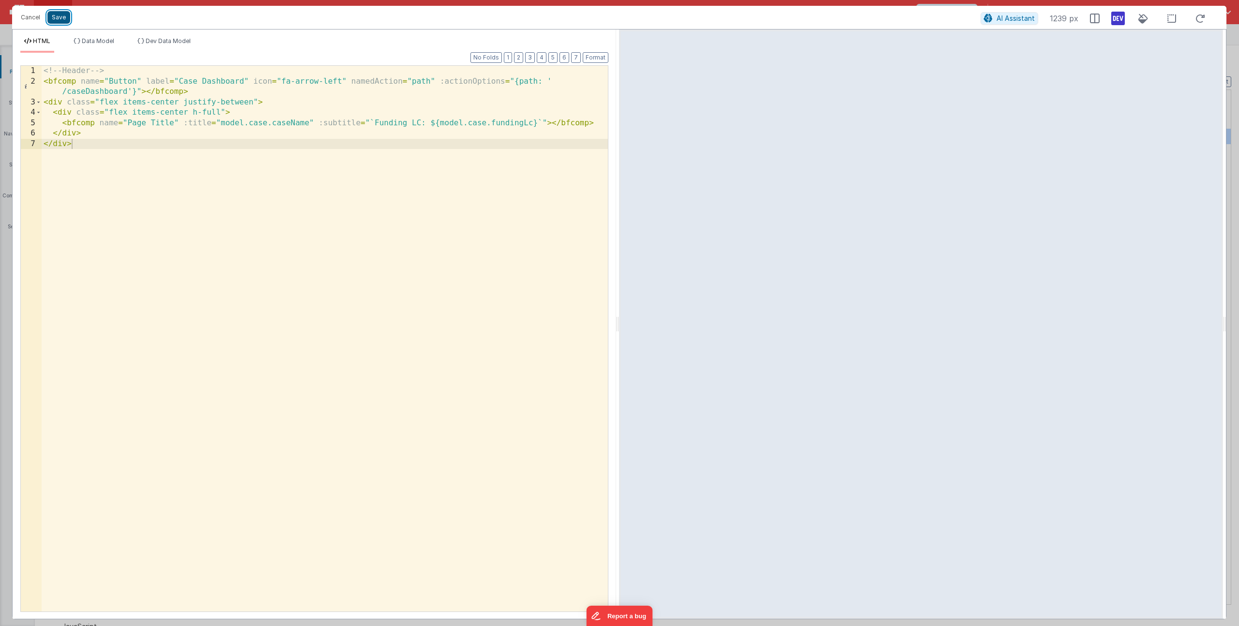
click at [62, 17] on button "Save" at bounding box center [58, 17] width 23 height 13
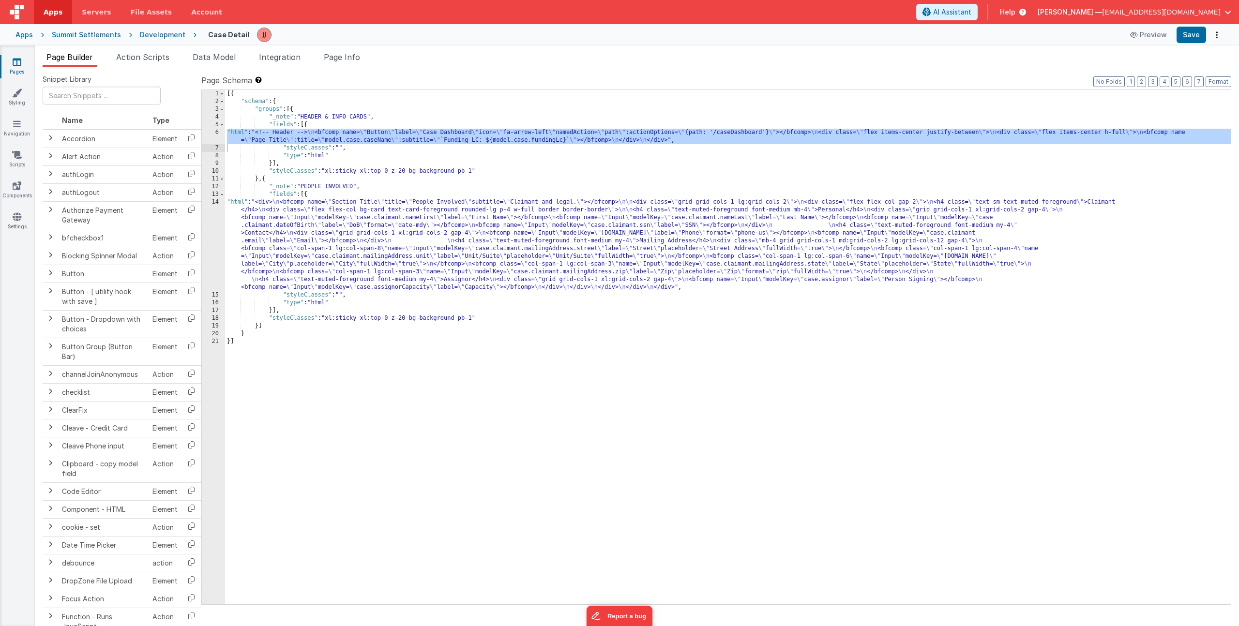
click at [388, 166] on div "[{ "schema" : { "groups" : [{ "_note" : "HEADER & INFO CARDS" , "fields" : [{ "…" at bounding box center [728, 355] width 1006 height 530
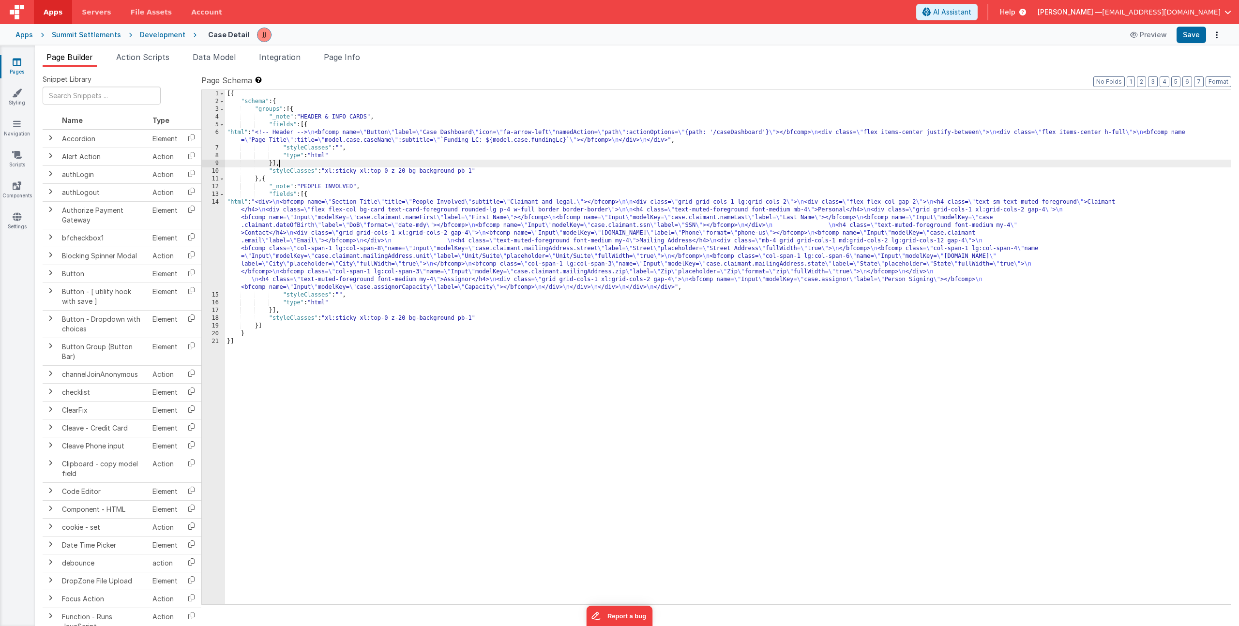
click at [408, 169] on div "[{ "schema" : { "groups" : [{ "_note" : "HEADER & INFO CARDS" , "fields" : [{ "…" at bounding box center [728, 355] width 1006 height 530
click at [412, 173] on div "[{ "schema" : { "groups" : [{ "_note" : "HEADER & INFO CARDS" , "fields" : [{ "…" at bounding box center [728, 355] width 1006 height 530
click at [554, 173] on div "[{ "schema" : { "groups" : [{ "_note" : "HEADER & INFO CARDS" , "fields" : [{ "…" at bounding box center [728, 355] width 1006 height 530
click at [220, 58] on span "Data Model" at bounding box center [214, 57] width 43 height 10
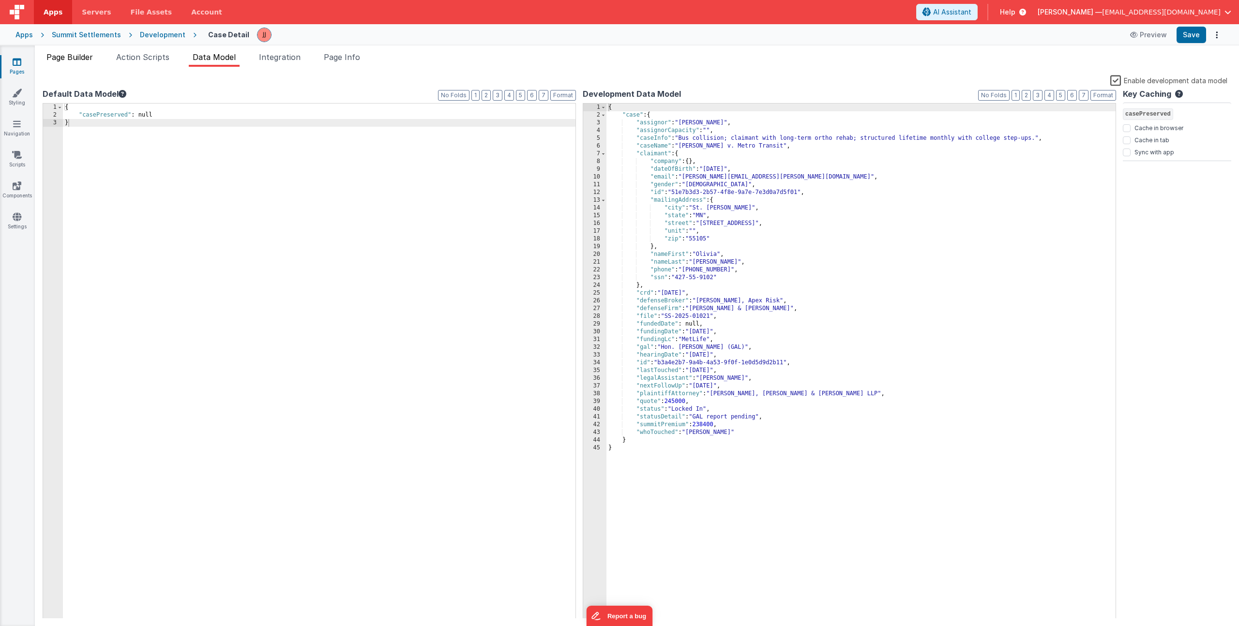
click at [64, 57] on span "Page Builder" at bounding box center [69, 57] width 46 height 10
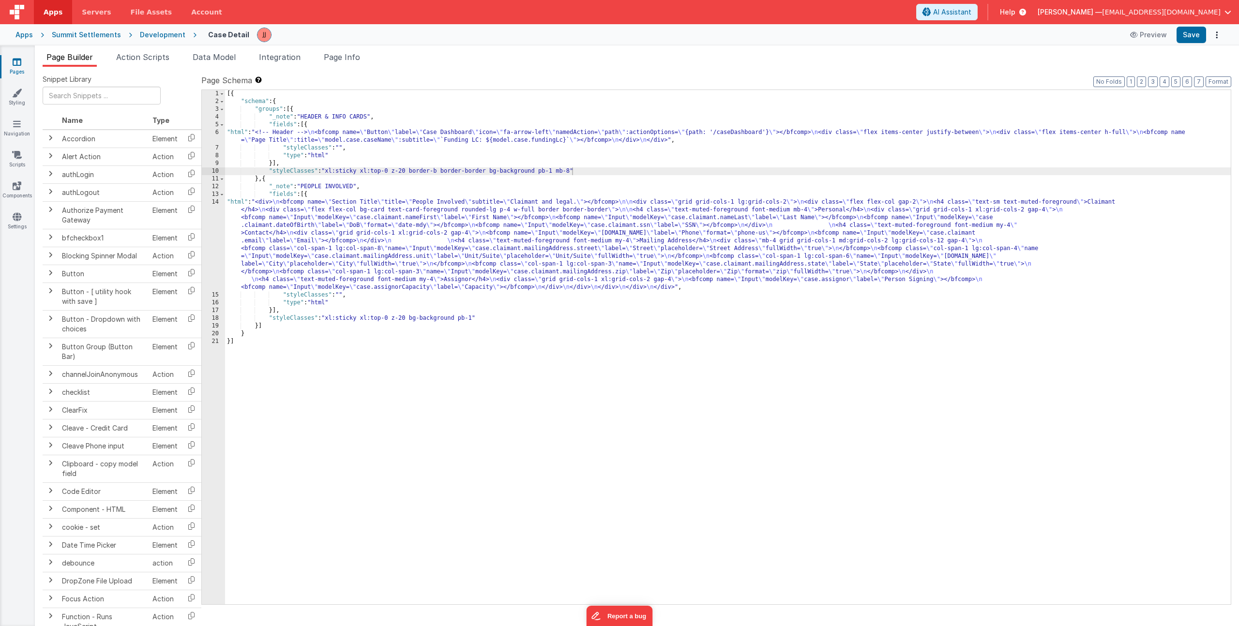
click at [433, 239] on div "[{ "schema" : { "groups" : [{ "_note" : "HEADER & INFO CARDS" , "fields" : [{ "…" at bounding box center [728, 355] width 1006 height 530
click at [214, 242] on div "14" at bounding box center [213, 244] width 23 height 93
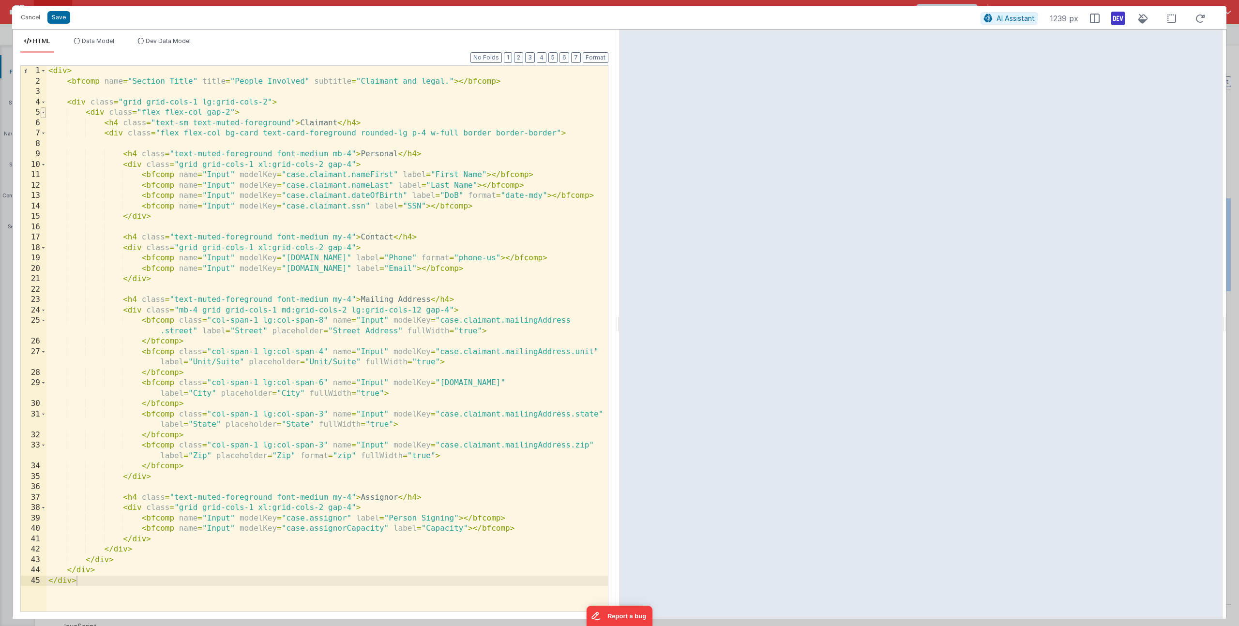
click at [41, 112] on span at bounding box center [43, 112] width 5 height 11
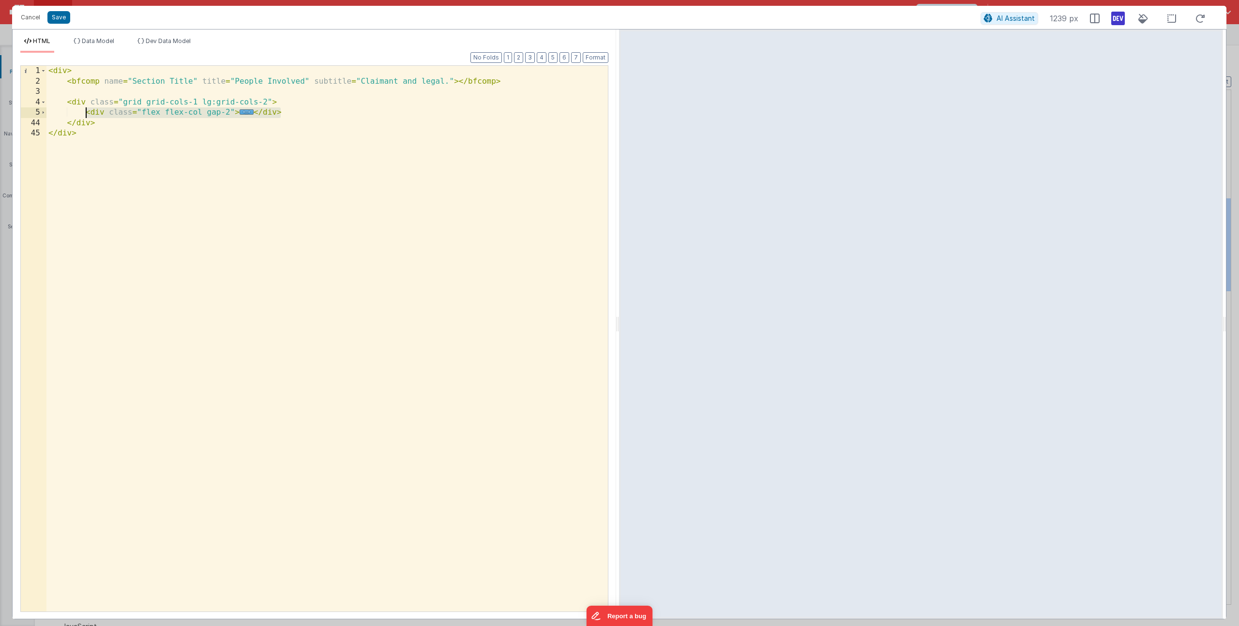
drag, startPoint x: 287, startPoint y: 111, endPoint x: 84, endPoint y: 109, distance: 202.8
click at [84, 109] on div "< div > < bfcomp name = "Section Title" title = "People Involved" subtitle = "C…" at bounding box center [327, 349] width 562 height 567
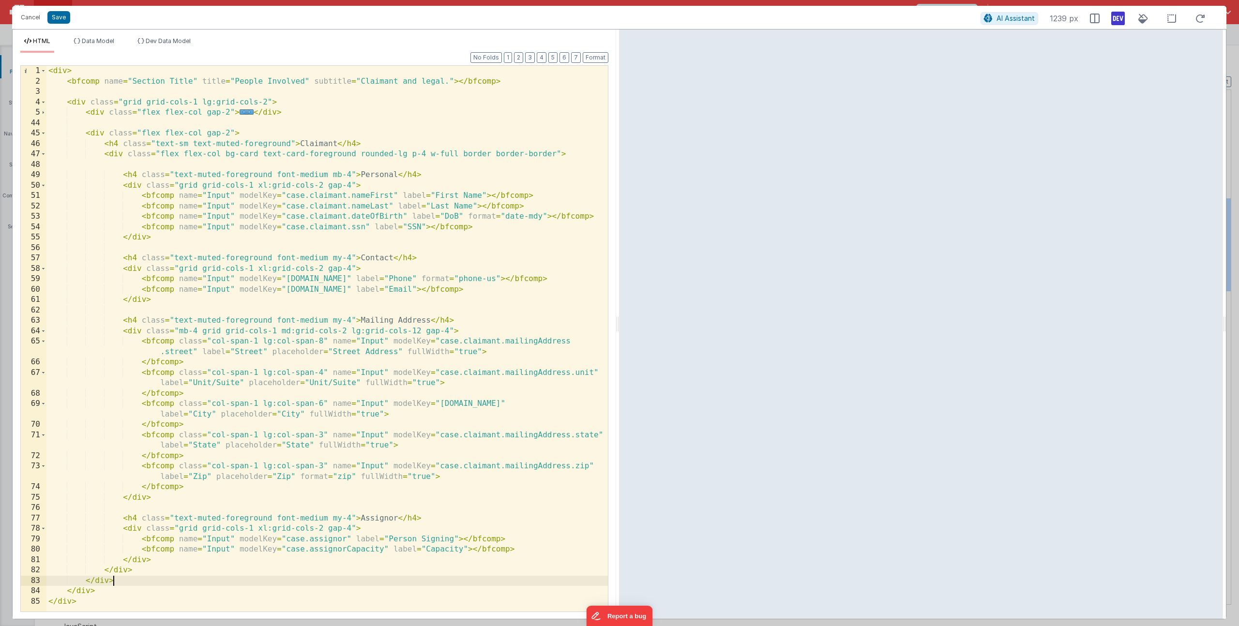
click at [325, 143] on div "< div > < bfcomp name = "Section Title" title = "People Involved" subtitle = "C…" at bounding box center [327, 349] width 562 height 567
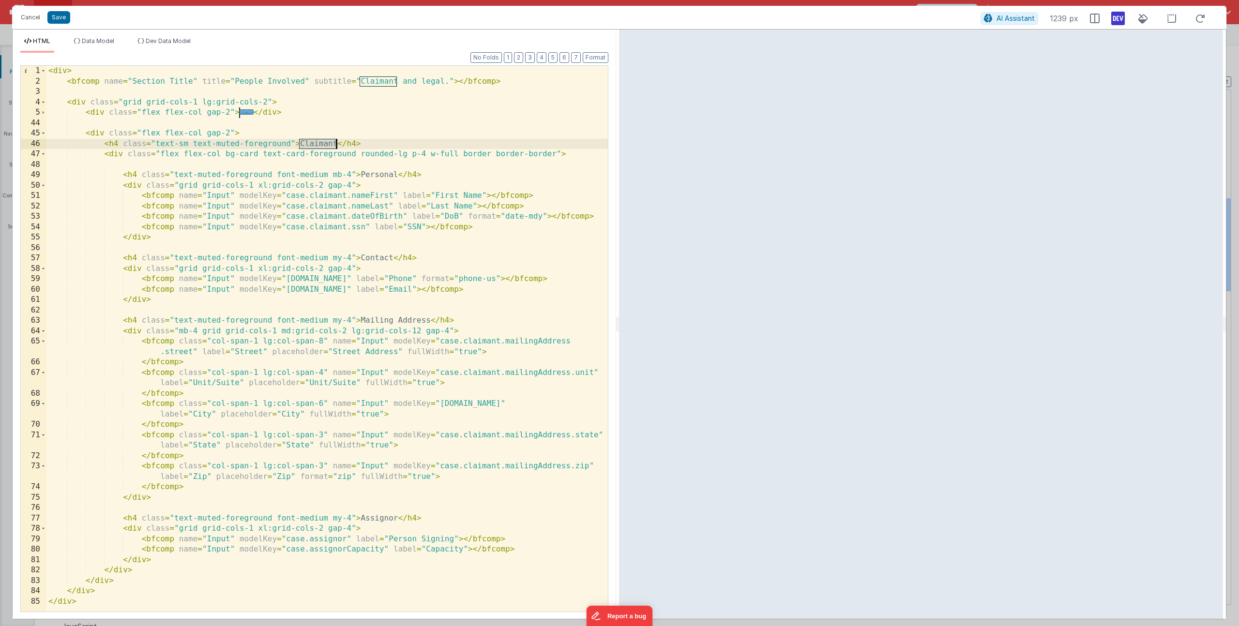
click at [269, 102] on div "< div > < bfcomp name = "Section Title" title = "People Involved" subtitle = "C…" at bounding box center [327, 349] width 562 height 567
click at [313, 147] on div "< div > < bfcomp name = "Section Title" title = "People Involved" subtitle = "C…" at bounding box center [327, 349] width 562 height 567
click at [245, 79] on div "< div > < bfcomp name = "Section Title" title = "People Involved" subtitle = "C…" at bounding box center [327, 349] width 562 height 567
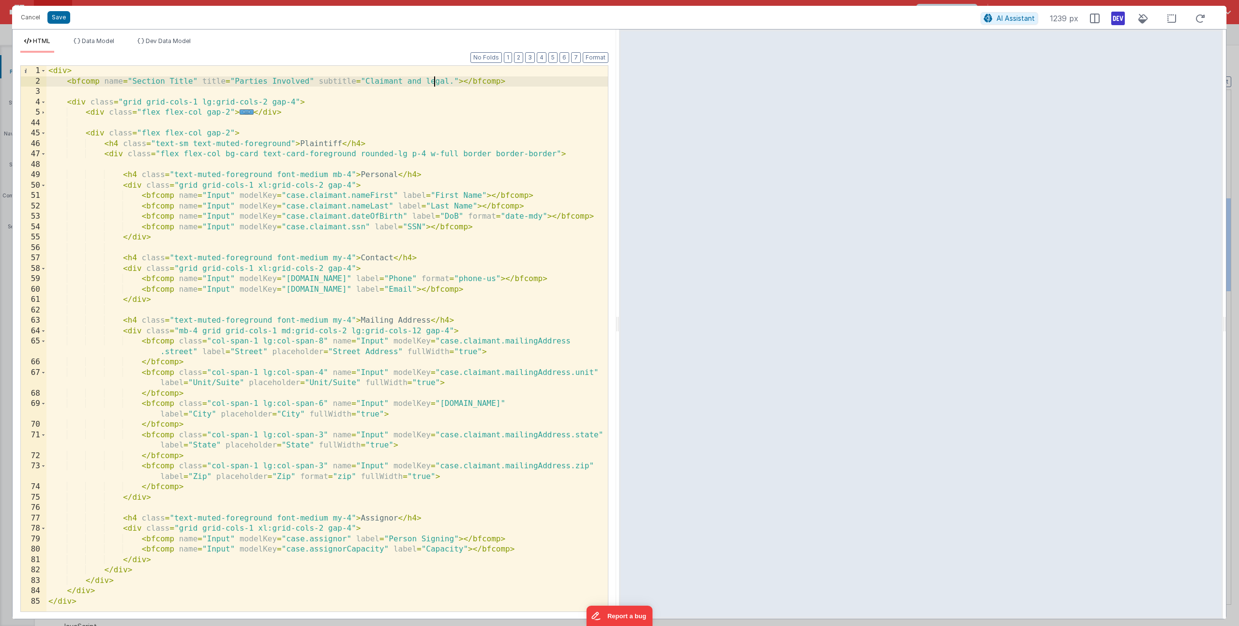
click at [434, 84] on div "< div > < bfcomp name = "Section Title" title = "Parties Involved" subtitle = "…" at bounding box center [327, 349] width 562 height 567
click at [380, 175] on div "< div > < bfcomp name = "Section Title" title = "Parties Involved" subtitle = "…" at bounding box center [327, 349] width 562 height 567
click at [100, 39] on span "Data Model" at bounding box center [98, 40] width 32 height 7
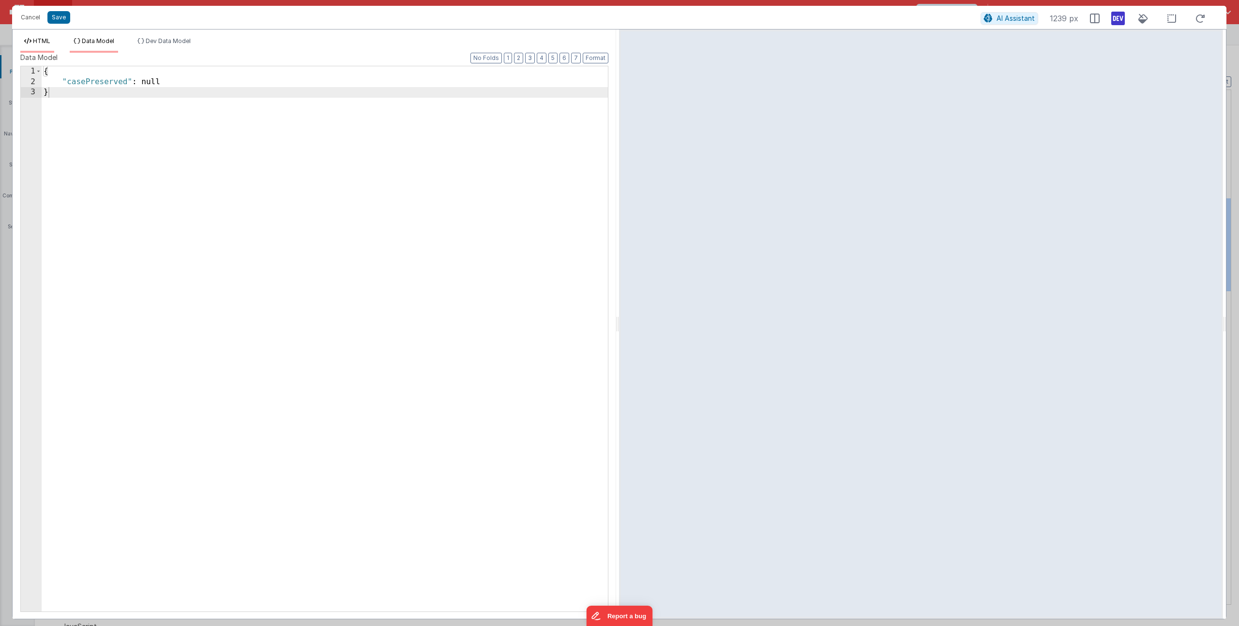
click at [45, 44] on span "HTML" at bounding box center [41, 40] width 17 height 7
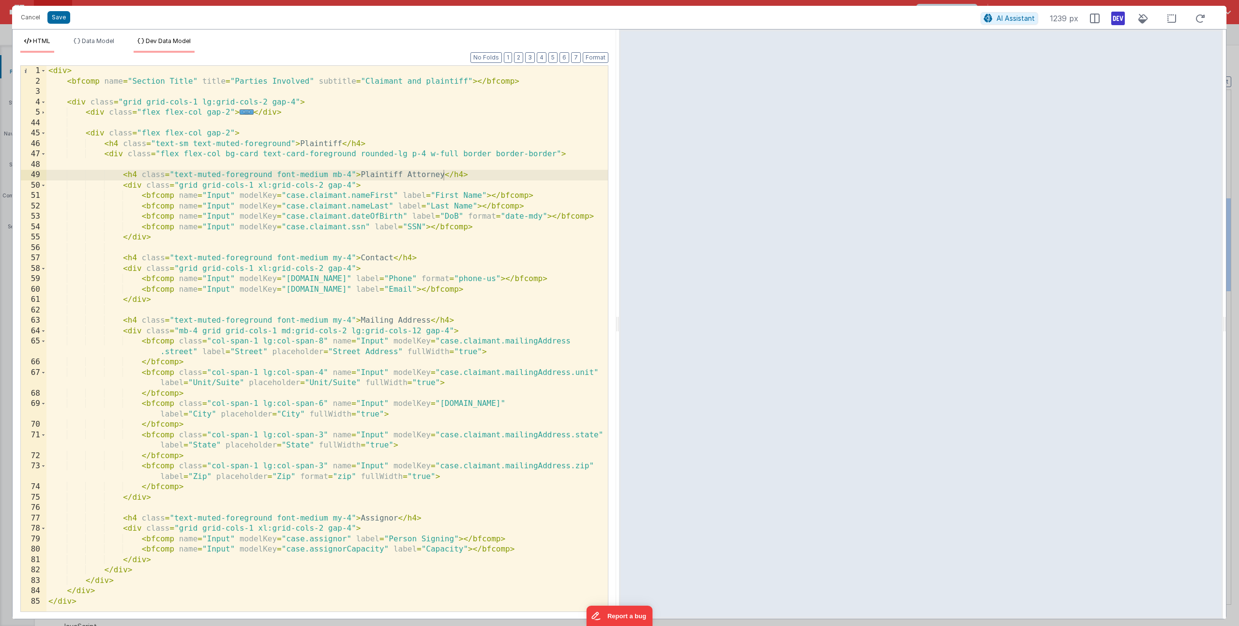
click at [144, 43] on icon at bounding box center [140, 41] width 7 height 6
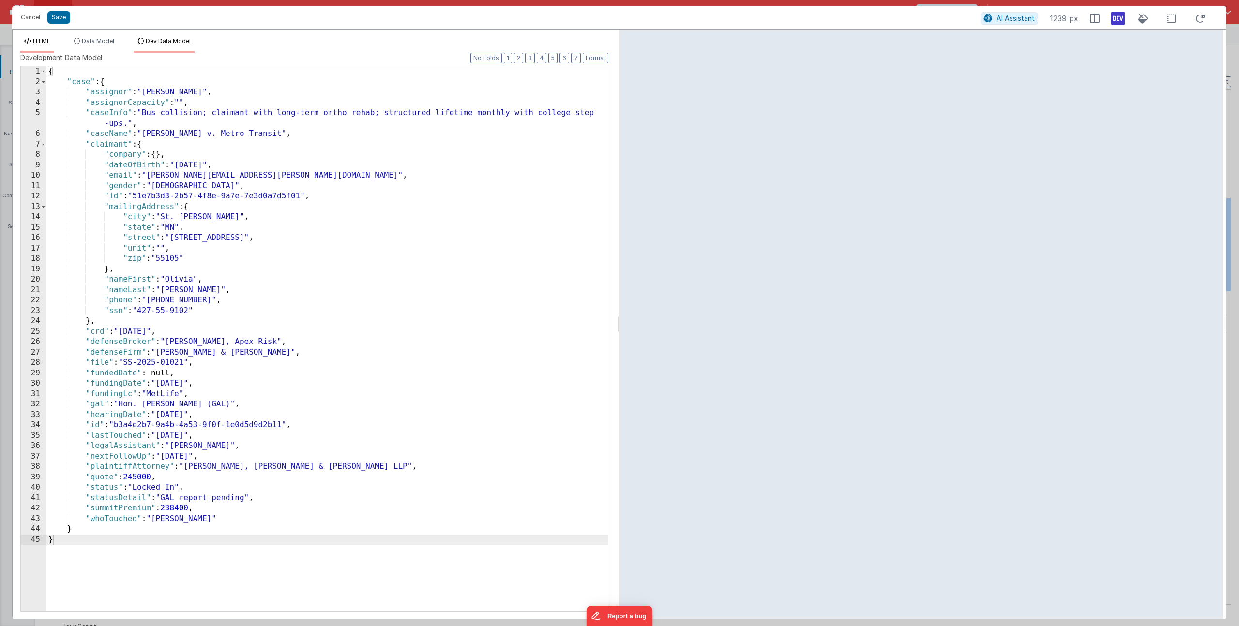
click at [40, 43] on span "HTML" at bounding box center [41, 40] width 17 height 7
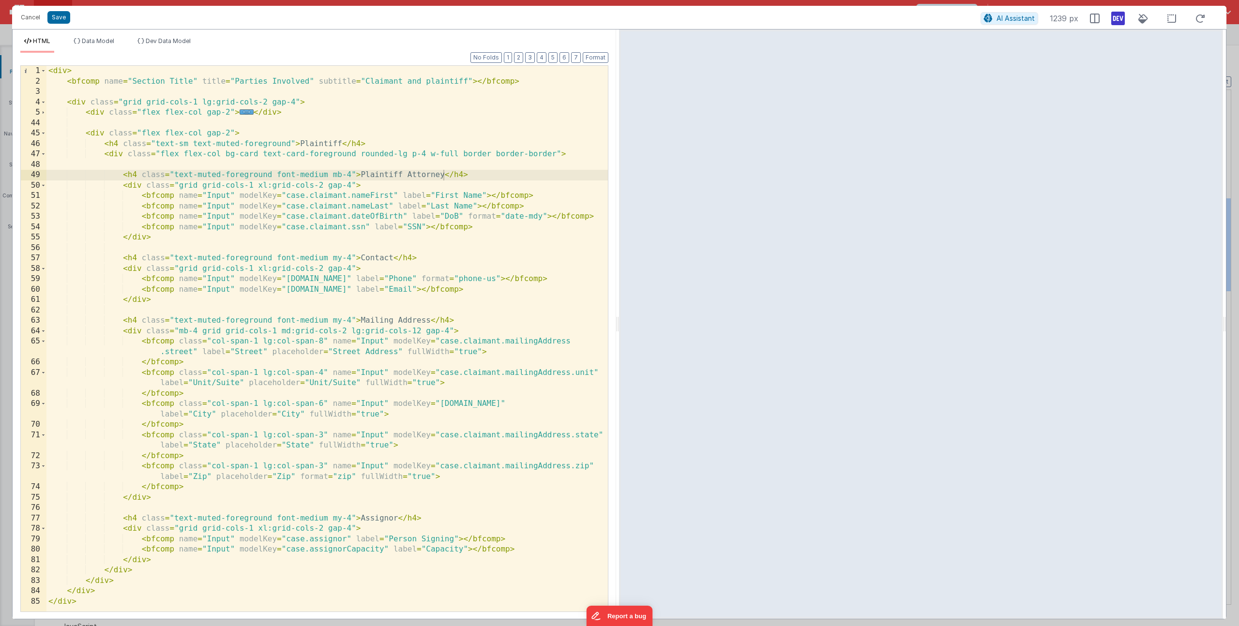
click at [369, 193] on div "< div > < bfcomp name = "Section Title" title = "Parties Involved" subtitle = "…" at bounding box center [327, 349] width 562 height 567
drag, startPoint x: 308, startPoint y: 196, endPoint x: 392, endPoint y: 197, distance: 83.7
click at [392, 197] on div "< div > < bfcomp name = "Section Title" title = "Parties Involved" subtitle = "…" at bounding box center [327, 349] width 562 height 567
drag, startPoint x: 428, startPoint y: 196, endPoint x: 477, endPoint y: 195, distance: 49.4
click at [477, 195] on div "< div > < bfcomp name = "Section Title" title = "Parties Involved" subtitle = "…" at bounding box center [327, 349] width 562 height 567
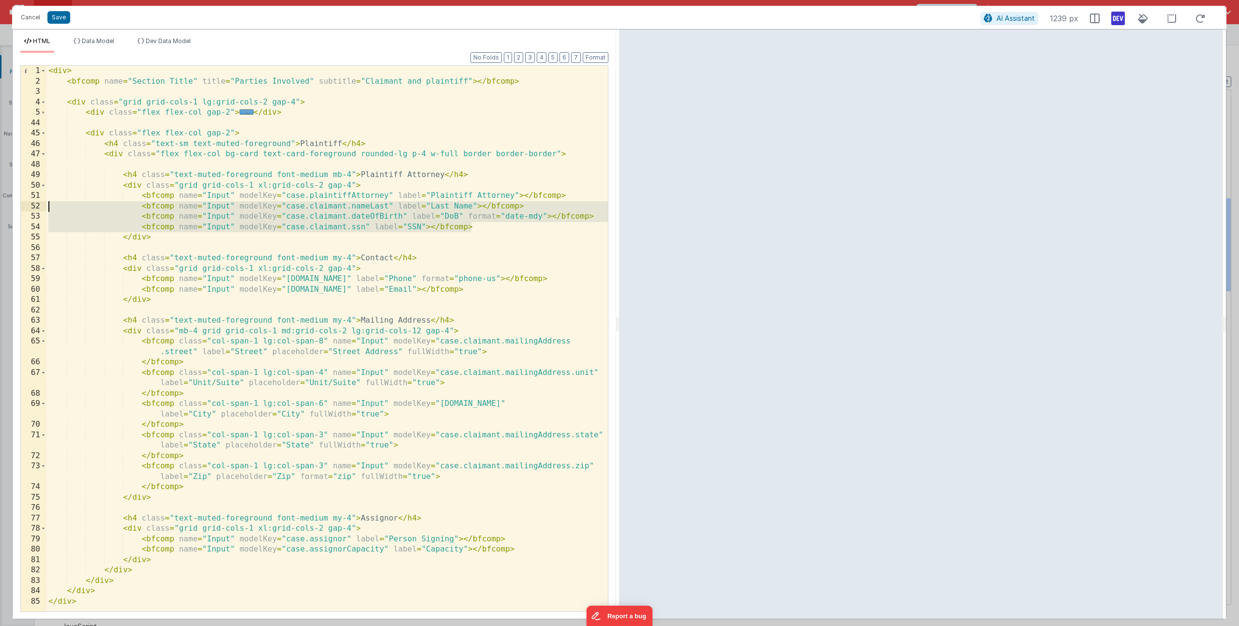
drag, startPoint x: 377, startPoint y: 219, endPoint x: 22, endPoint y: 209, distance: 355.0
click at [22, 209] on div "1 2 3 4 5 44 45 46 47 48 49 50 51 52 53 54 55 56 57 58 59 60 61 62 63 64 65 66 …" at bounding box center [314, 338] width 588 height 547
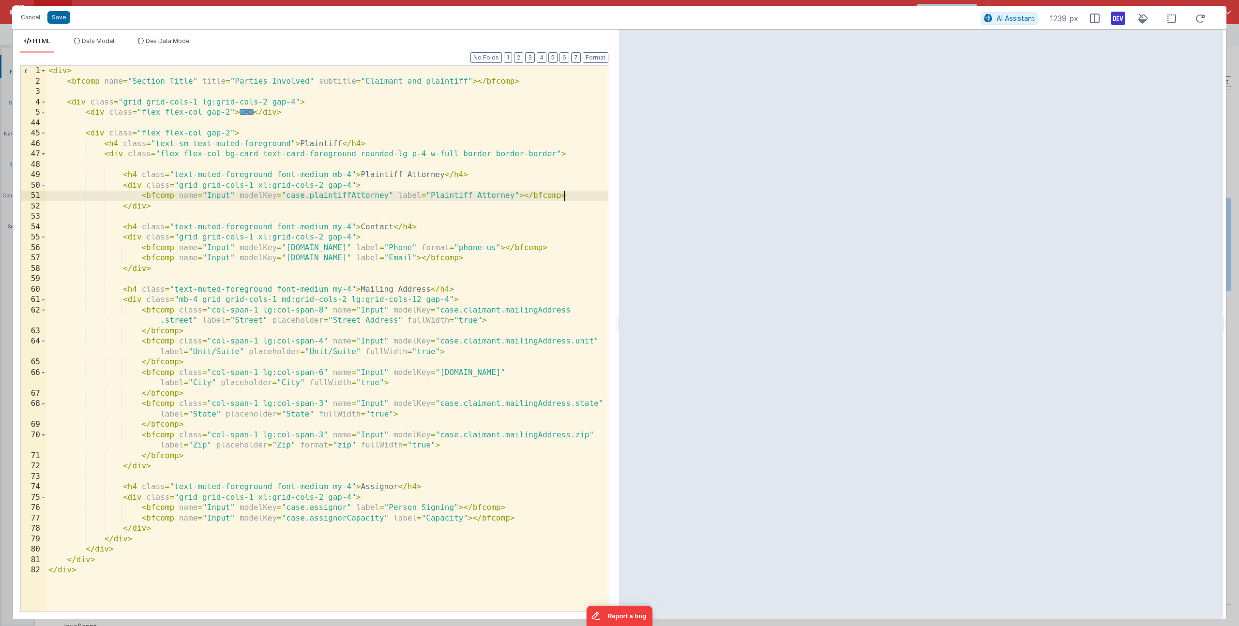
click at [374, 225] on div "< div > < bfcomp name = "Section Title" title = "Parties Involved" subtitle = "…" at bounding box center [327, 349] width 562 height 567
drag, startPoint x: 310, startPoint y: 247, endPoint x: 375, endPoint y: 250, distance: 65.4
click at [375, 250] on div "< div > < bfcomp name = "Section Title" title = "Parties Involved" subtitle = "…" at bounding box center [327, 349] width 562 height 567
drag, startPoint x: 429, startPoint y: 198, endPoint x: 511, endPoint y: 196, distance: 81.8
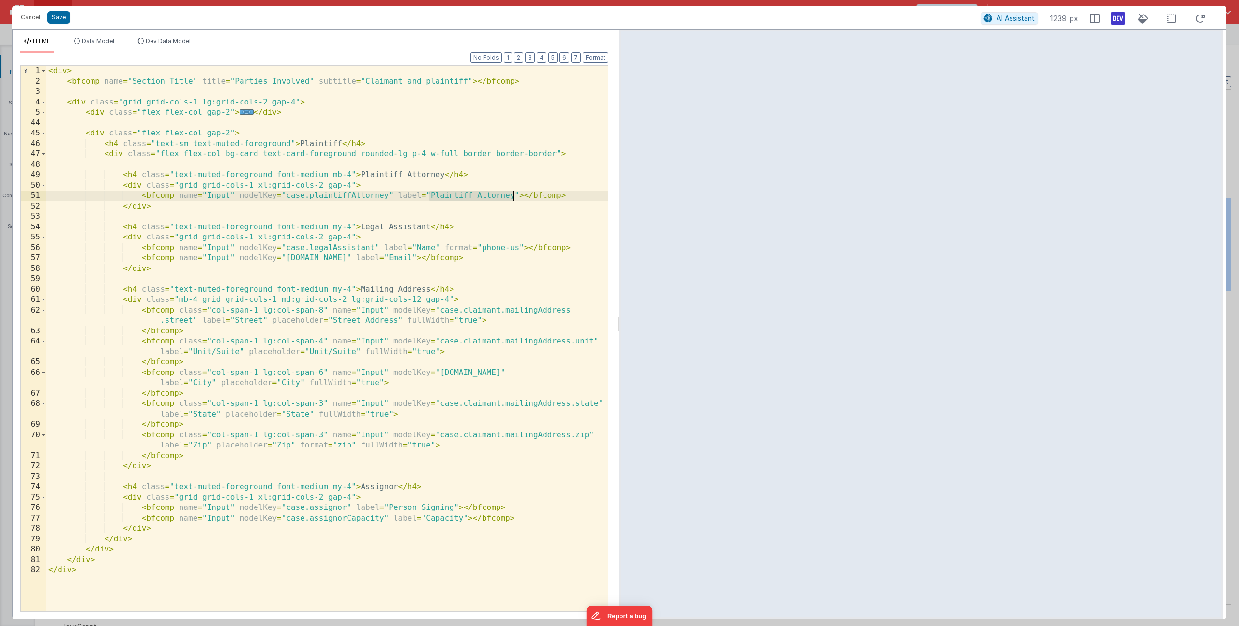
click at [511, 196] on div "< div > < bfcomp name = "Section Title" title = "Parties Involved" subtitle = "…" at bounding box center [327, 349] width 562 height 567
drag, startPoint x: 444, startPoint y: 246, endPoint x: 521, endPoint y: 244, distance: 77.0
click at [521, 244] on div "< div > < bfcomp name = "Section Title" title = "Parties Involved" subtitle = "…" at bounding box center [327, 349] width 562 height 567
click at [106, 44] on span "Data Model" at bounding box center [98, 40] width 32 height 7
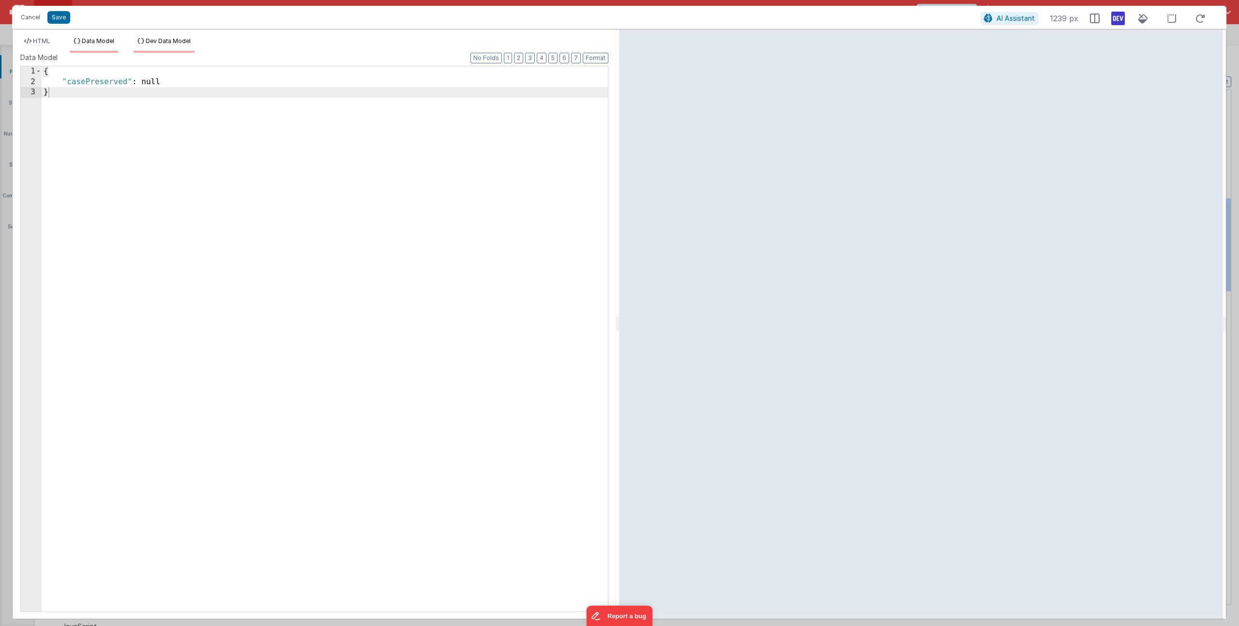
click at [160, 42] on span "Dev Data Model" at bounding box center [168, 40] width 45 height 7
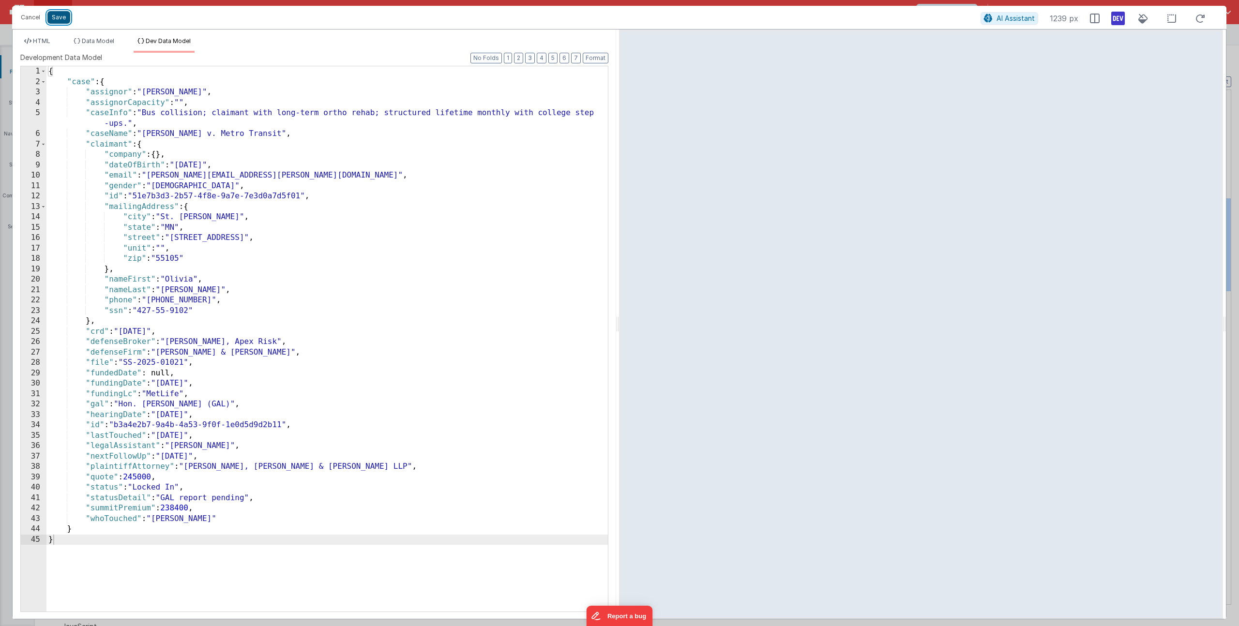
click at [47, 15] on button "Save" at bounding box center [58, 17] width 23 height 13
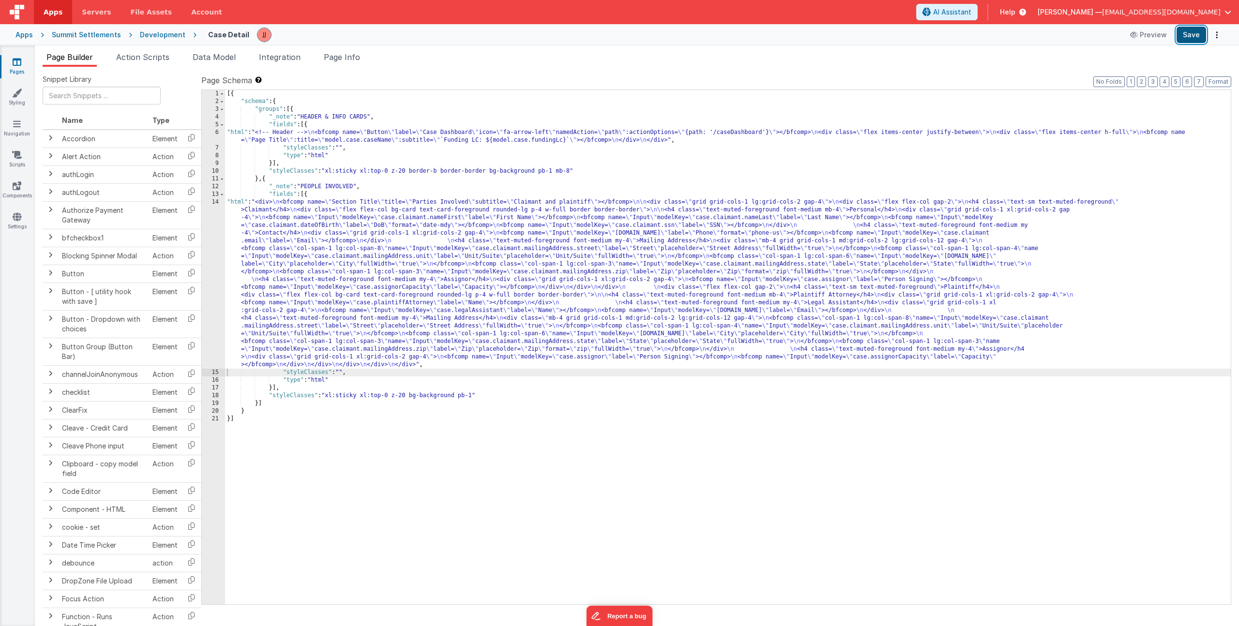
click at [1196, 42] on button "Save" at bounding box center [1192, 35] width 30 height 16
click at [21, 220] on link "Settings" at bounding box center [17, 221] width 35 height 19
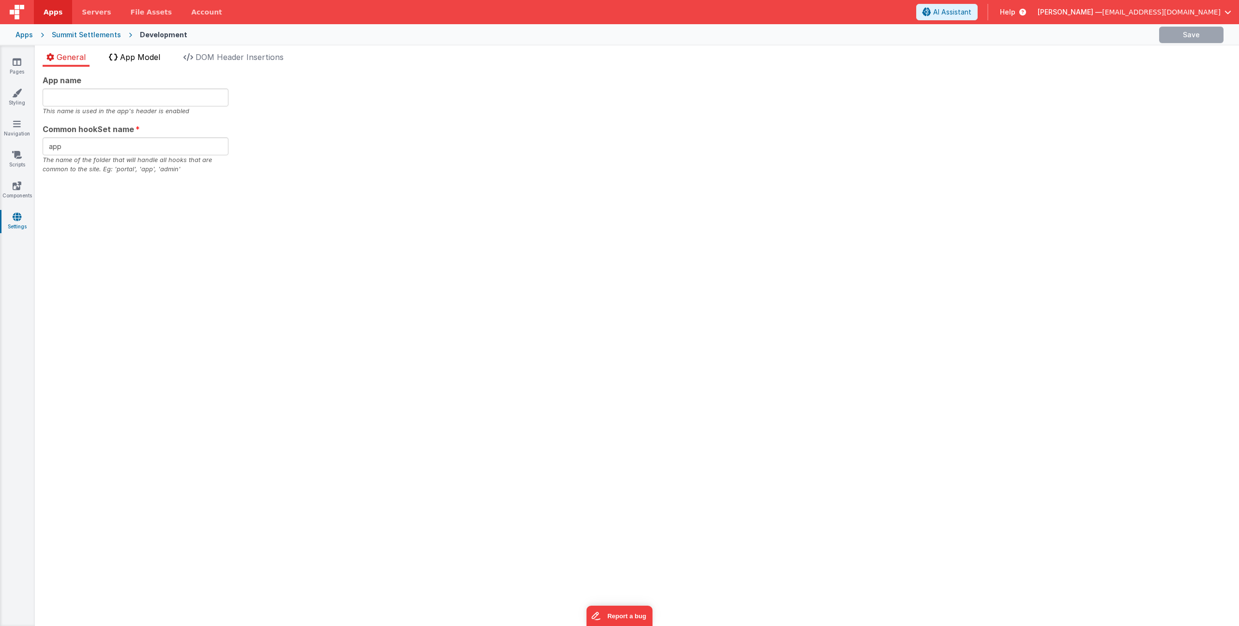
click at [150, 59] on span "App Model" at bounding box center [140, 57] width 40 height 10
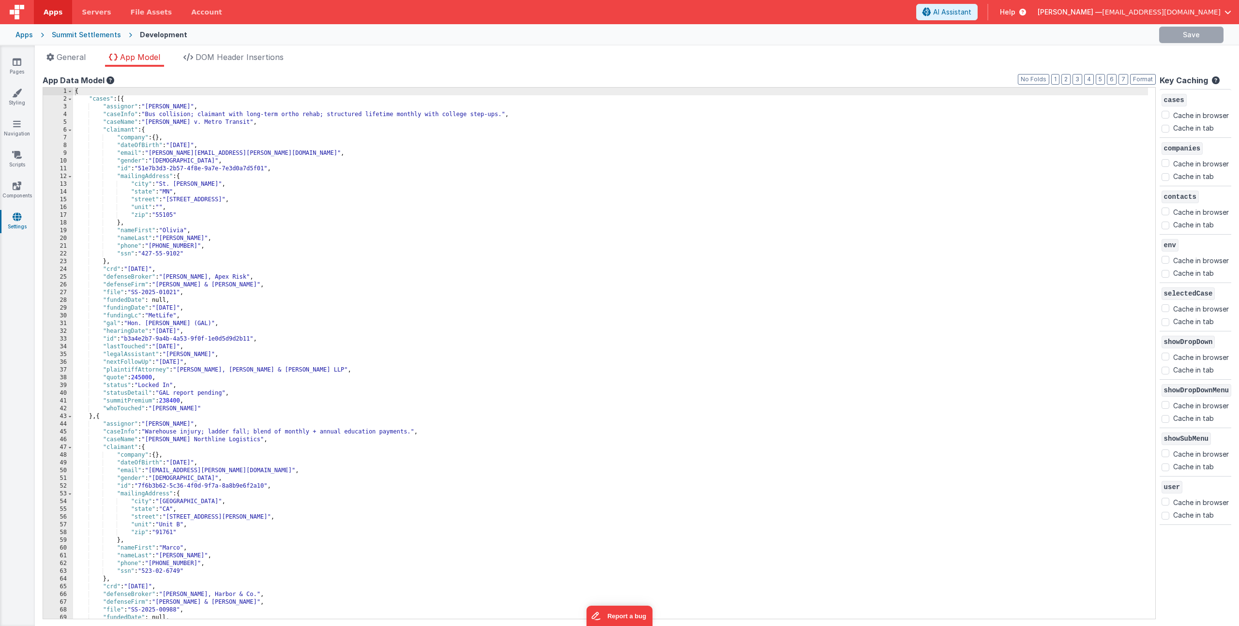
checkbox input "false"
click at [69, 98] on span at bounding box center [69, 99] width 5 height 8
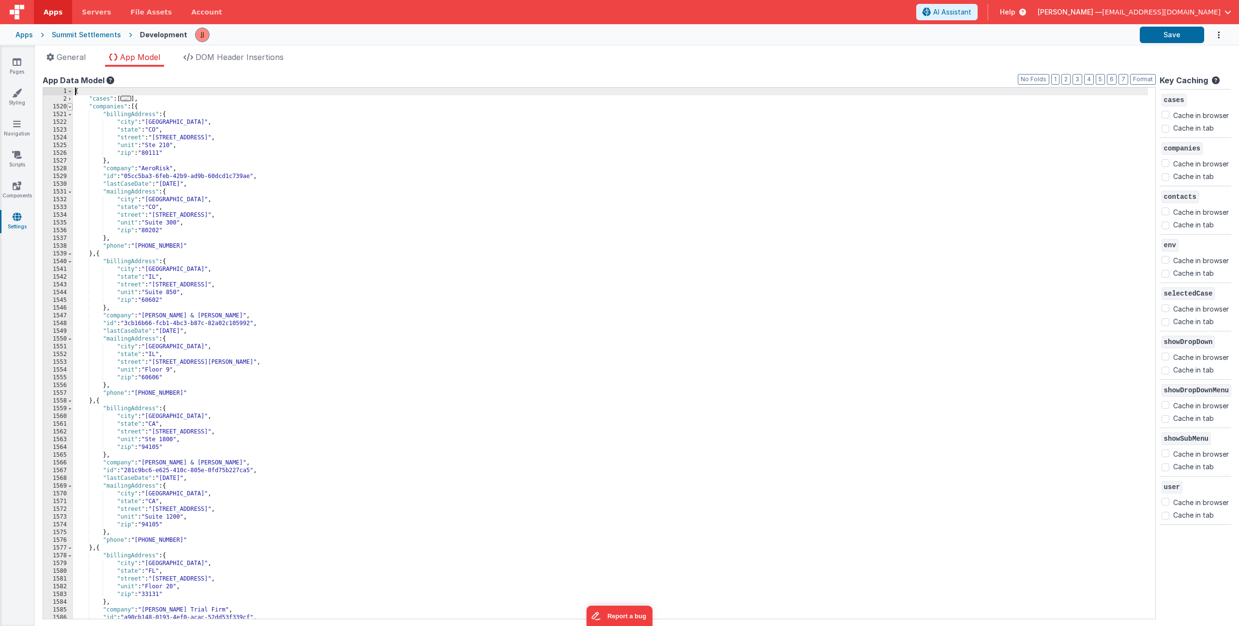
click at [72, 107] on span at bounding box center [69, 107] width 5 height 8
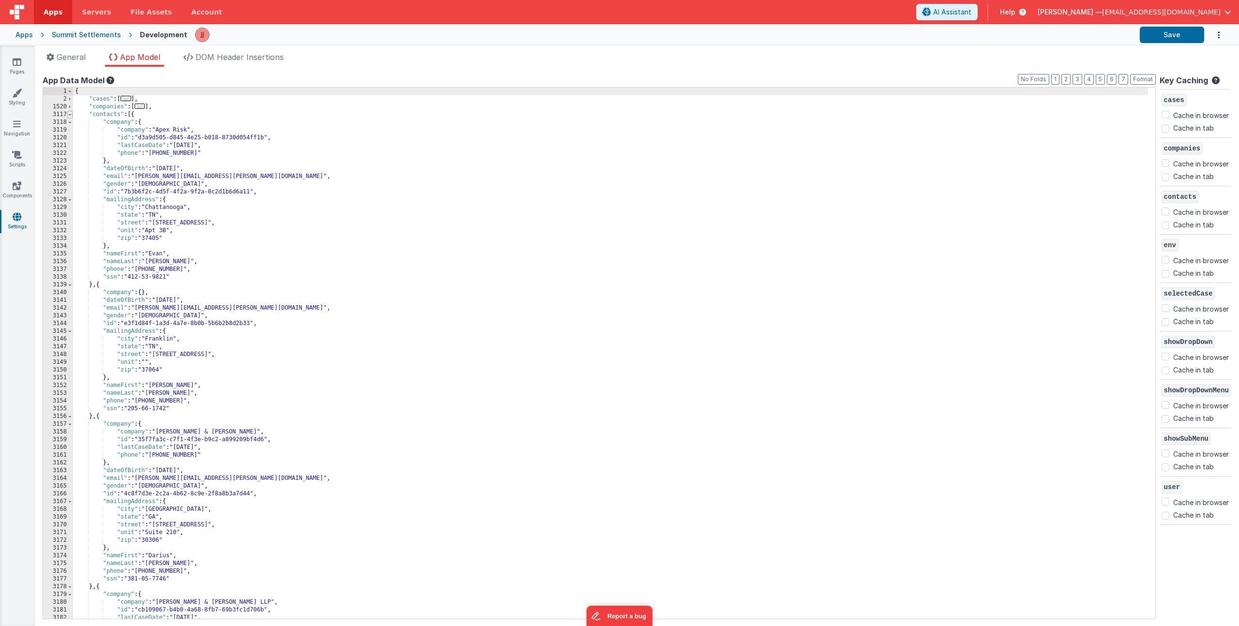
click at [71, 114] on span at bounding box center [69, 115] width 5 height 8
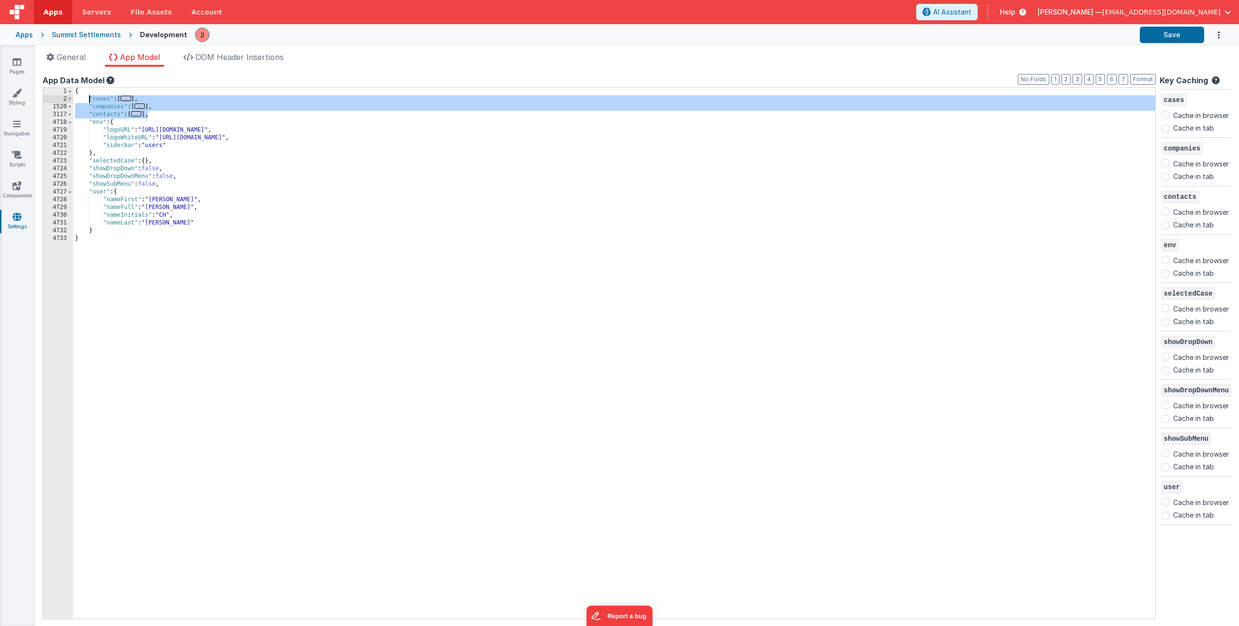
drag, startPoint x: 147, startPoint y: 115, endPoint x: 91, endPoint y: 100, distance: 58.6
click at [91, 100] on div "{ "cases" : [ ... ] , "companies" : [ ... ] , "contacts" : [ ... ] , "env" : { …" at bounding box center [614, 361] width 1082 height 547
click at [131, 98] on span "..." at bounding box center [126, 98] width 11 height 5
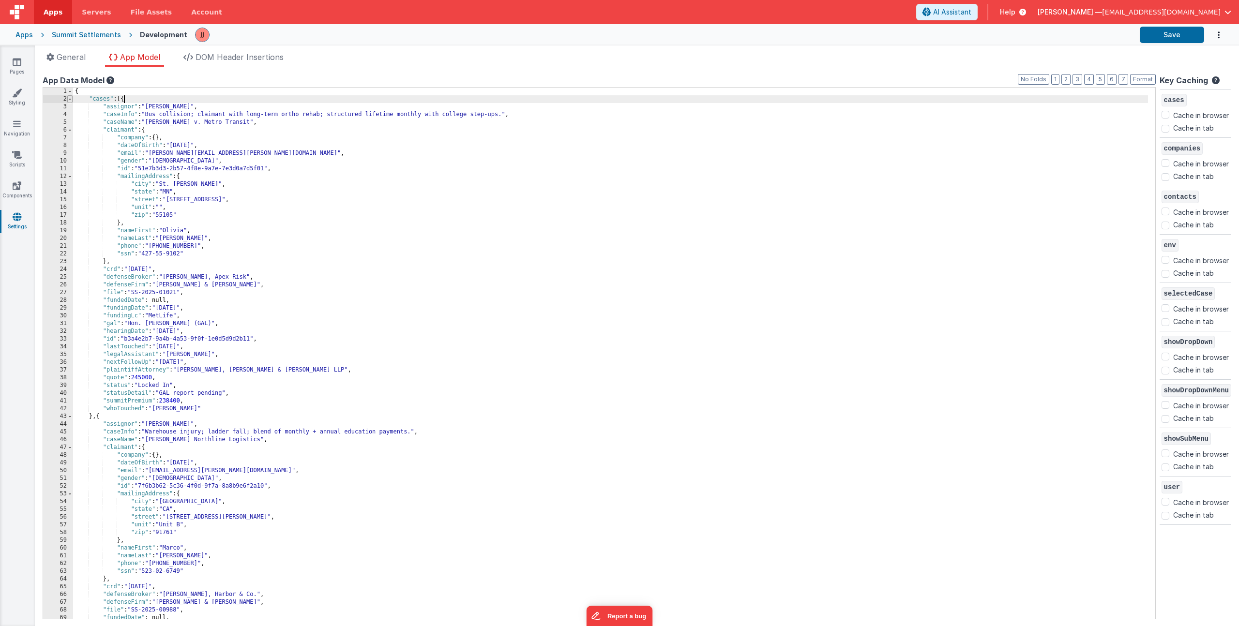
click at [71, 97] on span at bounding box center [69, 99] width 5 height 8
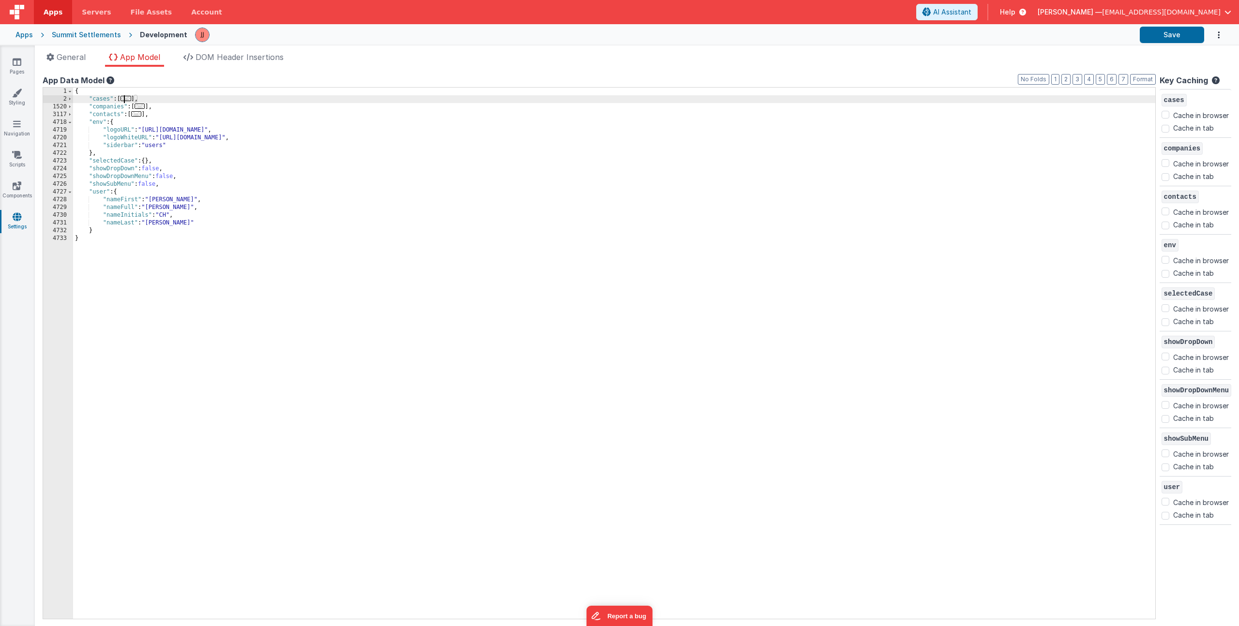
click at [162, 116] on div "{ "cases" : [ ... ] , "companies" : [ ... ] , "contacts" : [ ... ] , "env" : { …" at bounding box center [614, 361] width 1082 height 547
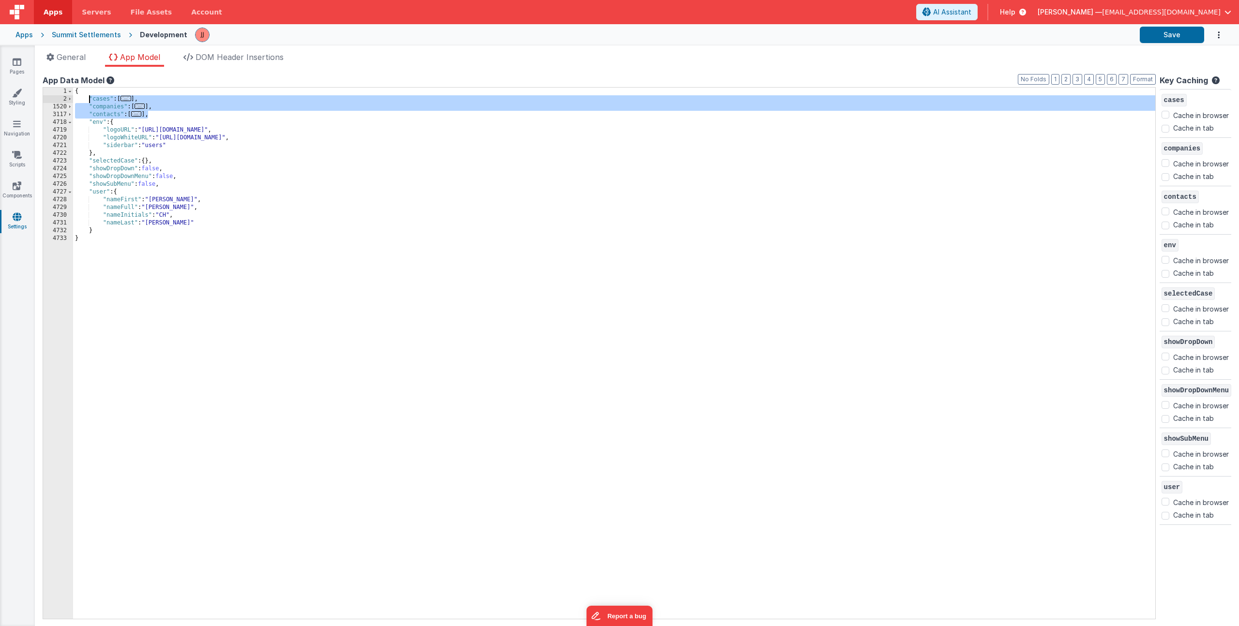
drag, startPoint x: 149, startPoint y: 115, endPoint x: 88, endPoint y: 98, distance: 62.7
click at [88, 98] on div "{ "cases" : [ ... ] , "companies" : [ ... ] , "contacts" : [ ... ] , "env" : { …" at bounding box center [614, 361] width 1082 height 547
click at [151, 92] on div "{ "cases" : [ ... ] , "companies" : [ ... ] , "contacts" : [ ... ] , "env" : { …" at bounding box center [614, 361] width 1082 height 547
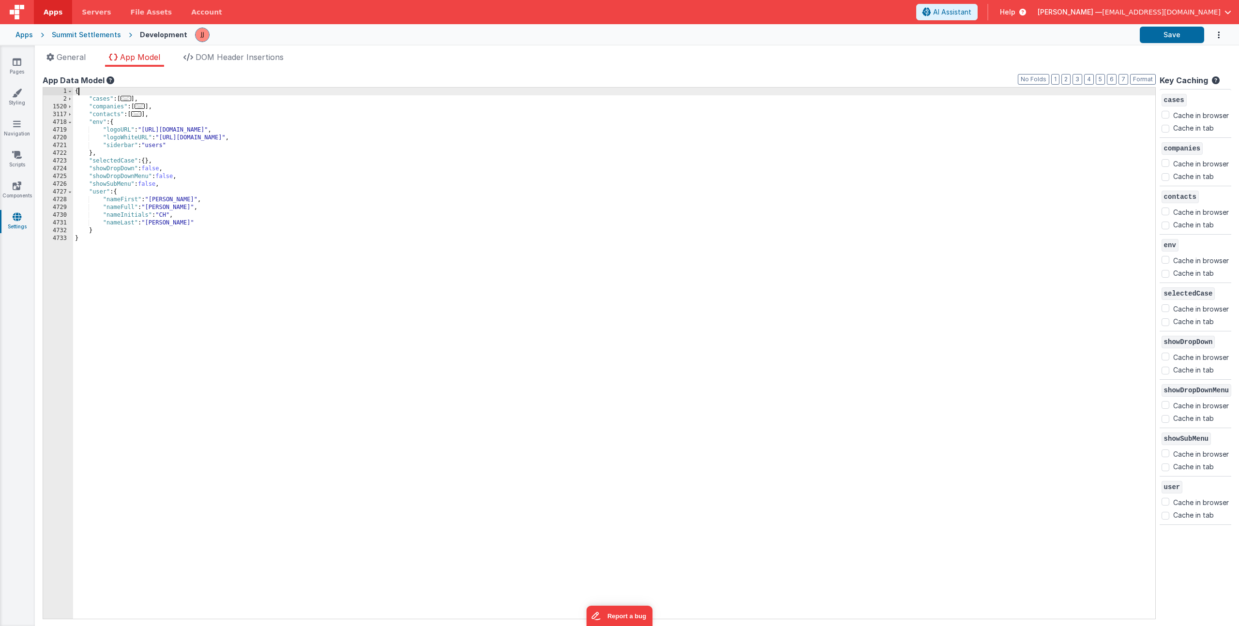
click at [149, 103] on div "{ "cases" : [ ... ] , "companies" : [ ... ] , "contacts" : [ ... ] , "env" : { …" at bounding box center [614, 361] width 1082 height 547
click at [160, 106] on div "{ "cases" : [ ... ] , "companies" : [ ... ] , "contacts" : [ ... ] , "env" : { …" at bounding box center [614, 361] width 1082 height 547
click at [164, 113] on div "{ "cases" : [ ... ] , "companies" : [ ... ] , "contacts" : [ ... ] , "env" : { …" at bounding box center [614, 361] width 1082 height 547
click at [166, 106] on div "{ "cases" : [ ... ] , "companies" : [ ... ] , "contacts" : [ ... ] , "env" : { …" at bounding box center [614, 361] width 1082 height 547
click at [160, 101] on div "{ "cases" : [ ... ] , "companies" : [ ... ] , "contacts" : [ ... ] , "env" : { …" at bounding box center [614, 361] width 1082 height 547
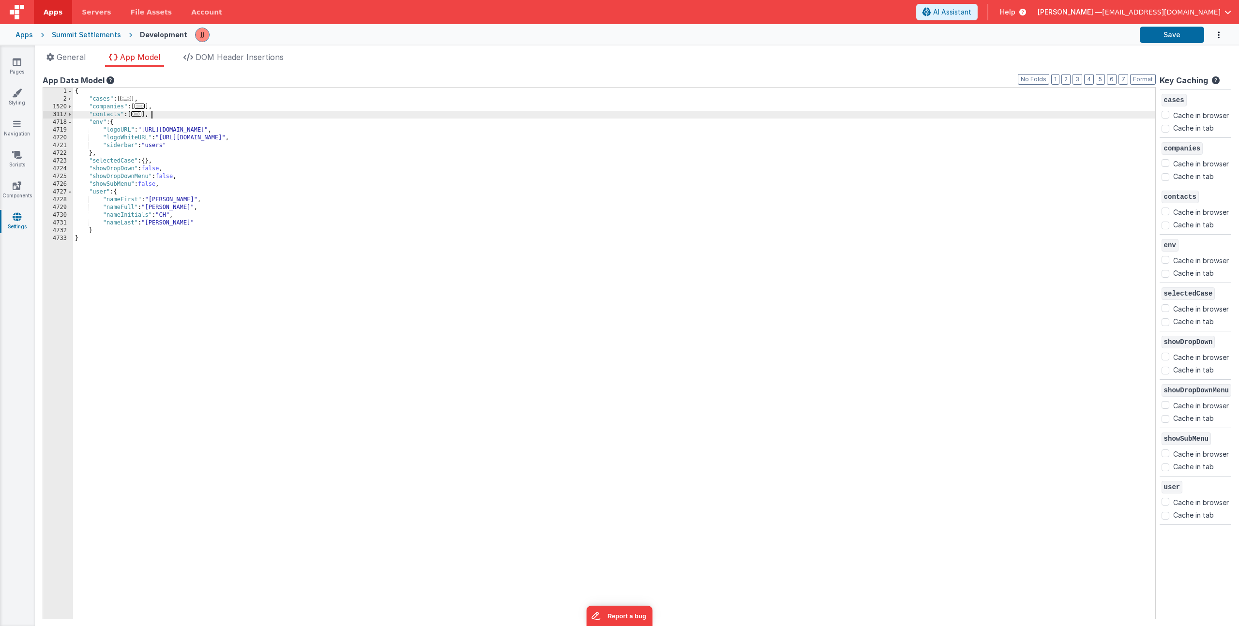
click at [183, 116] on div "{ "cases" : [ ... ] , "companies" : [ ... ] , "contacts" : [ ... ] , "env" : { …" at bounding box center [614, 361] width 1082 height 547
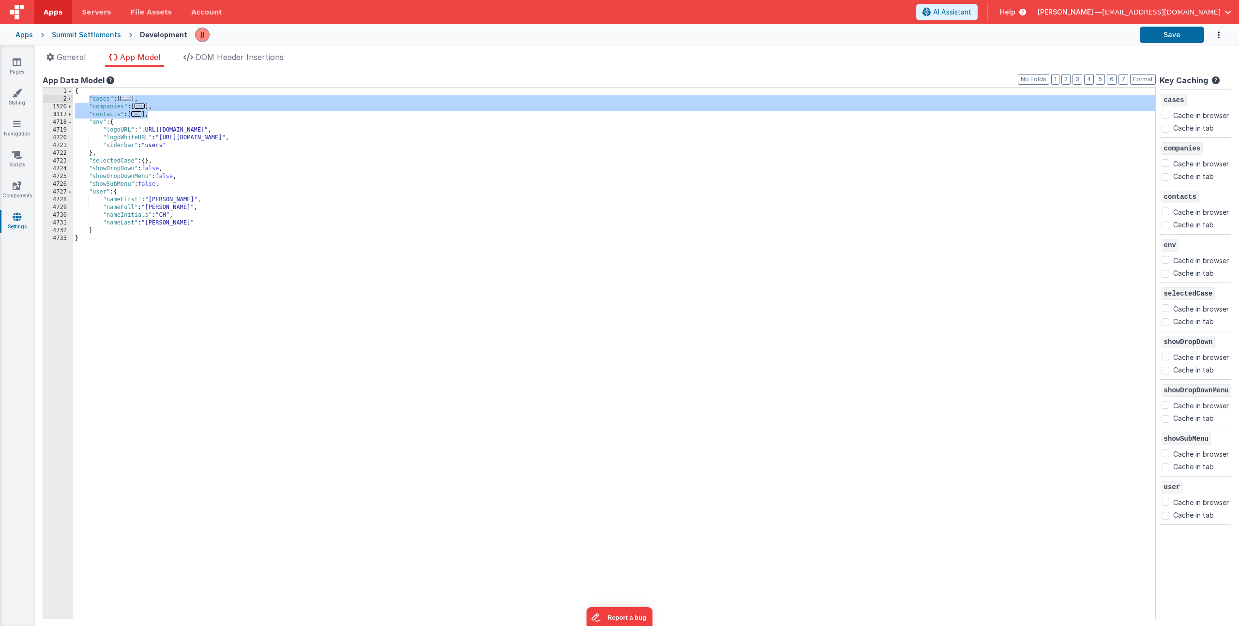
click at [164, 131] on div "{ "cases" : [ ... ] , "companies" : [ ... ] , "contacts" : [ ... ] , "env" : { …" at bounding box center [614, 361] width 1082 height 547
drag, startPoint x: 149, startPoint y: 114, endPoint x: 90, endPoint y: 101, distance: 61.1
click at [90, 101] on div "{ "cases" : [ ... ] , "companies" : [ ... ] , "contacts" : [ ... ] , "env" : { …" at bounding box center [614, 361] width 1082 height 547
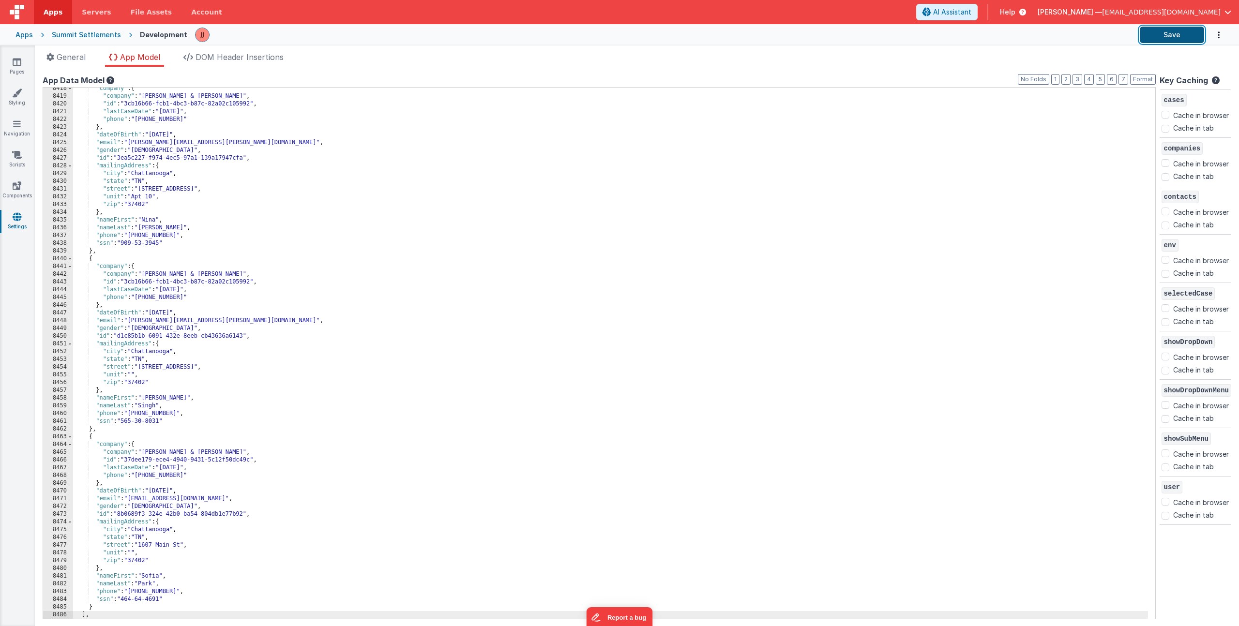
click at [1163, 36] on button "Save" at bounding box center [1172, 35] width 64 height 16
click at [353, 176] on div ""company" : { "company" : "[PERSON_NAME] & [PERSON_NAME]" , "id" : "3cb16b66-fc…" at bounding box center [610, 358] width 1075 height 547
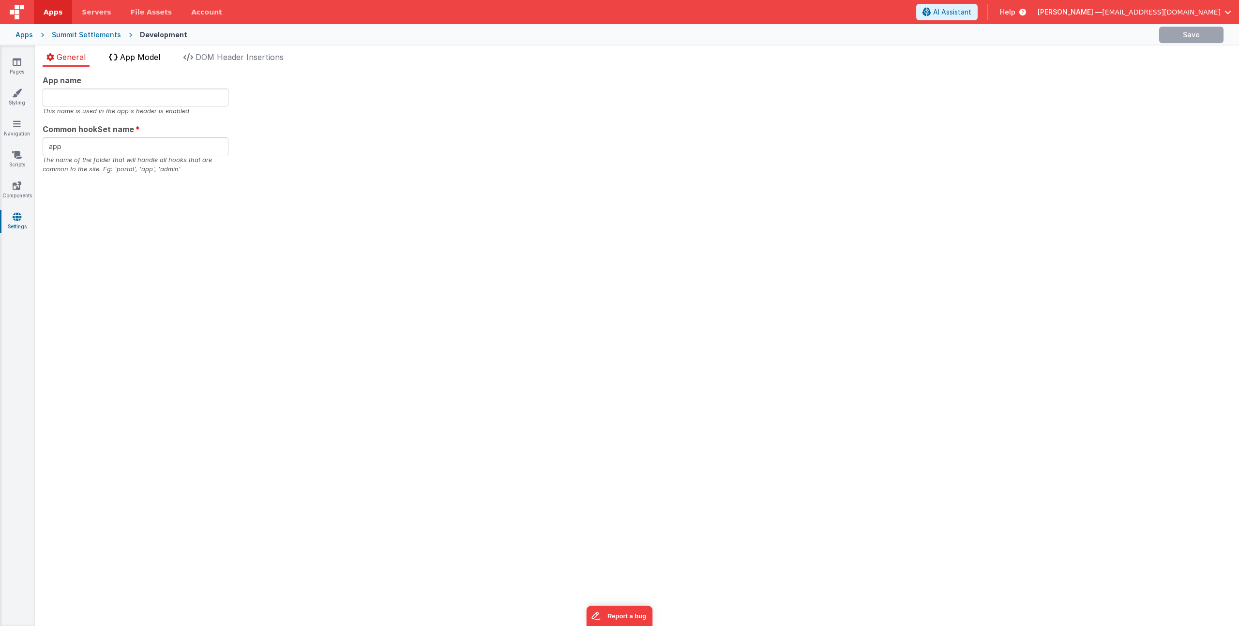
click at [137, 52] on span "App Model" at bounding box center [140, 57] width 40 height 10
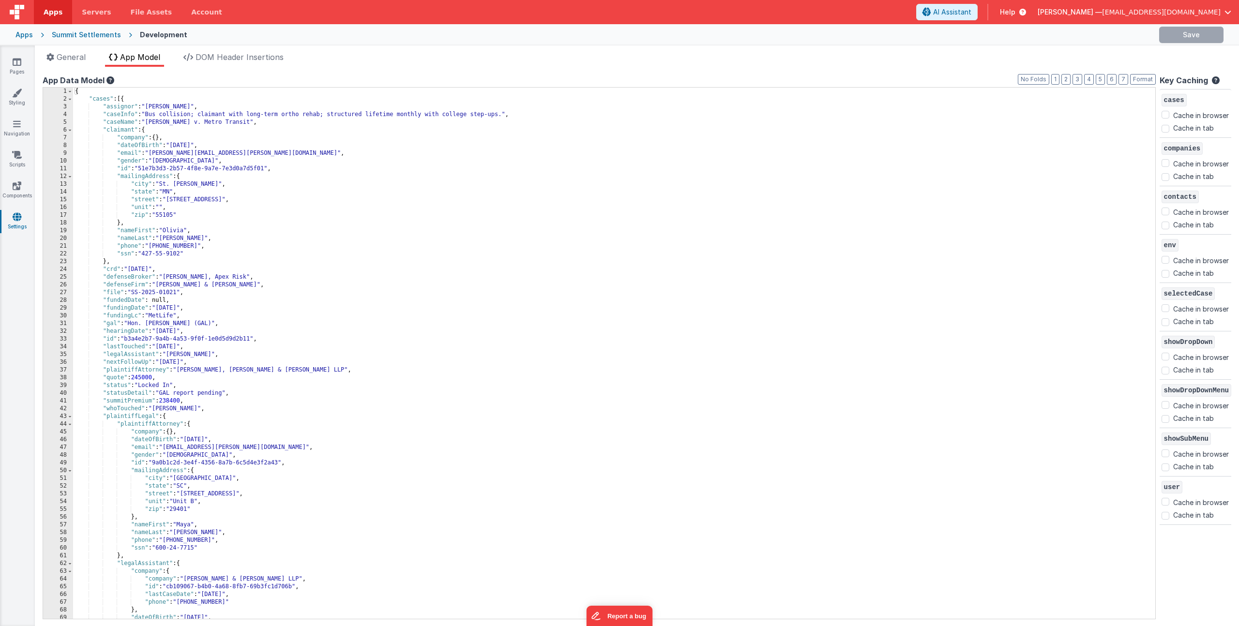
checkbox input "false"
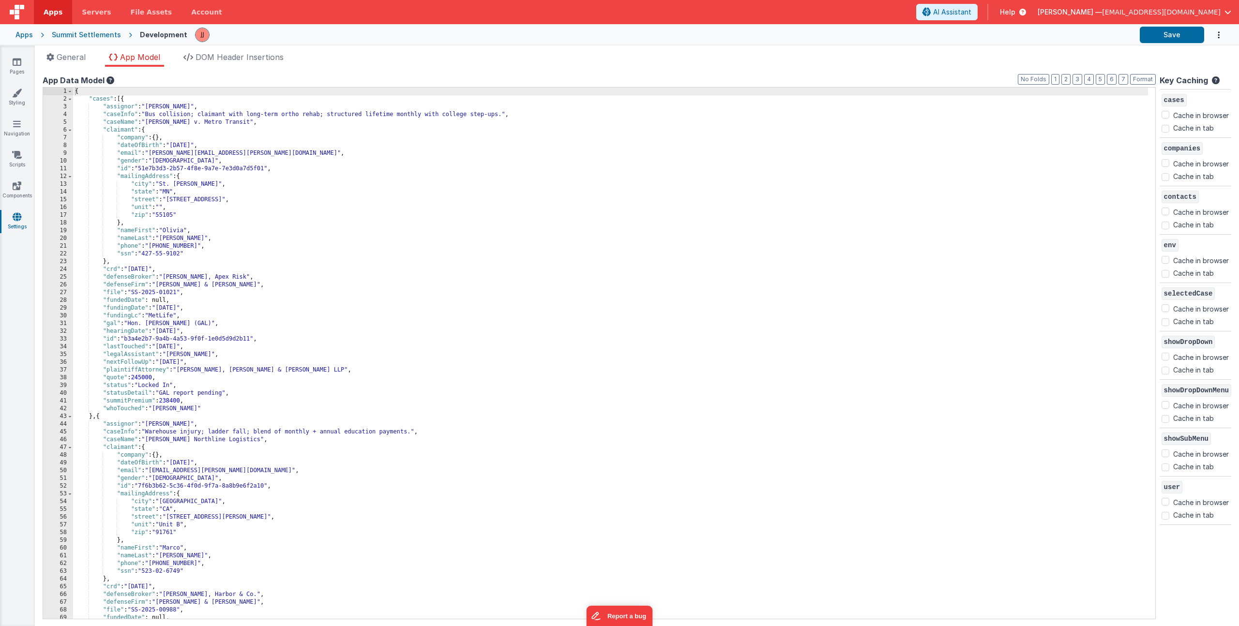
click at [182, 200] on div "{ "cases" : [{ "assignor" : "Daniel Johnson" , "caseInfo" : "Bus collision; cla…" at bounding box center [610, 361] width 1075 height 547
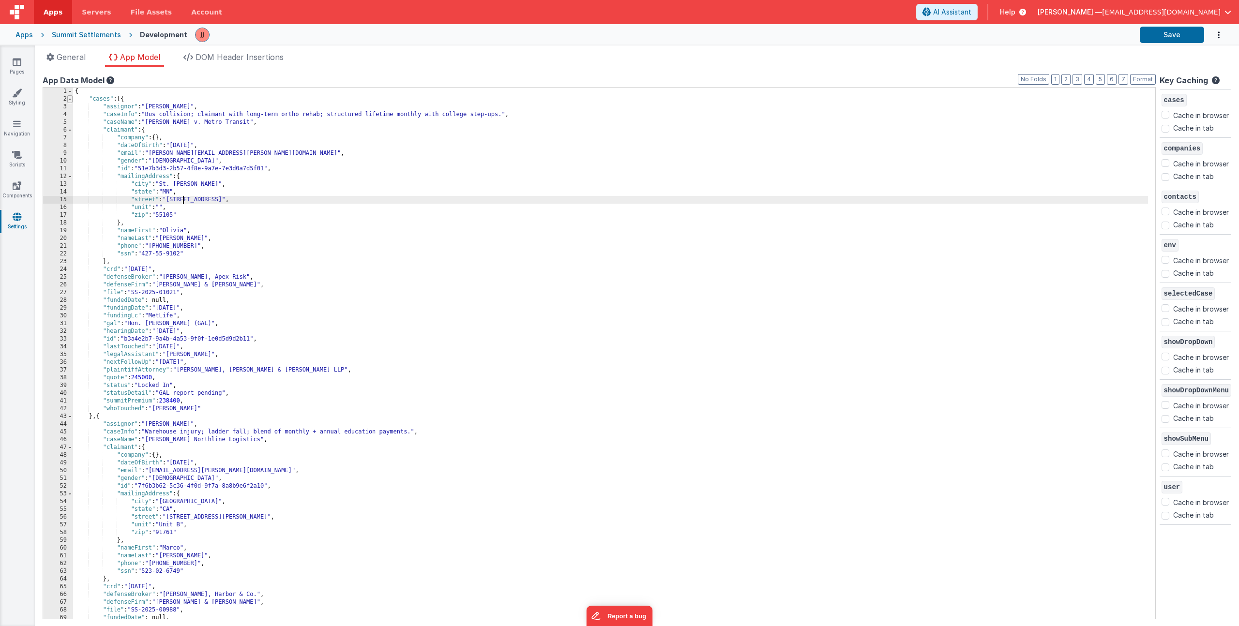
click at [70, 99] on span at bounding box center [69, 99] width 5 height 8
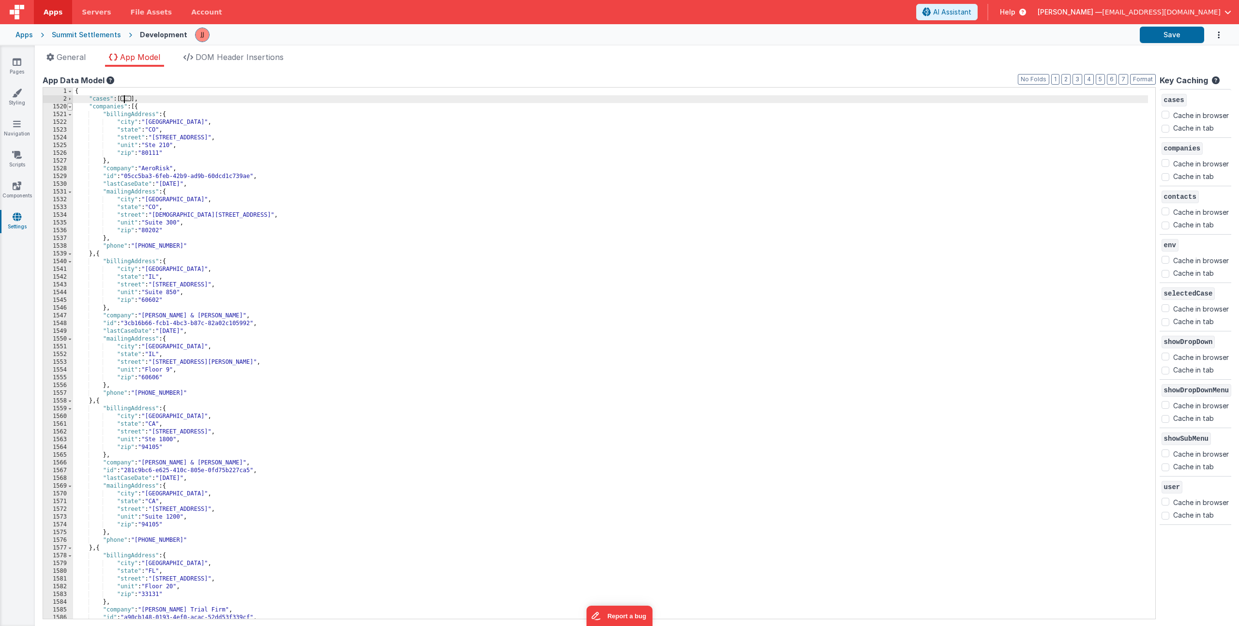
click at [72, 107] on span at bounding box center [69, 107] width 5 height 8
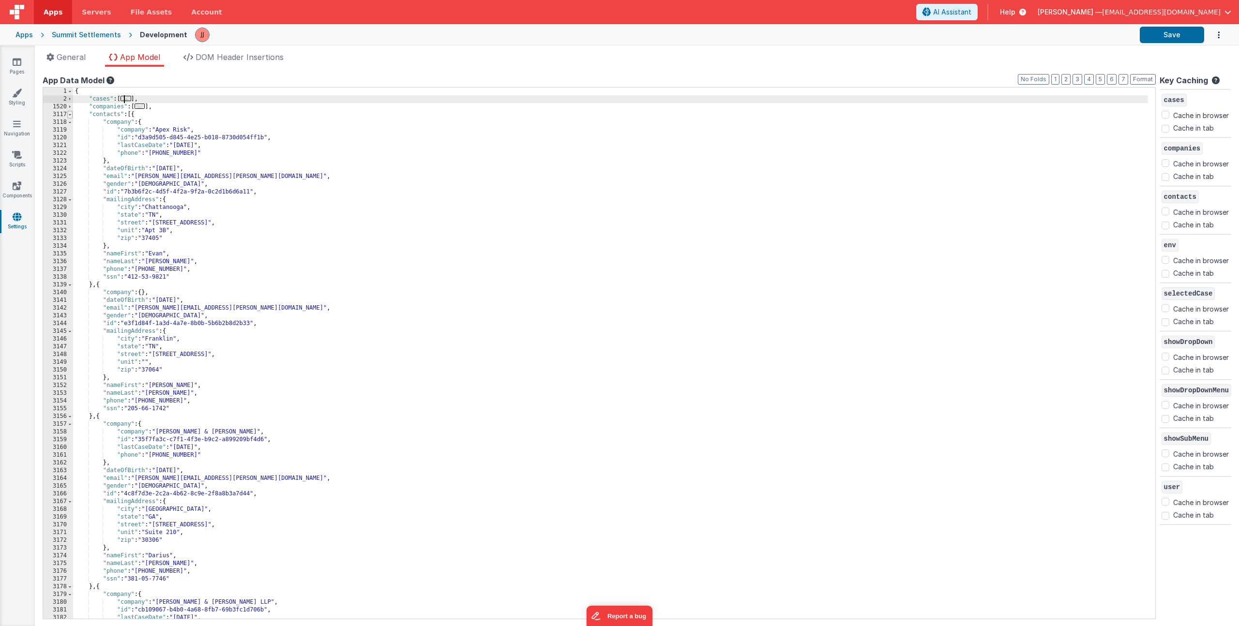
click at [72, 116] on span at bounding box center [69, 115] width 5 height 8
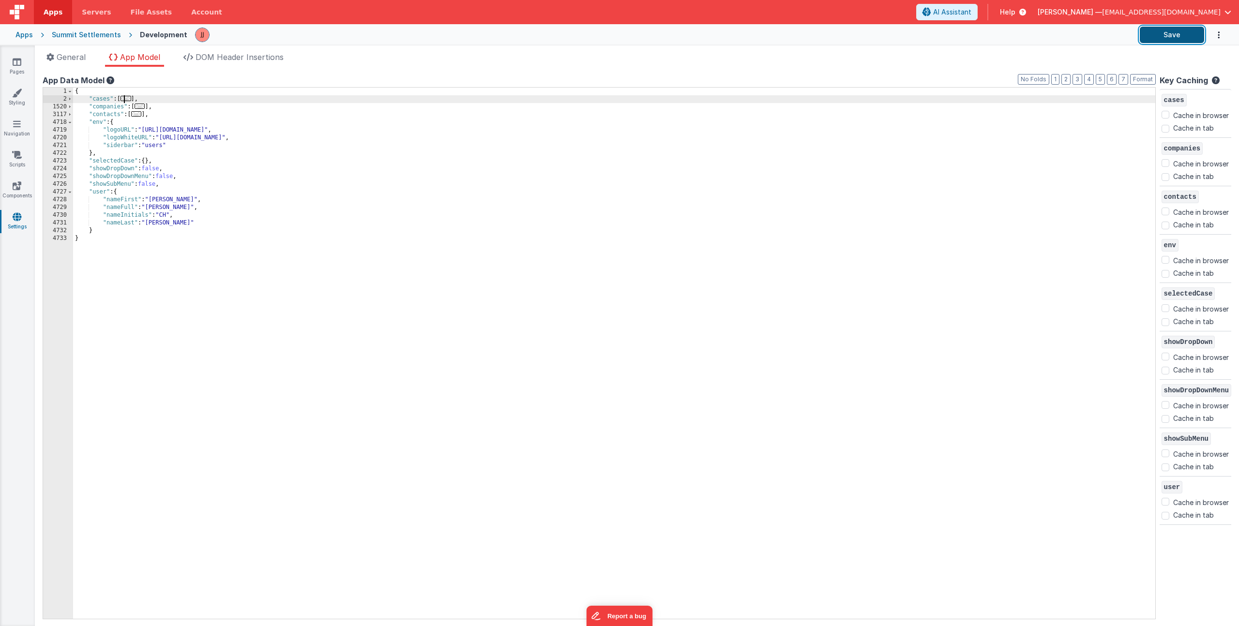
click at [1171, 34] on button "Save" at bounding box center [1172, 35] width 64 height 16
click at [157, 115] on div "{ "cases" : [ ... ] , "companies" : [ ... ] , "contacts" : [ ... ] , "env" : { …" at bounding box center [614, 361] width 1082 height 547
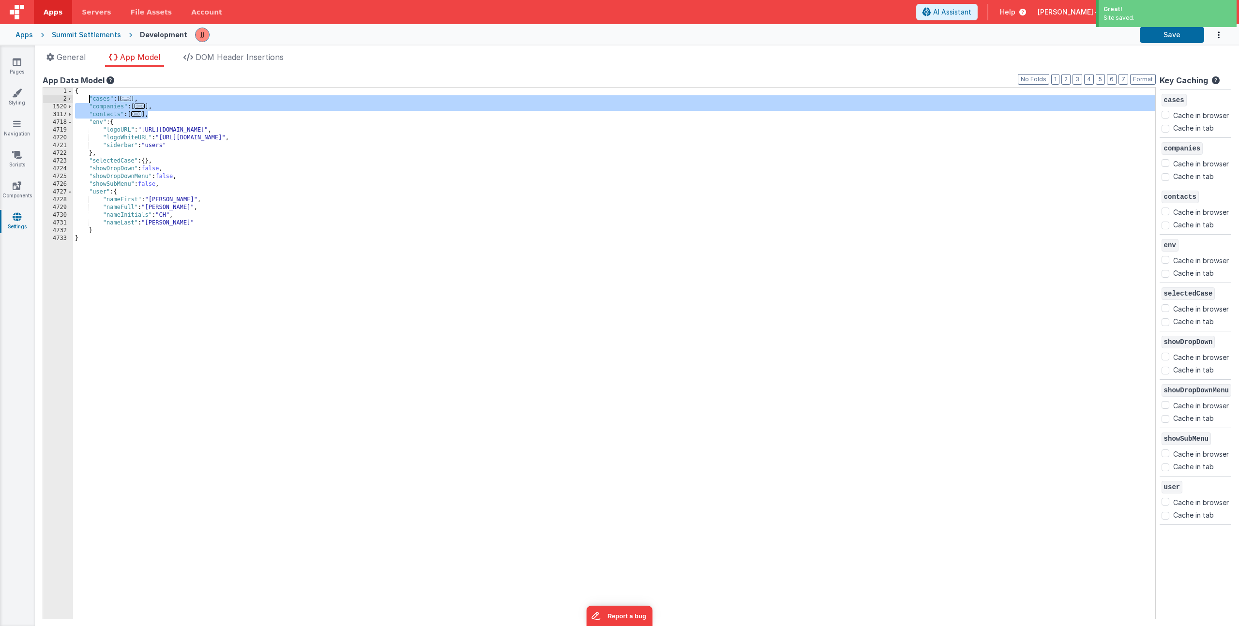
drag, startPoint x: 148, startPoint y: 115, endPoint x: 90, endPoint y: 99, distance: 60.4
click at [90, 99] on div "{ "cases" : [ ... ] , "companies" : [ ... ] , "contacts" : [ ... ] , "env" : { …" at bounding box center [614, 361] width 1082 height 547
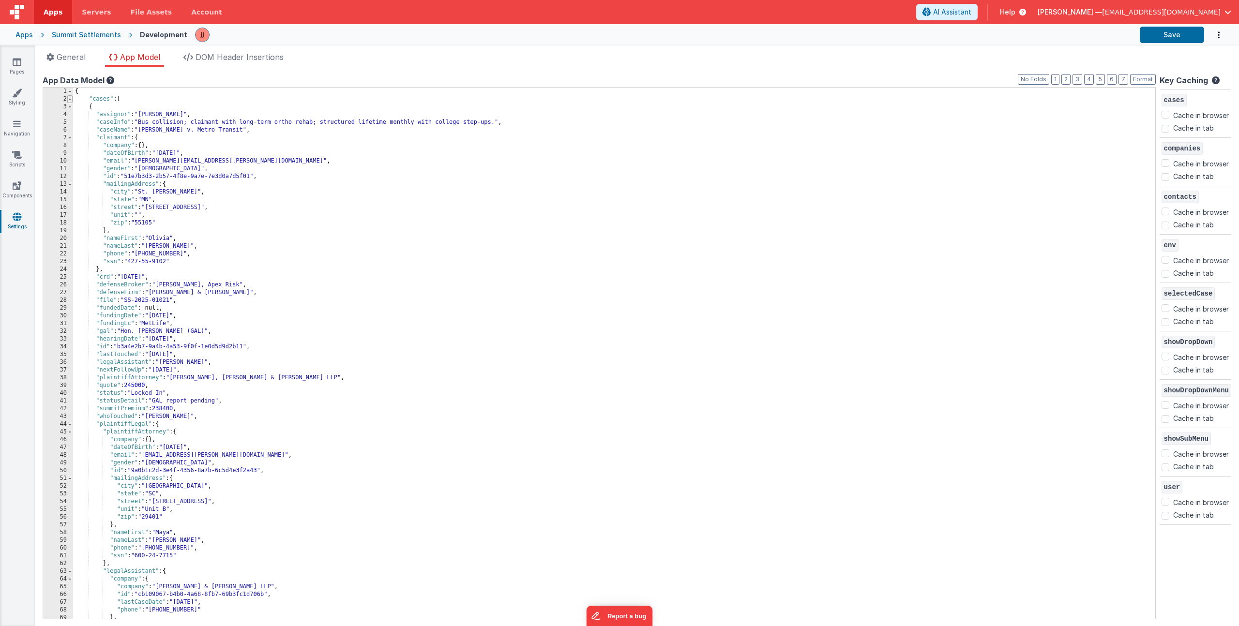
click at [70, 99] on span at bounding box center [69, 99] width 5 height 8
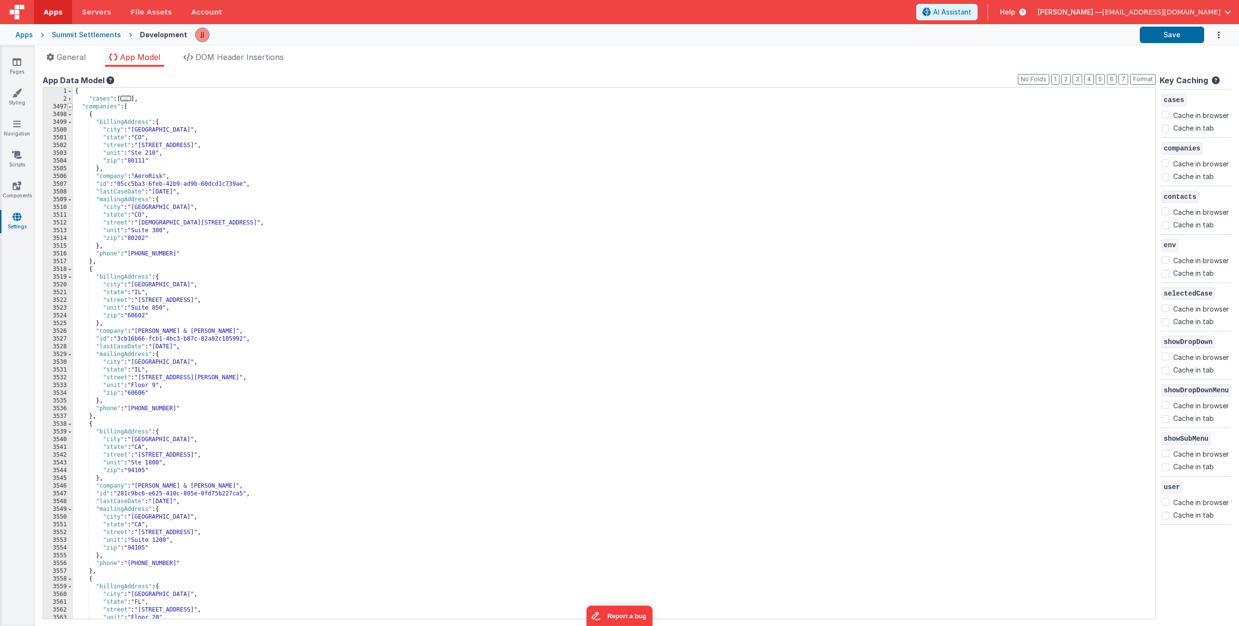
click at [71, 106] on span at bounding box center [69, 107] width 5 height 8
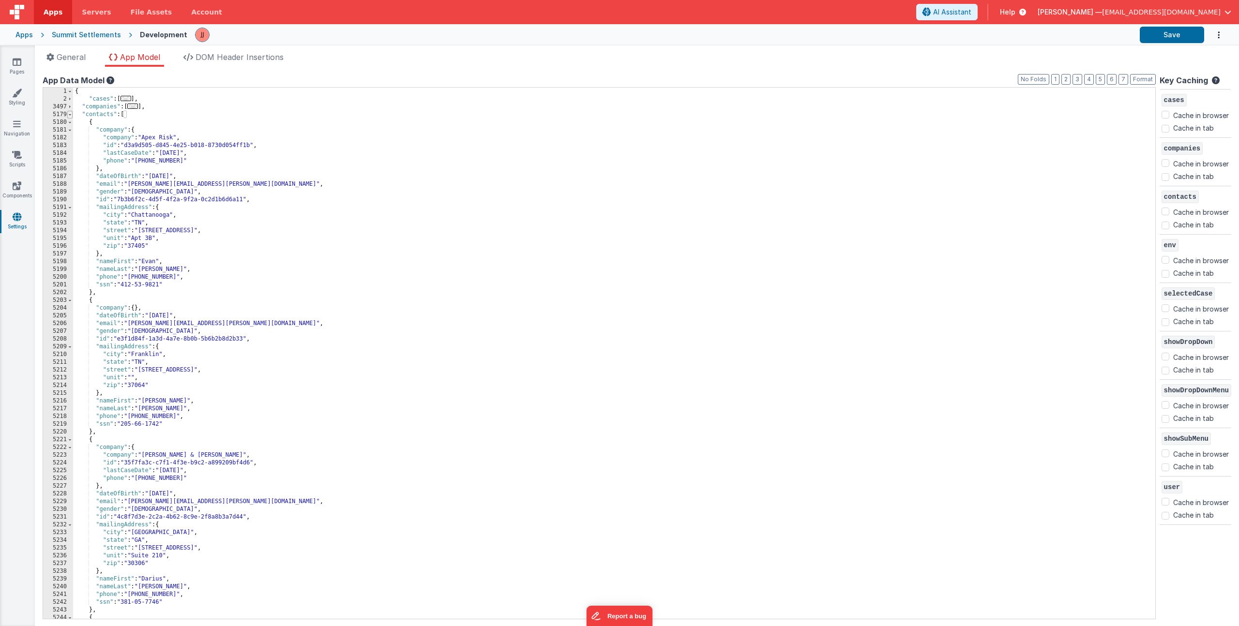
click at [71, 114] on span at bounding box center [69, 115] width 5 height 8
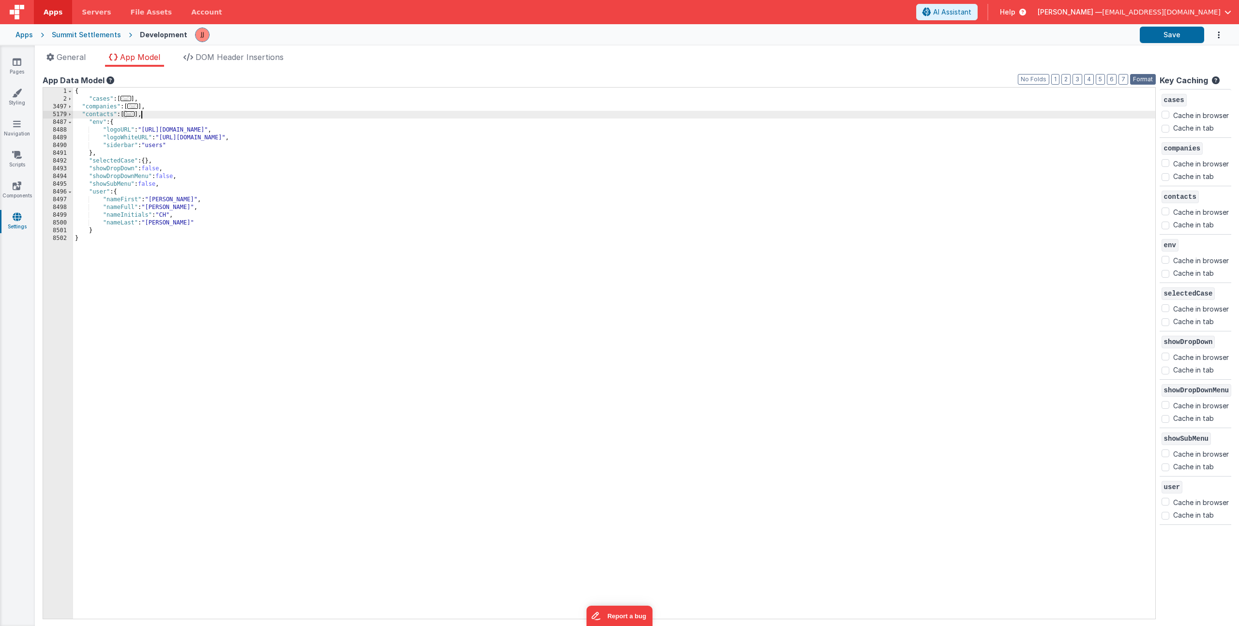
click at [1137, 79] on button "Format" at bounding box center [1143, 79] width 26 height 11
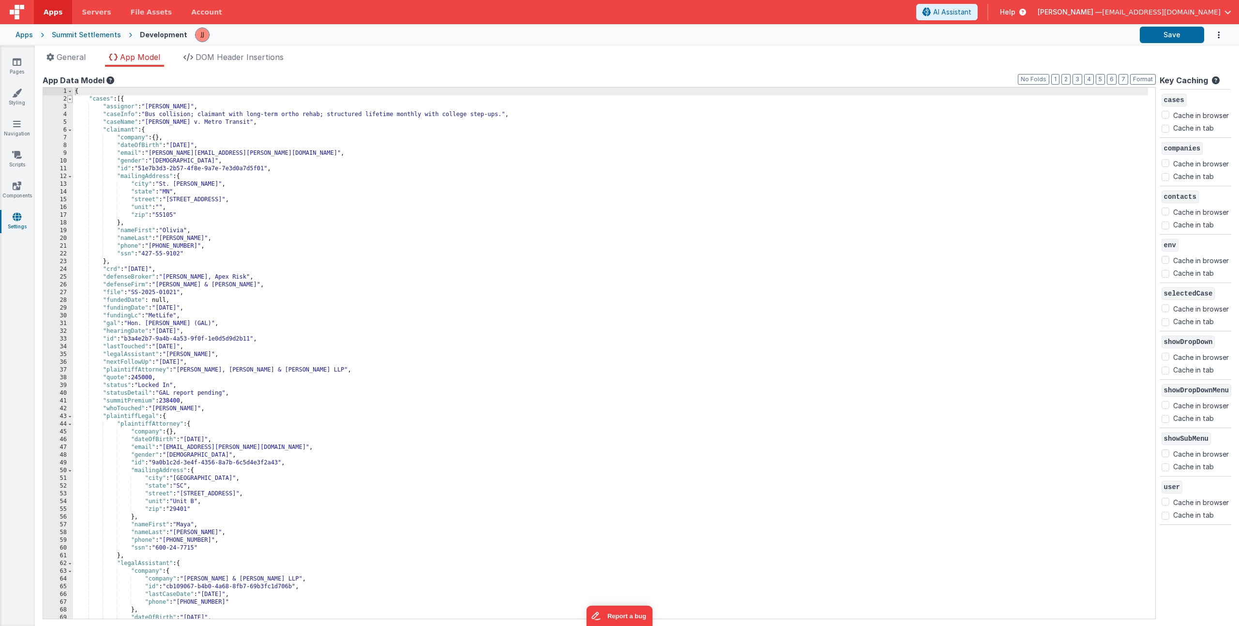
click at [71, 97] on span at bounding box center [69, 99] width 5 height 8
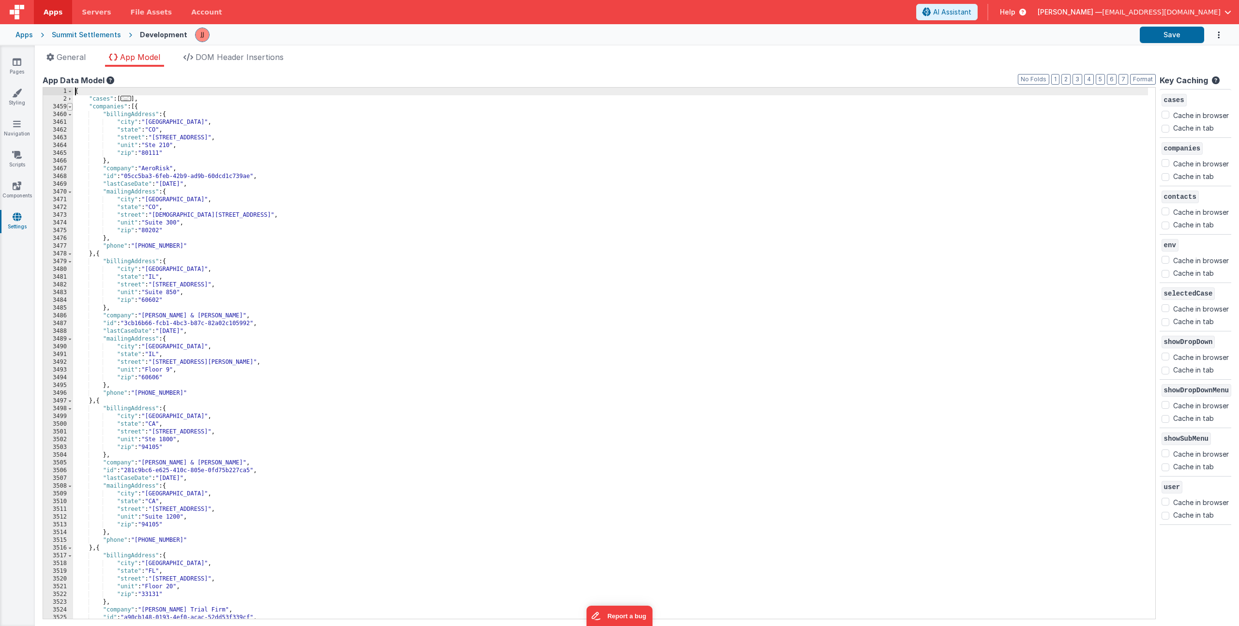
click at [69, 106] on span at bounding box center [69, 107] width 5 height 8
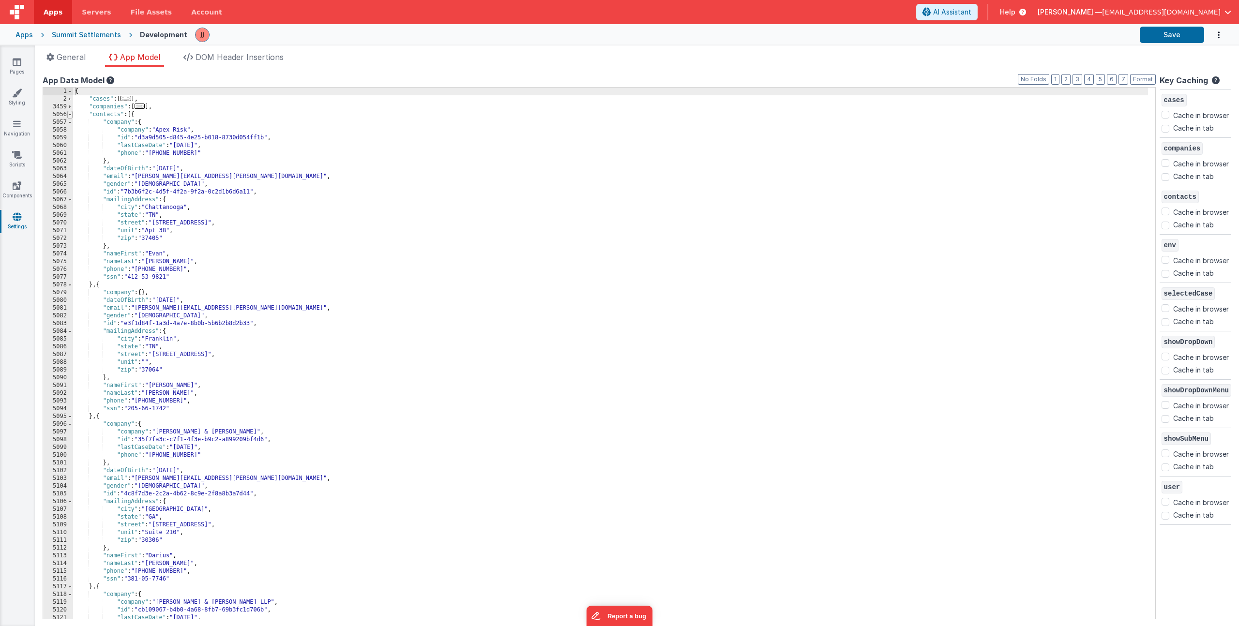
click at [70, 116] on span at bounding box center [69, 115] width 5 height 8
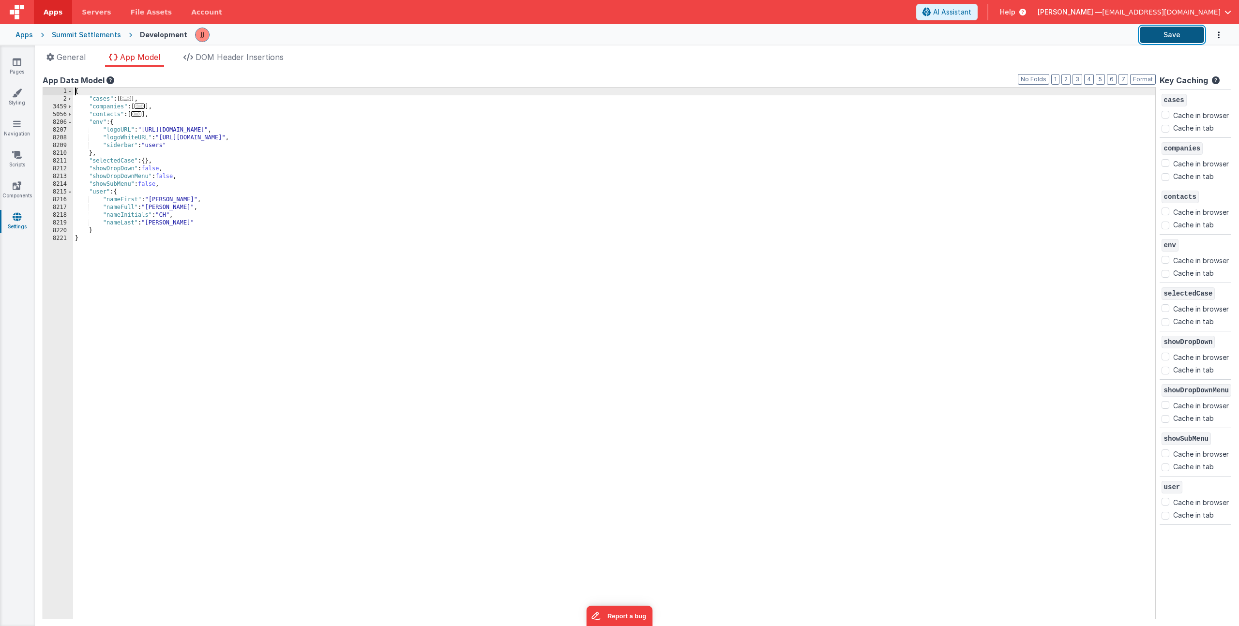
click at [1166, 37] on button "Save" at bounding box center [1172, 35] width 64 height 16
click at [16, 66] on icon at bounding box center [17, 62] width 9 height 10
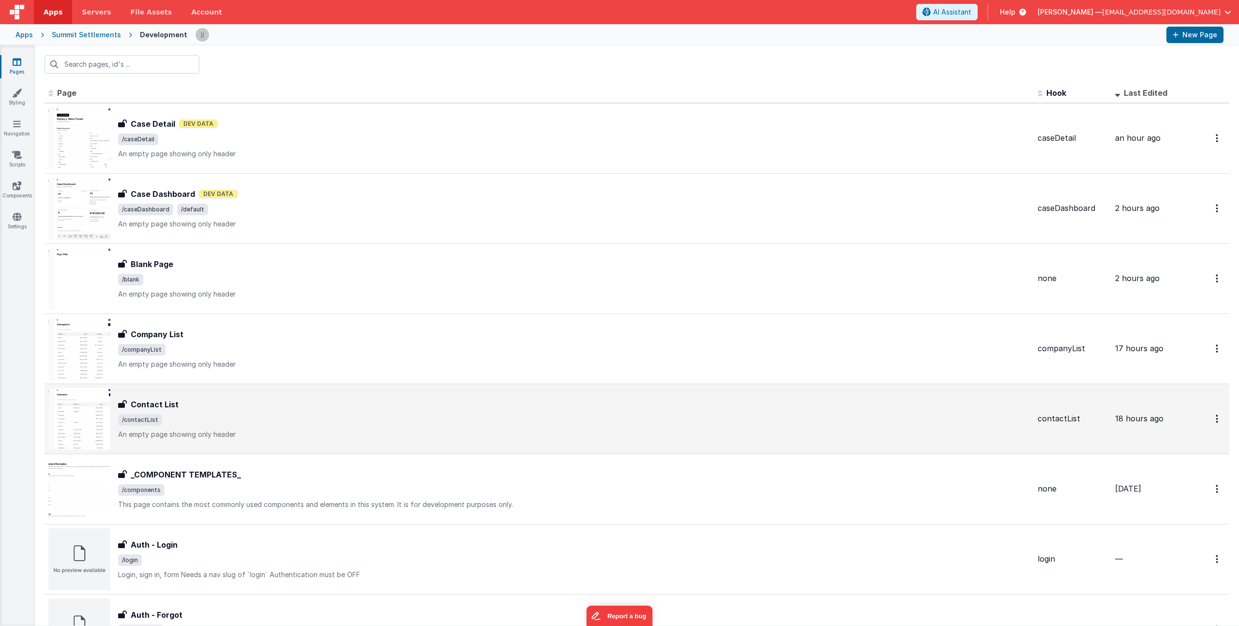
click at [256, 430] on p "An empty page showing only header" at bounding box center [574, 435] width 912 height 10
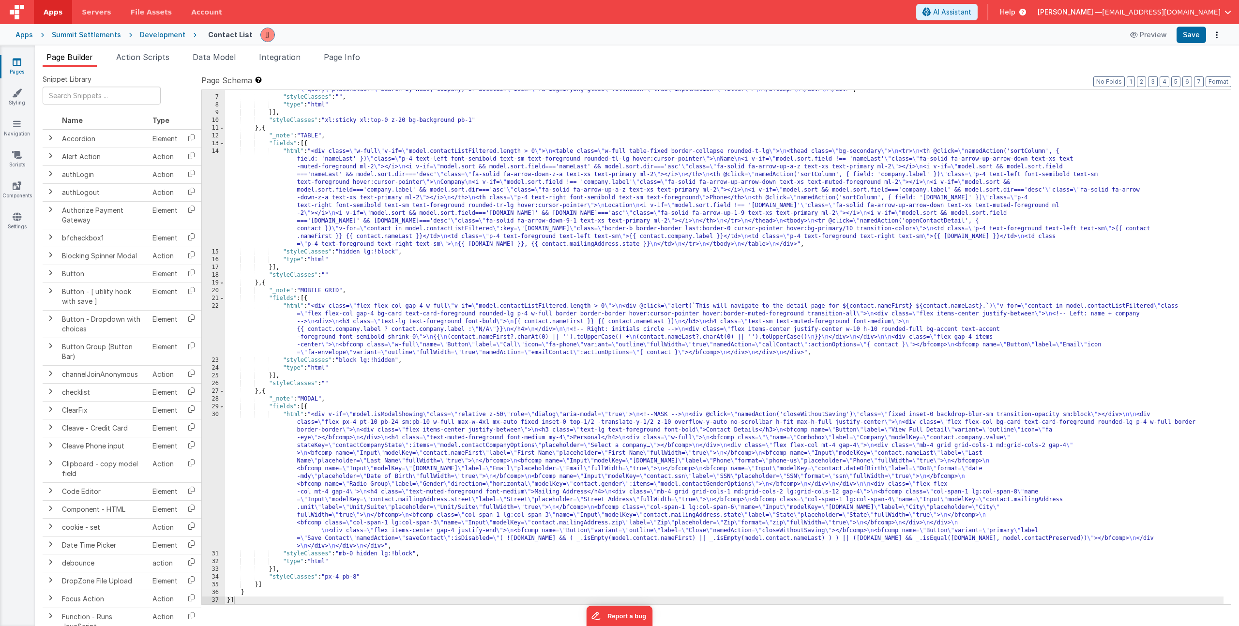
scroll to position [59, 0]
click at [347, 55] on span "Page Info" at bounding box center [342, 57] width 36 height 10
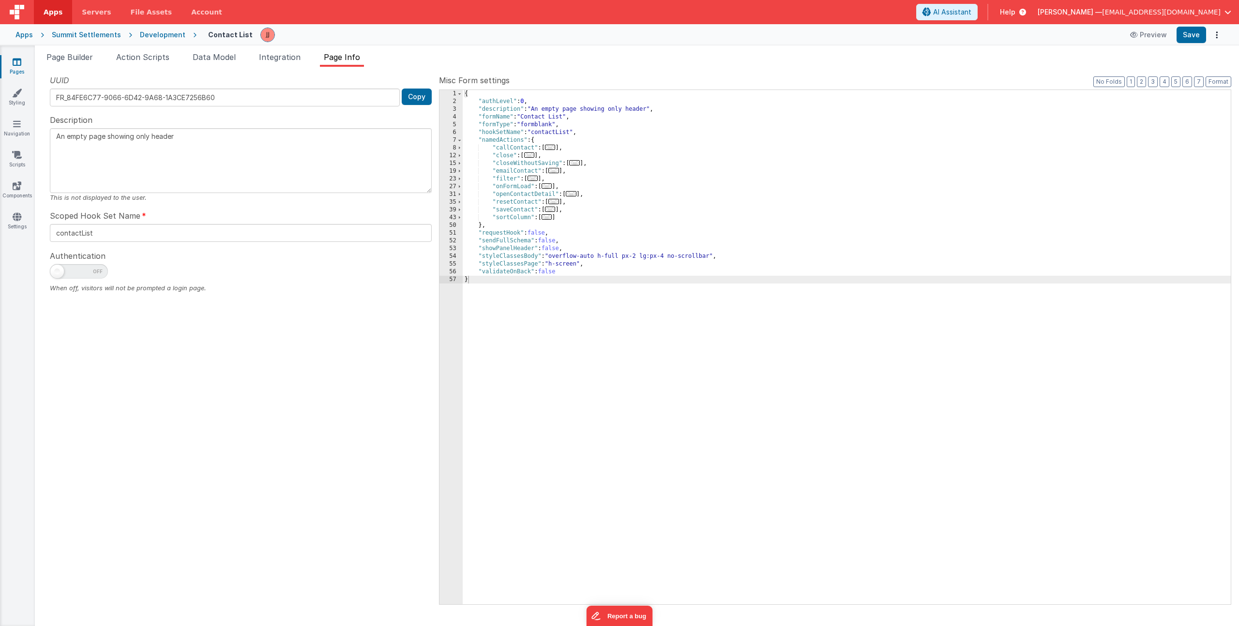
click at [712, 255] on div "{ "authLevel" : 0 , "description" : "An empty page showing only header" , "form…" at bounding box center [847, 355] width 768 height 530
click at [731, 257] on div "{ "authLevel" : 0 , "description" : "An empty page showing only header" , "form…" at bounding box center [847, 355] width 768 height 530
click at [19, 65] on icon at bounding box center [17, 62] width 9 height 10
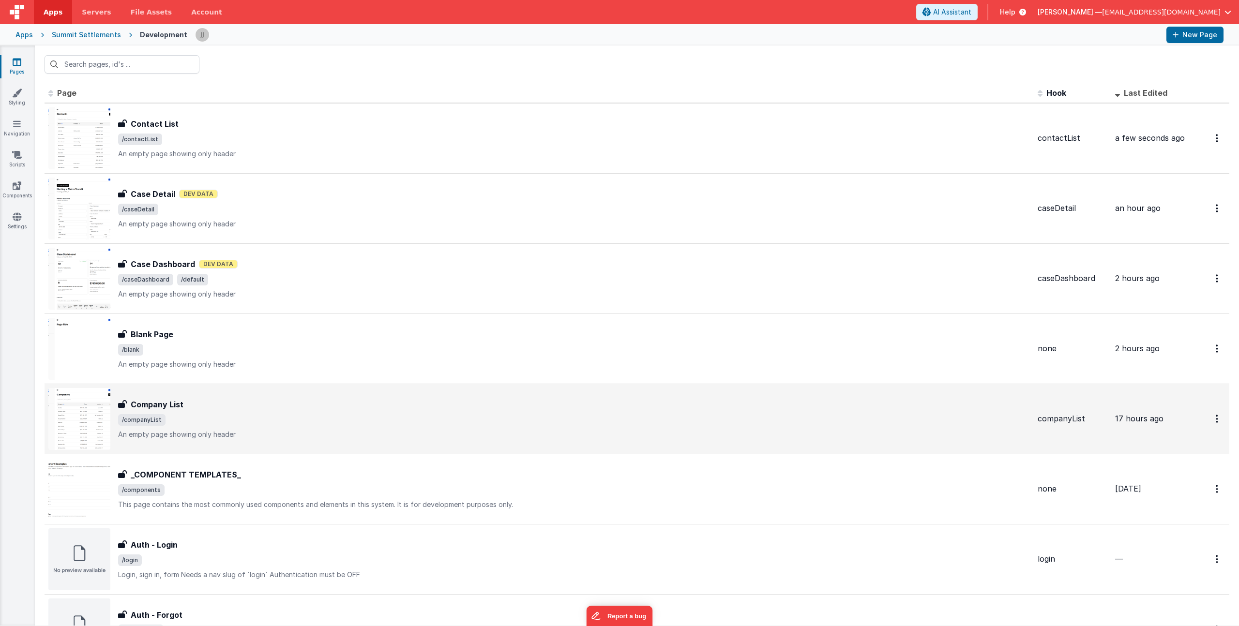
click at [264, 413] on div "Company List Company List /companyList An empty page showing only header" at bounding box center [574, 419] width 912 height 41
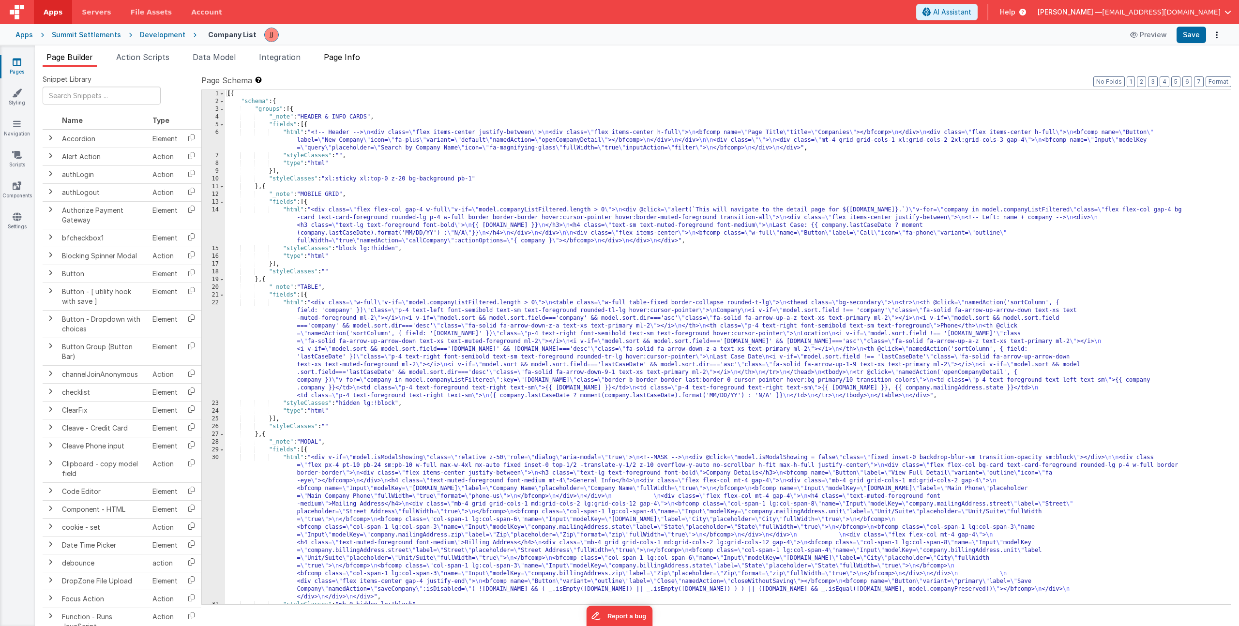
click at [359, 56] on span "Page Info" at bounding box center [342, 57] width 36 height 10
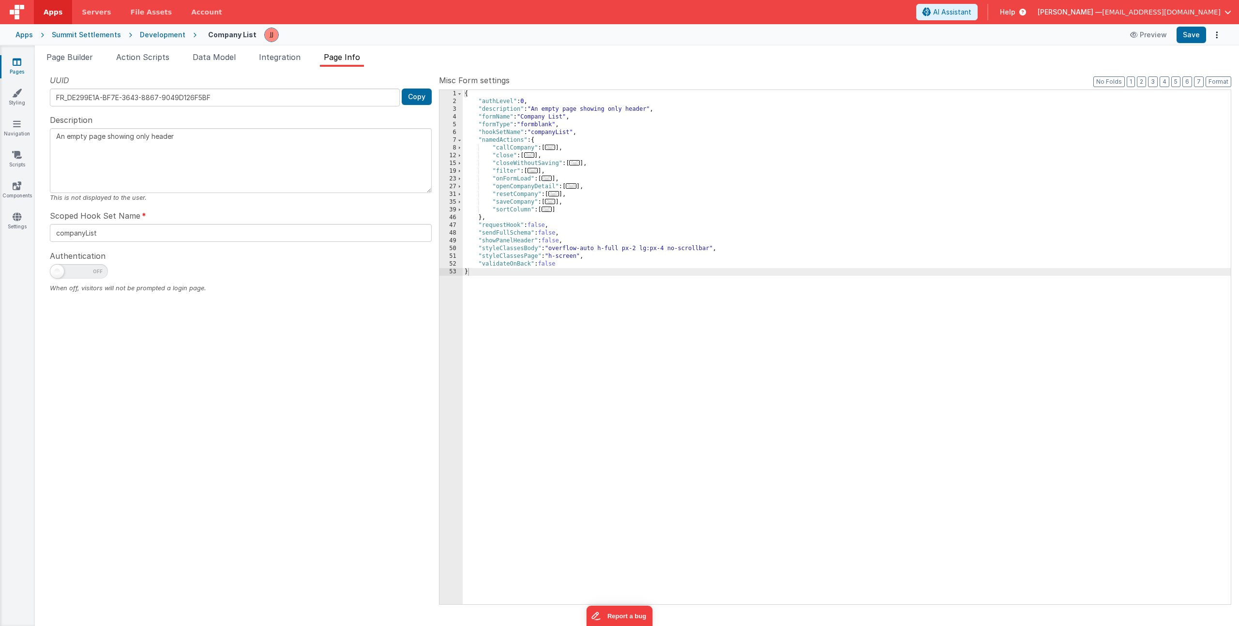
click at [712, 250] on div "{ "authLevel" : 0 , "description" : "An empty page showing only header" , "form…" at bounding box center [847, 355] width 768 height 530
click at [70, 64] on li "Page Builder" at bounding box center [70, 58] width 54 height 15
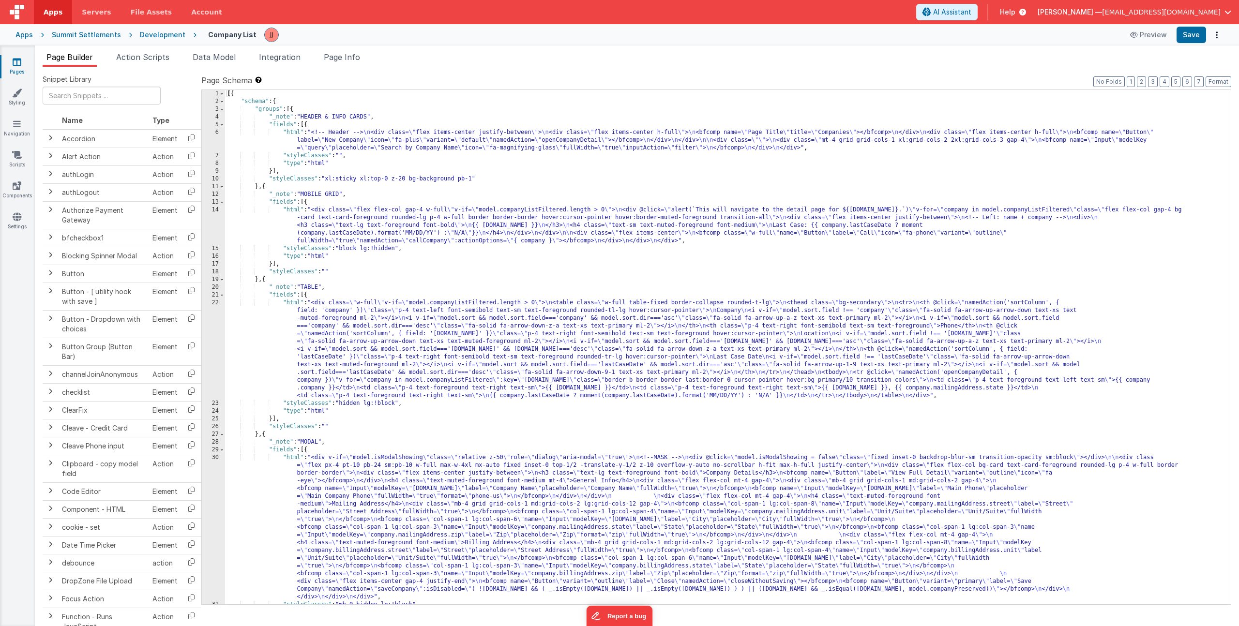
click at [356, 144] on div "[{ "schema" : { "groups" : [{ "_note" : "HEADER & INFO CARDS" , "fields" : [{ "…" at bounding box center [724, 355] width 999 height 530
click at [213, 141] on div "6" at bounding box center [213, 140] width 23 height 23
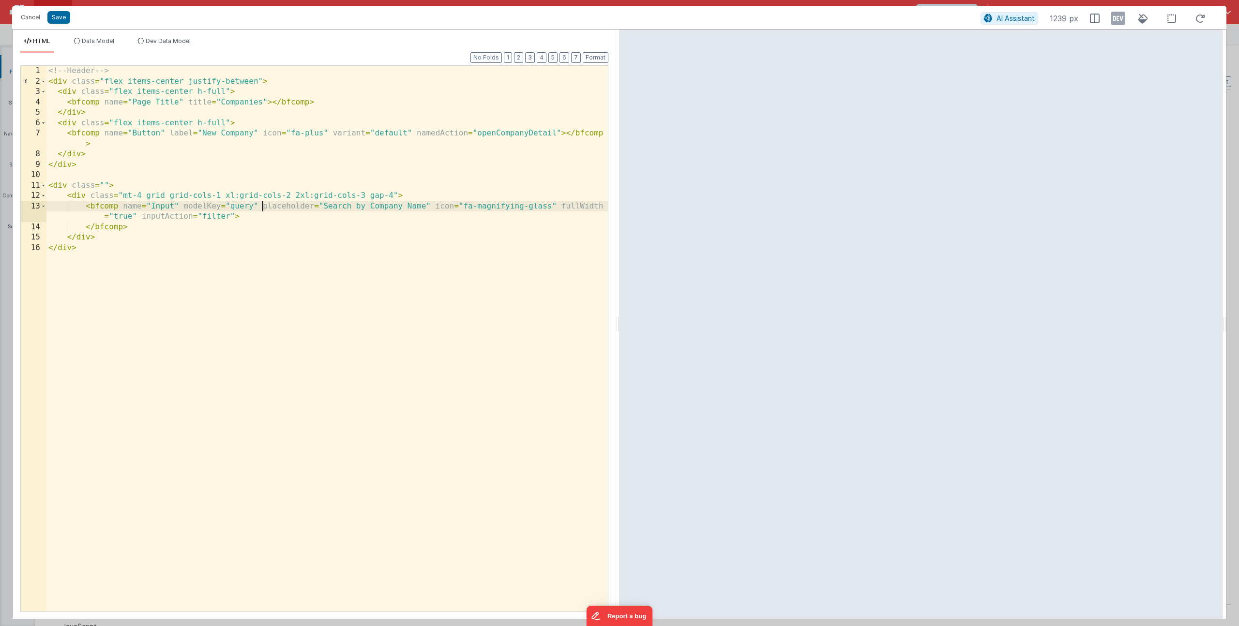
click at [262, 211] on div "<!-- Header --> < div class = "flex items-center justify-between" > < div class…" at bounding box center [327, 349] width 562 height 567
drag, startPoint x: 327, startPoint y: 208, endPoint x: 431, endPoint y: 204, distance: 104.1
click at [431, 204] on div "<!-- Header --> < div class = "flex items-center justify-between" > < div class…" at bounding box center [327, 349] width 562 height 567
click at [373, 208] on div "<!-- Header --> < div class = "flex items-center justify-between" > < div class…" at bounding box center [327, 349] width 562 height 567
click at [62, 19] on button "Save" at bounding box center [58, 17] width 23 height 13
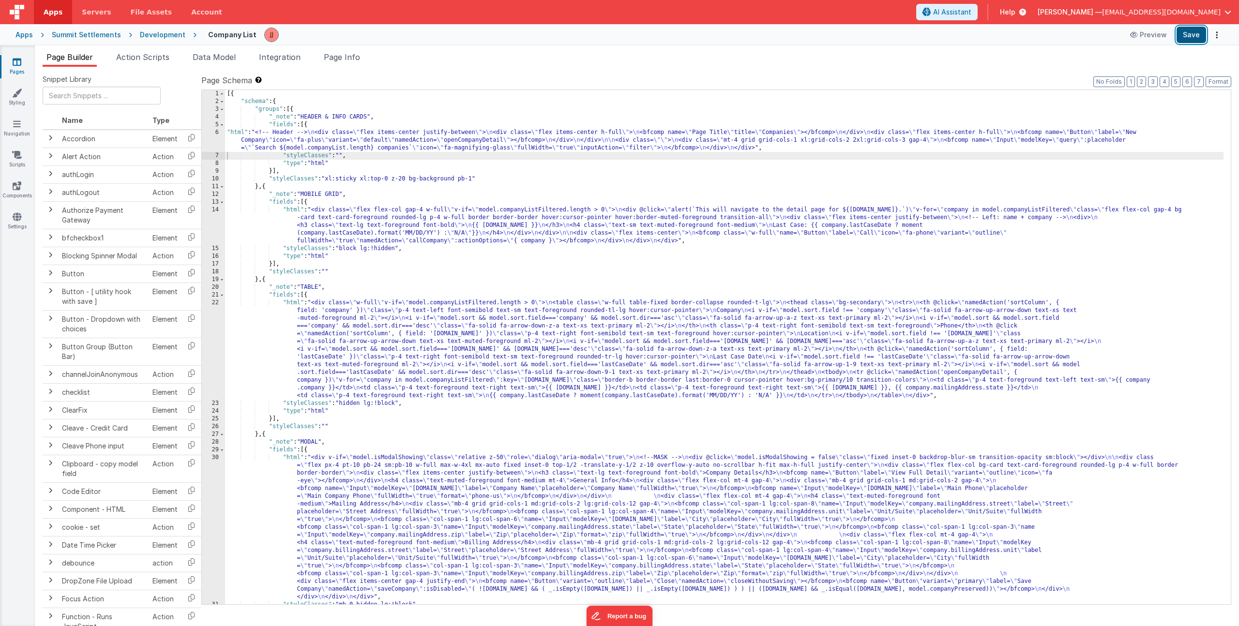
click at [1187, 38] on button "Save" at bounding box center [1192, 35] width 30 height 16
click at [26, 72] on link "Pages" at bounding box center [17, 66] width 35 height 19
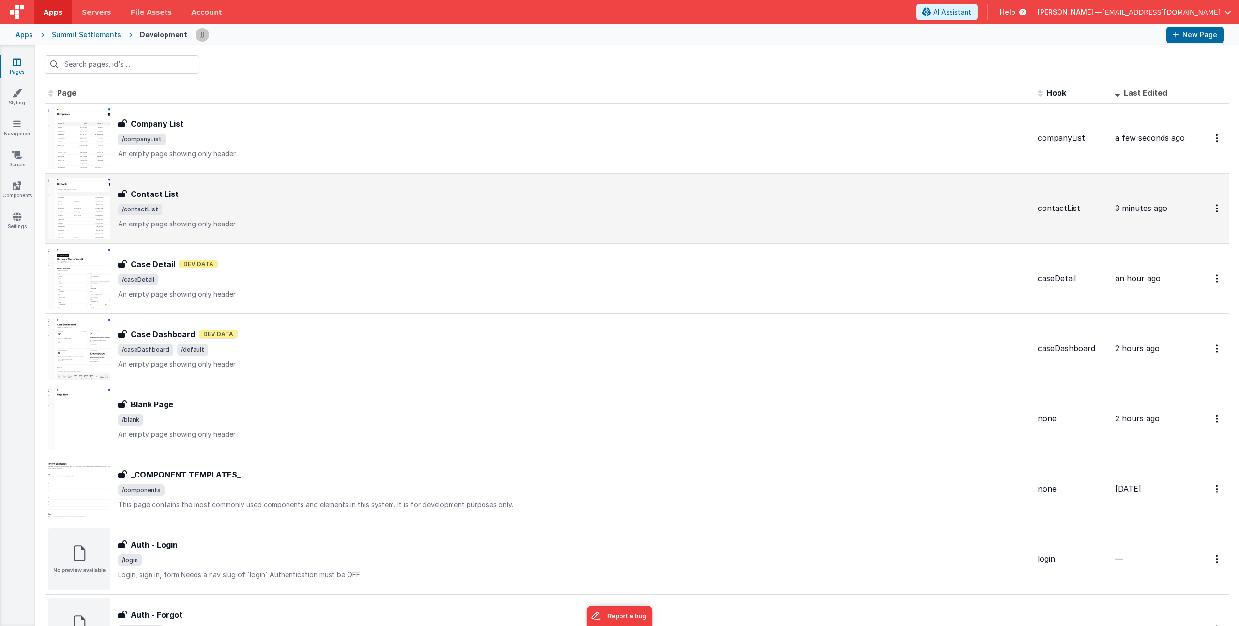
click at [275, 190] on div "Contact List" at bounding box center [574, 194] width 912 height 12
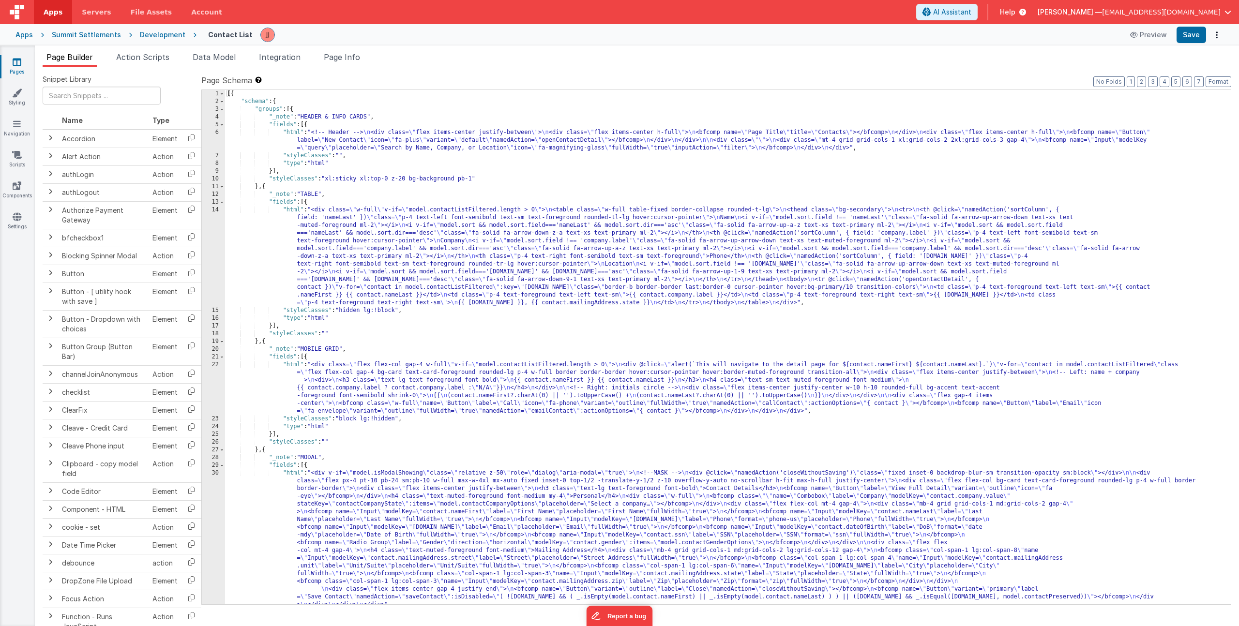
click at [344, 142] on div "[{ "schema" : { "groups" : [{ "_note" : "HEADER & INFO CARDS" , "fields" : [{ "…" at bounding box center [724, 355] width 999 height 530
click at [217, 135] on div "6" at bounding box center [213, 140] width 23 height 23
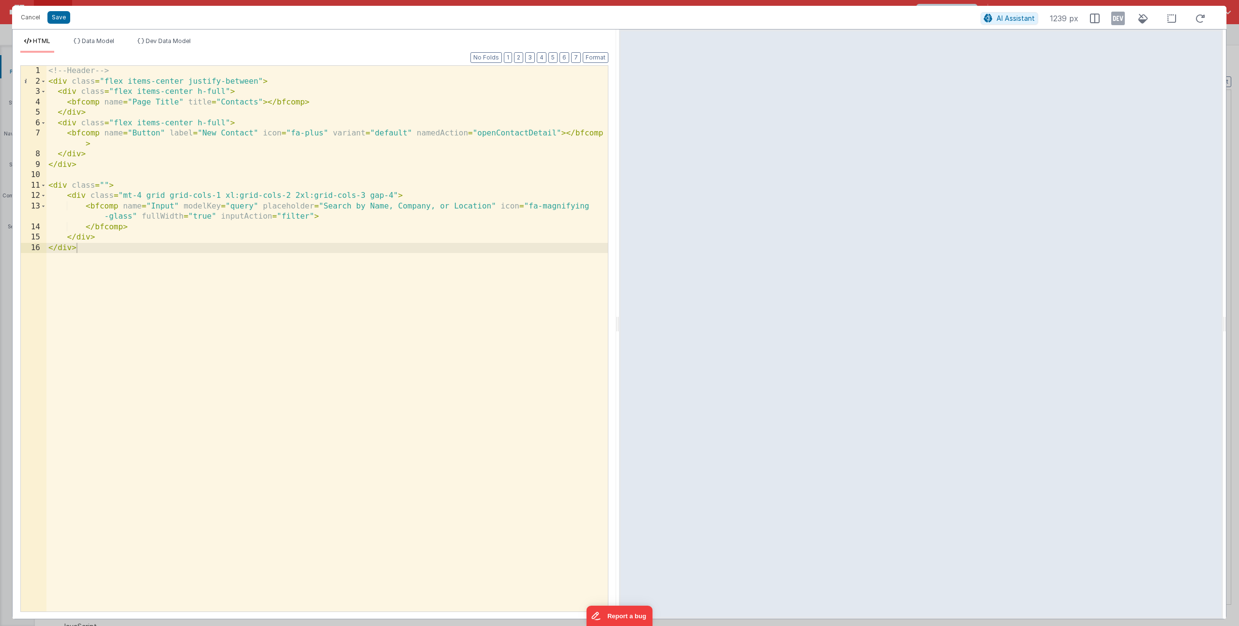
click at [264, 205] on div "<!-- Header --> < div class = "flex items-center justify-between" > < div class…" at bounding box center [327, 349] width 562 height 567
drag, startPoint x: 329, startPoint y: 208, endPoint x: 494, endPoint y: 210, distance: 165.1
click at [494, 210] on div "<!-- Header --> < div class = "flex items-center justify-between" > < div class…" at bounding box center [327, 349] width 562 height 567
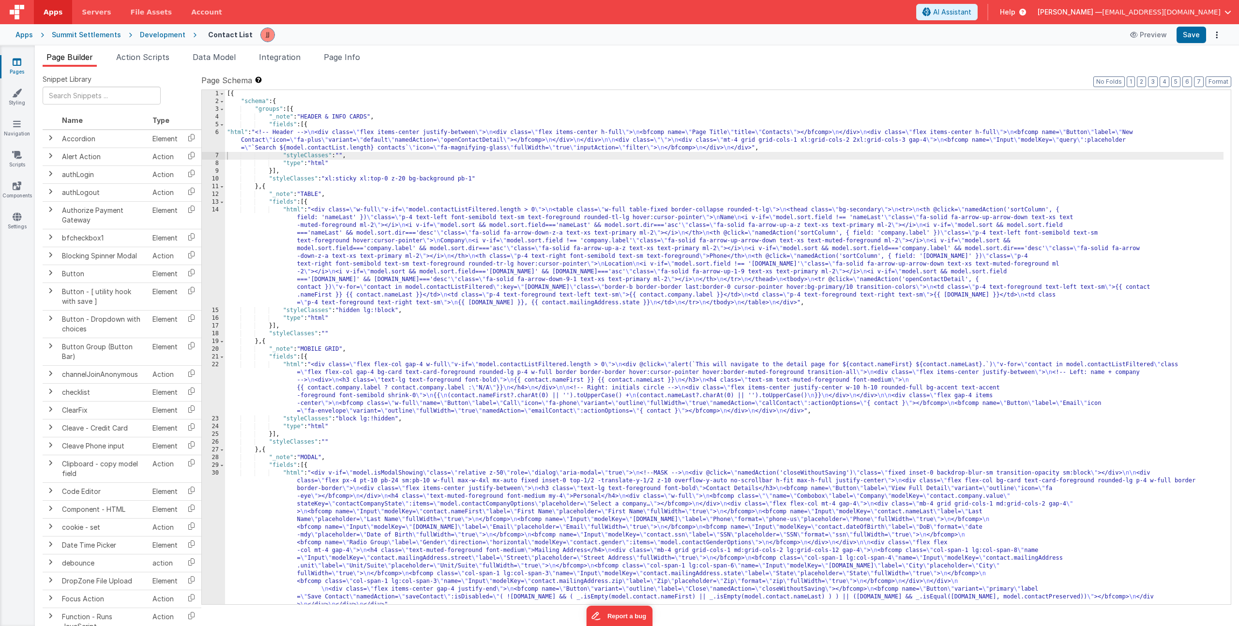
click at [20, 64] on icon at bounding box center [17, 62] width 9 height 10
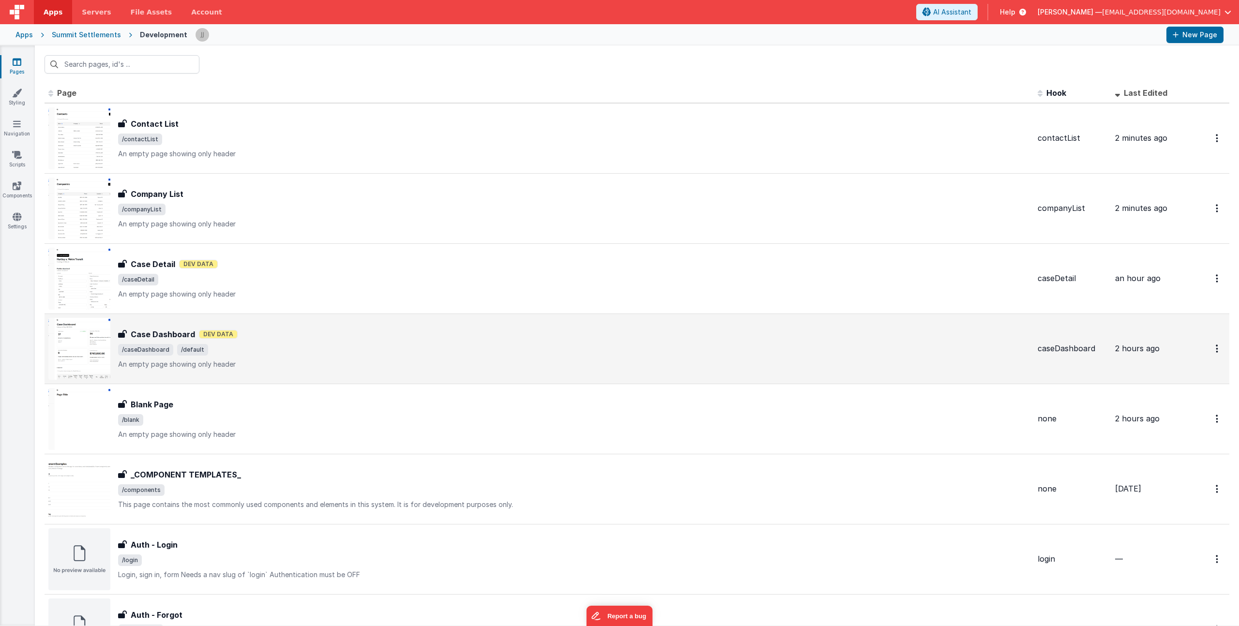
click at [310, 322] on div "Case Dashboard Case Dashboard Dev Data /caseDashboard /default An empty page sh…" at bounding box center [539, 349] width 982 height 62
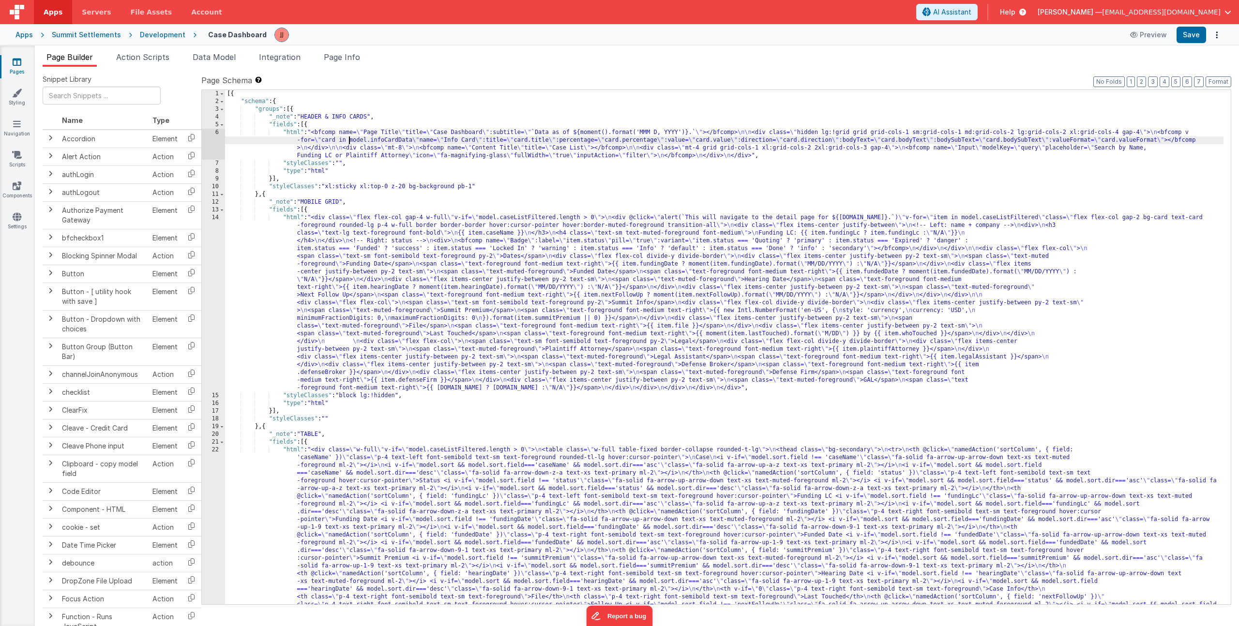
click at [350, 142] on div "[{ "schema" : { "groups" : [{ "_note" : "HEADER & INFO CARDS" , "fields" : [{ "…" at bounding box center [724, 517] width 999 height 855
click at [211, 143] on div "6" at bounding box center [213, 144] width 23 height 31
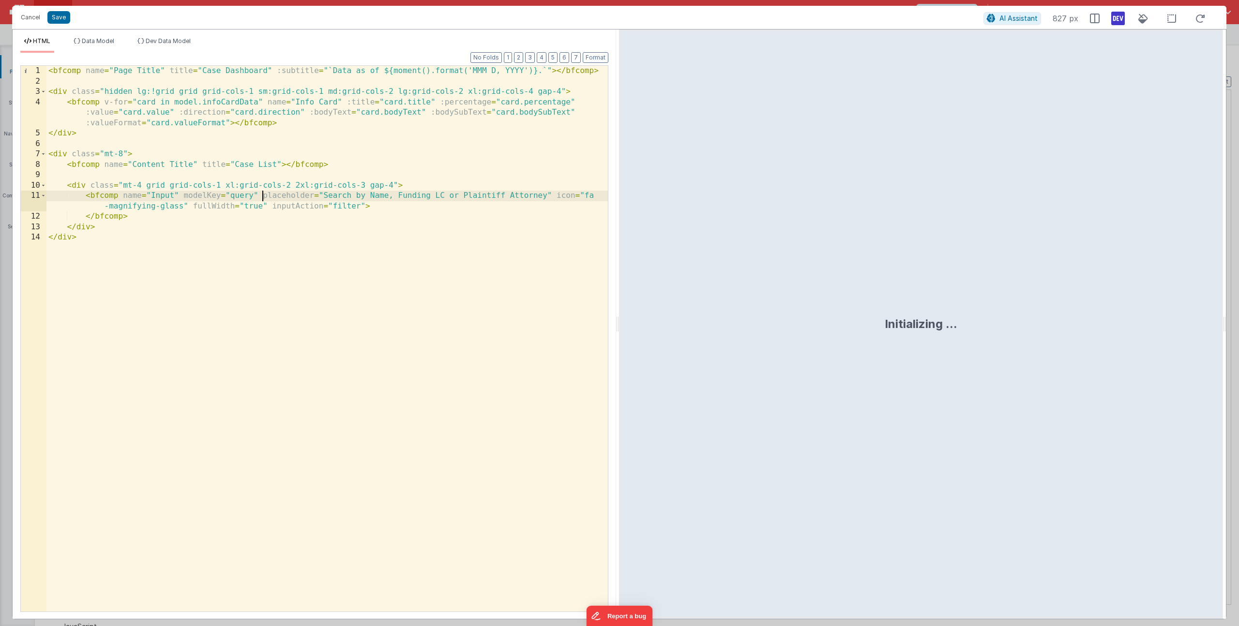
click at [263, 196] on div "< bfcomp name = "Page Title" title = "Case Dashboard" :subtitle = "`Data as of …" at bounding box center [327, 349] width 562 height 567
drag, startPoint x: 327, startPoint y: 198, endPoint x: 548, endPoint y: 196, distance: 221.2
click at [548, 196] on div "< bfcomp name = "Page Title" title = "Case Dashboard" :subtitle = "`Data as of …" at bounding box center [327, 349] width 562 height 567
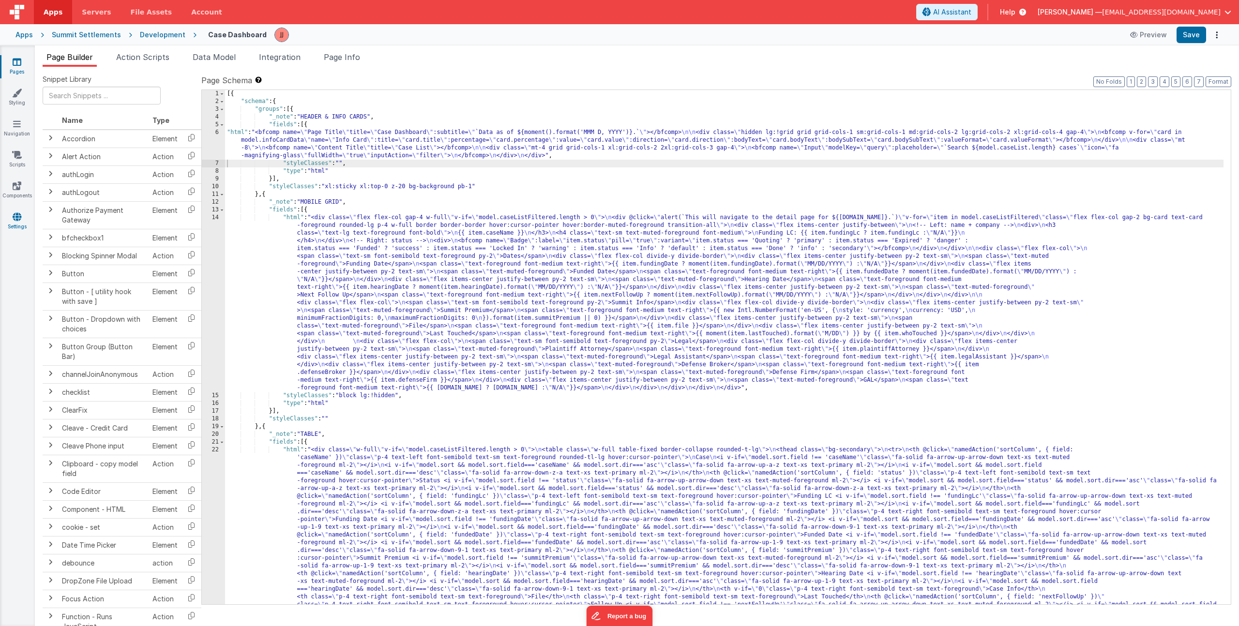
click at [19, 219] on icon at bounding box center [17, 217] width 9 height 10
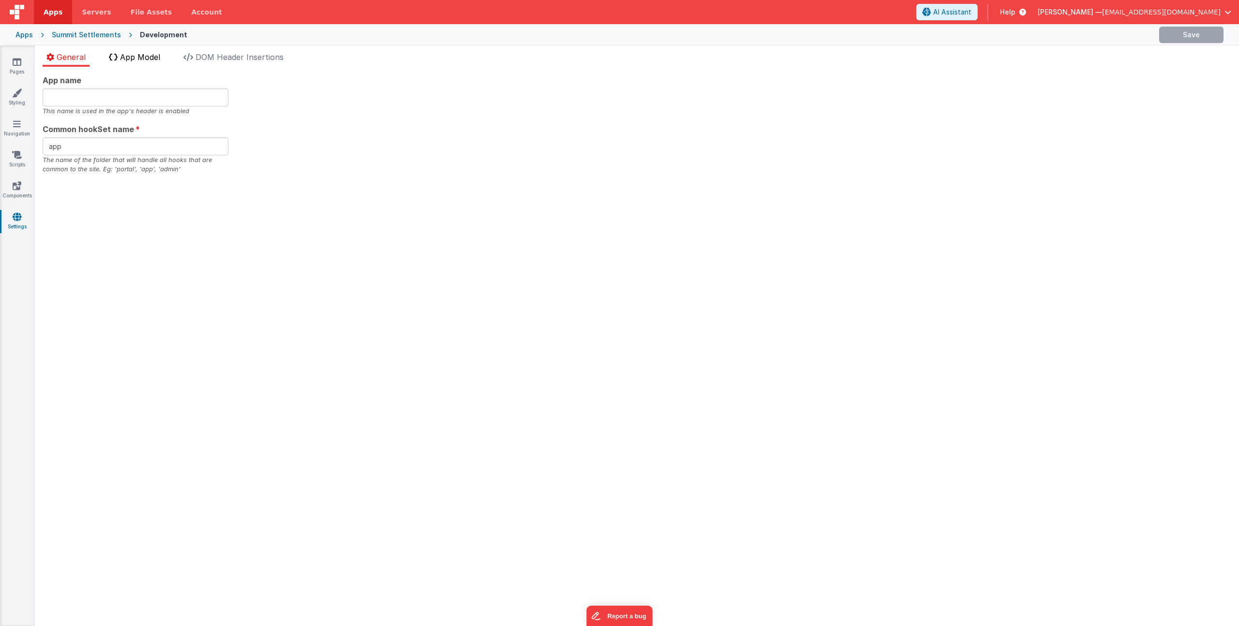
click at [147, 56] on span "App Model" at bounding box center [140, 57] width 40 height 10
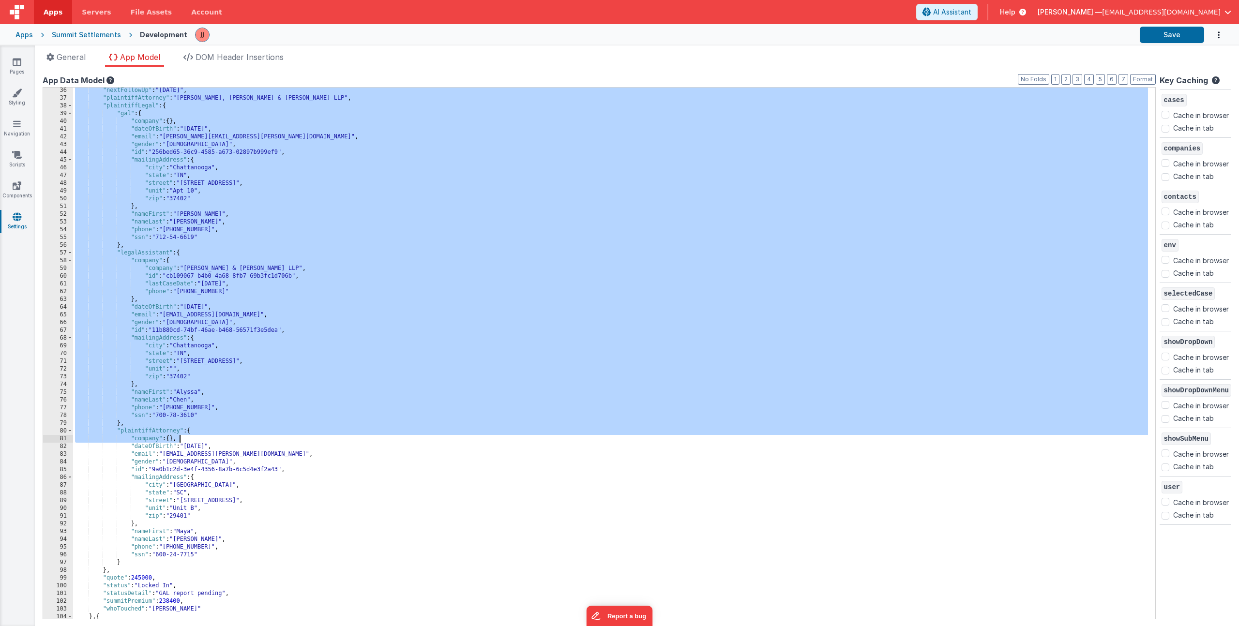
scroll to position [73, 0]
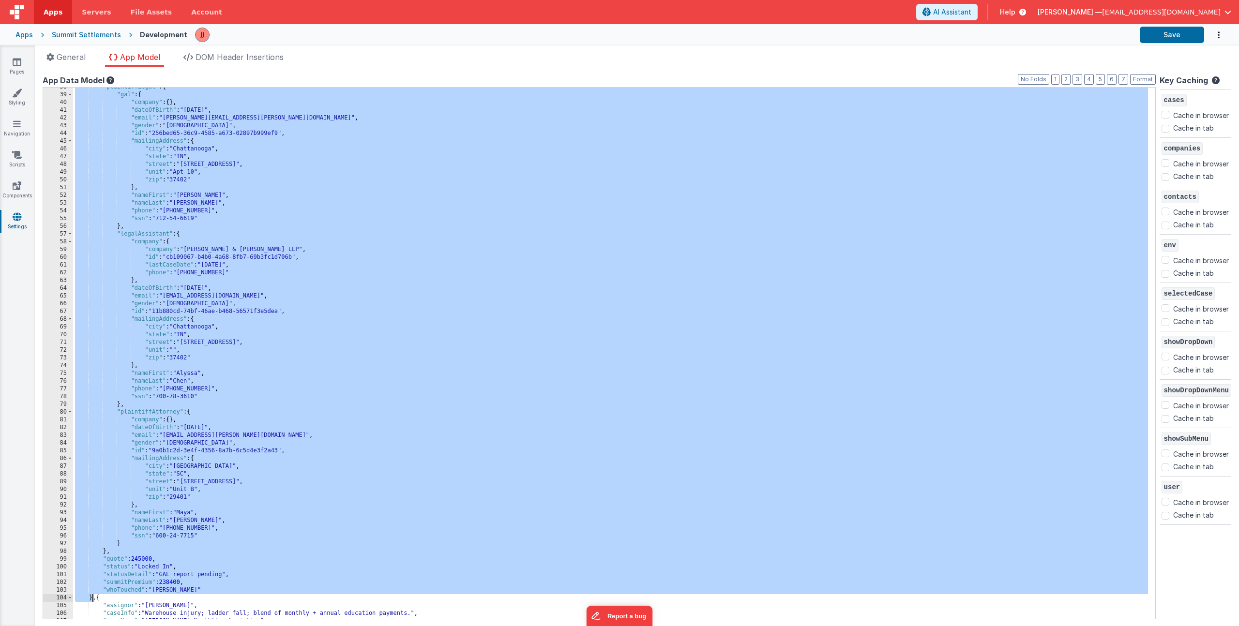
drag, startPoint x: 124, startPoint y: 102, endPoint x: 92, endPoint y: 595, distance: 493.8
click at [92, 595] on div ""plaintiffLegal" : { "gal" : { "company" : { } , "dateOfBirth" : "1999-11-10" ,…" at bounding box center [610, 356] width 1075 height 547
click at [23, 62] on link "Pages" at bounding box center [17, 66] width 35 height 19
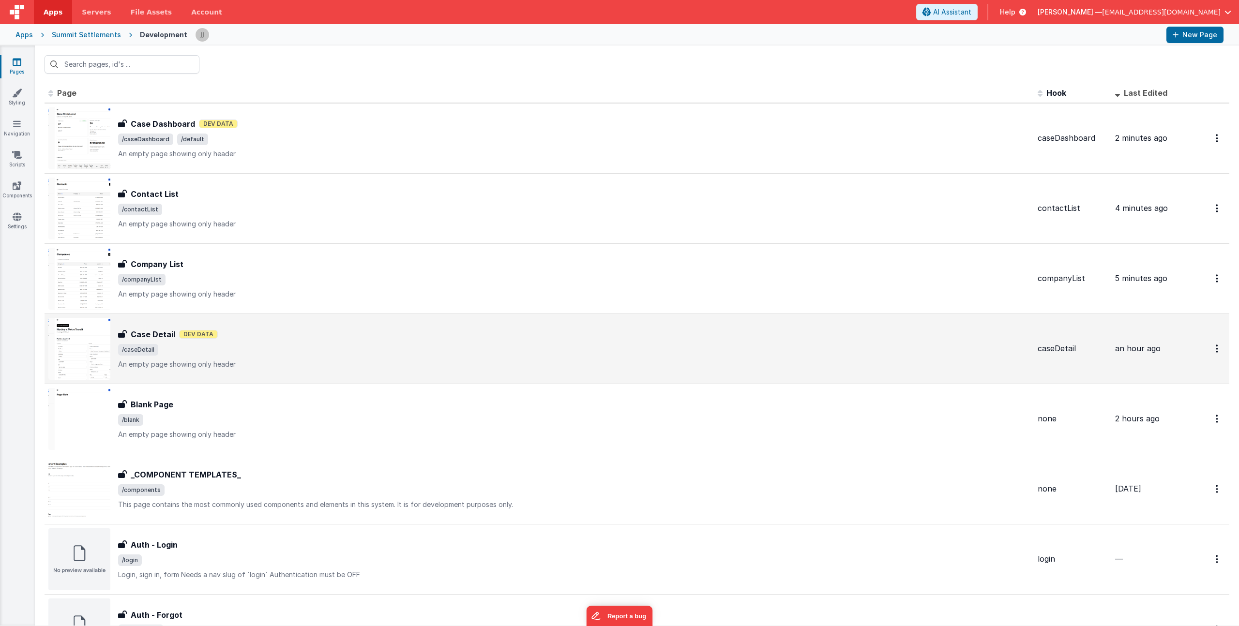
click at [269, 336] on div "Case Detail Dev Data" at bounding box center [574, 335] width 912 height 12
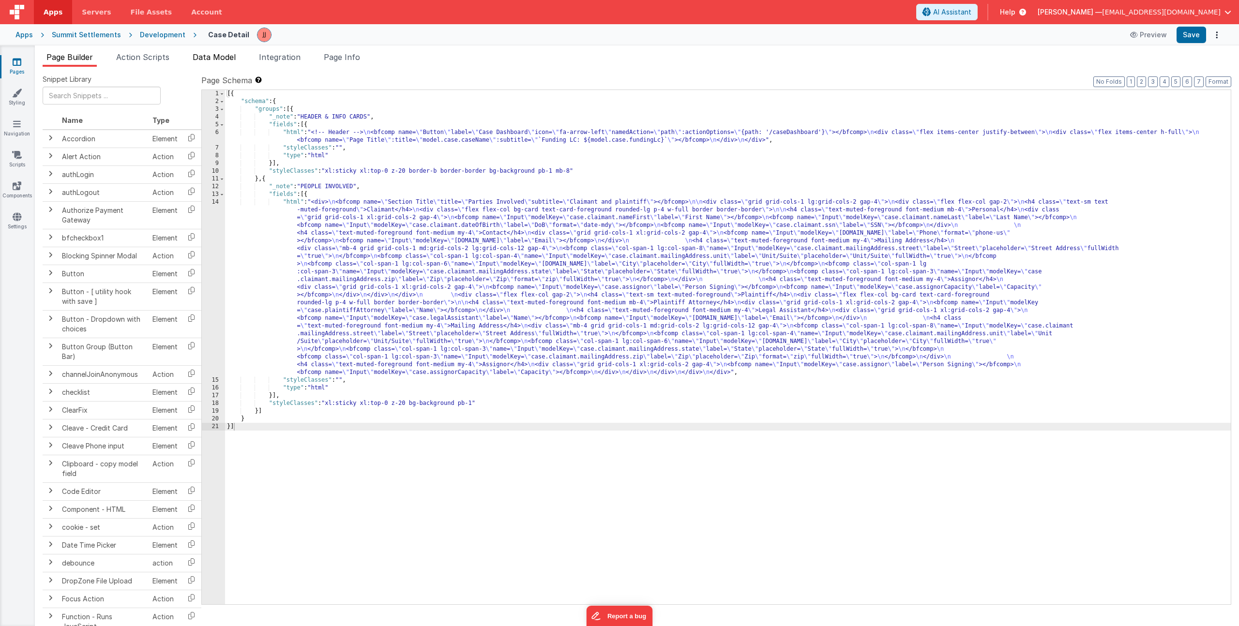
click at [217, 59] on span "Data Model" at bounding box center [214, 57] width 43 height 10
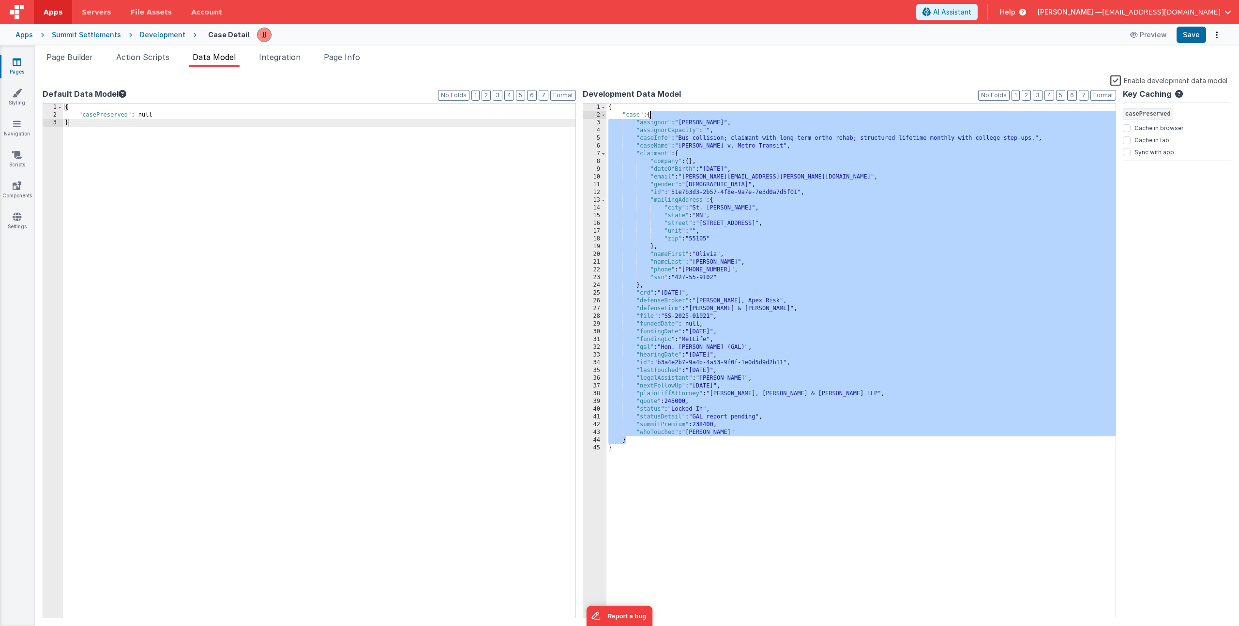
drag, startPoint x: 626, startPoint y: 441, endPoint x: 650, endPoint y: 113, distance: 328.1
click at [650, 113] on div "{ "case" : { "assignor" : "Daniel Johnson" , "assignorCapacity" : "" , "caseInf…" at bounding box center [861, 369] width 509 height 531
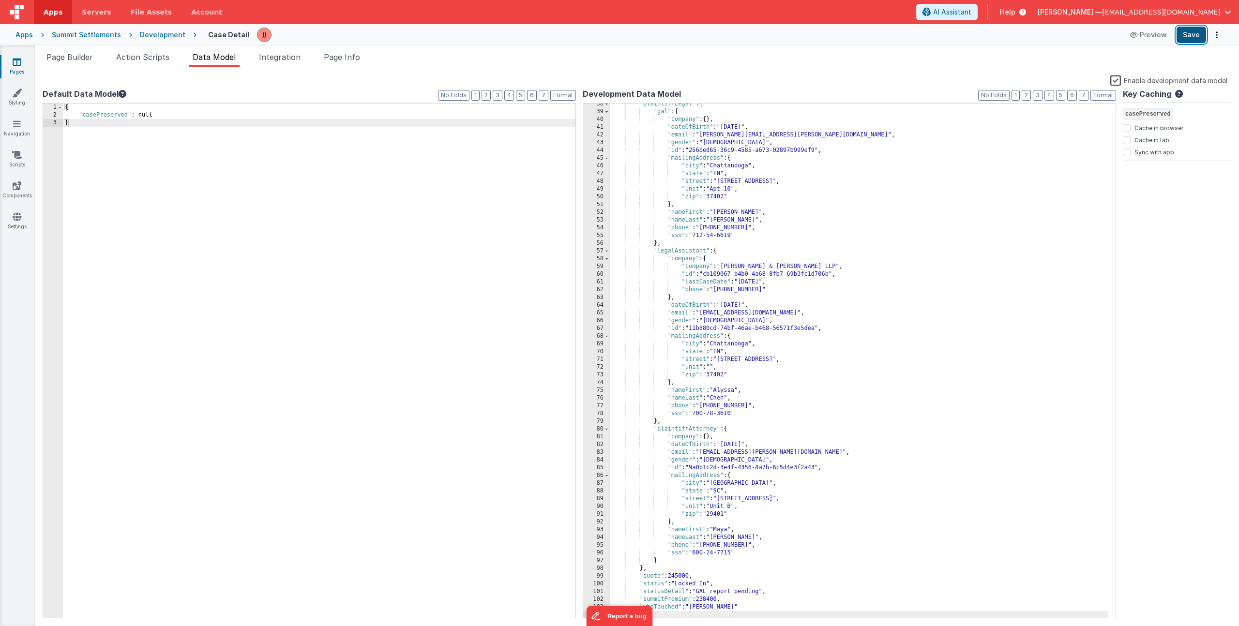
click at [1198, 34] on button "Save" at bounding box center [1192, 35] width 30 height 16
click at [79, 57] on span "Page Builder" at bounding box center [69, 57] width 46 height 10
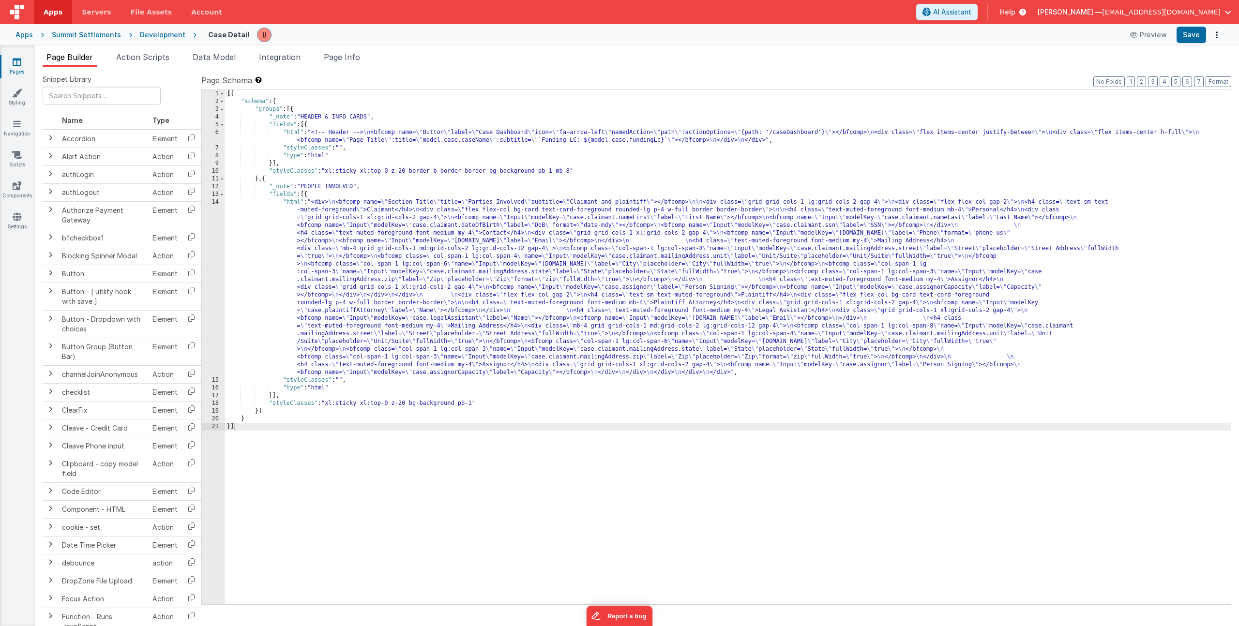
click at [414, 242] on div "[{ "schema" : { "groups" : [{ "_note" : "HEADER & INFO CARDS" , "fields" : [{ "…" at bounding box center [728, 355] width 1006 height 530
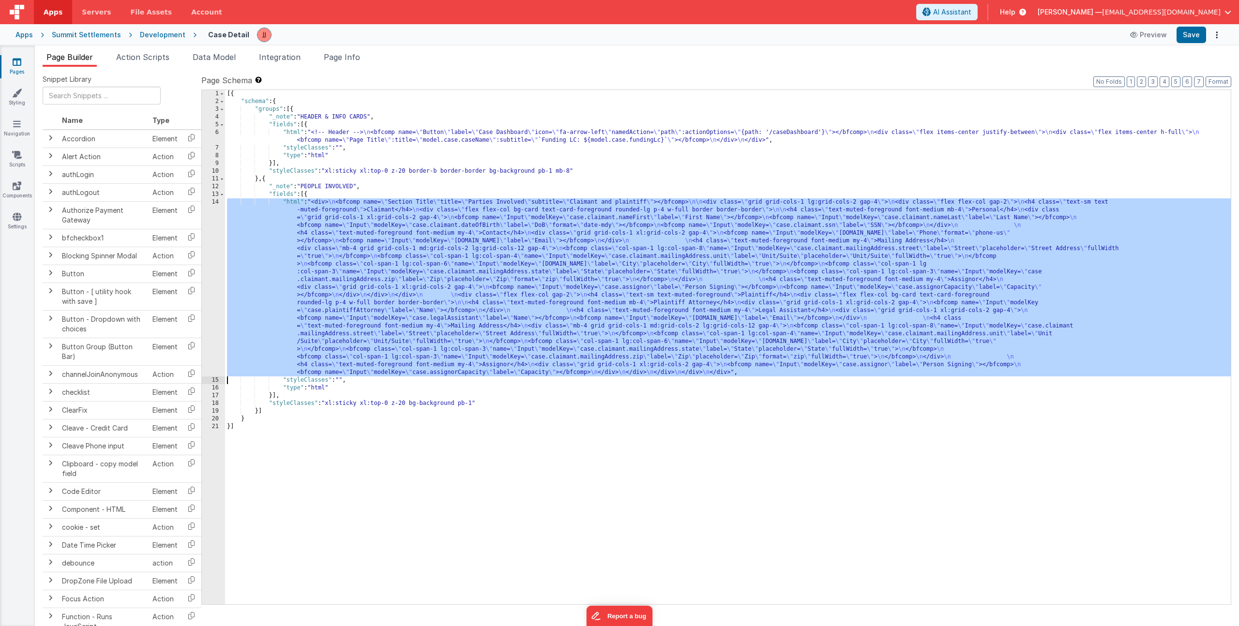
click at [205, 242] on div "14" at bounding box center [213, 287] width 23 height 178
